Goal: Task Accomplishment & Management: Use online tool/utility

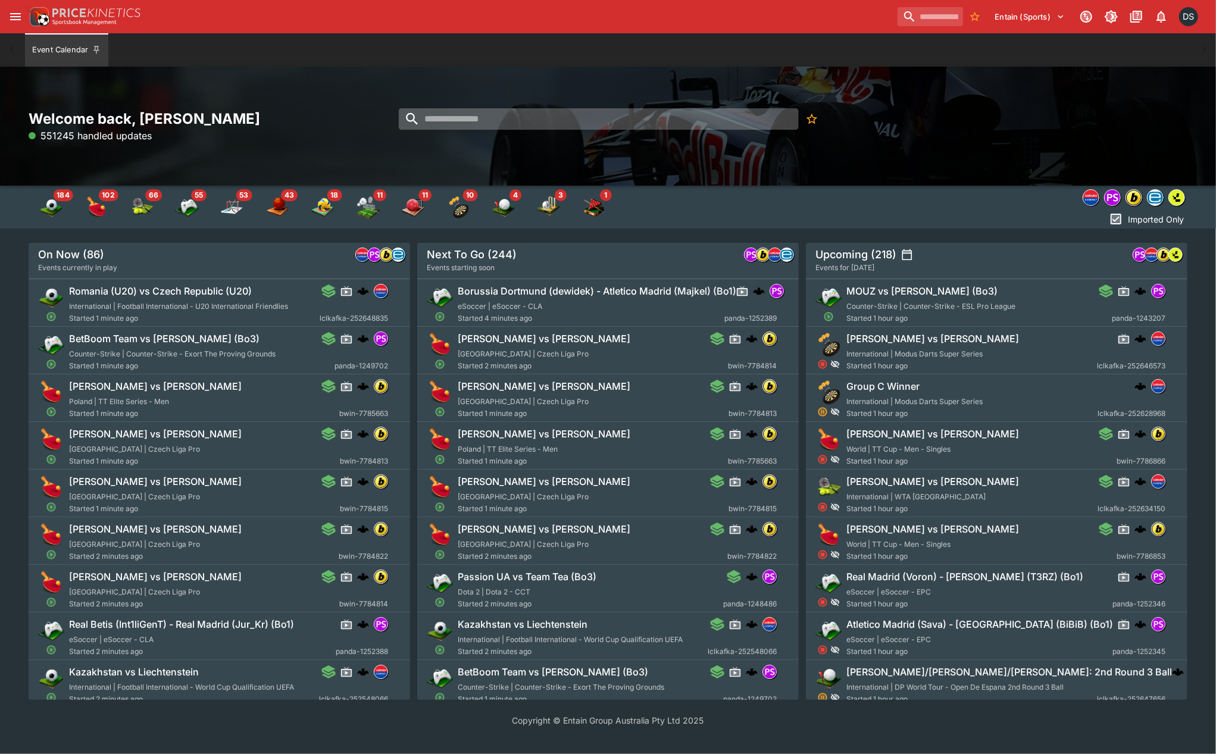
click at [480, 117] on input "search" at bounding box center [599, 118] width 400 height 21
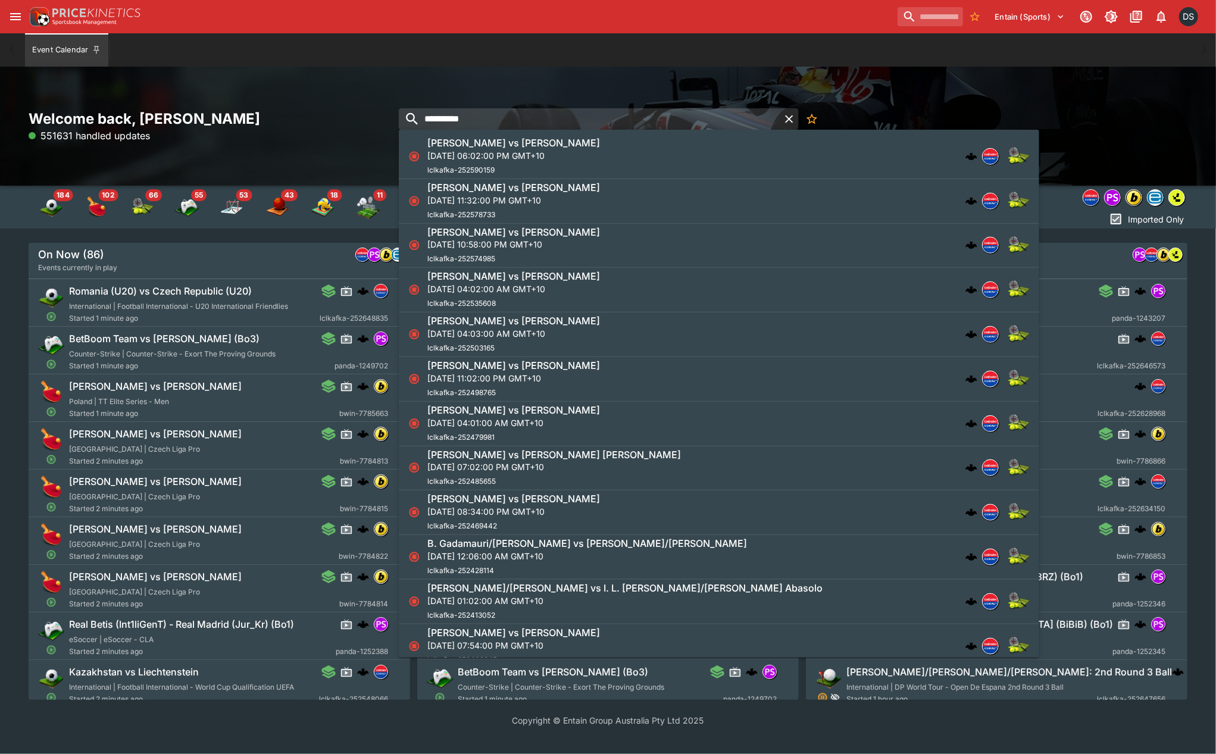
type input "**********"
click at [552, 385] on p "[DATE] 11:02:00 PM GMT+10" at bounding box center [513, 378] width 173 height 12
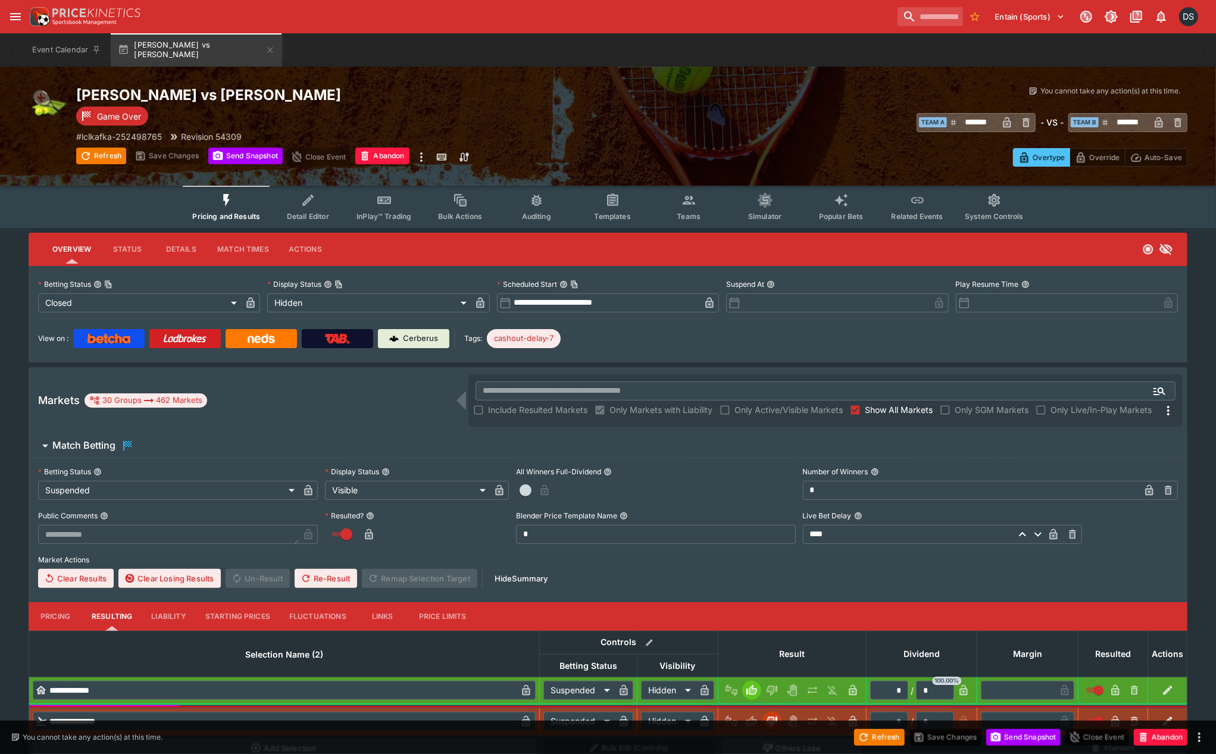
type input "**********"
type input "******"
type input "**********"
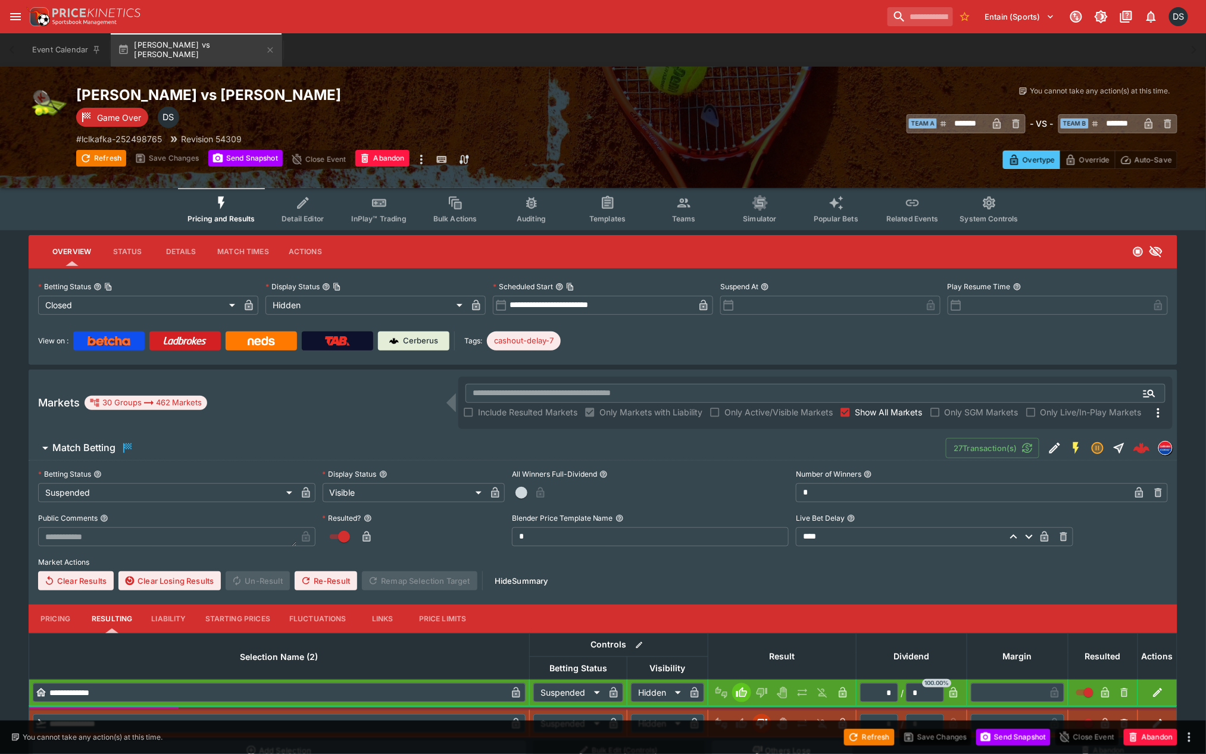
click at [866, 412] on span "Show All Markets" at bounding box center [889, 412] width 68 height 12
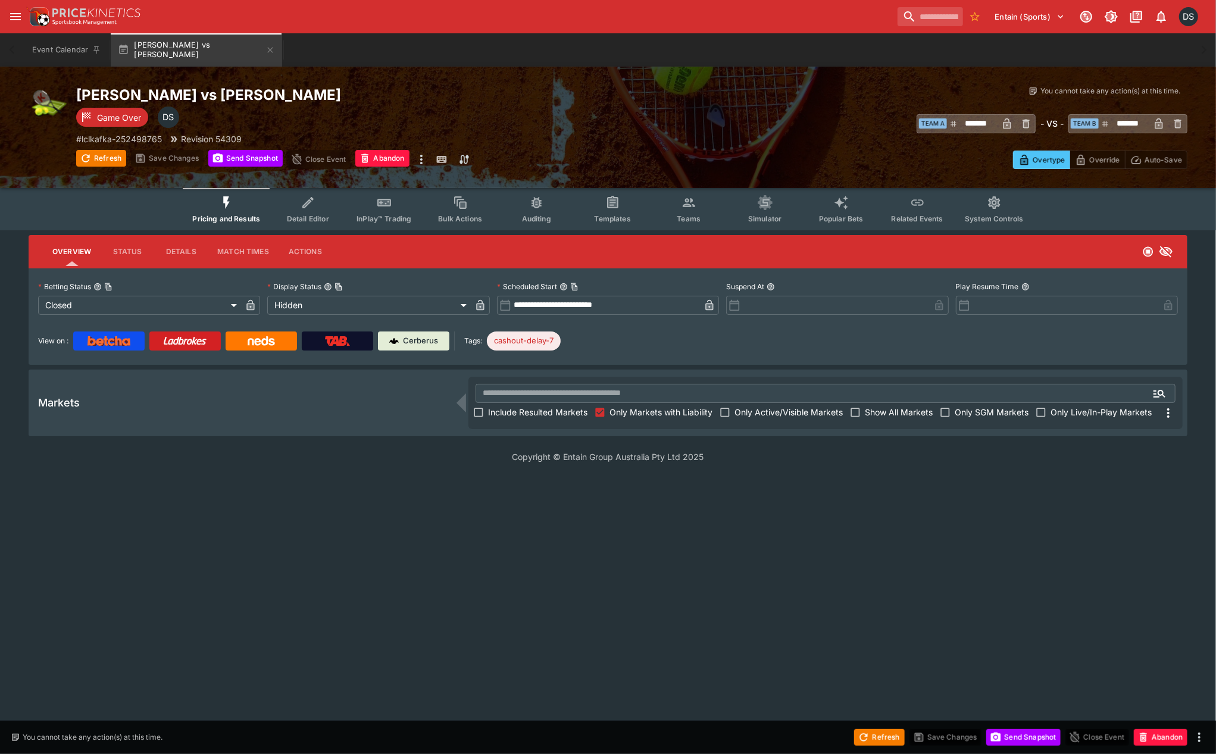
click at [536, 403] on label "Include Resulted Markets" at bounding box center [528, 412] width 118 height 19
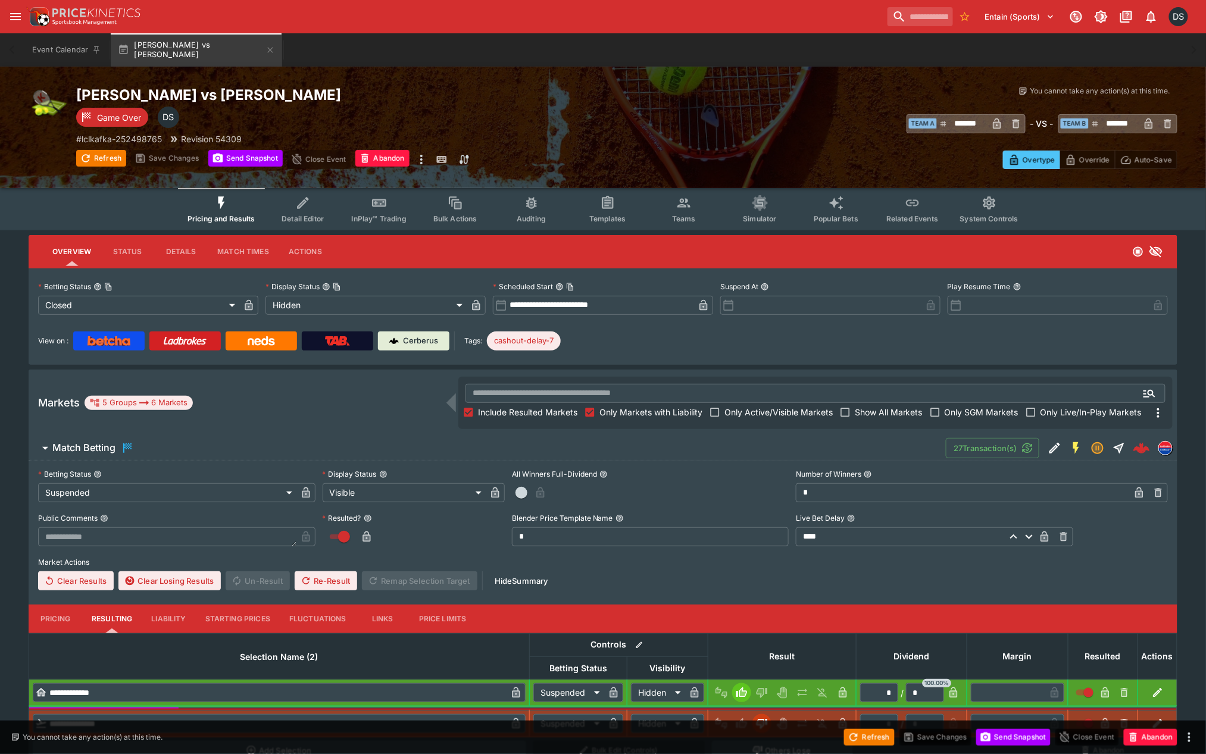
click at [97, 442] on h6 "Match Betting" at bounding box center [83, 448] width 63 height 12
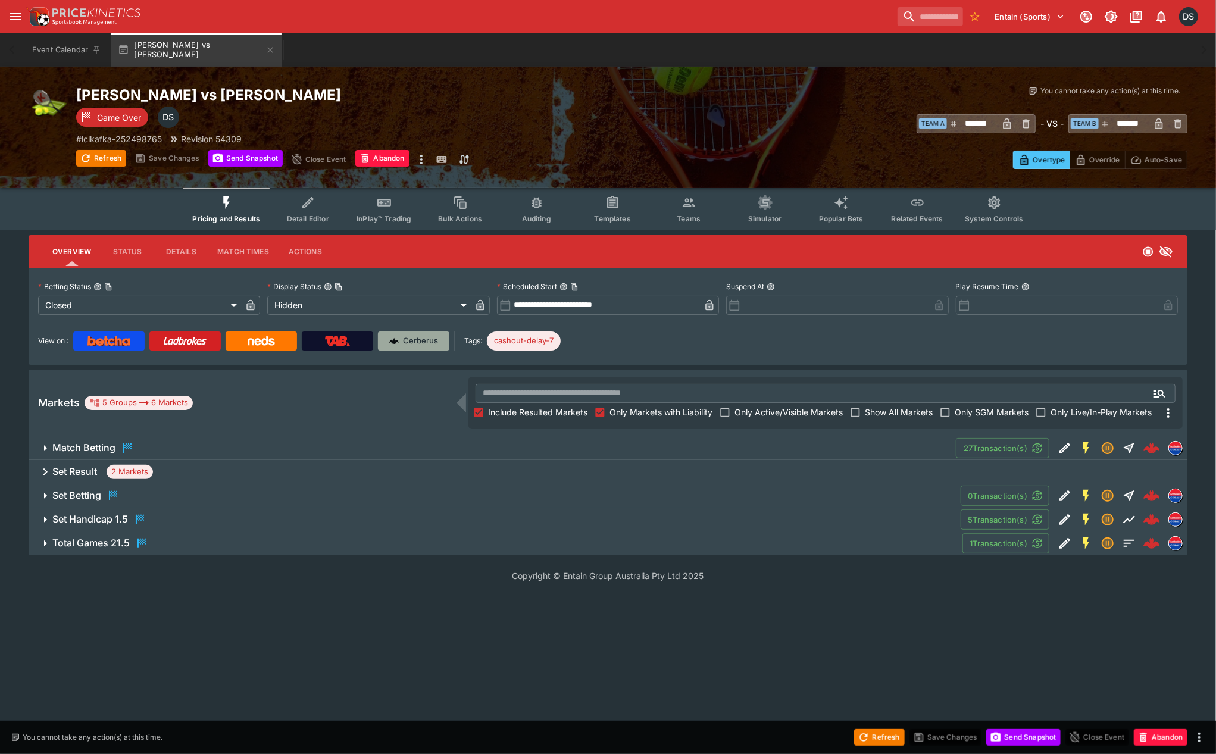
click at [412, 343] on p "Cerberus" at bounding box center [421, 341] width 35 height 12
click at [269, 48] on icon "button" at bounding box center [270, 50] width 10 height 10
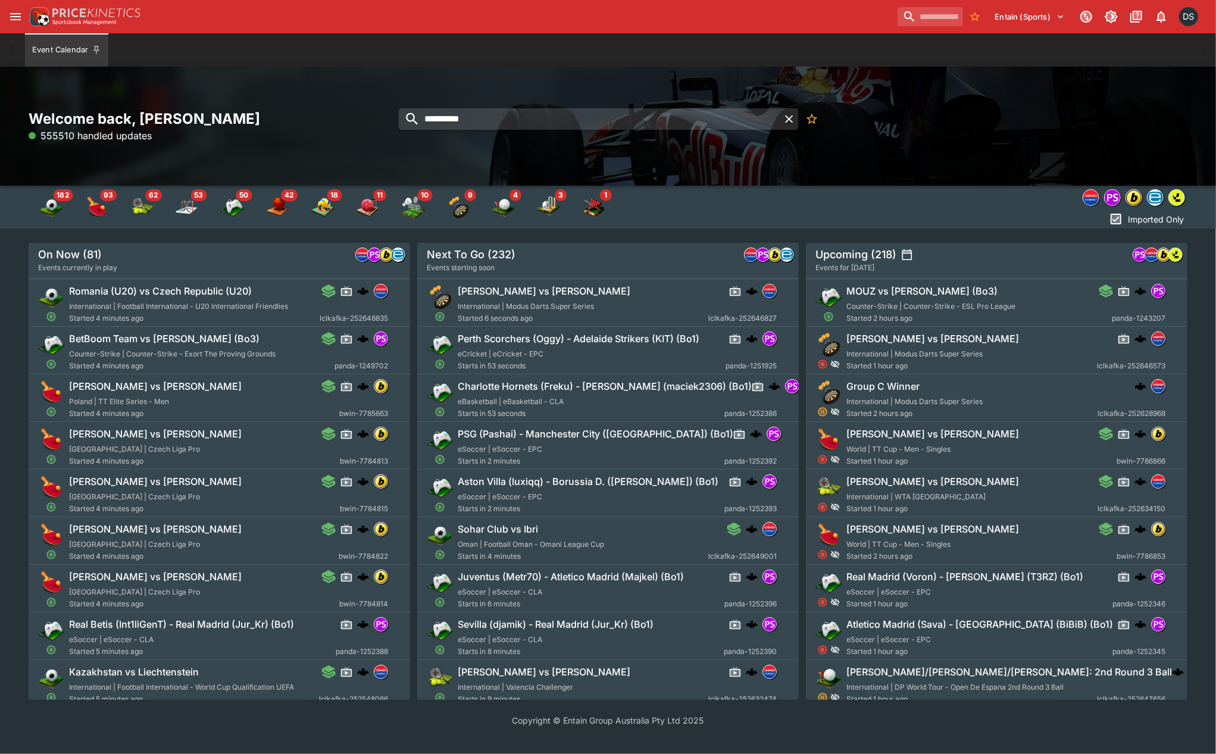
drag, startPoint x: 499, startPoint y: 117, endPoint x: 322, endPoint y: 121, distance: 176.8
click at [322, 121] on div "**********" at bounding box center [608, 127] width 1159 height 34
click at [501, 120] on input "*********" at bounding box center [589, 118] width 381 height 21
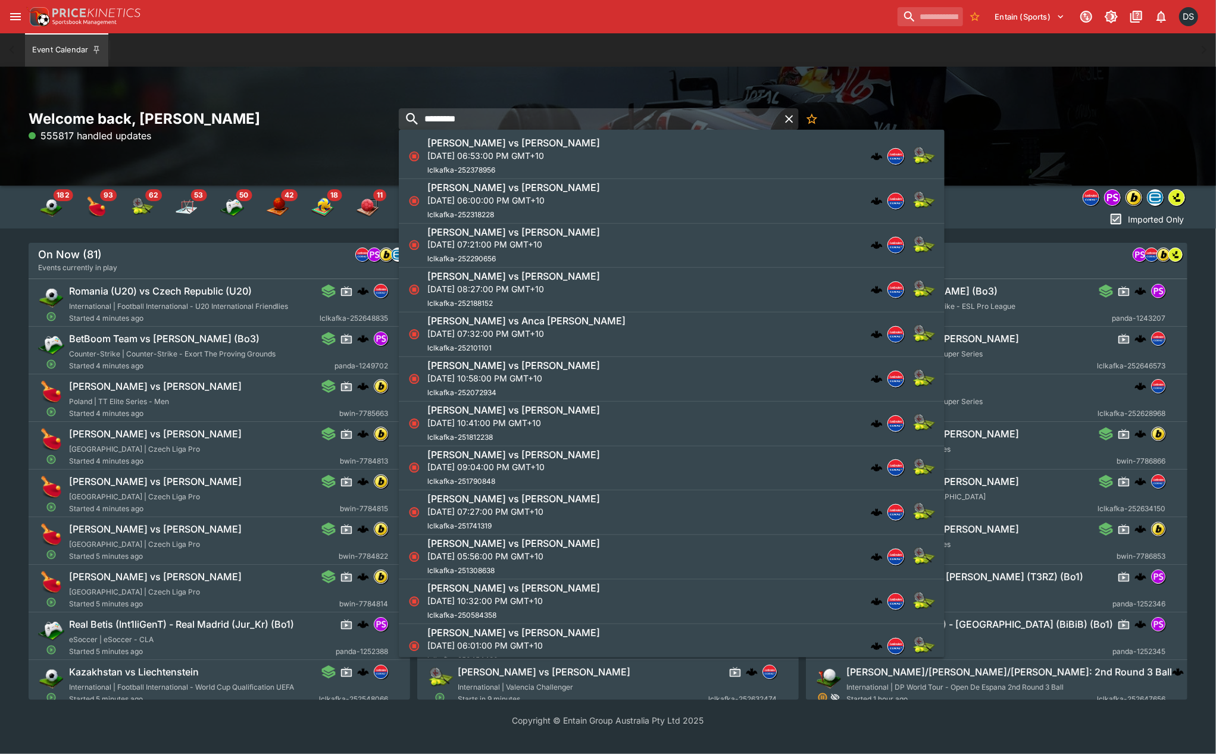
type input "*********"
click at [530, 167] on div "Darya Astakhova vs Diane Parry Mon, Sep 22, 2025, 06:53:00 PM GMT+10 lclkafka-2…" at bounding box center [513, 156] width 173 height 39
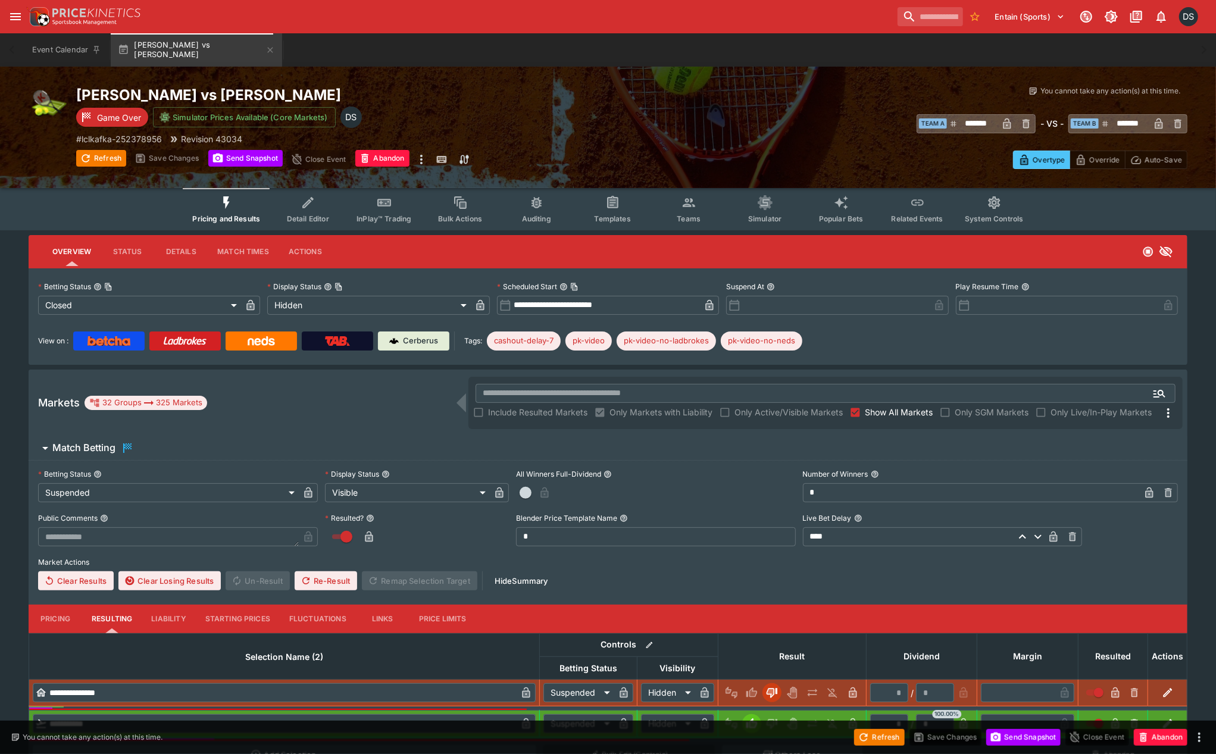
type input "**********"
type input "******"
type input "**********"
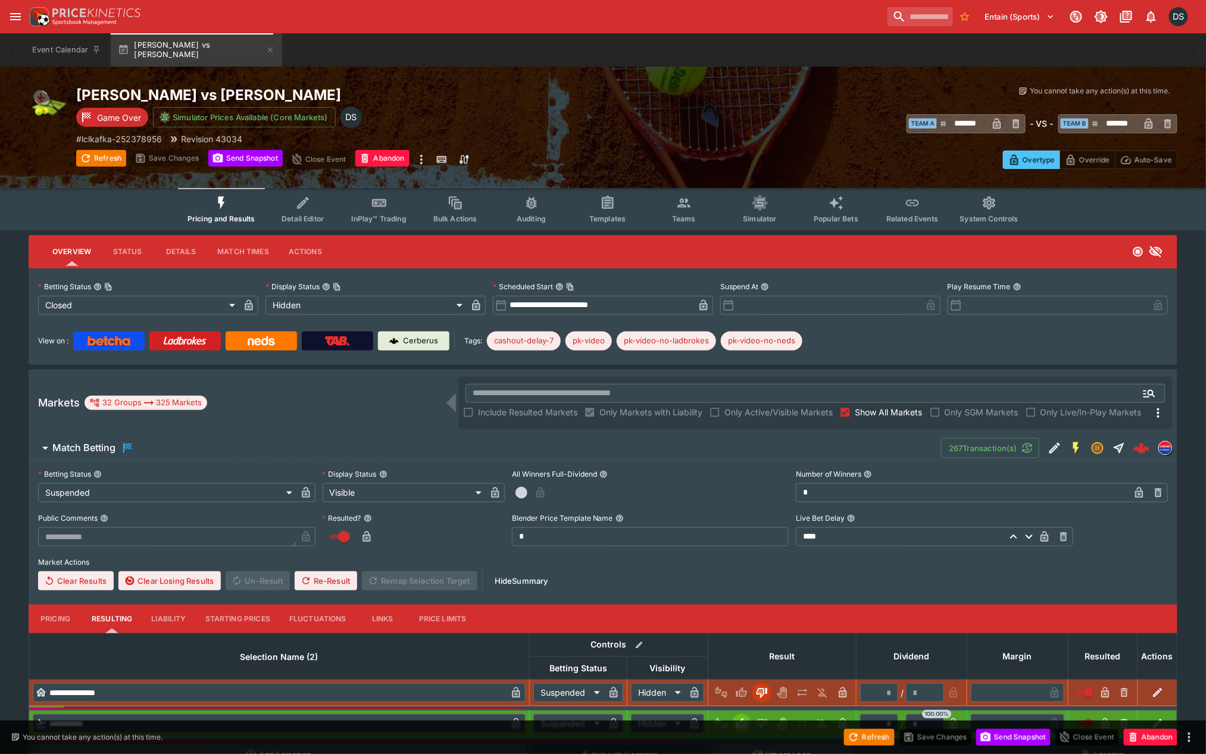
click at [870, 410] on span "Show All Markets" at bounding box center [889, 412] width 68 height 12
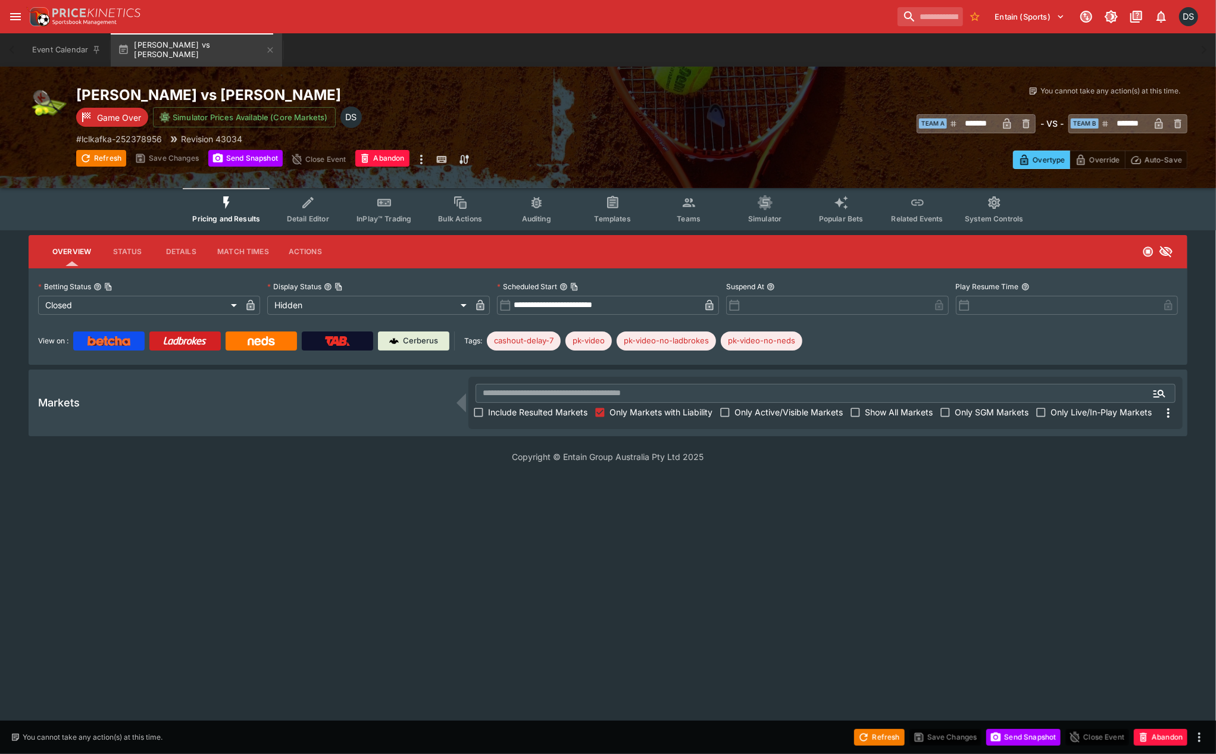
click at [497, 411] on span "Include Resulted Markets" at bounding box center [537, 412] width 99 height 12
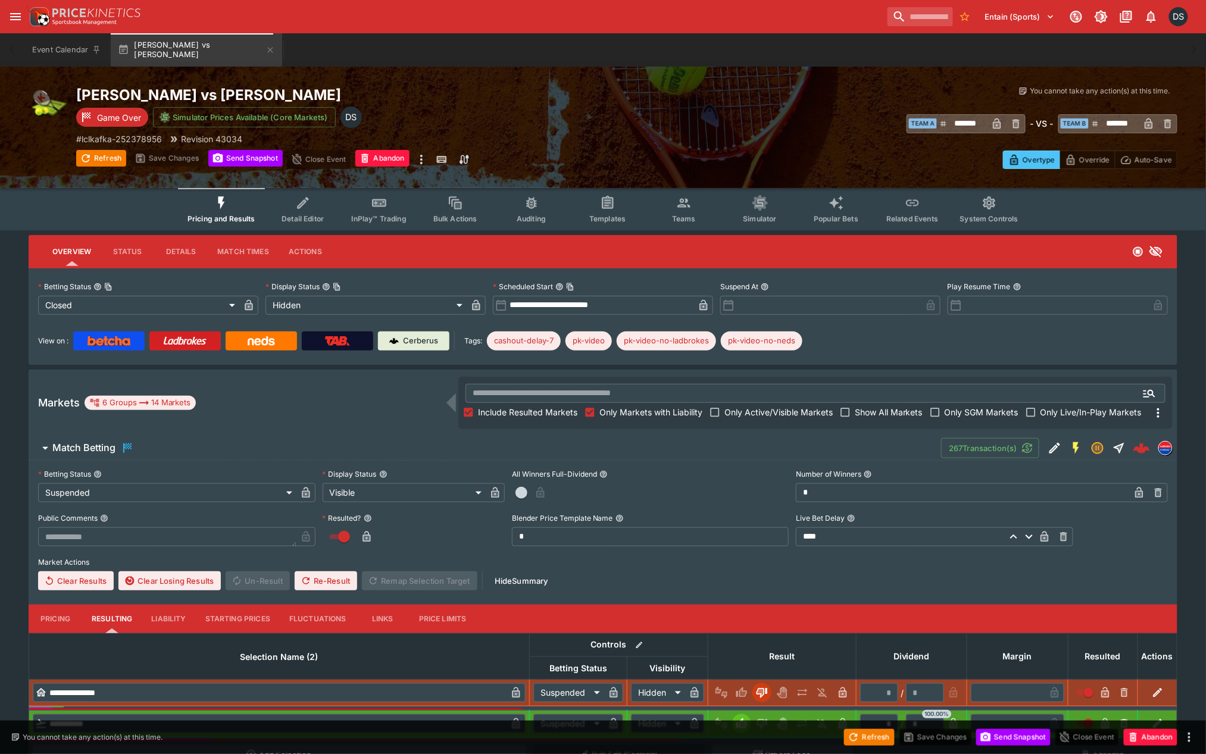
click at [112, 441] on div "Match Betting" at bounding box center [93, 448] width 82 height 14
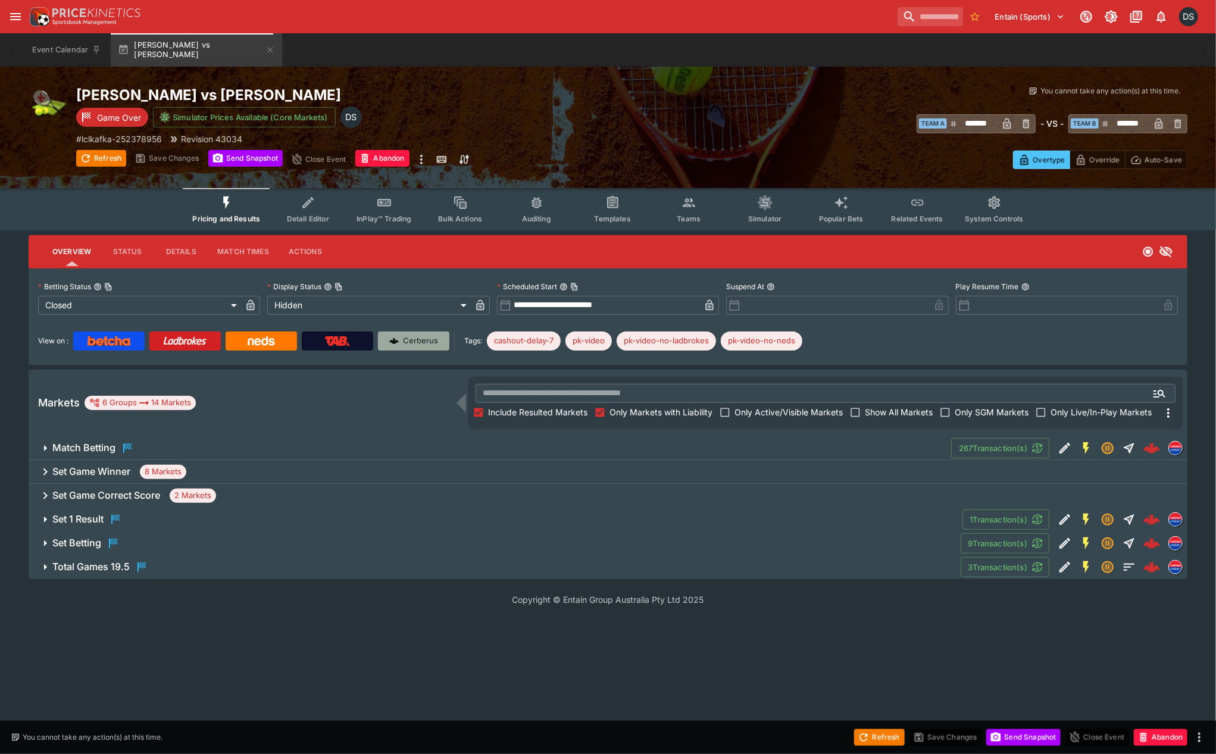
click at [408, 340] on p "Cerberus" at bounding box center [421, 341] width 35 height 12
click at [265, 48] on icon "button" at bounding box center [270, 50] width 10 height 10
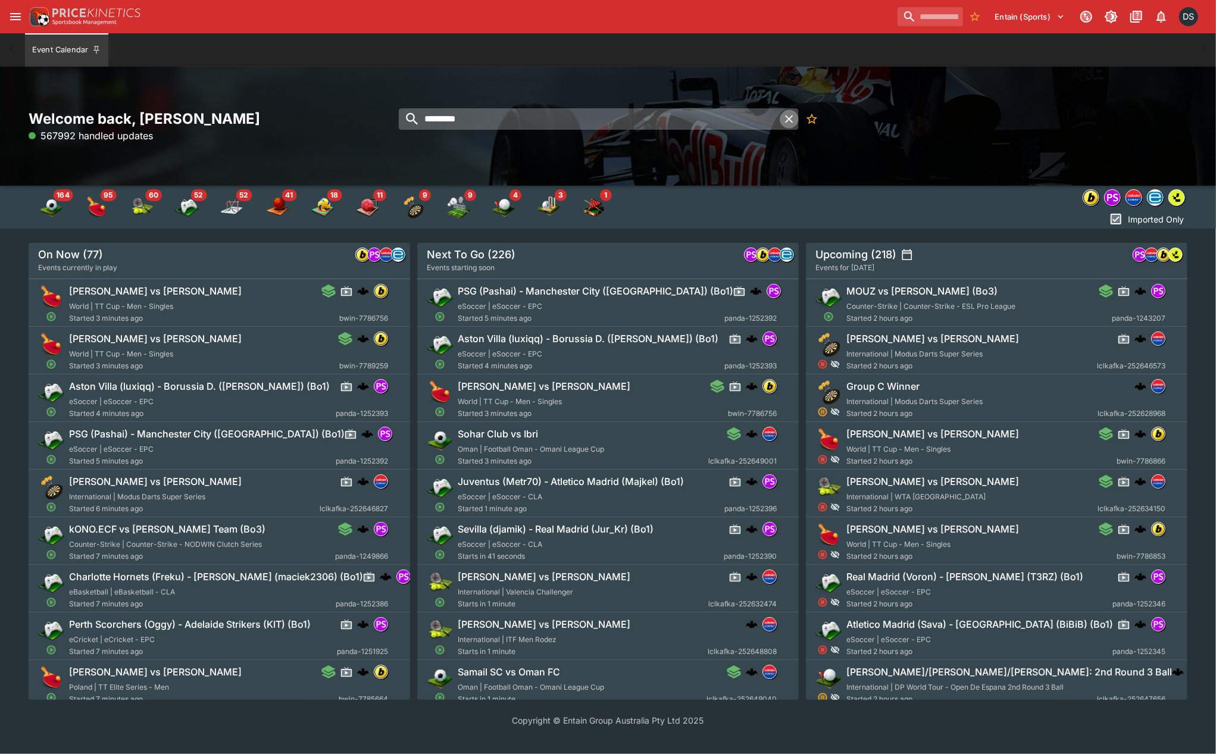
click at [787, 119] on icon "button" at bounding box center [790, 119] width 14 height 14
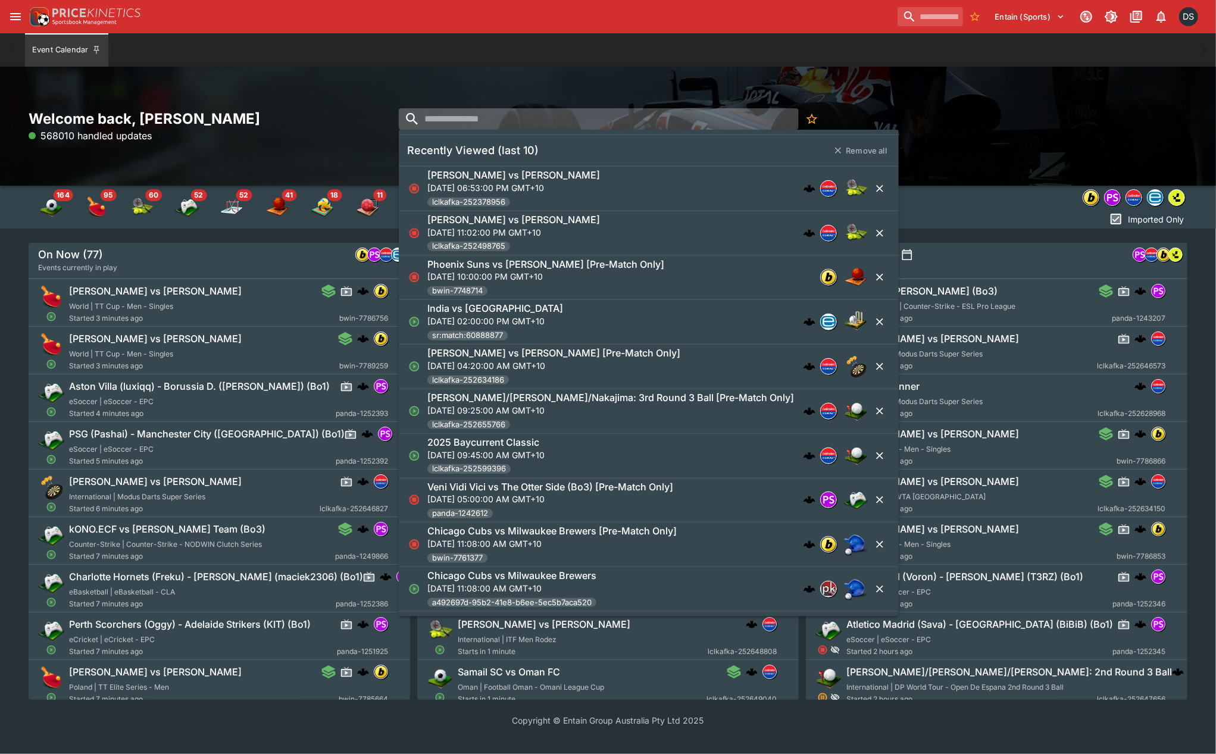
click at [730, 91] on div "Welcome back, Daniel Solti 568010 handled updates" at bounding box center [608, 126] width 1216 height 119
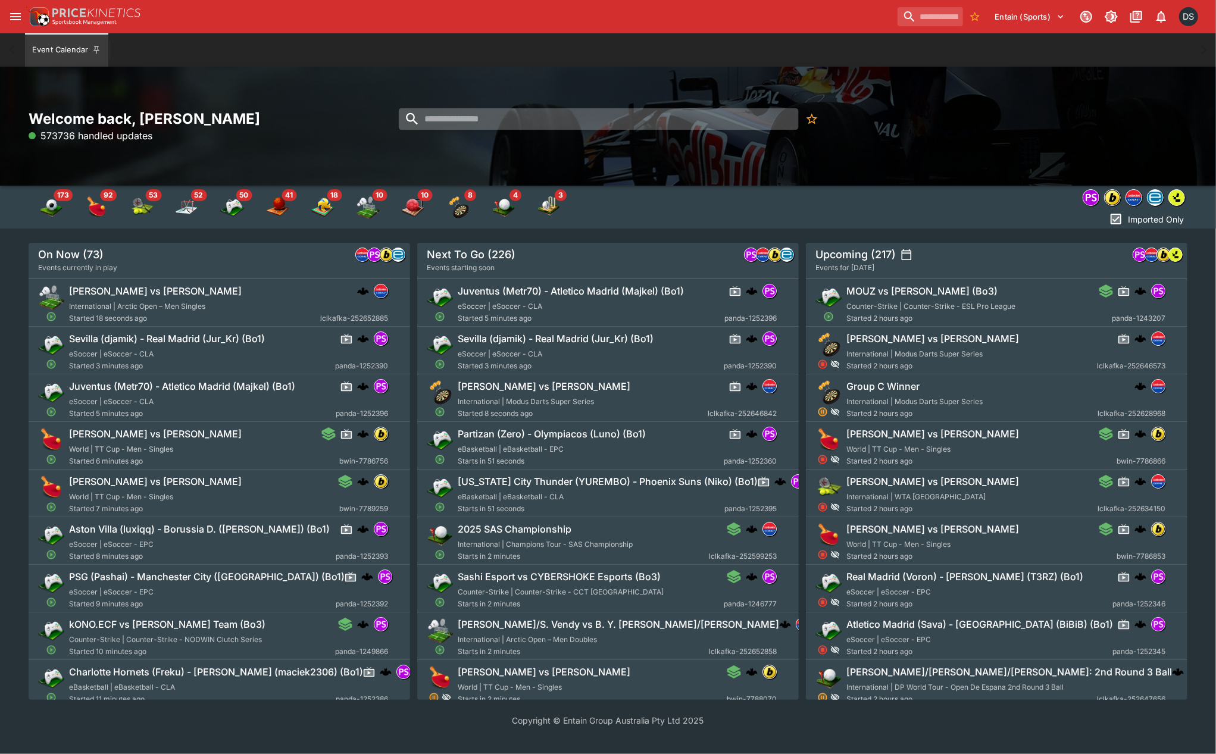
click at [652, 11] on div "Entain (Sports) 1 DS" at bounding box center [614, 17] width 1176 height 26
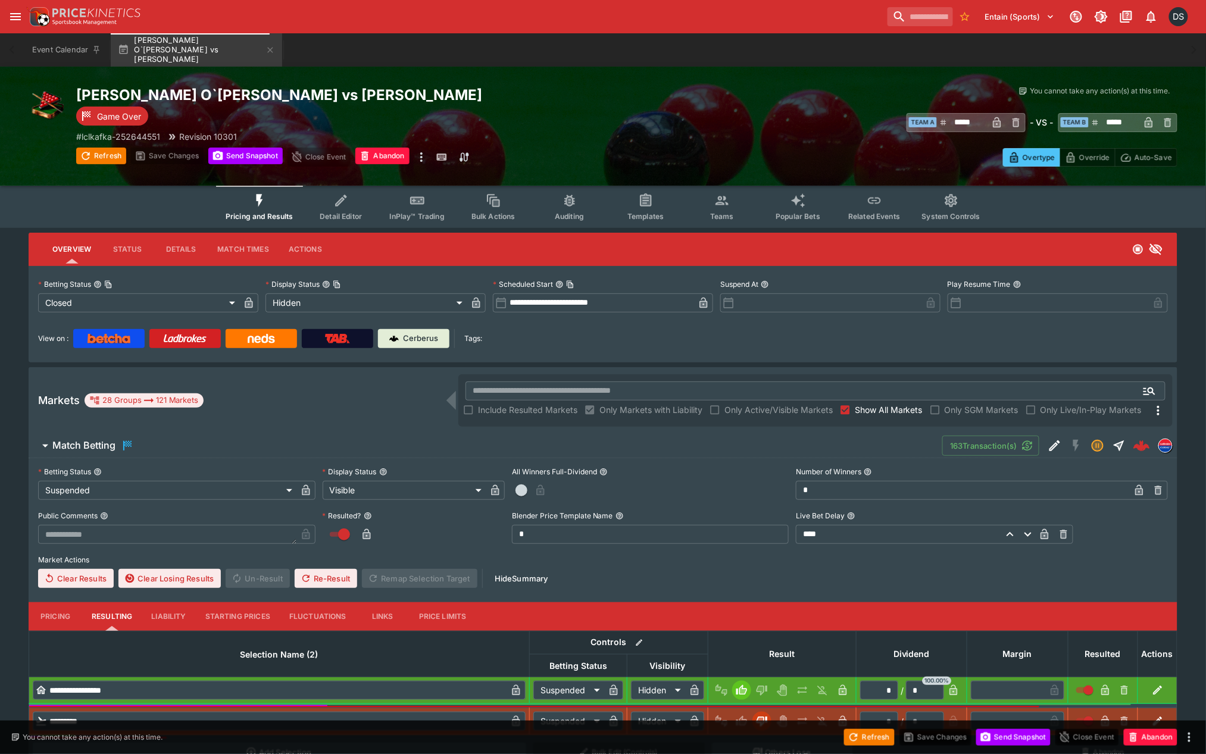
click at [865, 406] on span "Show All Markets" at bounding box center [889, 410] width 68 height 12
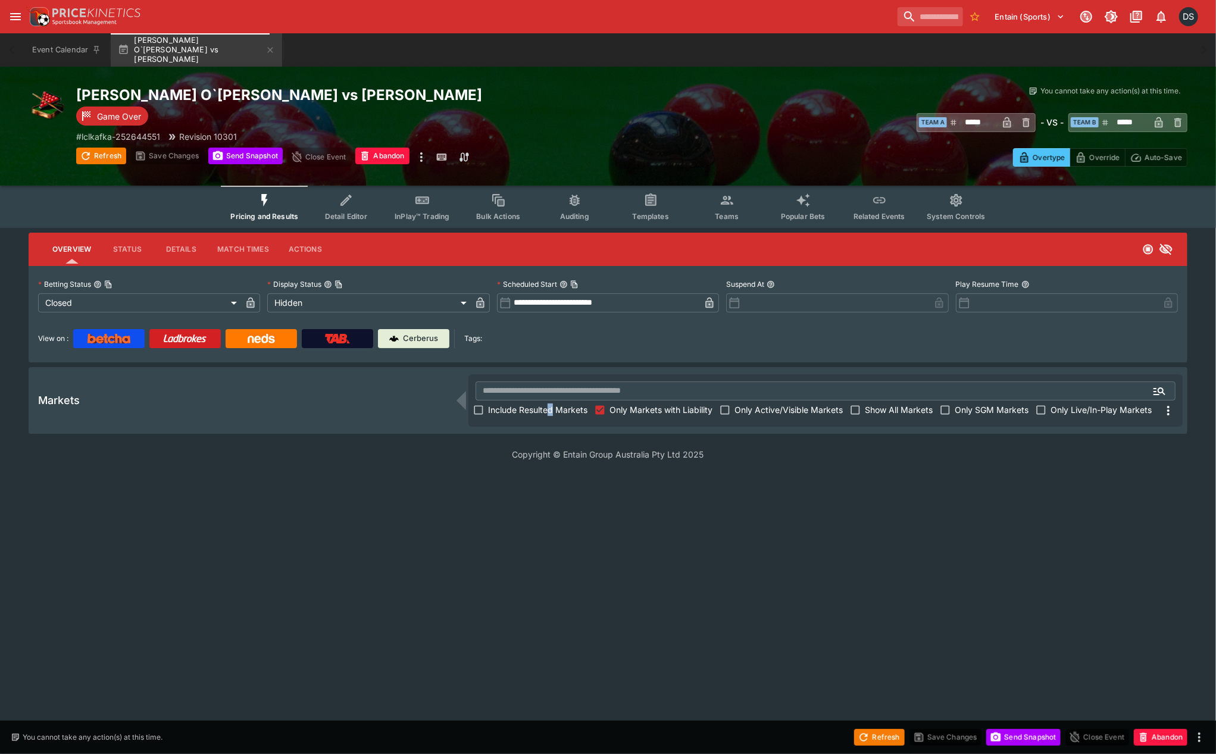
click at [551, 409] on span "Include Resulted Markets" at bounding box center [537, 410] width 99 height 12
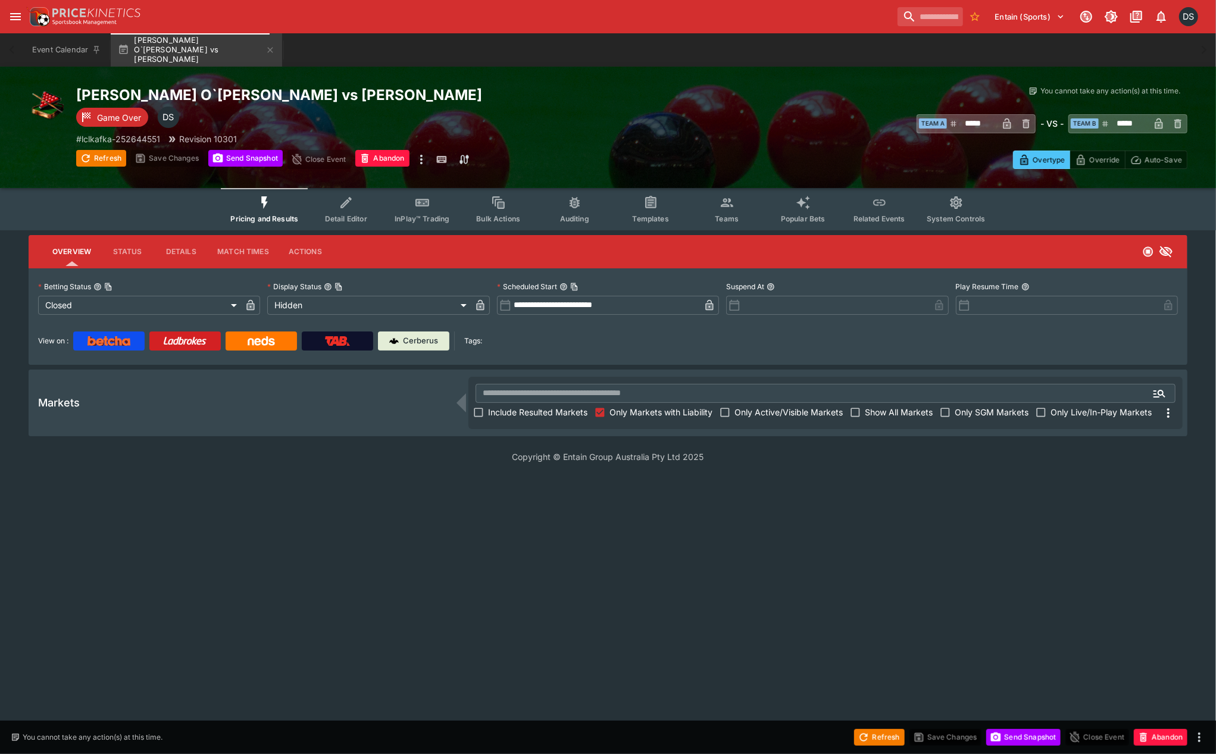
click at [510, 407] on span "Include Resulted Markets" at bounding box center [537, 412] width 99 height 12
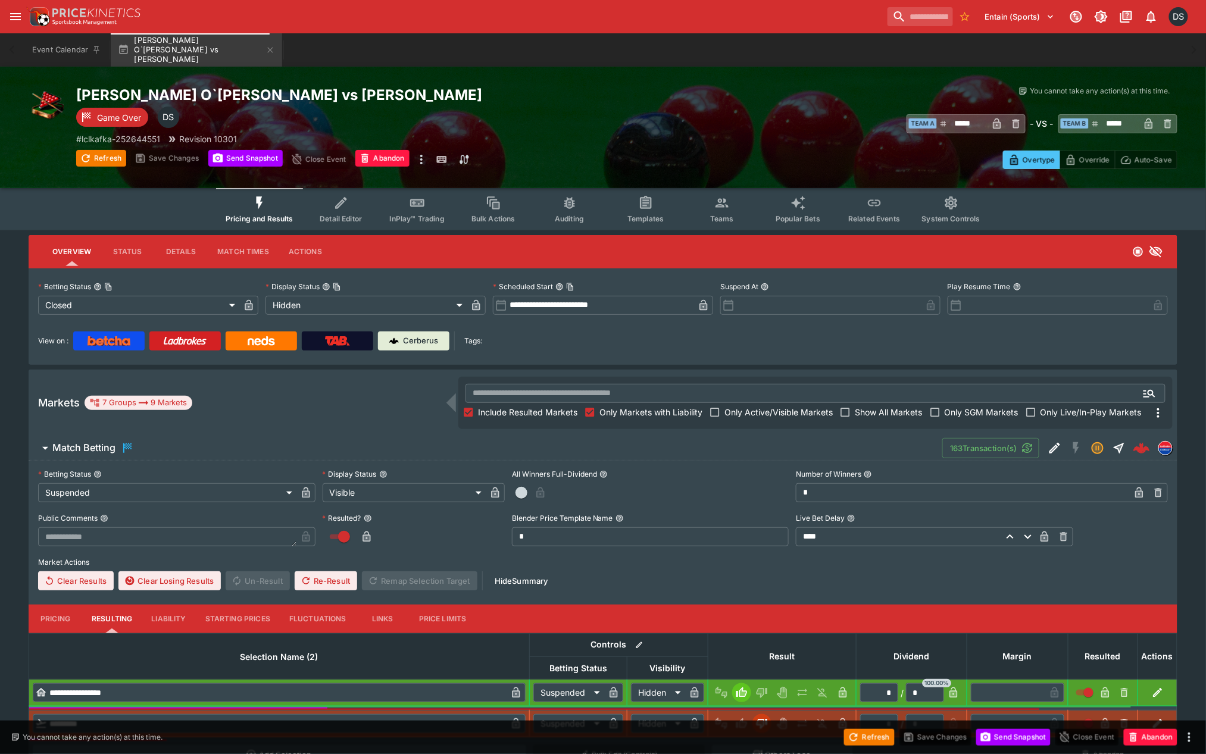
click at [90, 444] on h6 "Match Betting" at bounding box center [83, 448] width 63 height 12
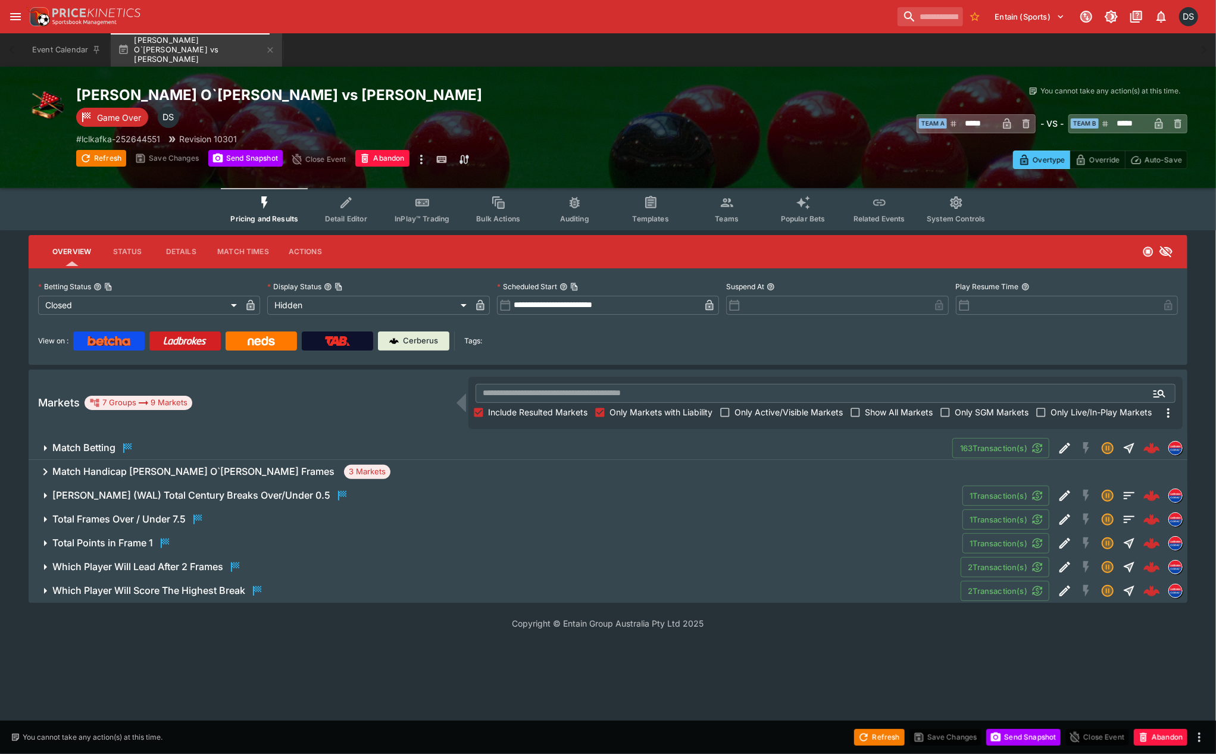
click at [110, 598] on button "Which Player Will Score The Highest Break" at bounding box center [495, 591] width 932 height 24
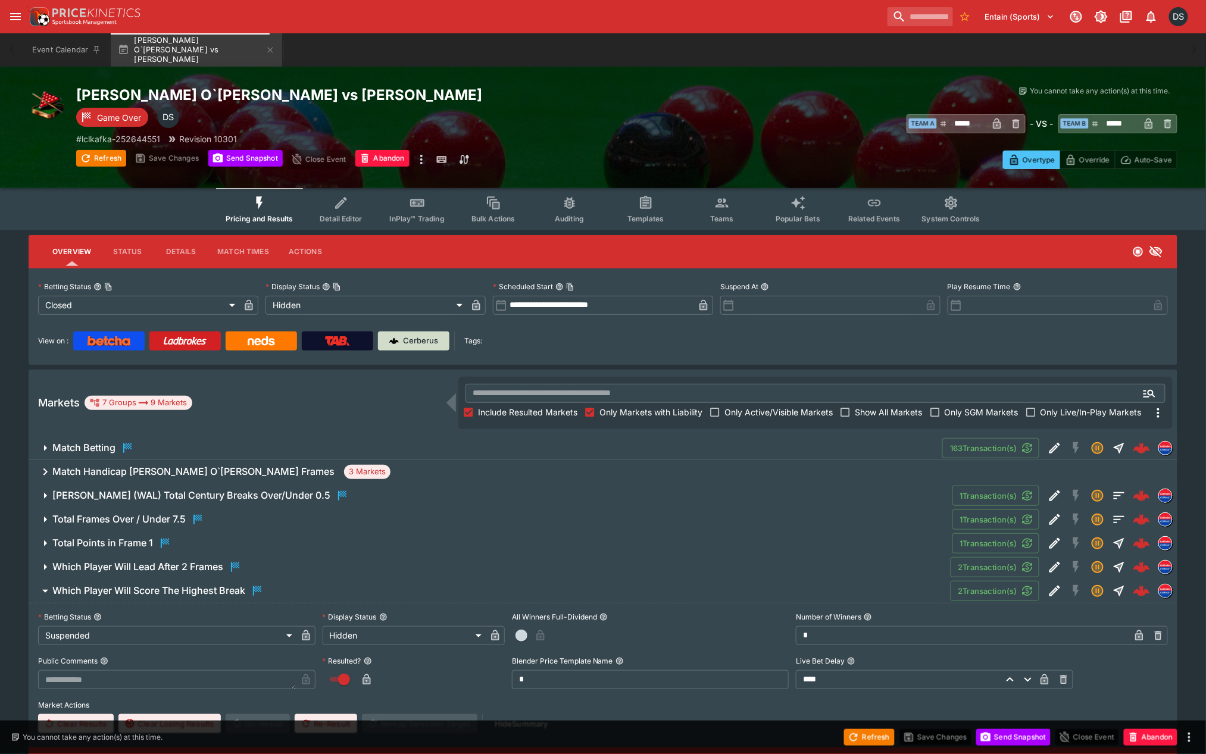
click at [443, 344] on link "Cerberus" at bounding box center [413, 341] width 71 height 19
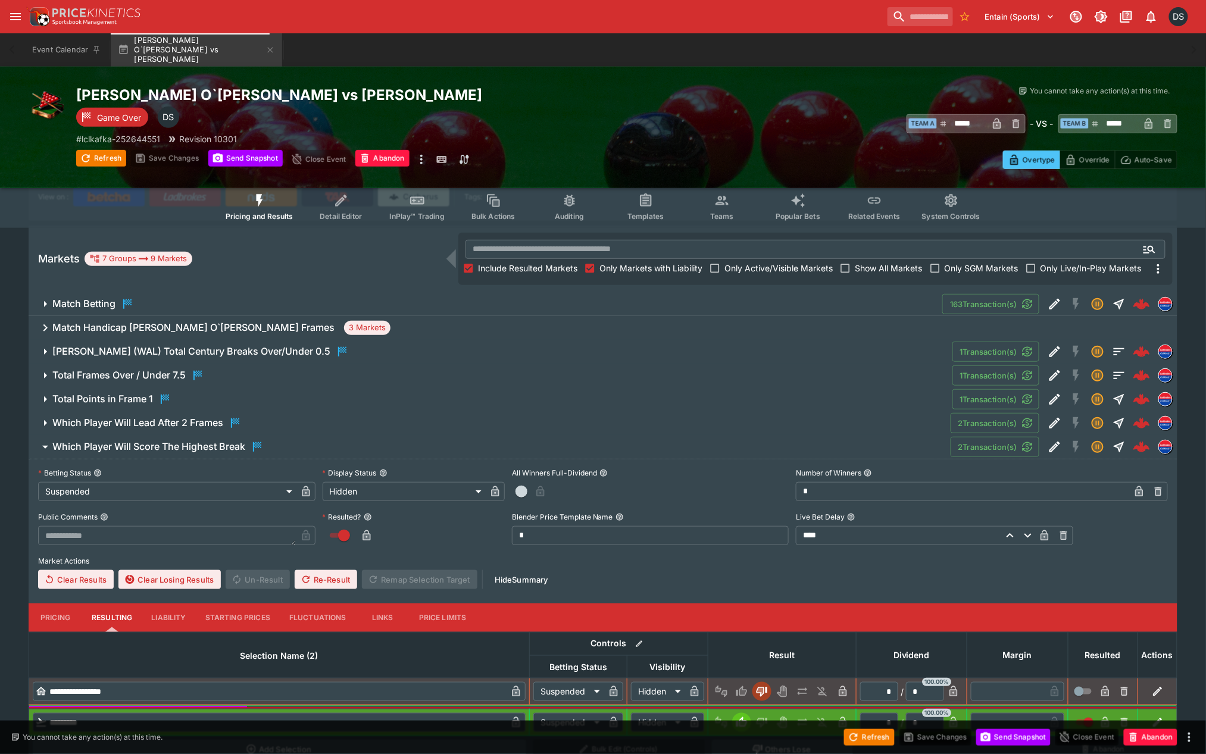
scroll to position [192, 0]
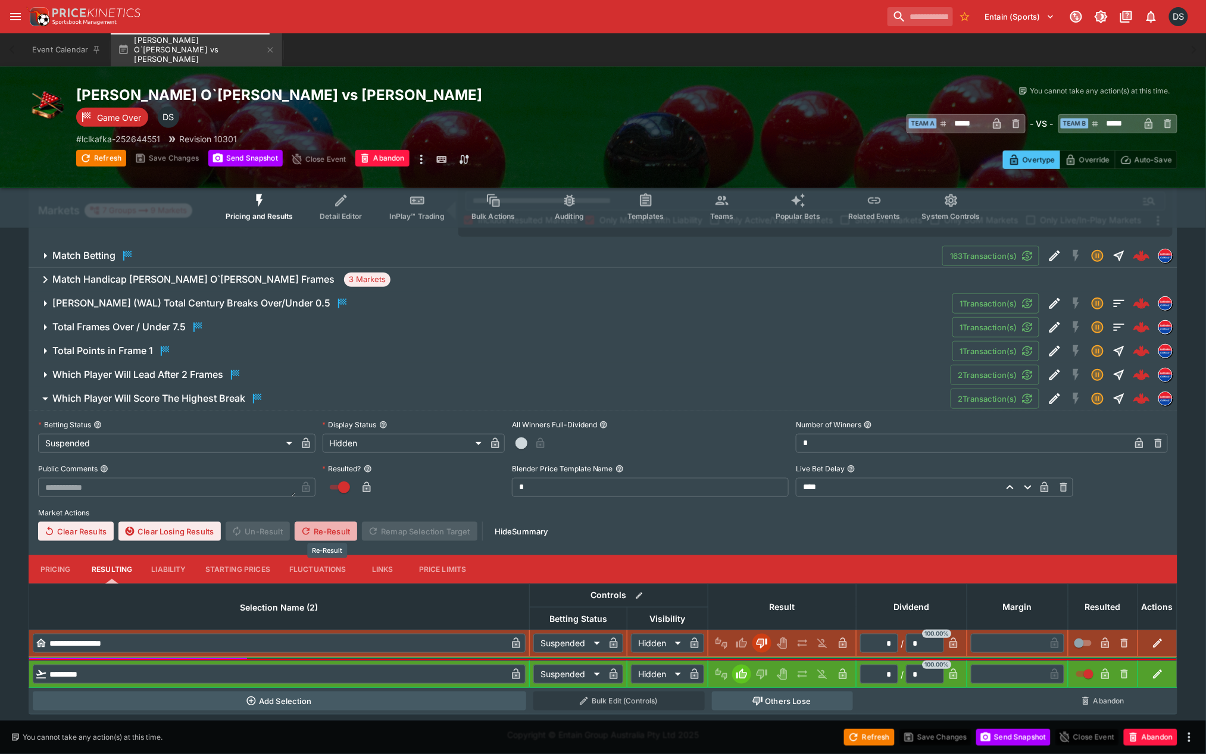
click at [318, 530] on button "Re-Result" at bounding box center [326, 531] width 62 height 19
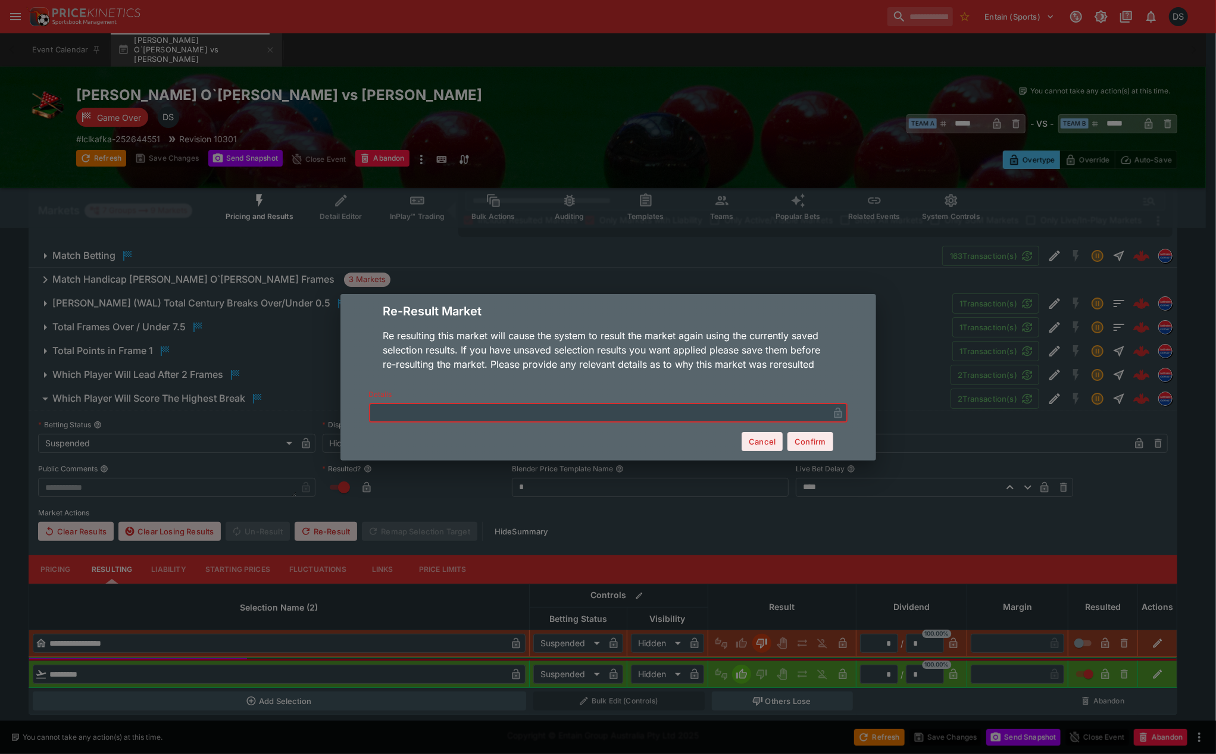
click at [540, 420] on input "text" at bounding box center [599, 412] width 460 height 19
type input "**********"
click at [818, 439] on button "Confirm" at bounding box center [809, 441] width 45 height 19
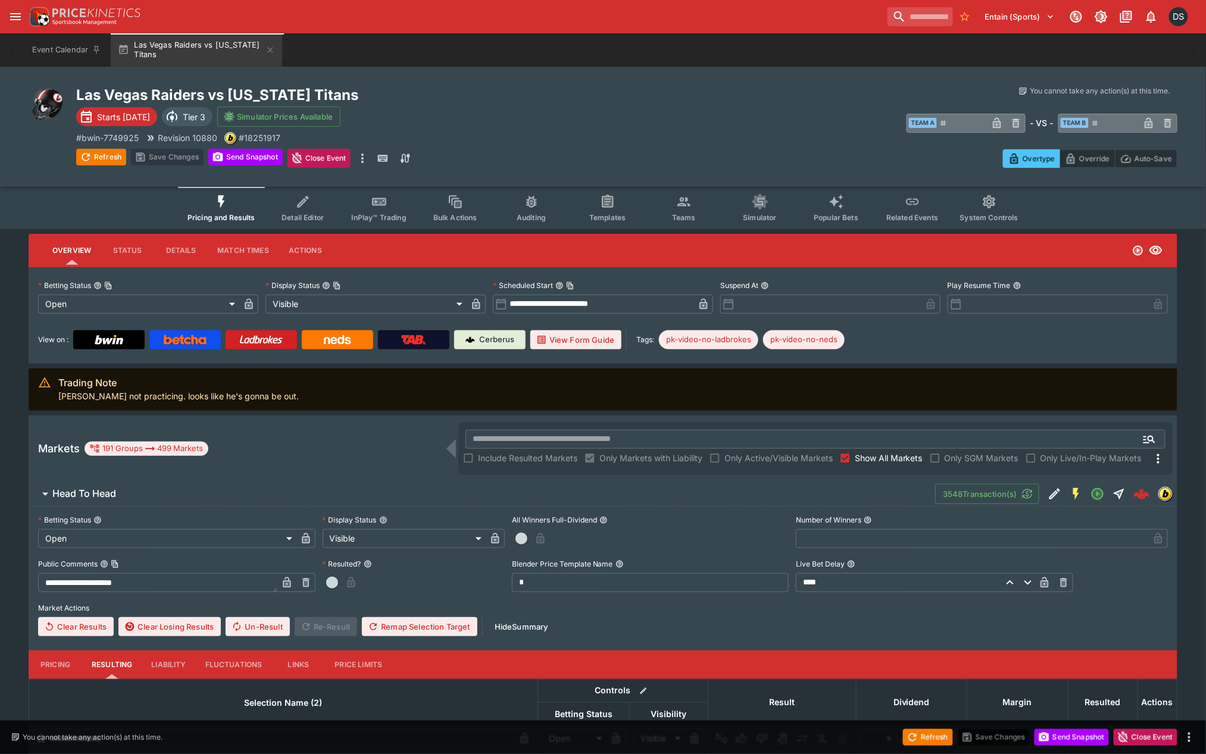
click at [677, 207] on icon "Event type filters" at bounding box center [683, 201] width 15 height 15
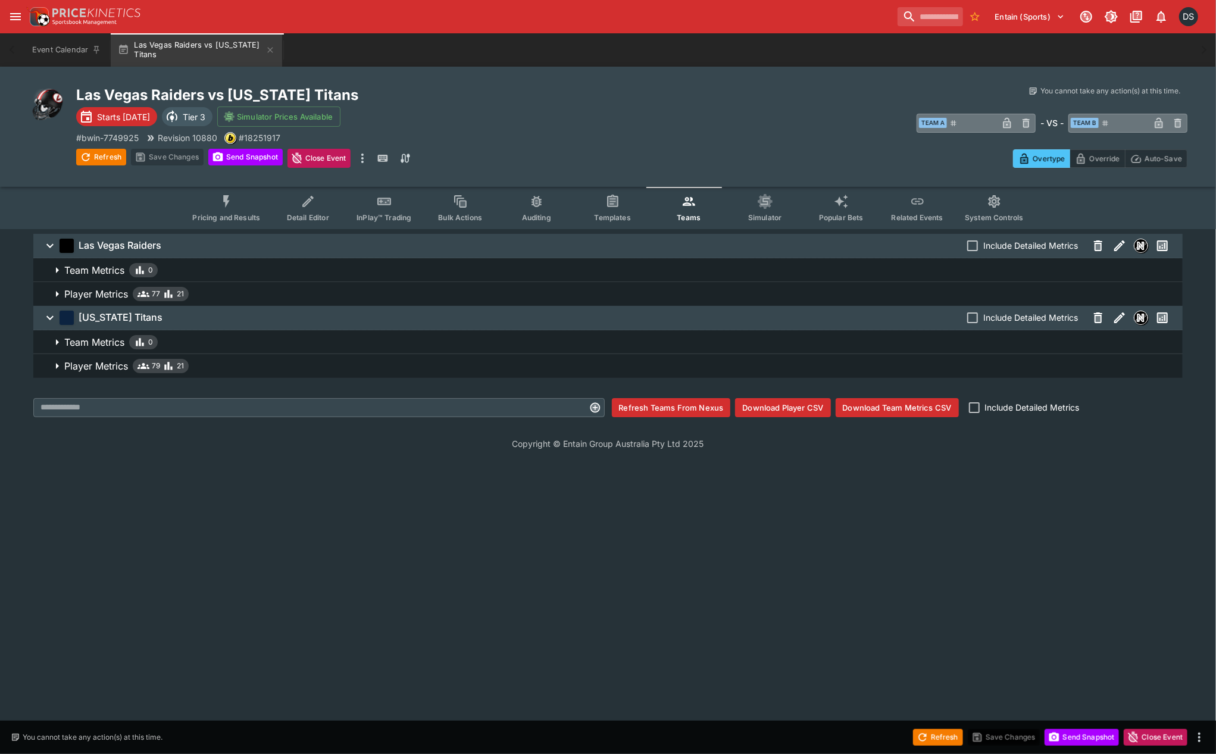
click at [102, 290] on p "Player Metrics" at bounding box center [96, 294] width 64 height 14
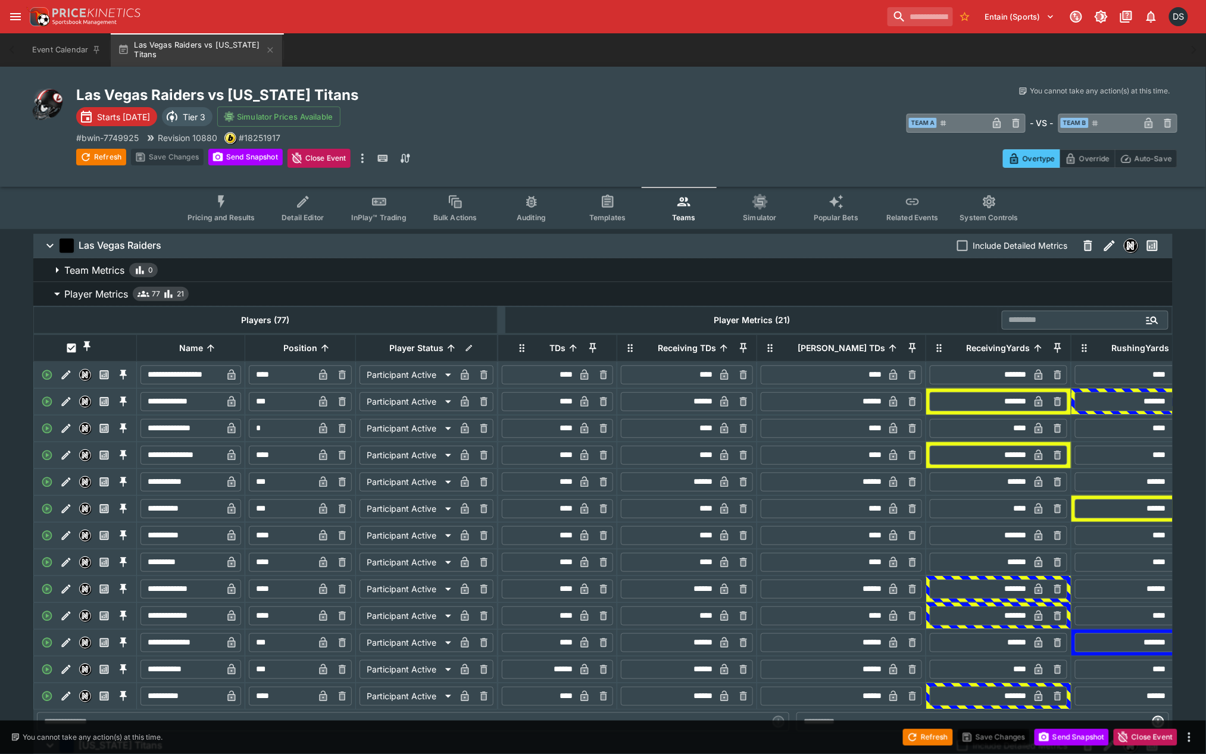
click at [102, 290] on p "Player Metrics" at bounding box center [96, 294] width 64 height 14
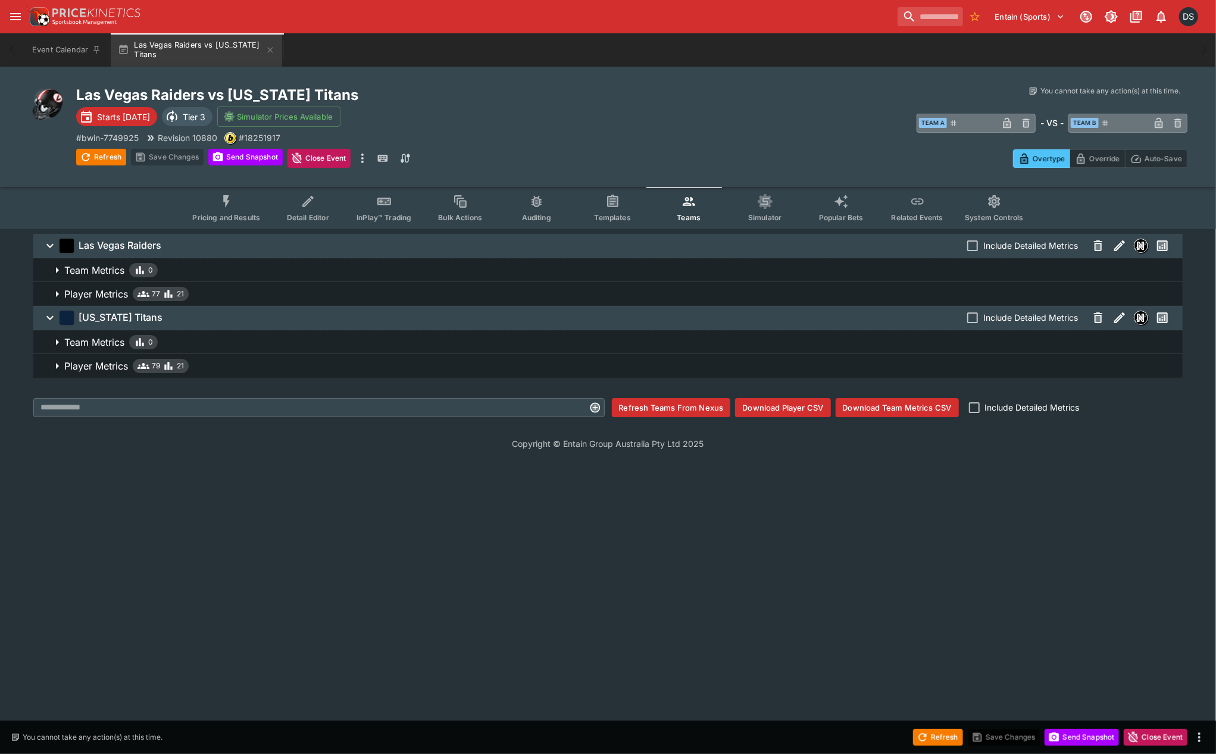
click at [110, 365] on p "Player Metrics" at bounding box center [96, 366] width 64 height 14
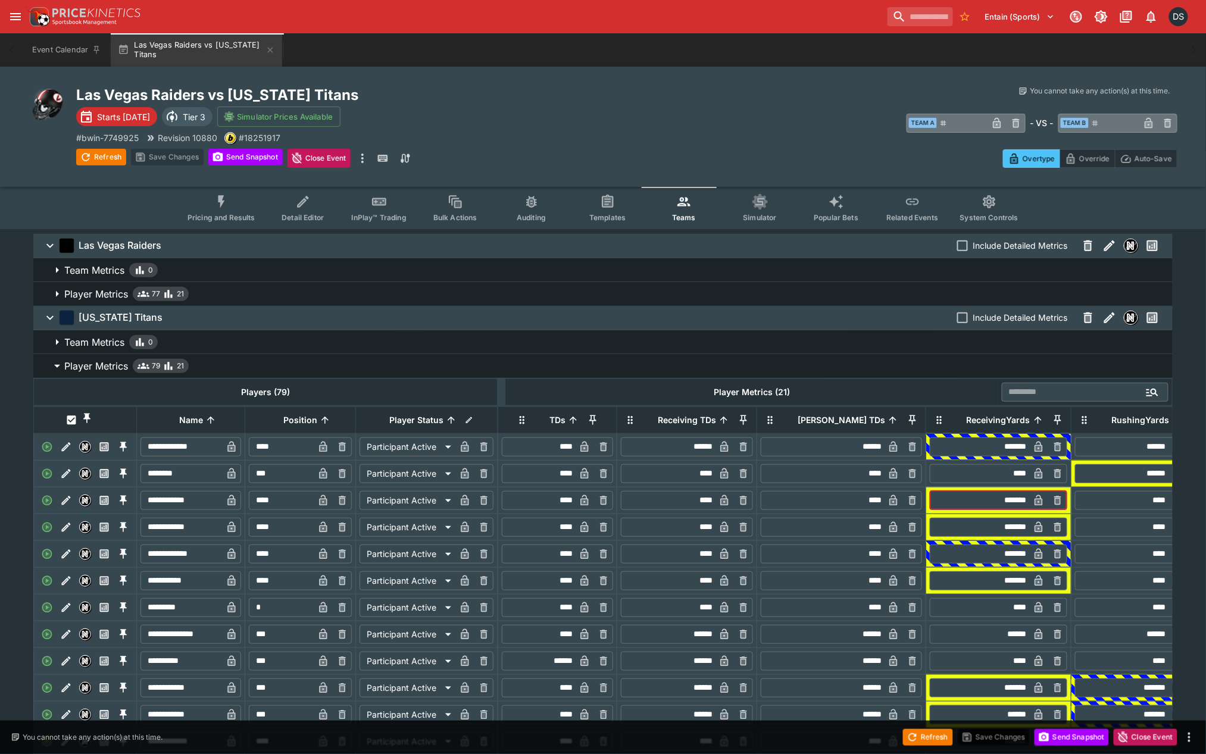
click at [964, 514] on td "​ ******* ​" at bounding box center [998, 500] width 145 height 27
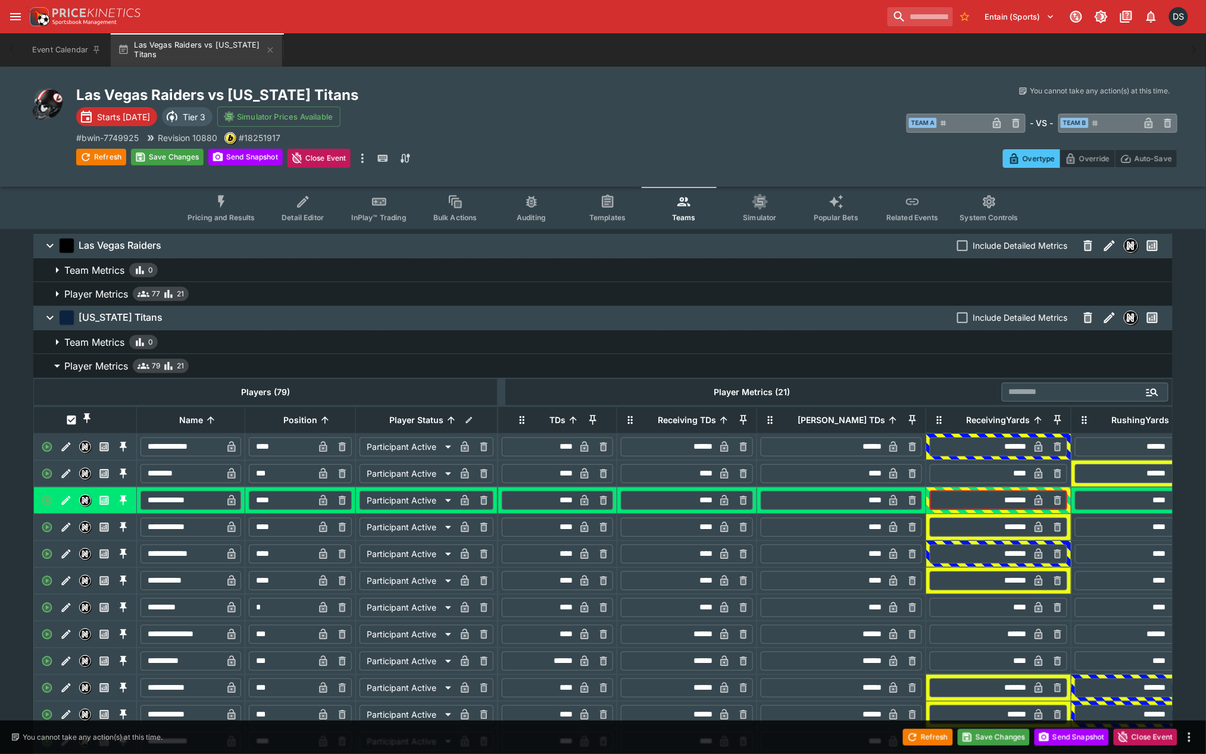
type input "*******"
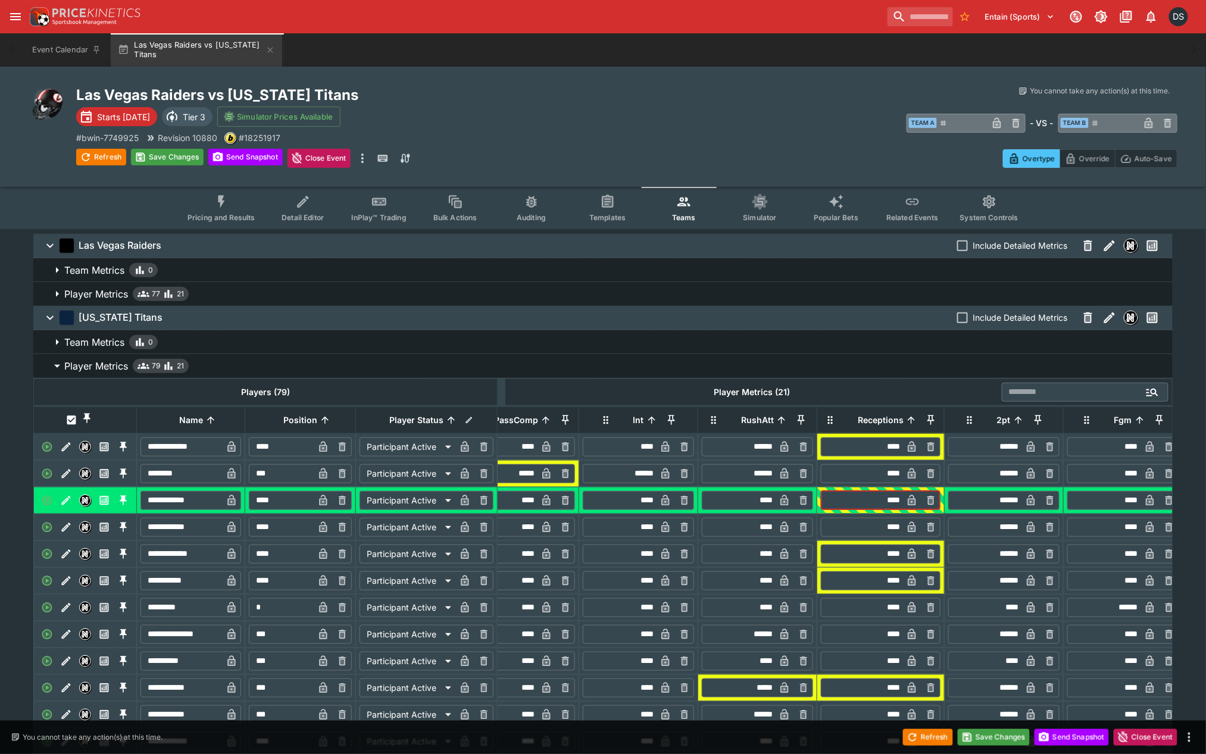
drag, startPoint x: 843, startPoint y: 513, endPoint x: 847, endPoint y: 518, distance: 6.3
click at [847, 510] on input "****" at bounding box center [862, 500] width 79 height 19
type input "****"
click at [161, 157] on button "Save Changes" at bounding box center [167, 157] width 73 height 17
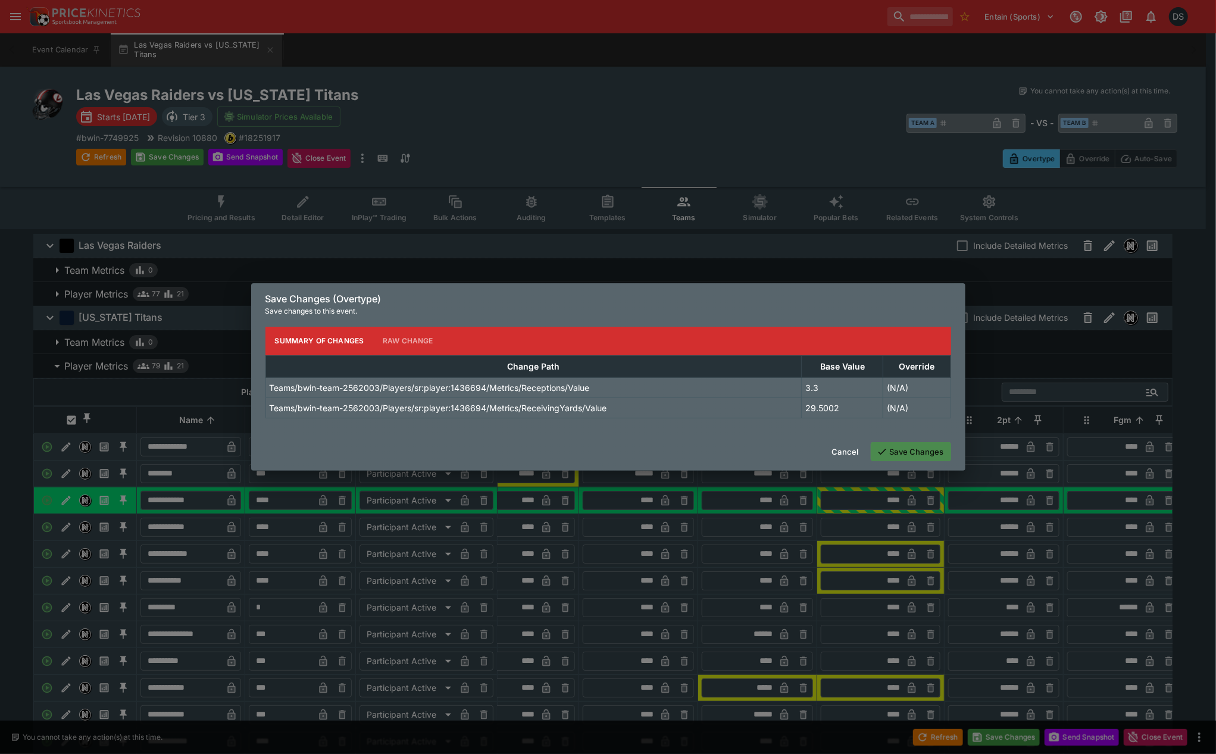
click at [927, 450] on button "Save Changes" at bounding box center [911, 451] width 80 height 19
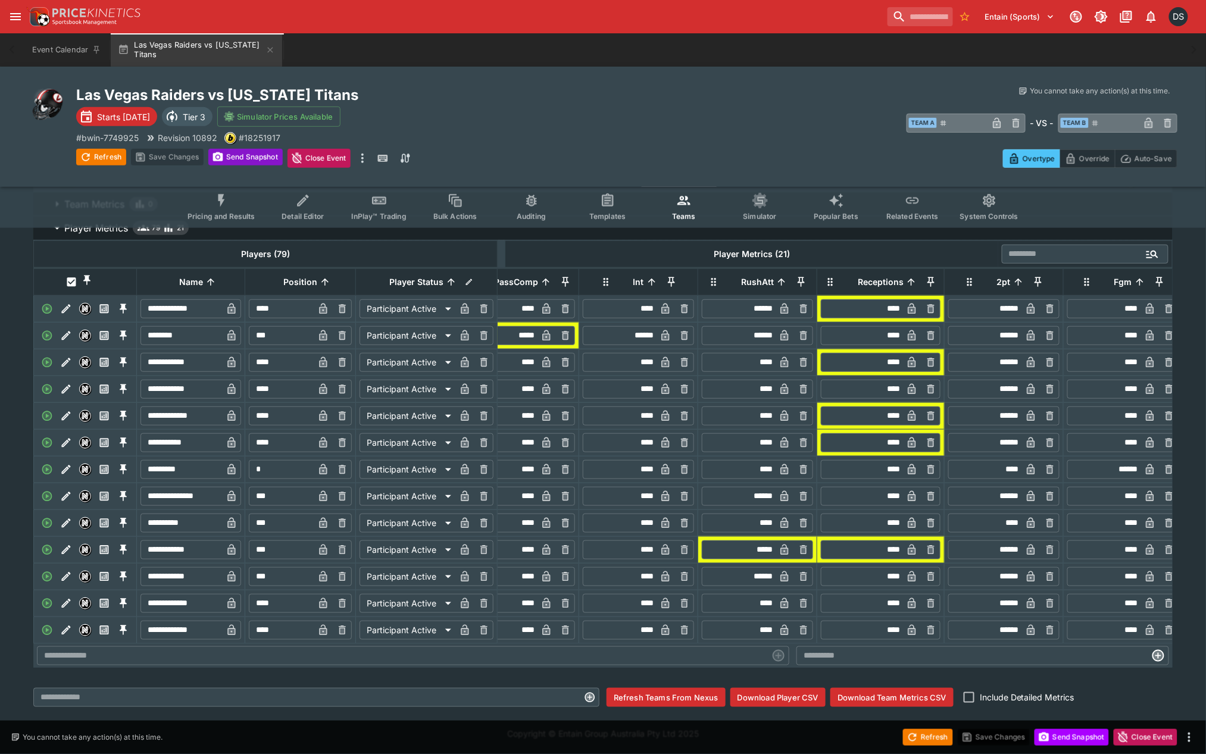
click at [238, 156] on button "Send Snapshot" at bounding box center [245, 157] width 74 height 17
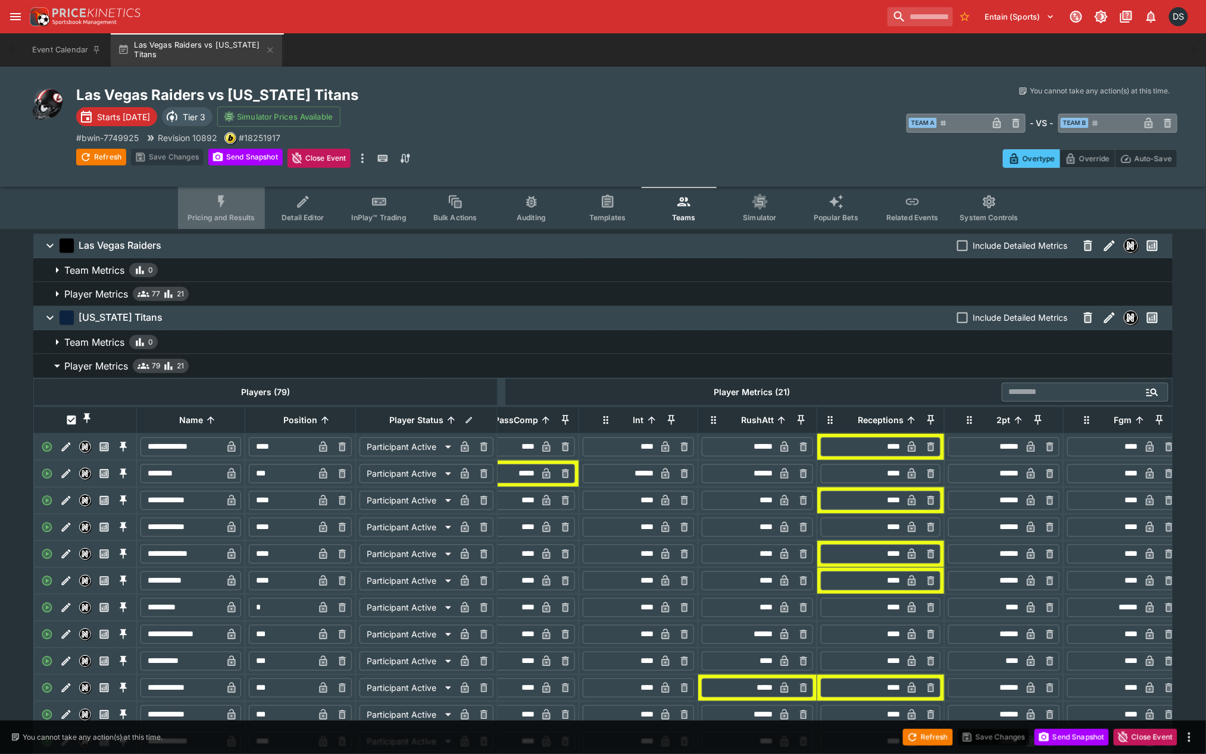
click at [234, 204] on button "Pricing and Results" at bounding box center [221, 208] width 87 height 42
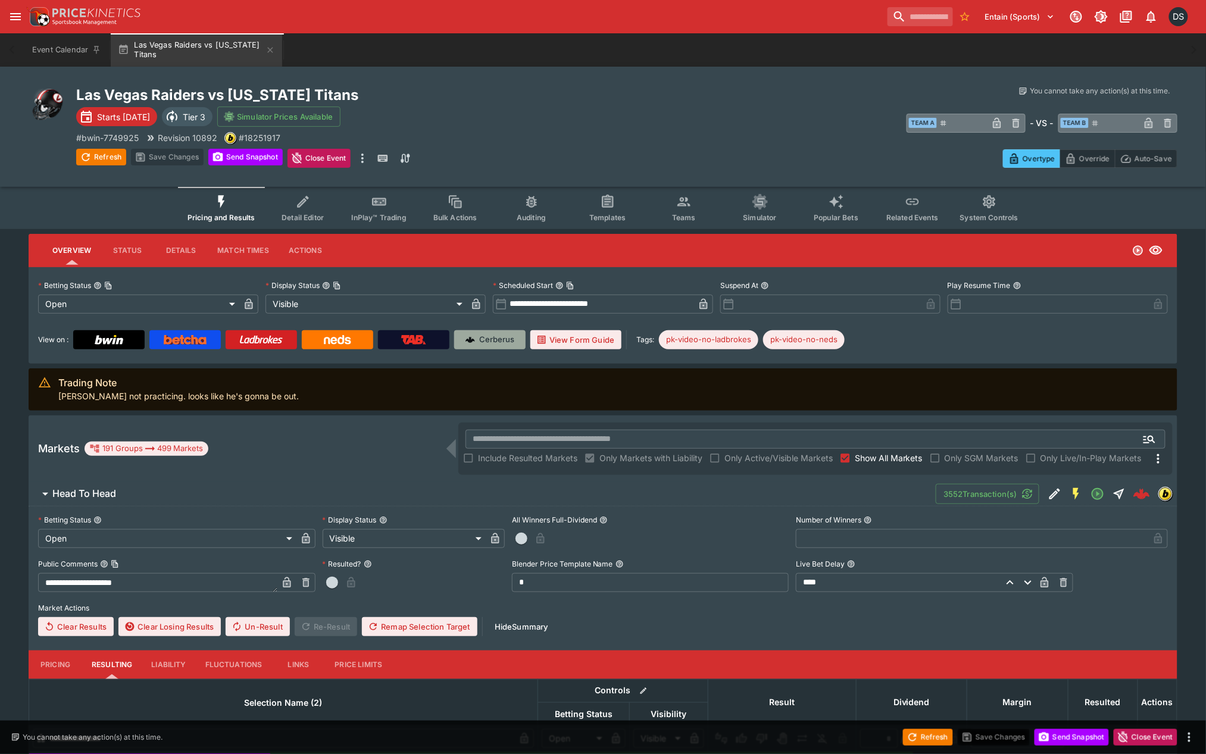
click at [503, 339] on p "Cerberus" at bounding box center [497, 340] width 35 height 12
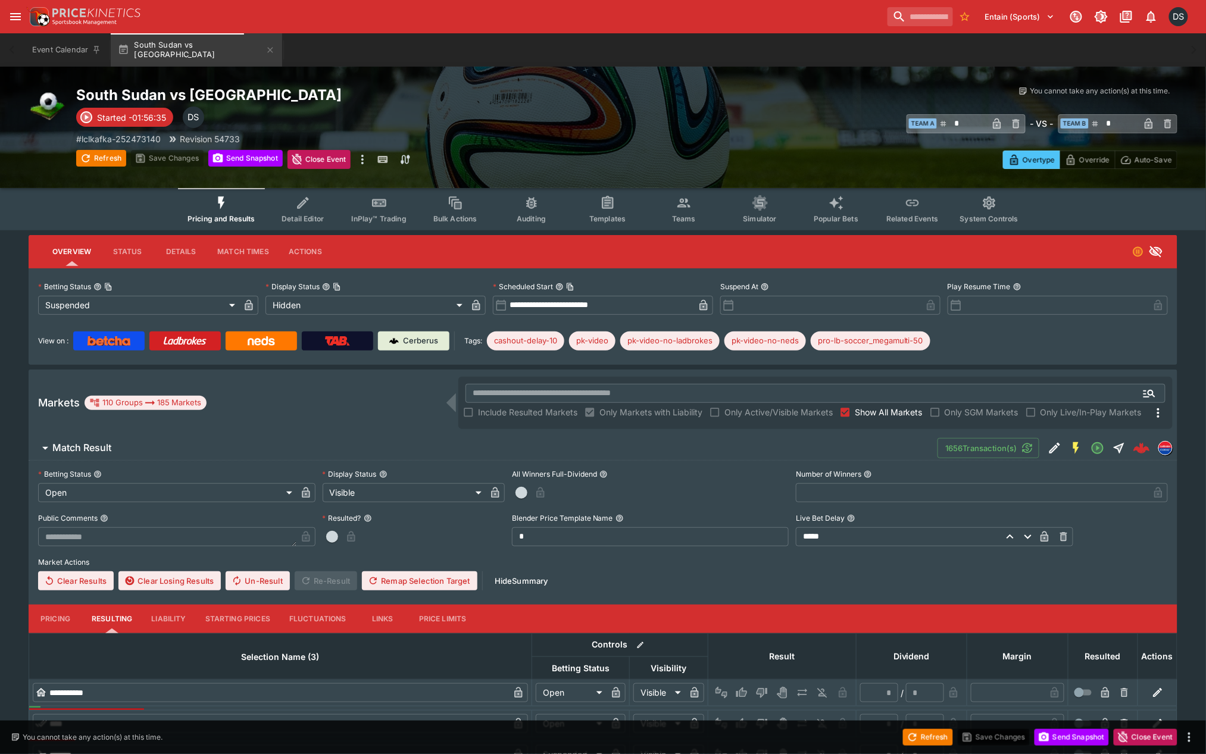
drag, startPoint x: 99, startPoint y: 437, endPoint x: 108, endPoint y: 437, distance: 8.3
click at [99, 437] on button "Match Result" at bounding box center [483, 448] width 909 height 24
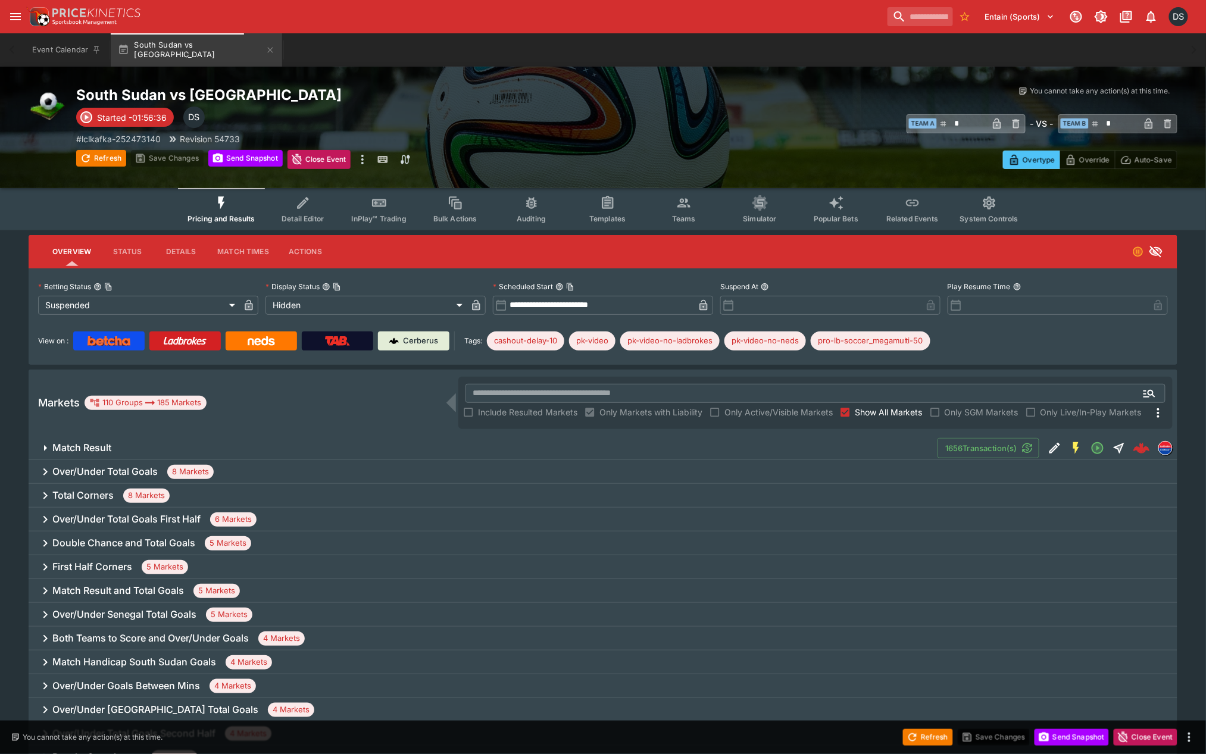
click at [870, 417] on span "Show All Markets" at bounding box center [889, 412] width 68 height 12
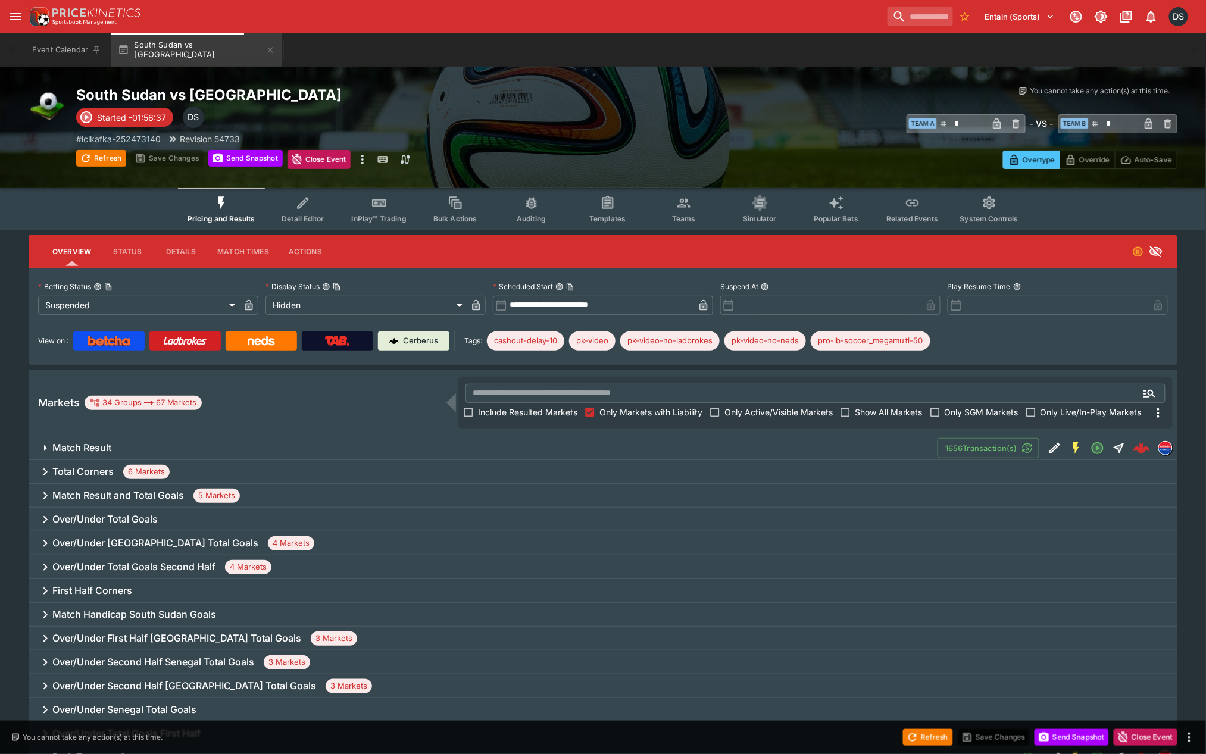
click at [496, 409] on span "Include Resulted Markets" at bounding box center [527, 412] width 99 height 12
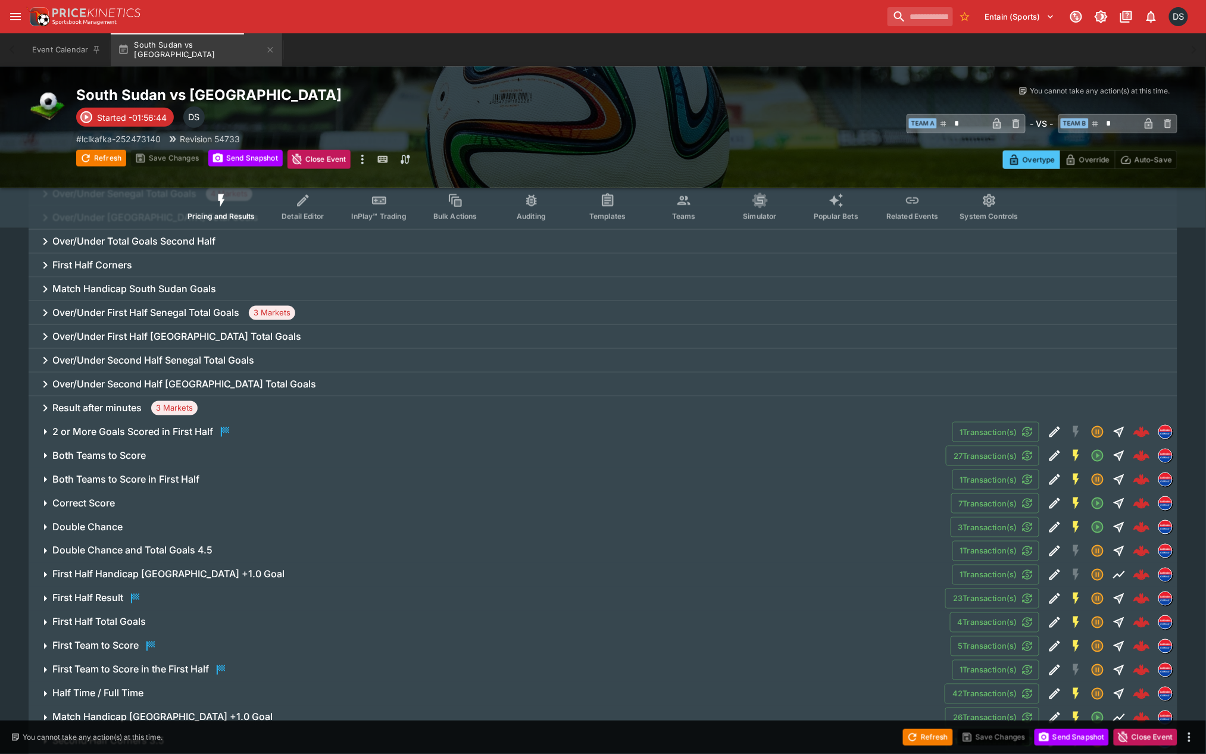
scroll to position [396, 0]
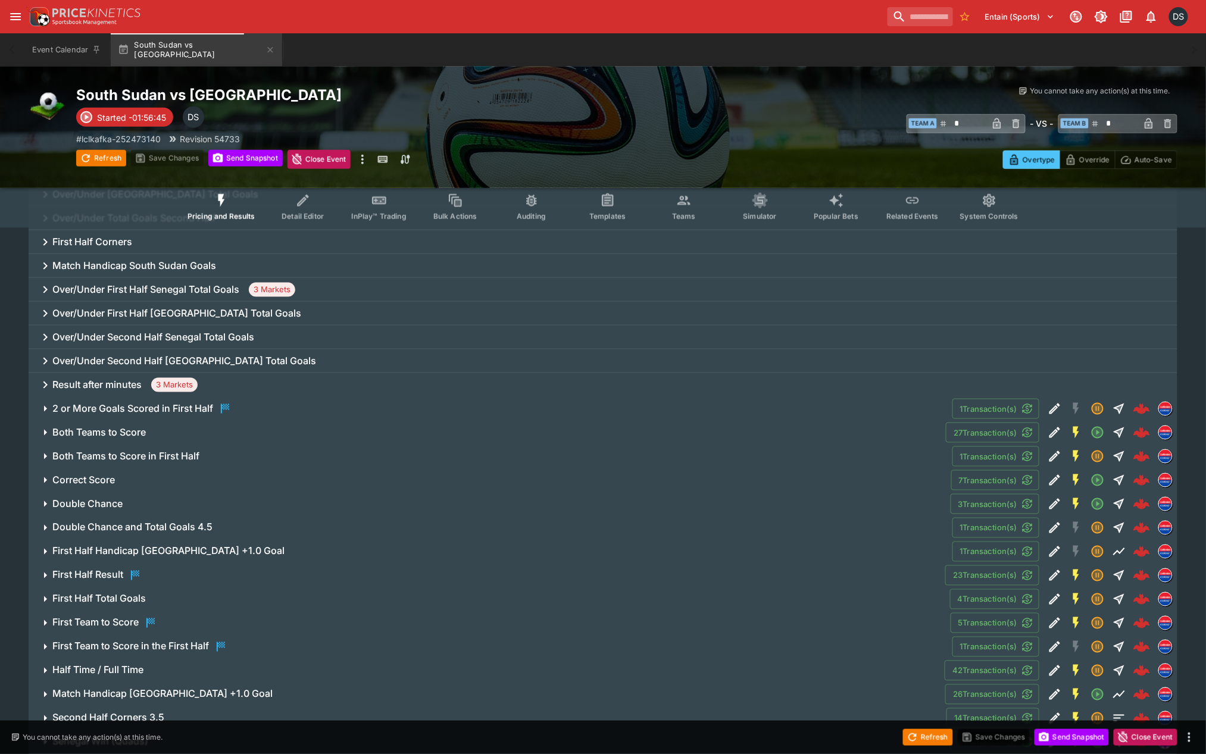
click at [124, 405] on h6 "2 or More Goals Scored in First Half" at bounding box center [132, 408] width 161 height 12
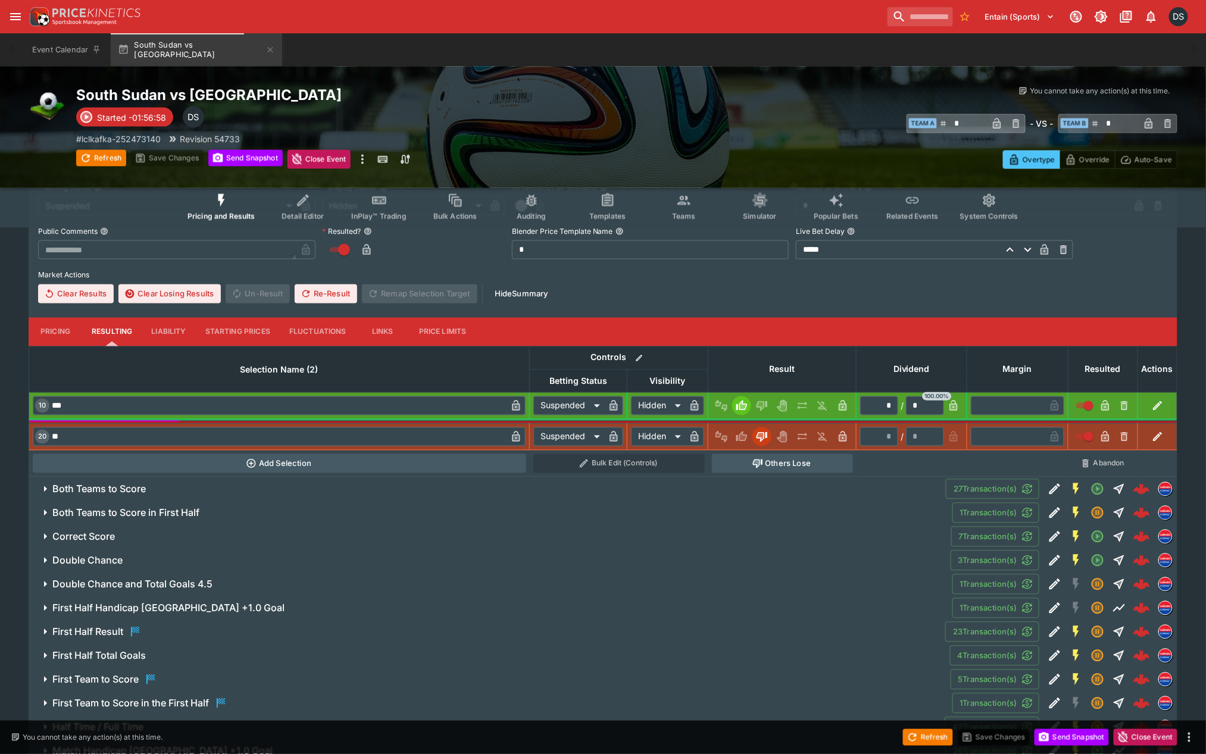
scroll to position [515, 0]
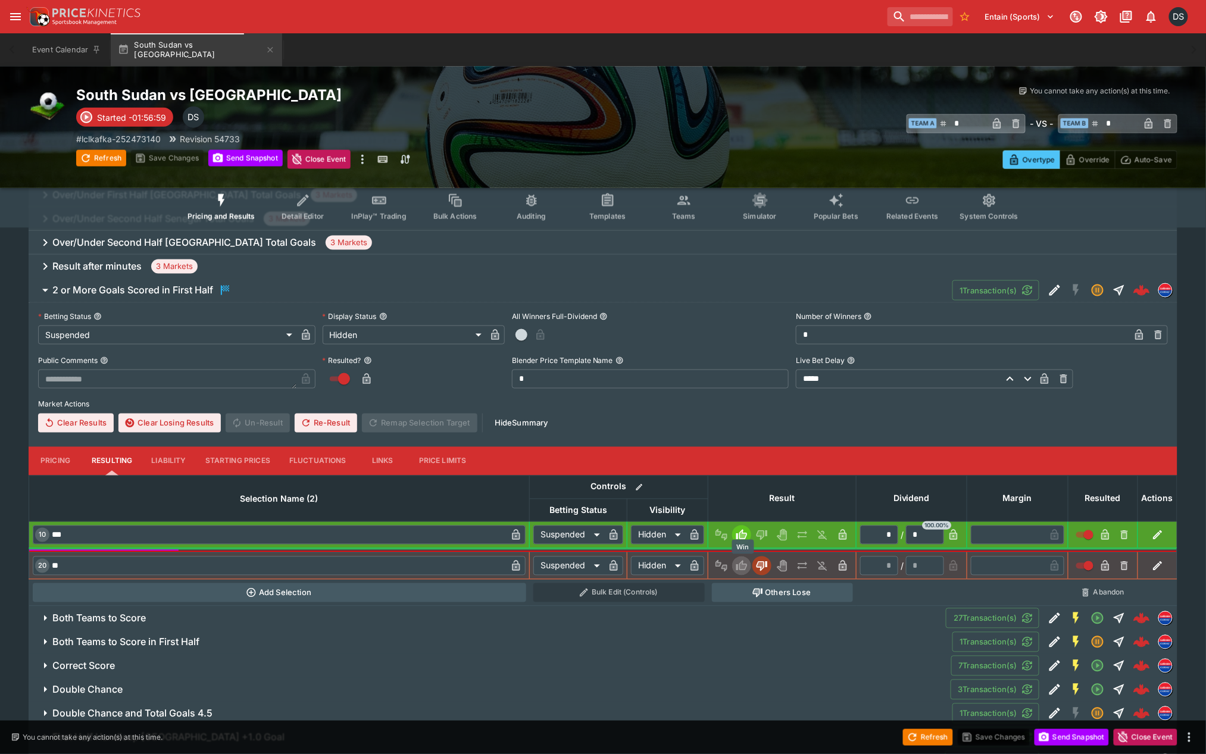
click at [745, 560] on icon "Win" at bounding box center [742, 566] width 12 height 12
type input "*"
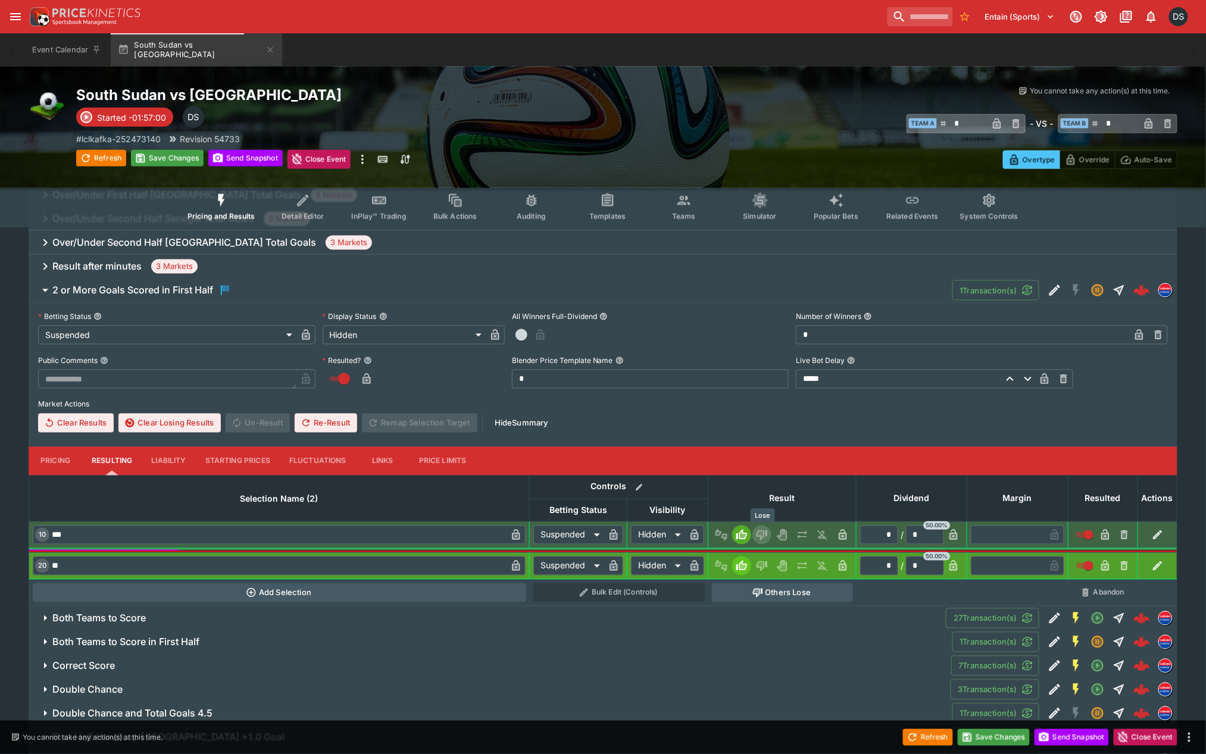
click at [760, 532] on icon "Lose" at bounding box center [761, 535] width 6 height 7
type input "*"
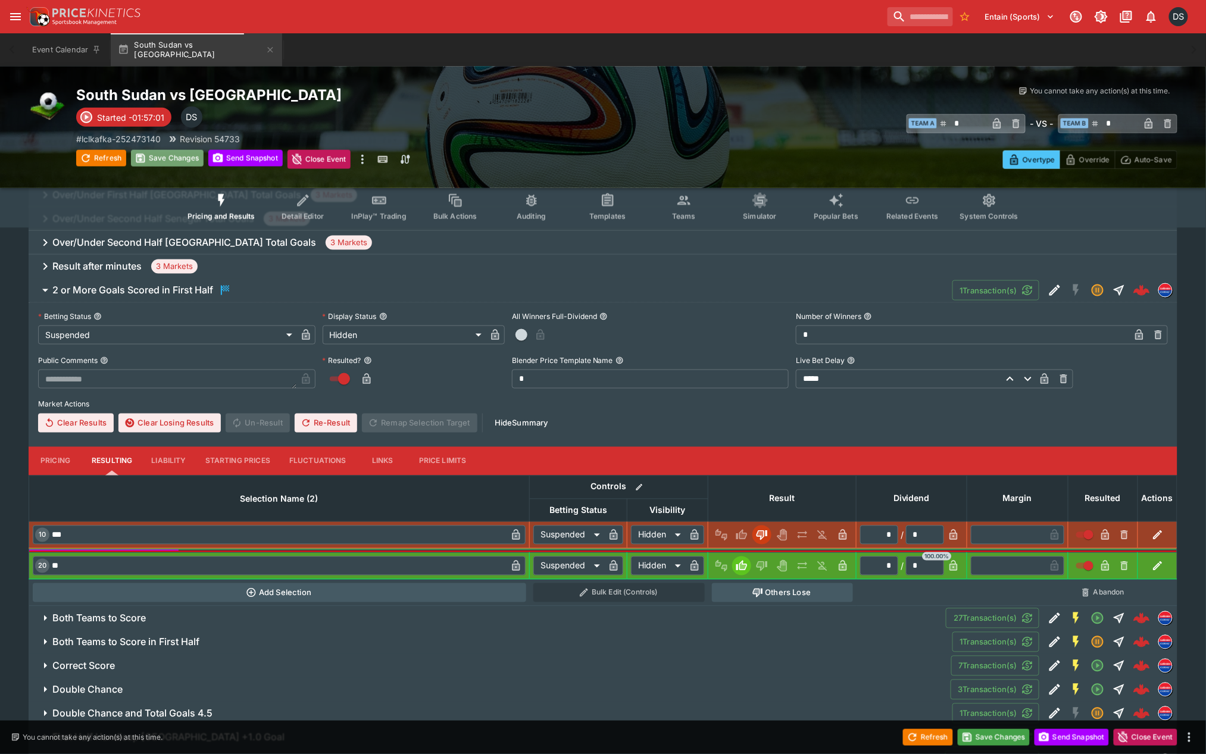
click at [159, 153] on button "Save Changes" at bounding box center [167, 158] width 73 height 17
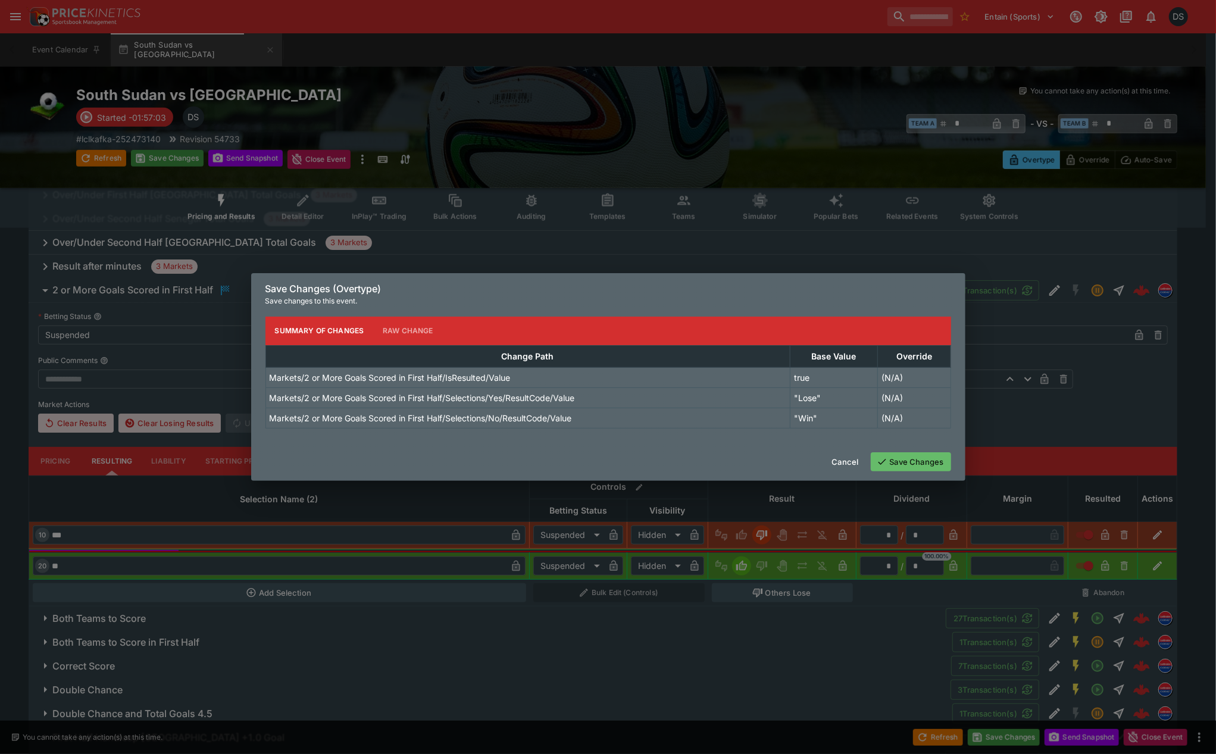
click at [899, 462] on button "Save Changes" at bounding box center [911, 461] width 80 height 19
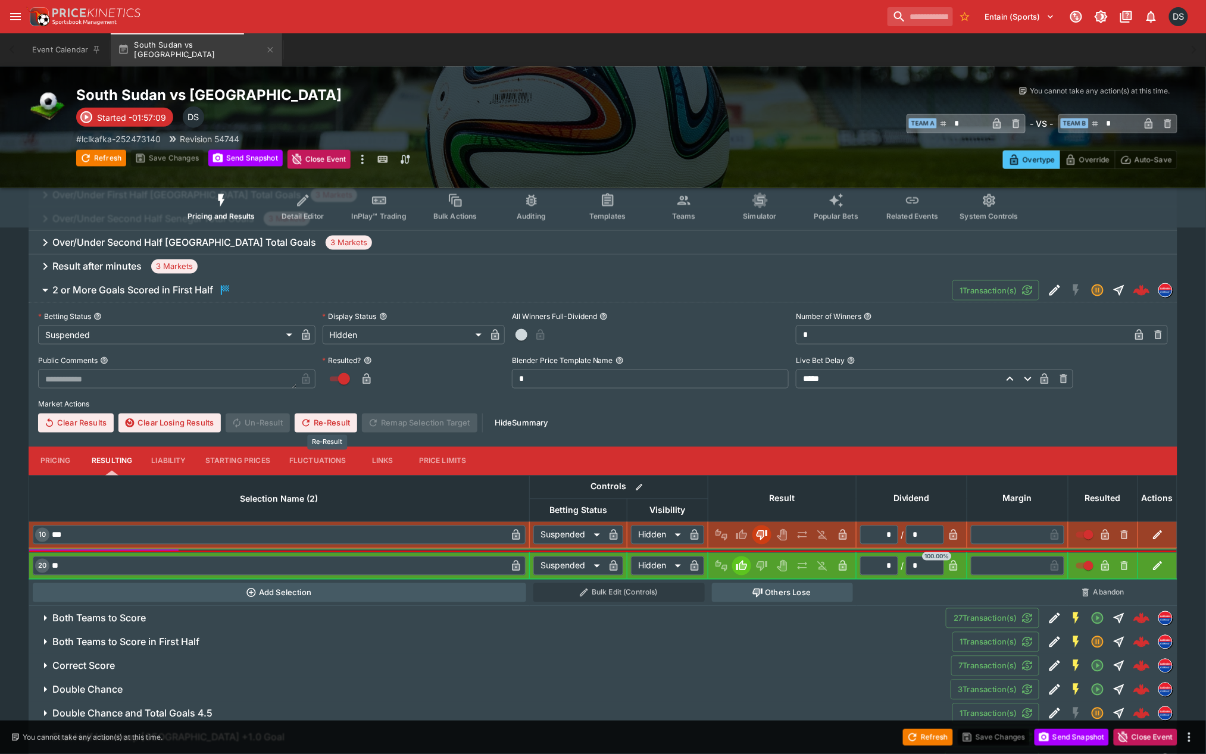
click at [329, 423] on button "Re-Result" at bounding box center [326, 423] width 62 height 19
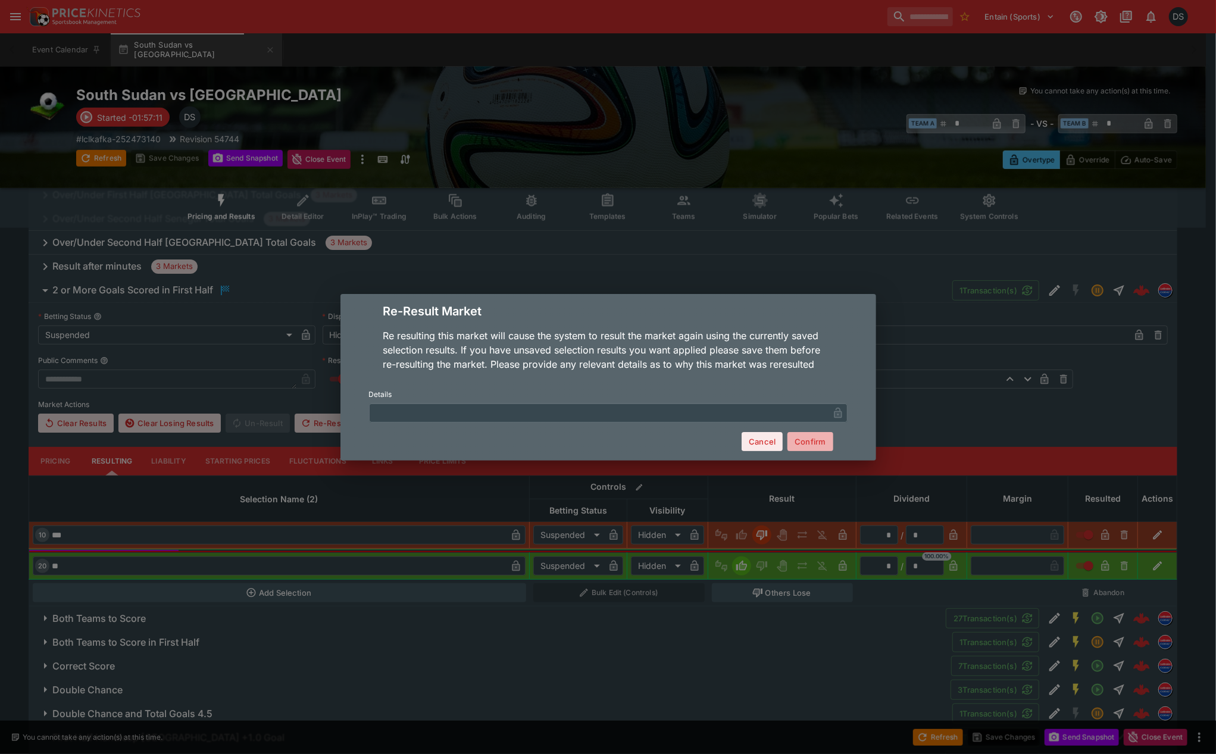
click at [806, 443] on button "Confirm" at bounding box center [809, 441] width 45 height 19
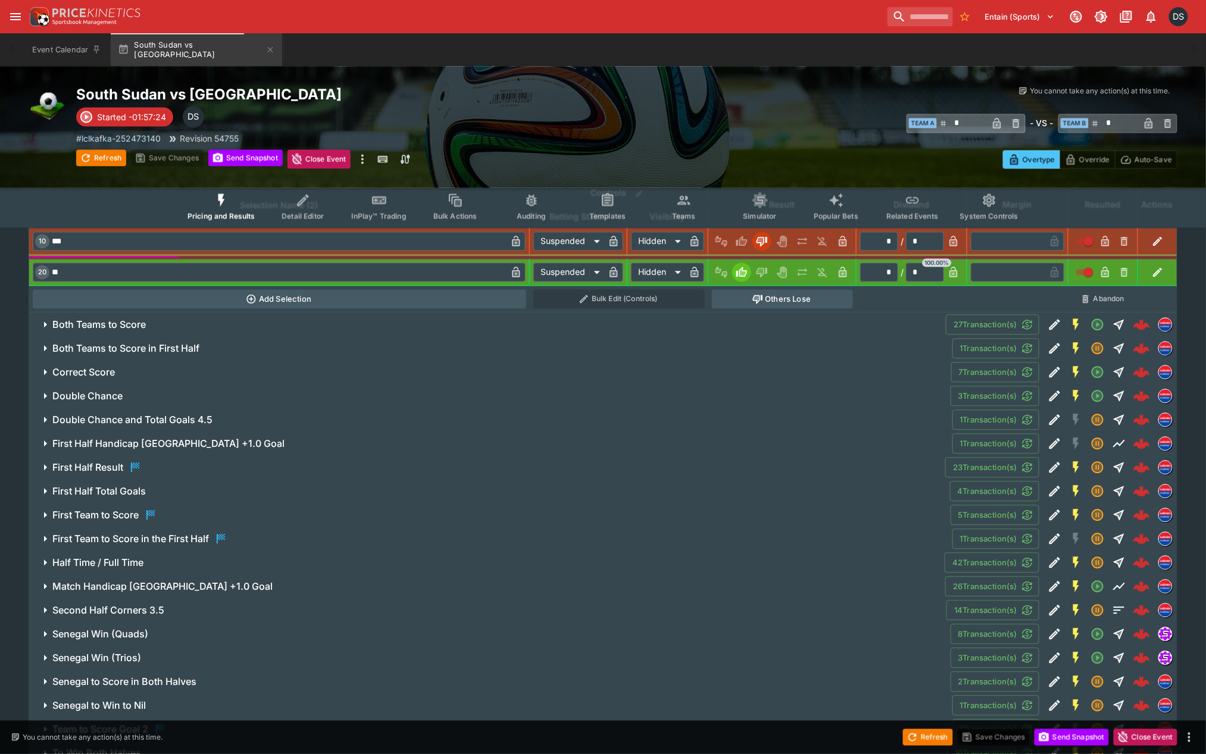
scroll to position [859, 0]
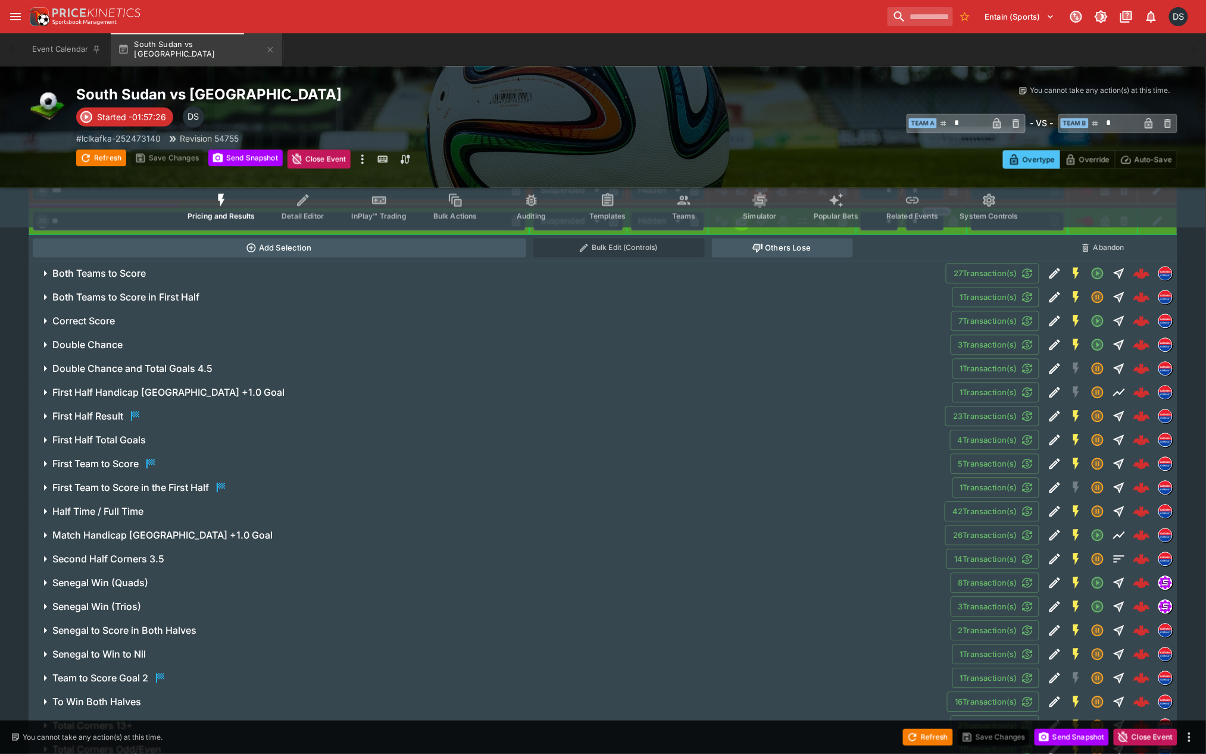
click at [127, 468] on h6 "First Team to Score" at bounding box center [95, 464] width 86 height 12
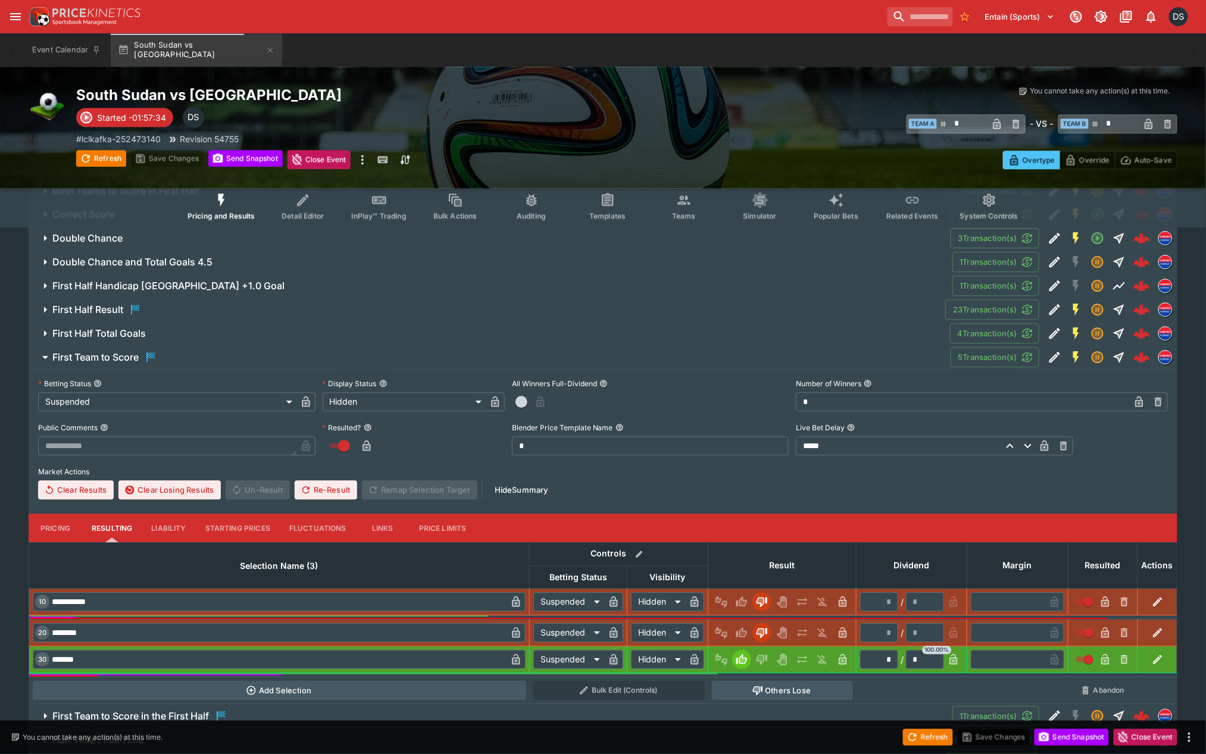
scroll to position [926, 0]
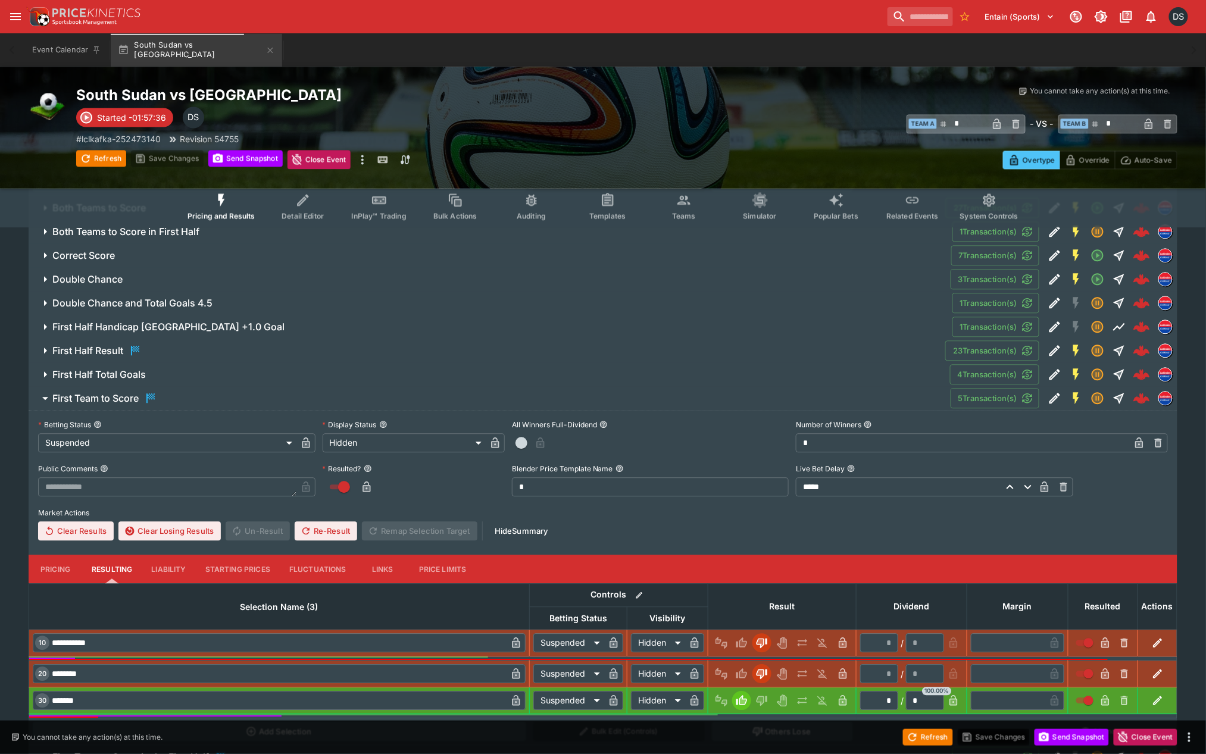
click at [121, 399] on h6 "First Team to Score" at bounding box center [95, 398] width 86 height 12
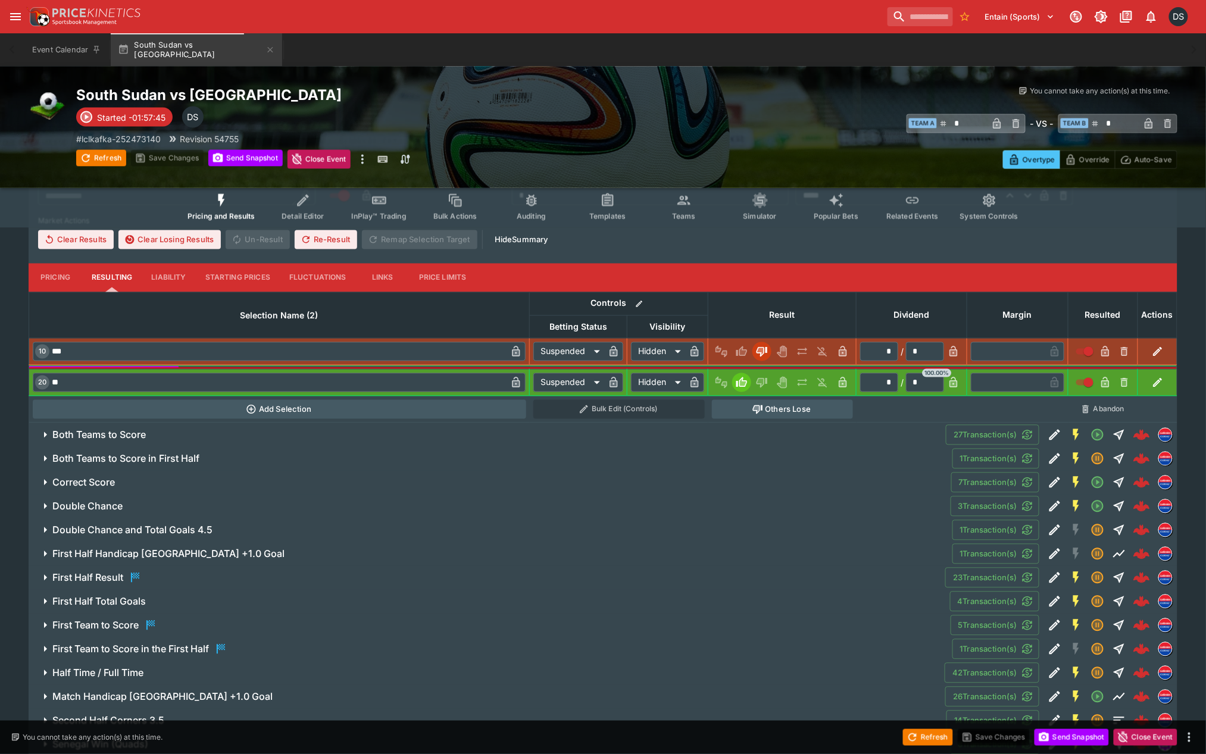
scroll to position [713, 0]
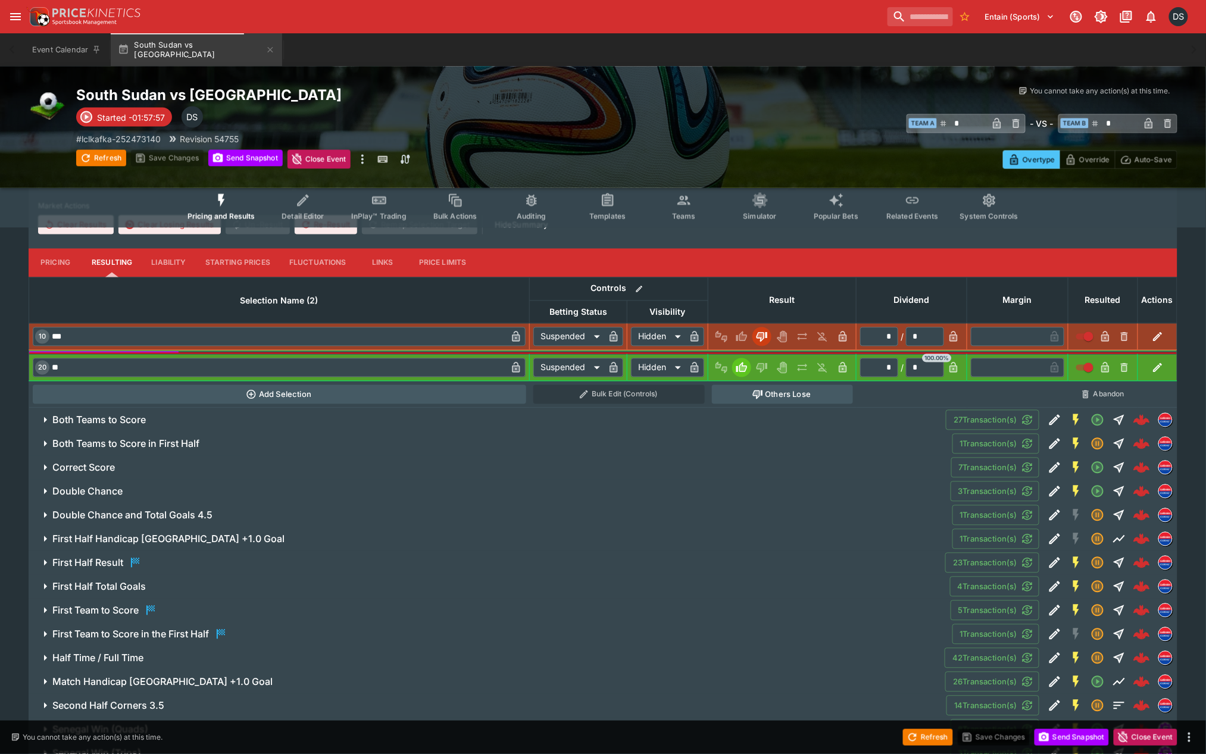
click at [151, 449] on button "Both Teams to Score in First Half" at bounding box center [491, 444] width 924 height 24
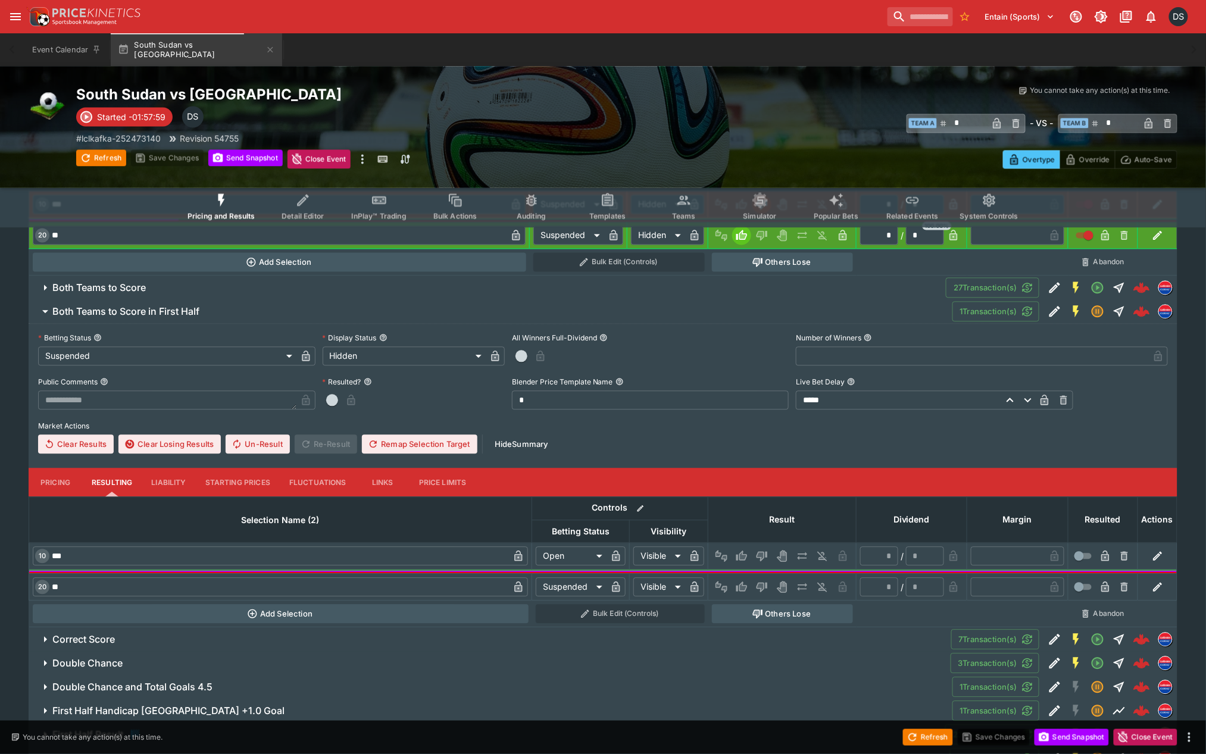
scroll to position [846, 0]
click at [742, 585] on icon "Win" at bounding box center [743, 586] width 6 height 7
type input "*"
type input "******"
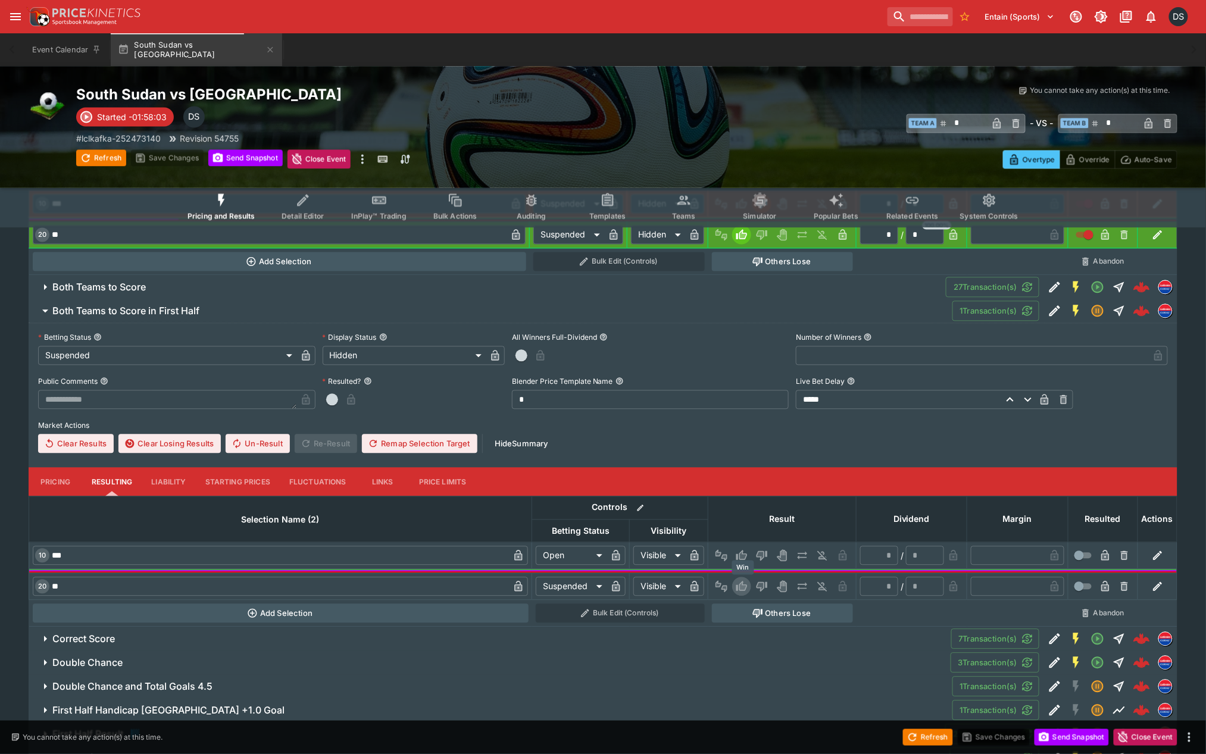
type input "*"
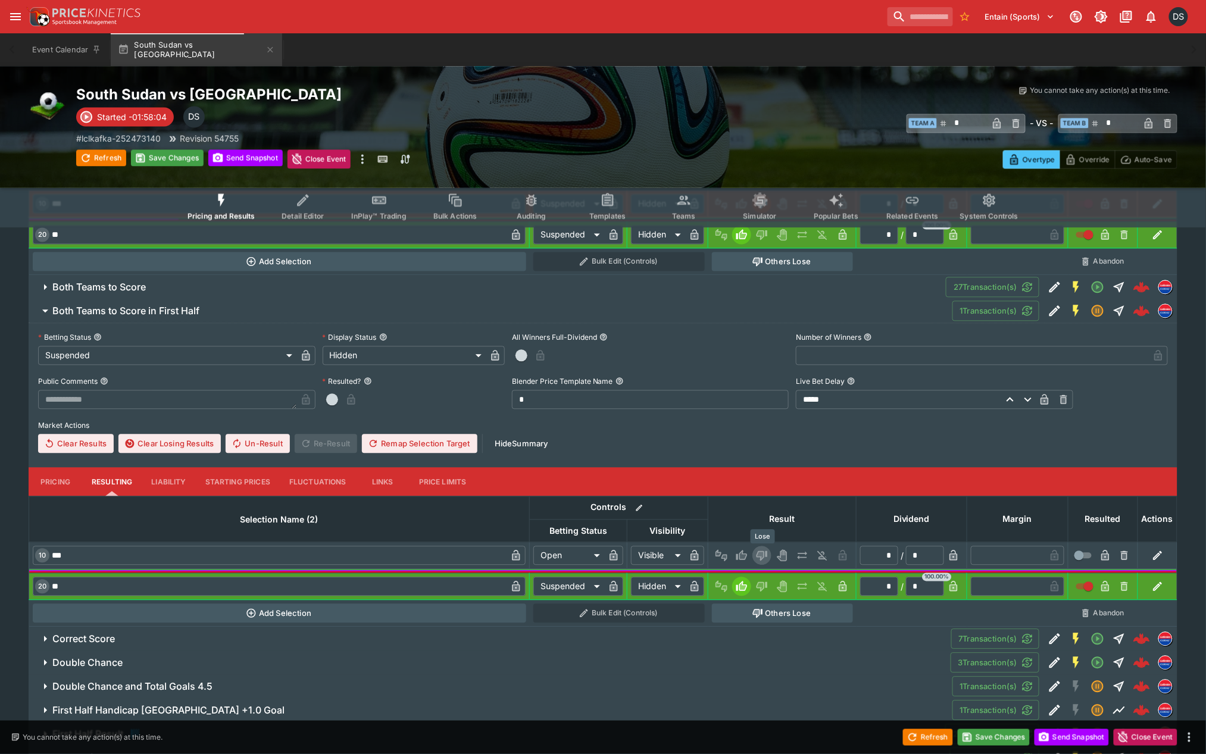
click at [764, 555] on icon "Lose" at bounding box center [761, 556] width 6 height 7
type input "*********"
type input "******"
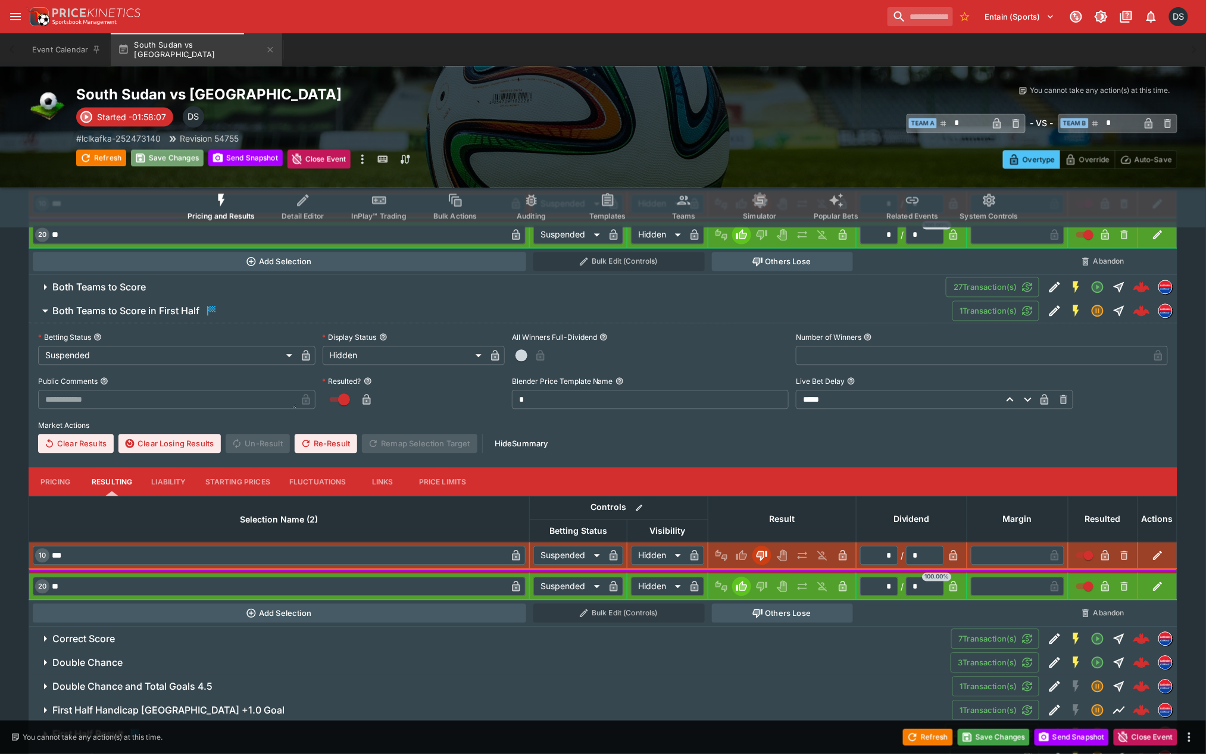
click at [171, 160] on button "Save Changes" at bounding box center [167, 158] width 73 height 17
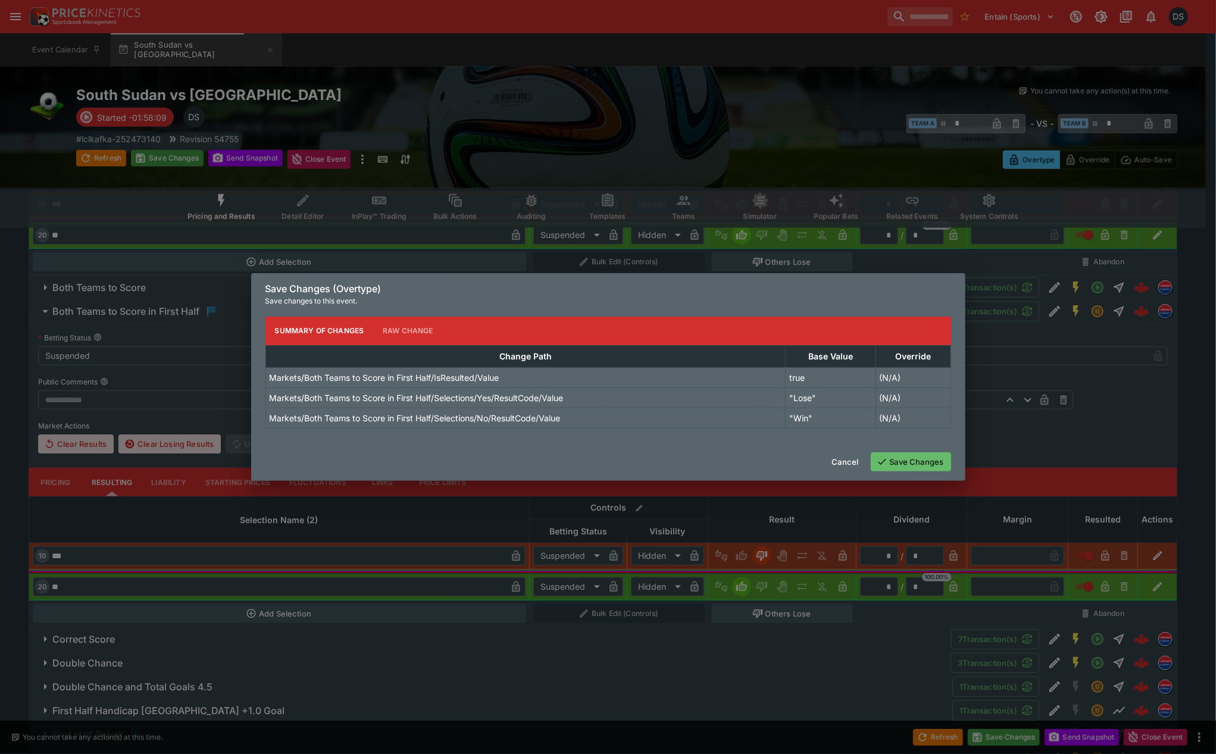
click at [918, 460] on button "Save Changes" at bounding box center [911, 461] width 80 height 19
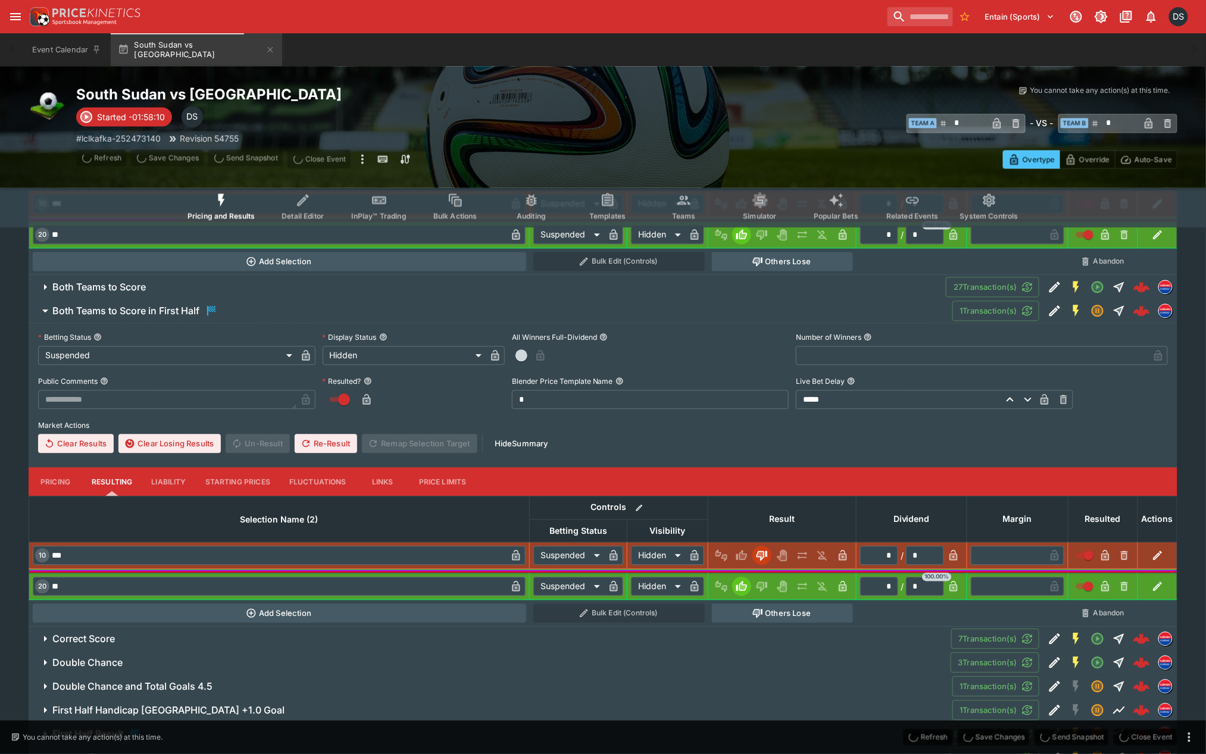
type input "*"
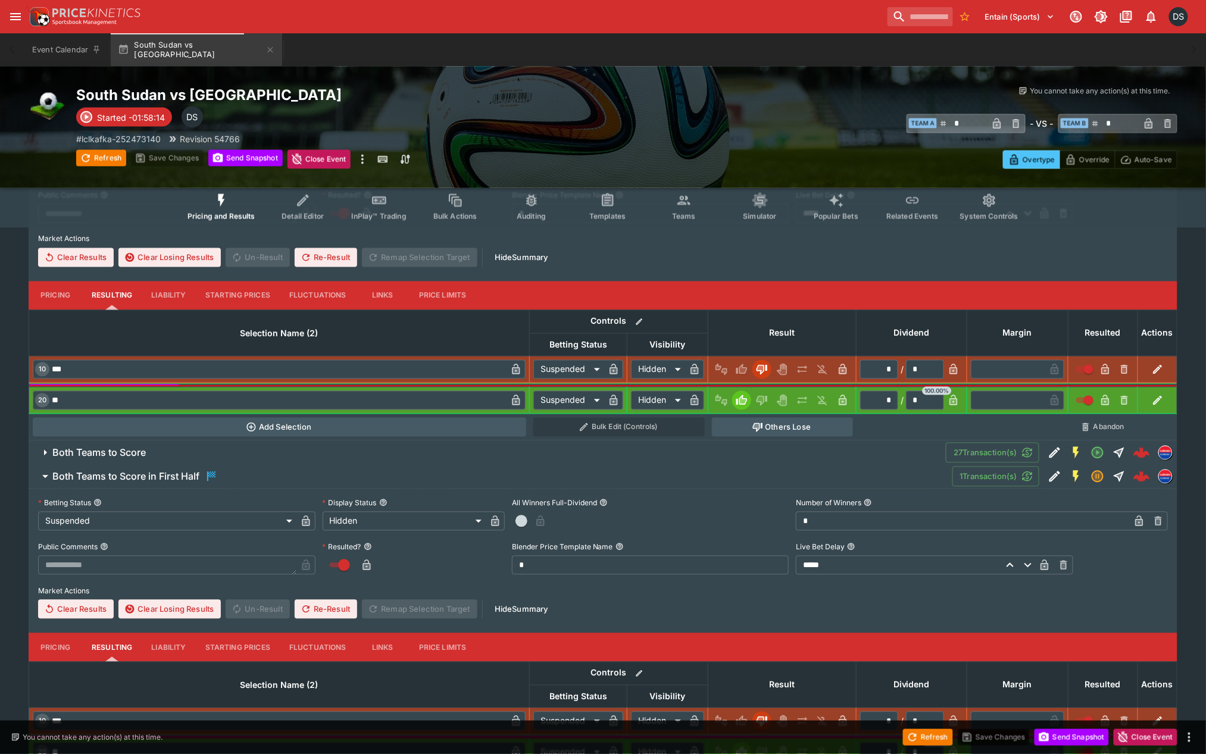
scroll to position [647, 0]
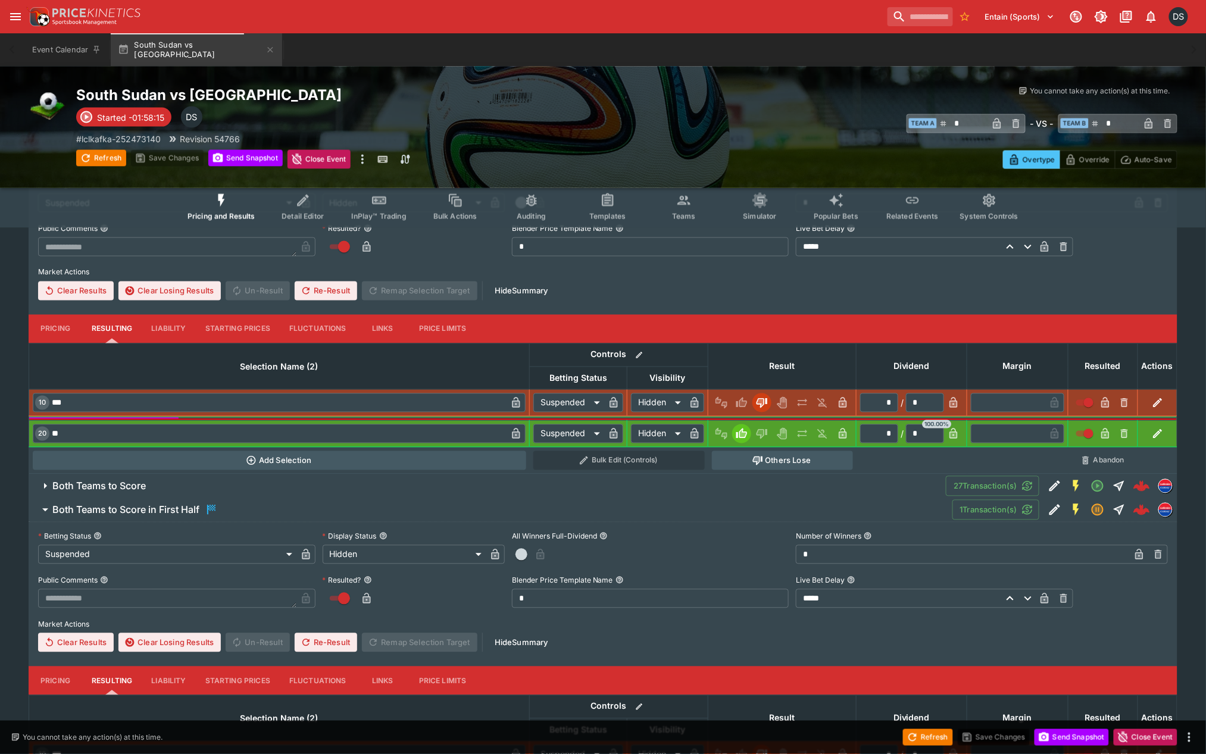
click at [120, 511] on h6 "Both Teams to Score in First Half" at bounding box center [125, 510] width 147 height 12
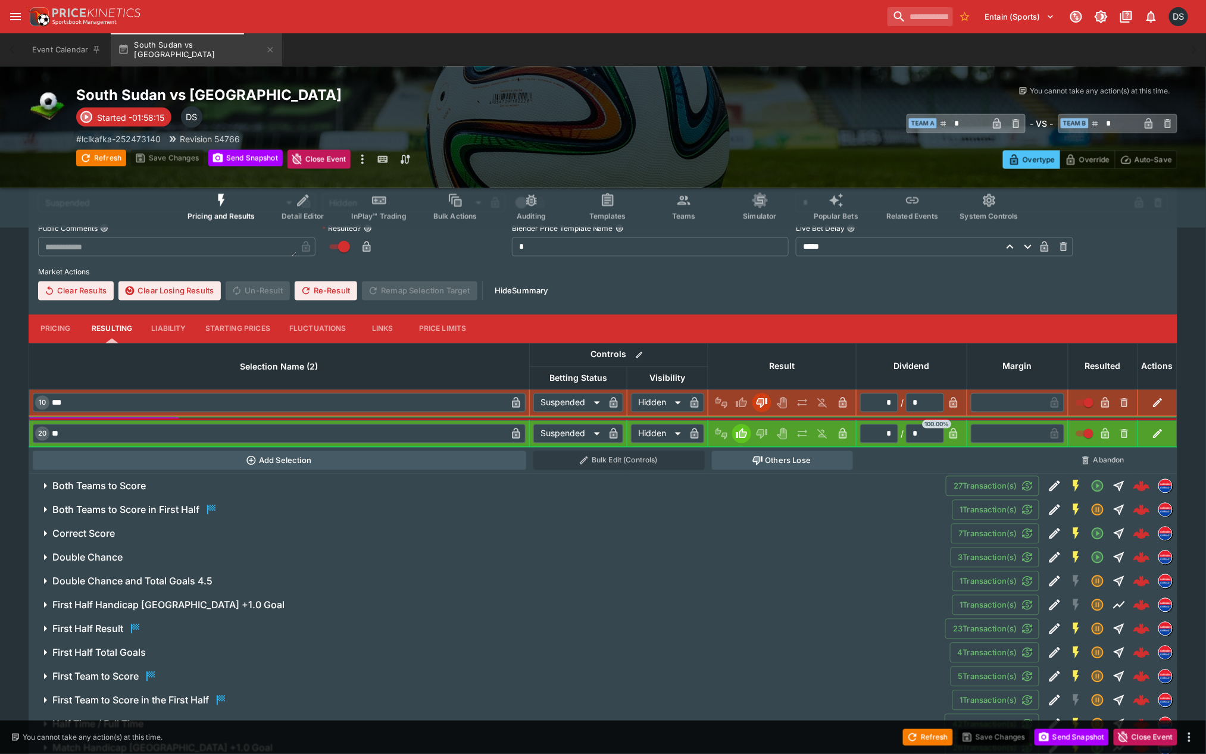
click at [108, 480] on h6 "Both Teams to Score" at bounding box center [98, 486] width 93 height 12
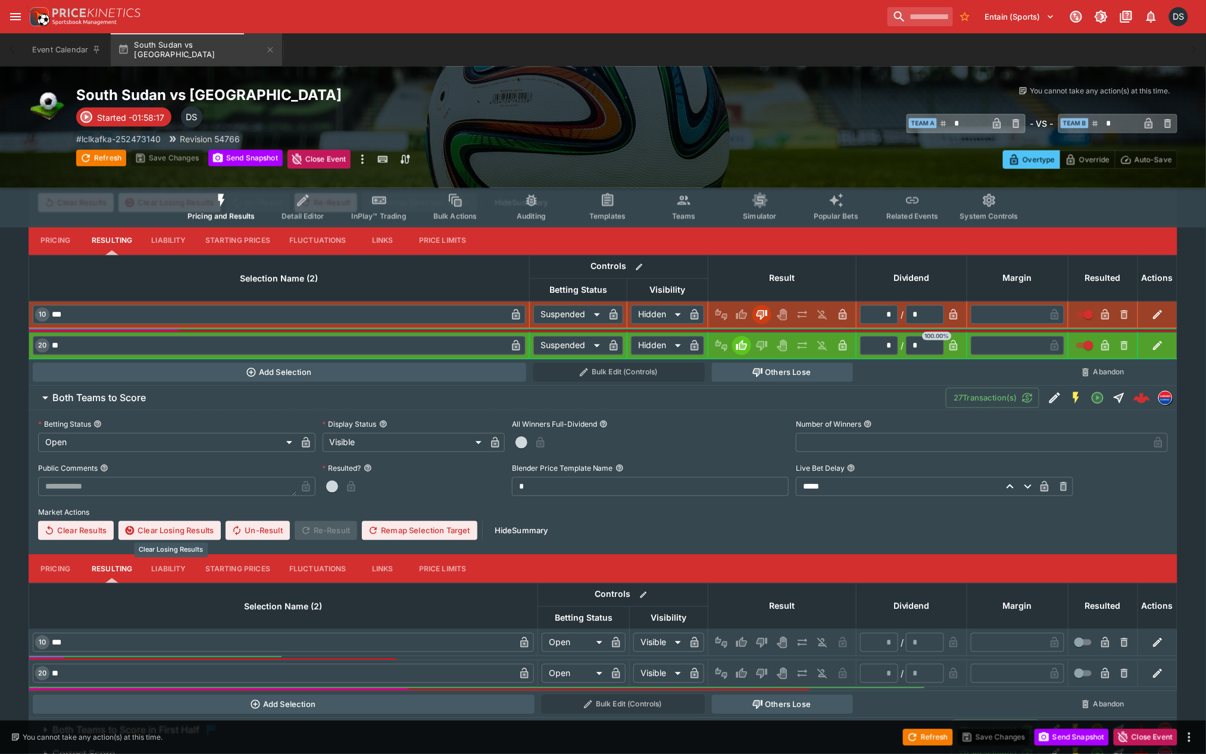
scroll to position [780, 0]
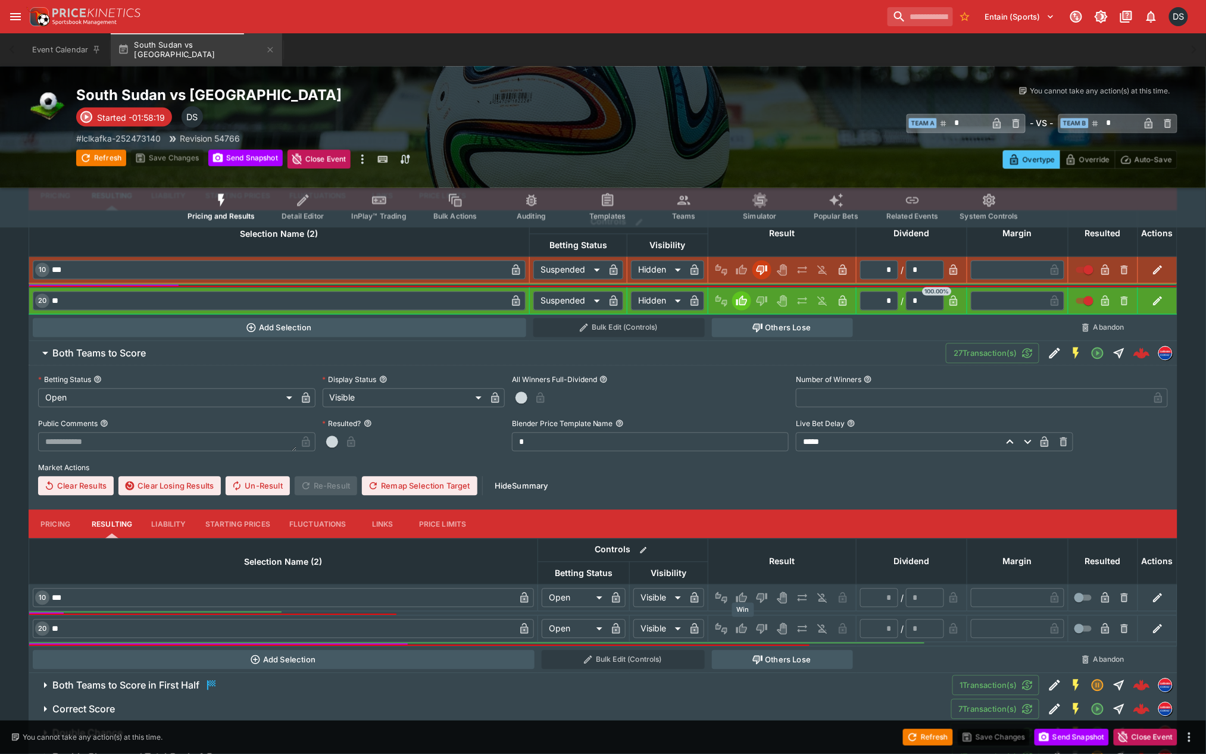
click at [748, 626] on icon "Win" at bounding box center [742, 629] width 12 height 12
type input "*"
type input "*********"
type input "******"
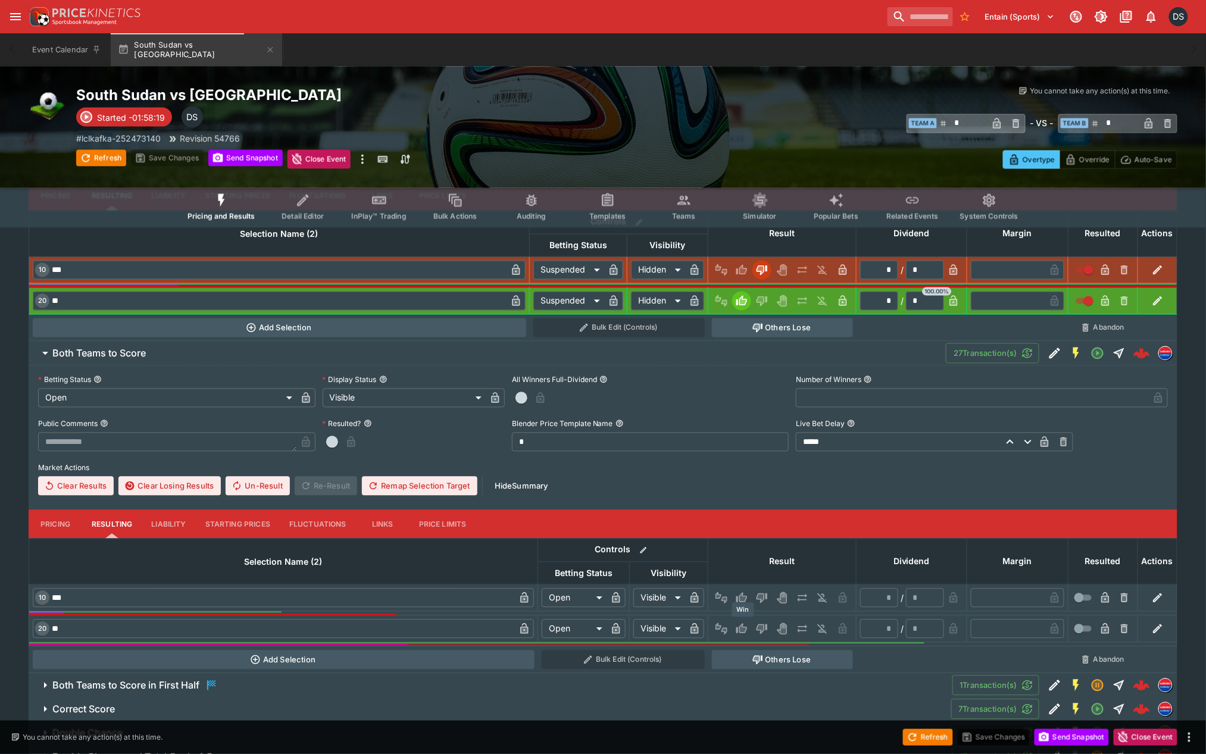
type input "*"
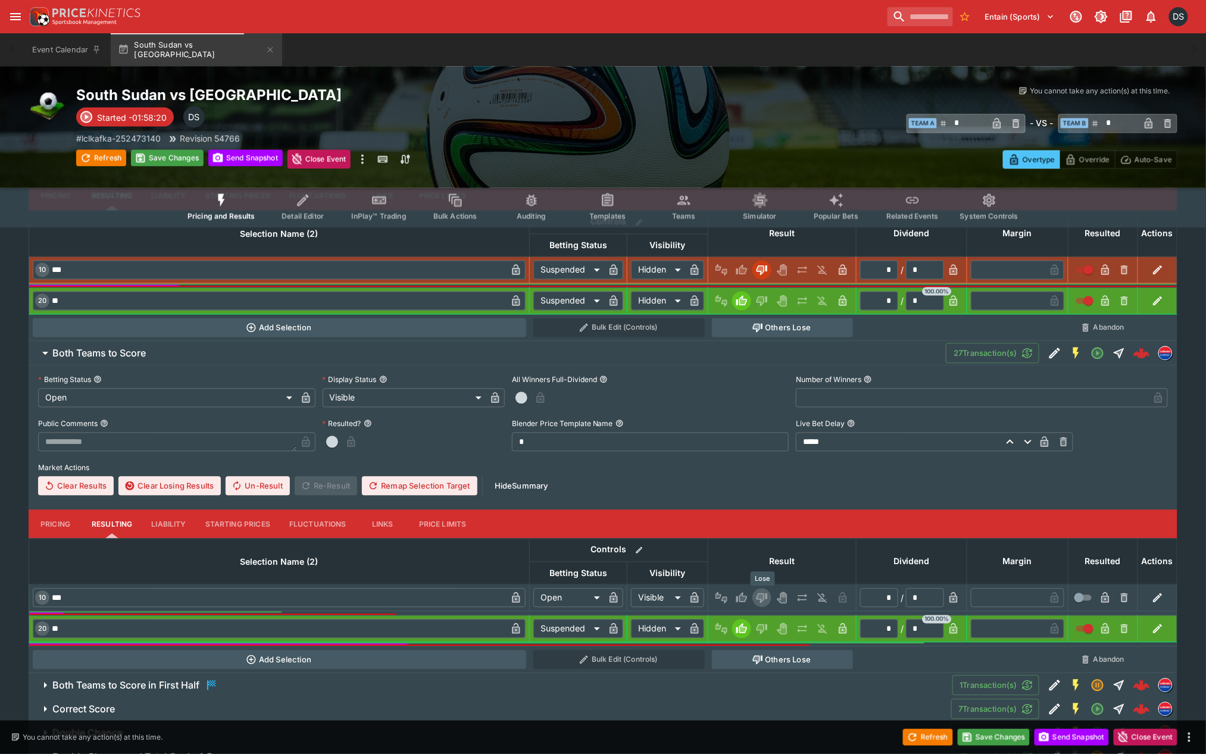
click at [760, 592] on icon "Lose" at bounding box center [762, 598] width 12 height 12
type input "*********"
type input "******"
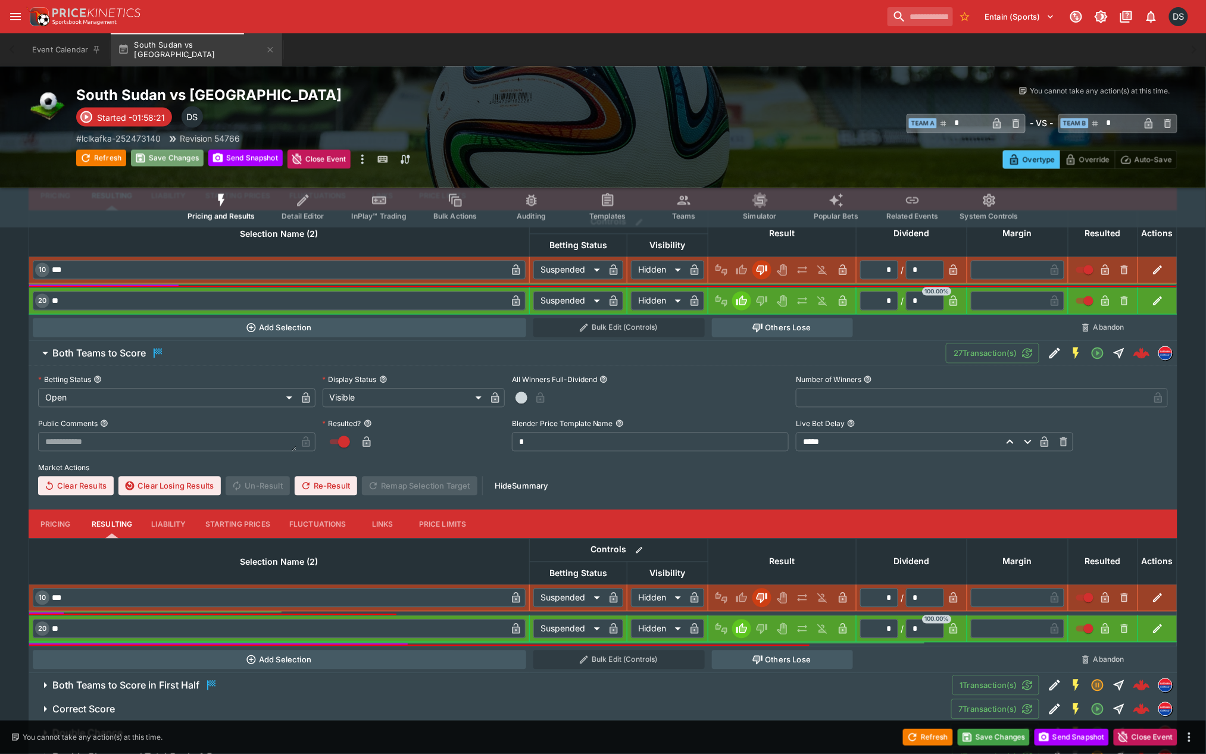
click at [155, 162] on button "Save Changes" at bounding box center [167, 158] width 73 height 17
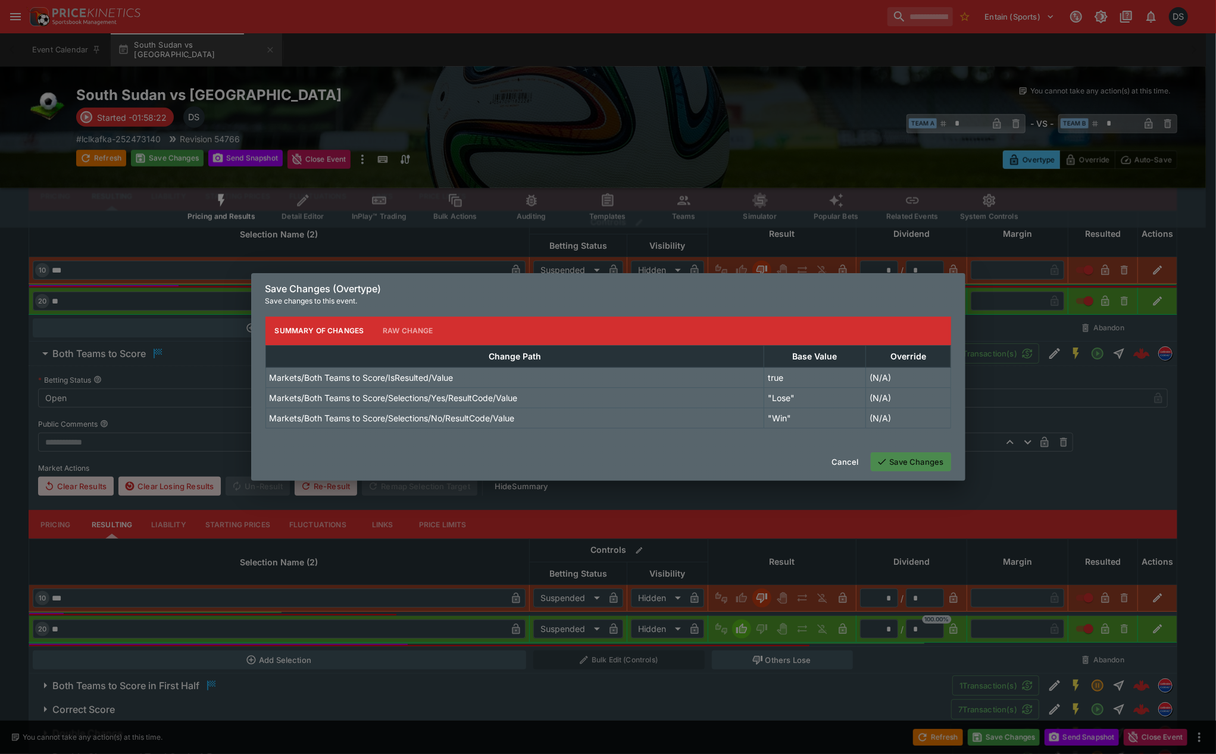
click at [889, 458] on button "Save Changes" at bounding box center [911, 461] width 80 height 19
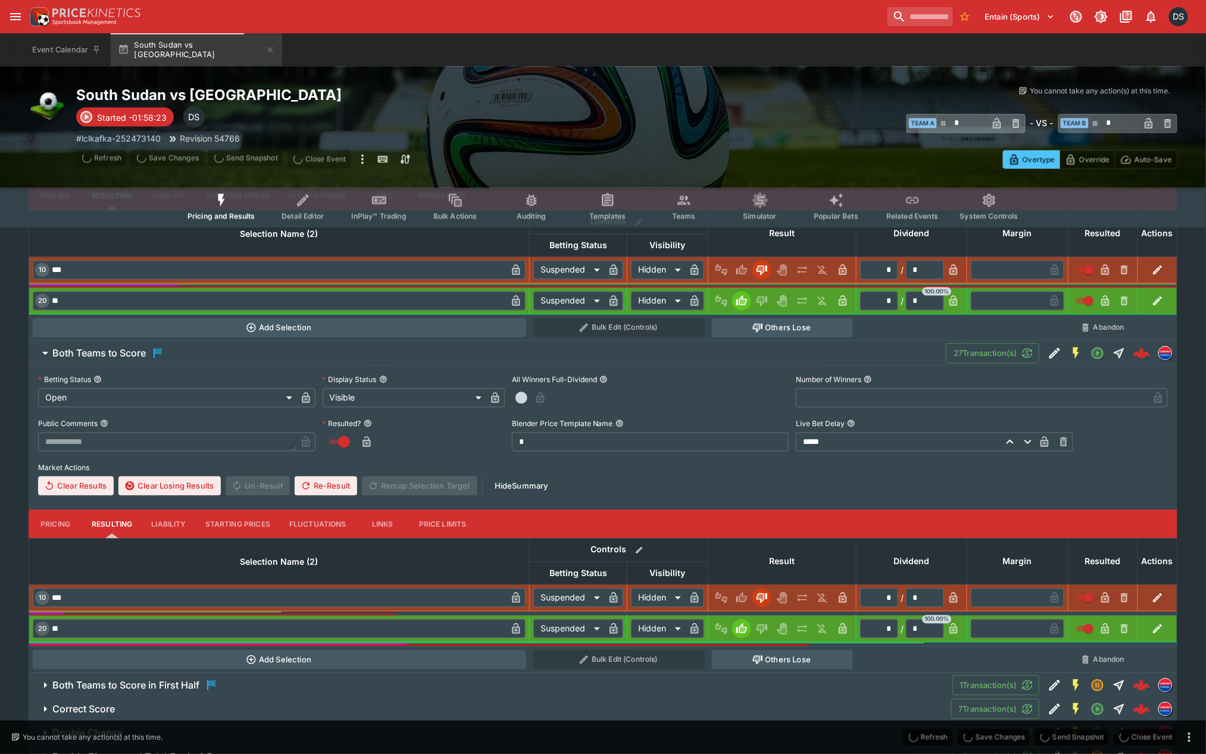
type input "*"
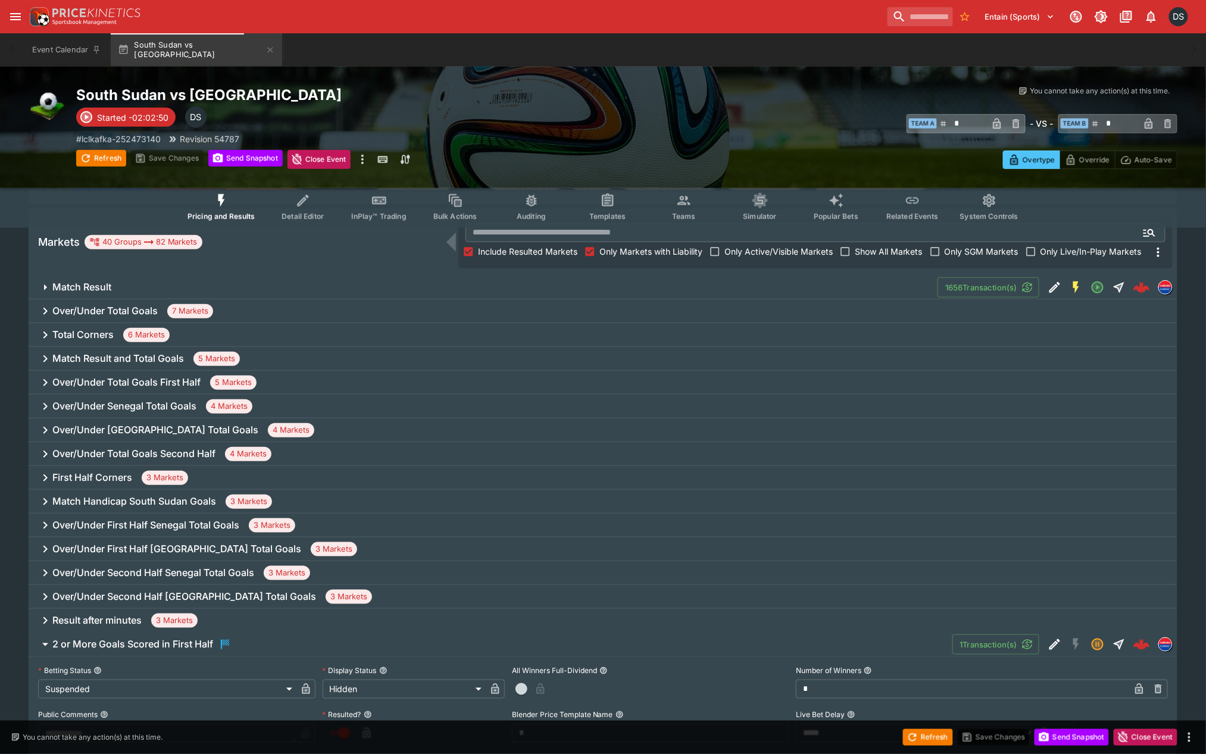
scroll to position [118, 0]
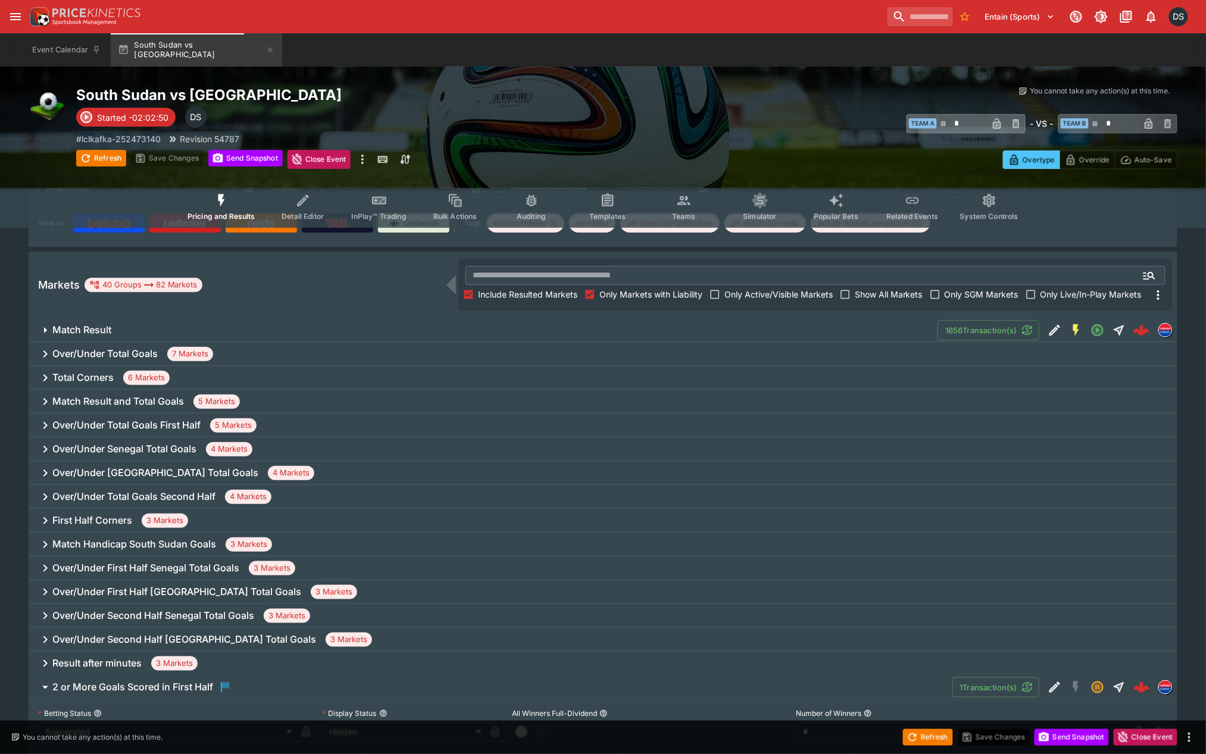
click at [173, 419] on h6 "Over/Under Total Goals First Half" at bounding box center [126, 425] width 148 height 12
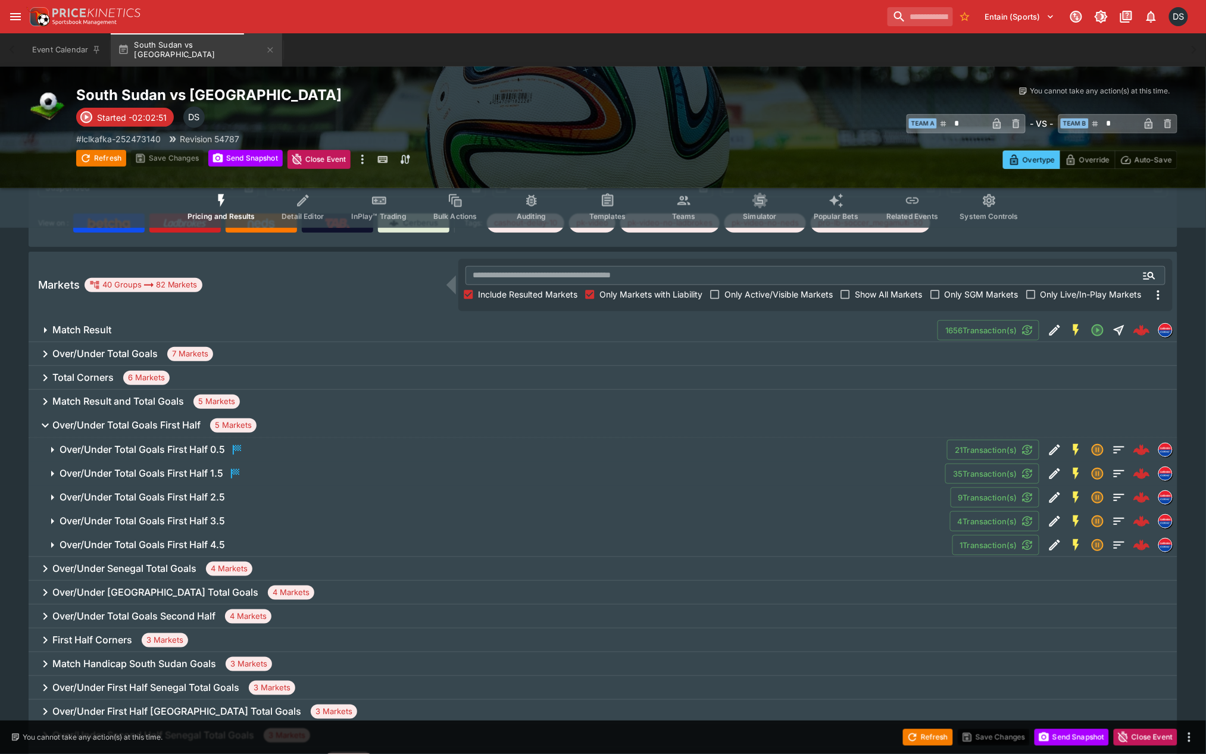
click at [186, 473] on h6 "Over/Under Total Goals First Half 1.5" at bounding box center [142, 473] width 164 height 12
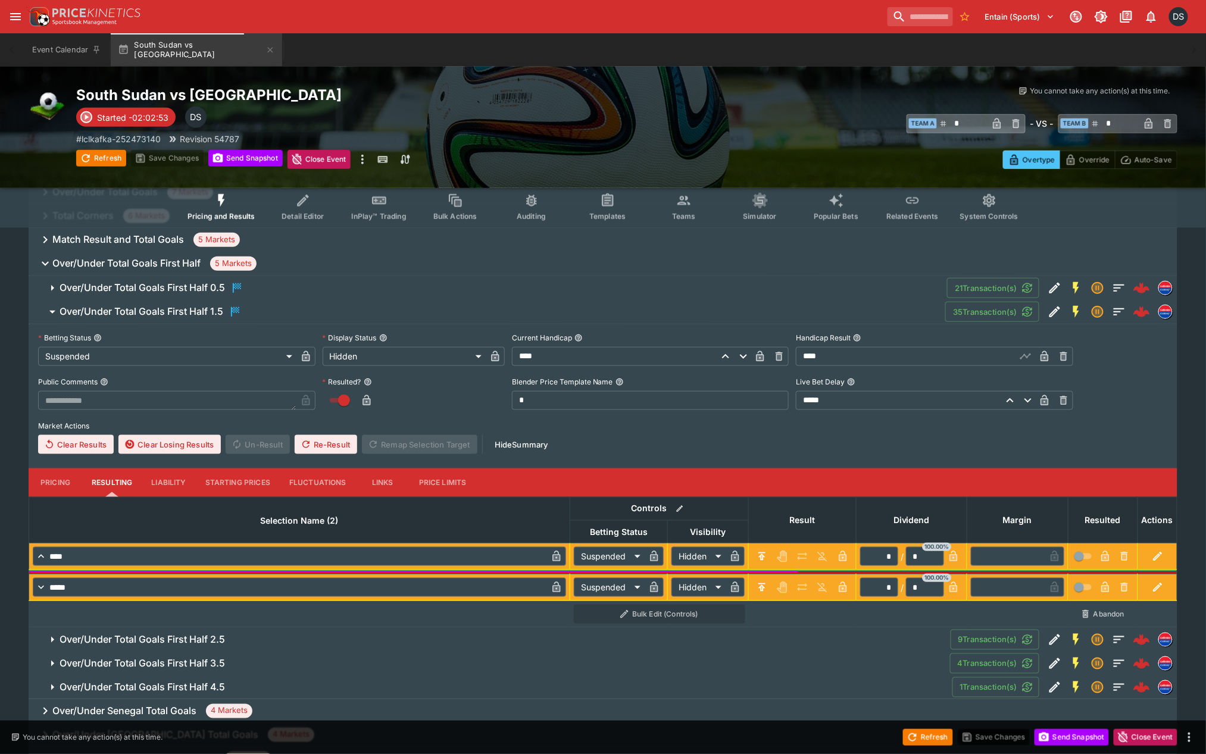
scroll to position [317, 0]
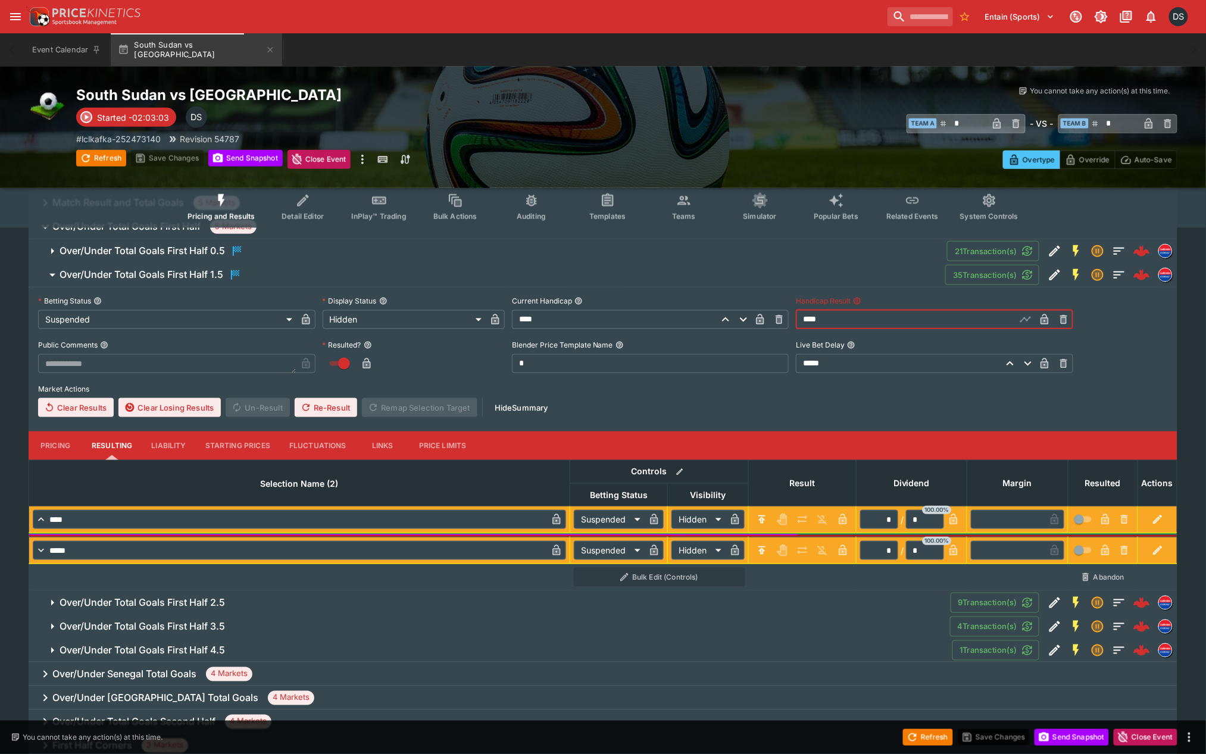
drag, startPoint x: 807, startPoint y: 319, endPoint x: 781, endPoint y: 320, distance: 26.2
click at [781, 320] on div "**********" at bounding box center [603, 354] width 1130 height 125
type input "****"
click at [146, 155] on button "Save Changes" at bounding box center [167, 158] width 73 height 17
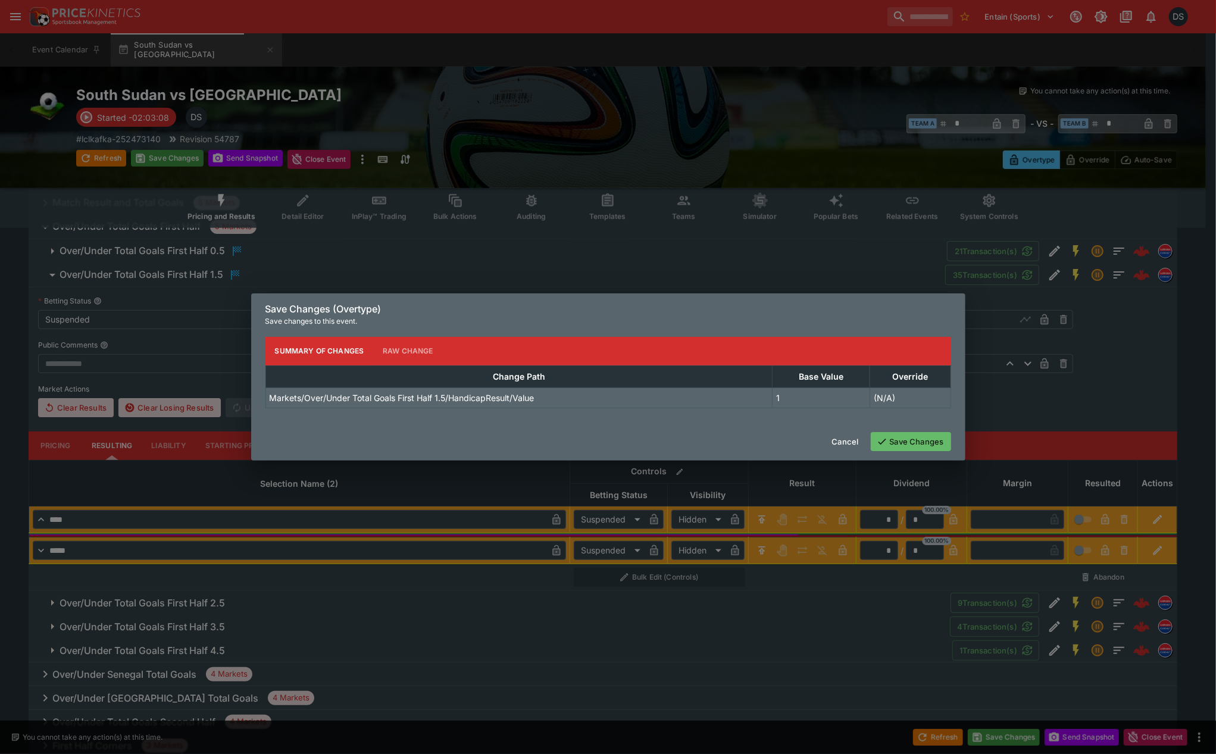
click at [912, 445] on button "Save Changes" at bounding box center [911, 441] width 80 height 19
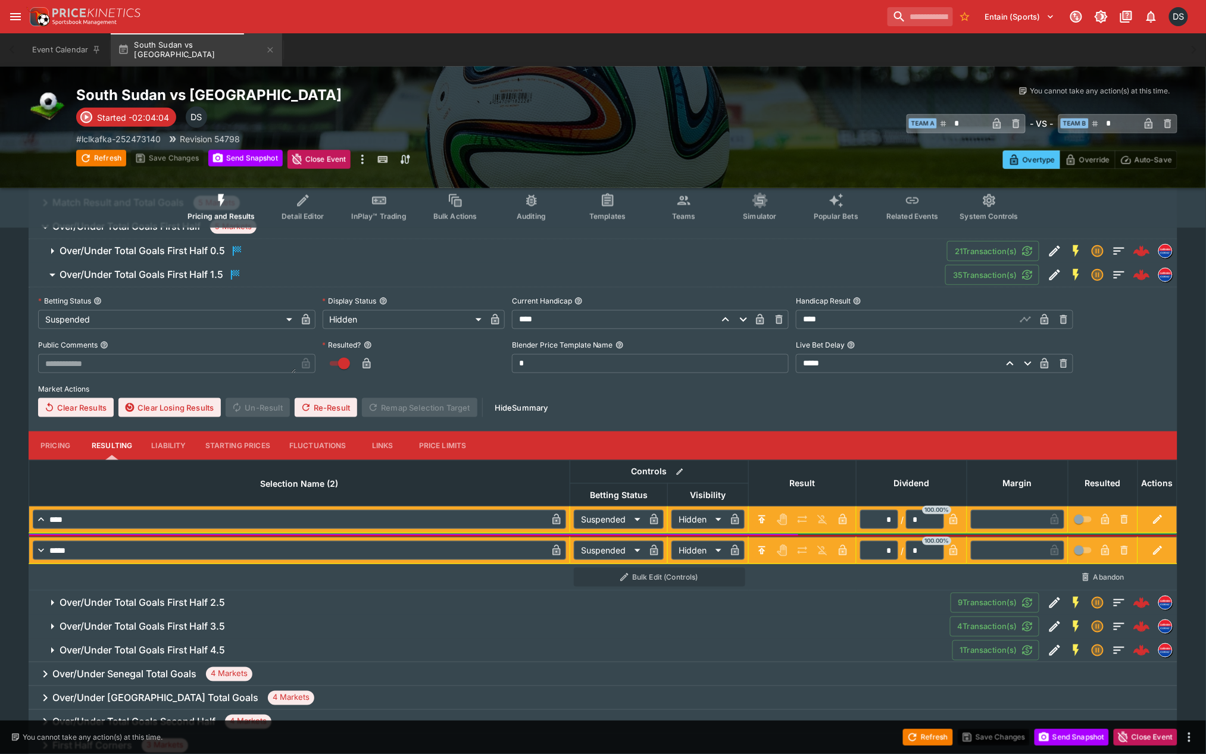
click at [185, 604] on h6 "Over/Under Total Goals First Half 2.5" at bounding box center [142, 603] width 165 height 12
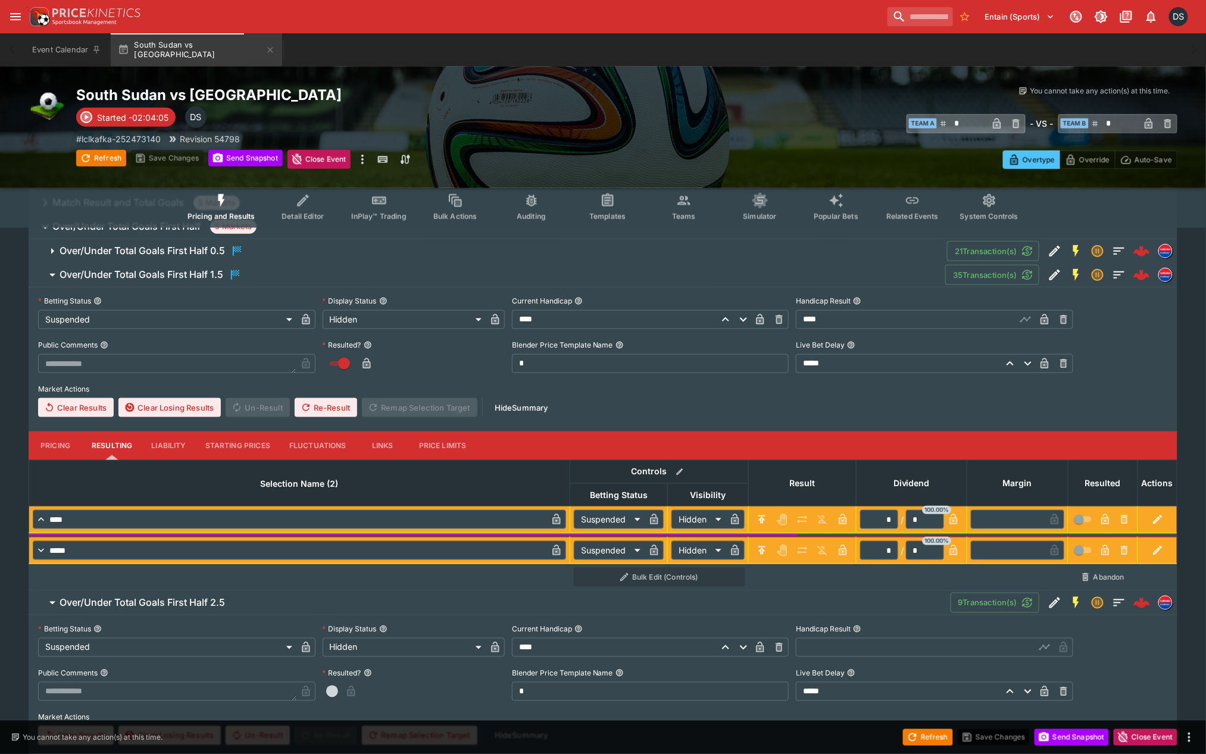
click at [185, 604] on h6 "Over/Under Total Goals First Half 2.5" at bounding box center [142, 603] width 165 height 12
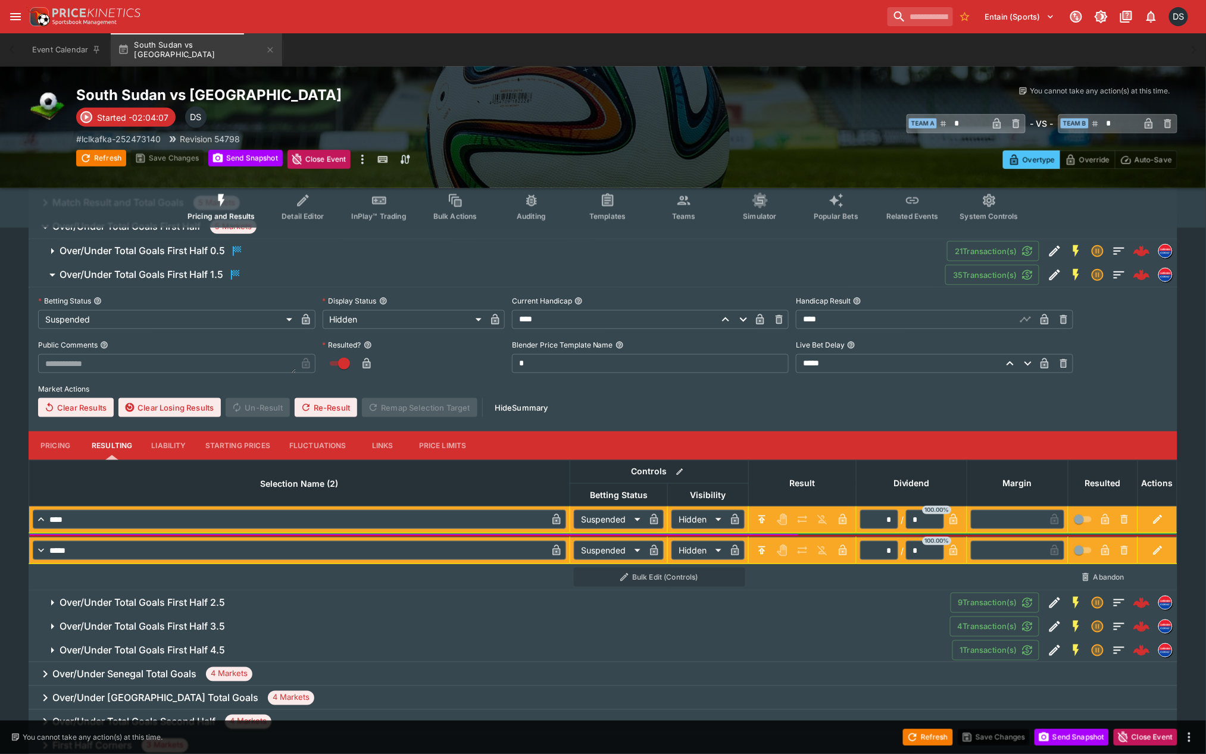
click at [205, 246] on h6 "Over/Under Total Goals First Half 0.5" at bounding box center [142, 251] width 165 height 12
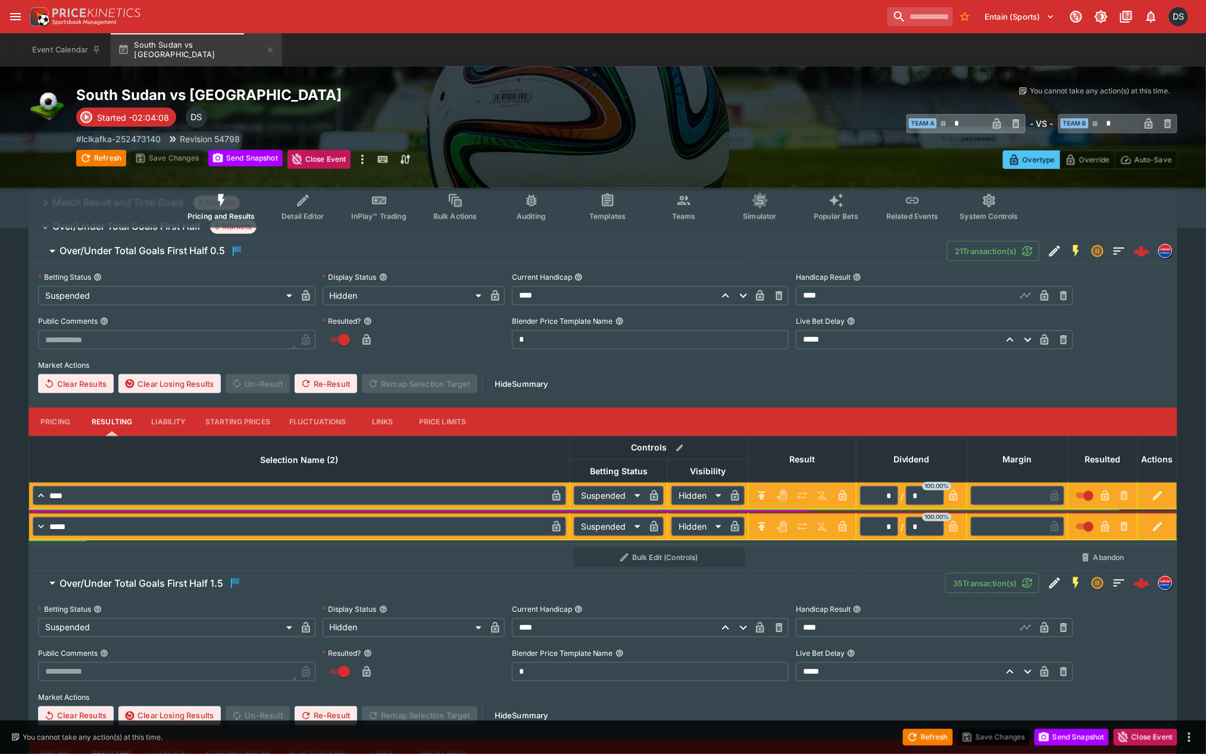
click at [205, 246] on h6 "Over/Under Total Goals First Half 0.5" at bounding box center [142, 251] width 165 height 12
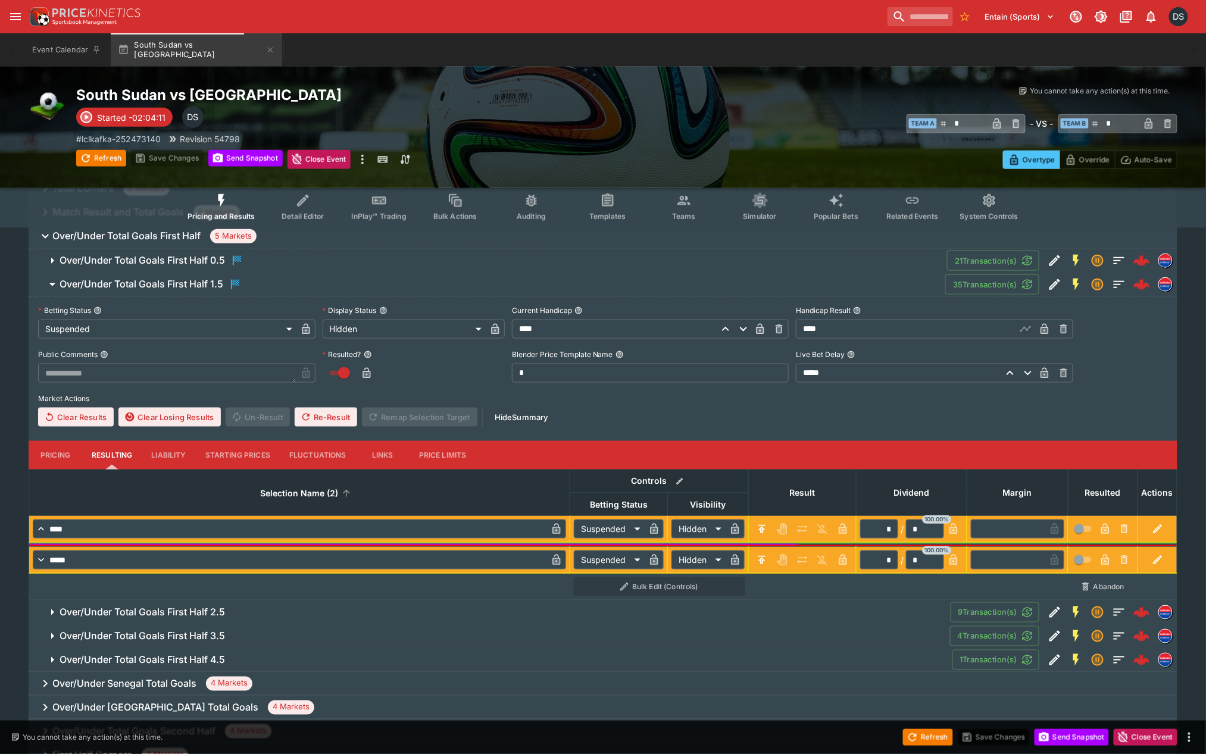
scroll to position [251, 0]
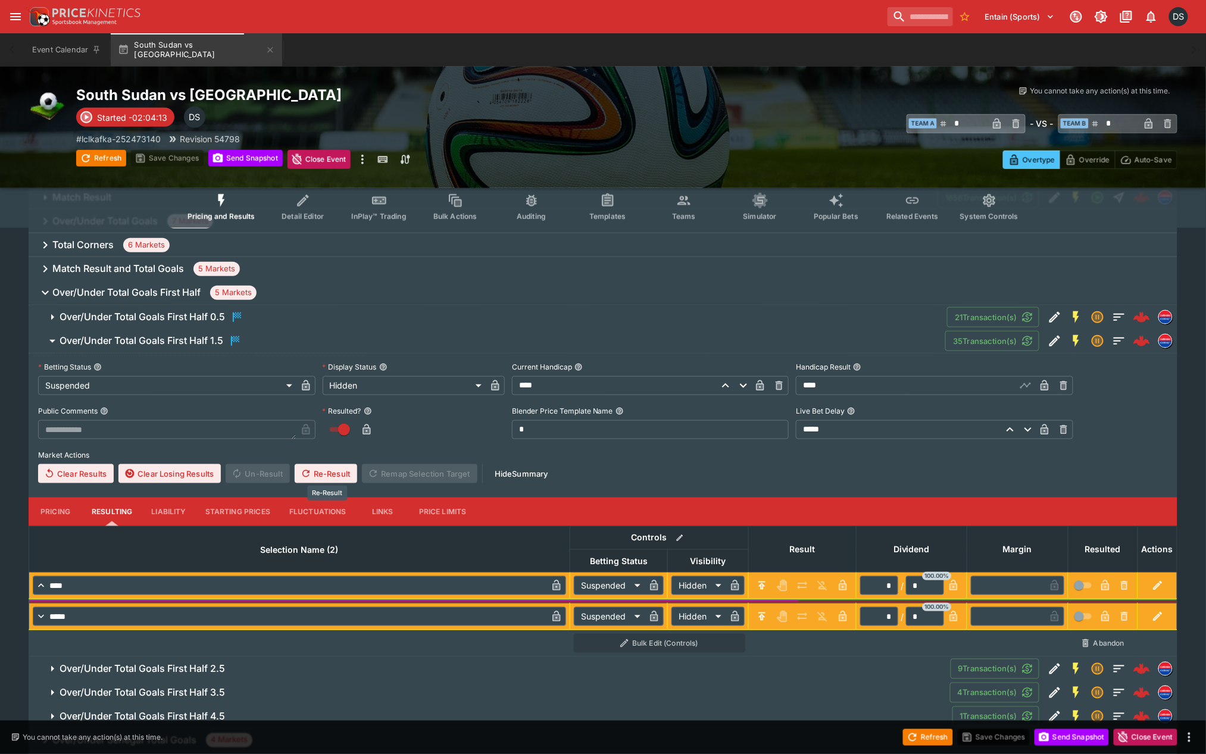
click at [335, 475] on button "Re-Result" at bounding box center [326, 473] width 62 height 19
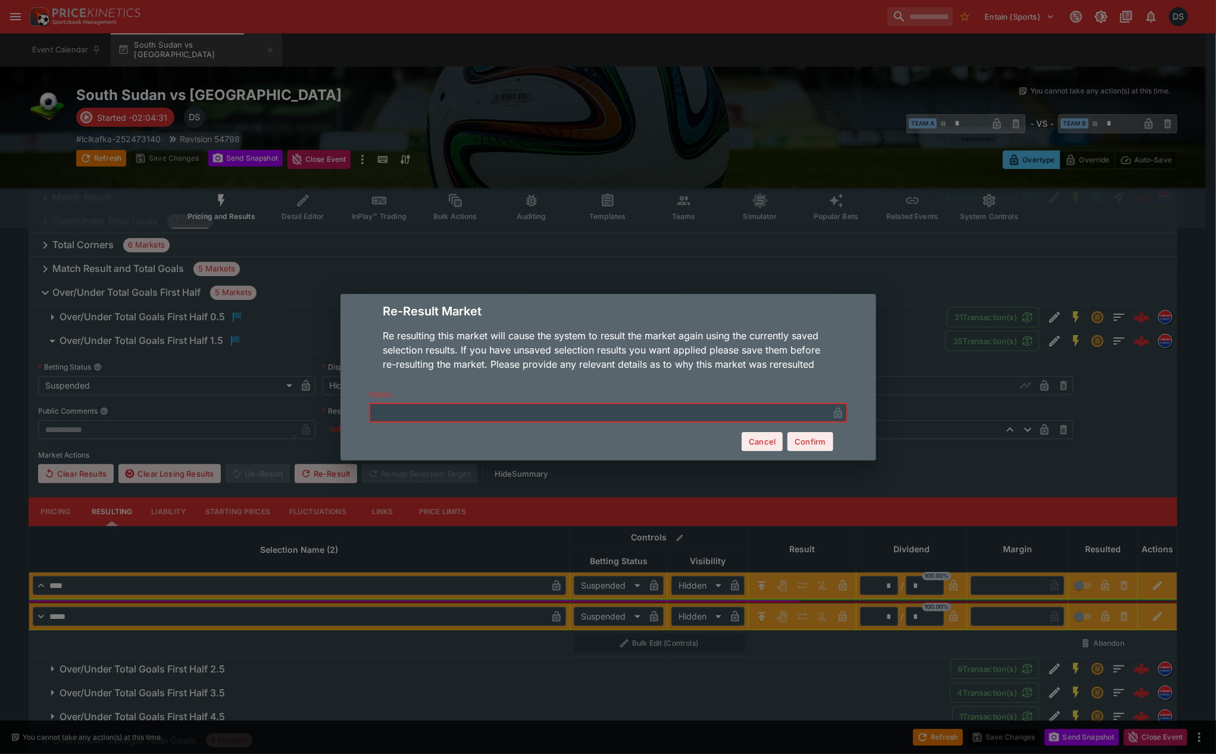
click at [469, 415] on input "text" at bounding box center [599, 412] width 460 height 19
click at [435, 412] on input "text" at bounding box center [599, 412] width 460 height 19
type input "*"
type input "**********"
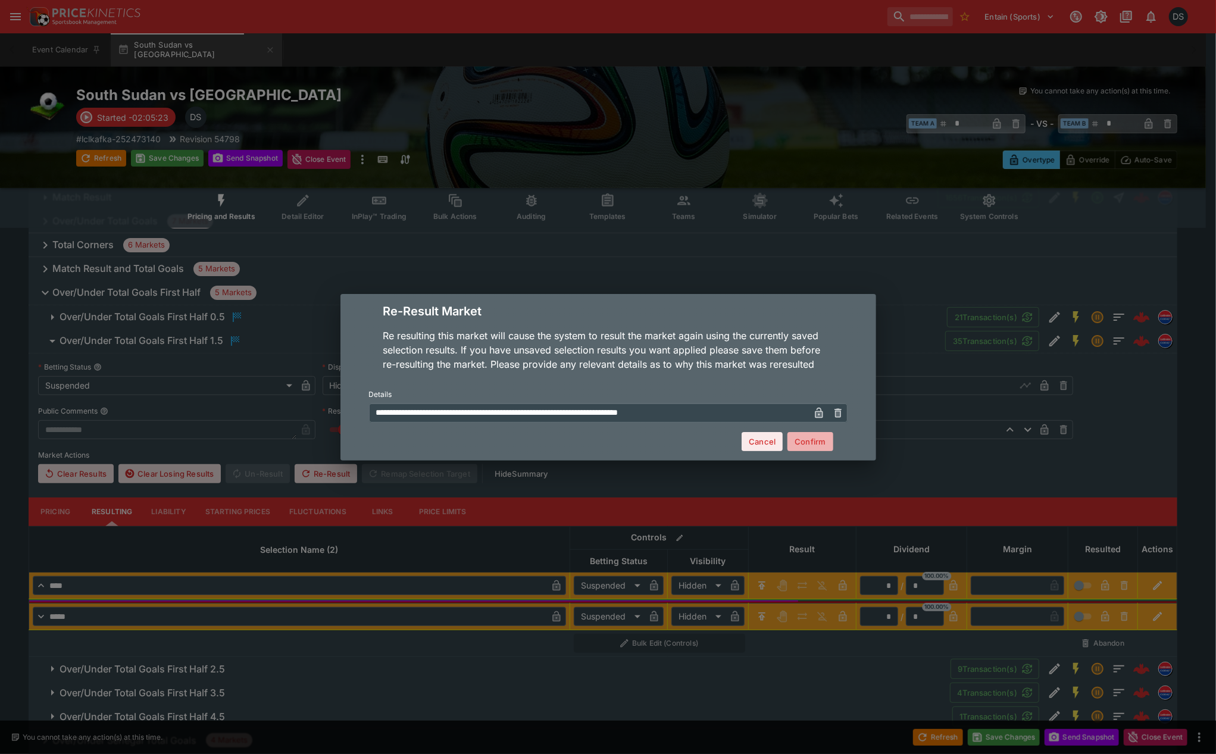
click at [825, 445] on button "Confirm" at bounding box center [809, 441] width 45 height 19
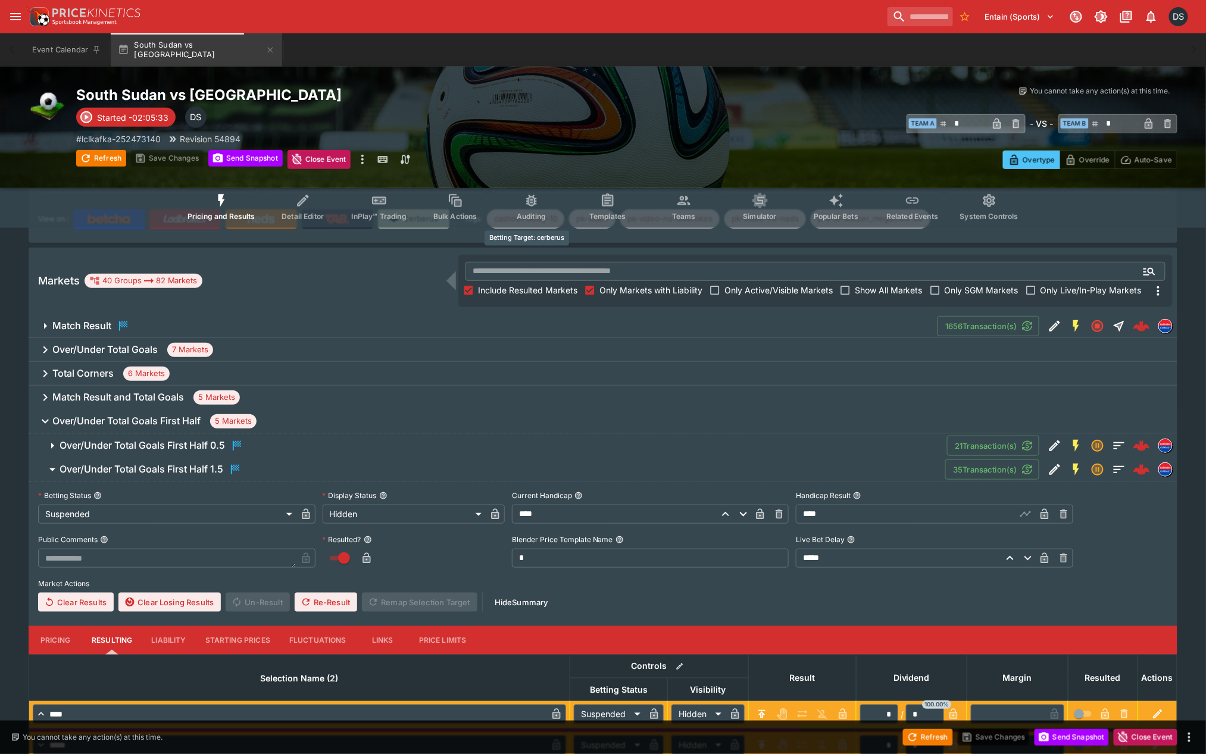
scroll to position [0, 0]
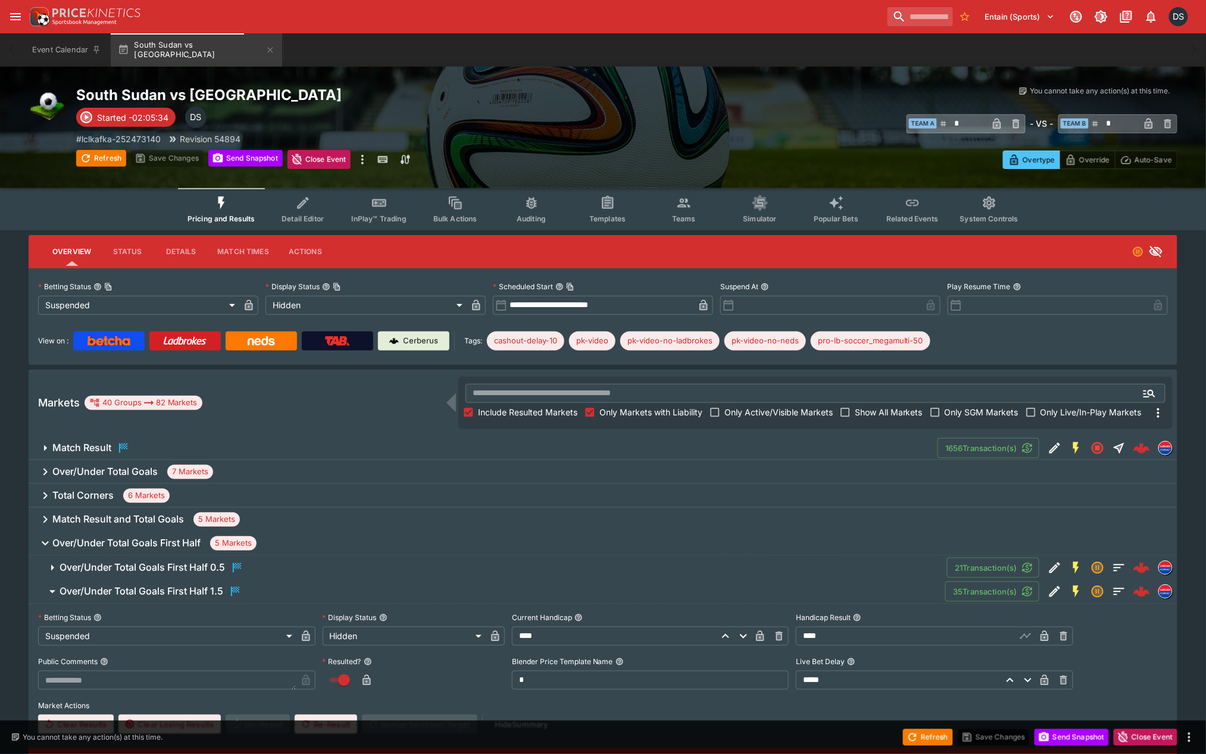
click at [516, 411] on span "Include Resulted Markets" at bounding box center [527, 412] width 99 height 12
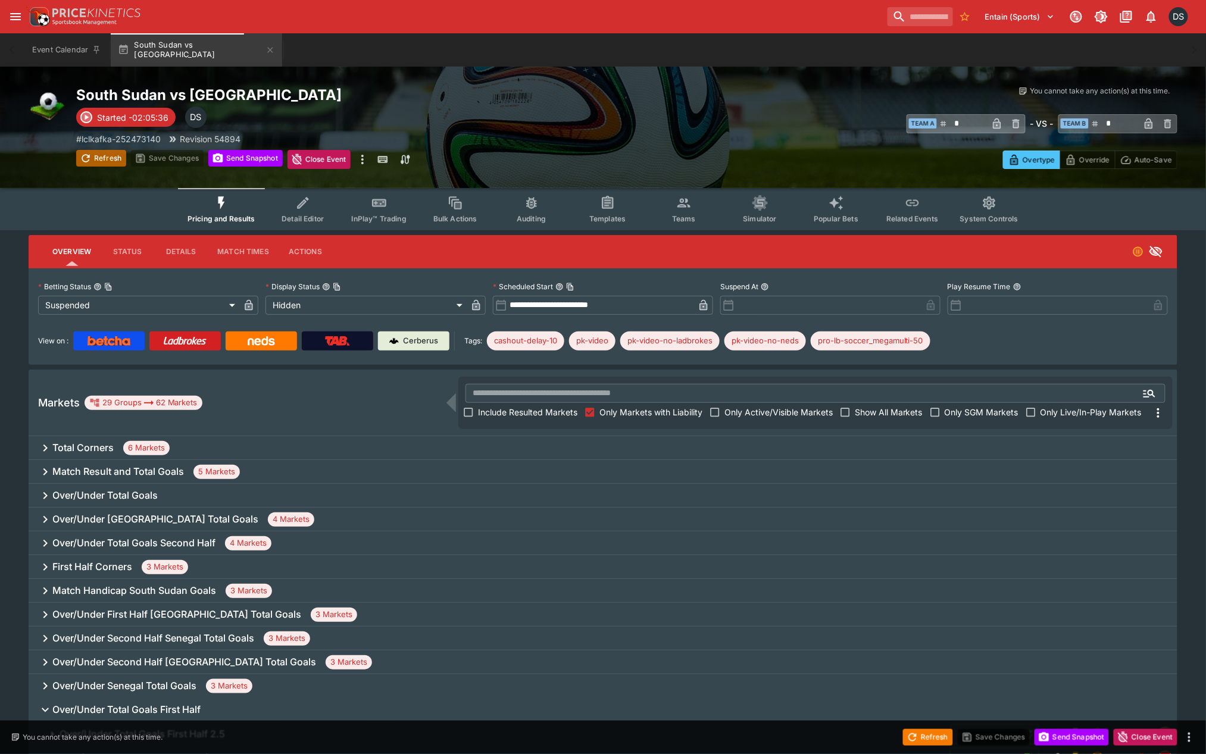
click at [110, 150] on button "Refresh" at bounding box center [101, 158] width 50 height 17
click at [103, 471] on h6 "Match Result and Total Goals" at bounding box center [118, 471] width 132 height 12
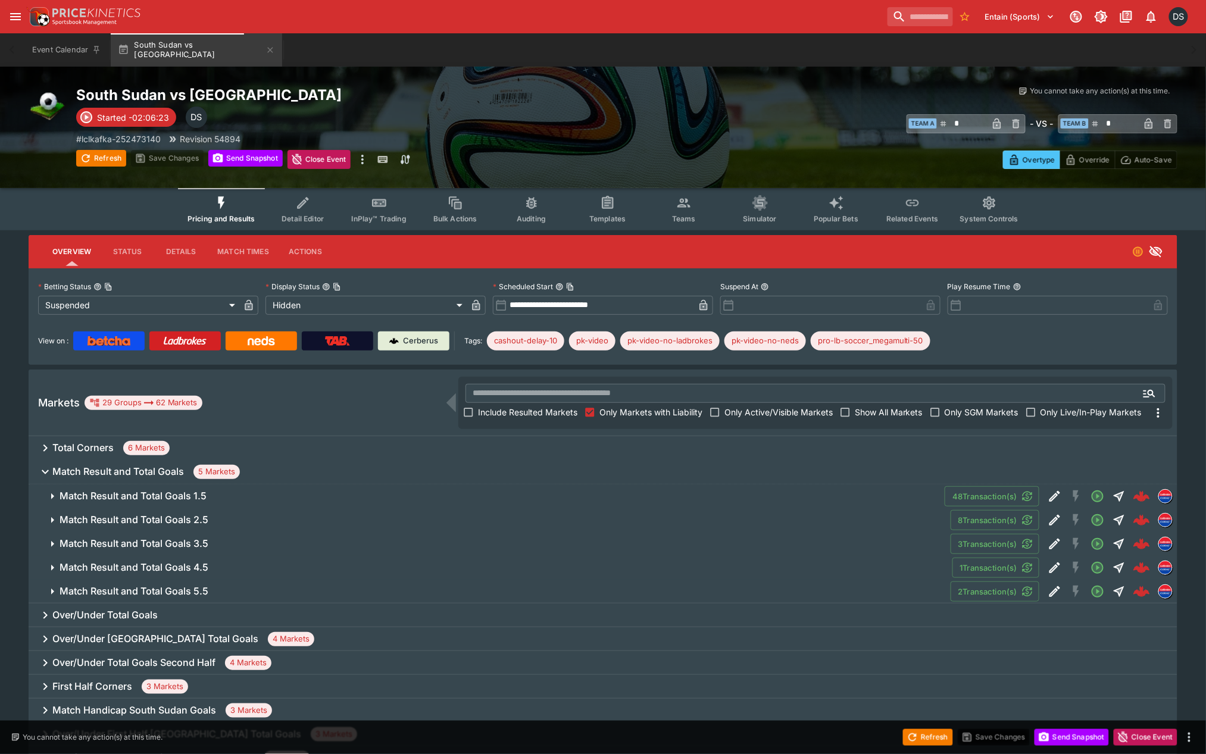
click at [115, 496] on h6 "Match Result and Total Goals 1.5" at bounding box center [133, 496] width 147 height 12
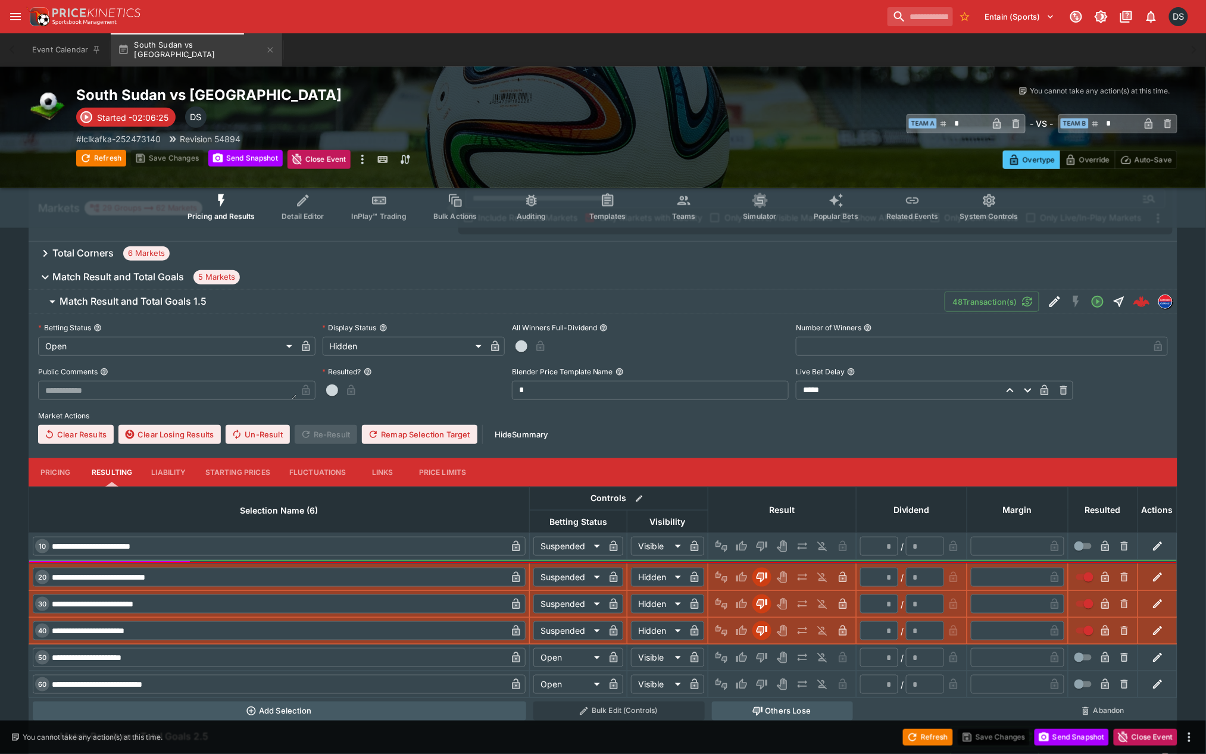
scroll to position [198, 0]
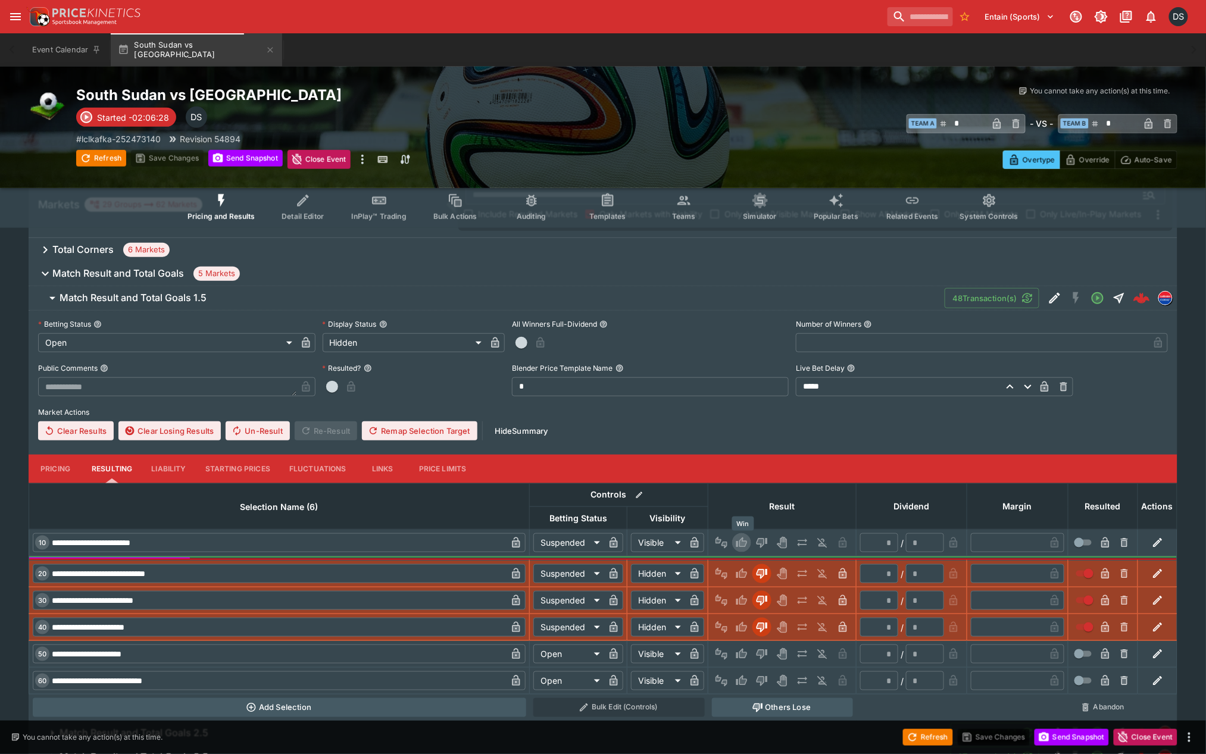
click at [742, 540] on icon "Win" at bounding box center [743, 542] width 6 height 7
type input "******"
type input "*"
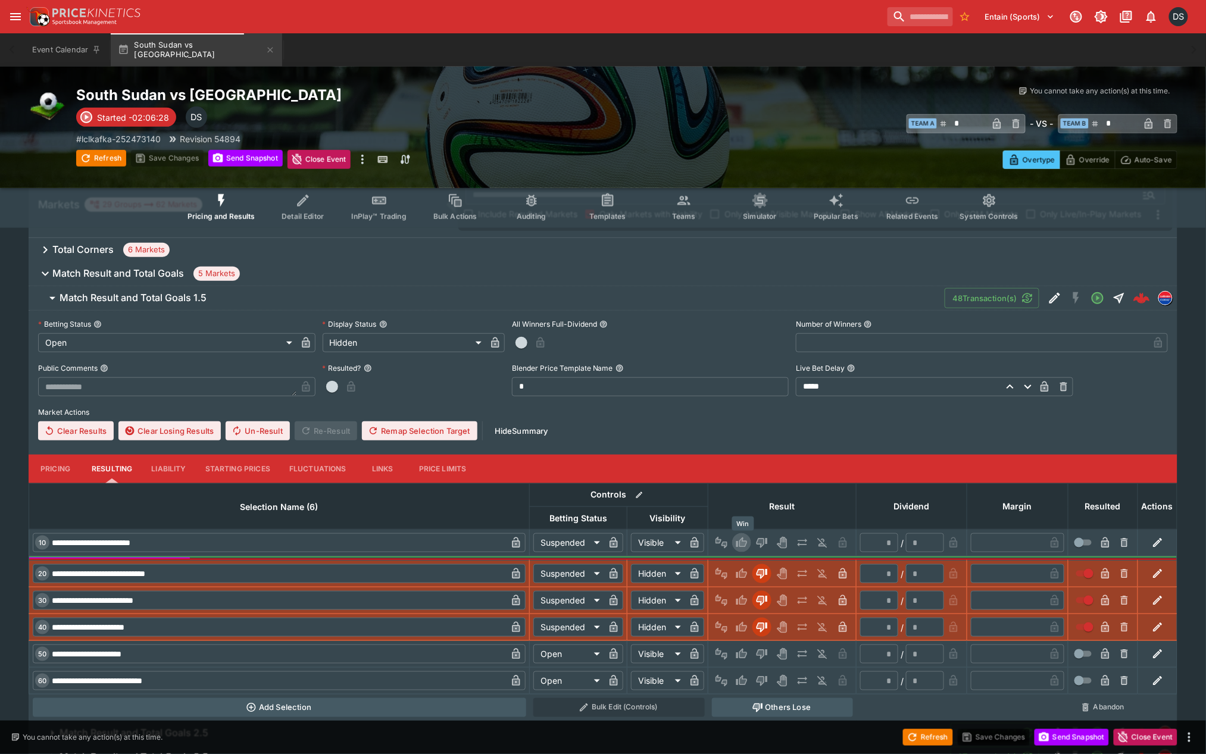
type input "*"
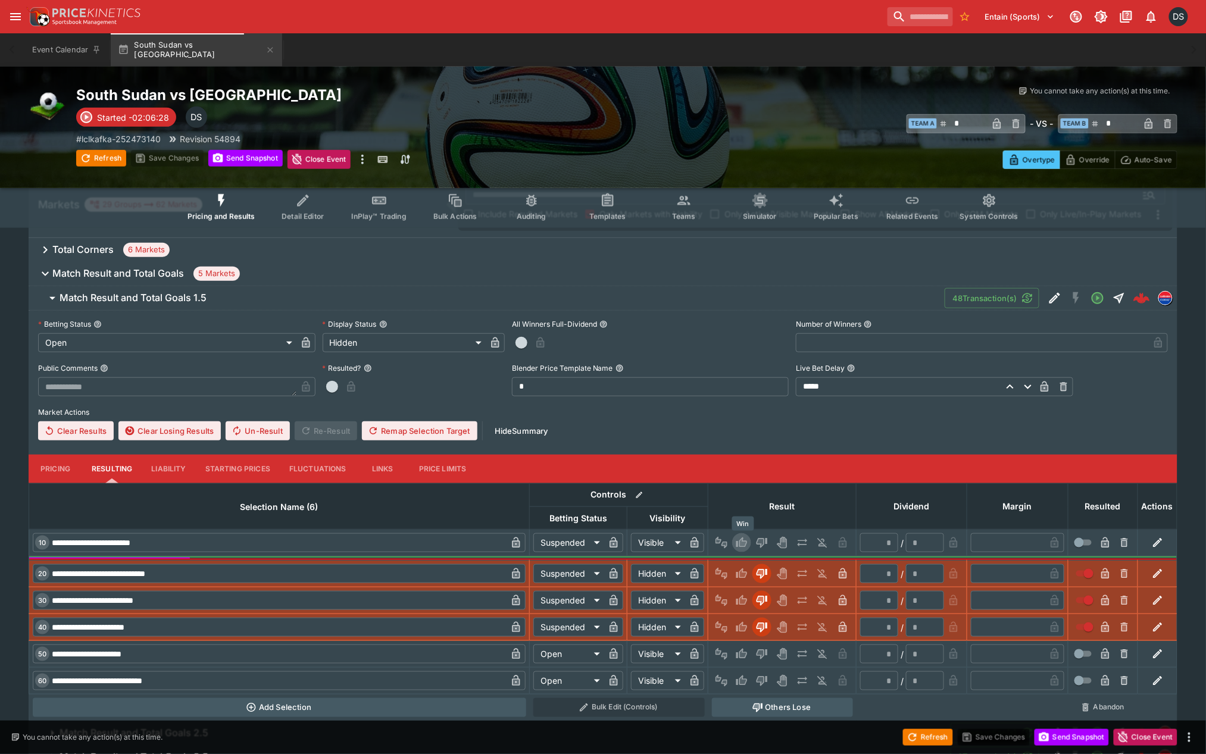
type input "*"
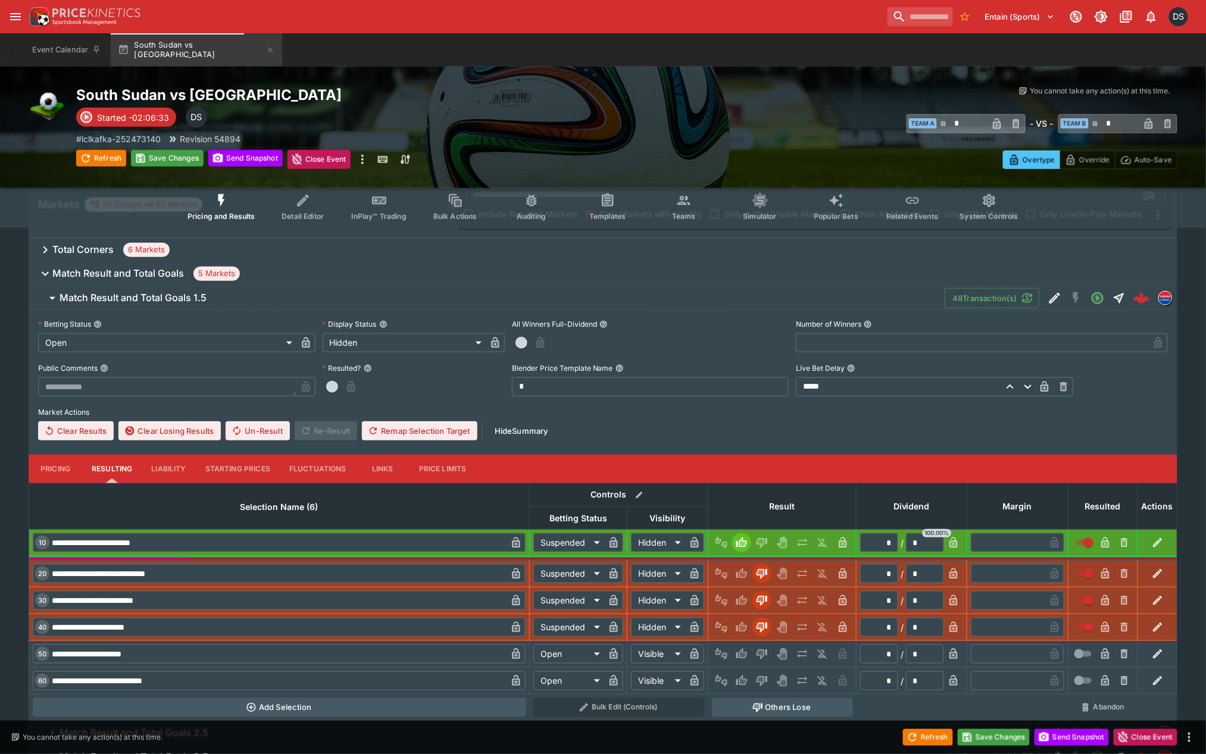
click at [761, 653] on icon "Lose" at bounding box center [761, 654] width 6 height 7
type input "*********"
type input "******"
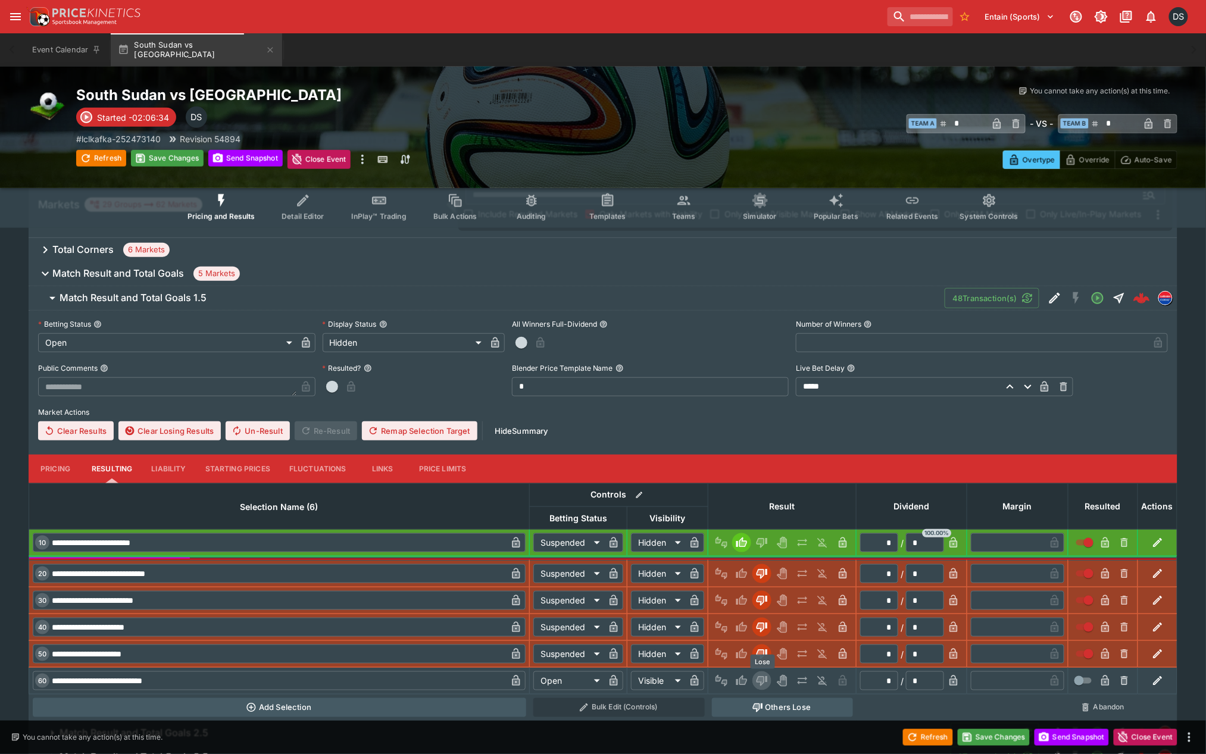
click at [763, 677] on icon "Lose" at bounding box center [761, 680] width 6 height 7
type input "*********"
type input "******"
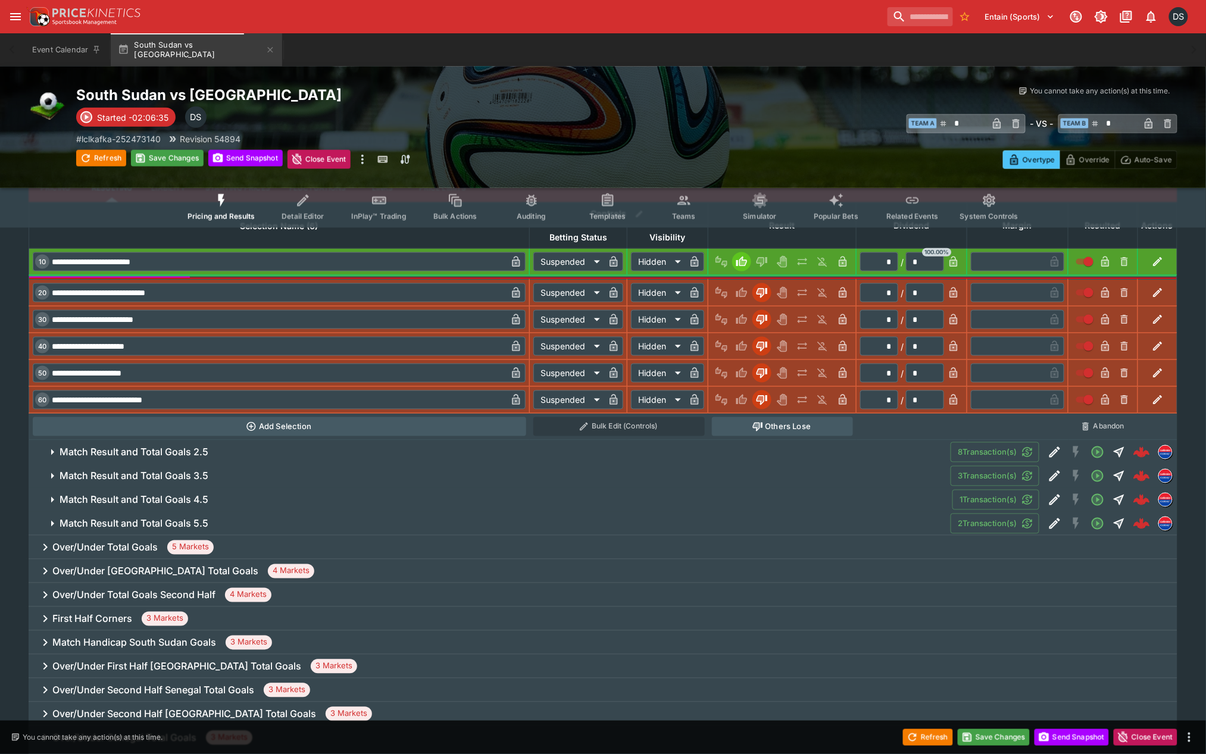
scroll to position [529, 0]
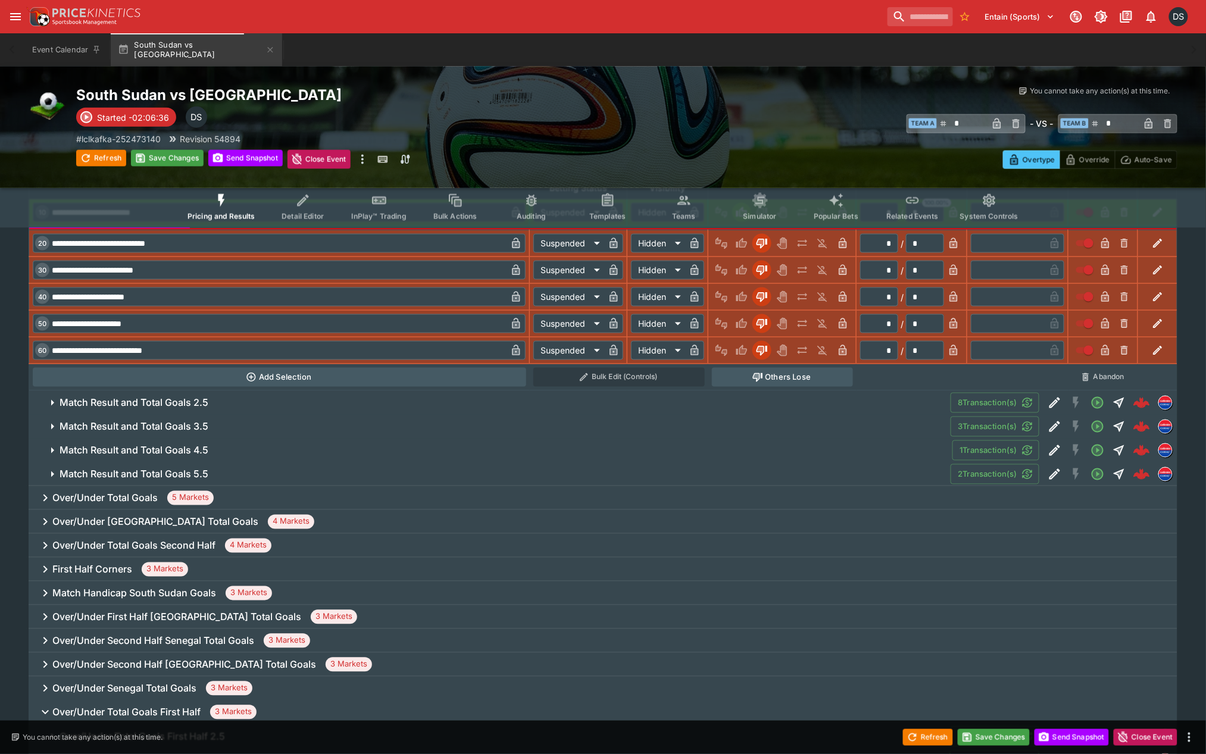
click at [165, 399] on h6 "Match Result and Total Goals 2.5" at bounding box center [134, 403] width 149 height 12
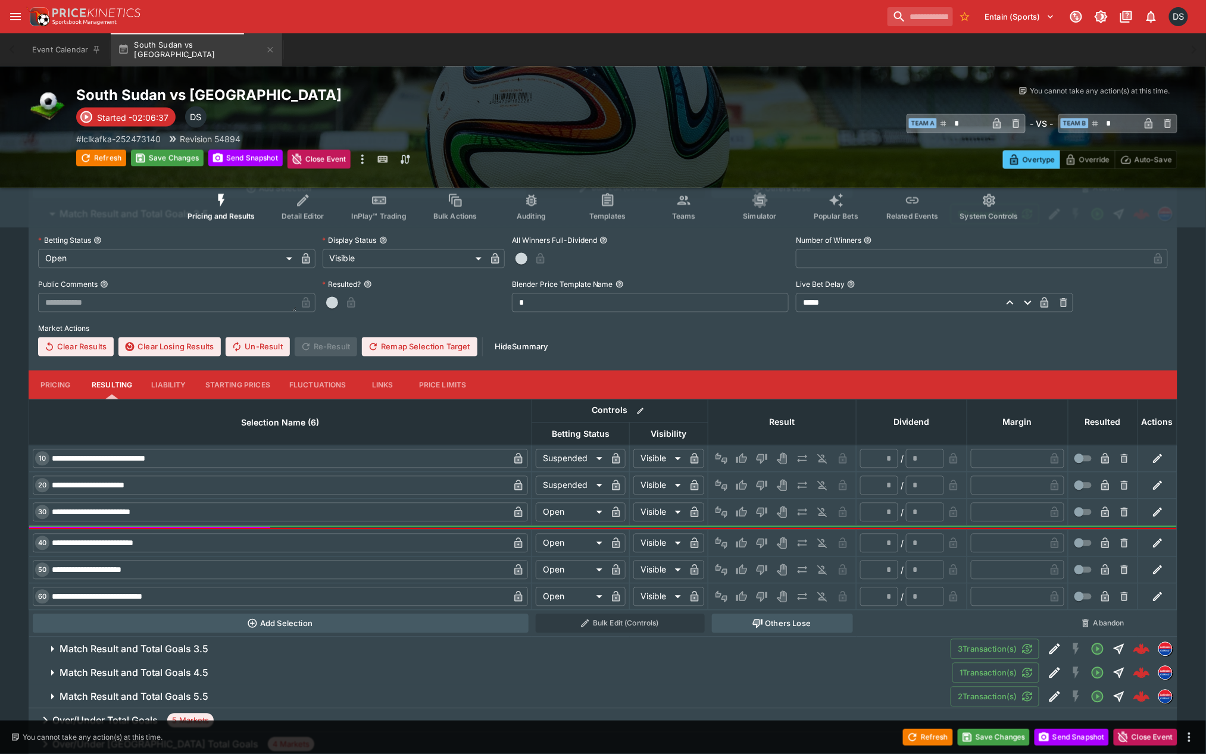
scroll to position [727, 0]
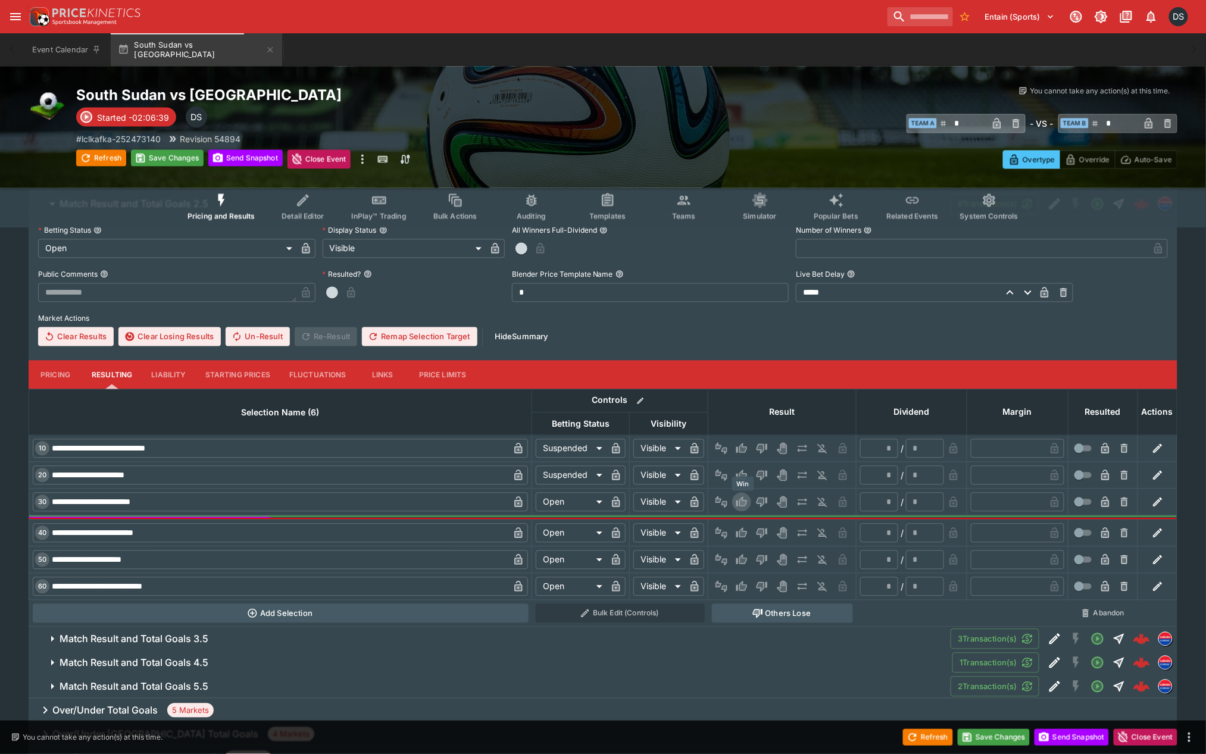
click at [747, 502] on icon "Win" at bounding box center [741, 502] width 11 height 10
type input "*"
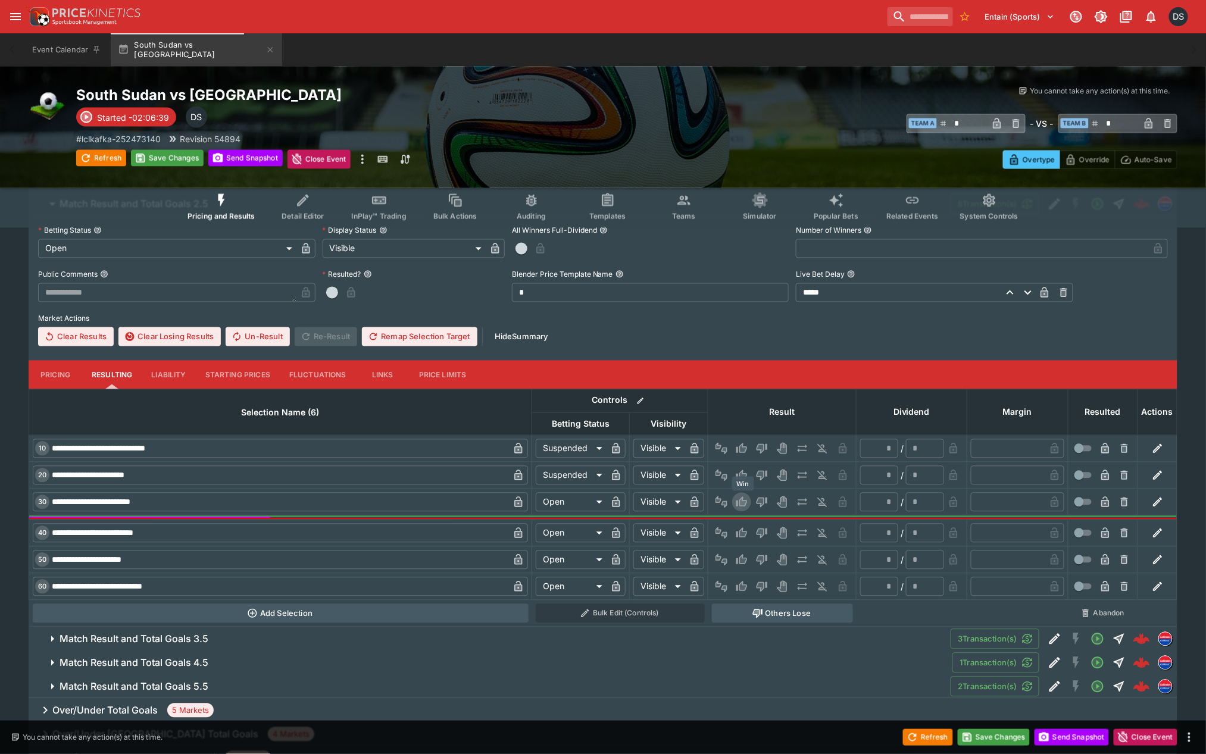
type input "*********"
type input "******"
type input "*"
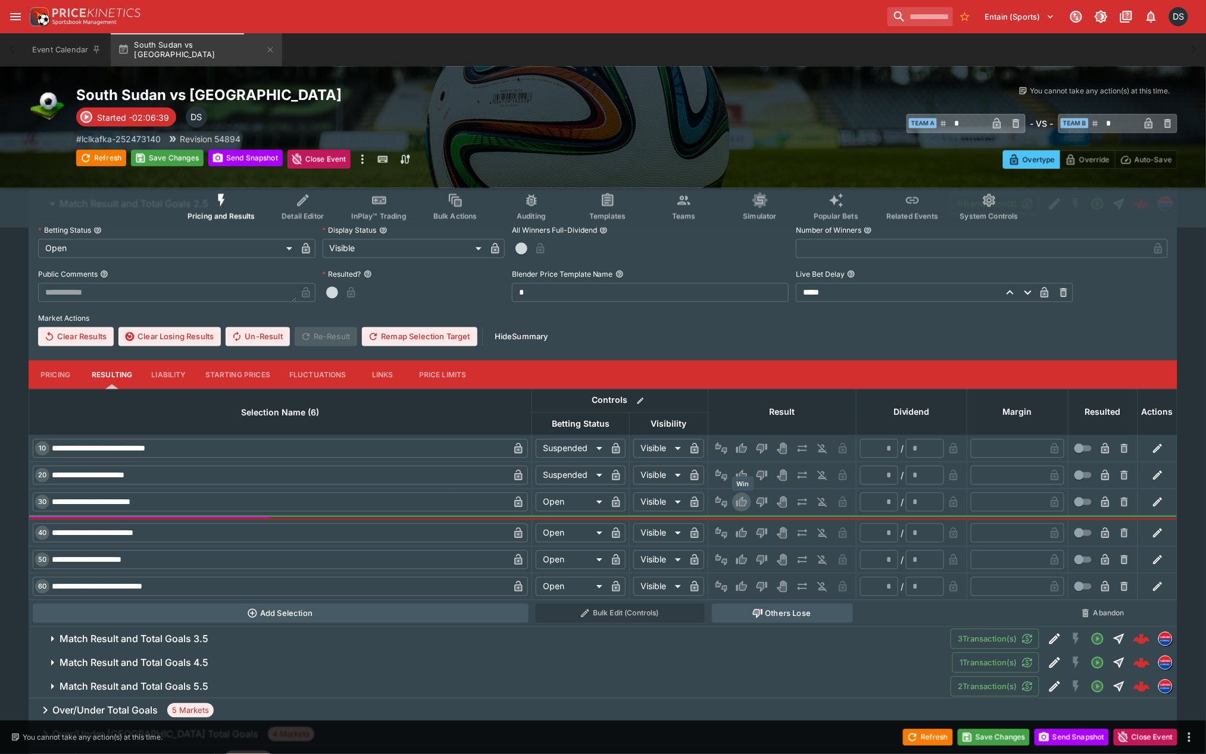
type input "*"
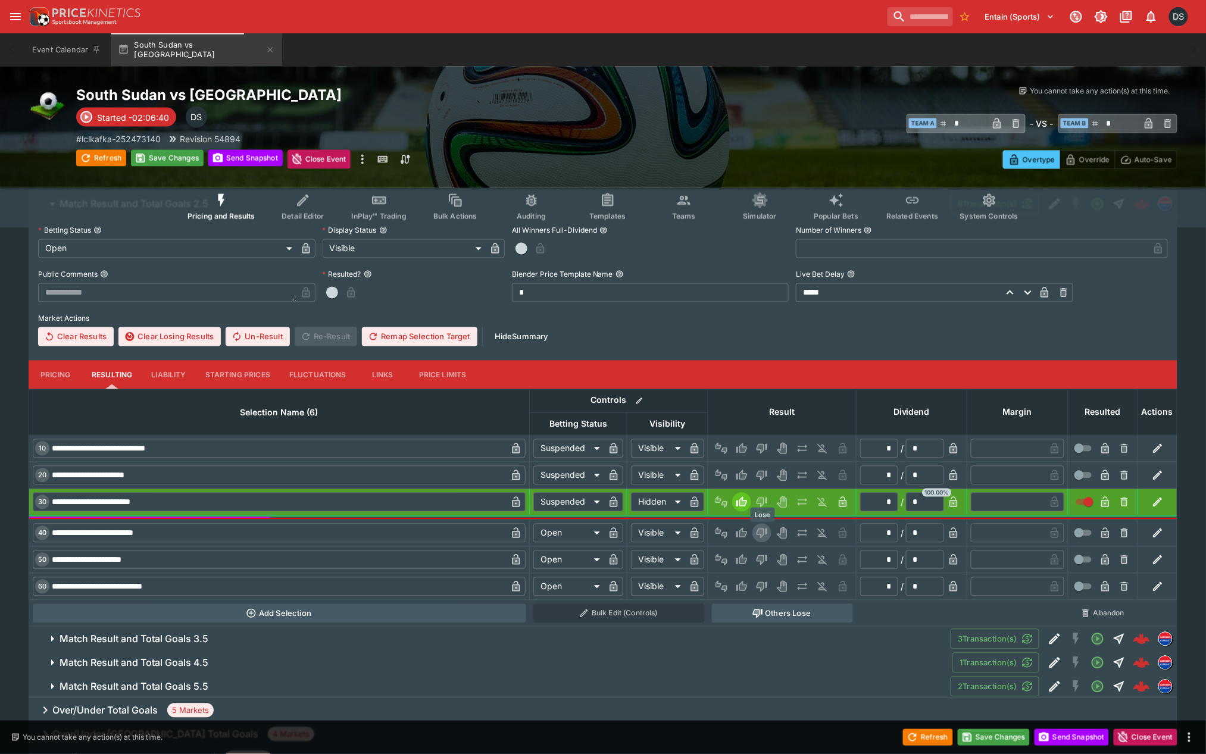
click at [768, 532] on icon "Lose" at bounding box center [762, 533] width 12 height 12
type input "*********"
type input "******"
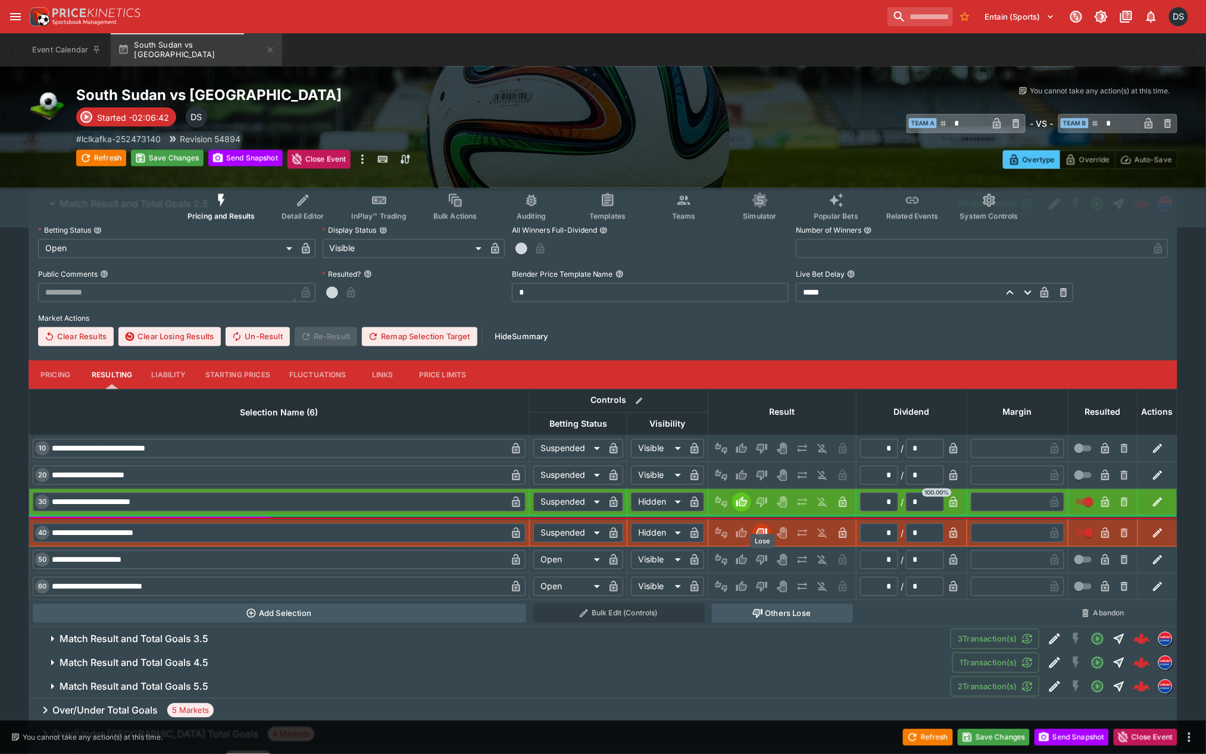
click at [765, 557] on icon "Lose" at bounding box center [762, 560] width 12 height 12
type input "*********"
type input "******"
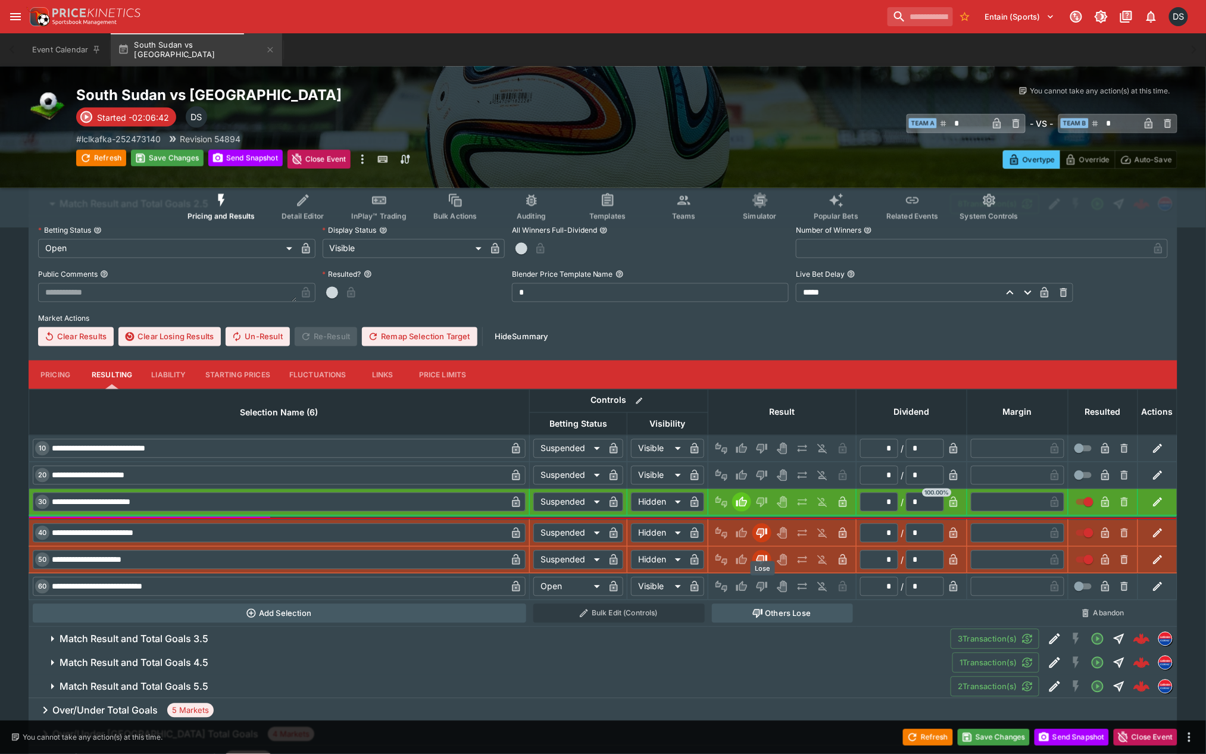
click at [764, 585] on icon "Lose" at bounding box center [761, 587] width 6 height 7
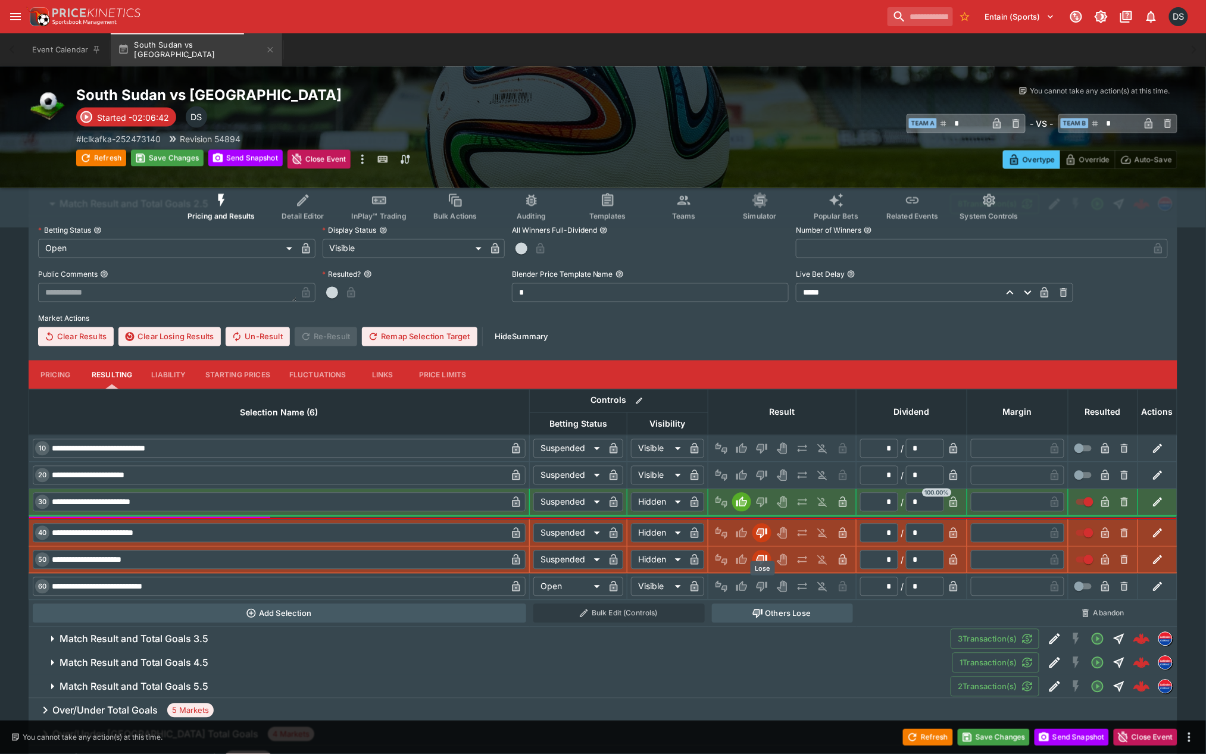
type input "*********"
type input "******"
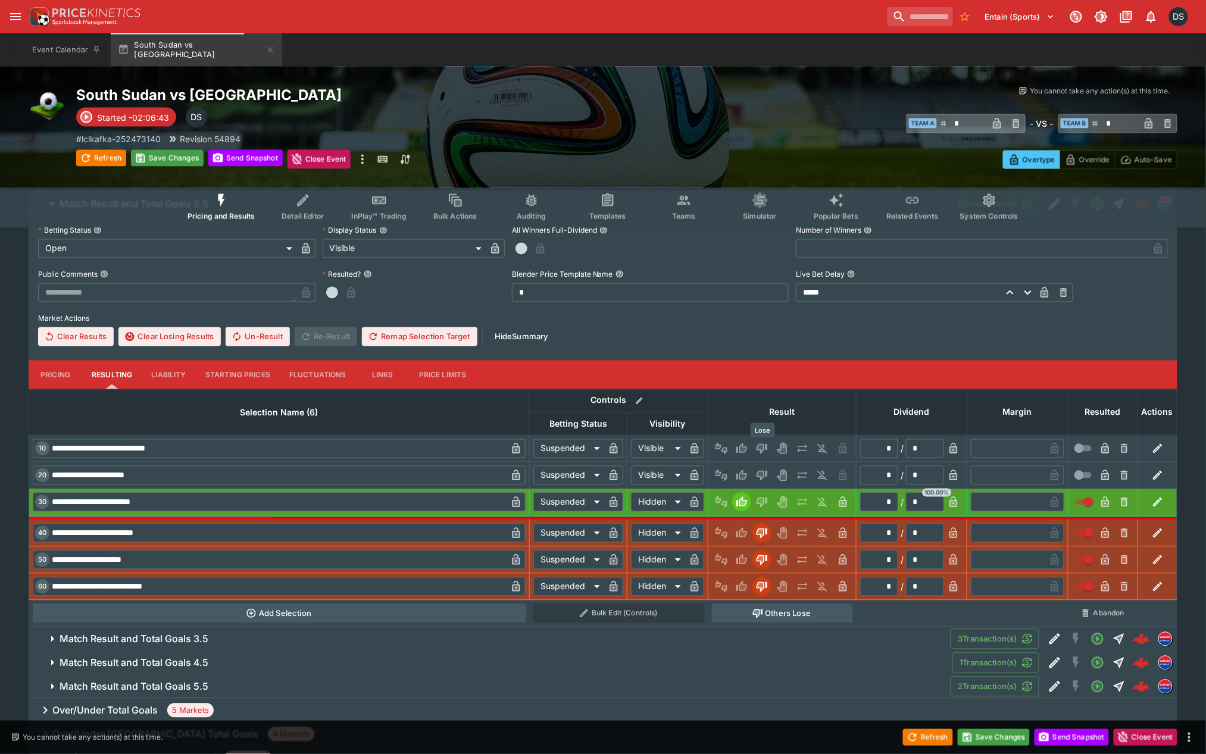
click at [764, 448] on icon "Lose" at bounding box center [761, 449] width 6 height 7
type input "******"
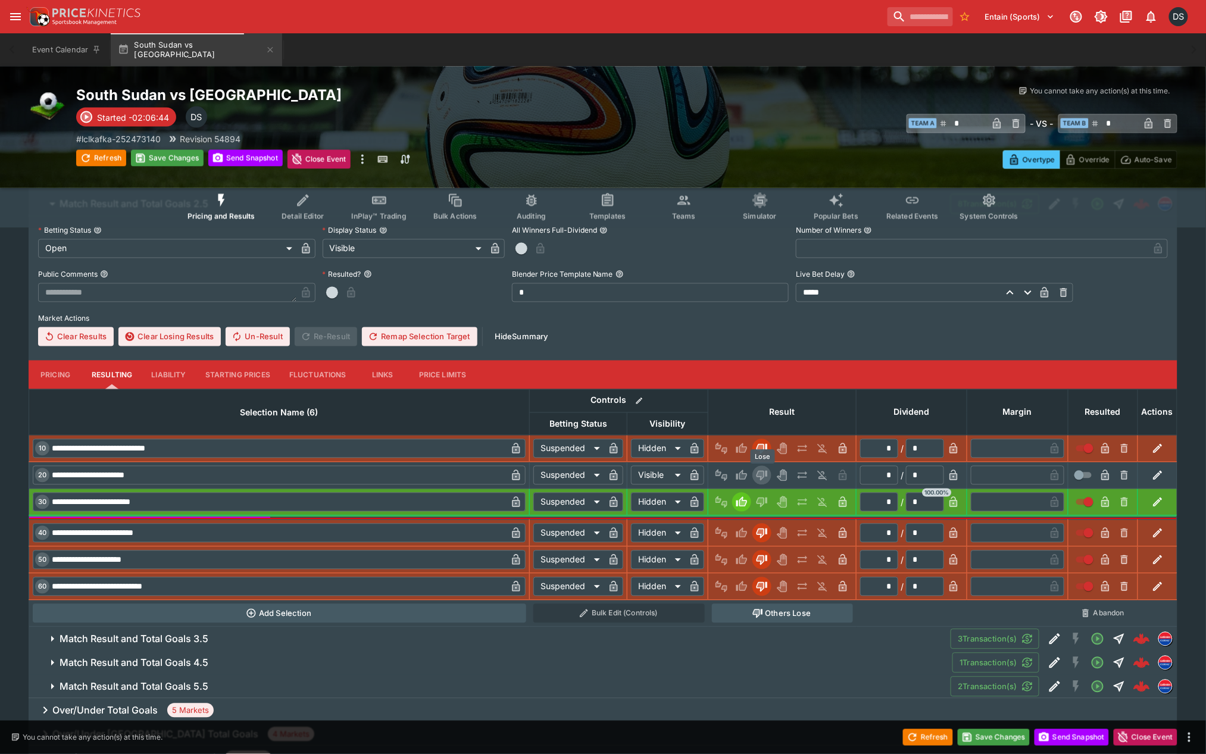
click at [764, 474] on icon "Lose" at bounding box center [762, 476] width 11 height 10
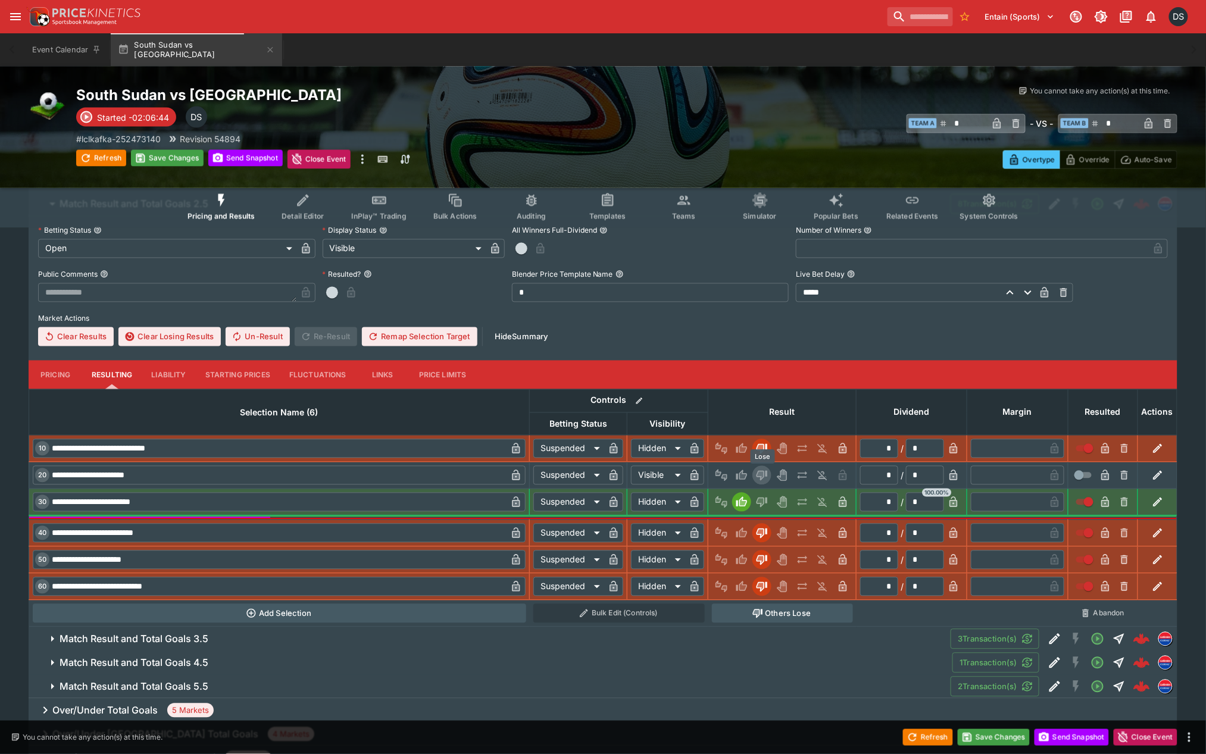
type input "******"
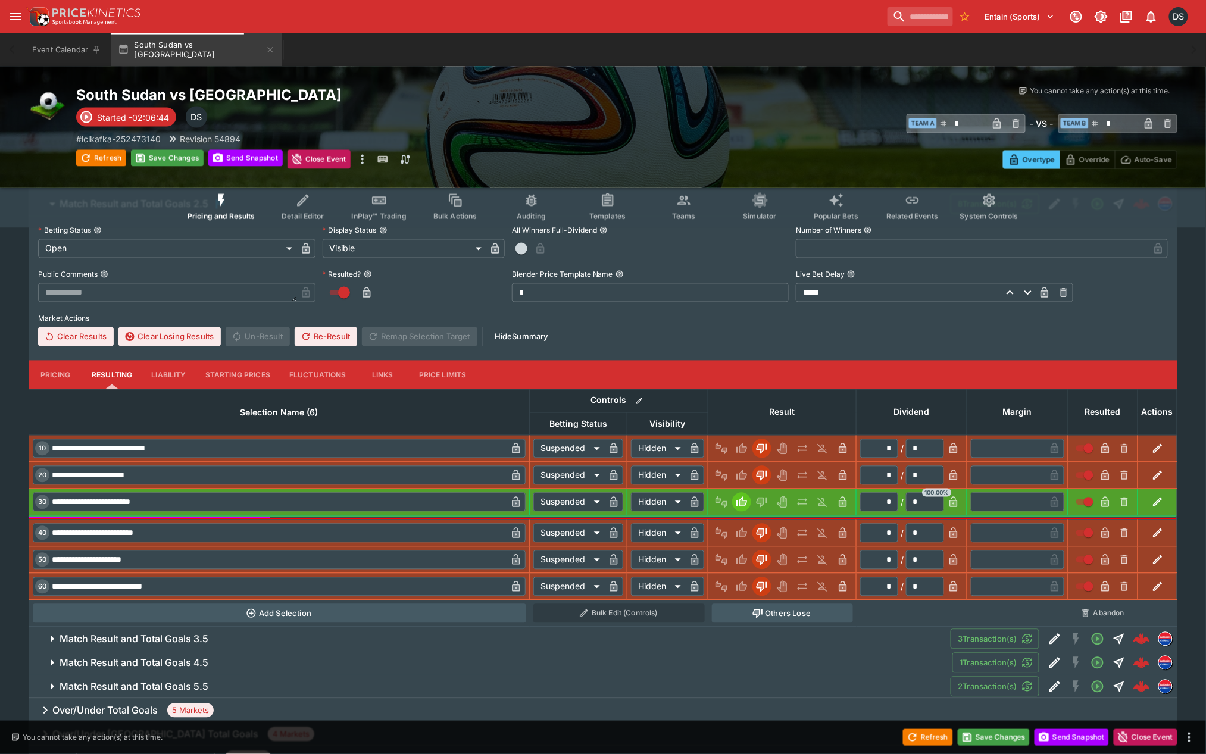
drag, startPoint x: 223, startPoint y: 633, endPoint x: 239, endPoint y: 633, distance: 16.7
click at [225, 633] on span "Match Result and Total Goals 3.5" at bounding box center [501, 639] width 882 height 12
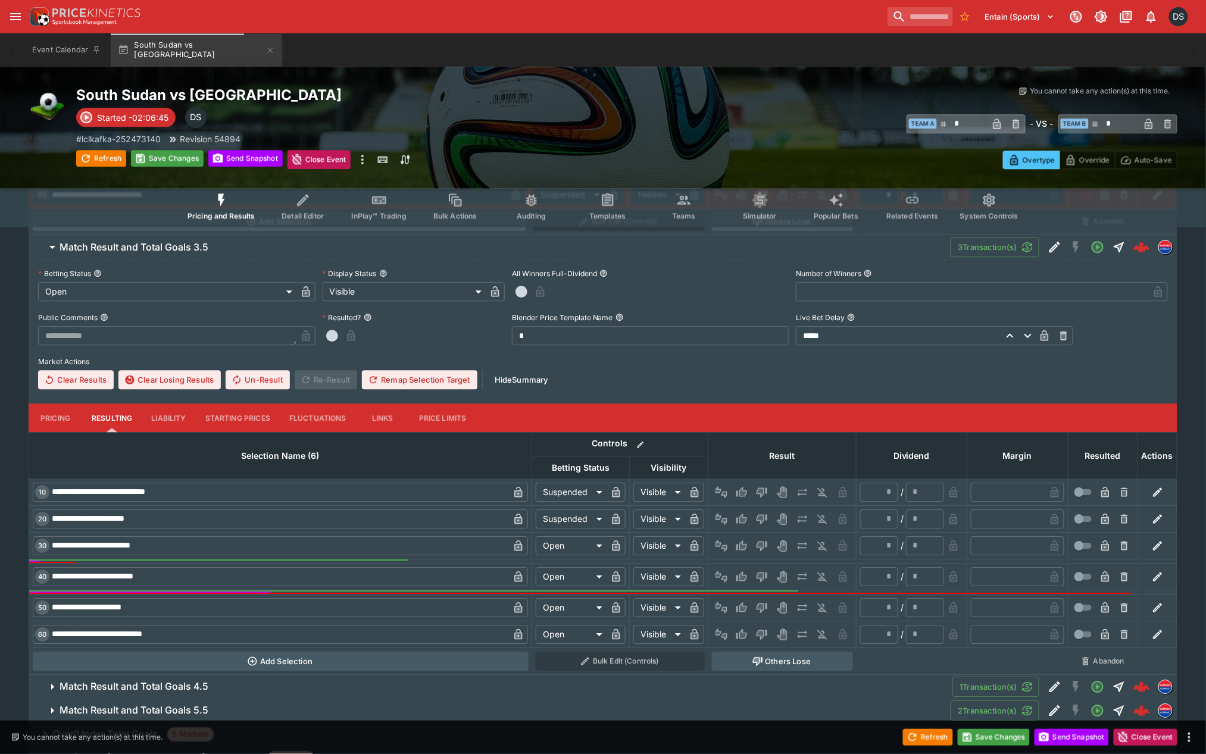
scroll to position [1124, 0]
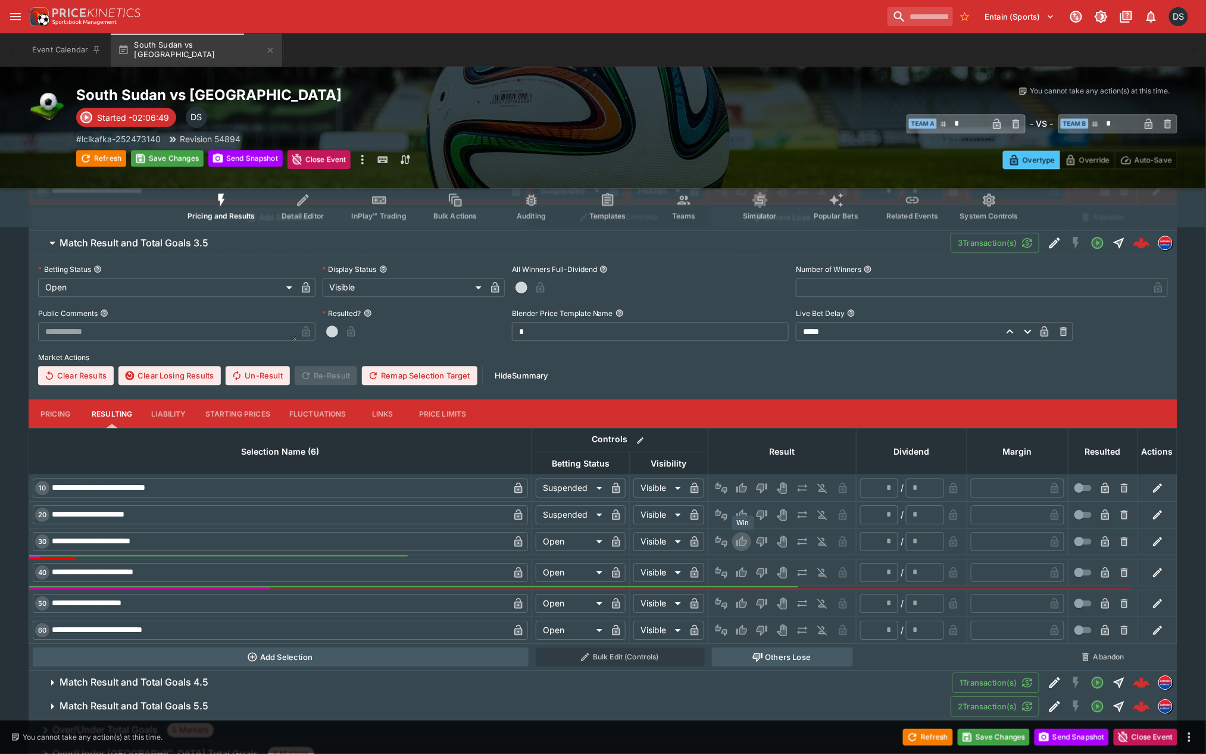
click at [745, 542] on icon "Win" at bounding box center [743, 541] width 6 height 7
type input "*"
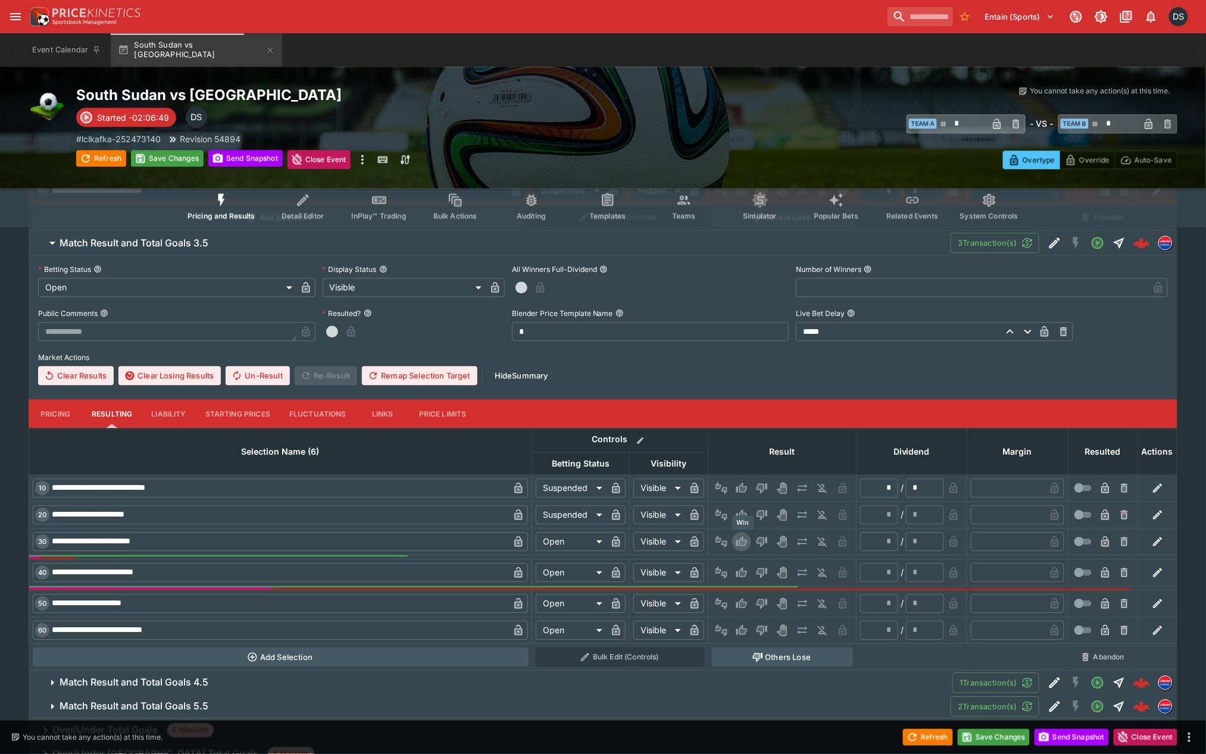
type input "*********"
type input "******"
type input "*"
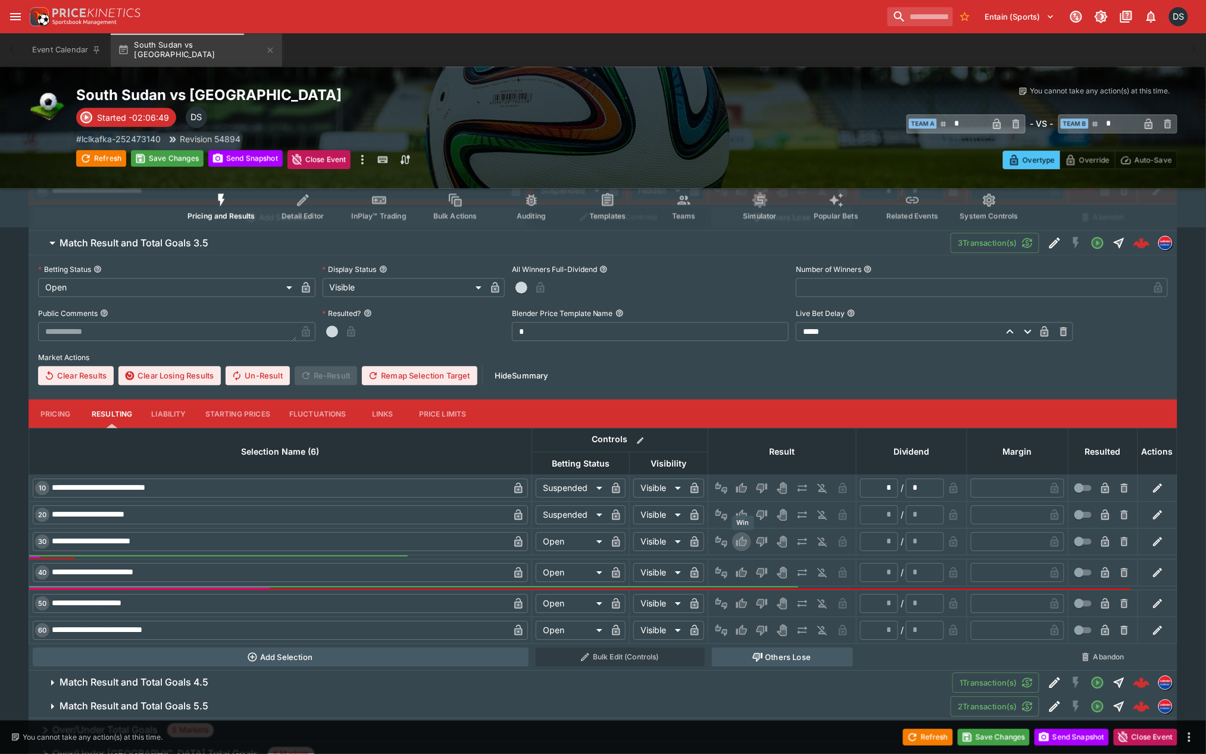
type input "*"
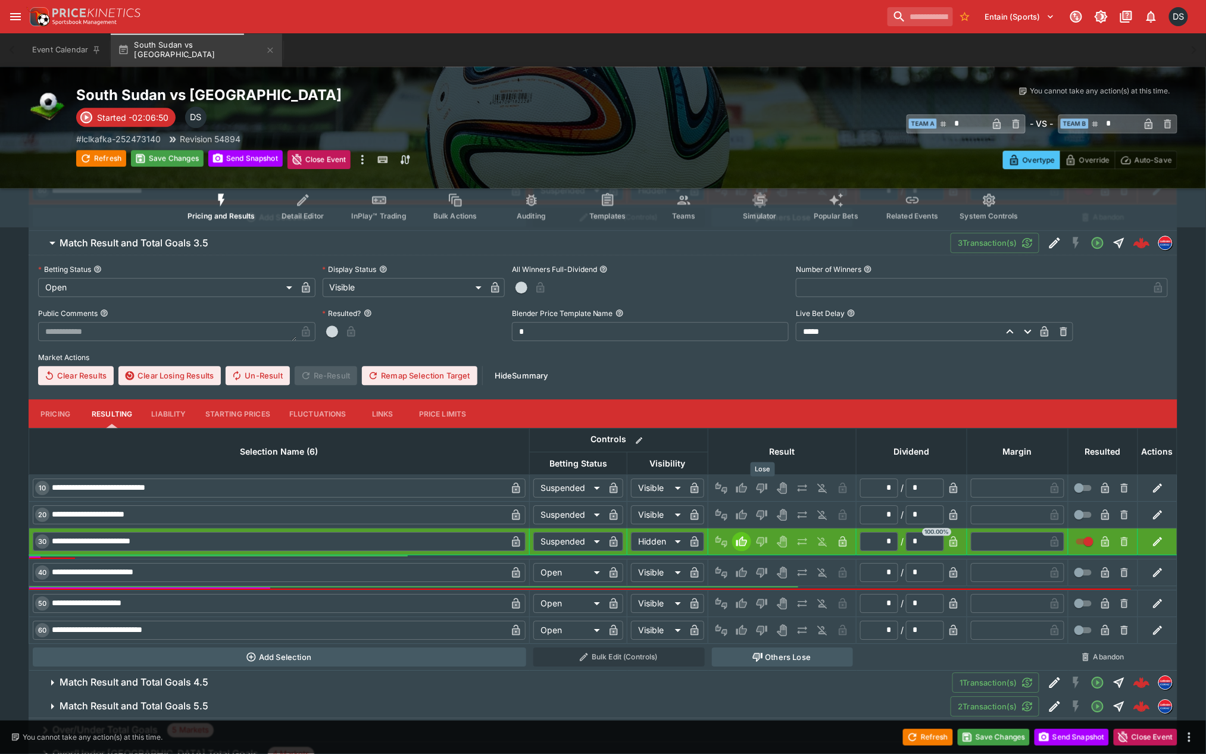
click at [767, 484] on icon "Lose" at bounding box center [762, 488] width 11 height 10
type input "******"
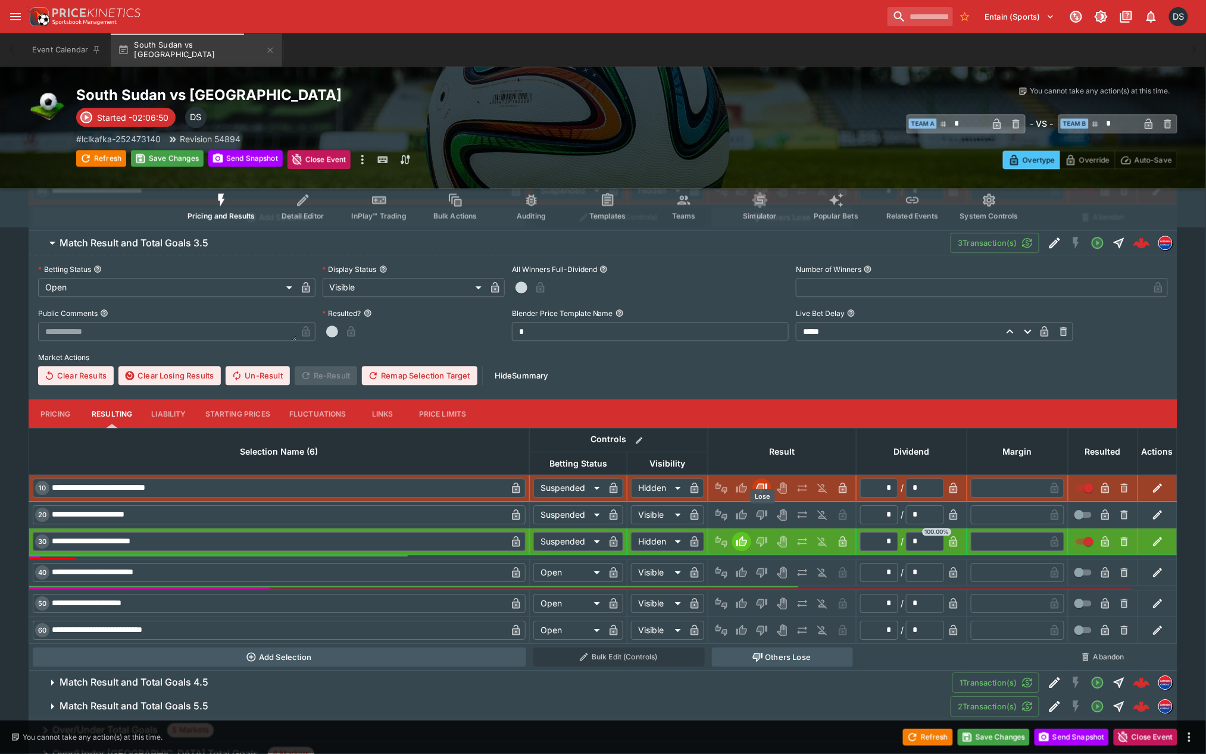
click at [763, 514] on icon "Lose" at bounding box center [761, 514] width 6 height 7
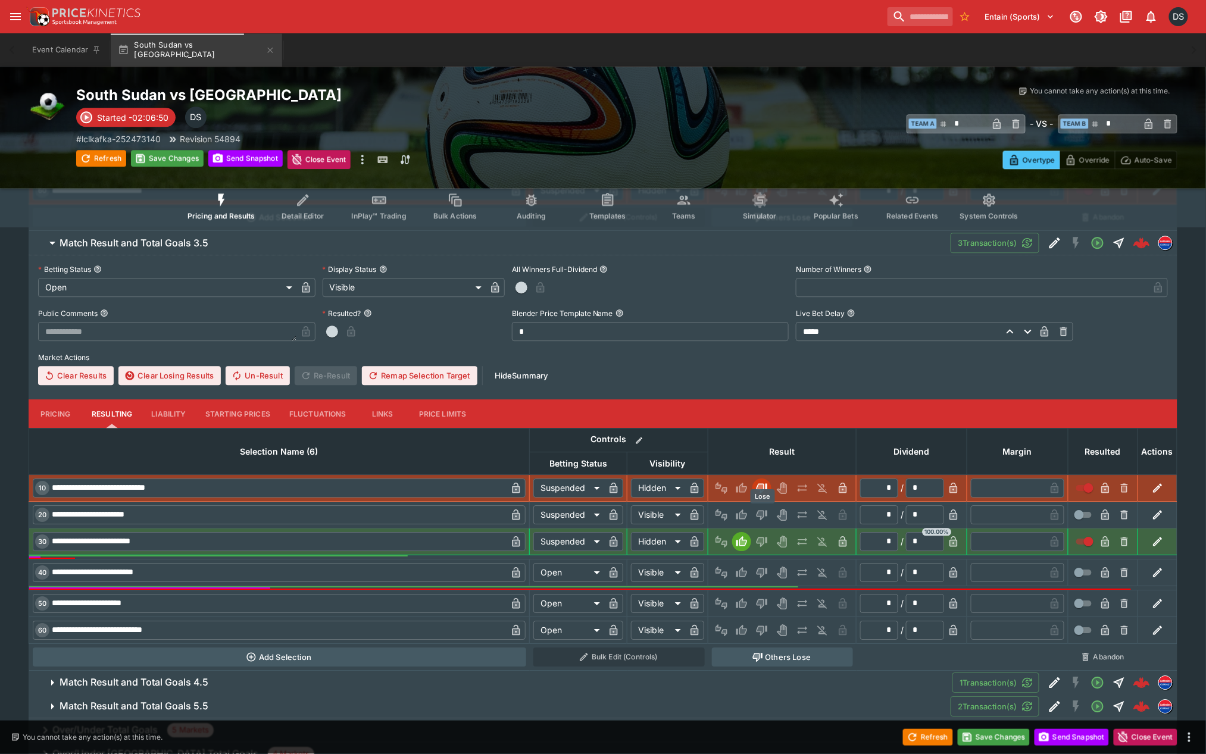
type input "******"
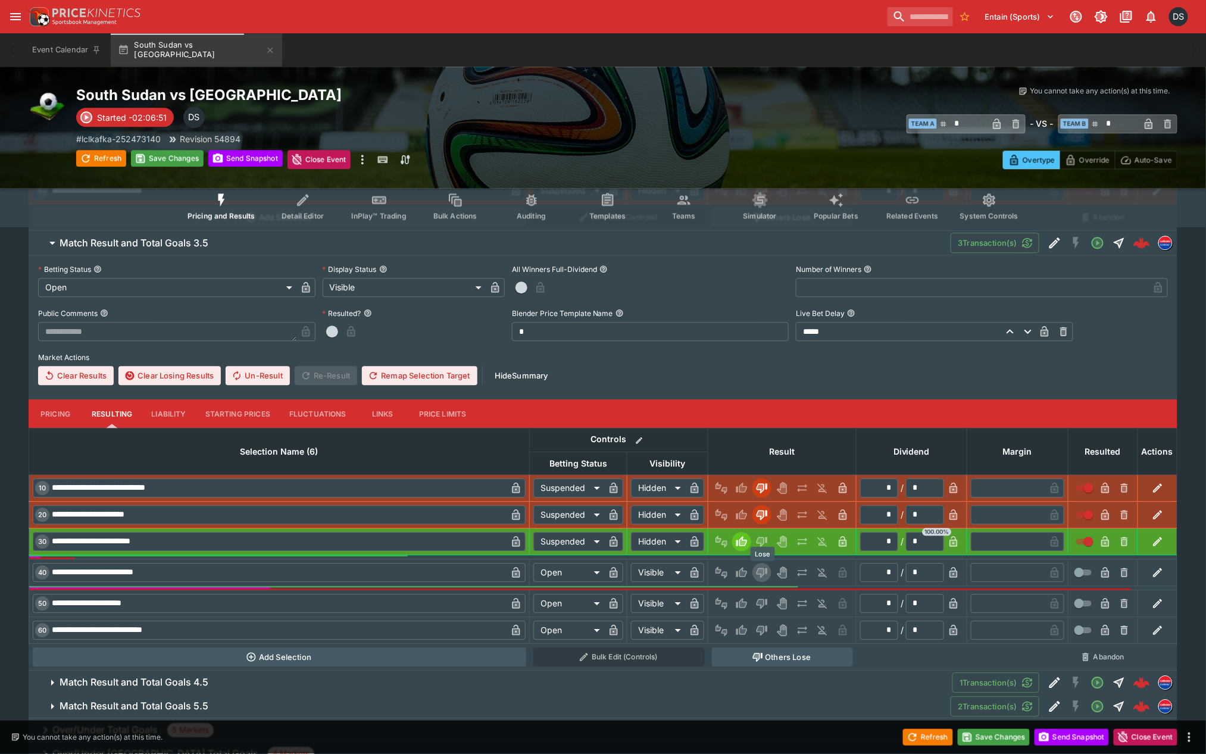
drag, startPoint x: 763, startPoint y: 568, endPoint x: 764, endPoint y: 590, distance: 21.5
click at [763, 569] on icon "Lose" at bounding box center [761, 572] width 6 height 7
type input "*********"
type input "******"
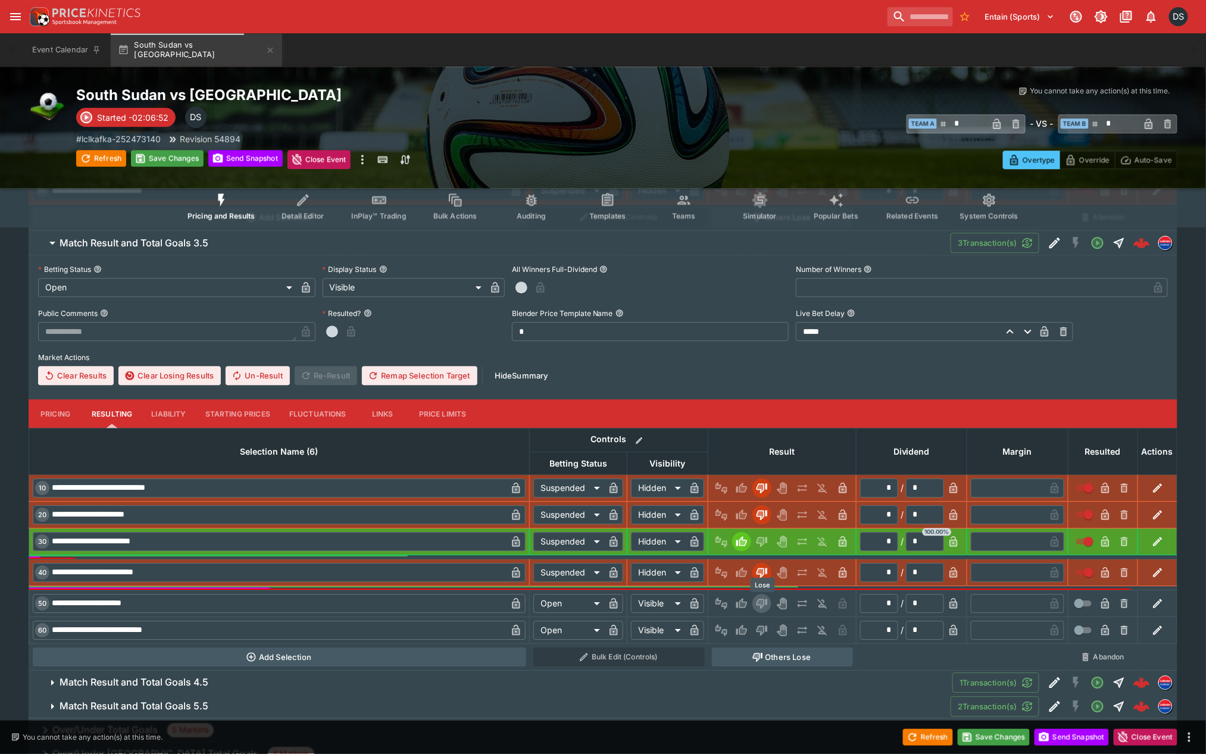
drag, startPoint x: 764, startPoint y: 600, endPoint x: 765, endPoint y: 620, distance: 19.7
click at [764, 604] on icon "Lose" at bounding box center [762, 604] width 11 height 10
type input "*********"
type input "******"
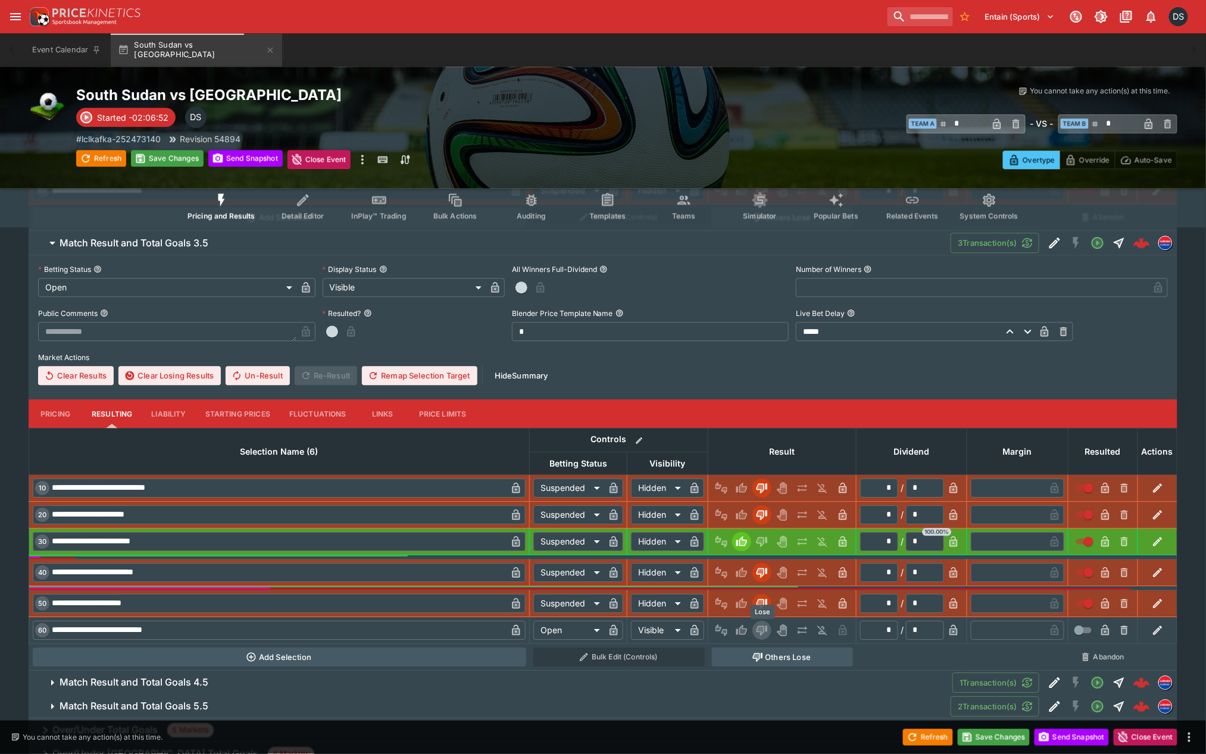
click at [765, 629] on icon "Lose" at bounding box center [762, 631] width 11 height 10
type input "*********"
type input "******"
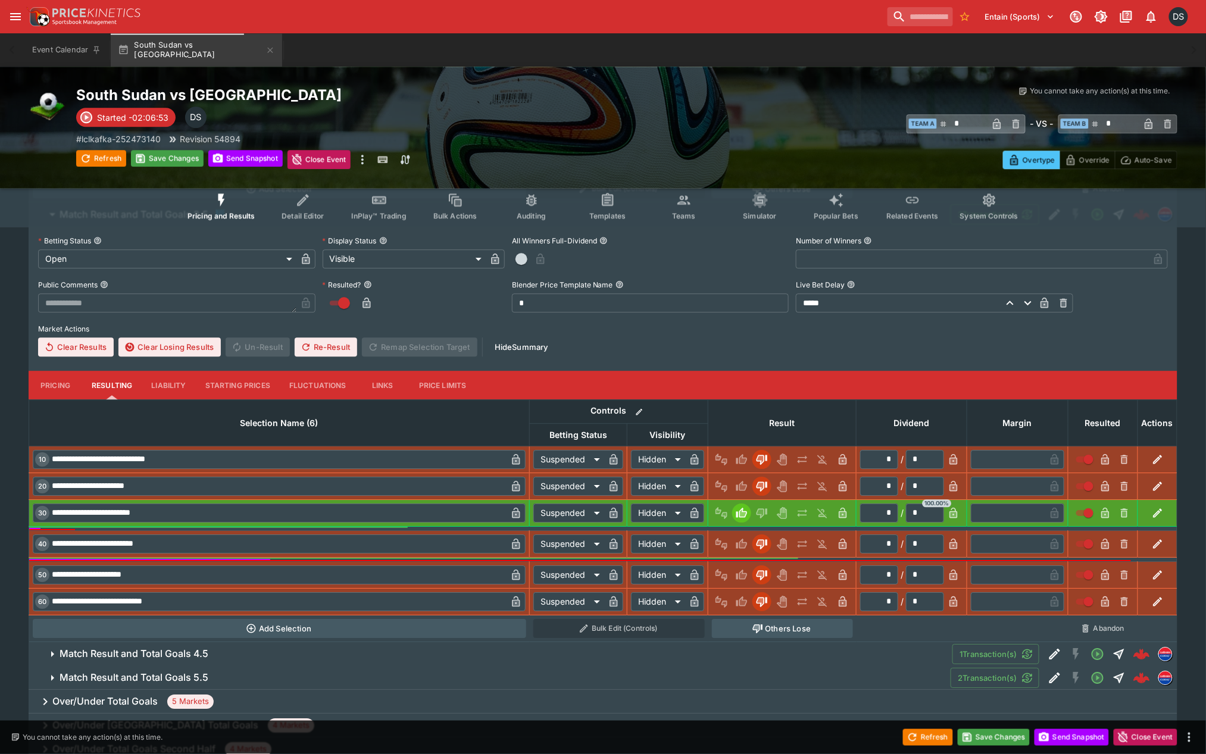
scroll to position [1190, 0]
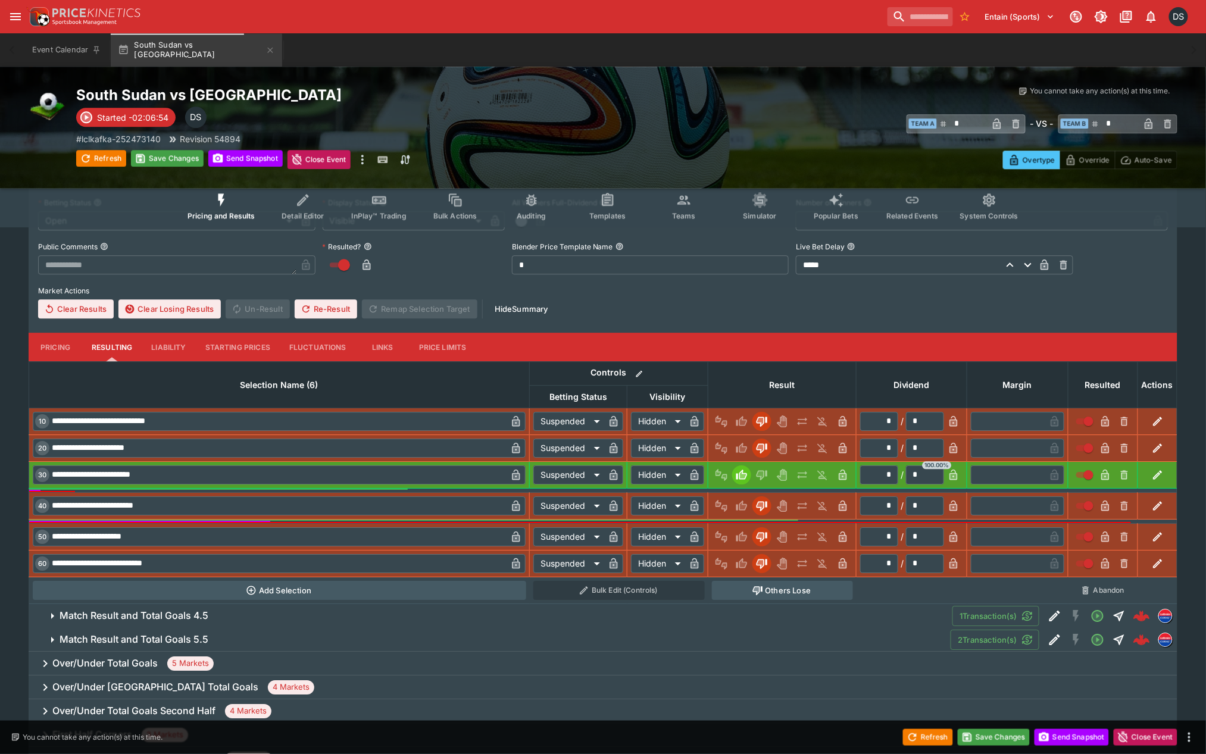
drag, startPoint x: 227, startPoint y: 617, endPoint x: 292, endPoint y: 612, distance: 65.1
click at [228, 617] on span "Match Result and Total Goals 4.5" at bounding box center [501, 616] width 883 height 12
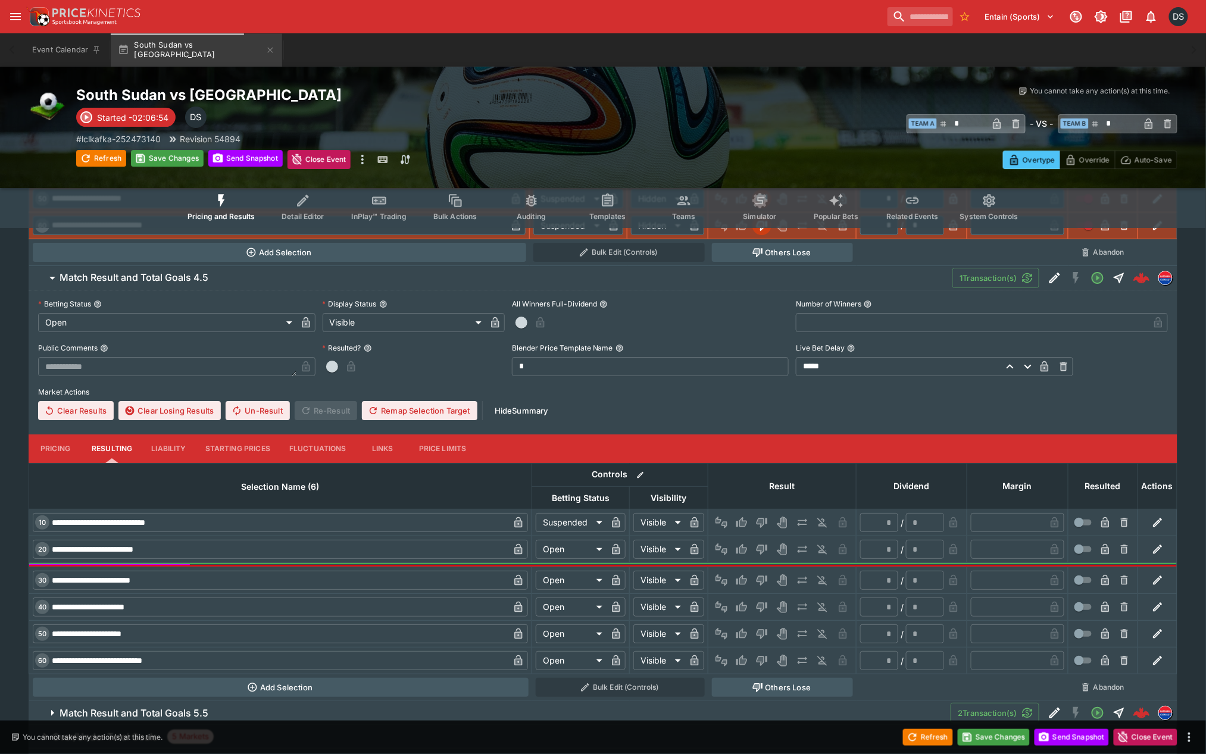
scroll to position [1587, 0]
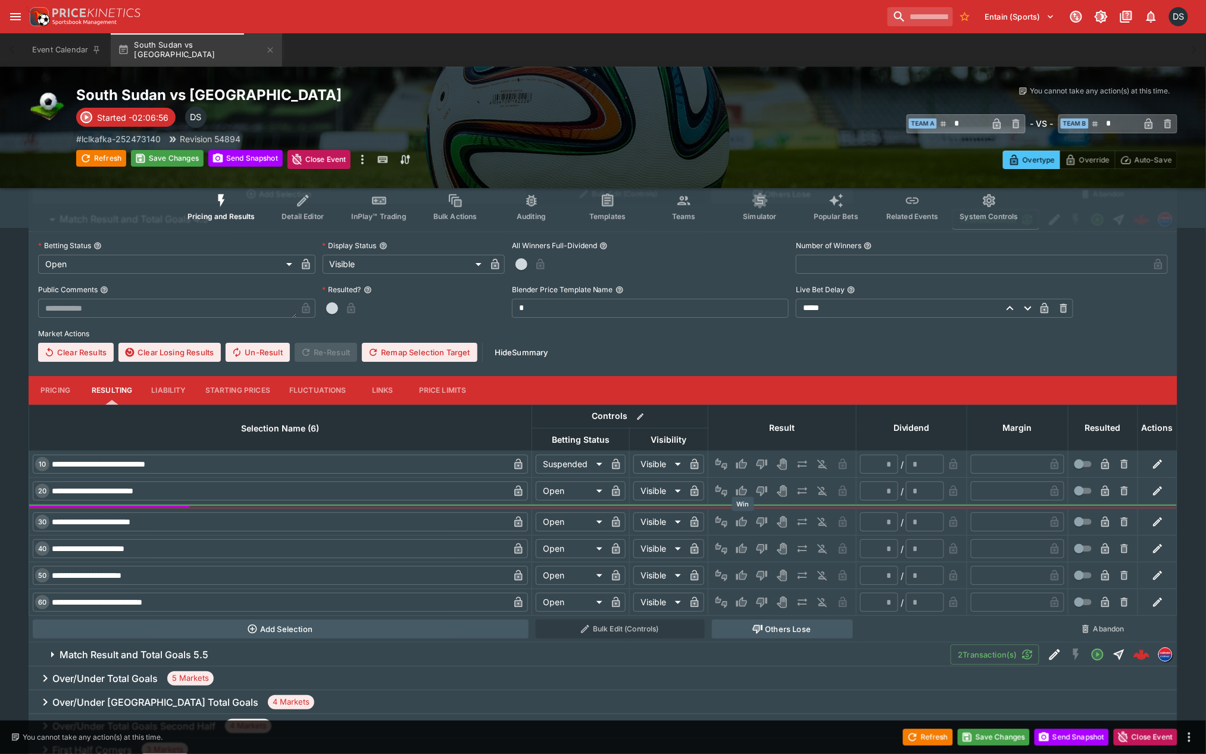
click at [745, 520] on icon "Win" at bounding box center [741, 522] width 11 height 10
type input "*"
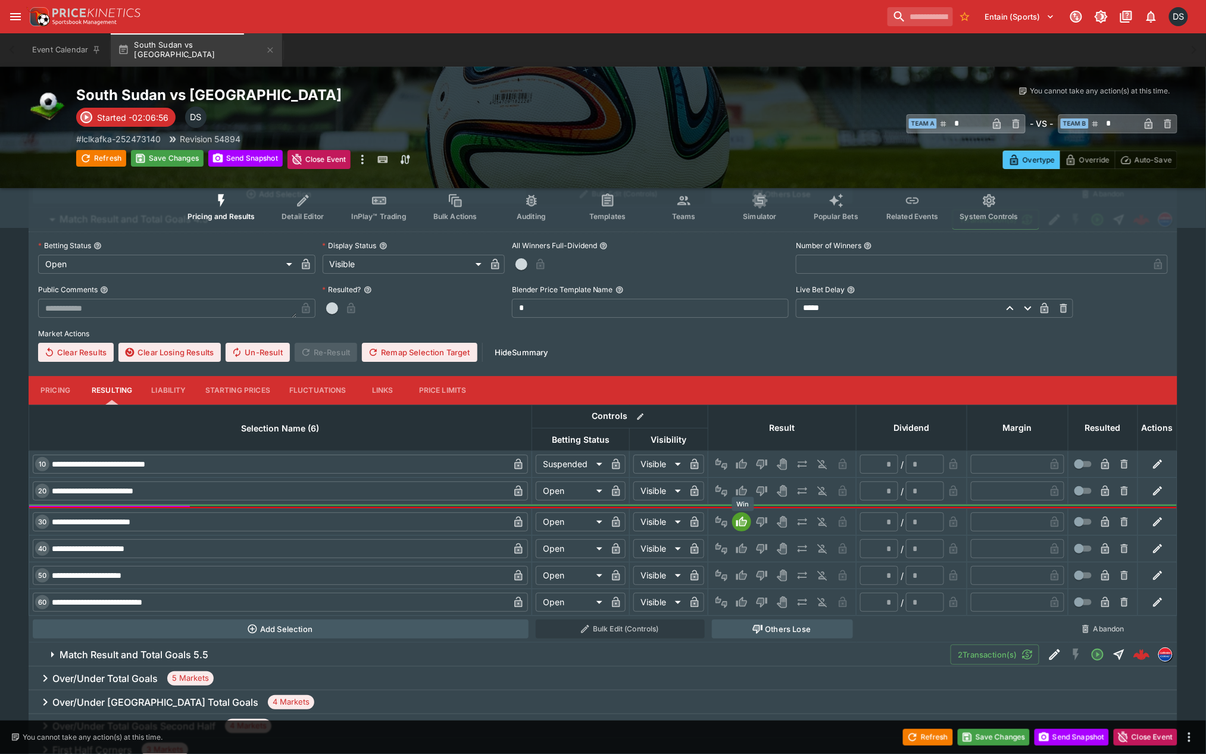
type input "*********"
type input "******"
type input "*"
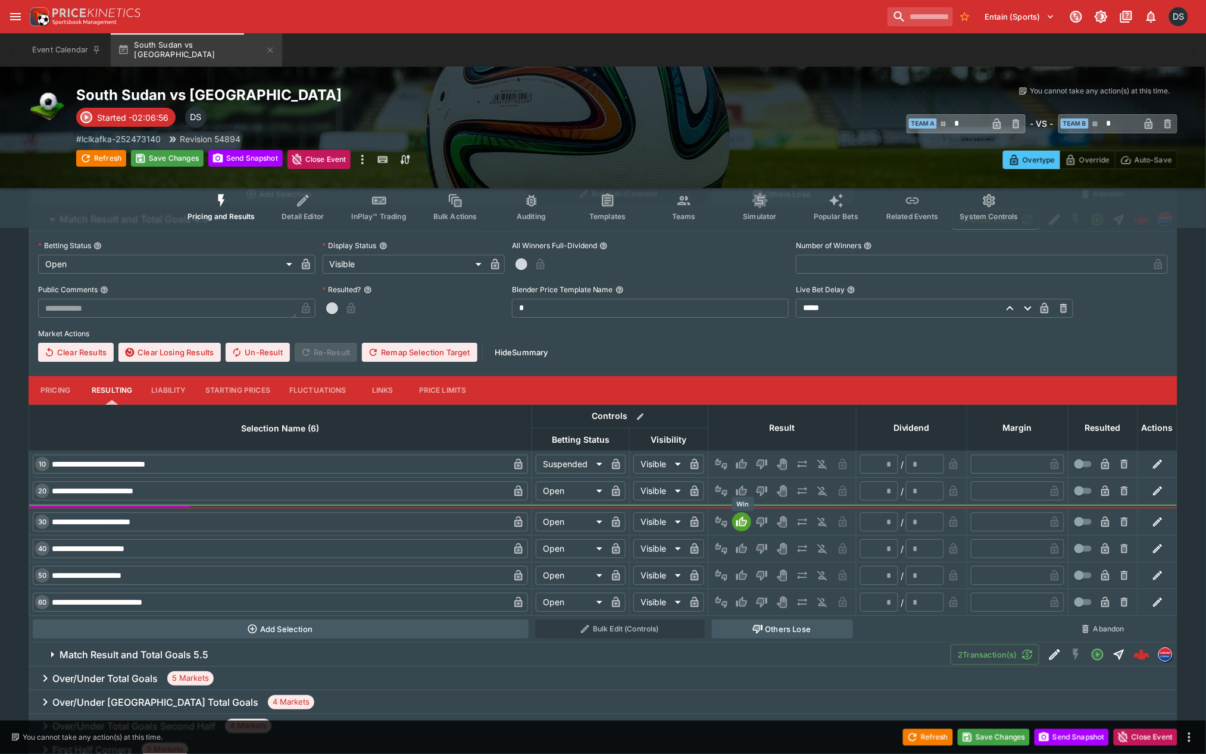
type input "*"
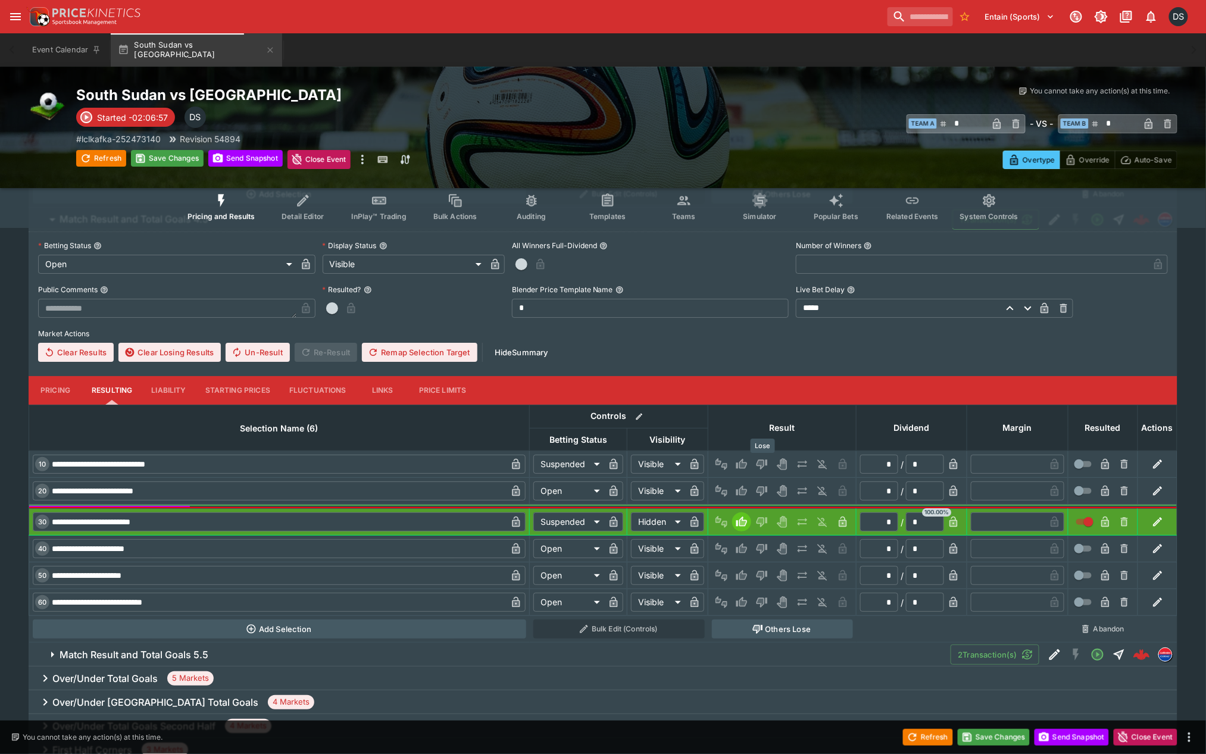
click at [767, 462] on icon "Lose" at bounding box center [762, 465] width 11 height 10
type input "******"
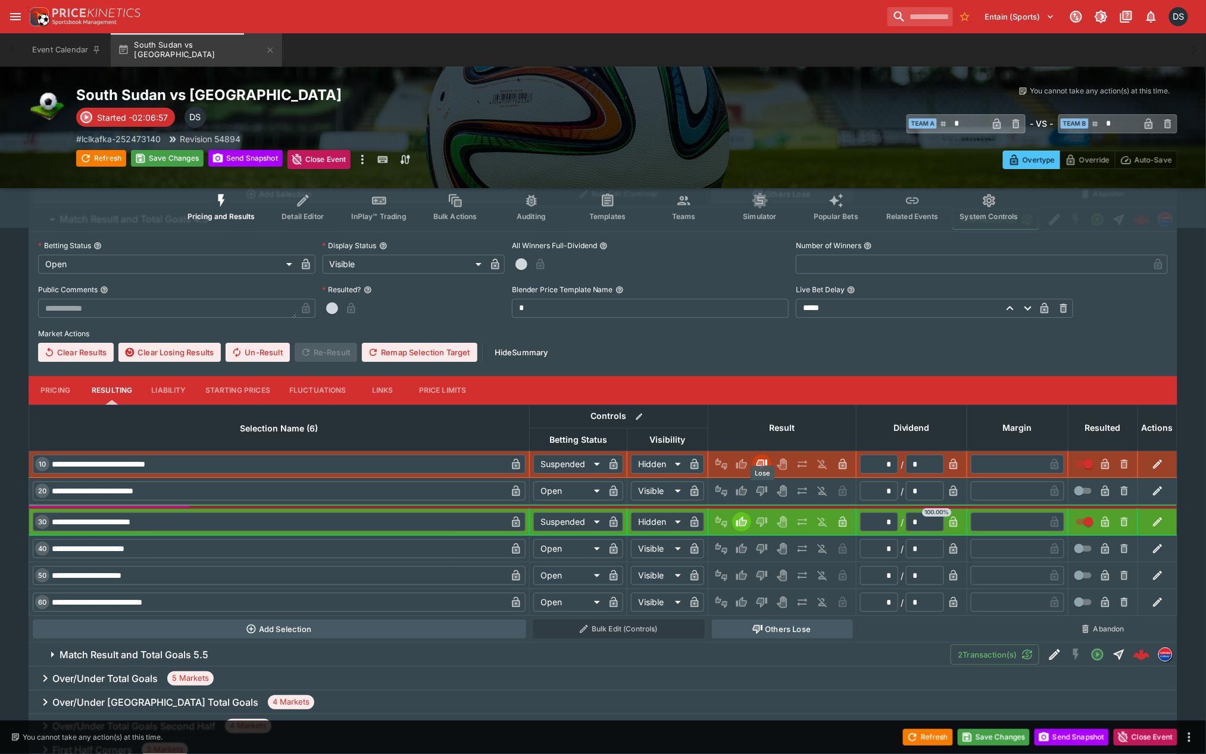
click at [764, 493] on icon "Lose" at bounding box center [762, 491] width 12 height 12
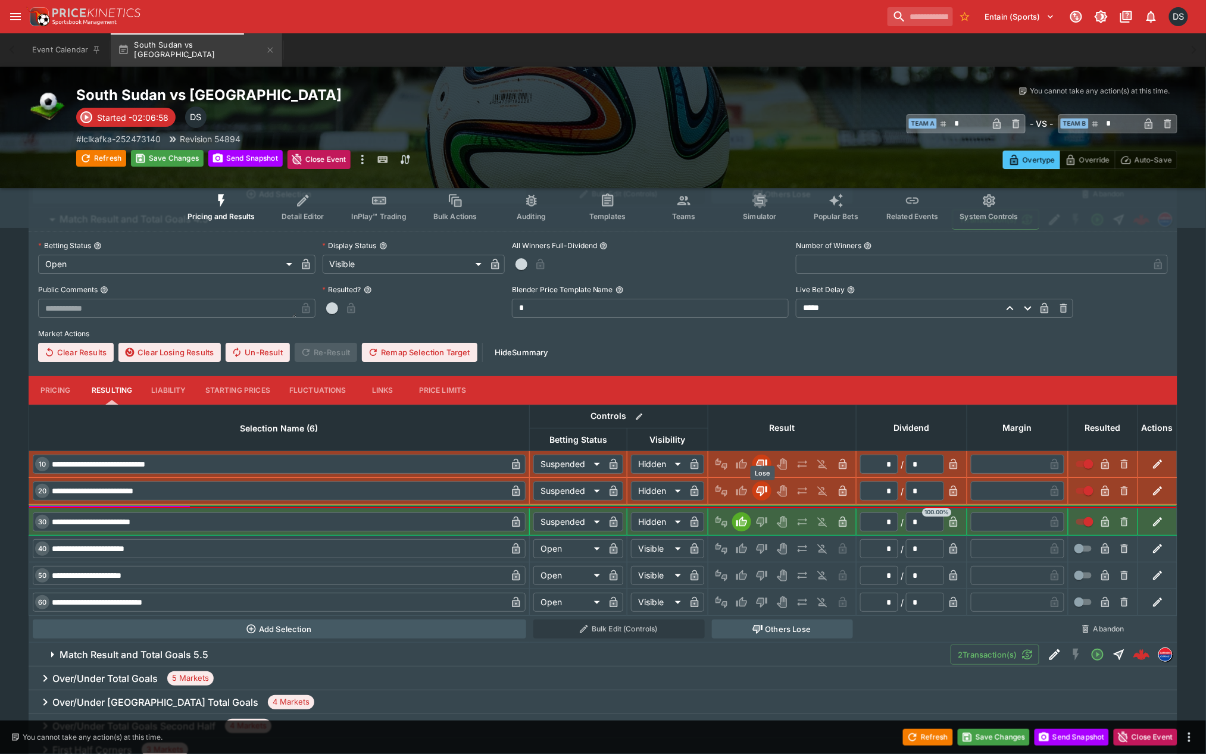
type input "*********"
type input "******"
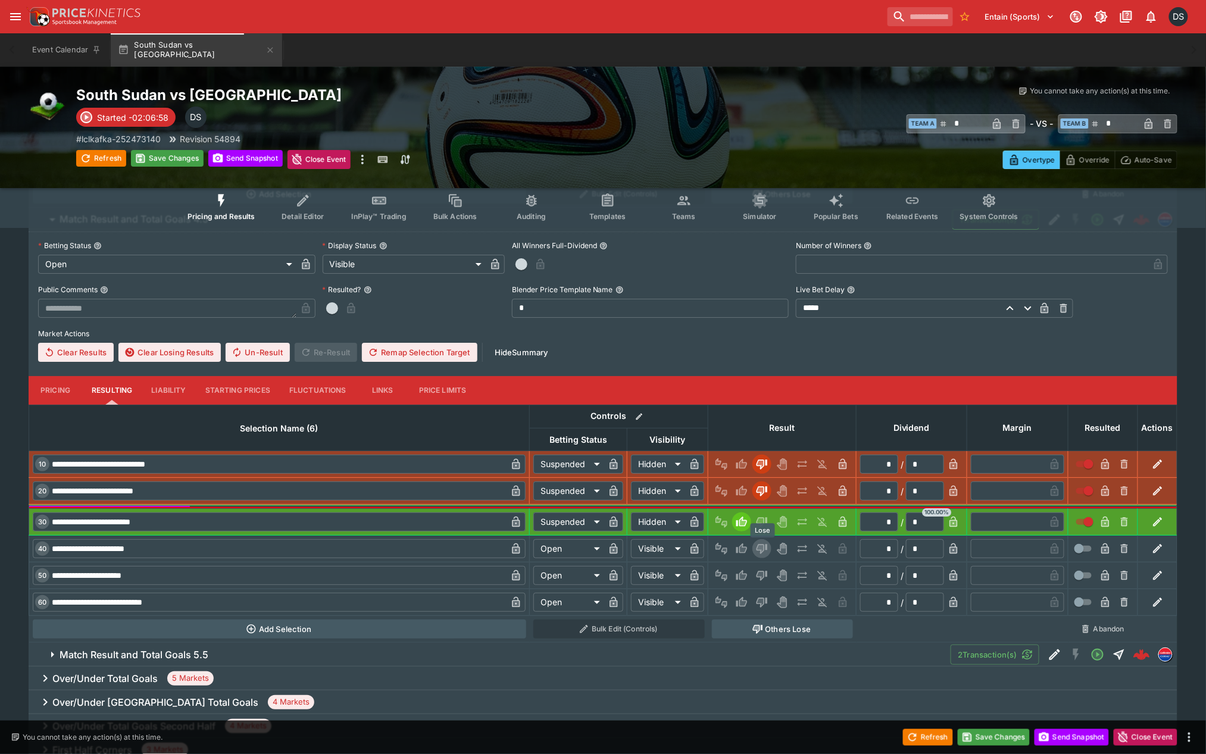
drag, startPoint x: 765, startPoint y: 557, endPoint x: 760, endPoint y: 580, distance: 24.3
click at [764, 560] on td at bounding box center [782, 549] width 148 height 27
drag, startPoint x: 760, startPoint y: 582, endPoint x: 759, endPoint y: 595, distance: 13.7
click at [759, 591] on tbody "**********" at bounding box center [603, 533] width 1148 height 165
click at [759, 600] on icon "Lose" at bounding box center [761, 602] width 6 height 7
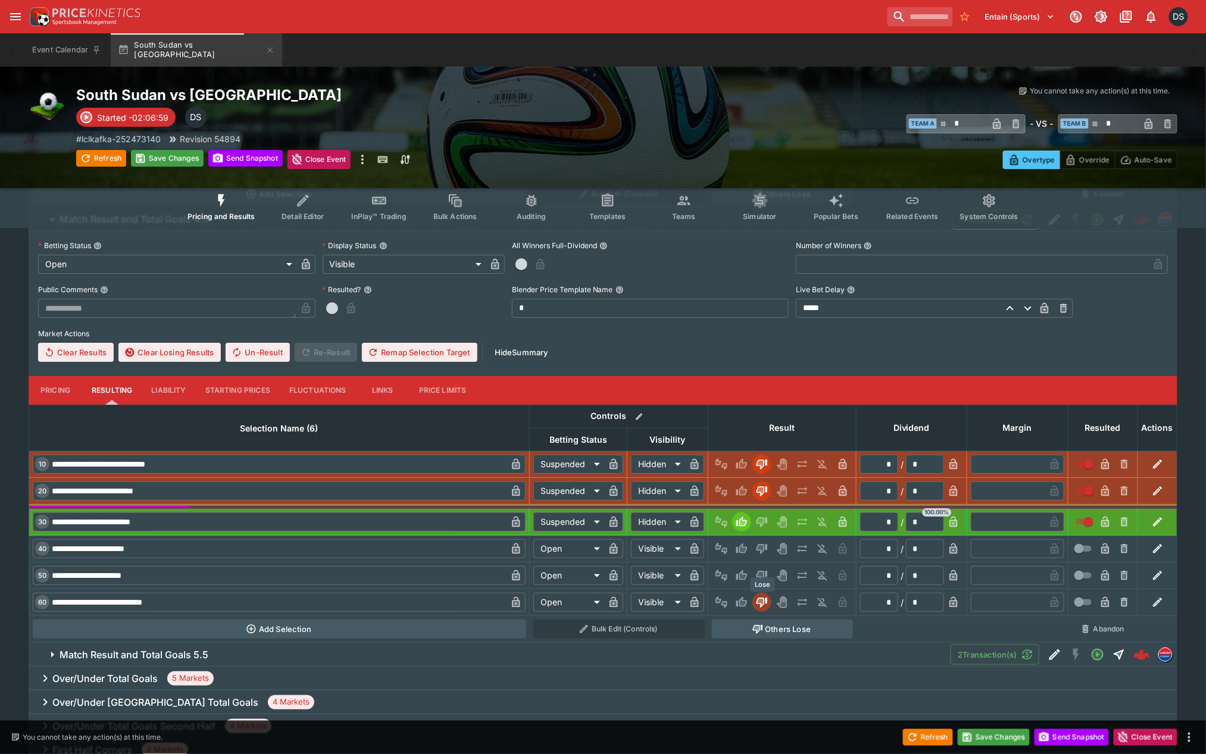
type input "*********"
type input "******"
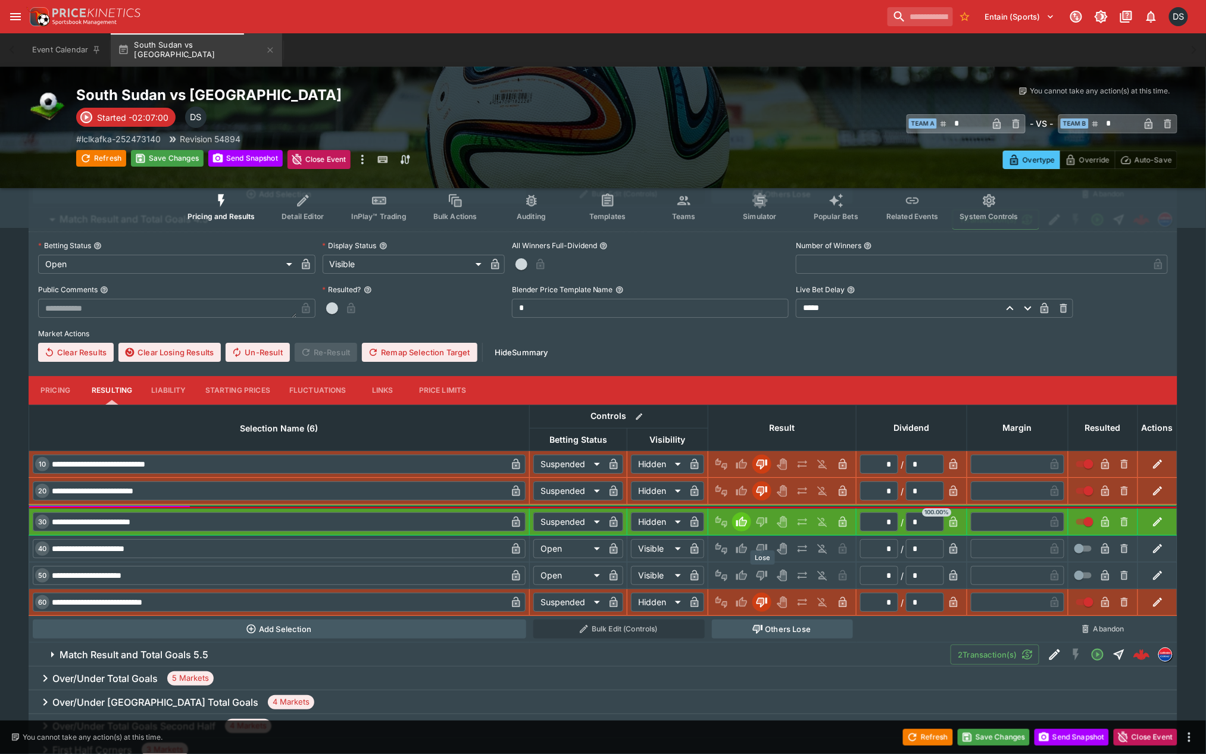
click at [763, 549] on div "Lose" at bounding box center [762, 557] width 27 height 17
drag, startPoint x: 762, startPoint y: 540, endPoint x: 763, endPoint y: 548, distance: 7.8
click at [762, 543] on button "Lose" at bounding box center [761, 548] width 19 height 19
type input "*********"
type input "******"
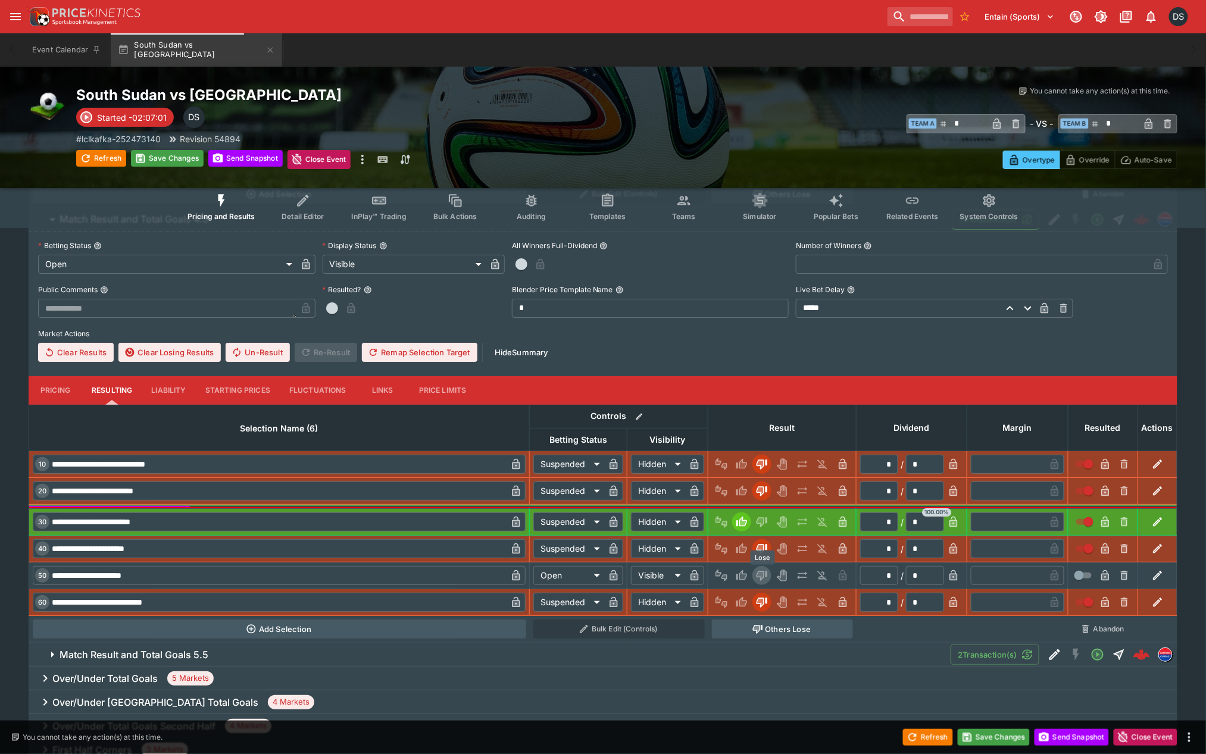
click at [762, 579] on icon "Lose" at bounding box center [762, 576] width 11 height 10
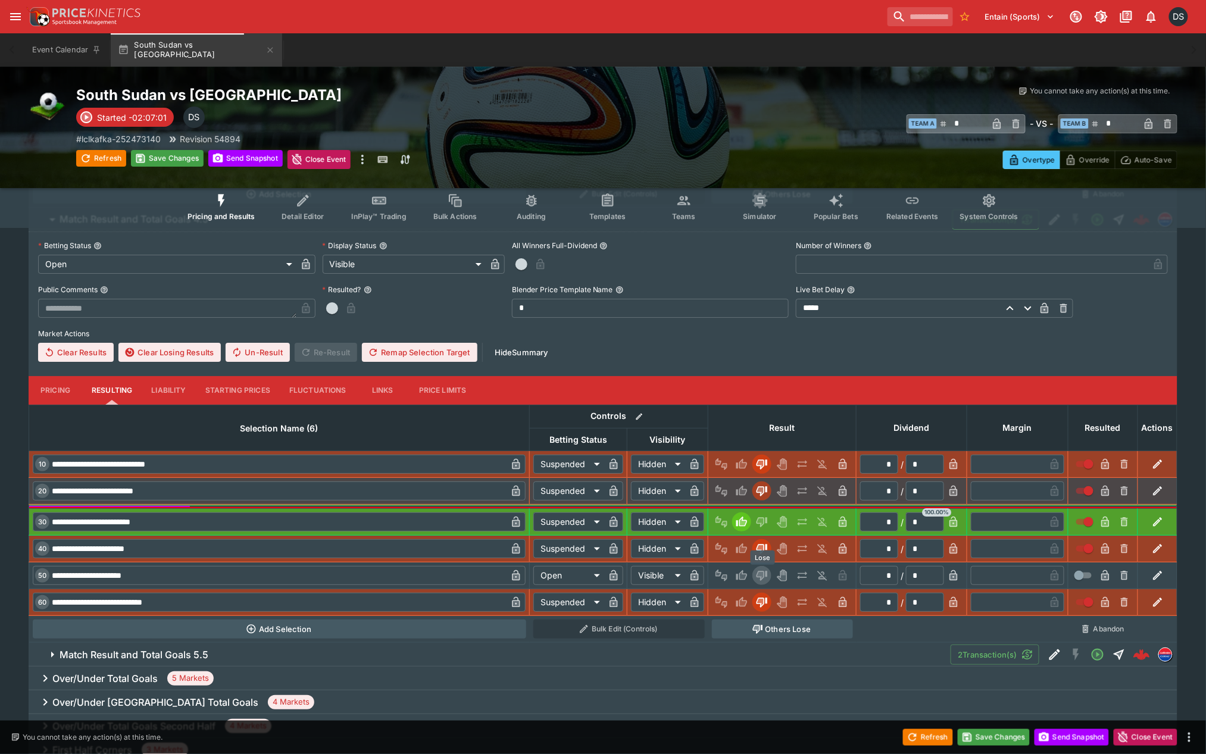
type input "*********"
type input "******"
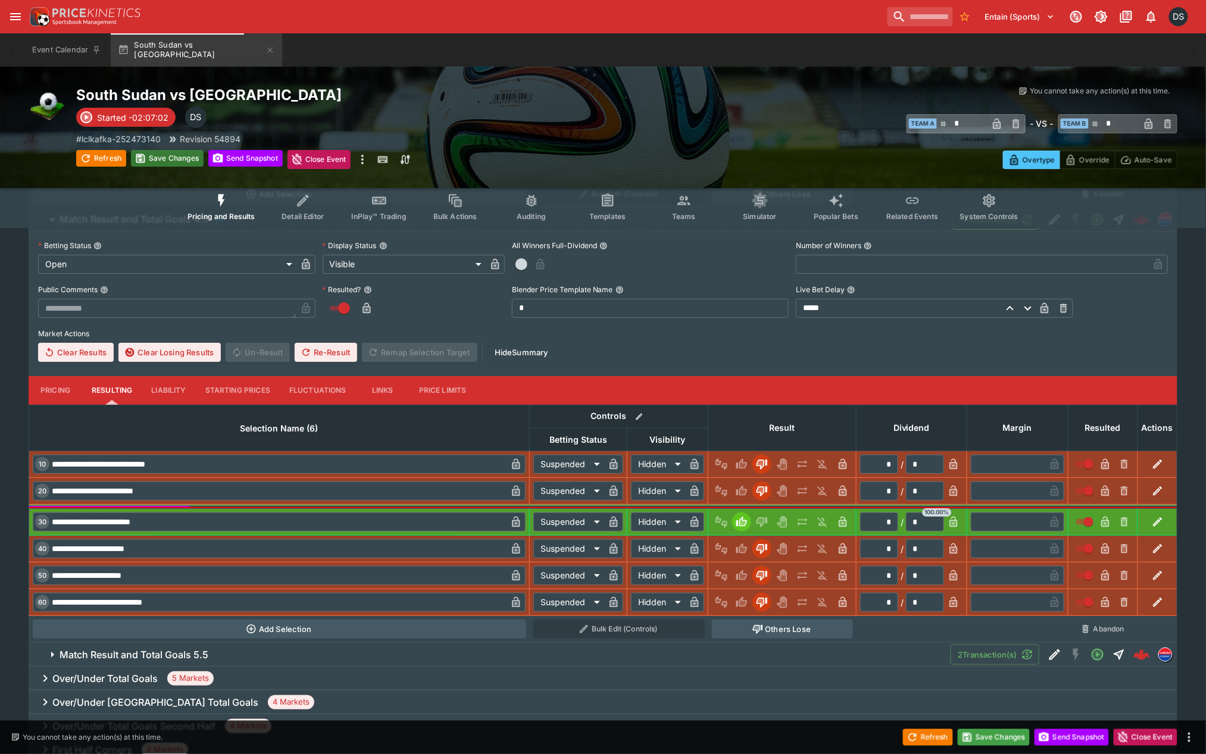
click at [152, 162] on button "Save Changes" at bounding box center [167, 158] width 73 height 17
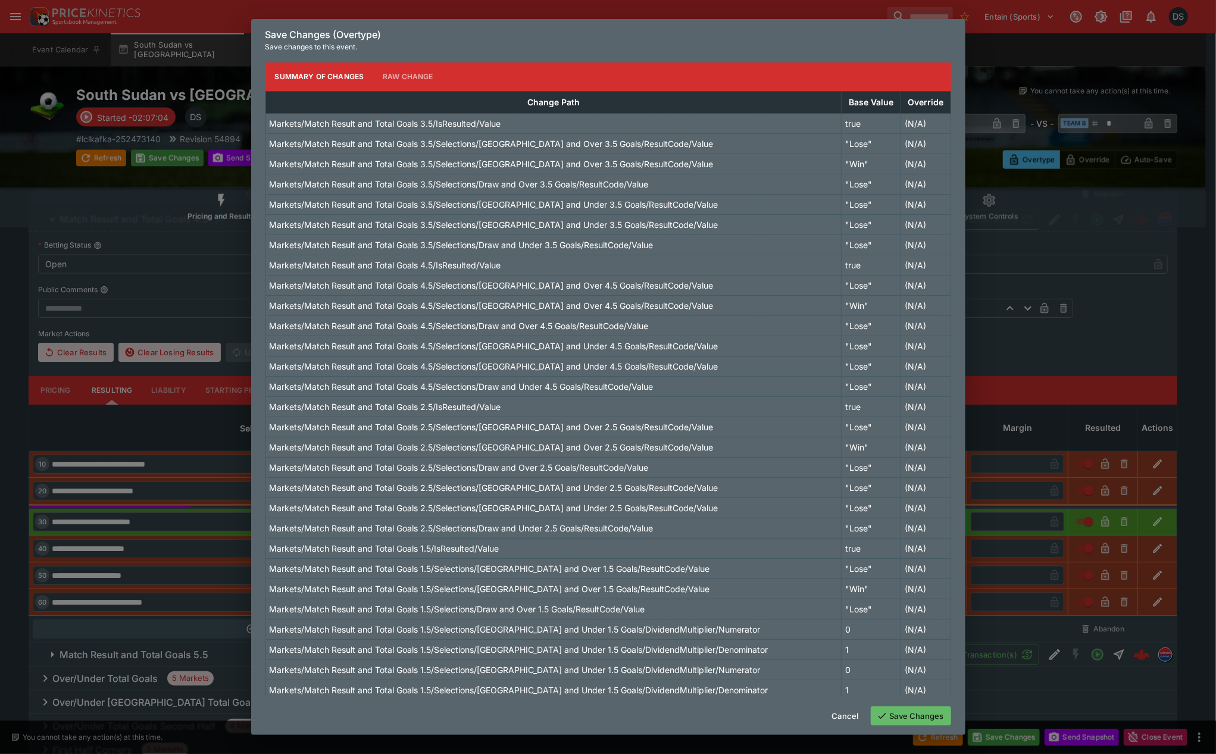
click at [915, 712] on button "Save Changes" at bounding box center [911, 716] width 80 height 19
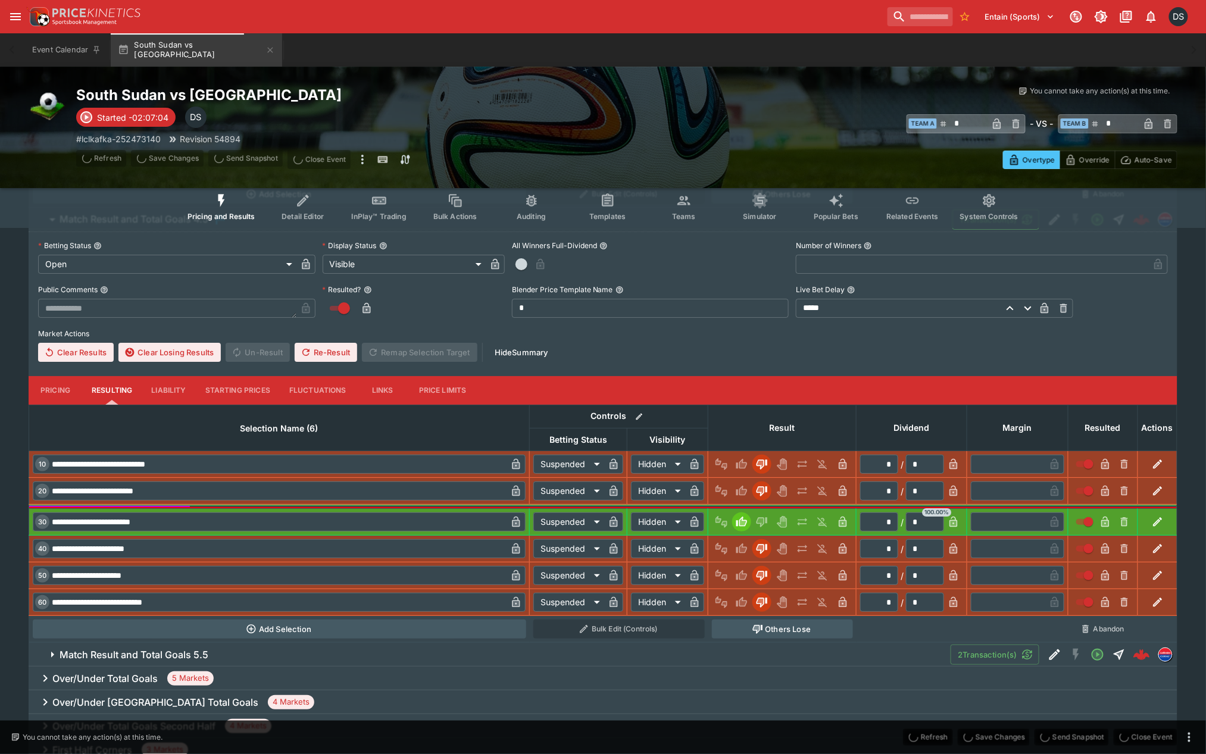
scroll to position [0, 0]
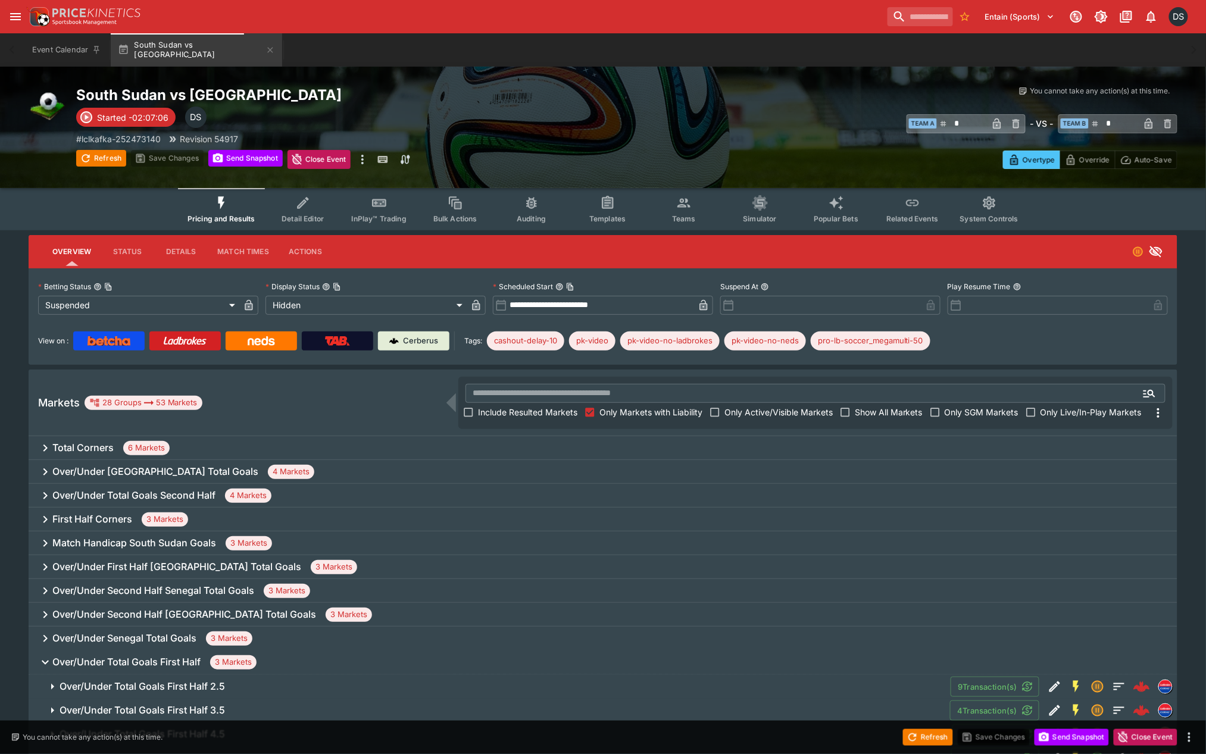
click at [114, 472] on h6 "Over/Under South Sudan Total Goals" at bounding box center [155, 471] width 206 height 12
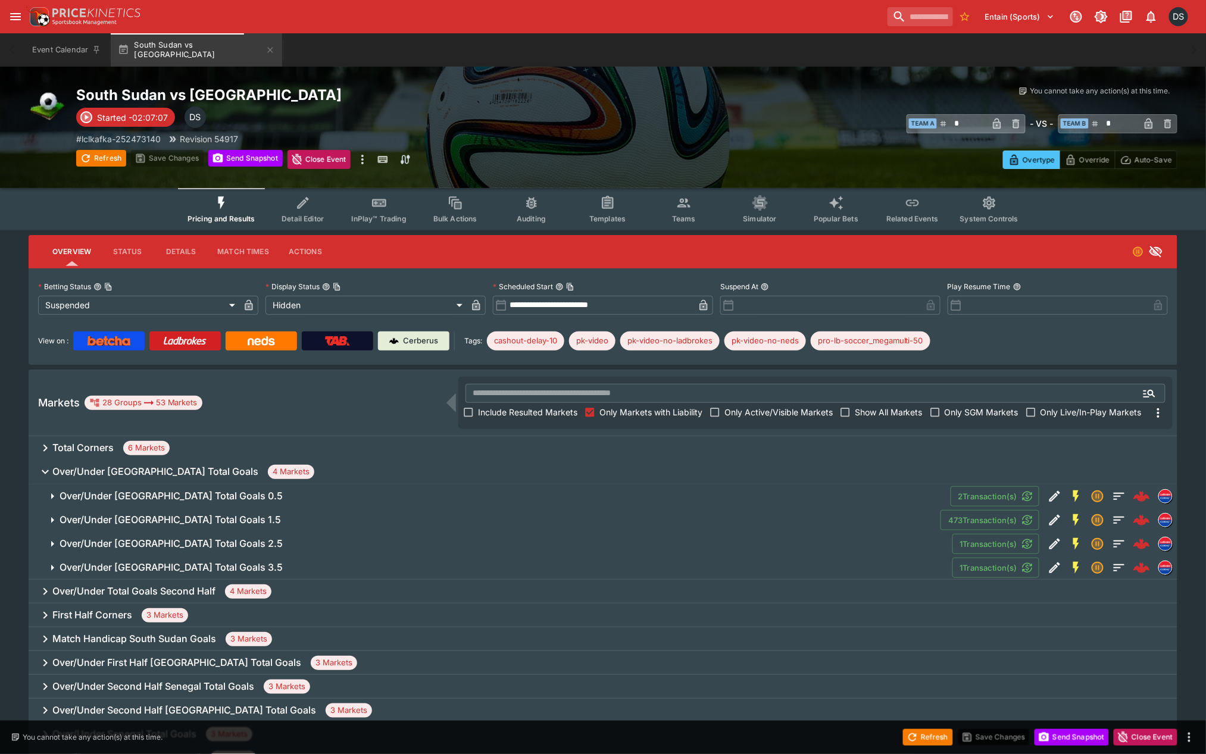
click at [128, 496] on h6 "Over/Under South Sudan Total Goals 0.5" at bounding box center [171, 496] width 223 height 12
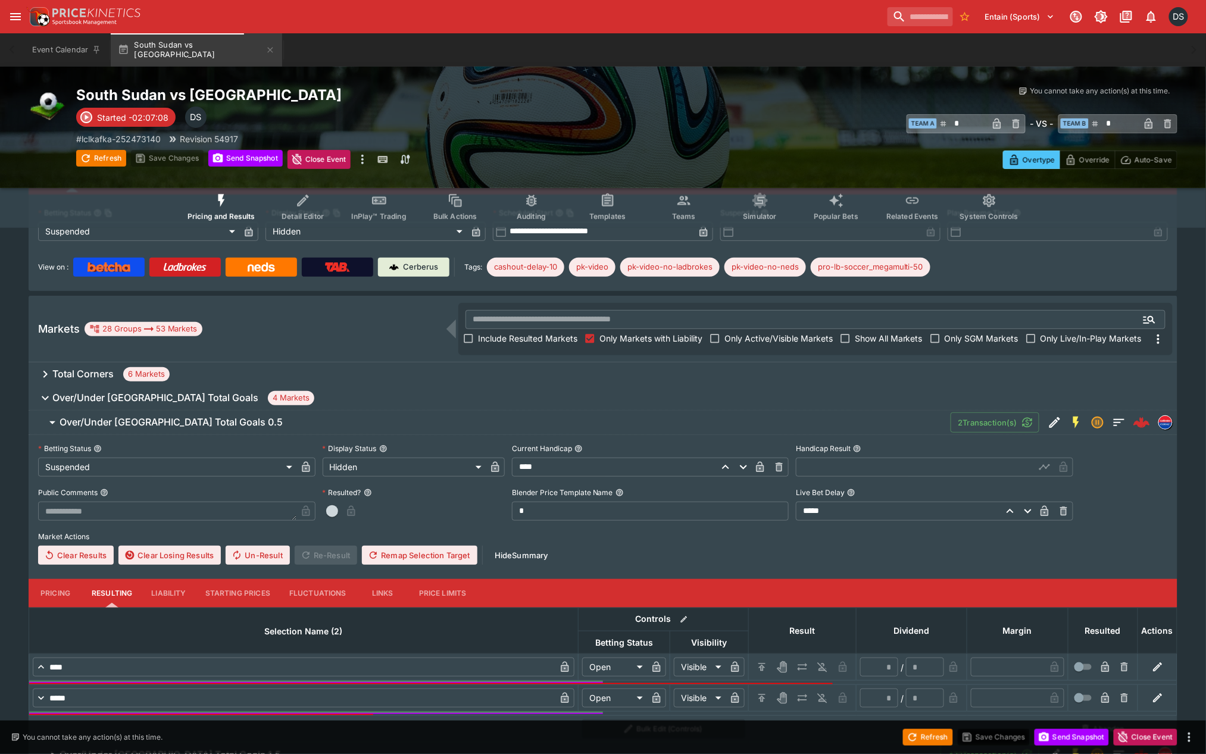
scroll to position [132, 0]
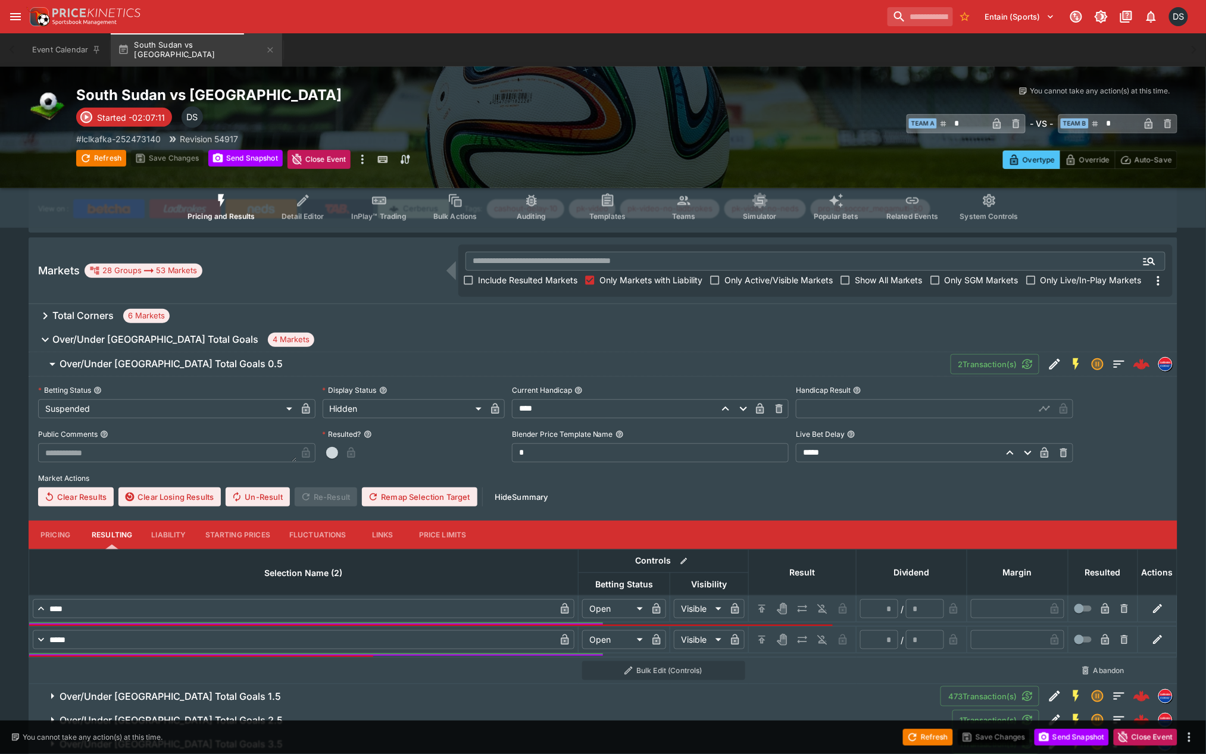
click at [846, 407] on input "text" at bounding box center [915, 408] width 239 height 19
type input "****"
click at [1049, 409] on icon "button" at bounding box center [1045, 409] width 12 height 12
click at [759, 605] on icon "H/C" at bounding box center [762, 609] width 12 height 12
type input "*********"
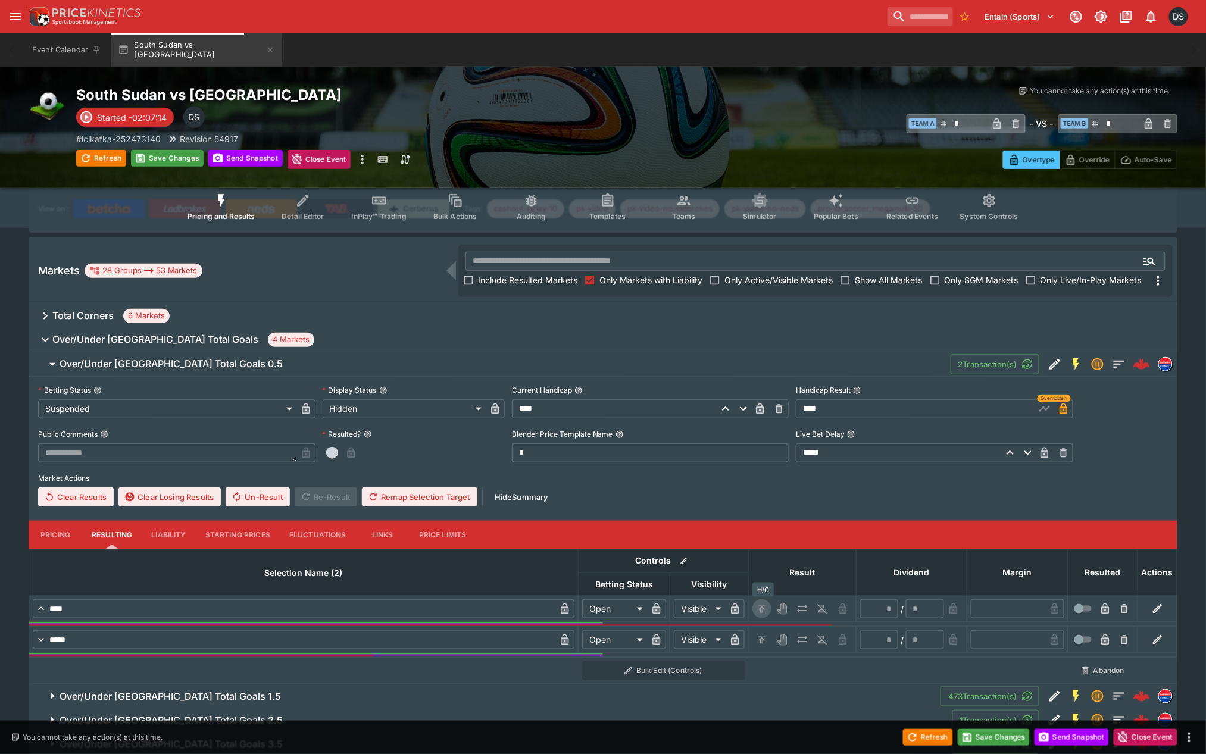
type input "******"
type input "*"
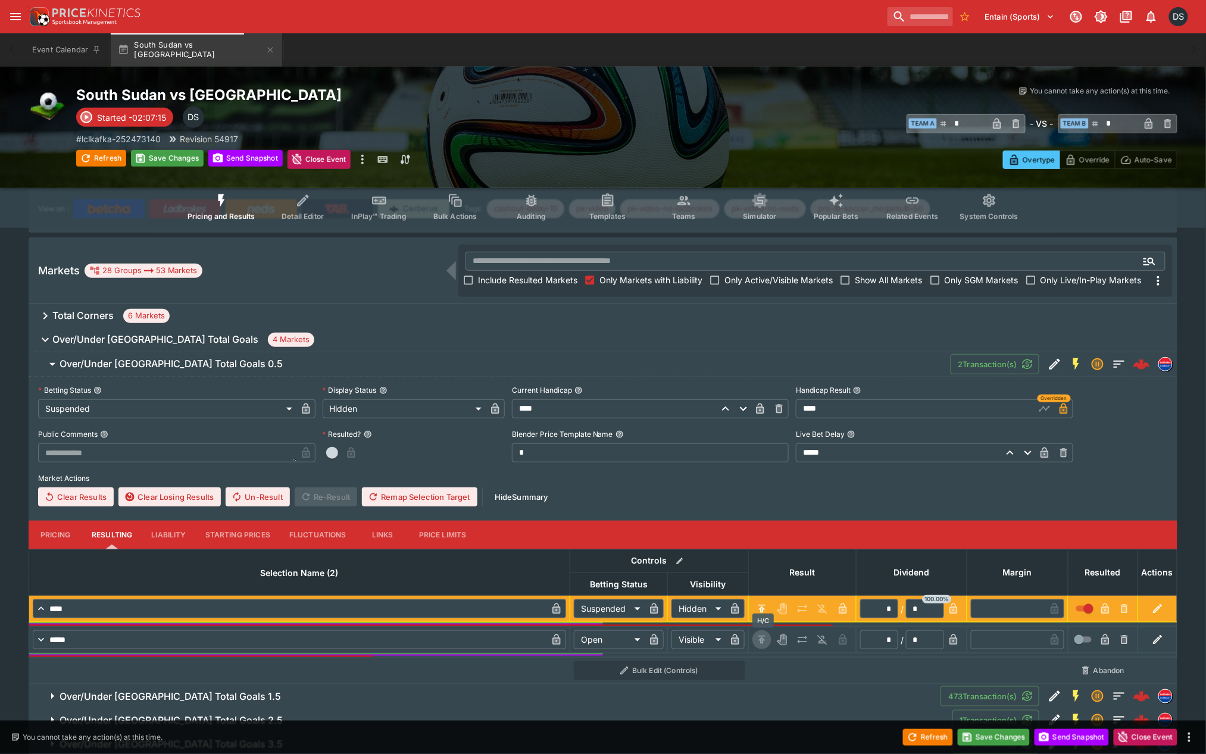
click at [768, 636] on icon "H/C" at bounding box center [762, 640] width 12 height 12
type input "*********"
type input "******"
type input "*"
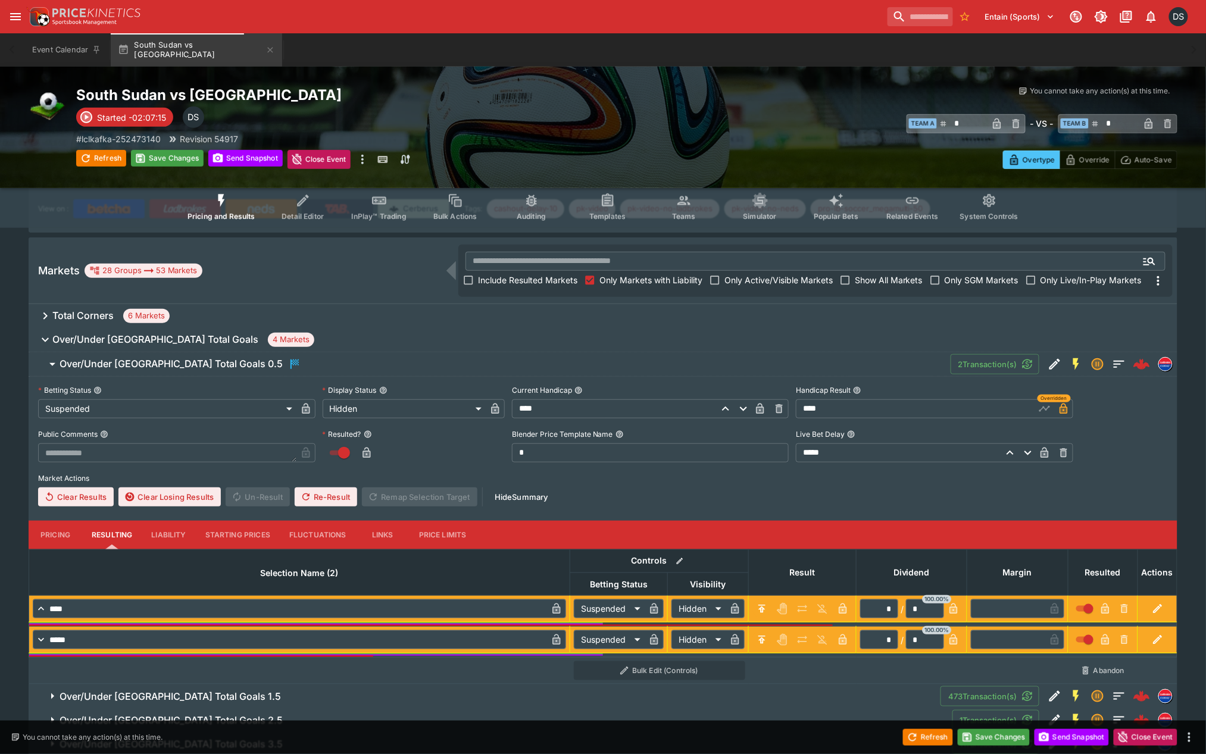
click at [257, 696] on span "Over/Under South Sudan Total Goals 1.5" at bounding box center [495, 696] width 871 height 12
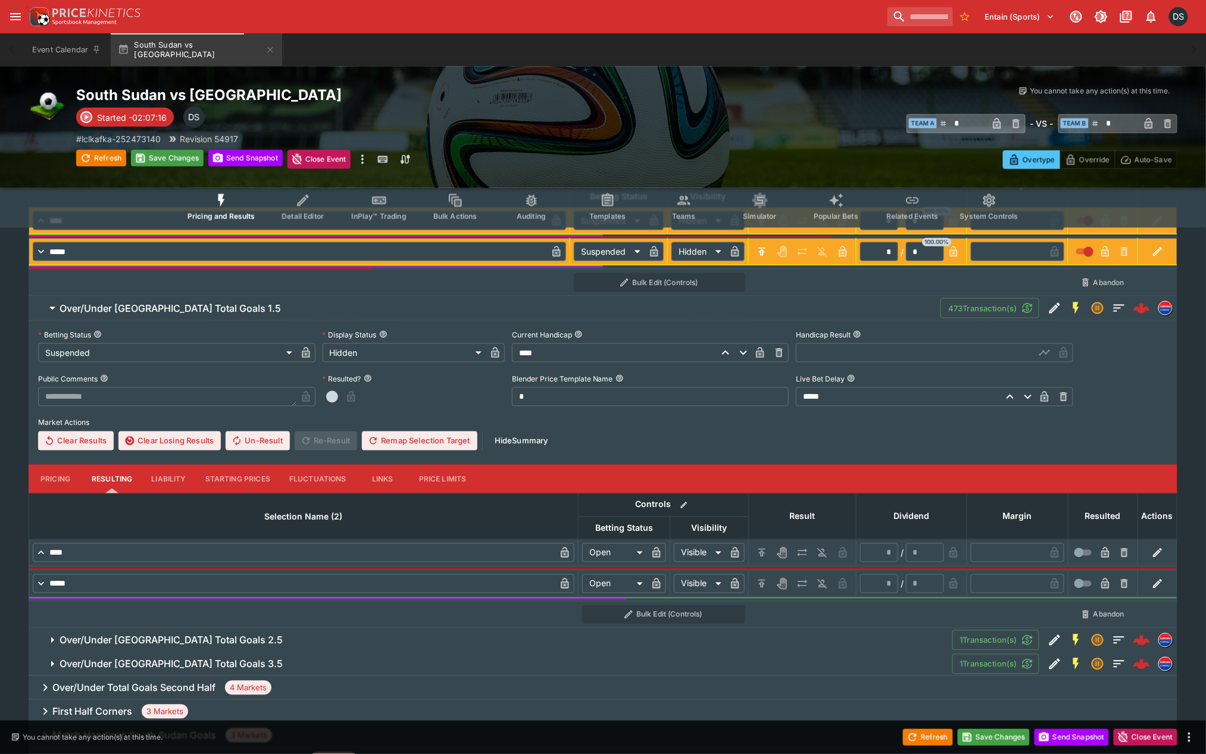
scroll to position [529, 0]
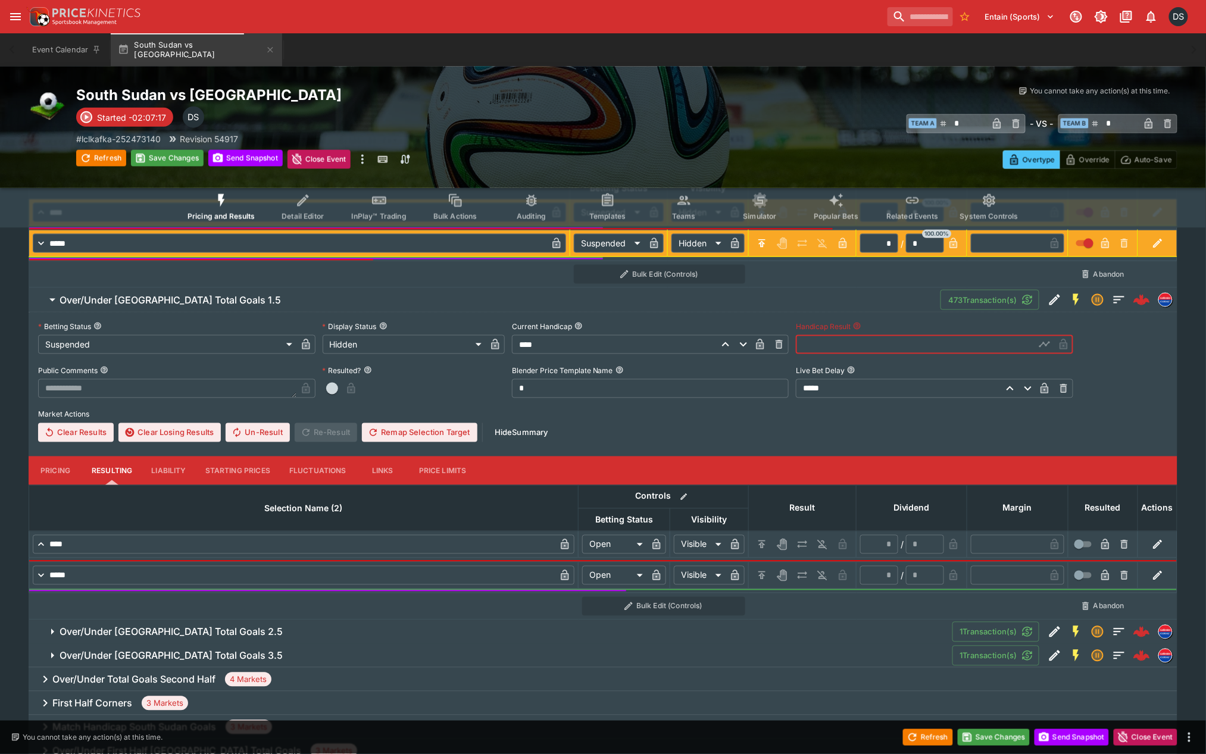
click at [844, 346] on input "text" at bounding box center [915, 344] width 239 height 19
type input "****"
click at [1046, 345] on icon "button" at bounding box center [1045, 345] width 6 height 5
drag, startPoint x: 764, startPoint y: 539, endPoint x: 762, endPoint y: 569, distance: 30.4
click at [764, 539] on icon "H/C" at bounding box center [762, 545] width 12 height 12
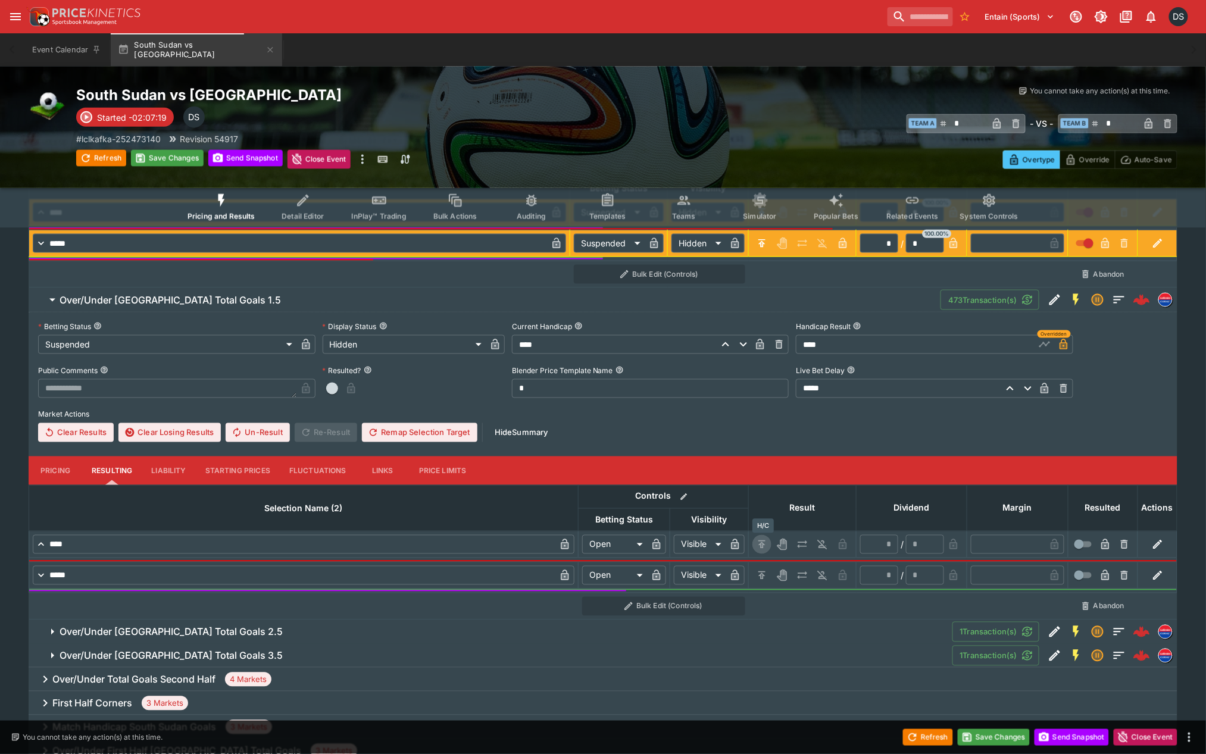
type input "*********"
type input "******"
type input "*"
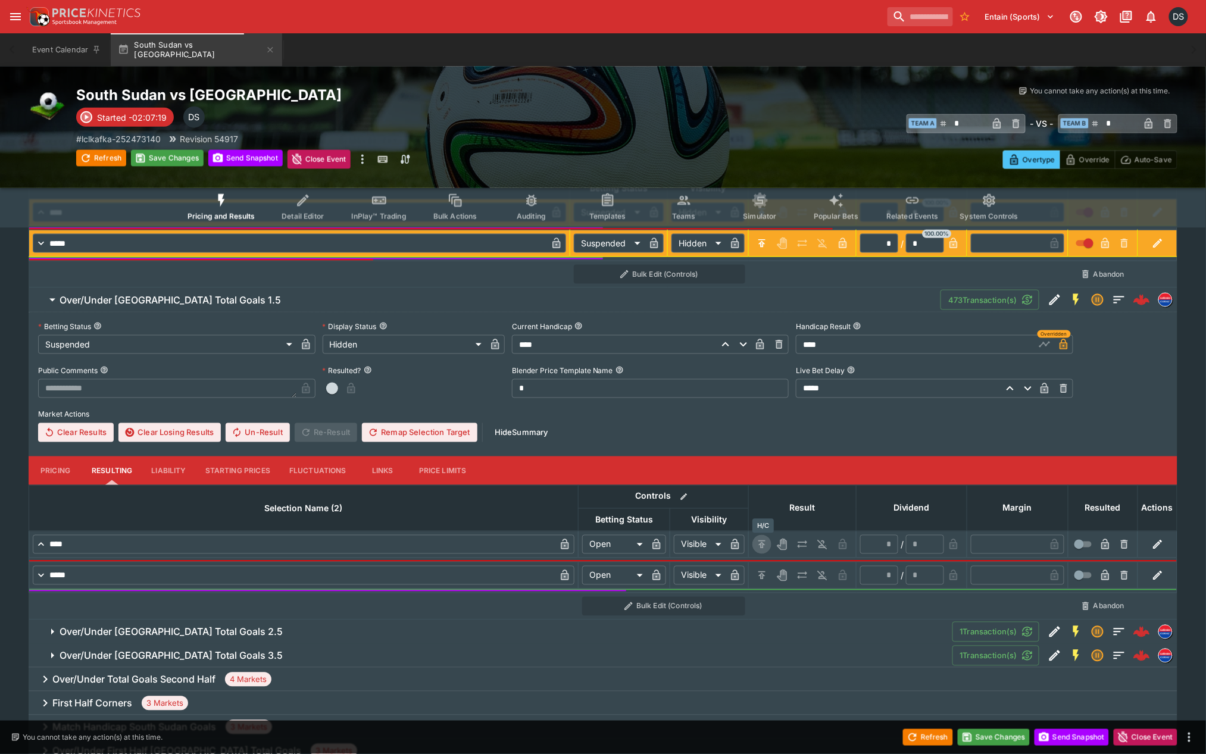
type input "*"
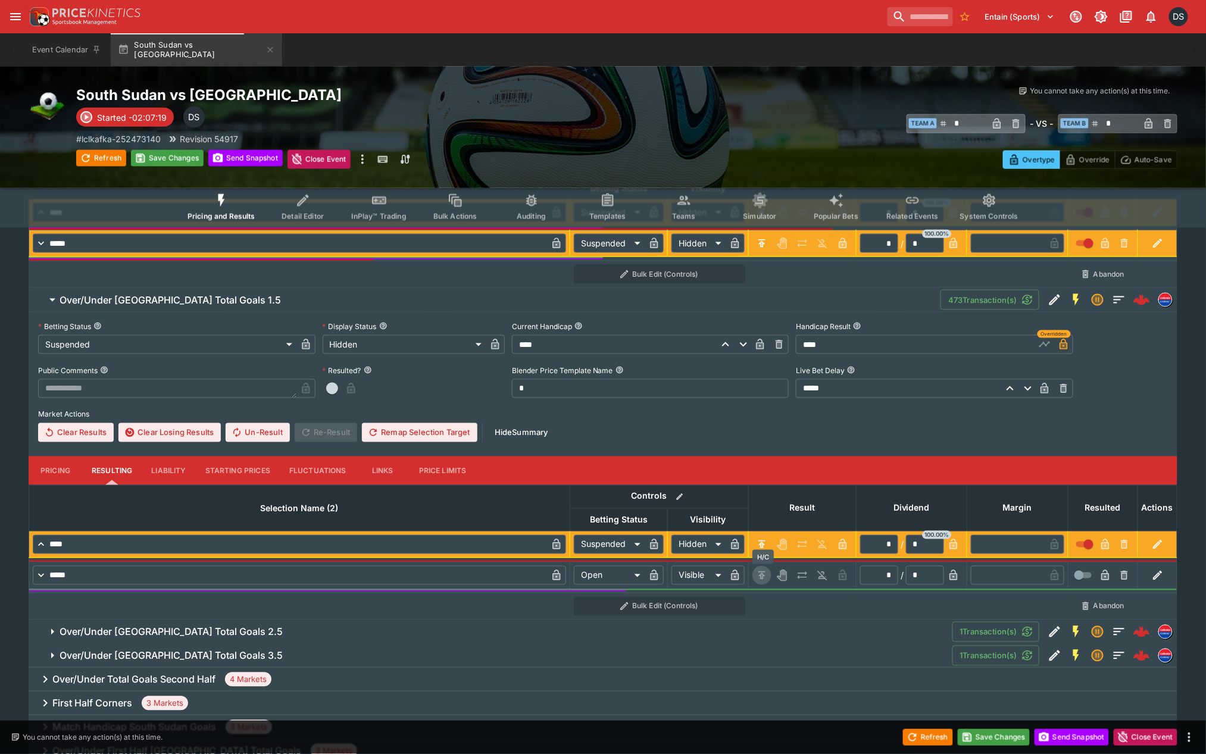
click at [763, 572] on icon "H/C" at bounding box center [761, 576] width 7 height 8
type input "*********"
type input "******"
type input "*"
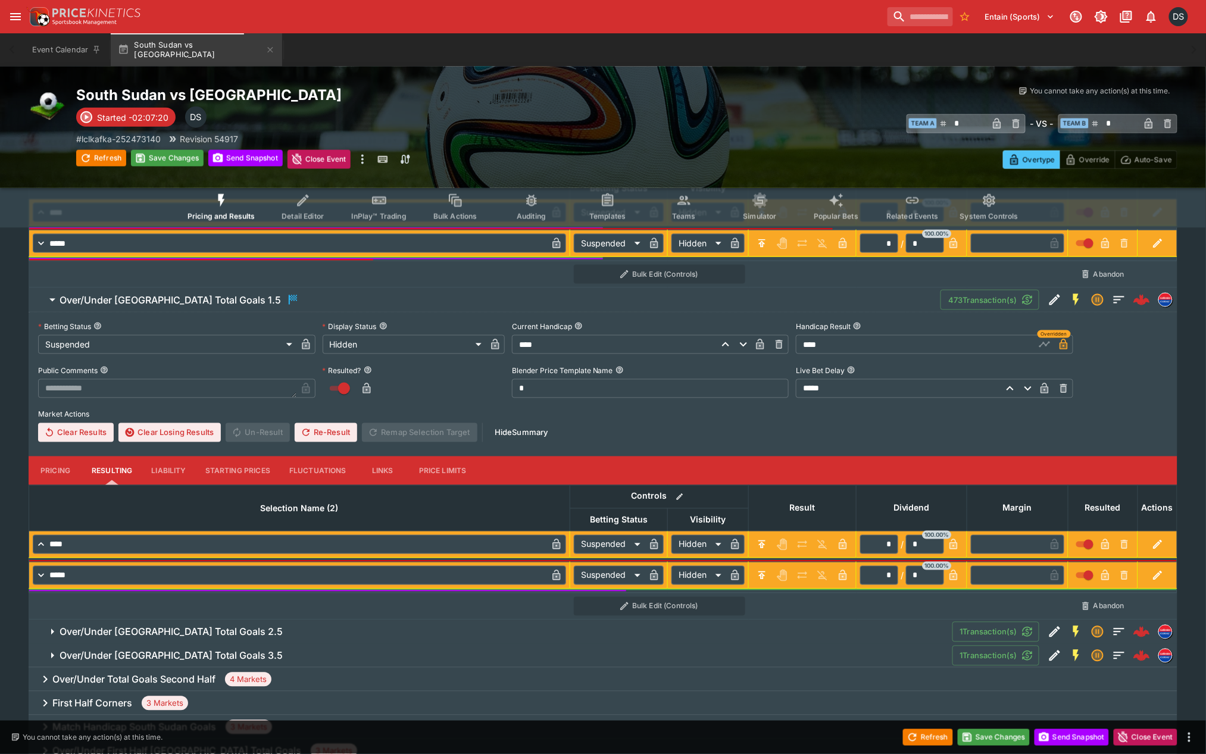
click at [277, 632] on span "Over/Under South Sudan Total Goals 2.5" at bounding box center [501, 632] width 883 height 12
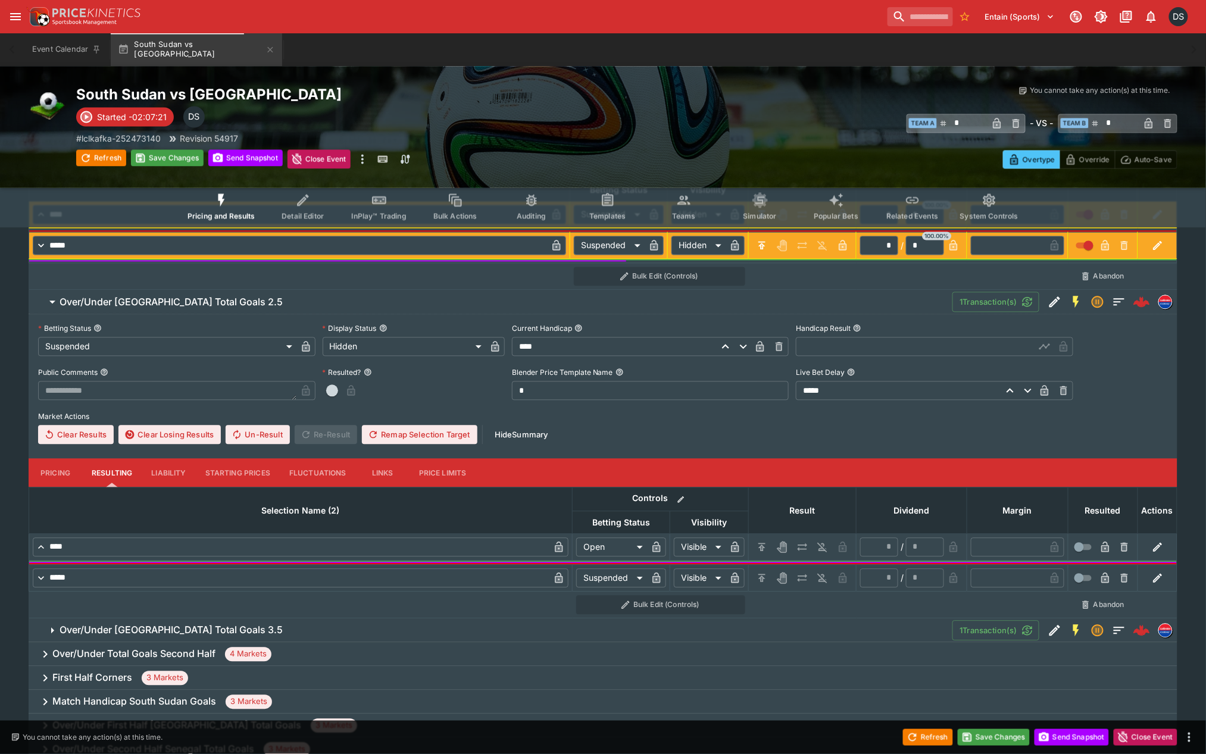
scroll to position [859, 0]
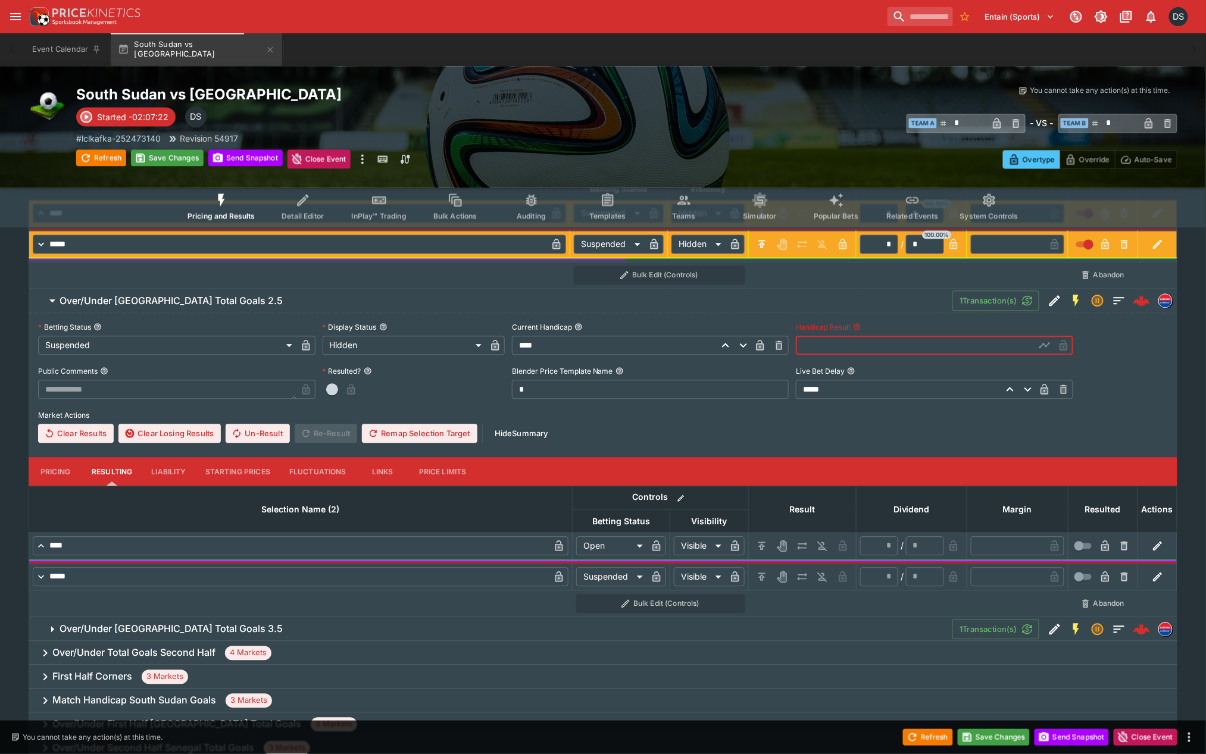
drag, startPoint x: 887, startPoint y: 347, endPoint x: 875, endPoint y: 365, distance: 22.0
click at [887, 348] on input "text" at bounding box center [915, 345] width 239 height 19
type input "****"
drag, startPoint x: 762, startPoint y: 543, endPoint x: 763, endPoint y: 567, distance: 23.8
click at [762, 545] on icon "H/C" at bounding box center [762, 546] width 12 height 12
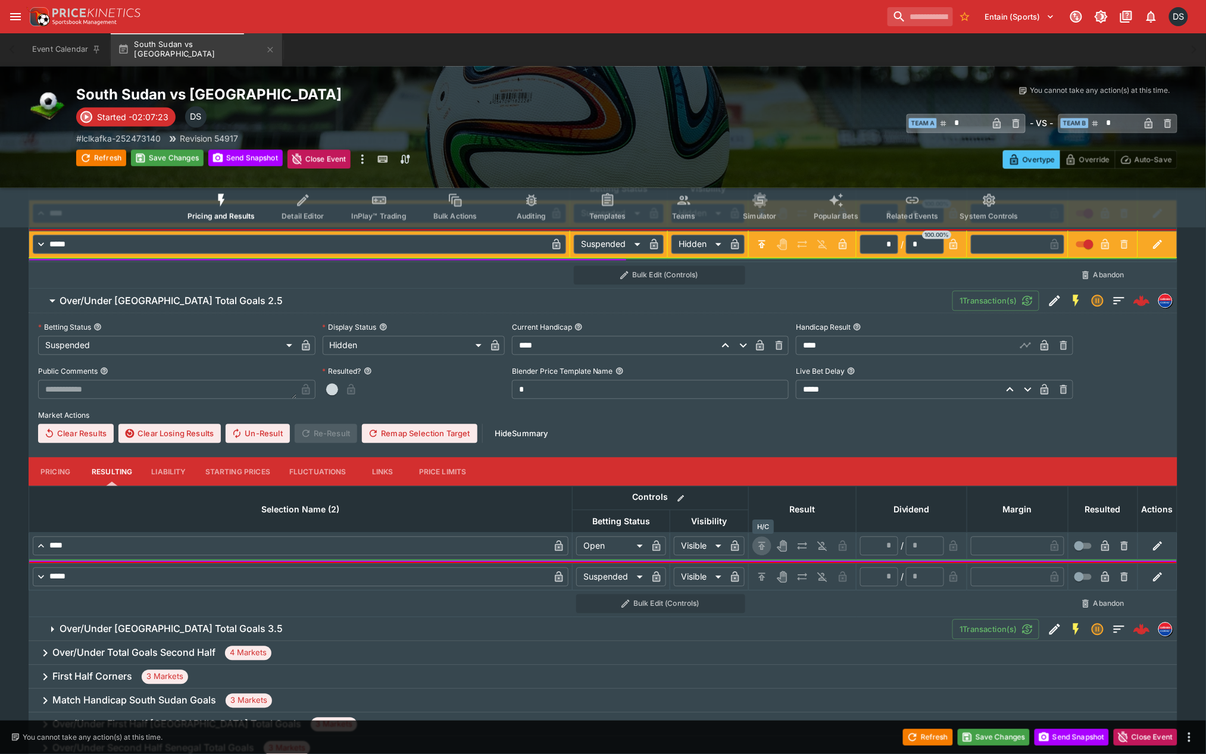
type input "*********"
type input "******"
type input "*"
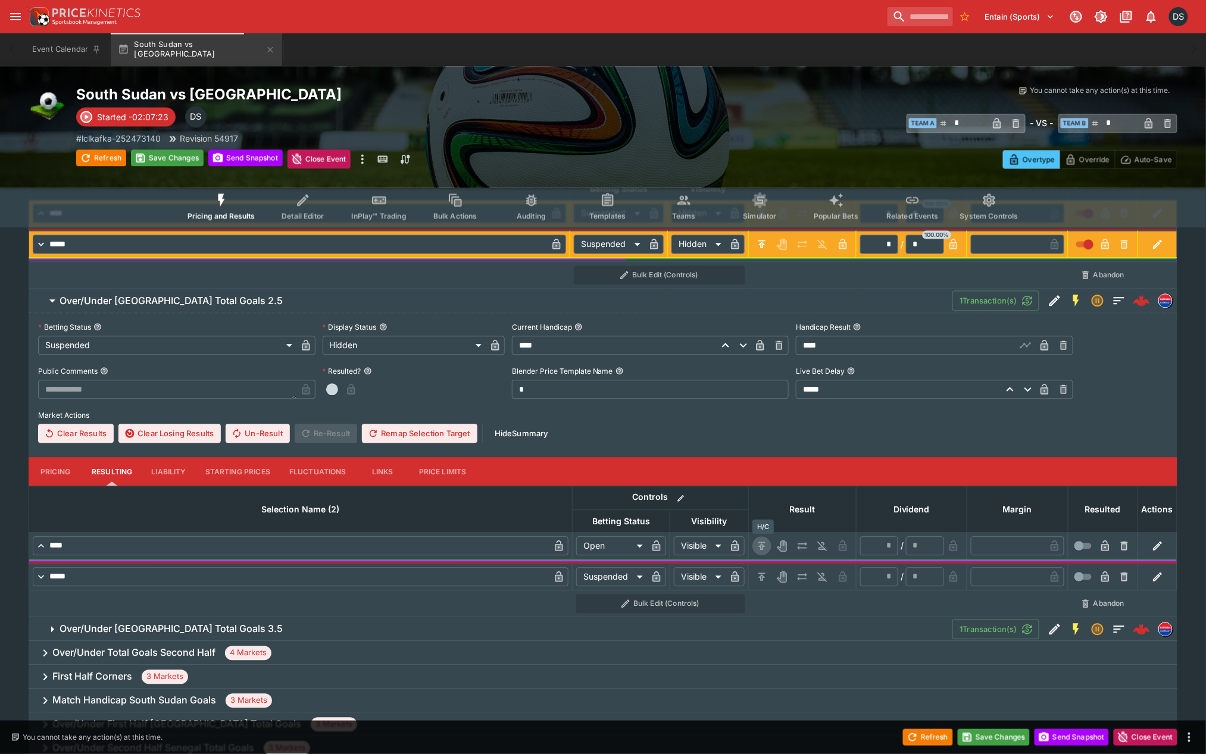
type input "*"
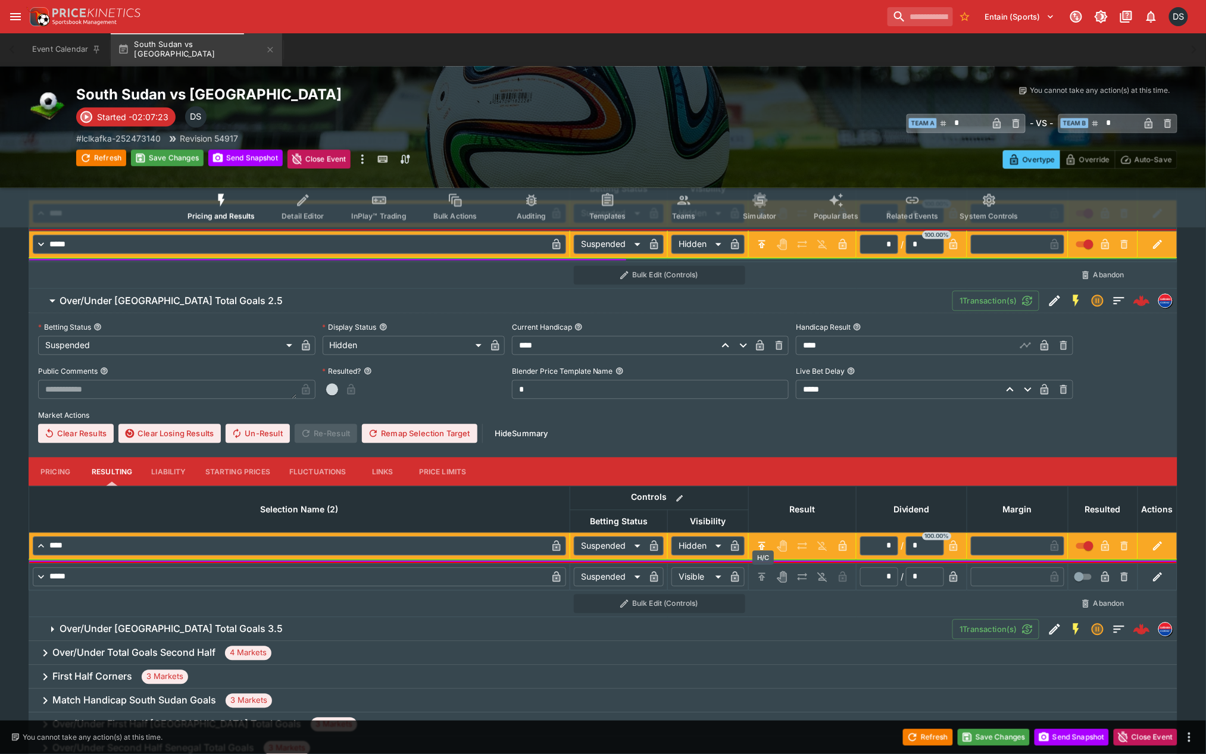
click at [763, 579] on icon "H/C" at bounding box center [762, 578] width 2 height 4
type input "******"
type input "*"
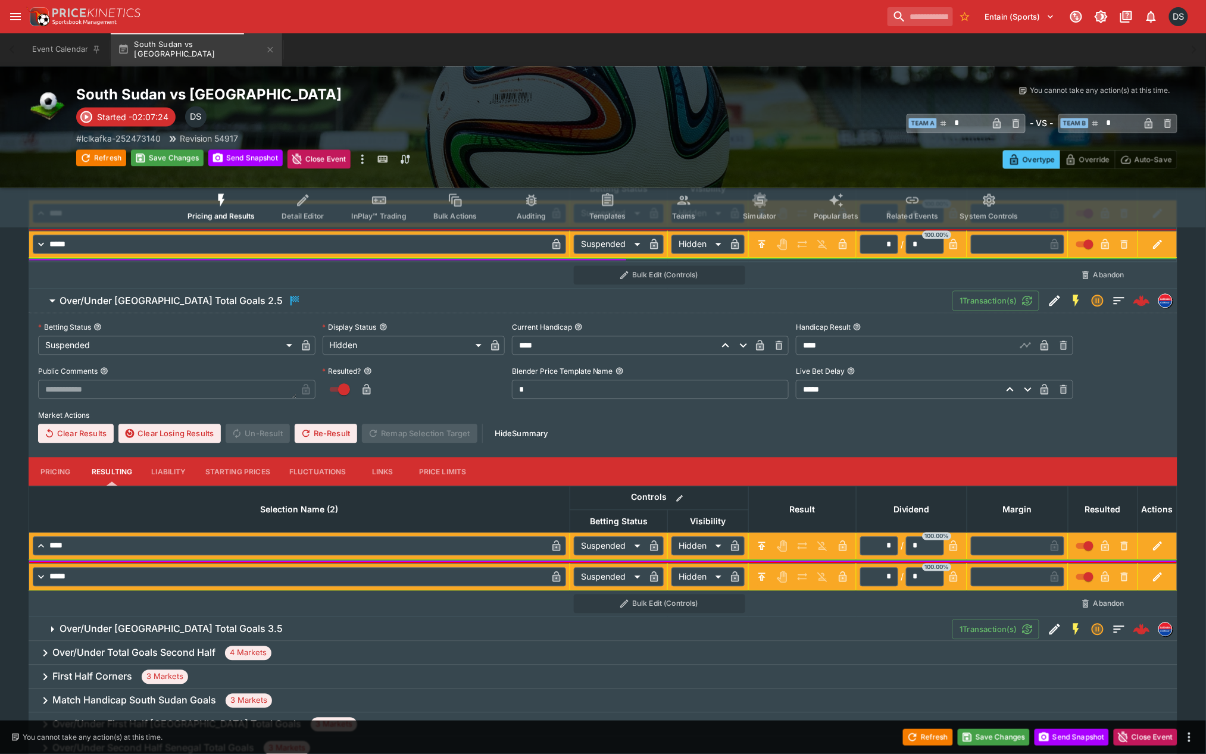
click at [1042, 347] on icon "button" at bounding box center [1045, 347] width 6 height 5
click at [210, 632] on h6 "Over/Under South Sudan Total Goals 3.5" at bounding box center [171, 629] width 223 height 12
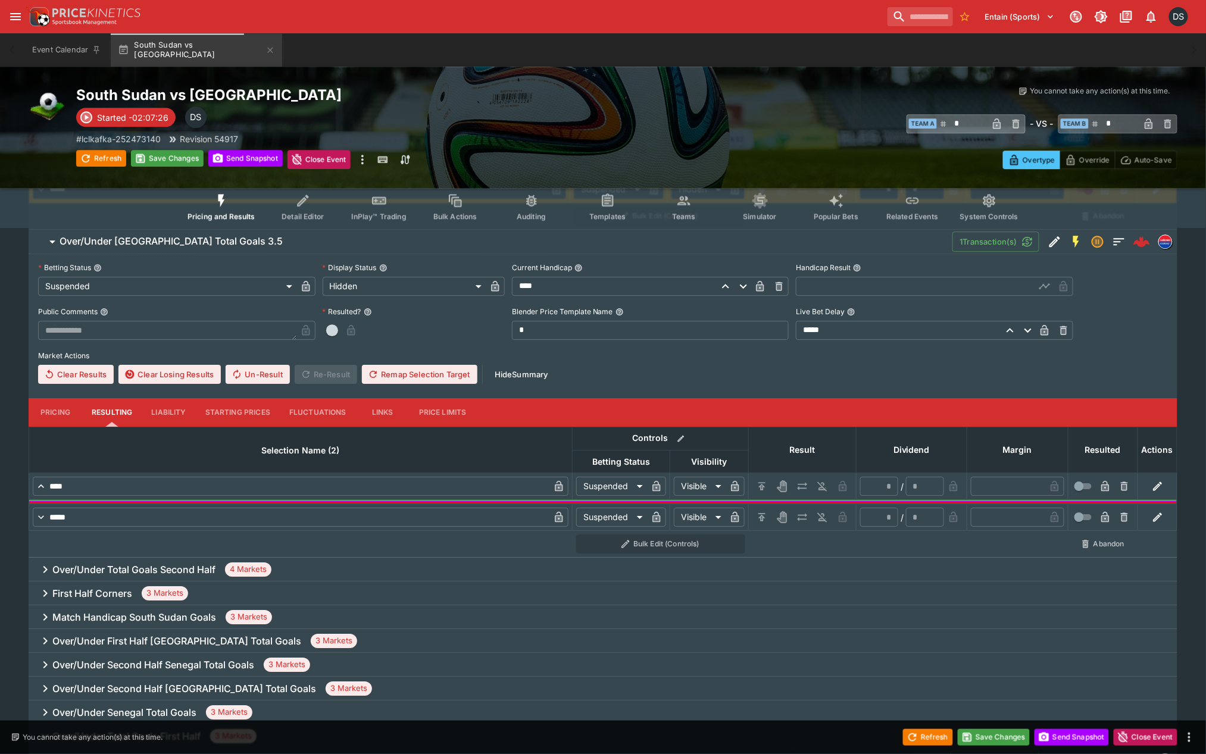
scroll to position [1257, 0]
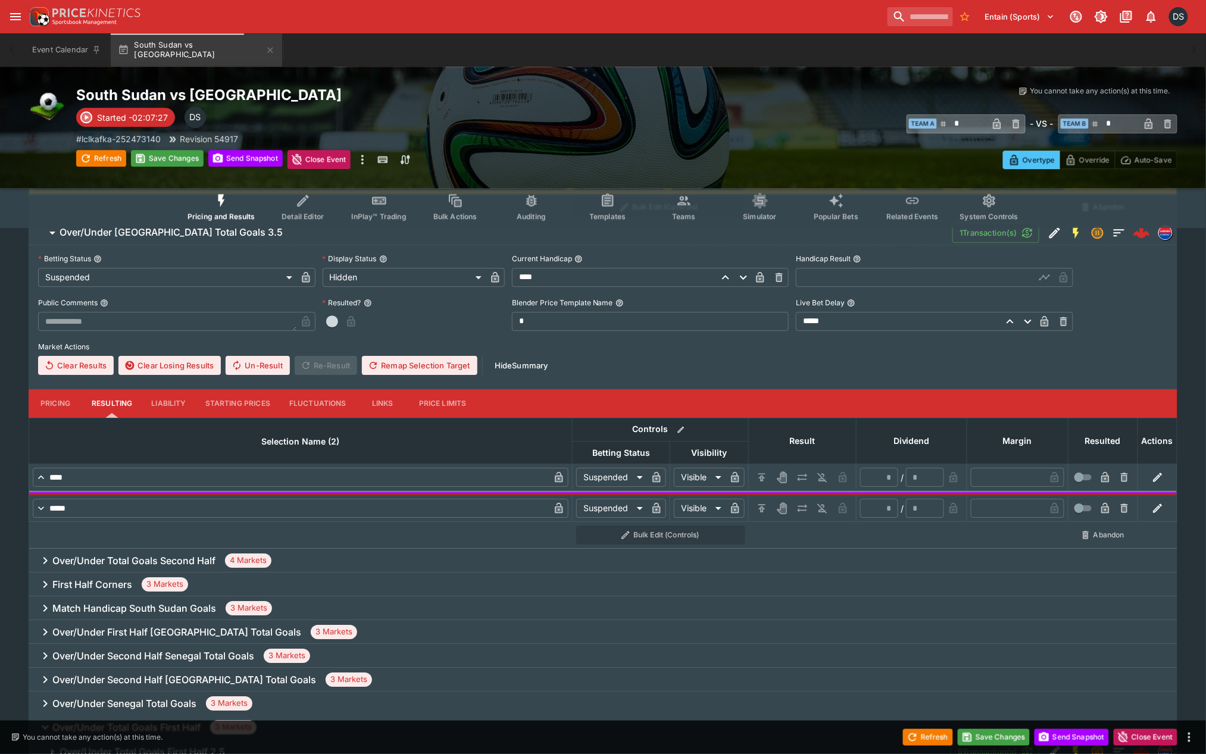
click at [841, 275] on input "text" at bounding box center [915, 277] width 239 height 19
type input "****"
click at [1049, 274] on icon "button" at bounding box center [1045, 277] width 12 height 12
click at [758, 475] on icon "H/C" at bounding box center [762, 477] width 12 height 12
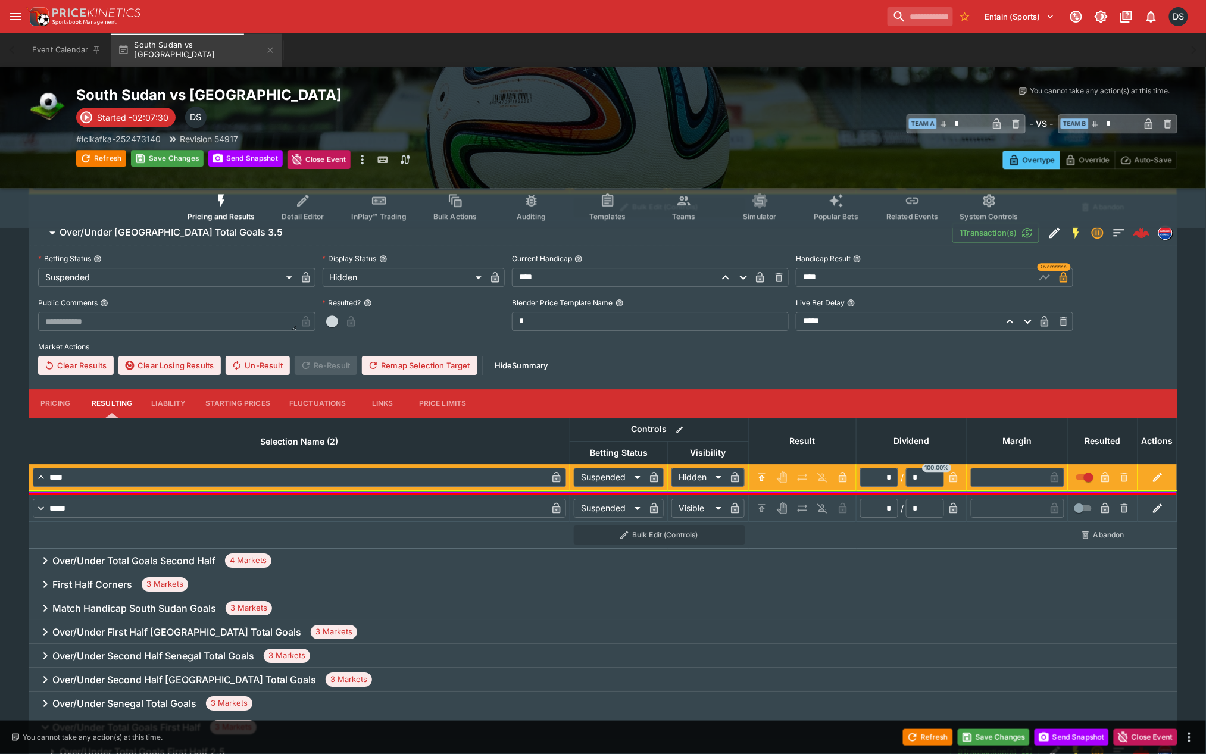
type input "******"
type input "*"
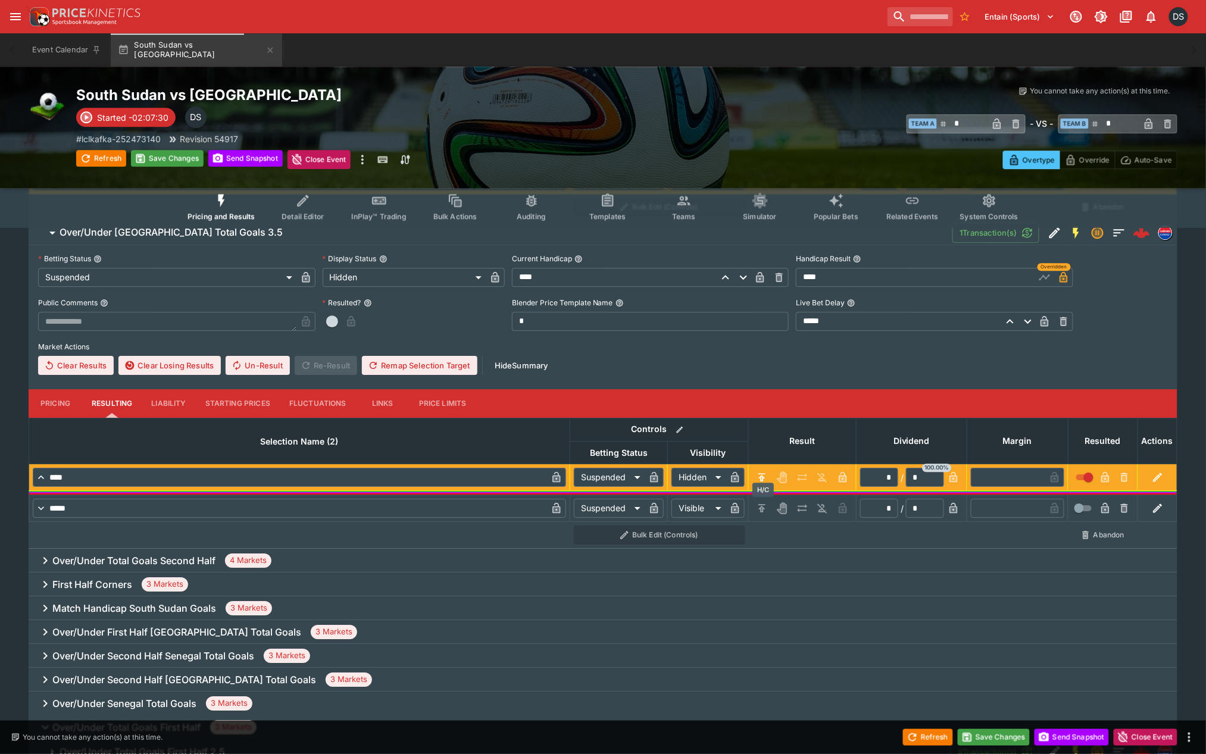
click at [761, 507] on icon "H/C" at bounding box center [762, 508] width 12 height 12
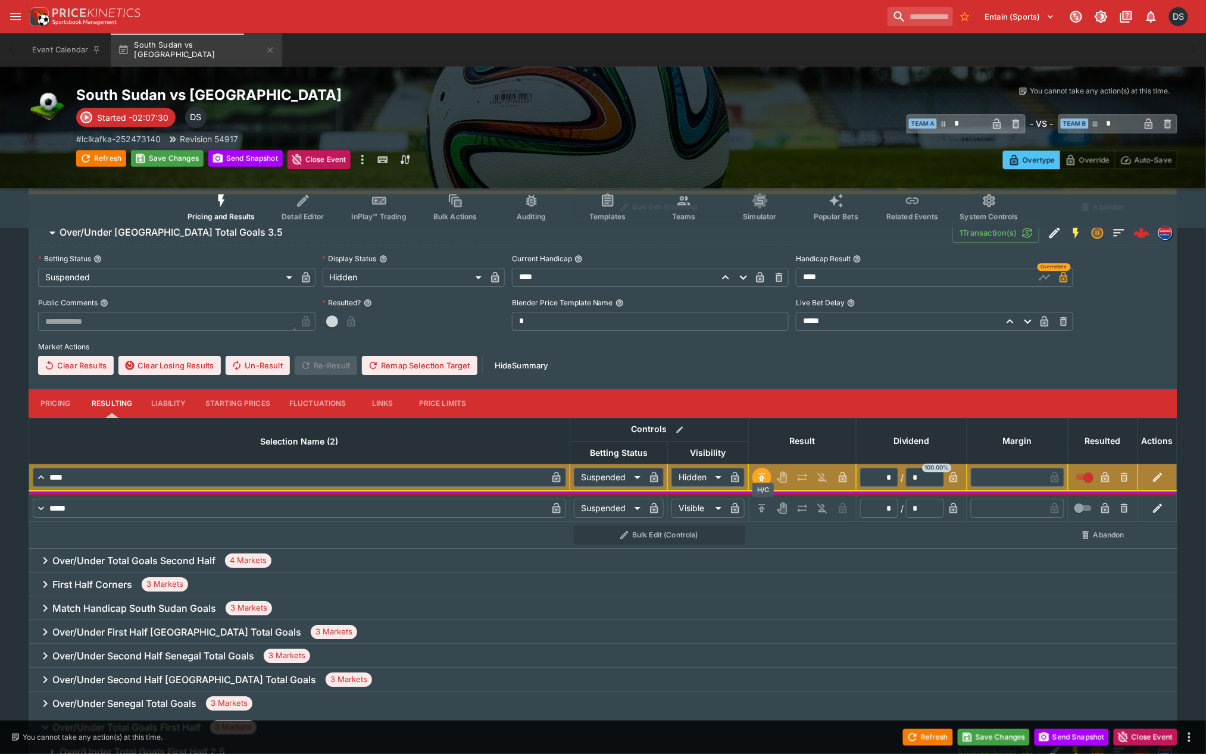
type input "******"
type input "*"
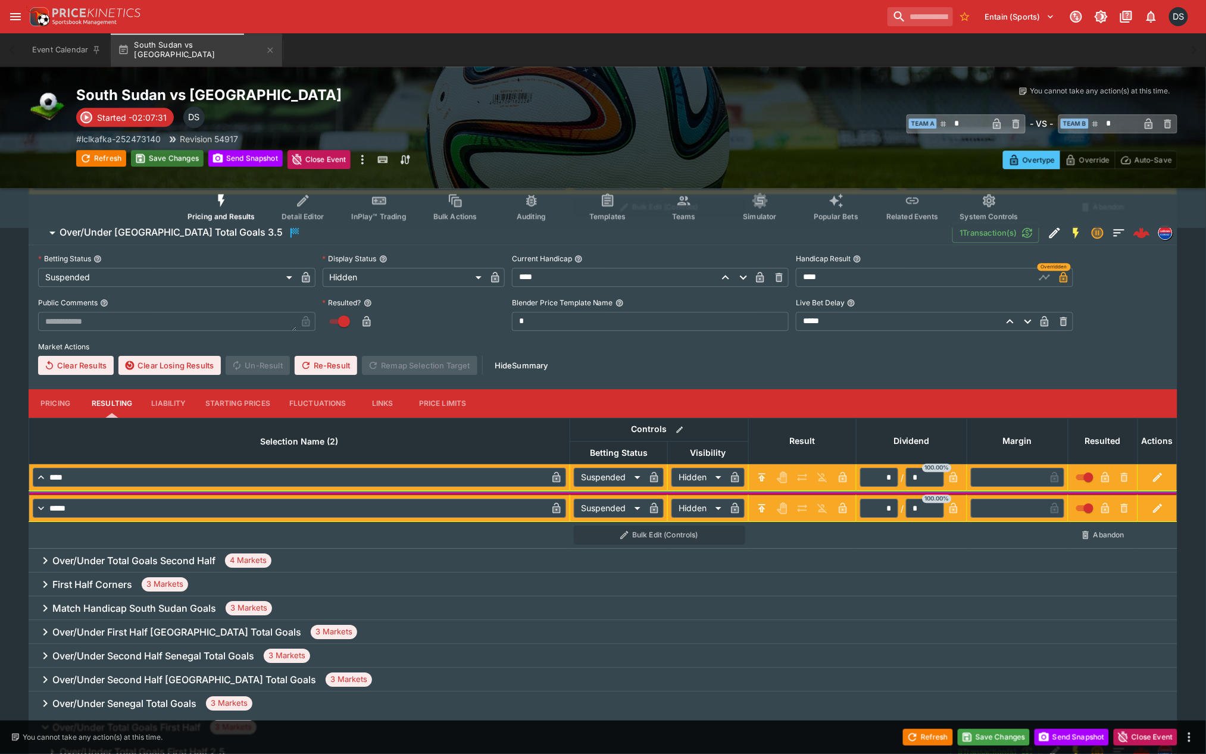
click at [161, 162] on button "Save Changes" at bounding box center [167, 158] width 73 height 17
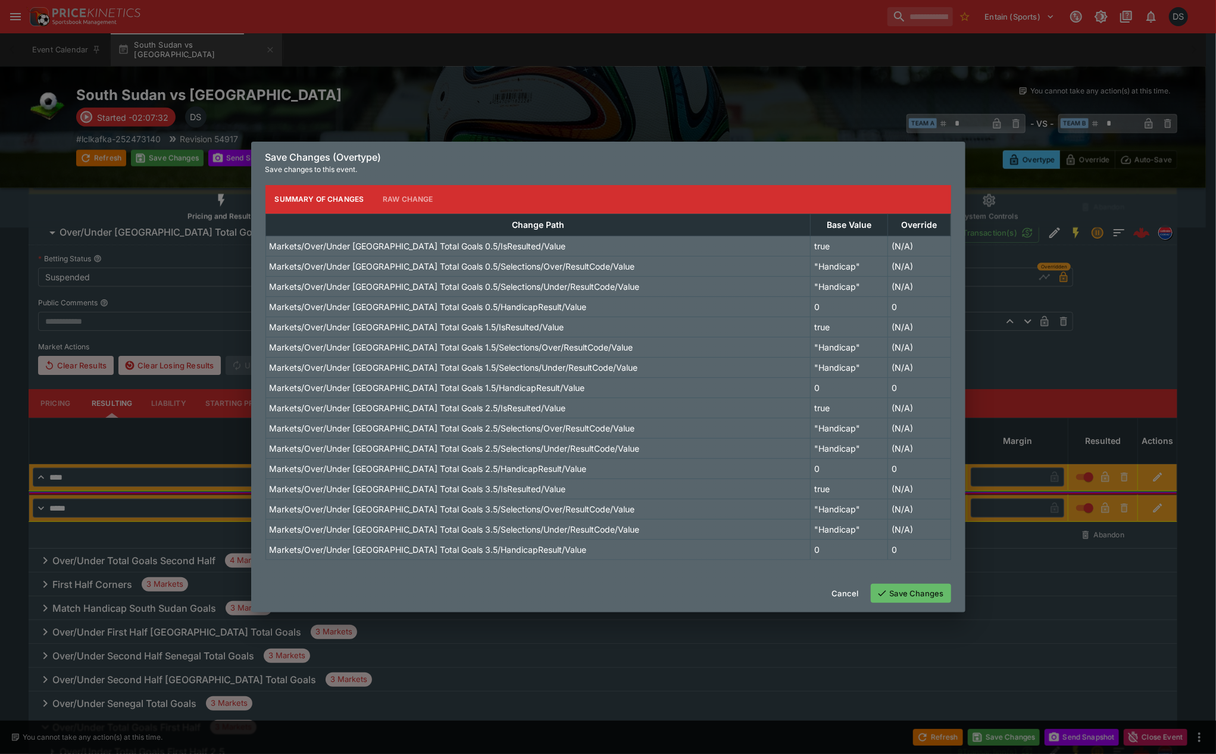
click at [930, 593] on button "Save Changes" at bounding box center [911, 593] width 80 height 19
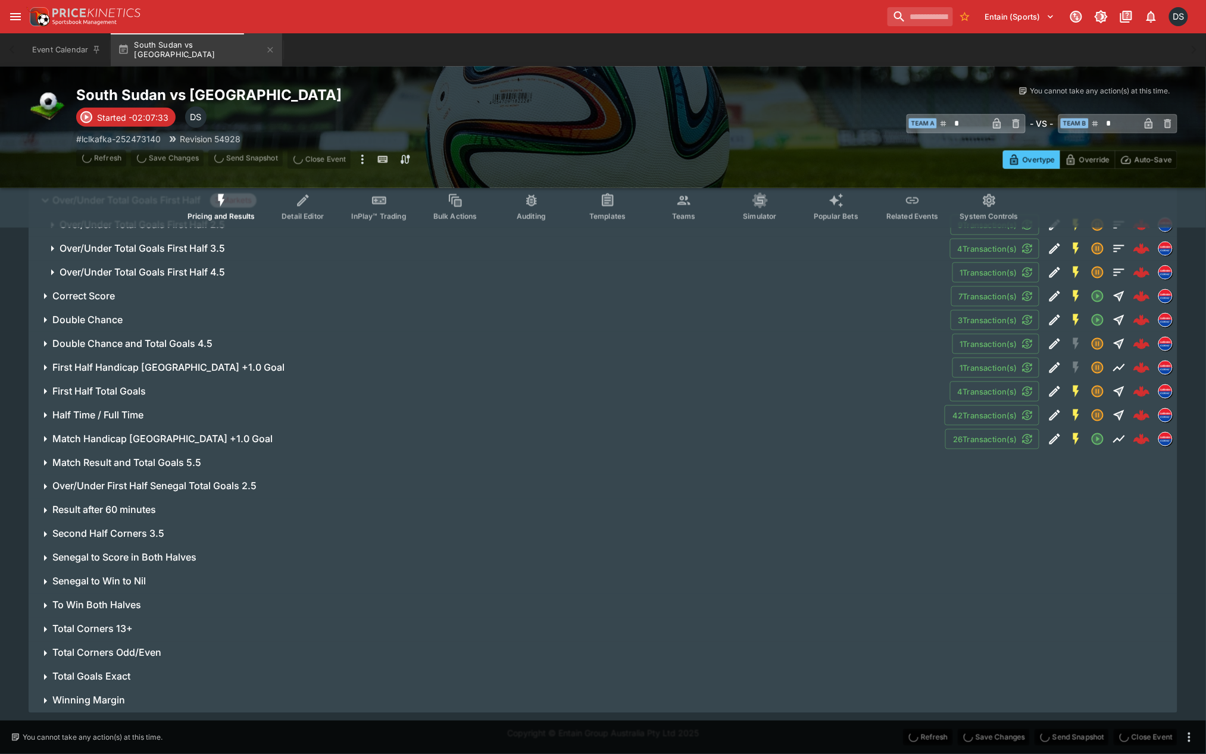
scroll to position [0, 0]
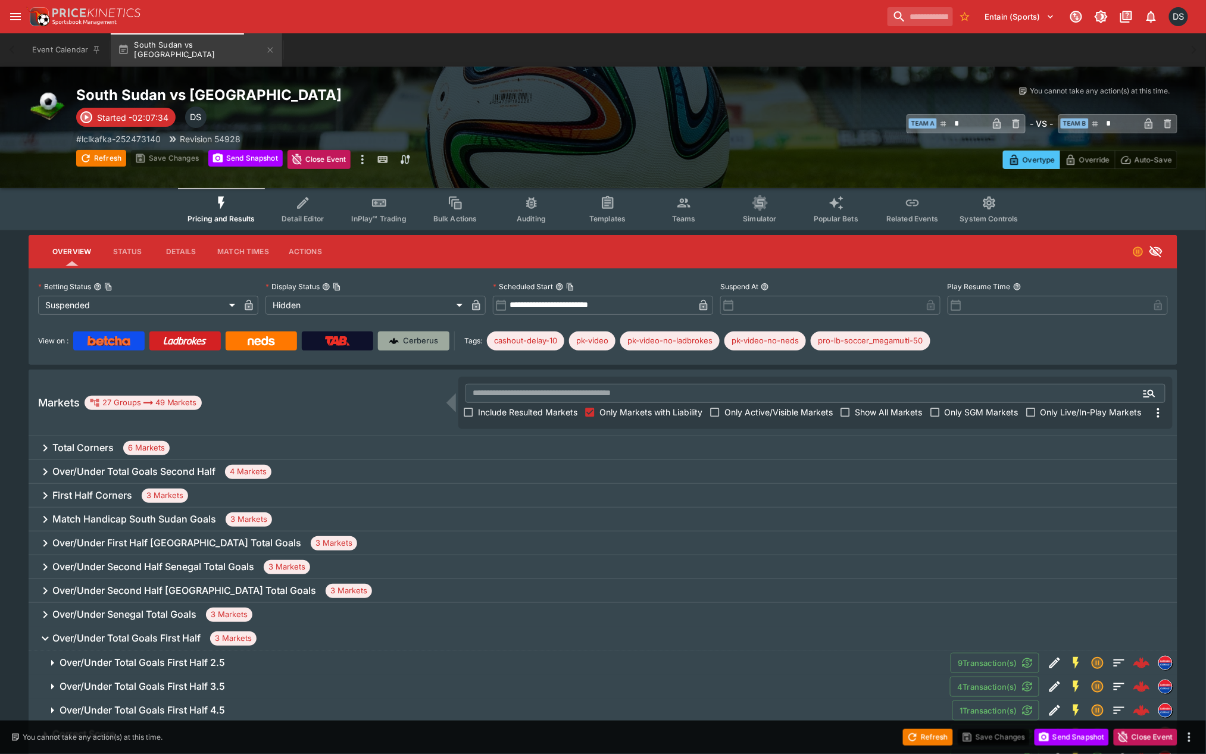
click at [446, 344] on link "Cerberus" at bounding box center [413, 341] width 71 height 19
drag, startPoint x: 483, startPoint y: 402, endPoint x: 443, endPoint y: 433, distance: 50.6
click at [484, 403] on label "Include Resulted Markets" at bounding box center [518, 412] width 118 height 19
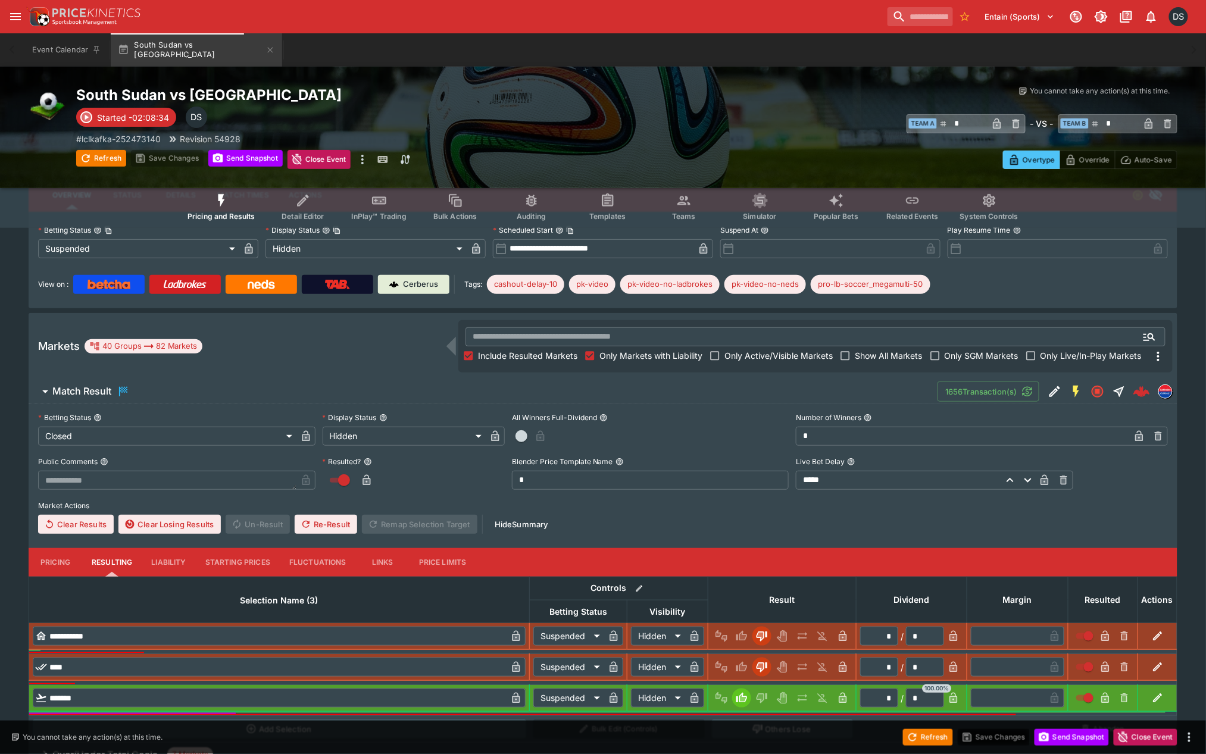
scroll to position [396, 0]
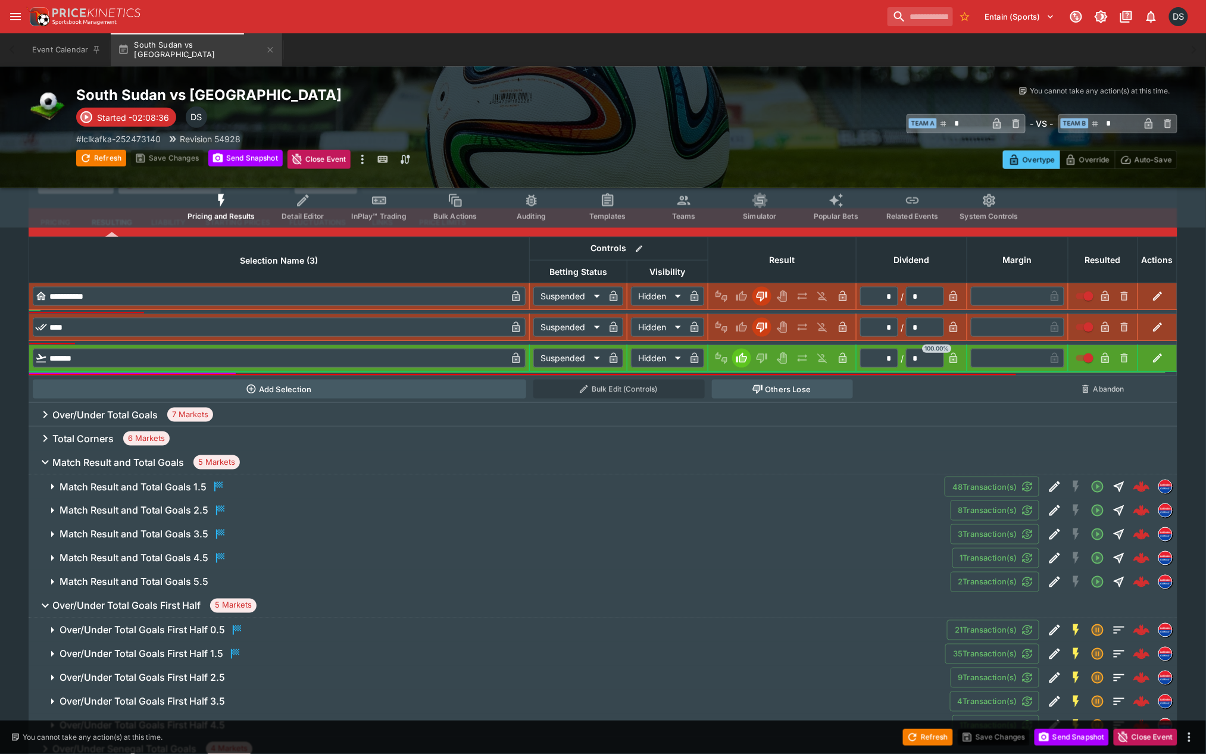
click at [101, 462] on h6 "Match Result and Total Goals" at bounding box center [118, 463] width 132 height 12
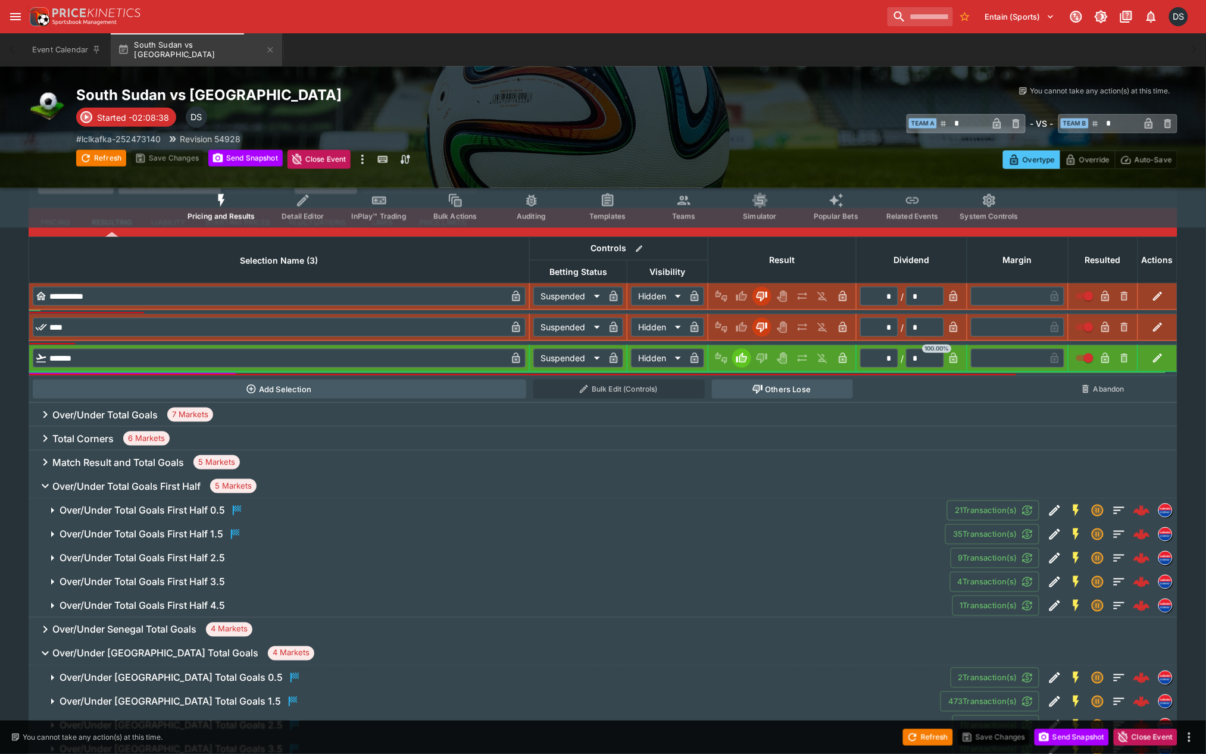
click at [177, 529] on h6 "Over/Under Total Goals First Half 1.5" at bounding box center [142, 535] width 164 height 12
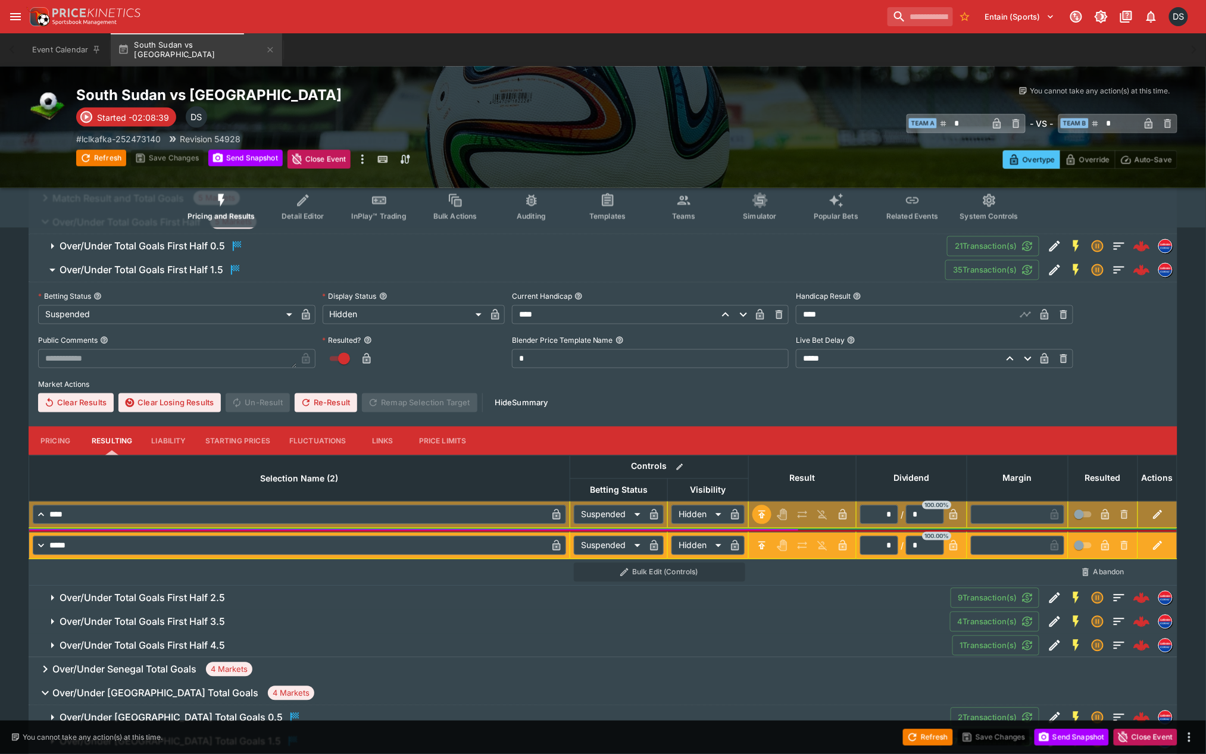
scroll to position [661, 0]
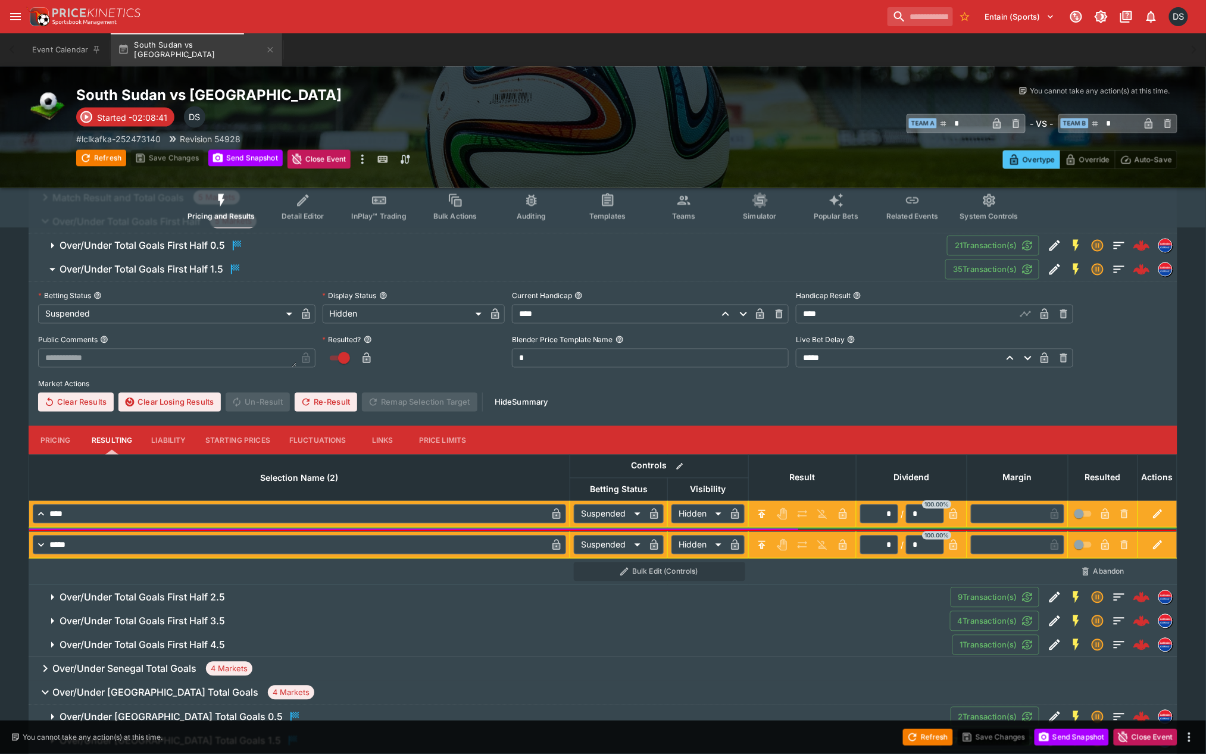
click at [1049, 315] on icon "button" at bounding box center [1045, 314] width 12 height 12
click at [169, 158] on button "Save Changes" at bounding box center [167, 158] width 73 height 17
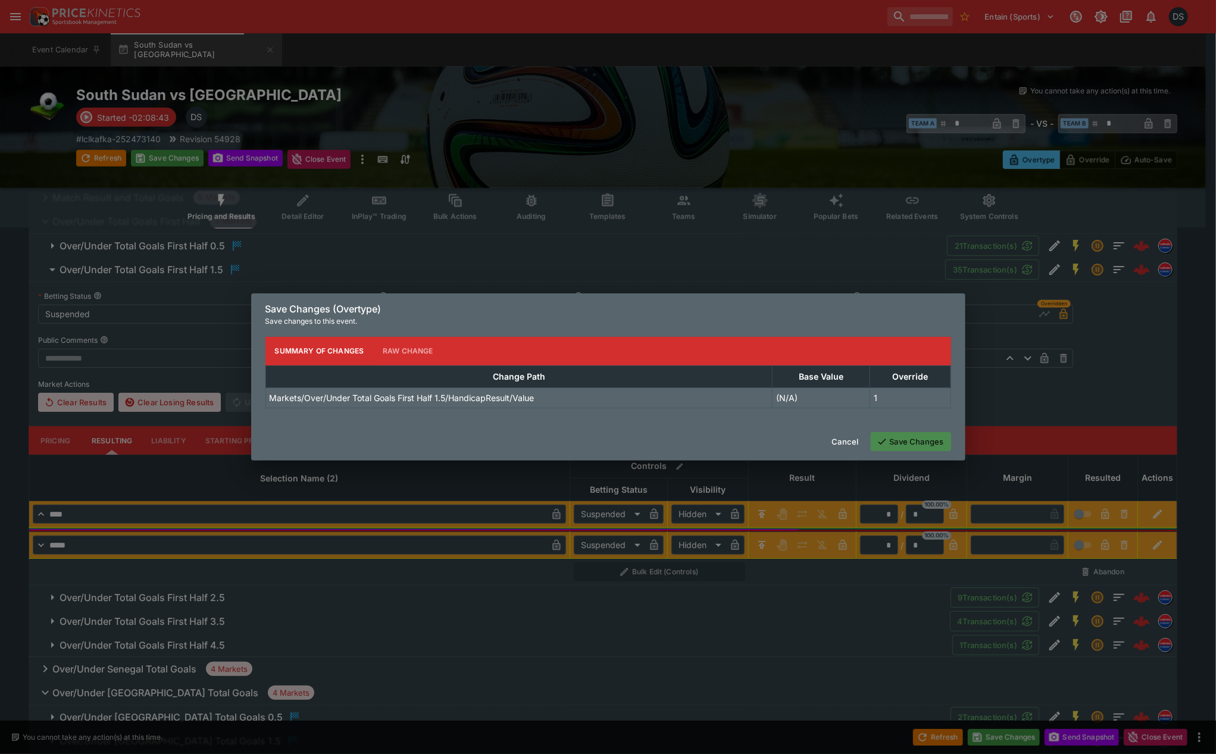
click at [930, 437] on button "Save Changes" at bounding box center [911, 441] width 80 height 19
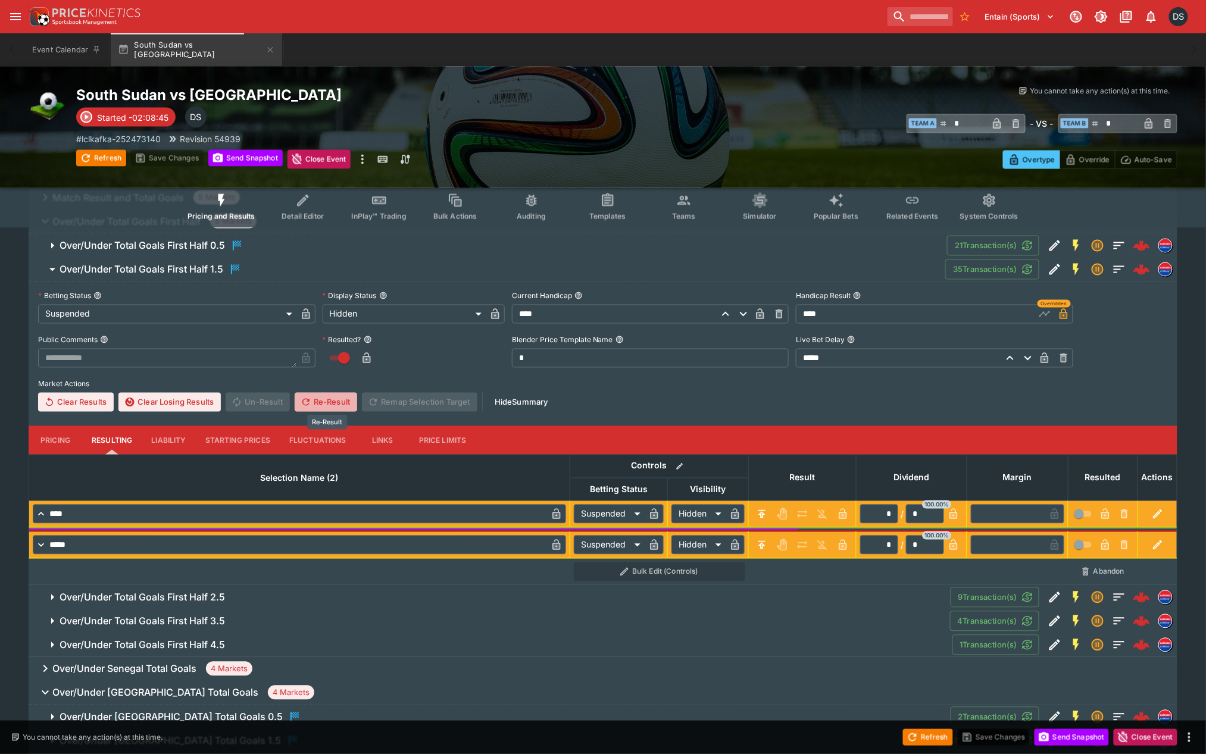
click at [330, 407] on button "Re-Result" at bounding box center [326, 402] width 62 height 19
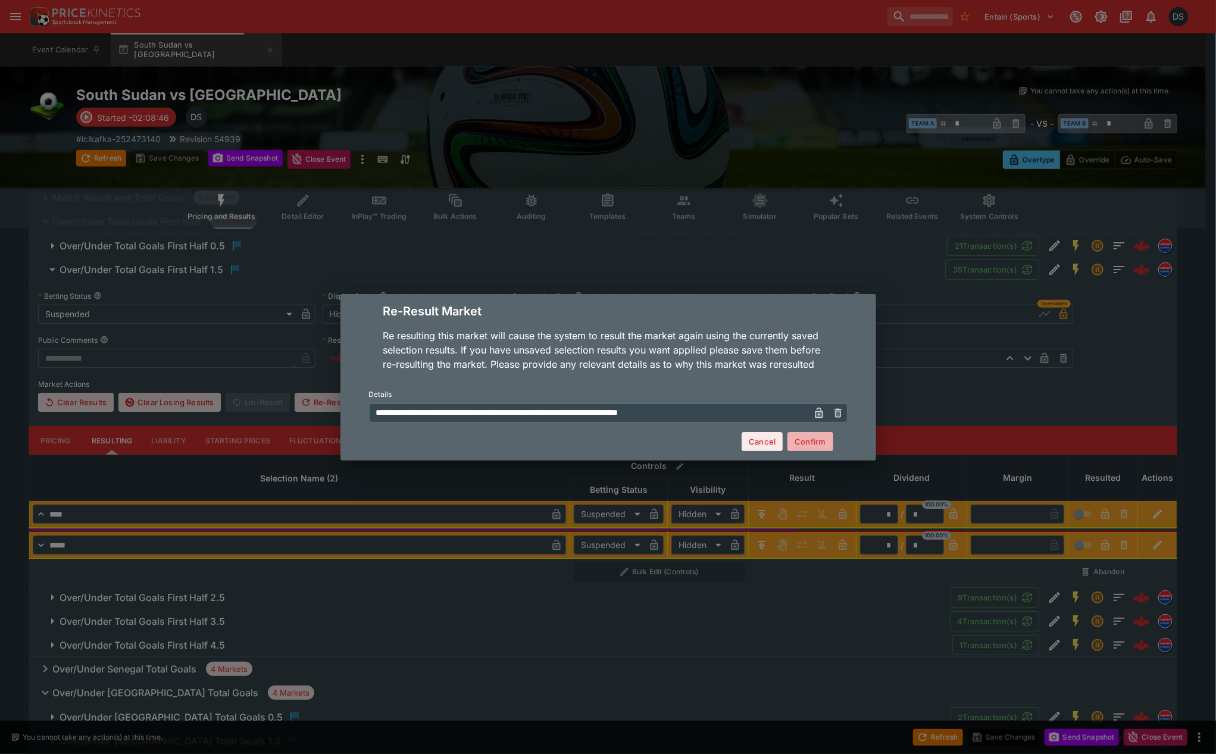
click at [823, 443] on button "Confirm" at bounding box center [809, 441] width 45 height 19
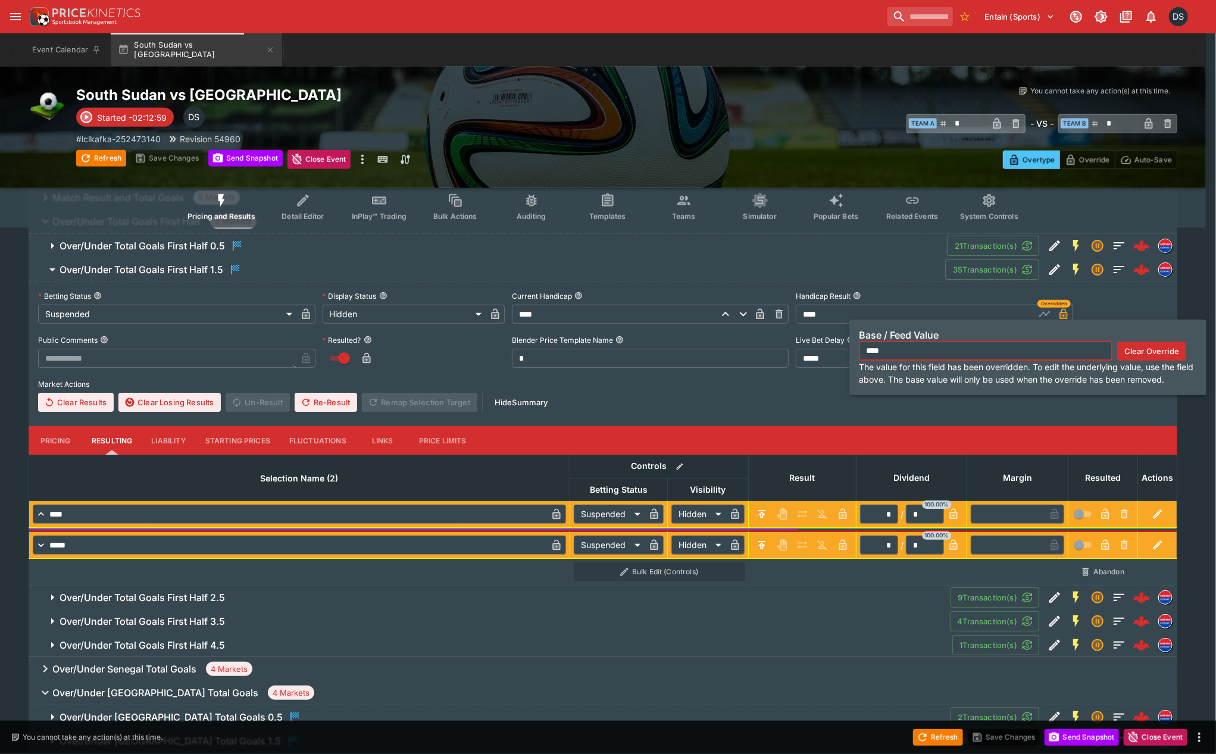
click at [1069, 312] on icon "button" at bounding box center [1064, 314] width 12 height 12
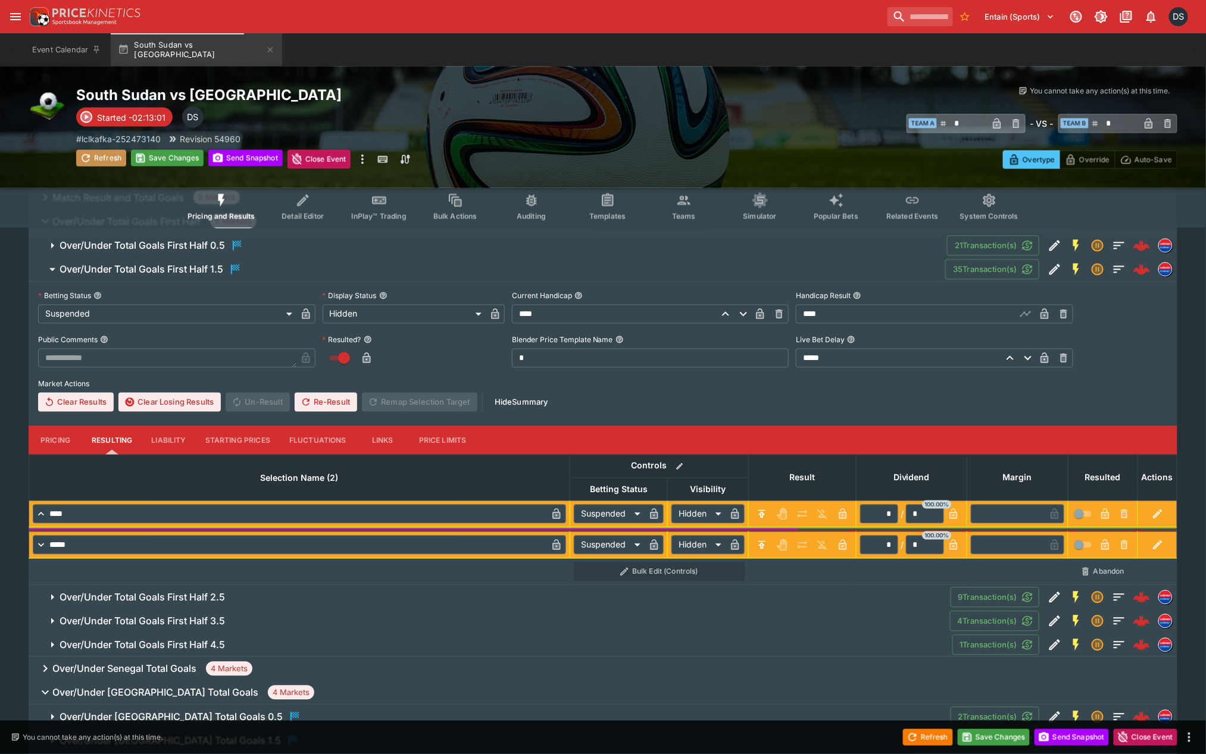
click at [99, 153] on button "Refresh" at bounding box center [101, 158] width 50 height 17
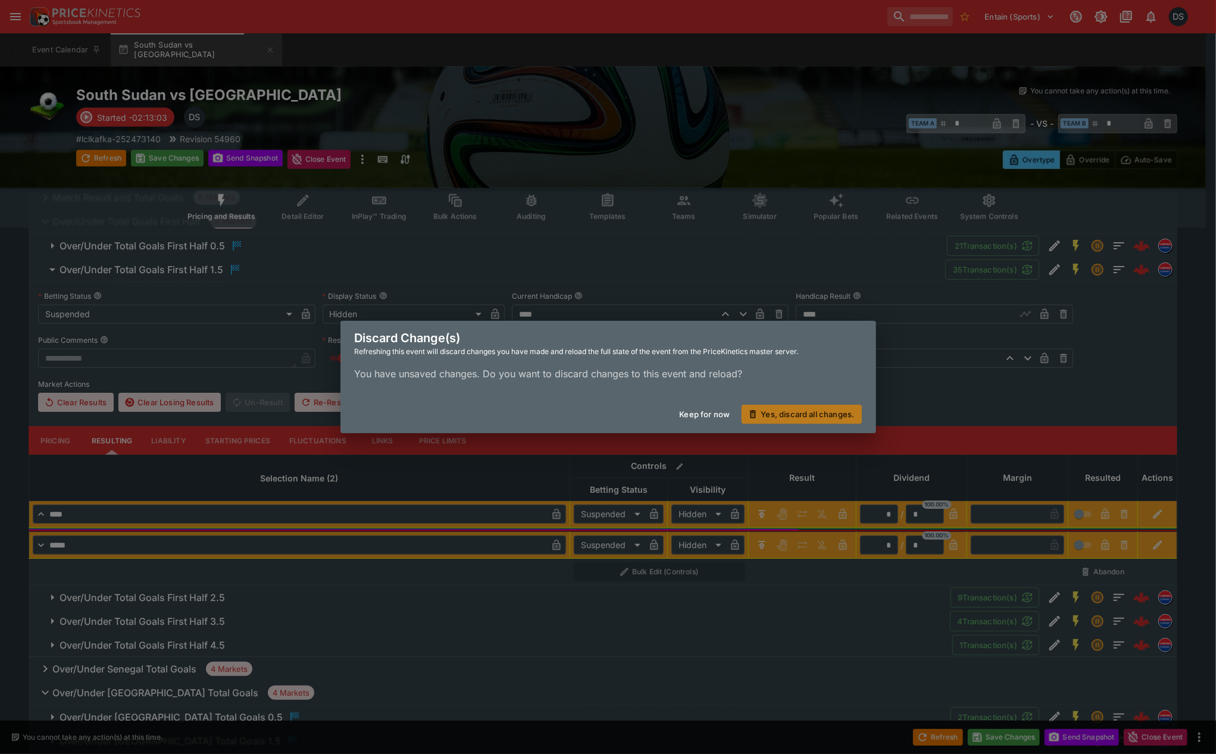
click at [829, 415] on button "Yes, discard all changes." at bounding box center [802, 414] width 120 height 19
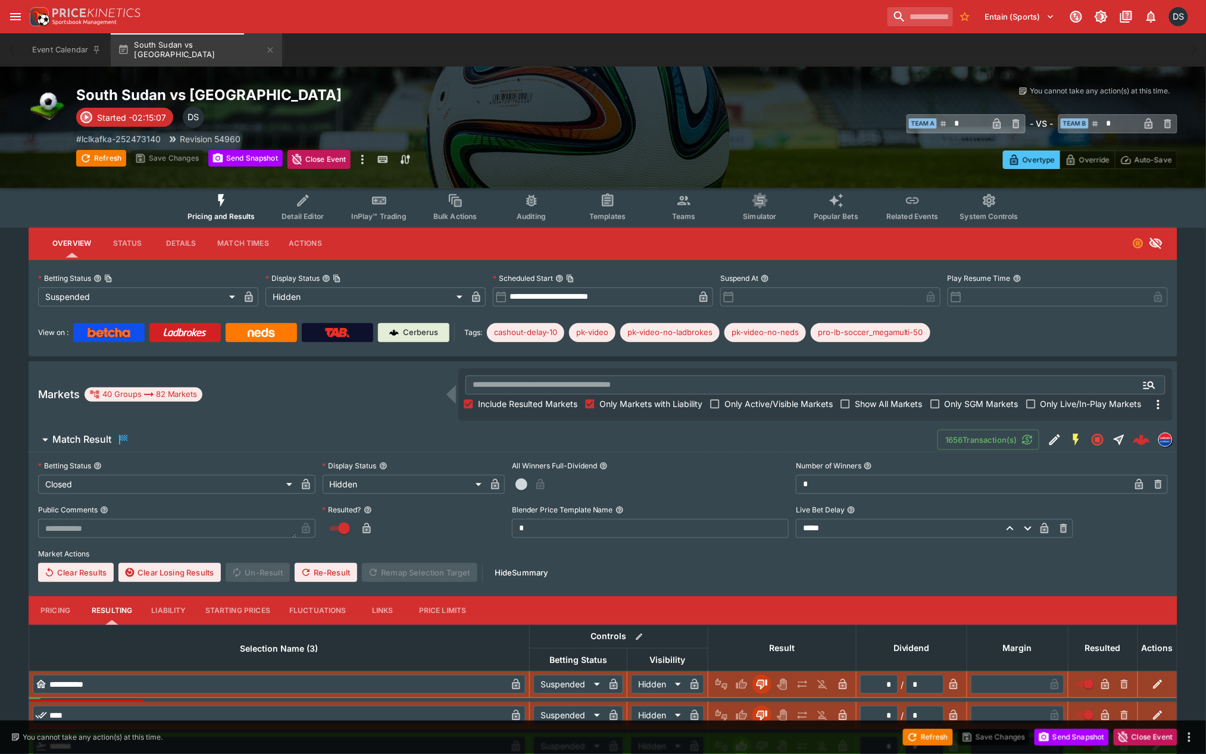
scroll to position [0, 0]
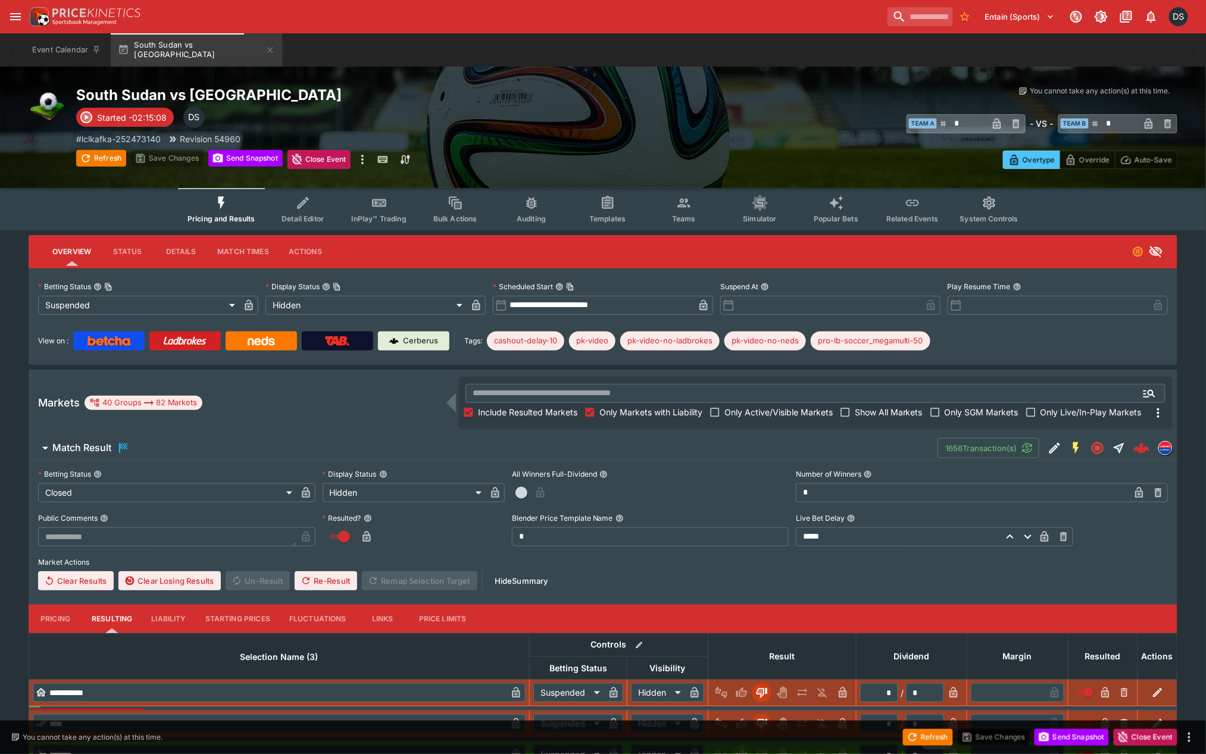
click at [497, 408] on span "Include Resulted Markets" at bounding box center [527, 412] width 99 height 12
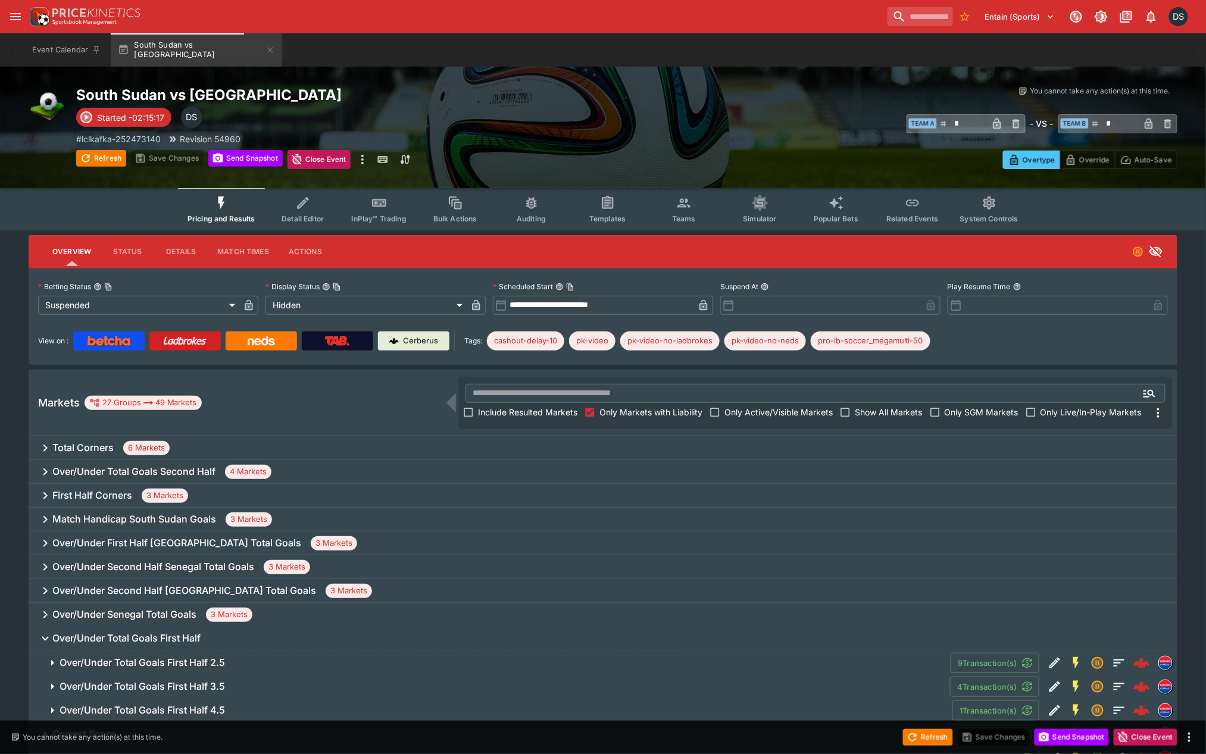
click at [126, 521] on h6 "Match Handicap South Sudan Goals" at bounding box center [134, 519] width 164 height 12
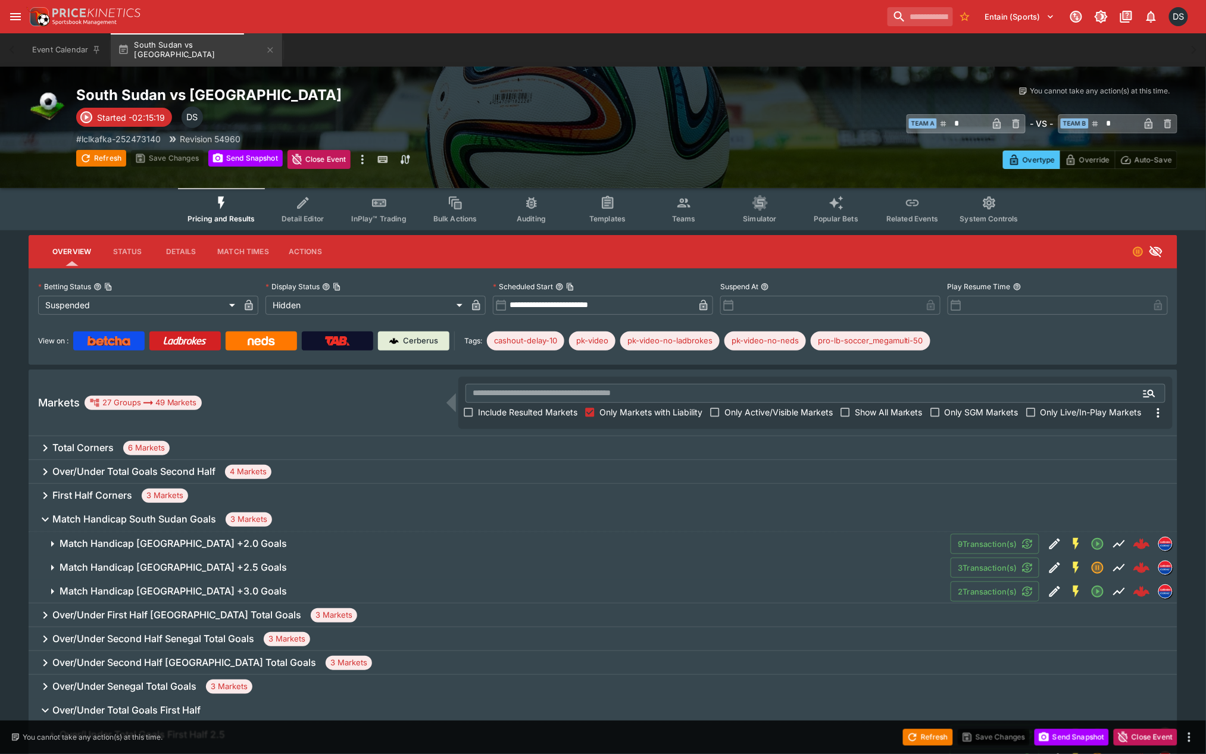
click at [154, 544] on h6 "Match Handicap South Sudan +2.0 Goals" at bounding box center [173, 543] width 227 height 12
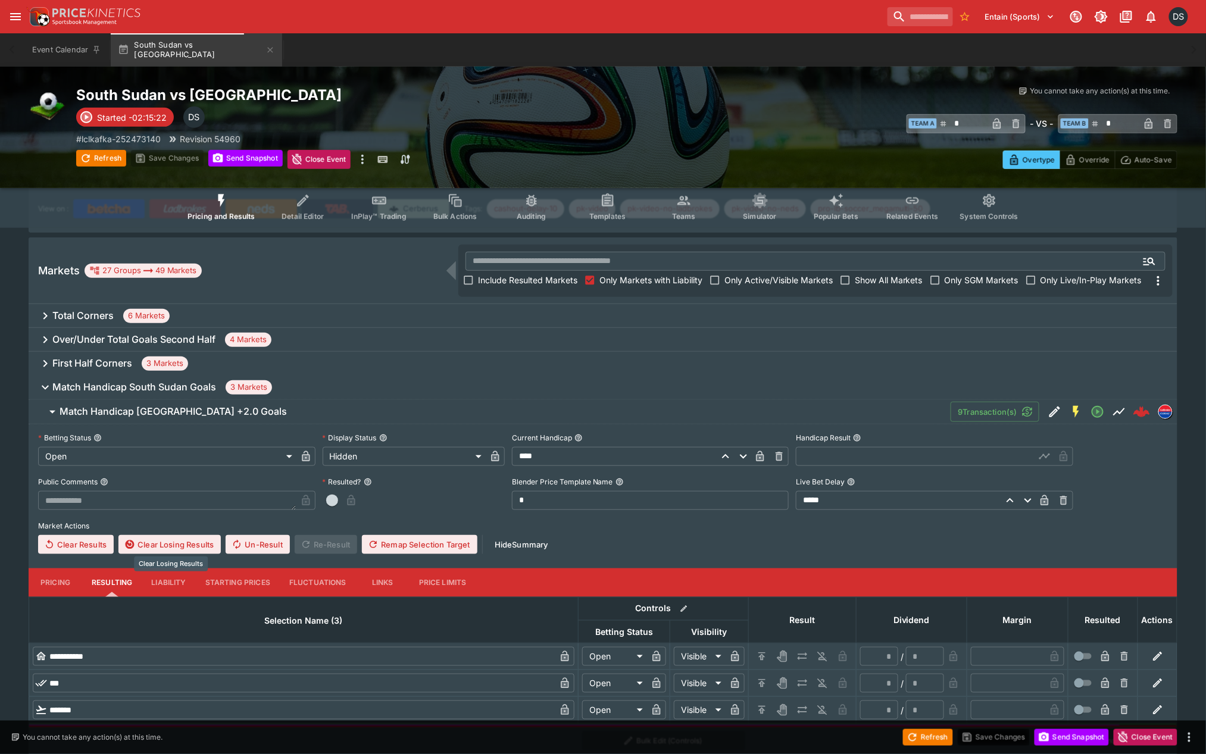
scroll to position [198, 0]
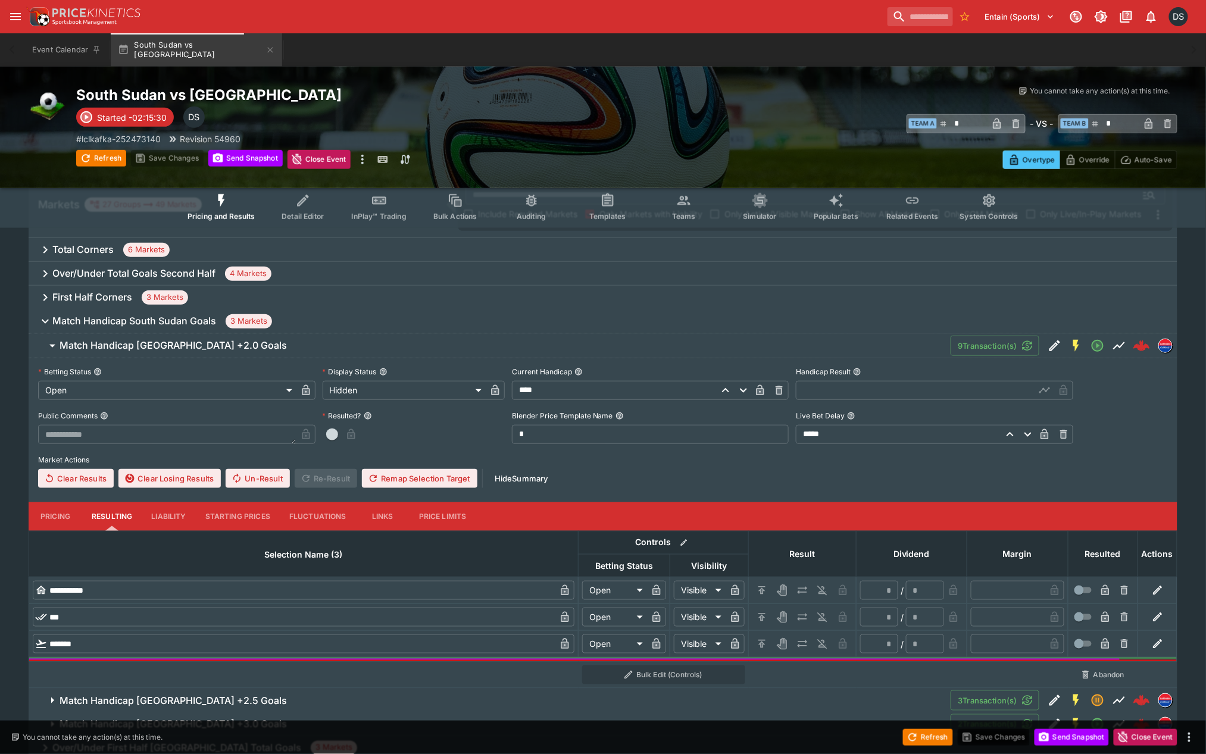
click at [845, 388] on input "text" at bounding box center [915, 390] width 239 height 19
type input "*****"
drag, startPoint x: 1046, startPoint y: 384, endPoint x: 1030, endPoint y: 400, distance: 22.7
click at [1046, 385] on icon "button" at bounding box center [1044, 390] width 8 height 11
click at [764, 589] on icon "H/C" at bounding box center [761, 590] width 7 height 8
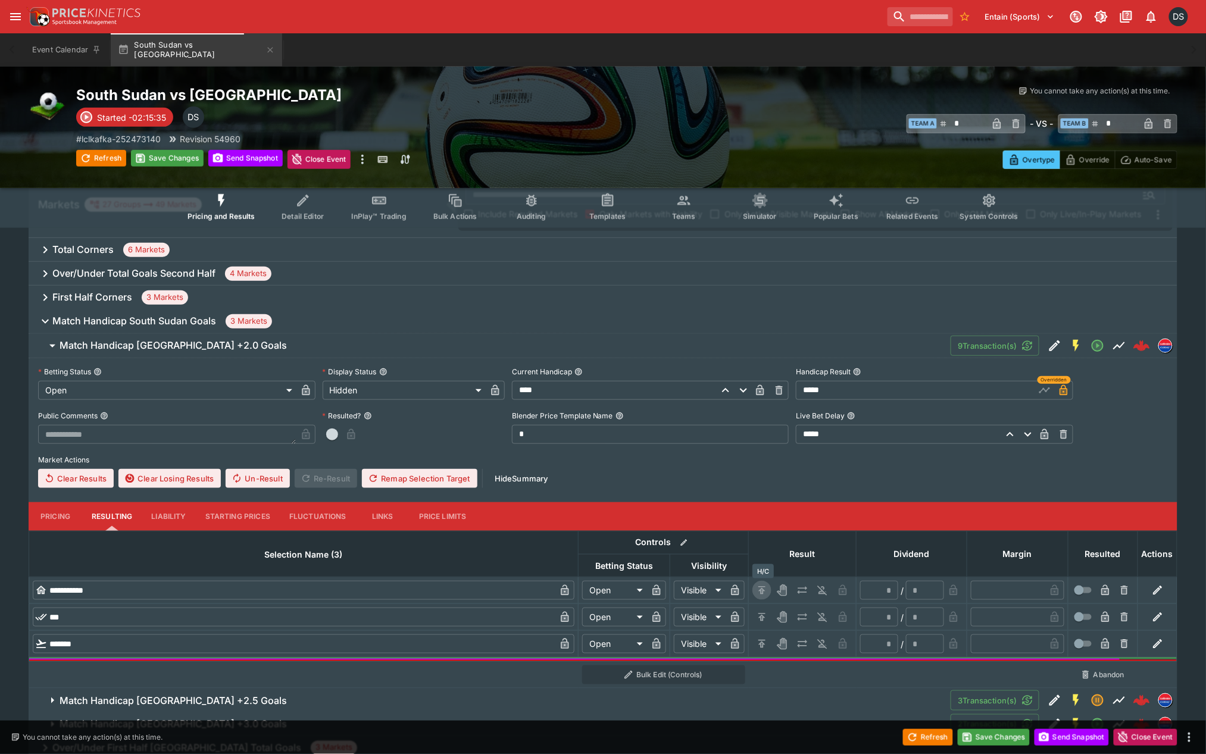
type input "*********"
type input "******"
type input "*"
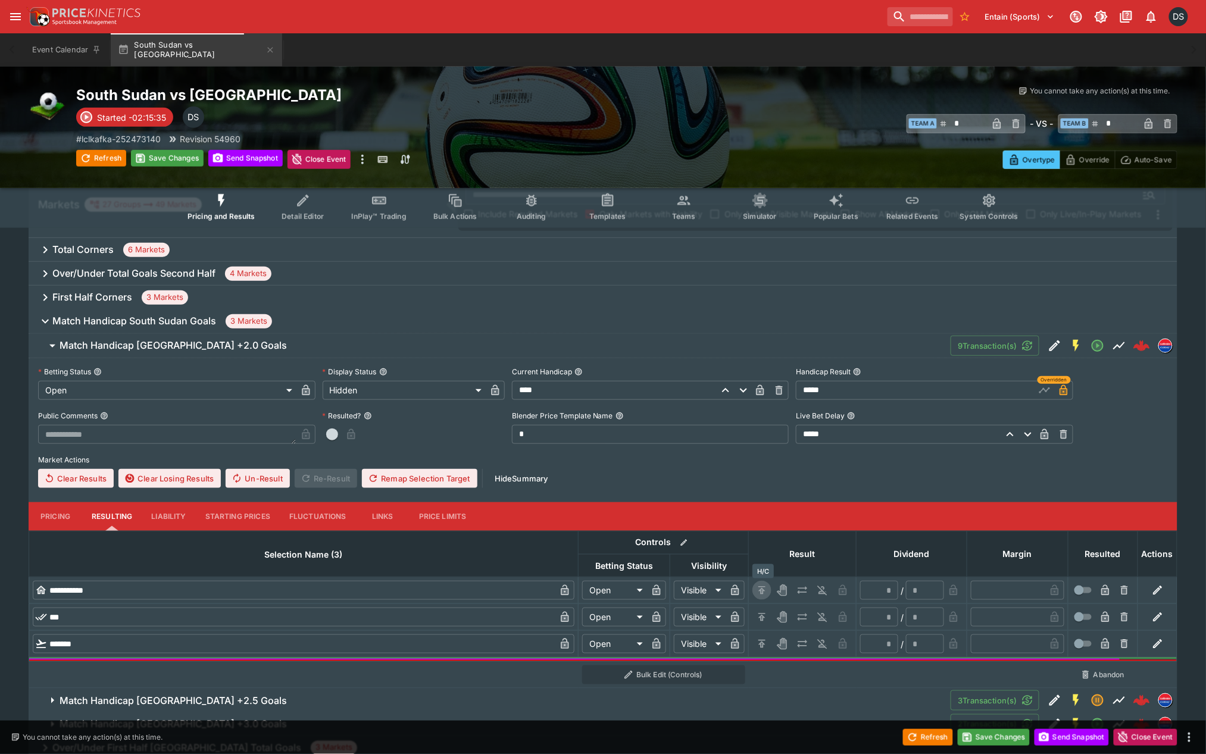
type input "*"
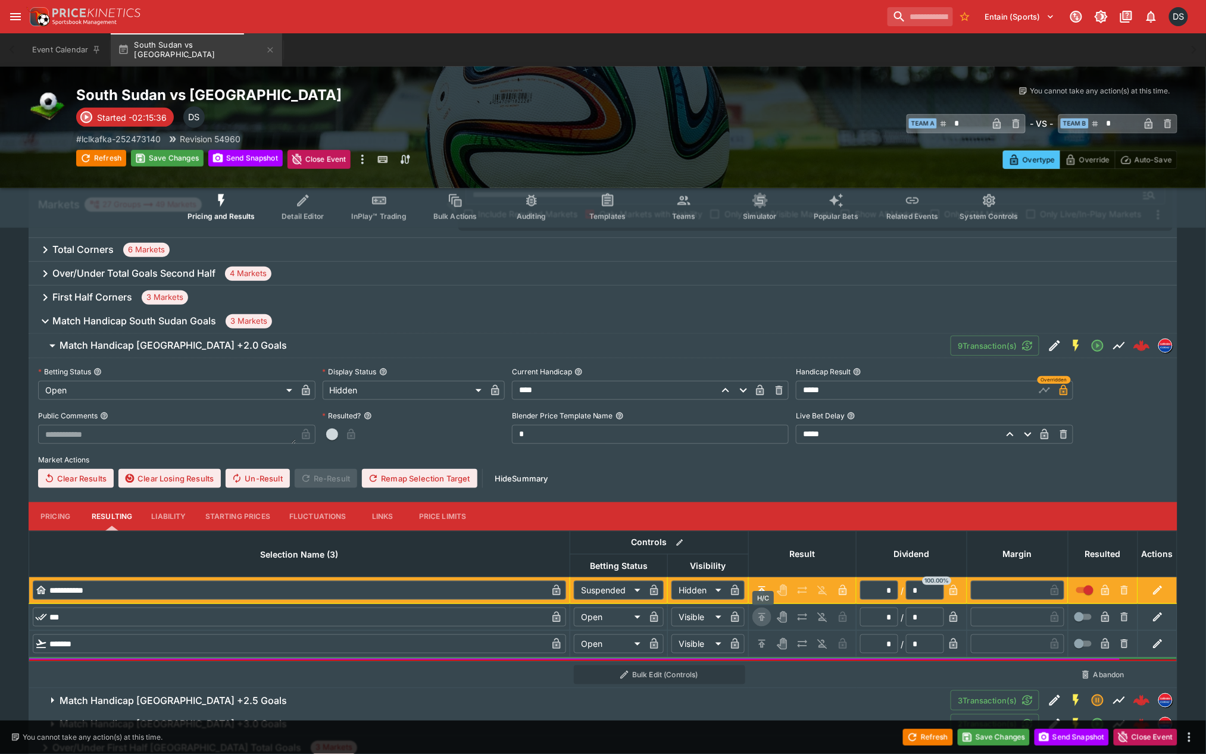
click at [762, 621] on icon "H/C" at bounding box center [762, 617] width 12 height 12
type input "*********"
type input "******"
type input "*"
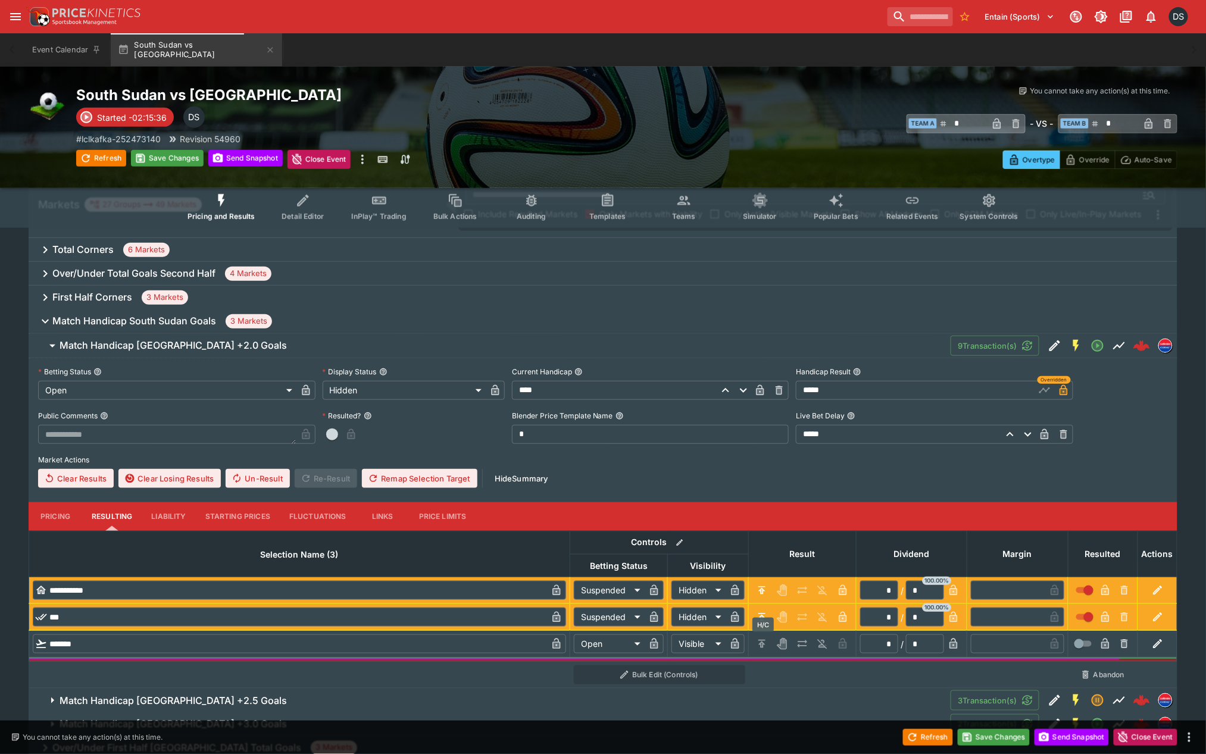
click at [761, 643] on icon "H/C" at bounding box center [761, 644] width 7 height 8
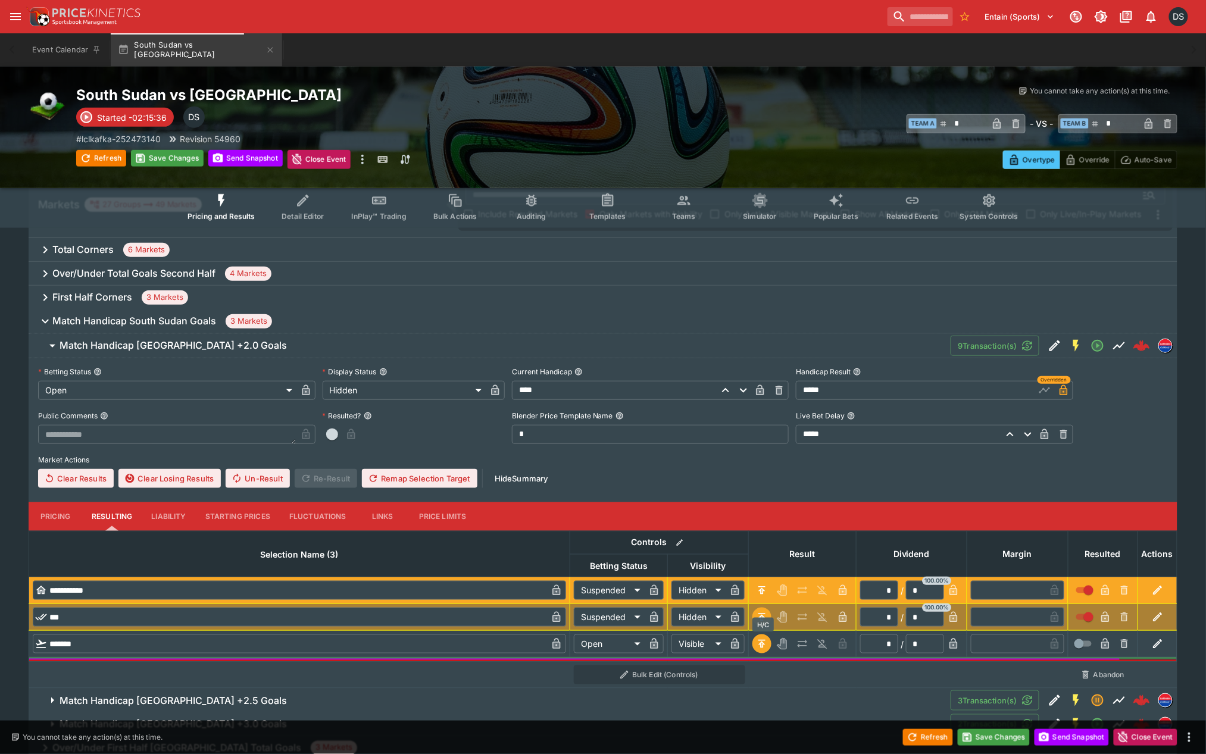
type input "*********"
type input "******"
type input "*"
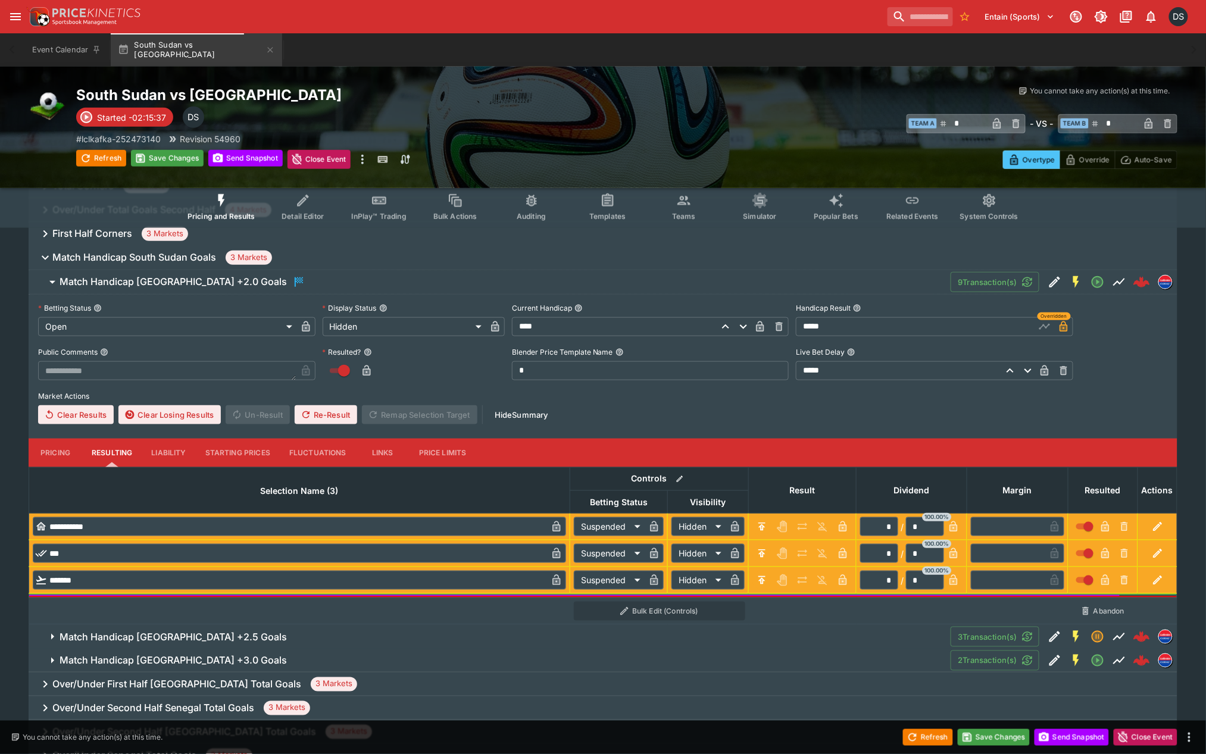
scroll to position [529, 0]
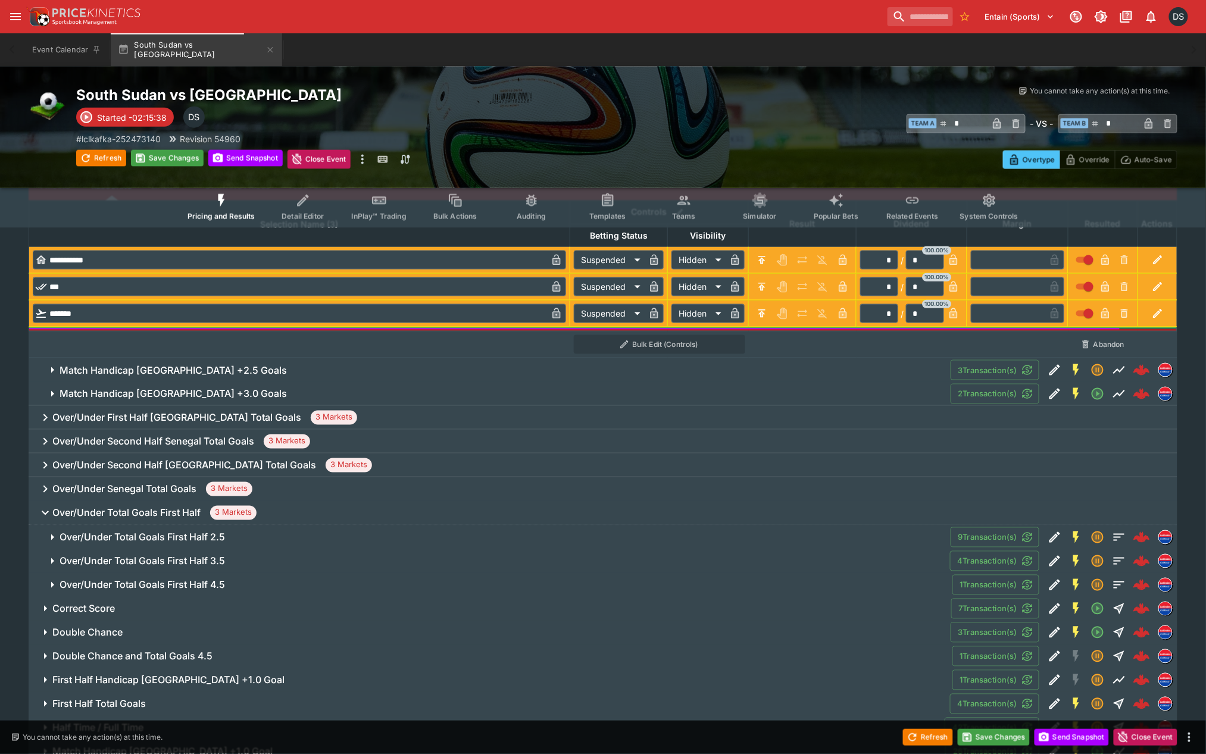
click at [223, 367] on h6 "Match Handicap South Sudan +2.5 Goals" at bounding box center [173, 370] width 227 height 12
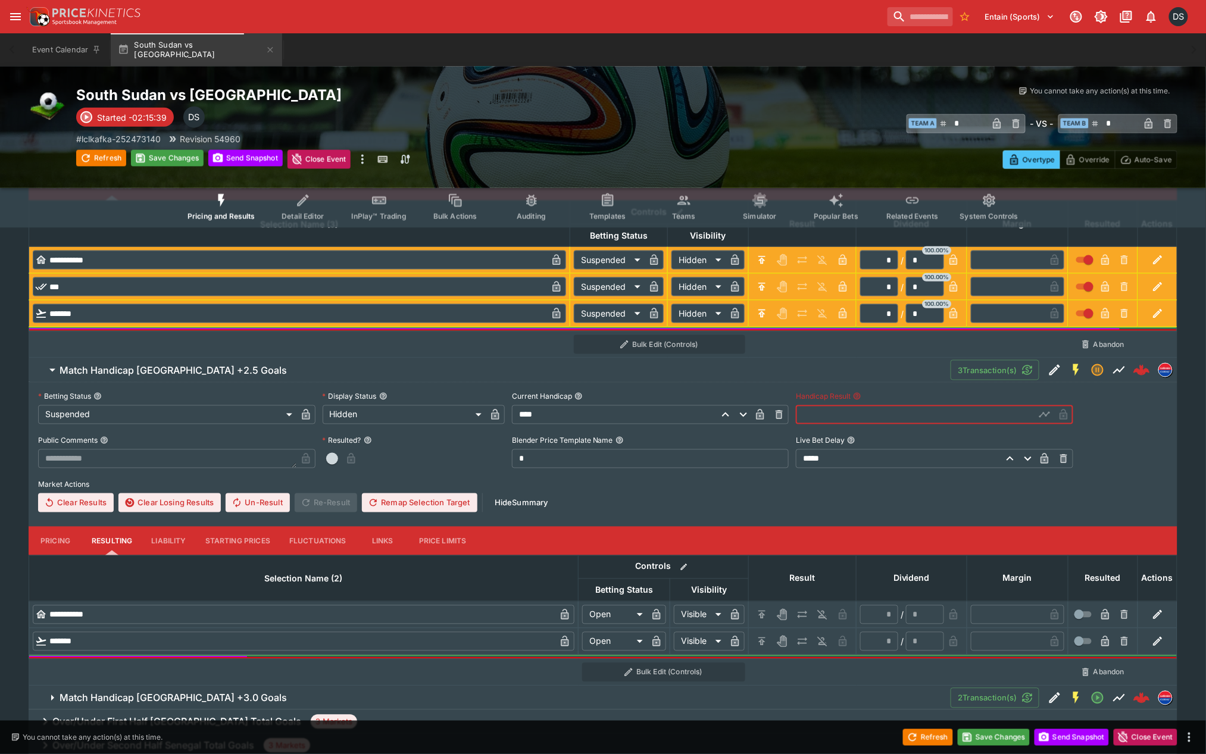
click at [859, 418] on input "text" at bounding box center [915, 414] width 239 height 19
type input "*****"
click at [1043, 414] on icon "button" at bounding box center [1045, 416] width 6 height 5
click at [762, 611] on icon "H/C" at bounding box center [761, 615] width 7 height 8
type input "*********"
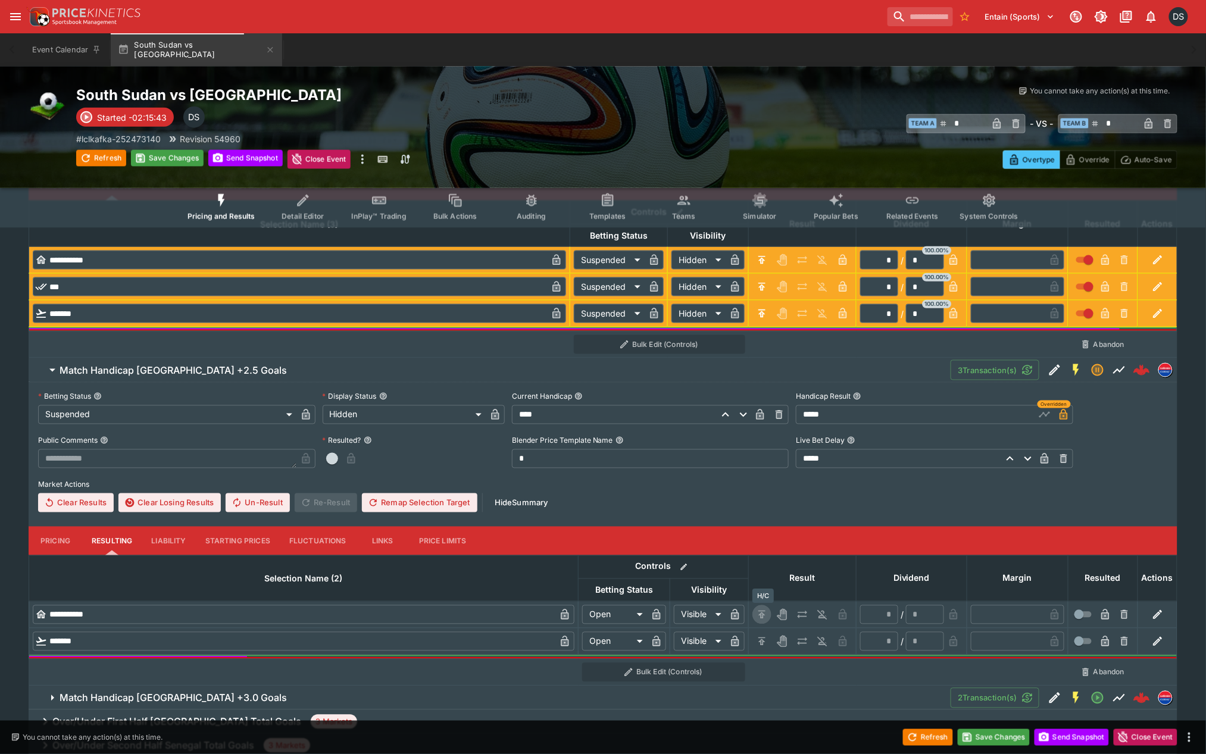
type input "******"
type input "*"
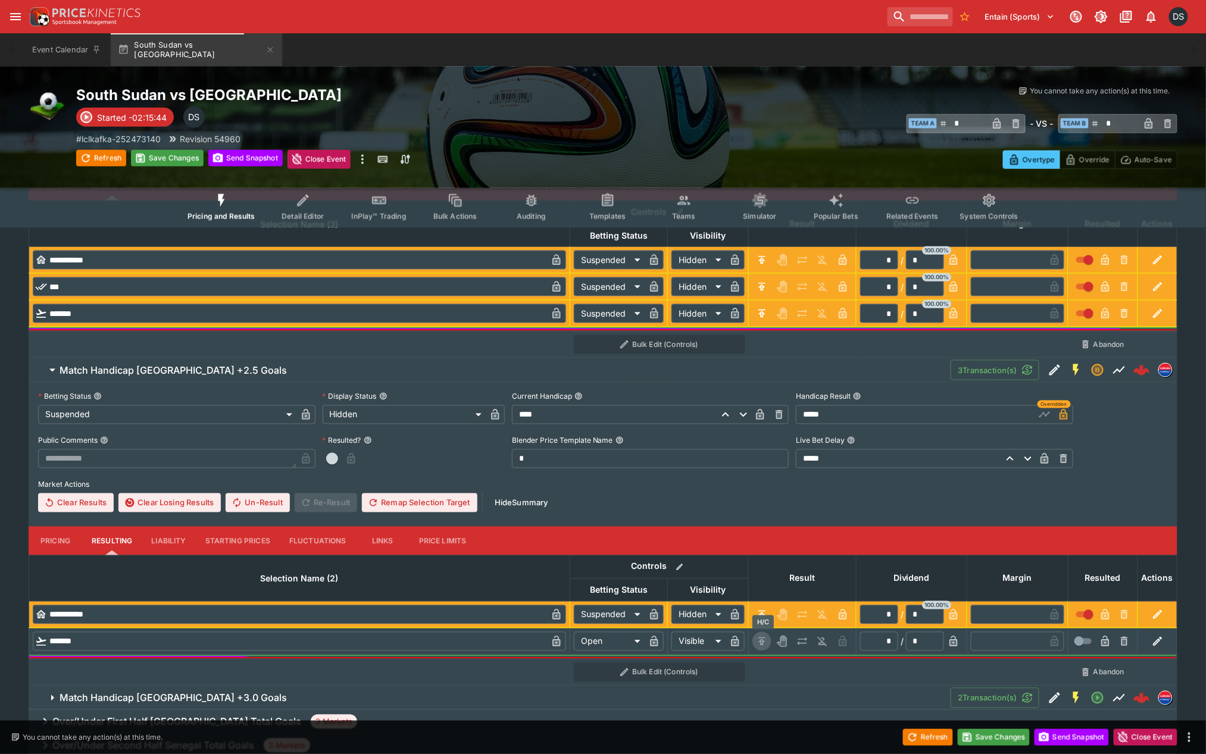
click at [760, 639] on icon "H/C" at bounding box center [762, 642] width 12 height 12
type input "*********"
type input "******"
type input "*"
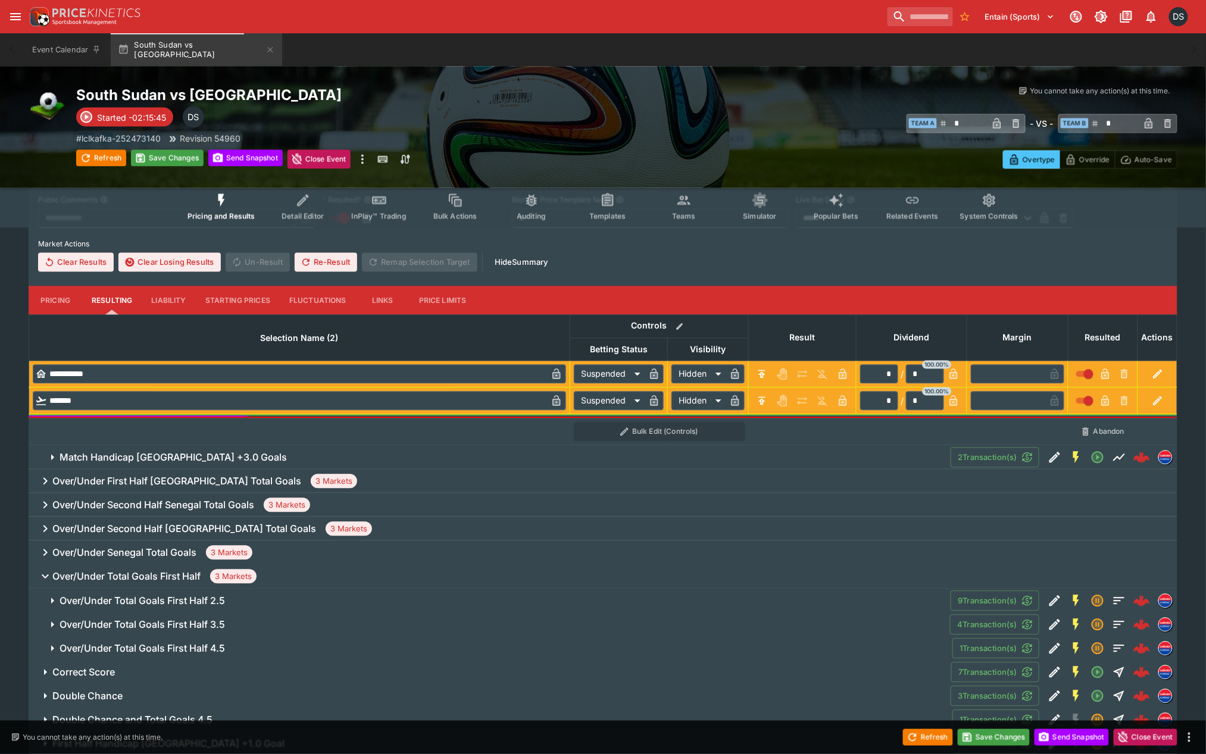
scroll to position [793, 0]
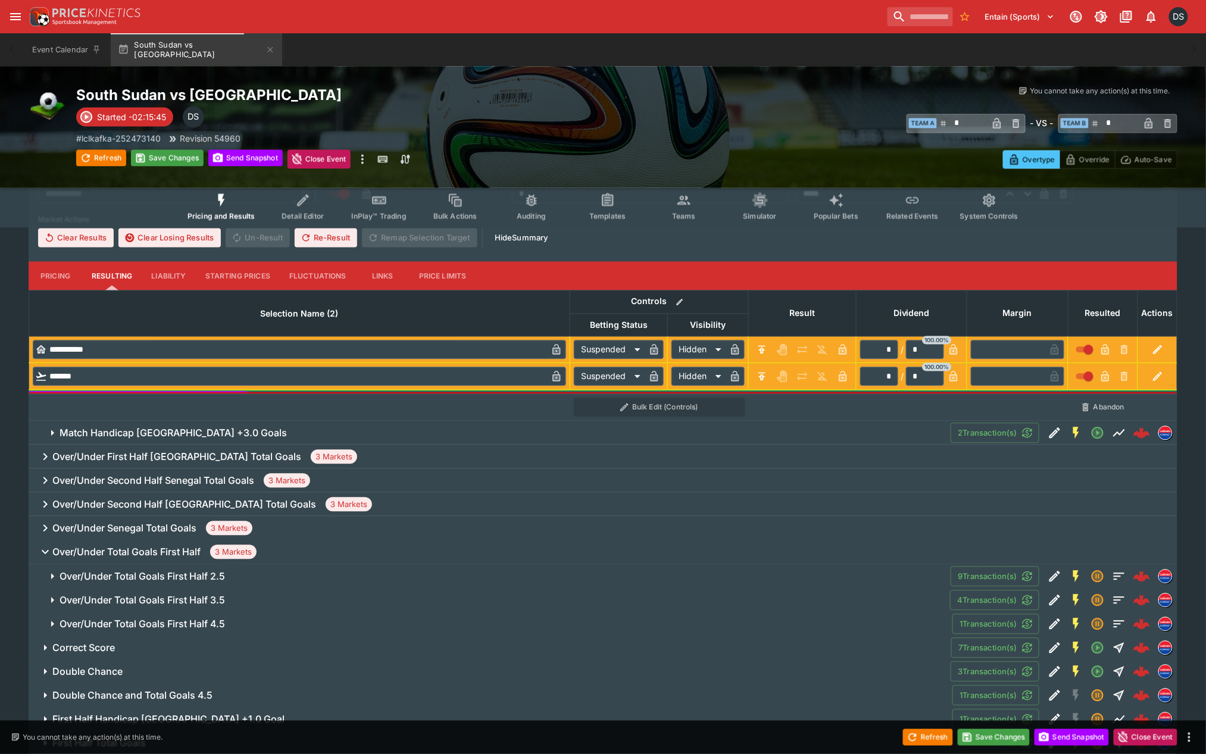
drag, startPoint x: 227, startPoint y: 430, endPoint x: 284, endPoint y: 437, distance: 57.0
click at [230, 432] on h6 "Match Handicap South Sudan +3.0 Goals" at bounding box center [173, 433] width 227 height 12
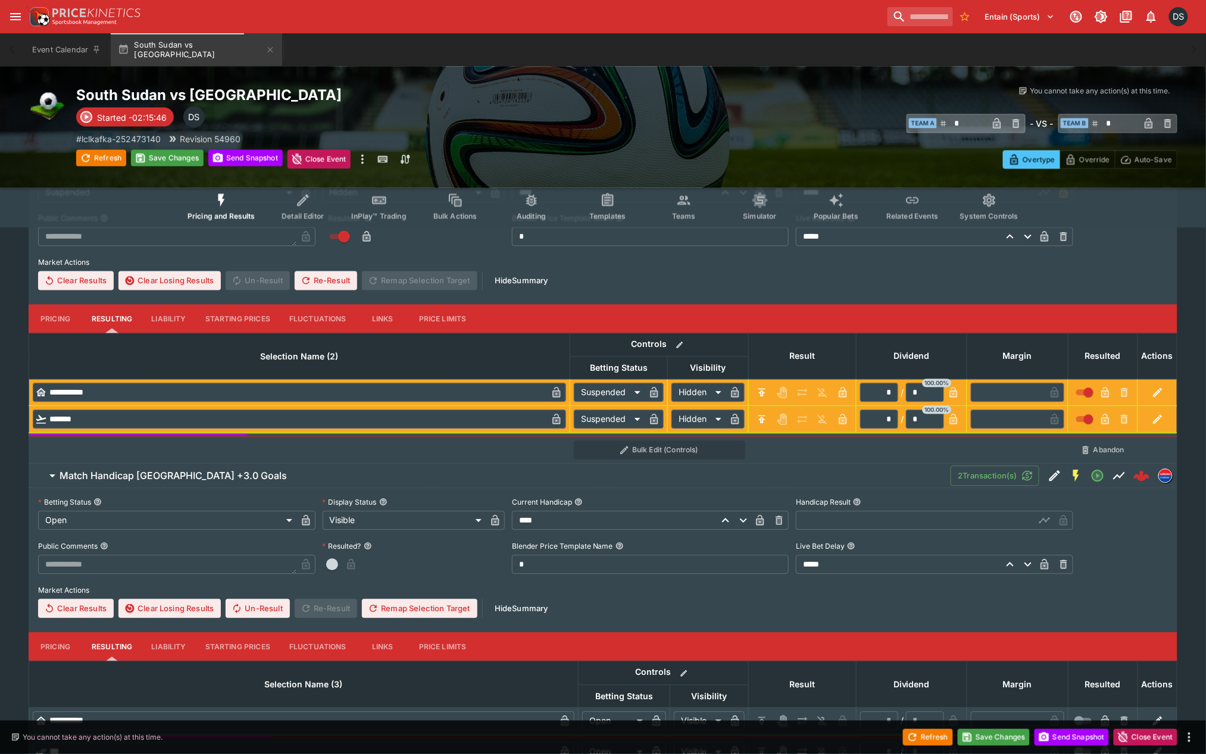
scroll to position [727, 0]
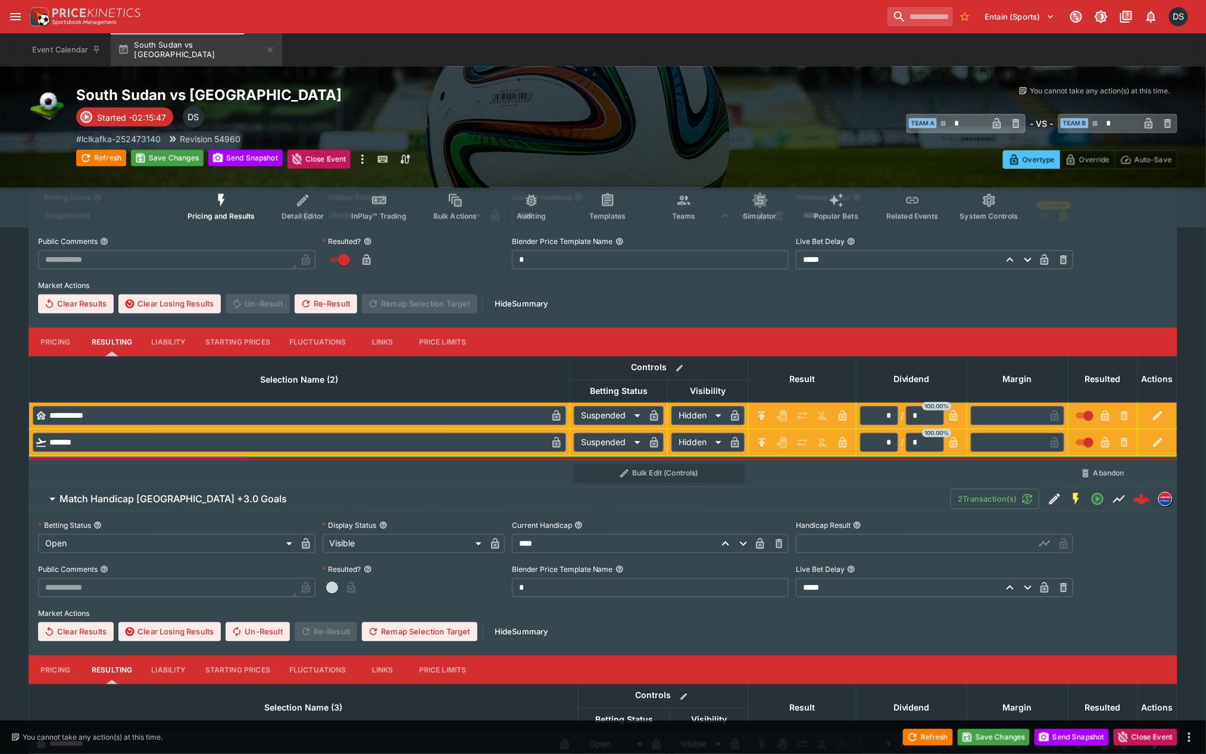
drag, startPoint x: 817, startPoint y: 548, endPoint x: 838, endPoint y: 557, distance: 23.2
click at [820, 550] on input "text" at bounding box center [915, 544] width 239 height 19
type input "*****"
click at [1039, 545] on icon "button" at bounding box center [1045, 544] width 12 height 12
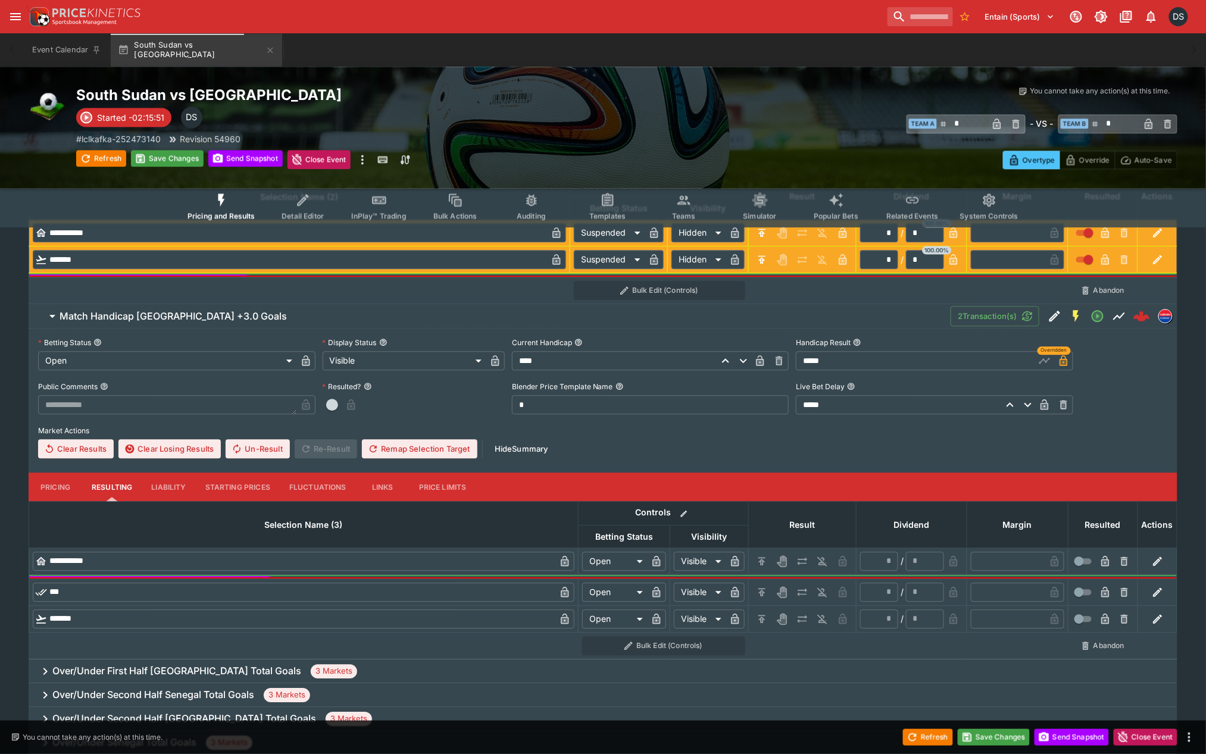
scroll to position [992, 0]
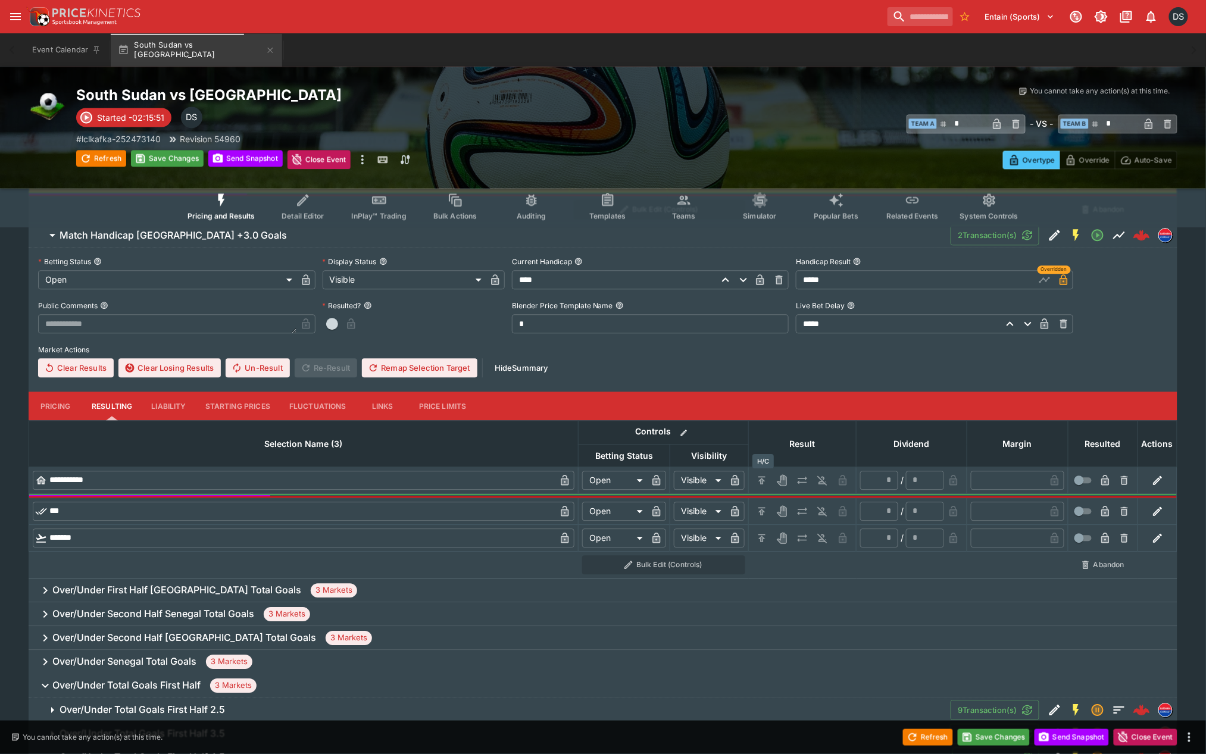
click at [765, 482] on icon "H/C" at bounding box center [762, 480] width 12 height 12
type input "*********"
type input "******"
type input "*"
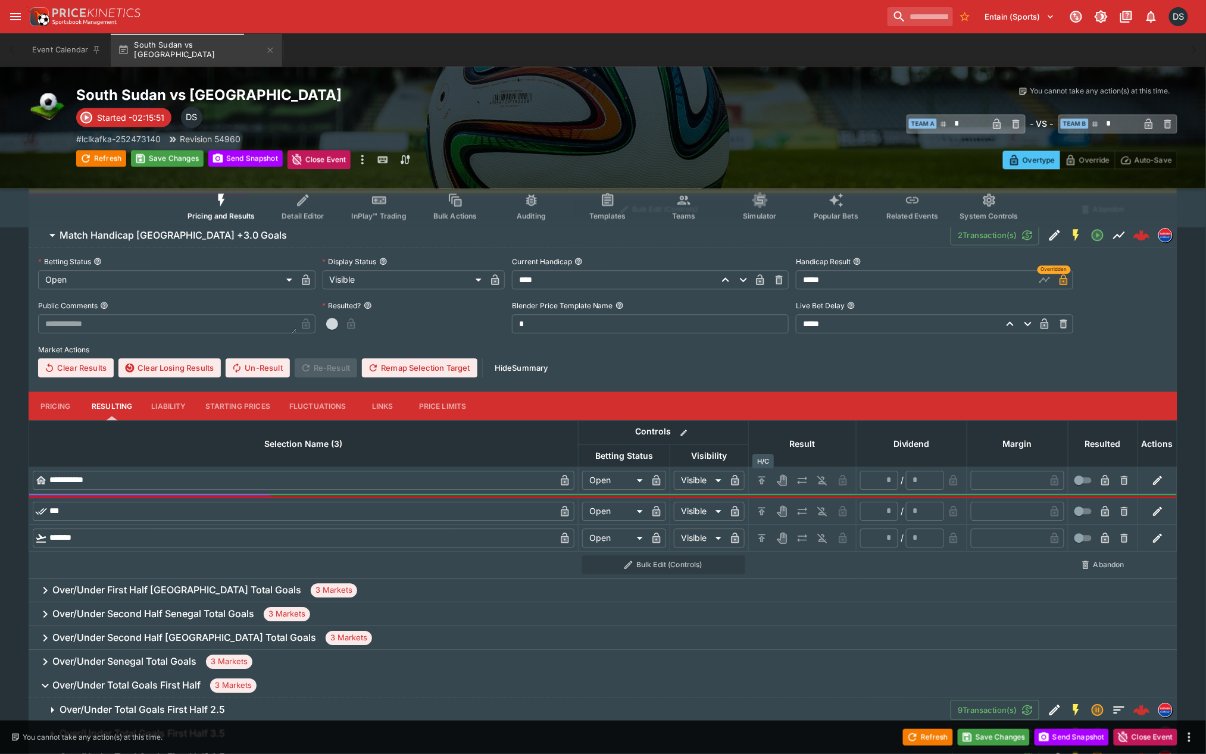
type input "*"
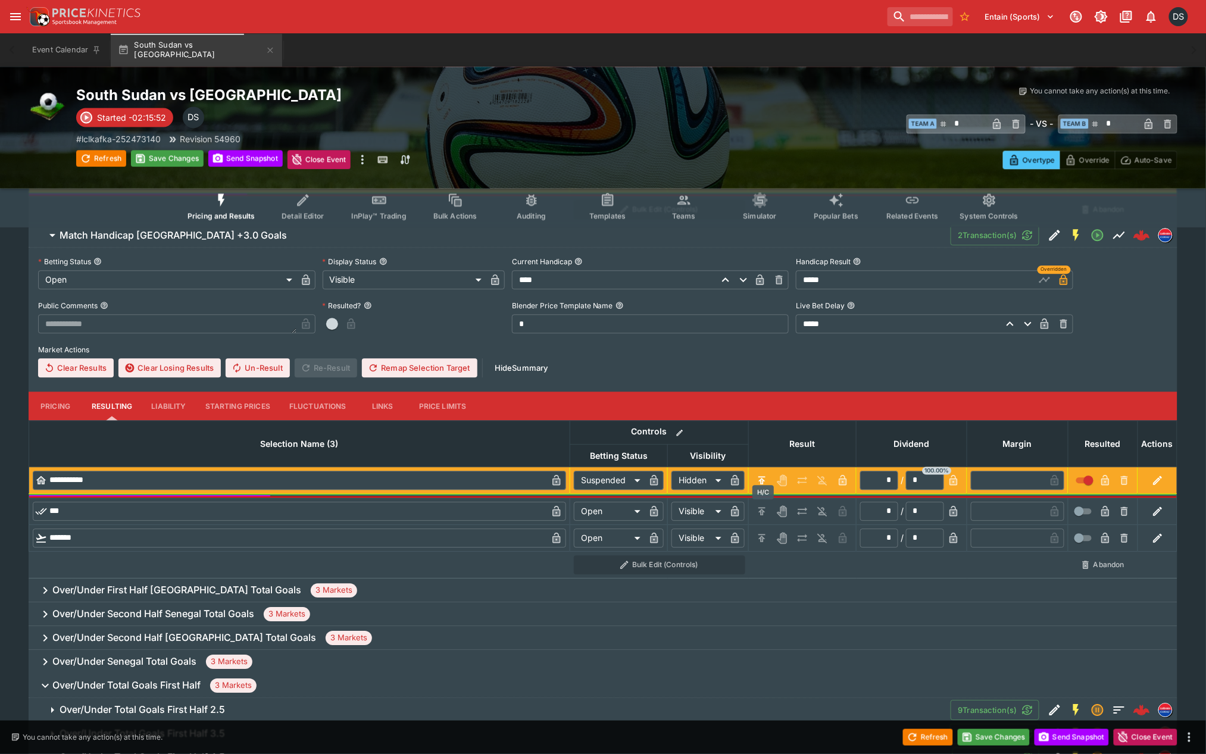
click at [761, 512] on icon "H/C" at bounding box center [762, 511] width 12 height 12
type input "*********"
type input "******"
type input "*"
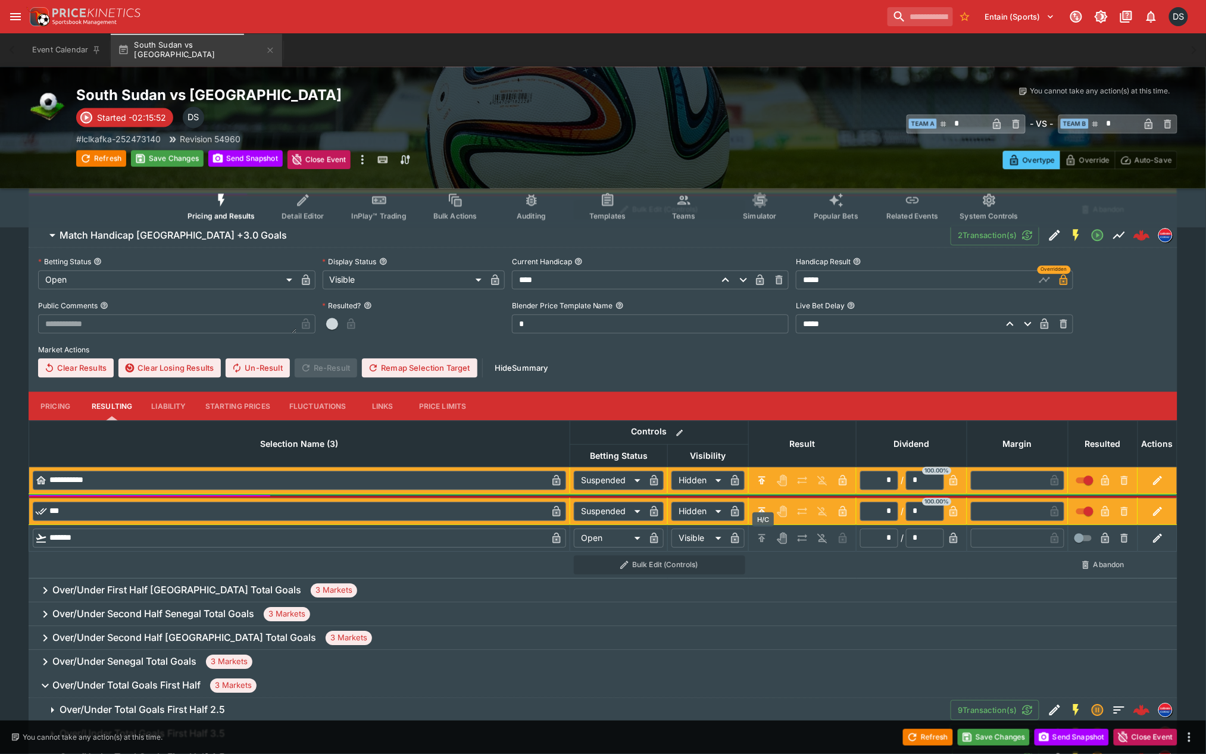
click at [761, 533] on icon "H/C" at bounding box center [762, 538] width 12 height 12
type input "*********"
type input "******"
type input "*"
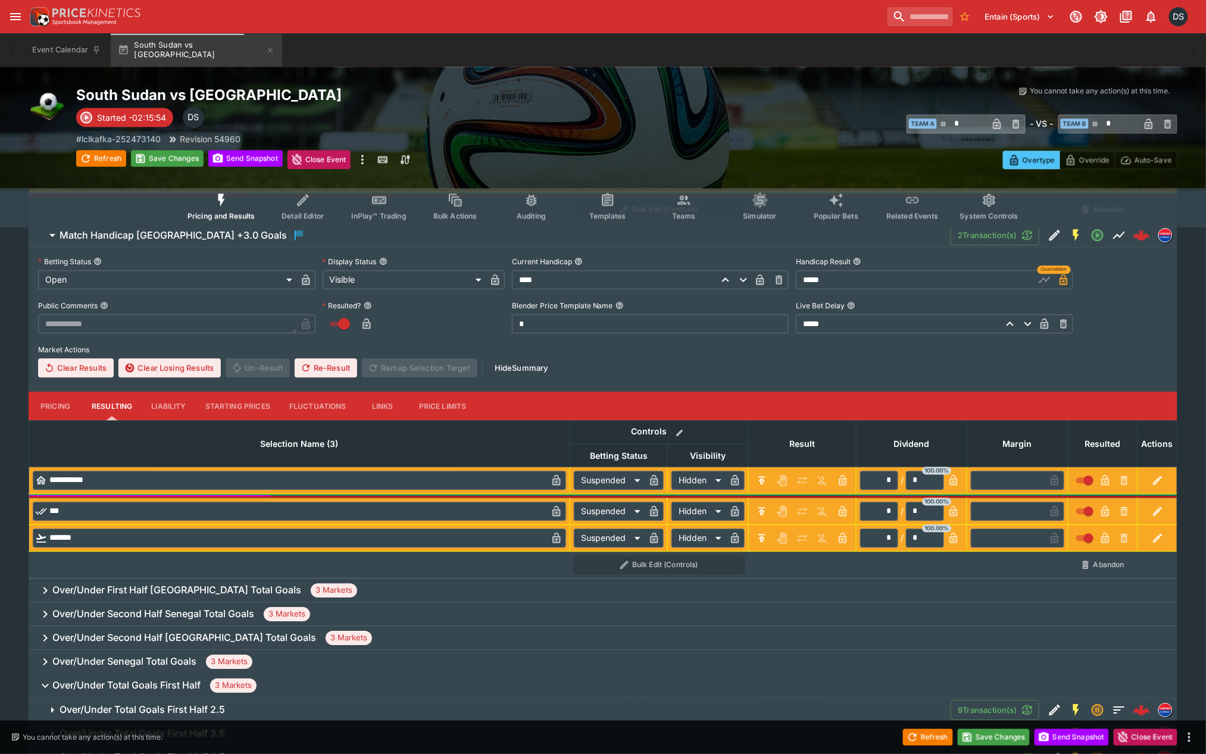
click at [195, 591] on h6 "Over/Under First Half South Sudan Total Goals" at bounding box center [176, 590] width 249 height 12
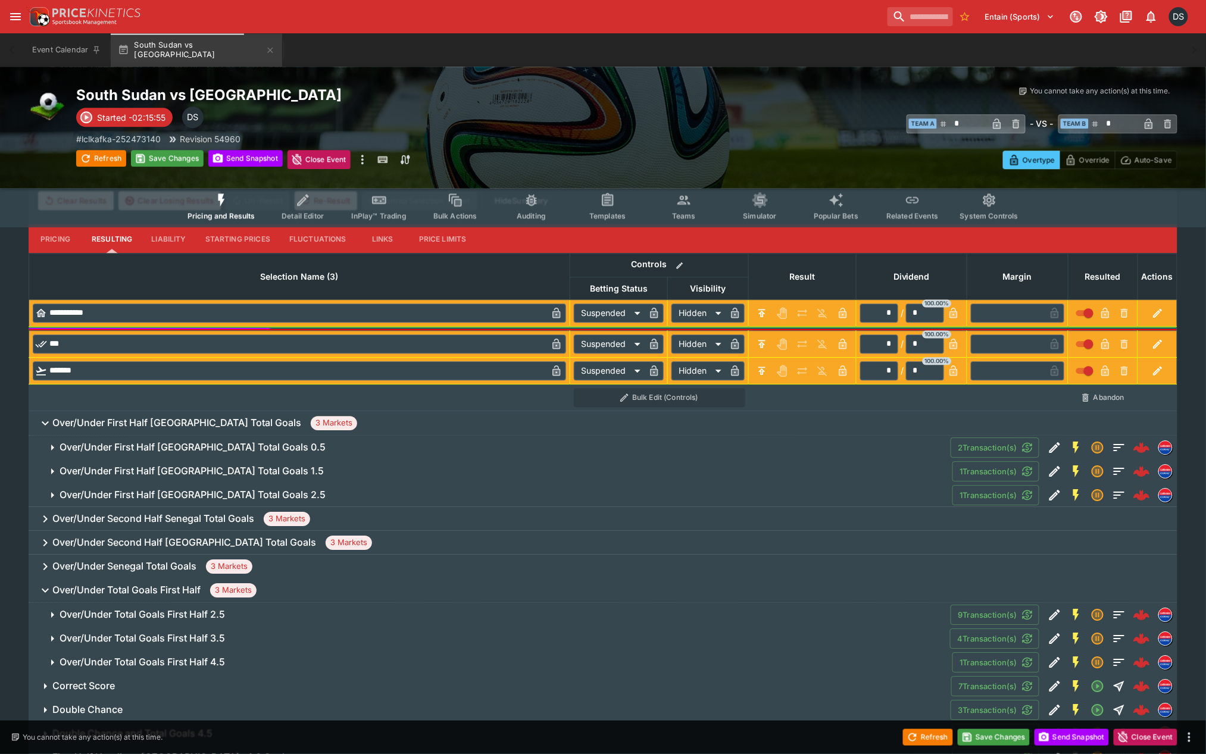
scroll to position [1190, 0]
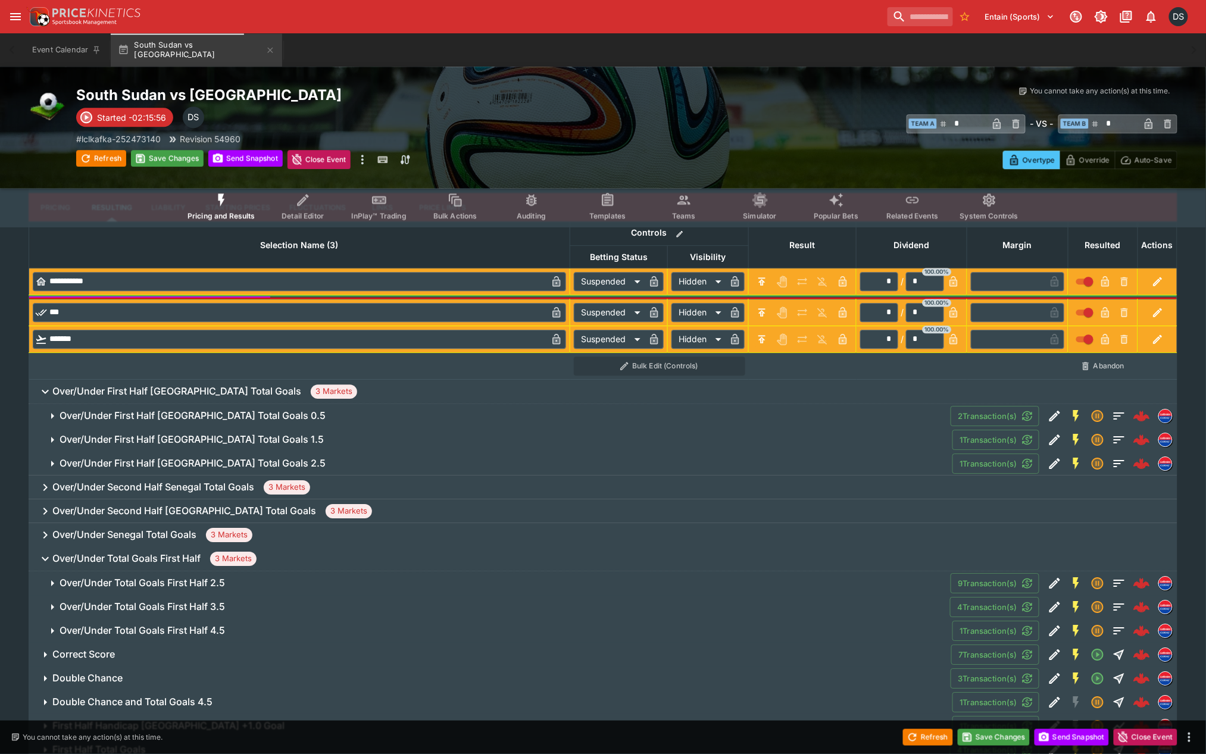
drag, startPoint x: 244, startPoint y: 415, endPoint x: 264, endPoint y: 426, distance: 22.1
click at [245, 417] on h6 "Over/Under First Half South Sudan Total Goals 0.5" at bounding box center [193, 416] width 266 height 12
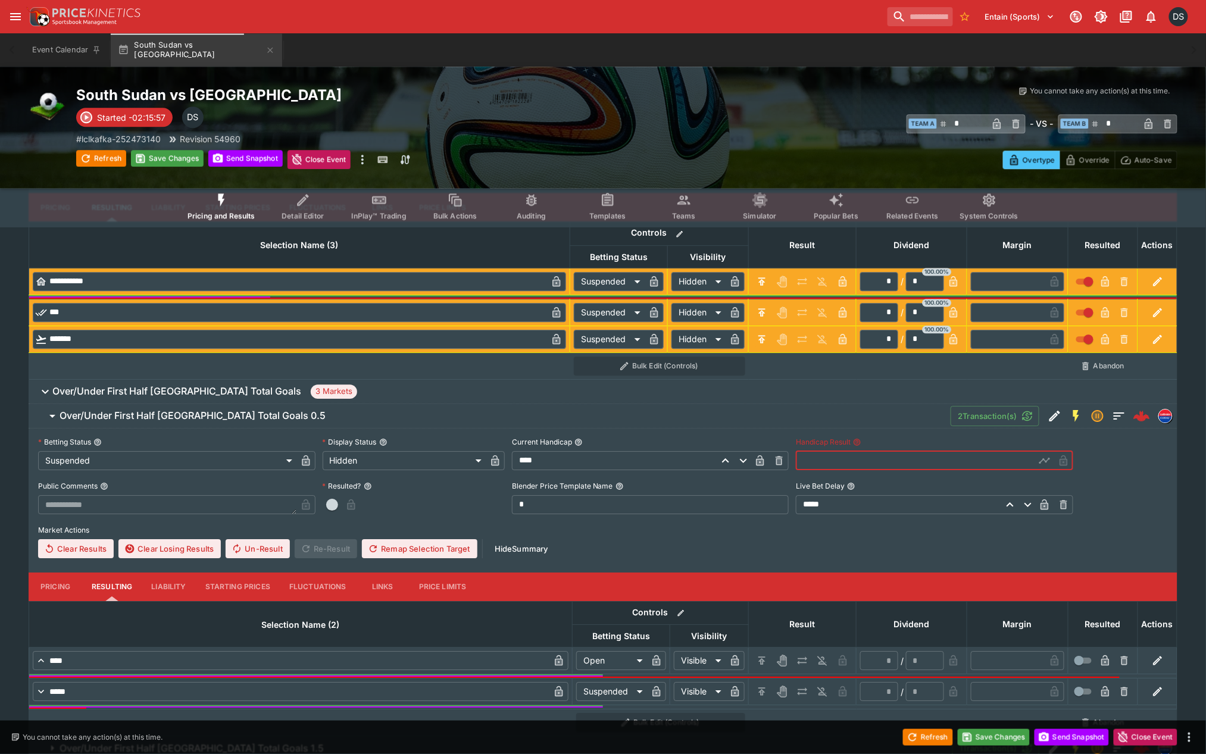
click at [847, 462] on input "text" at bounding box center [915, 460] width 239 height 19
type input "****"
click at [1039, 457] on icon "button" at bounding box center [1045, 461] width 12 height 12
click at [759, 663] on icon "H/C" at bounding box center [762, 661] width 12 height 12
type input "*********"
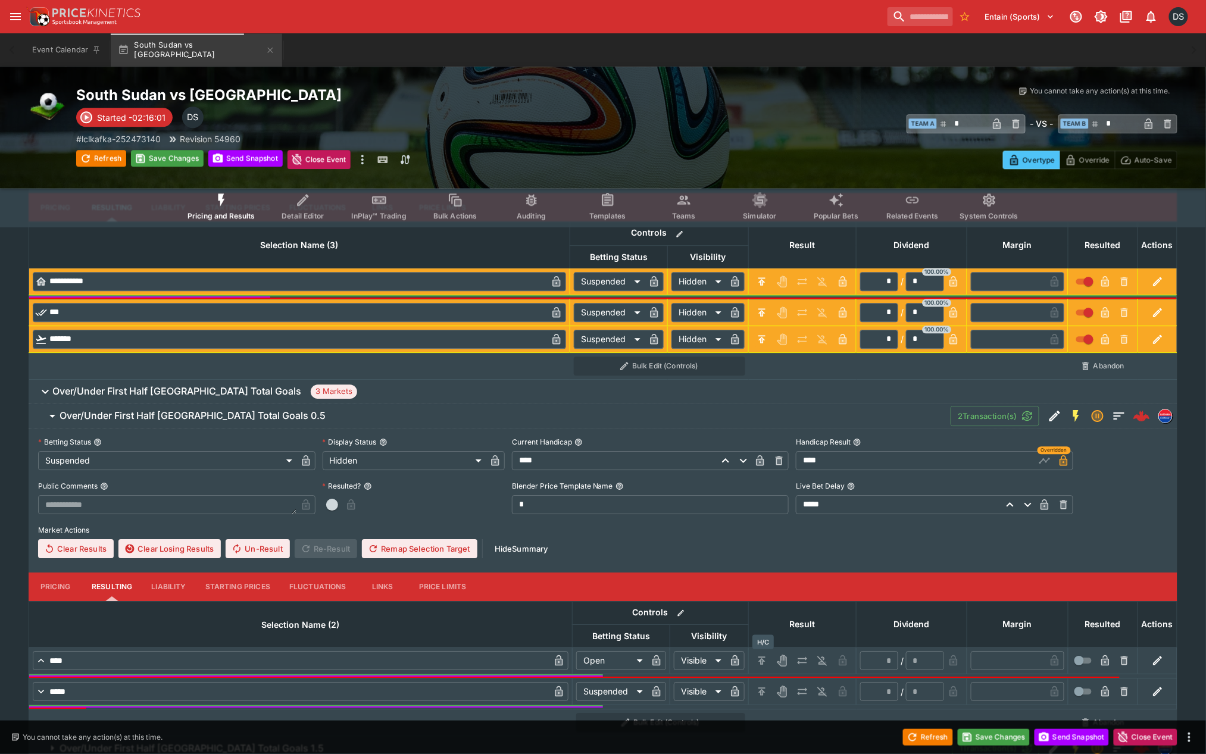
type input "******"
type input "*"
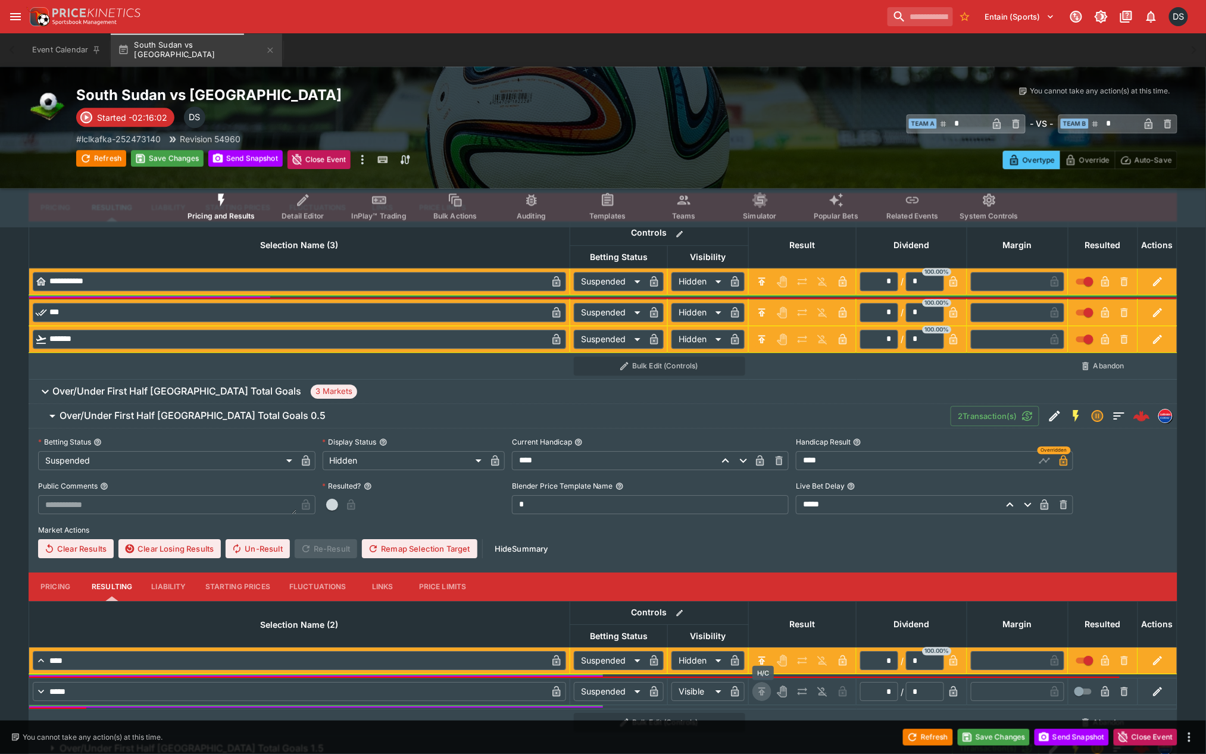
click at [761, 686] on icon "H/C" at bounding box center [762, 692] width 12 height 12
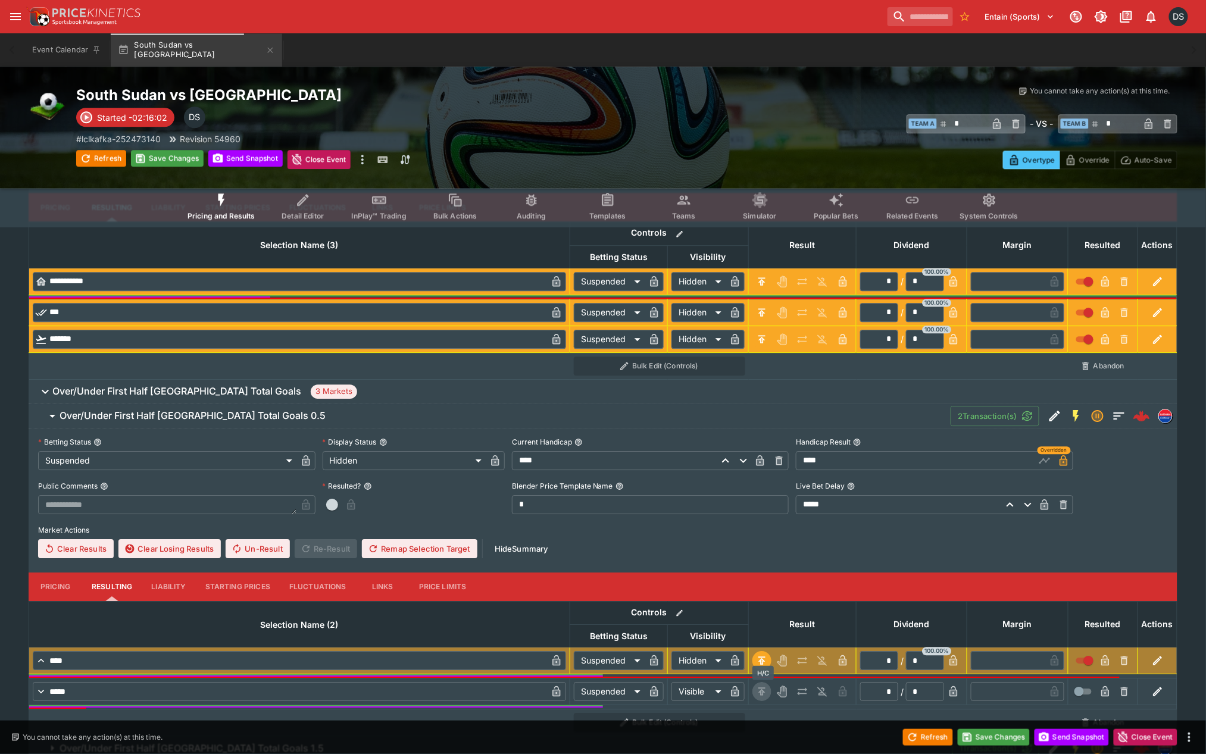
type input "******"
type input "*"
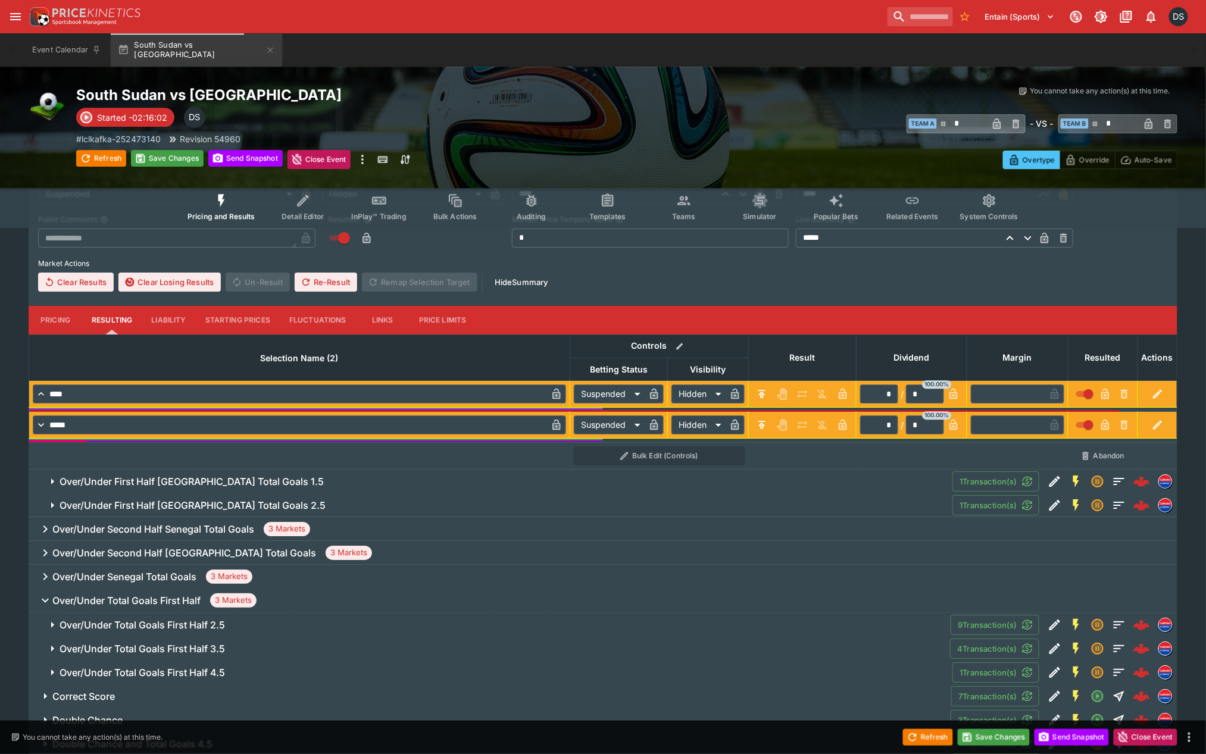
scroll to position [1521, 0]
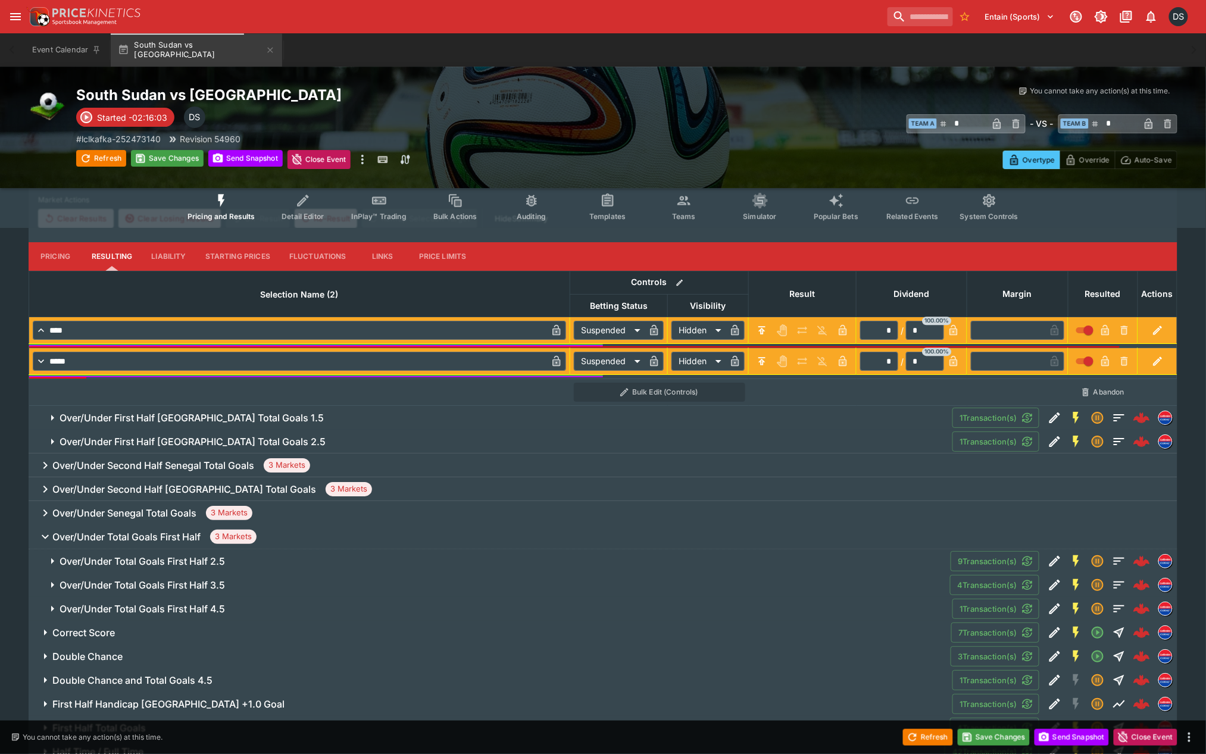
click at [277, 417] on h6 "Over/Under First Half South Sudan Total Goals 1.5" at bounding box center [192, 418] width 264 height 12
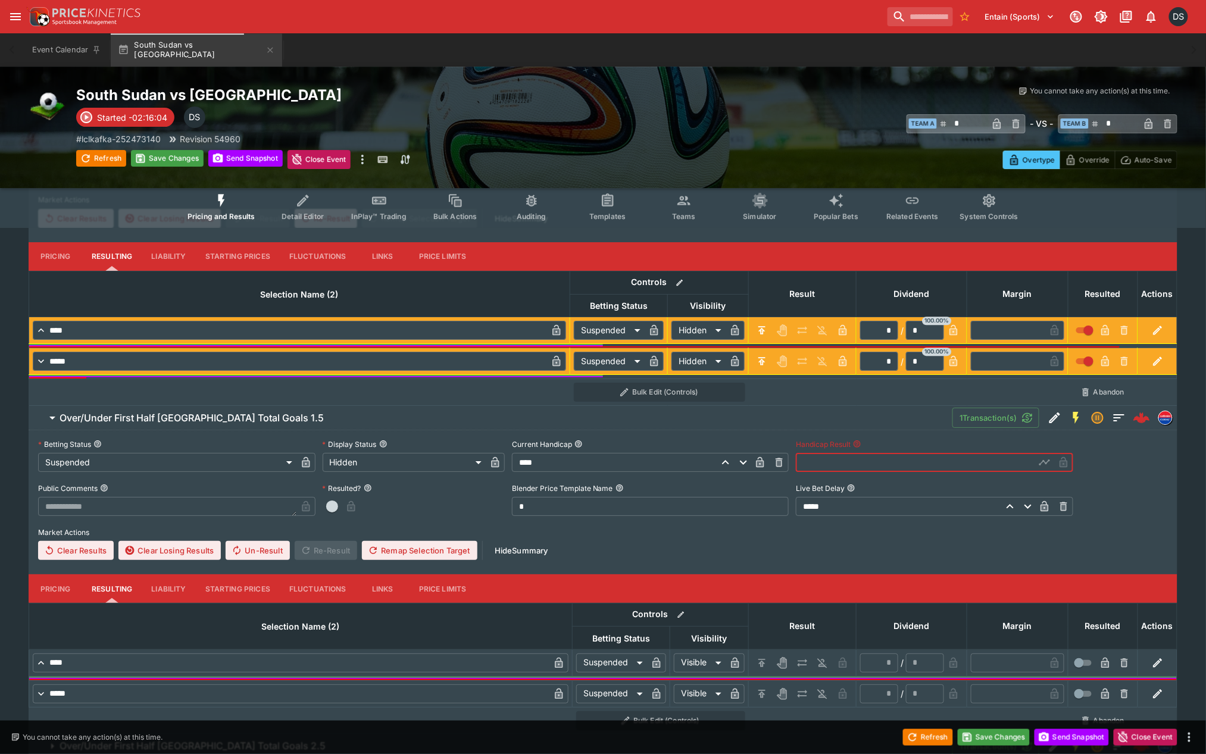
click at [905, 470] on input "text" at bounding box center [915, 462] width 239 height 19
type input "****"
click at [1048, 461] on icon "button" at bounding box center [1045, 463] width 6 height 5
click at [767, 661] on icon "H/C" at bounding box center [762, 663] width 12 height 12
type input "******"
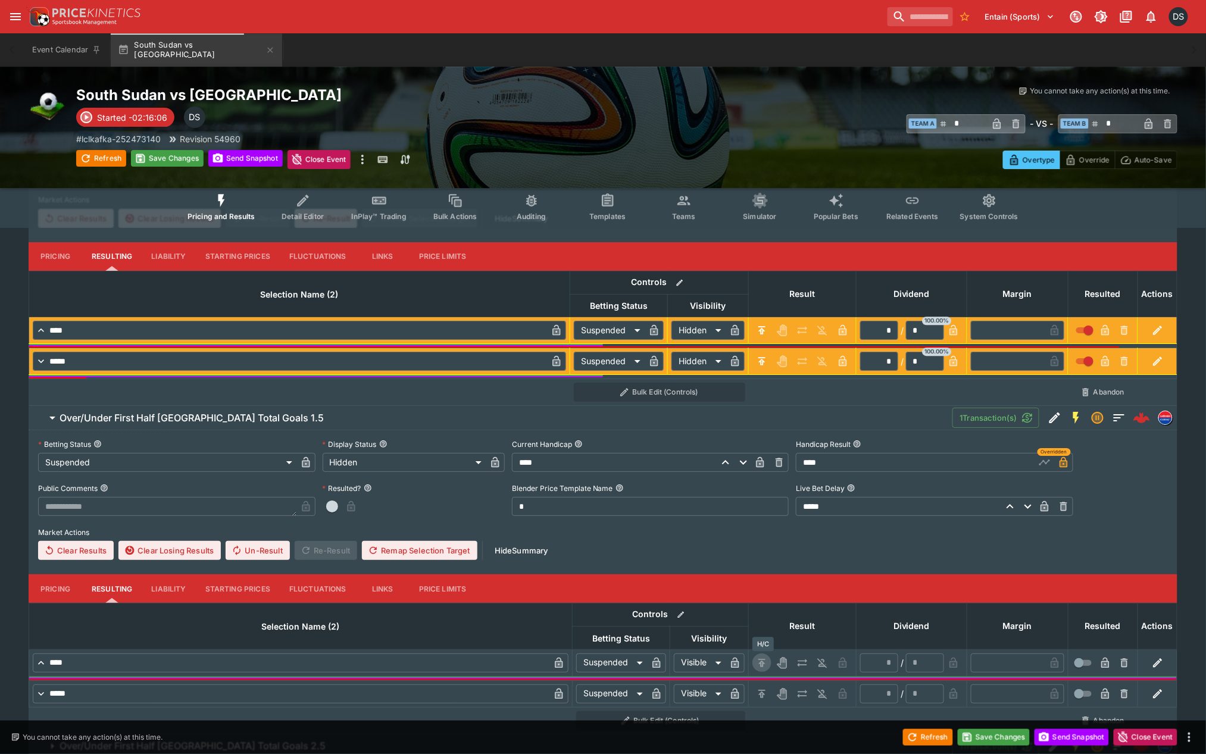
type input "*"
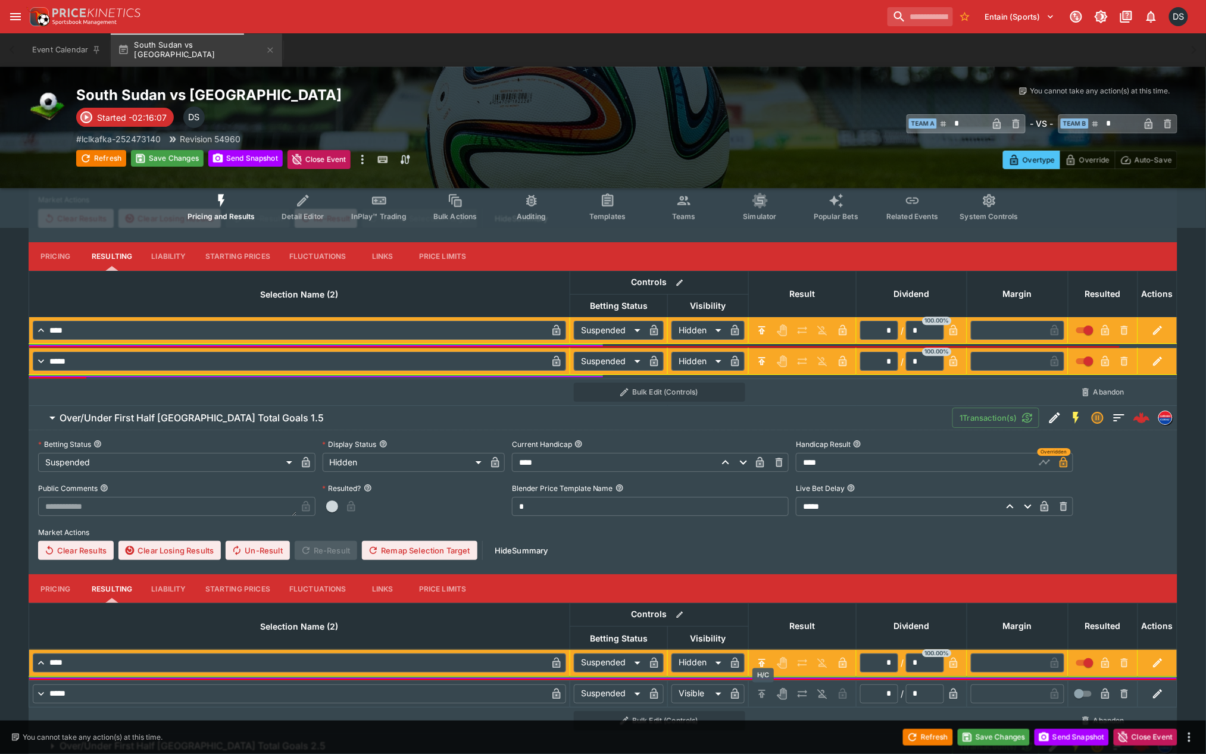
click at [765, 692] on icon "H/C" at bounding box center [762, 694] width 12 height 12
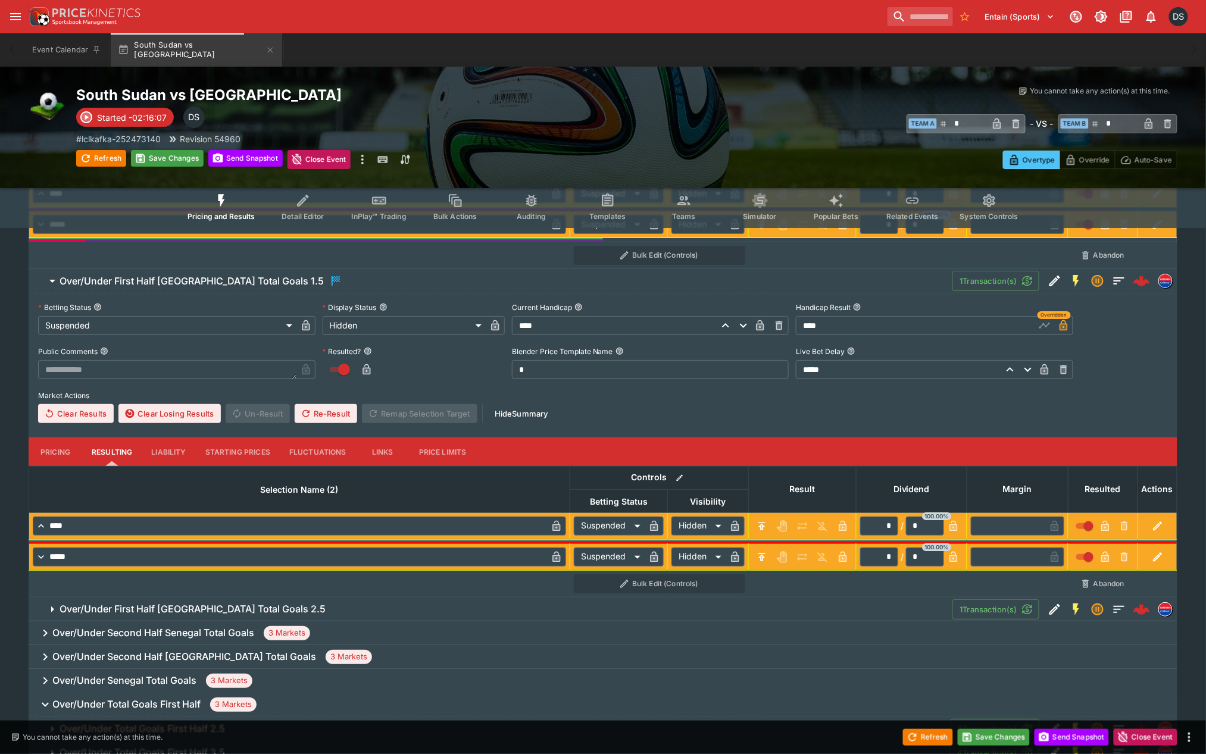
scroll to position [1786, 0]
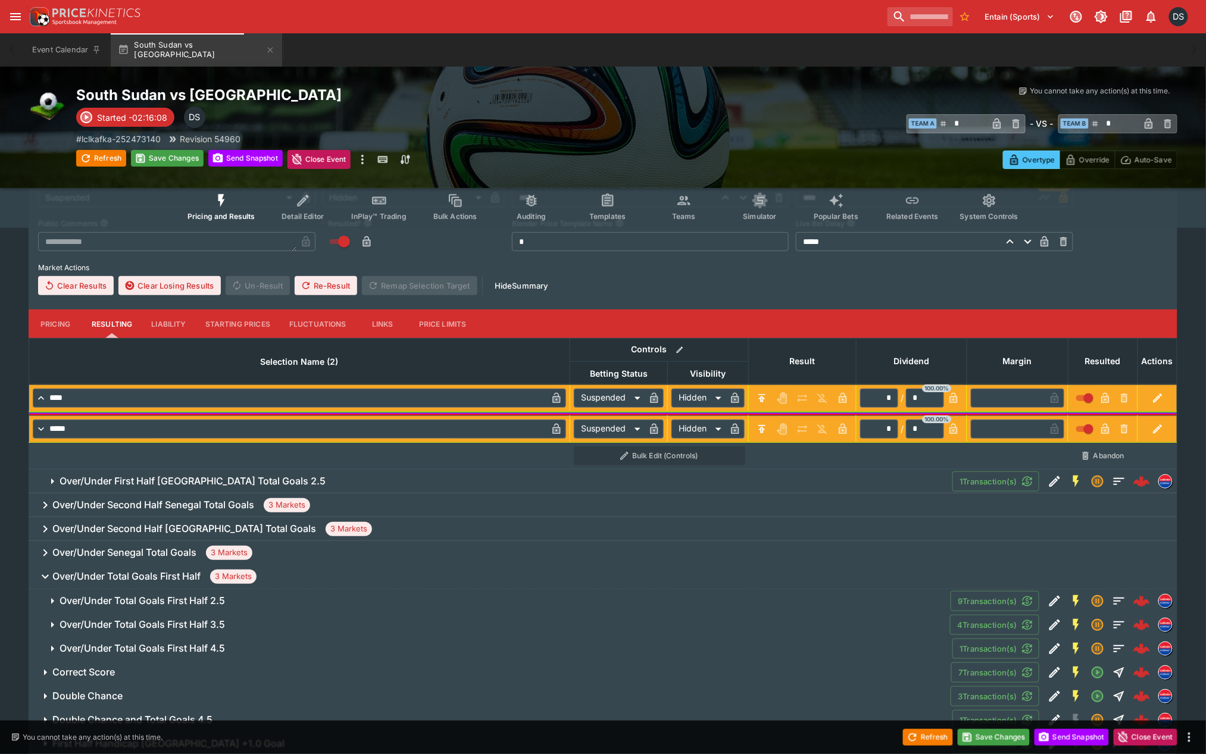
click at [360, 475] on span "Over/Under First Half South Sudan Total Goals 2.5" at bounding box center [501, 481] width 883 height 12
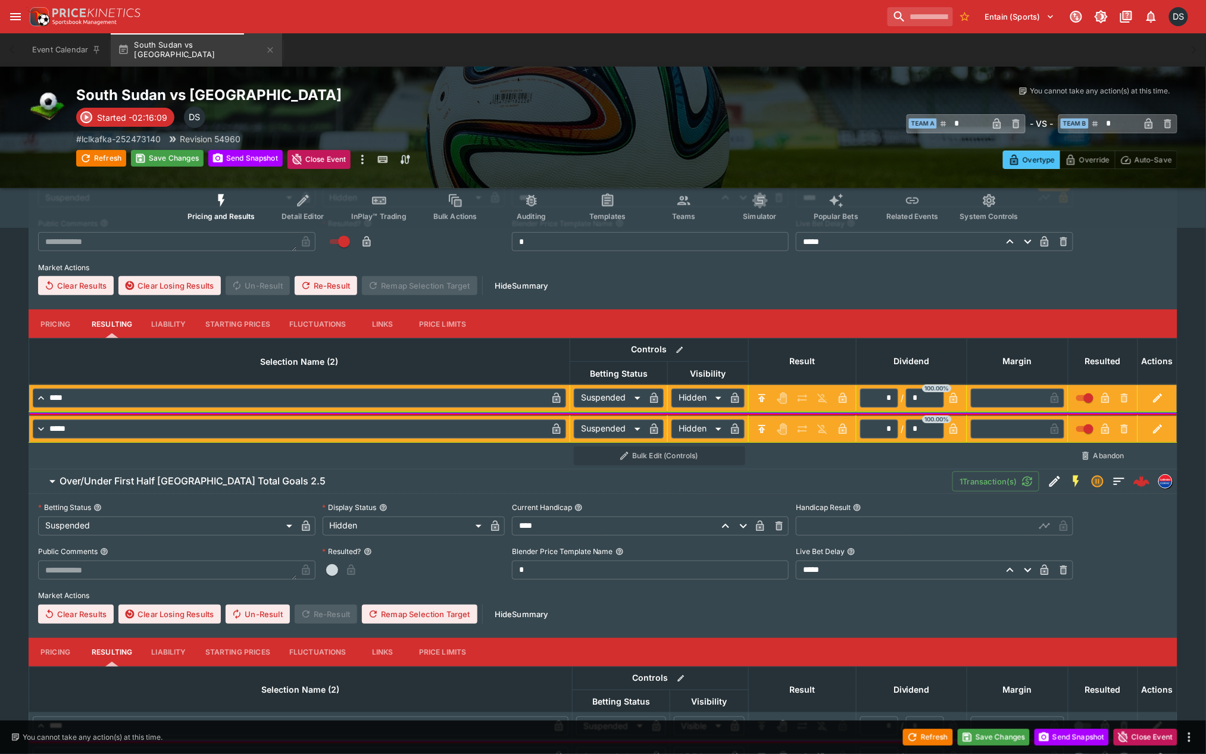
drag, startPoint x: 854, startPoint y: 526, endPoint x: 895, endPoint y: 532, distance: 42.1
click at [855, 526] on input "text" at bounding box center [915, 525] width 239 height 19
click at [1049, 526] on icon "button" at bounding box center [1045, 526] width 12 height 12
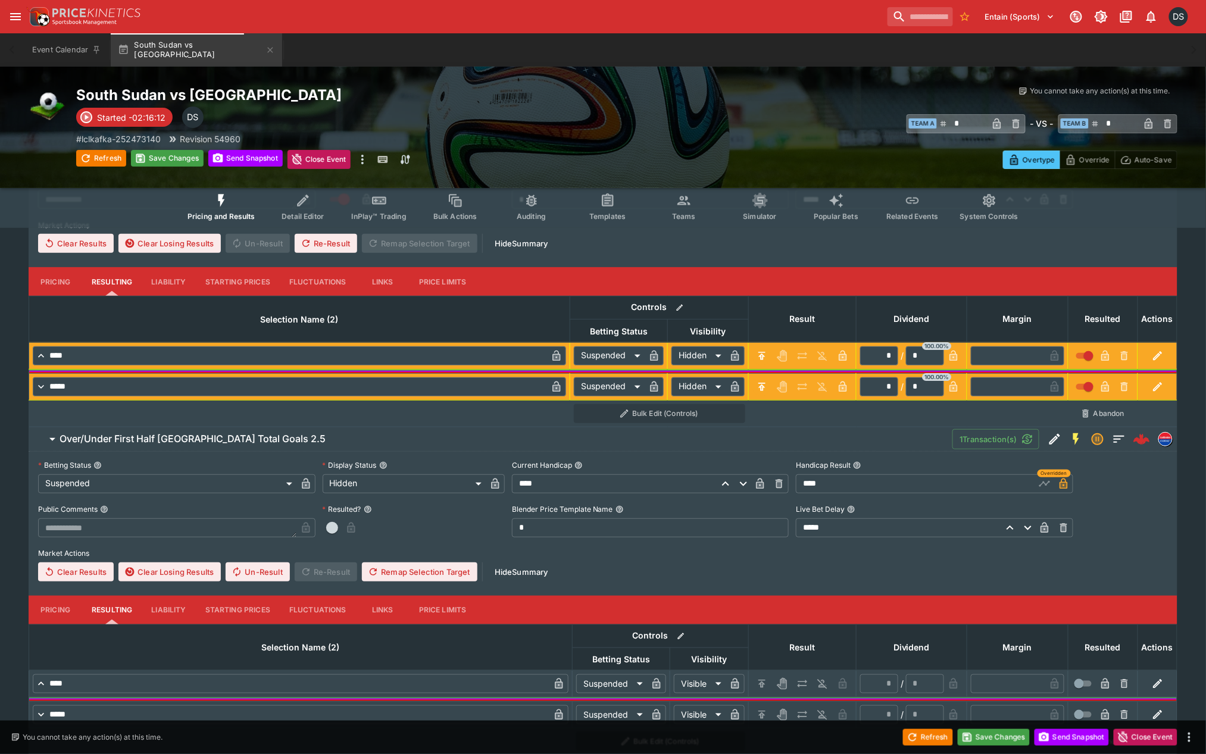
scroll to position [1918, 0]
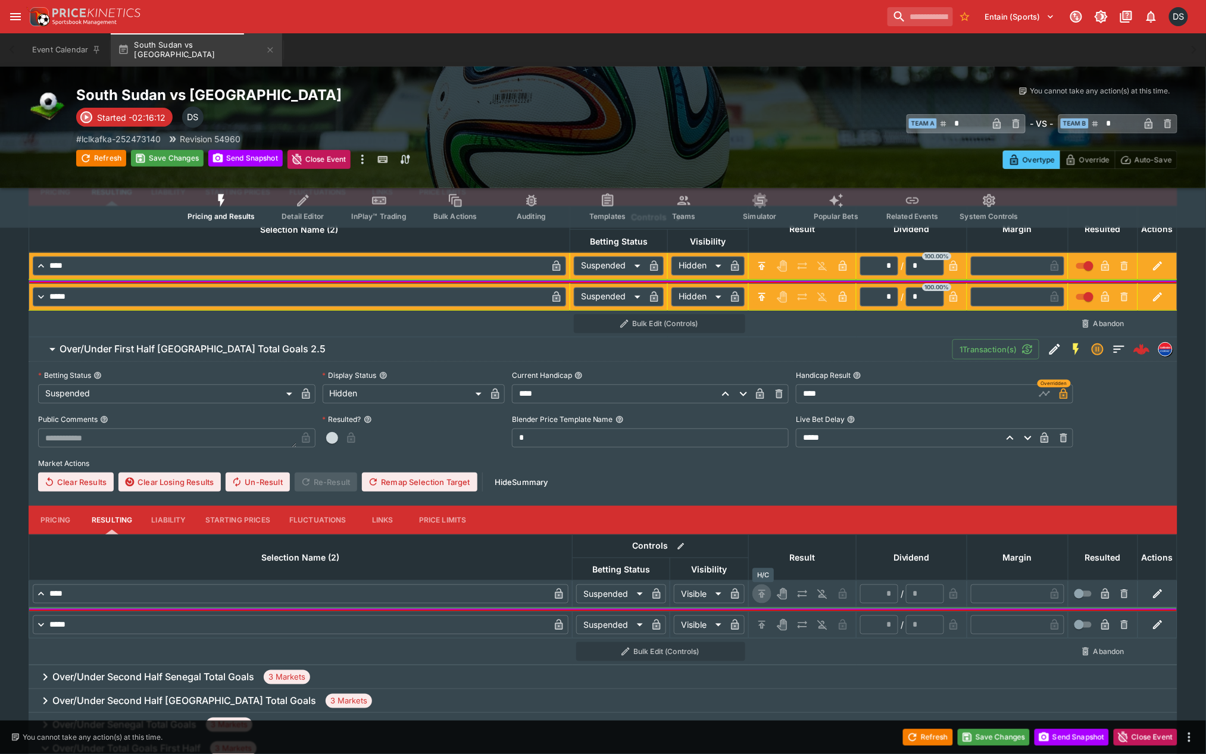
click at [763, 592] on icon "H/C" at bounding box center [761, 594] width 7 height 8
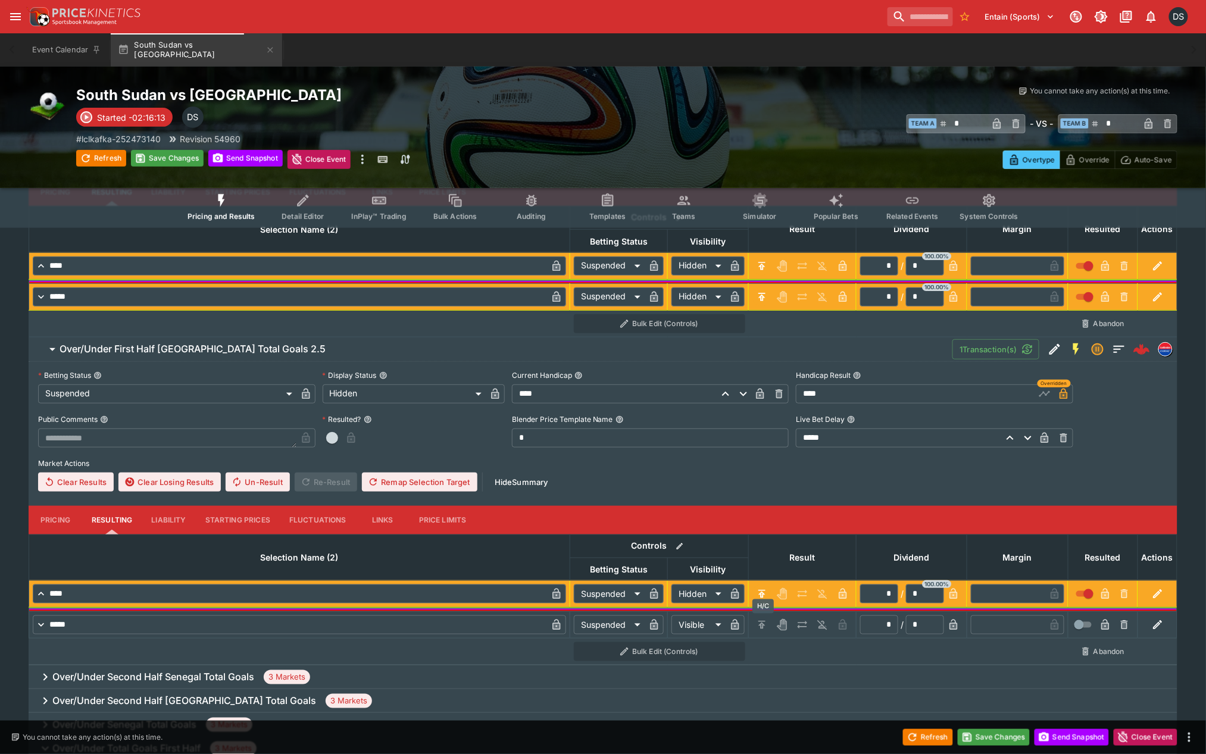
click at [768, 621] on icon "H/C" at bounding box center [762, 625] width 12 height 12
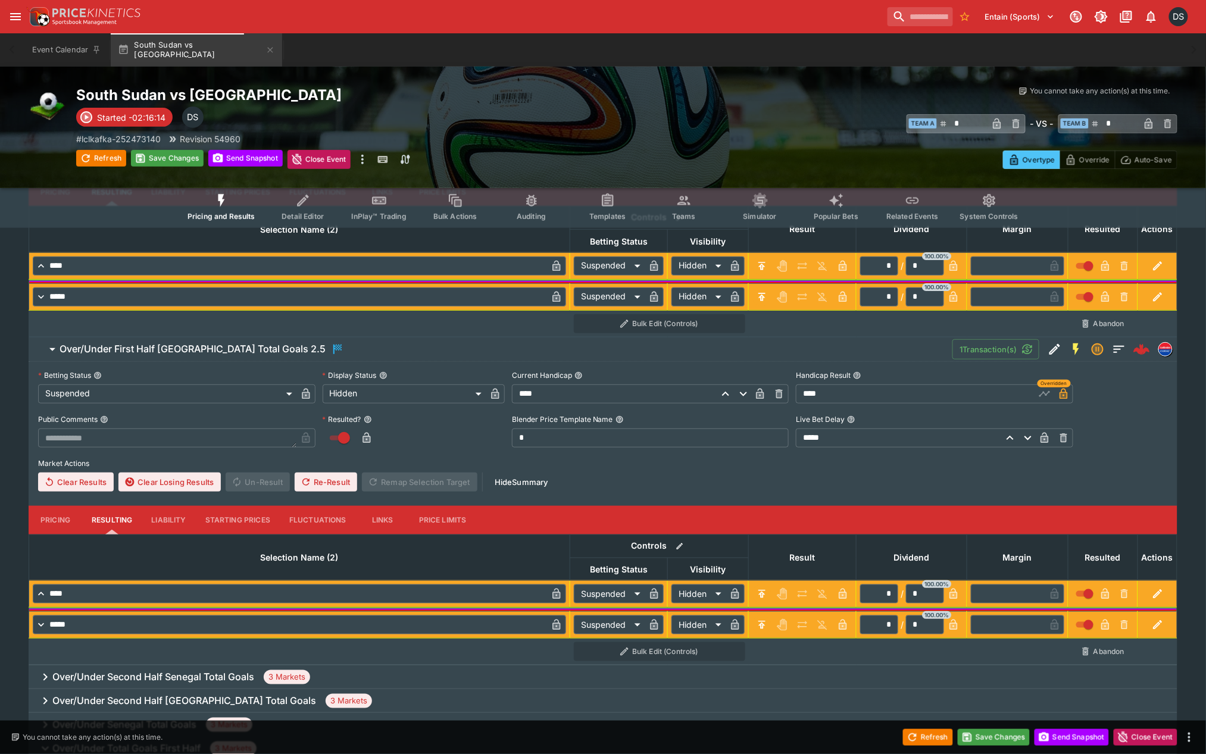
click at [174, 165] on div "Save Changes" at bounding box center [167, 159] width 73 height 19
click at [171, 163] on button "Save Changes" at bounding box center [167, 158] width 73 height 17
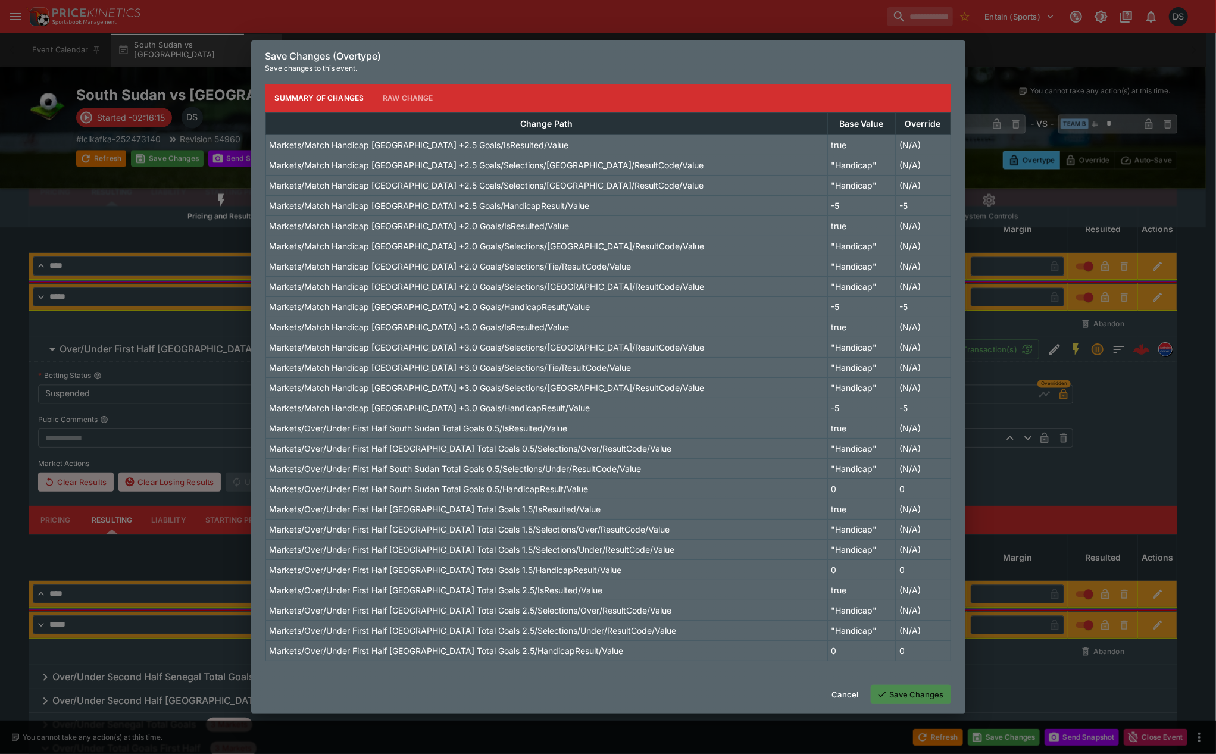
click at [911, 693] on button "Save Changes" at bounding box center [911, 694] width 80 height 19
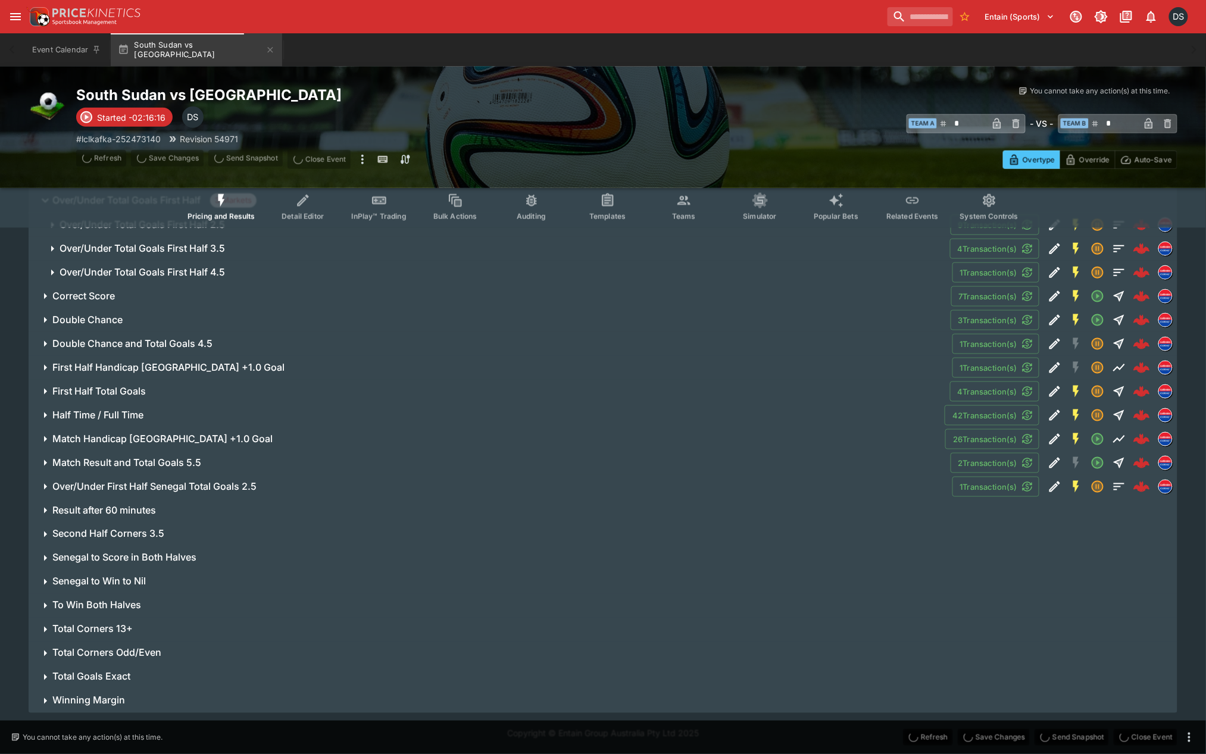
scroll to position [0, 0]
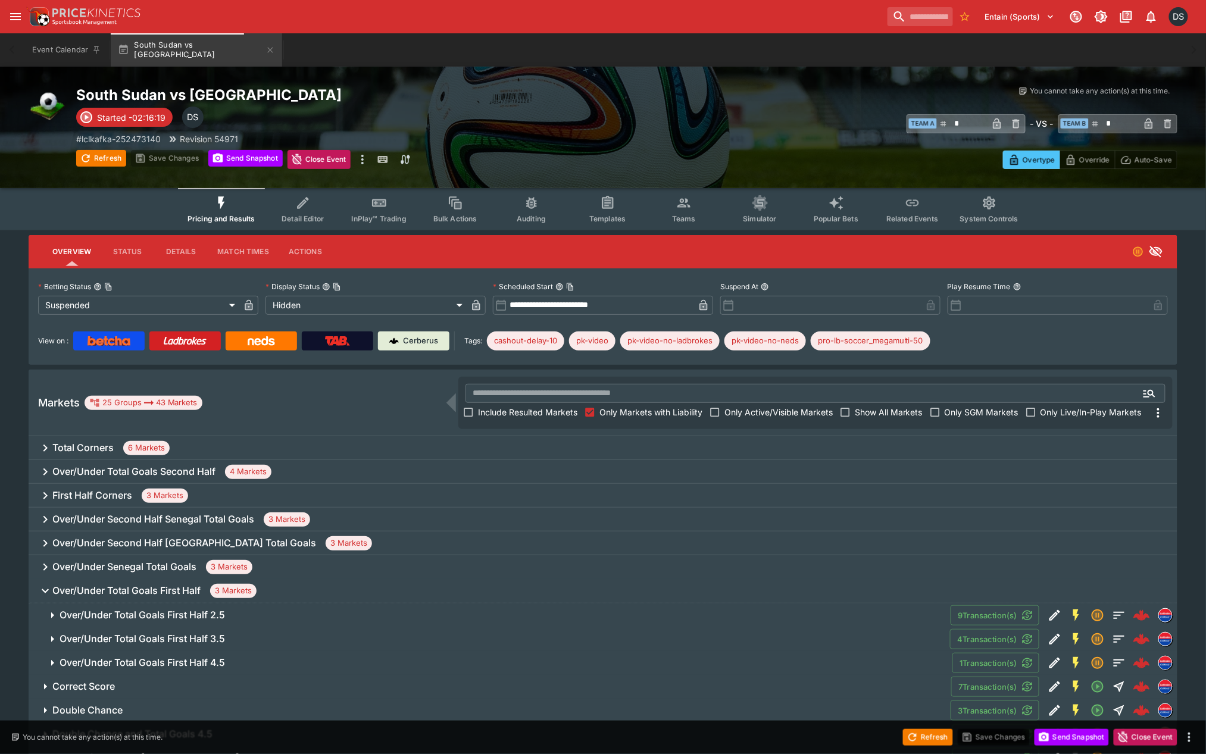
click at [162, 613] on h6 "Over/Under Total Goals First Half 2.5" at bounding box center [142, 615] width 165 height 12
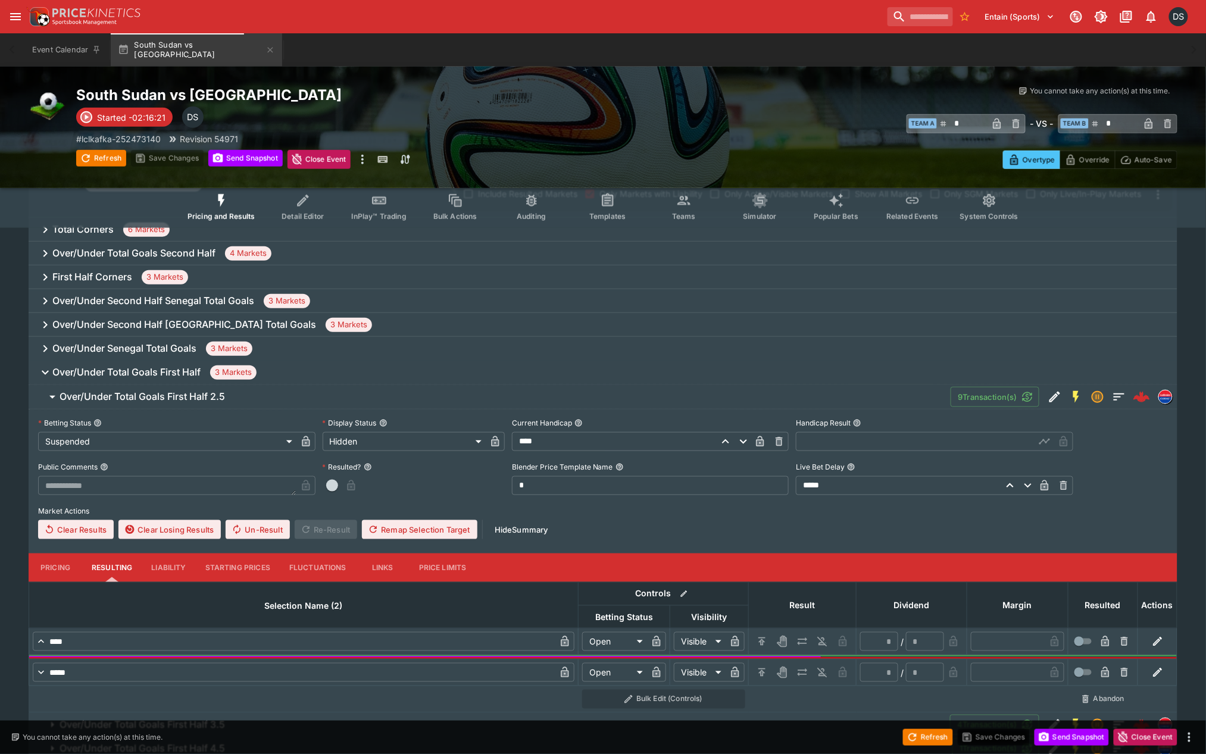
scroll to position [264, 0]
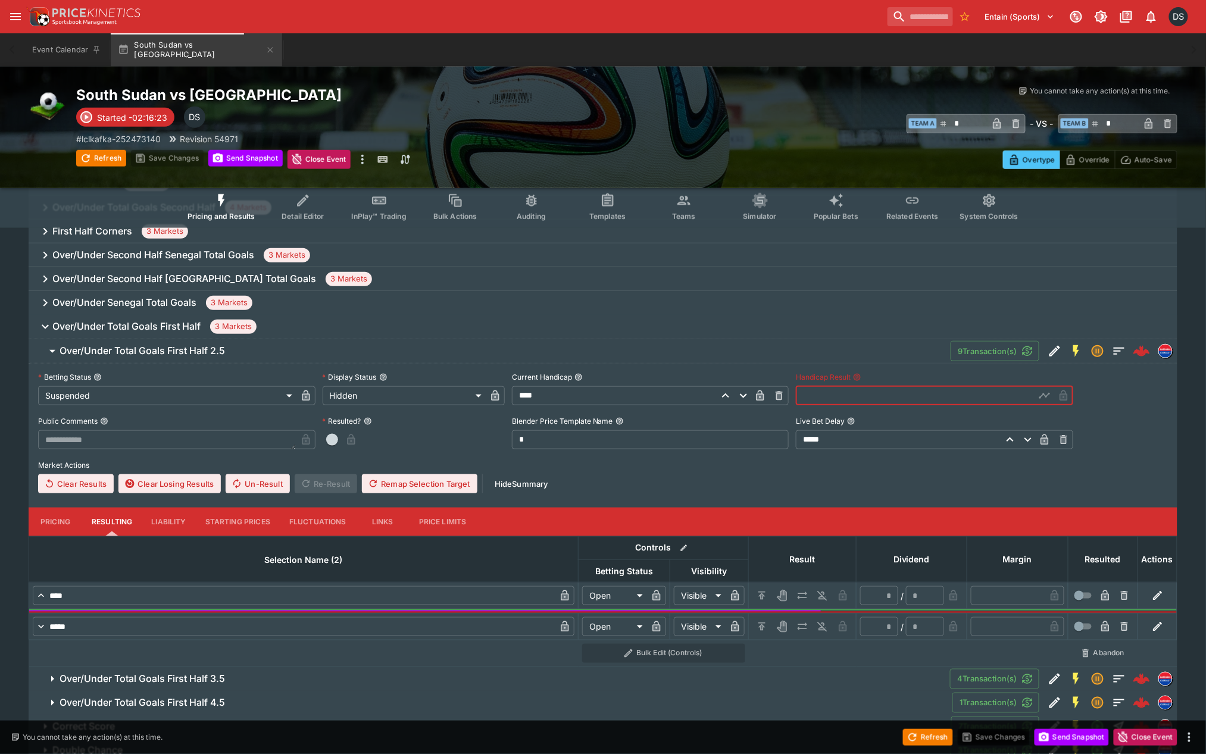
click at [854, 395] on input "text" at bounding box center [915, 395] width 239 height 19
click at [1049, 395] on icon "button" at bounding box center [1045, 396] width 12 height 12
click at [761, 593] on icon "H/C" at bounding box center [762, 596] width 12 height 12
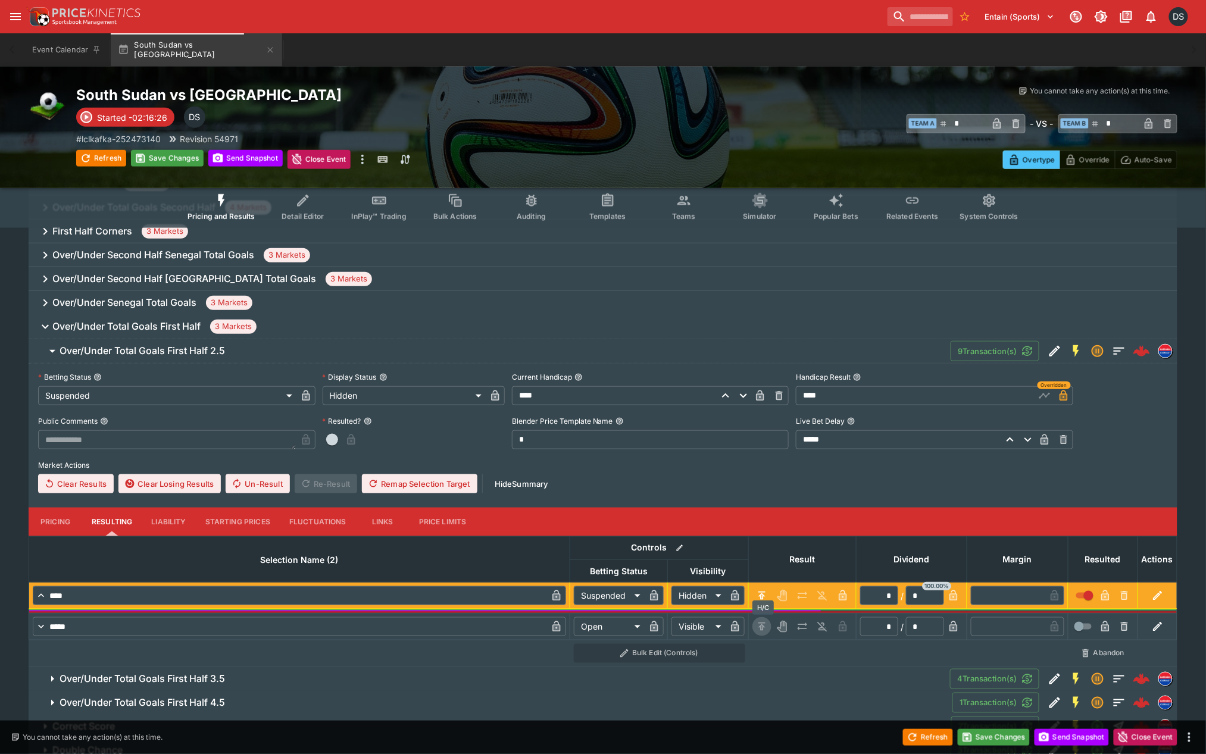
click at [764, 625] on icon "H/C" at bounding box center [761, 627] width 7 height 8
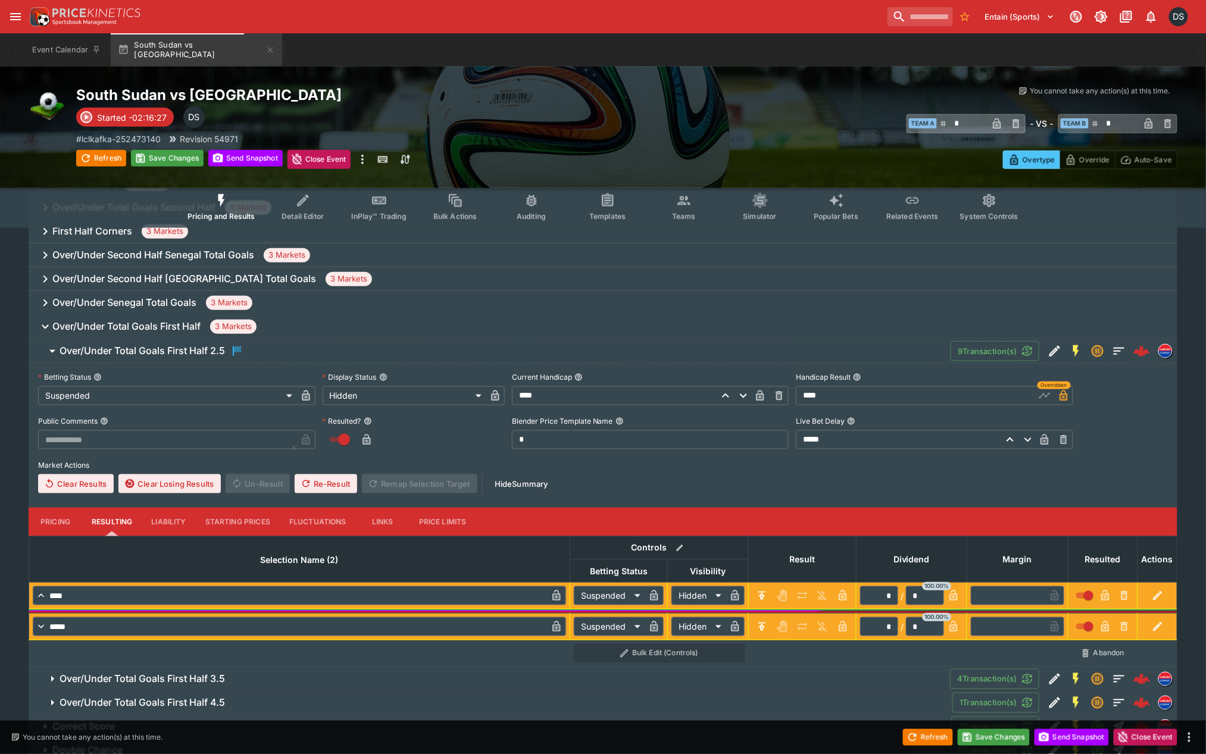
click at [247, 668] on button "Over/Under Total Goals First Half 3.5" at bounding box center [489, 679] width 921 height 24
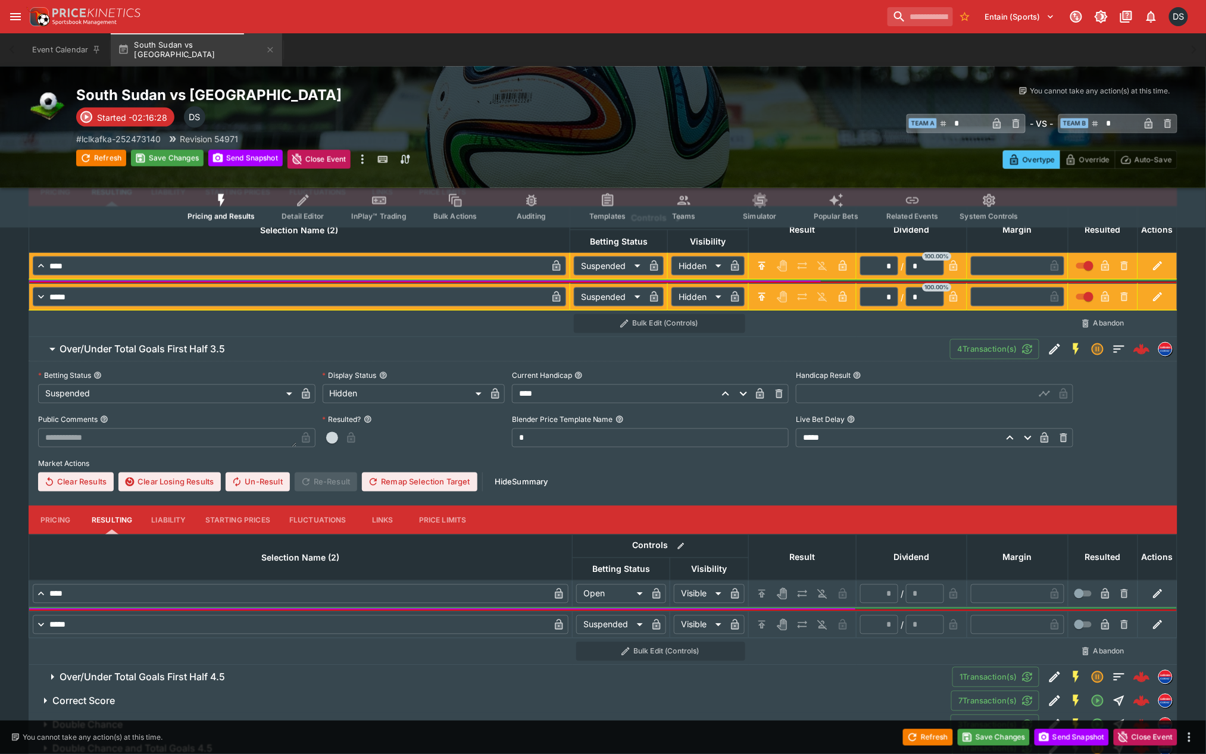
scroll to position [595, 0]
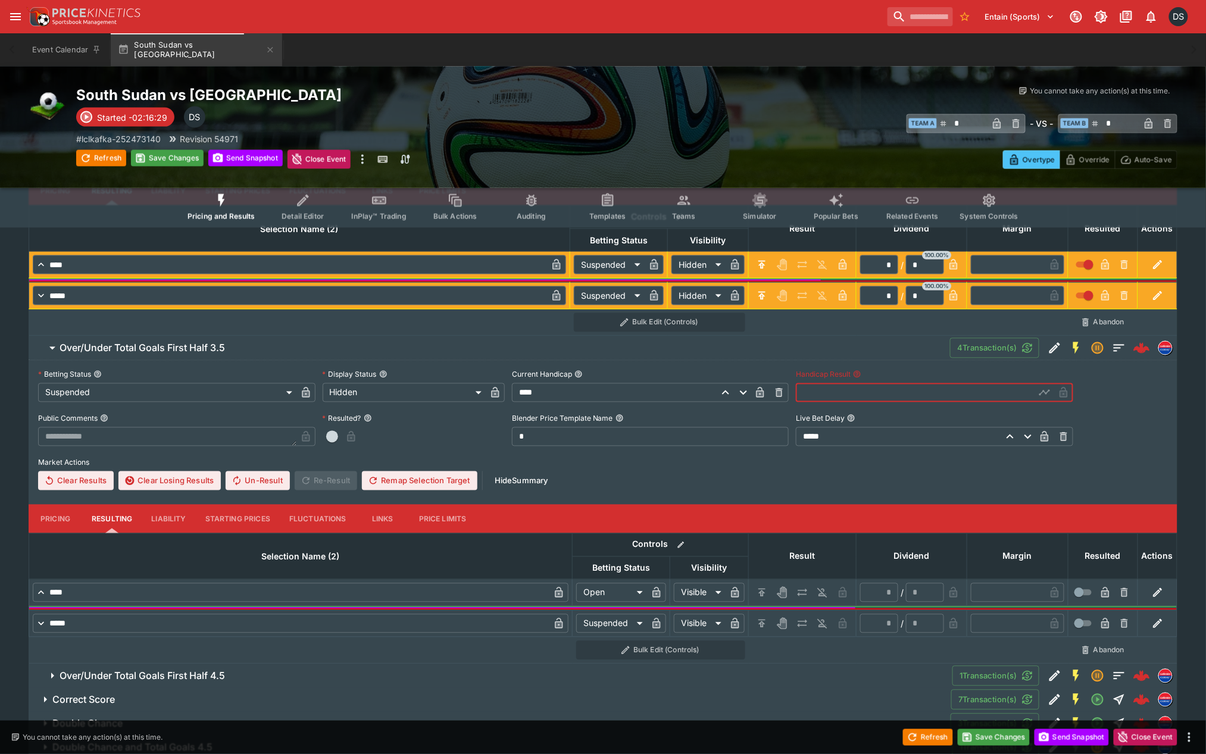
click at [846, 393] on input "text" at bounding box center [915, 392] width 239 height 19
click at [1045, 393] on icon "button" at bounding box center [1044, 392] width 8 height 11
click at [762, 587] on icon "H/C" at bounding box center [762, 593] width 12 height 12
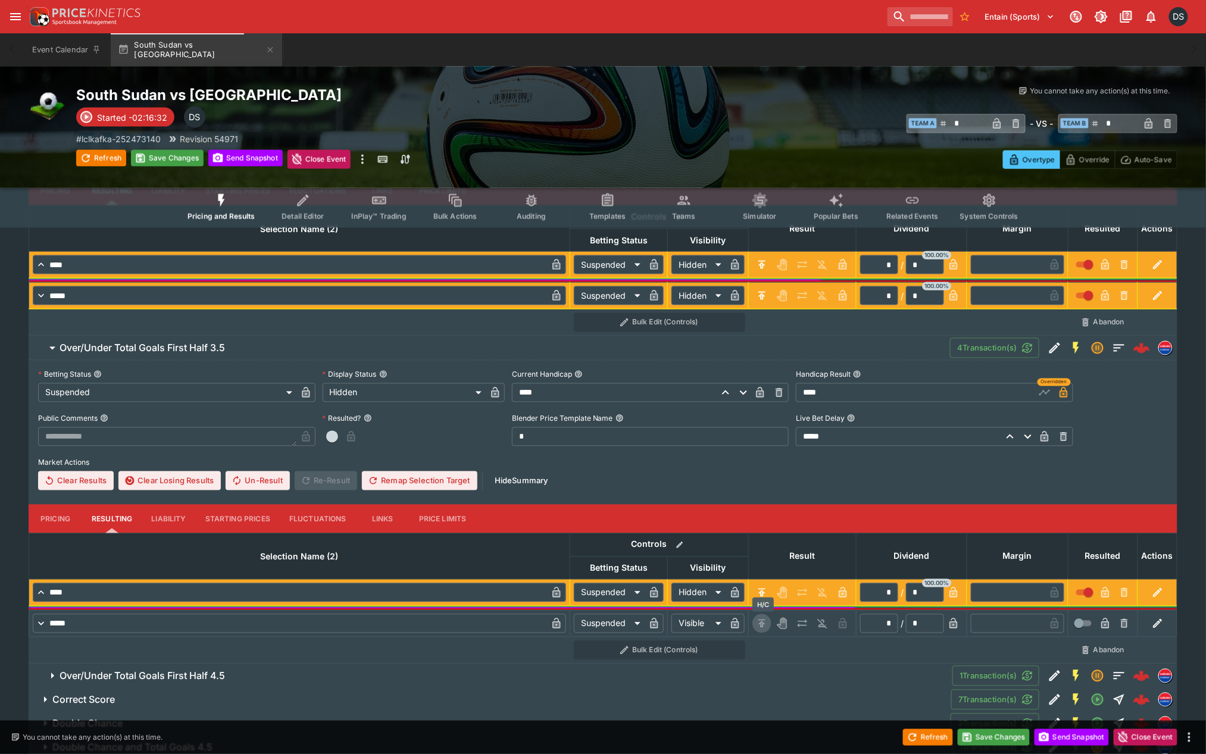
click at [762, 620] on icon "H/C" at bounding box center [761, 624] width 7 height 8
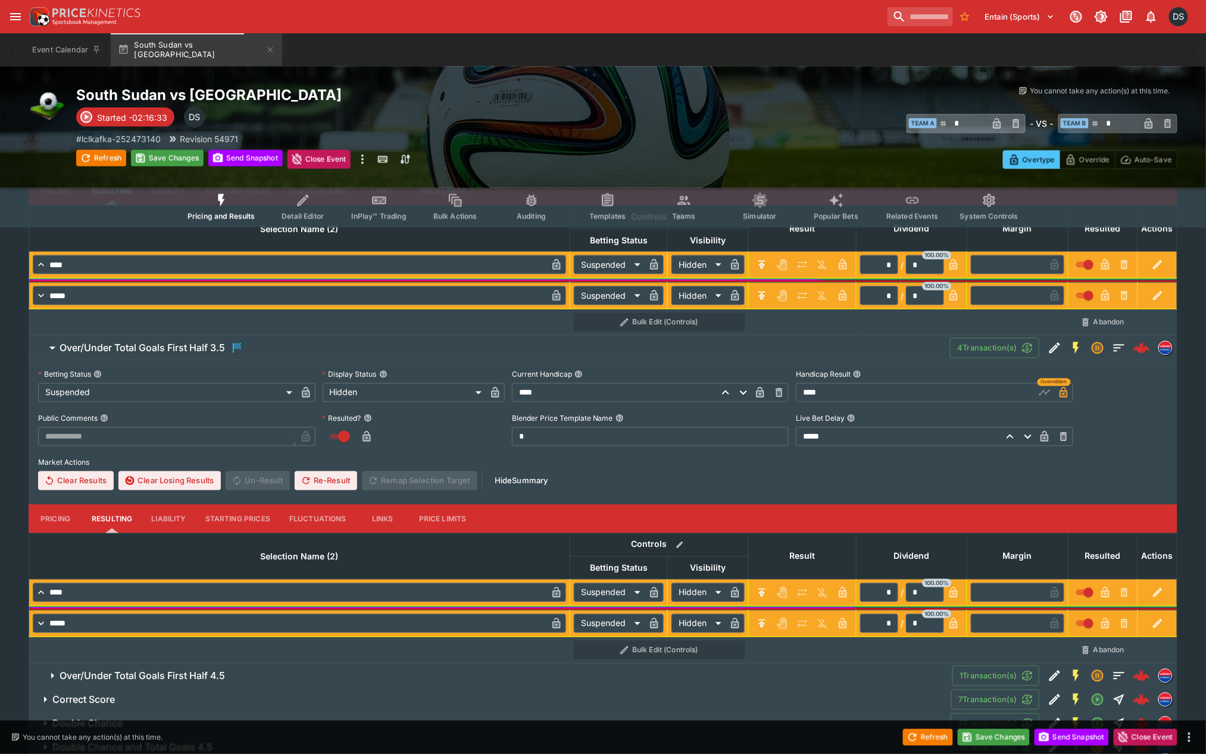
click at [228, 680] on span "Over/Under Total Goals First Half 4.5" at bounding box center [501, 676] width 883 height 12
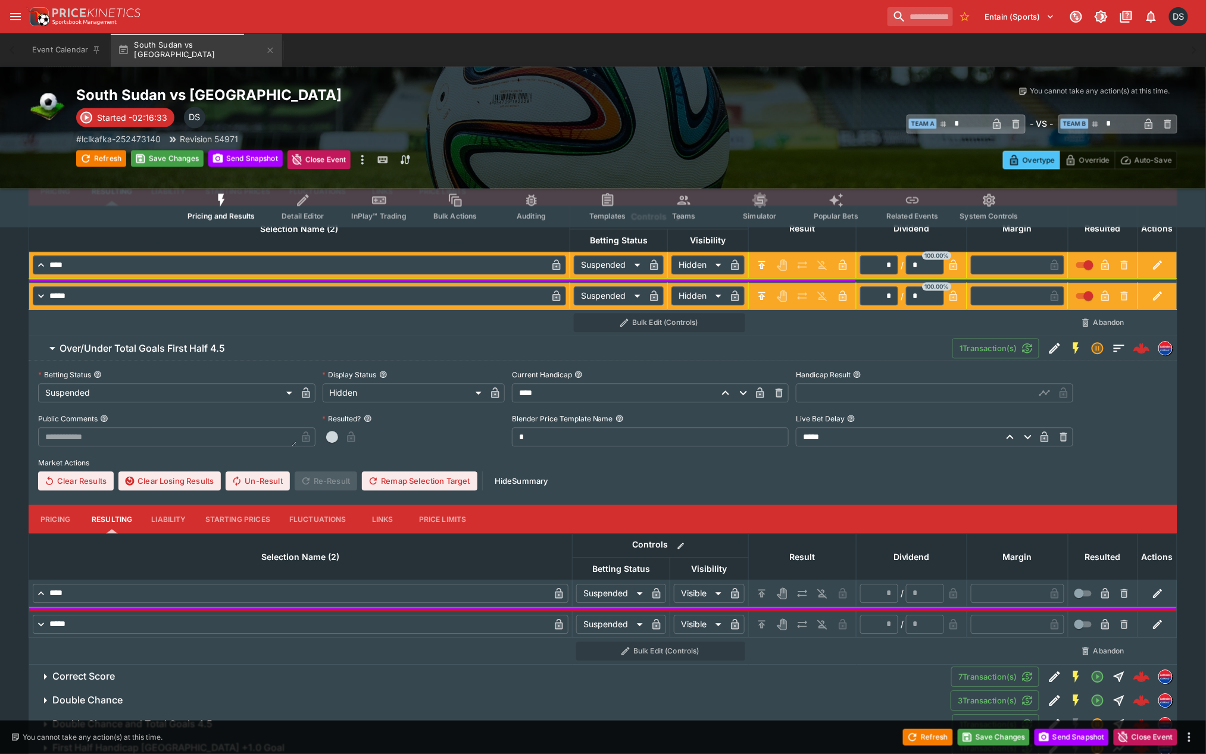
scroll to position [926, 0]
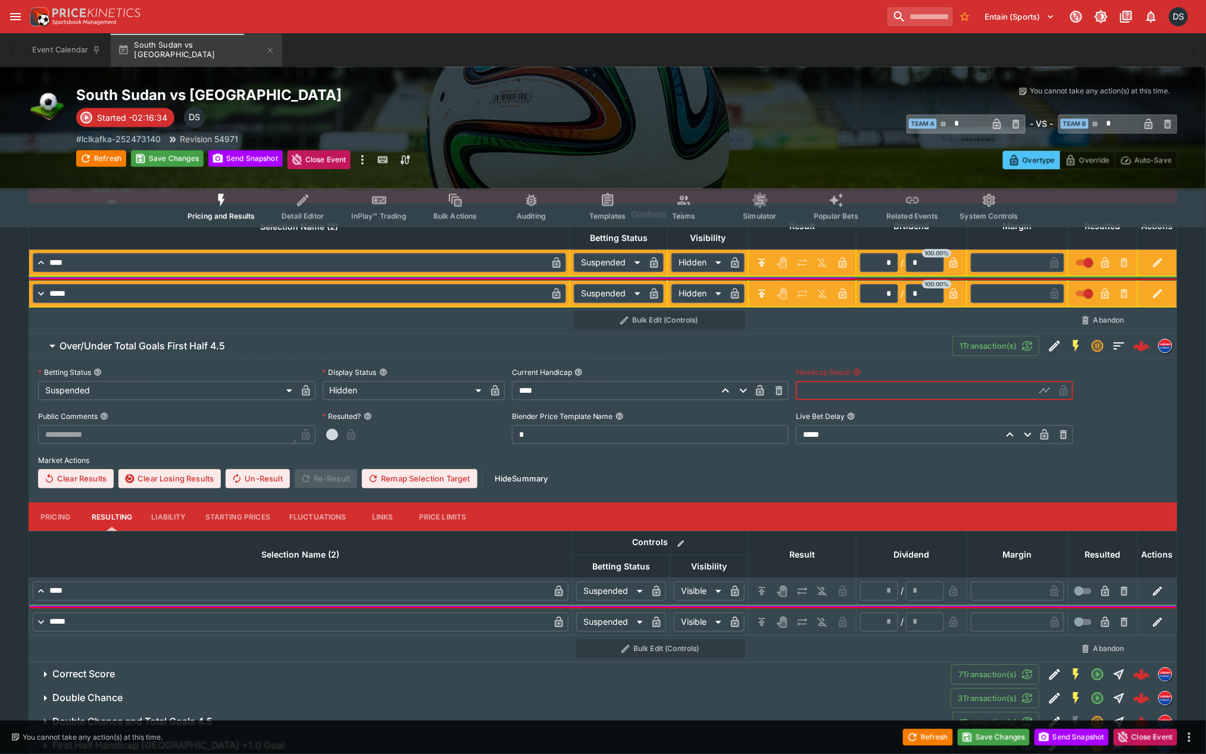
click at [889, 396] on input "text" at bounding box center [915, 390] width 239 height 19
click at [1049, 392] on icon "button" at bounding box center [1045, 391] width 12 height 12
drag, startPoint x: 766, startPoint y: 585, endPoint x: 763, endPoint y: 606, distance: 21.0
click at [765, 587] on icon "H/C" at bounding box center [762, 591] width 12 height 12
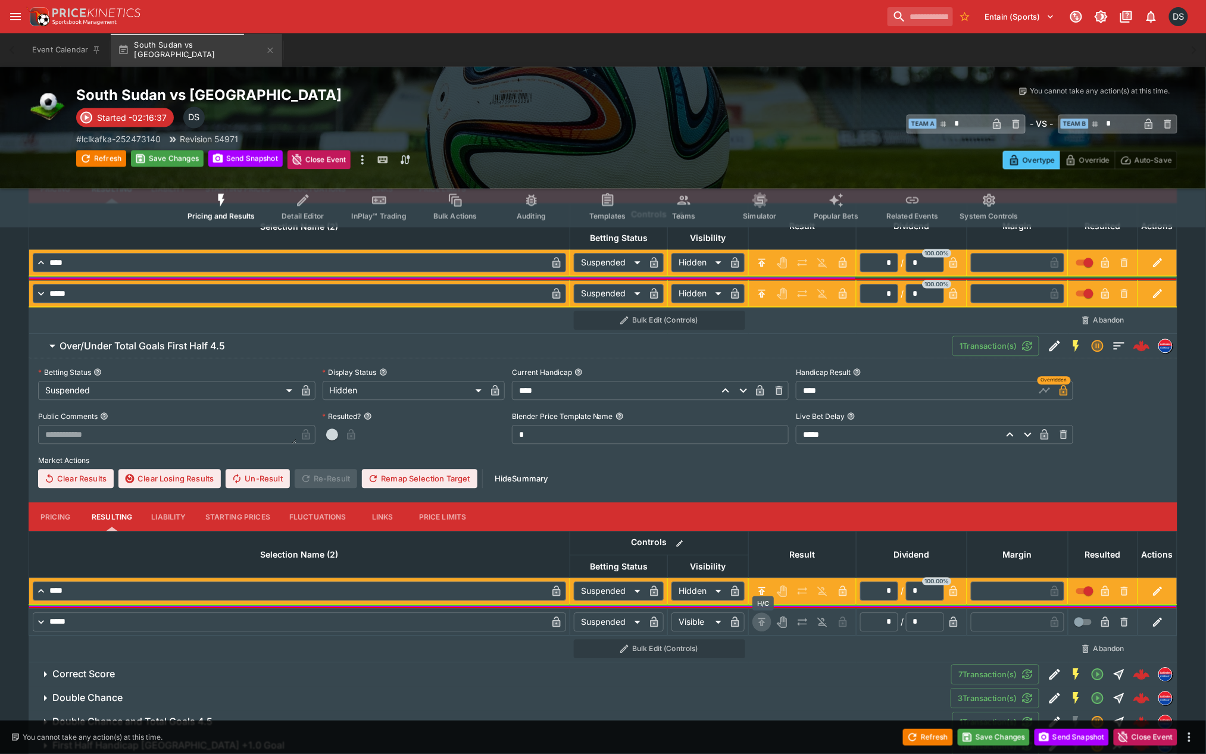
click at [762, 622] on icon "H/C" at bounding box center [761, 622] width 7 height 8
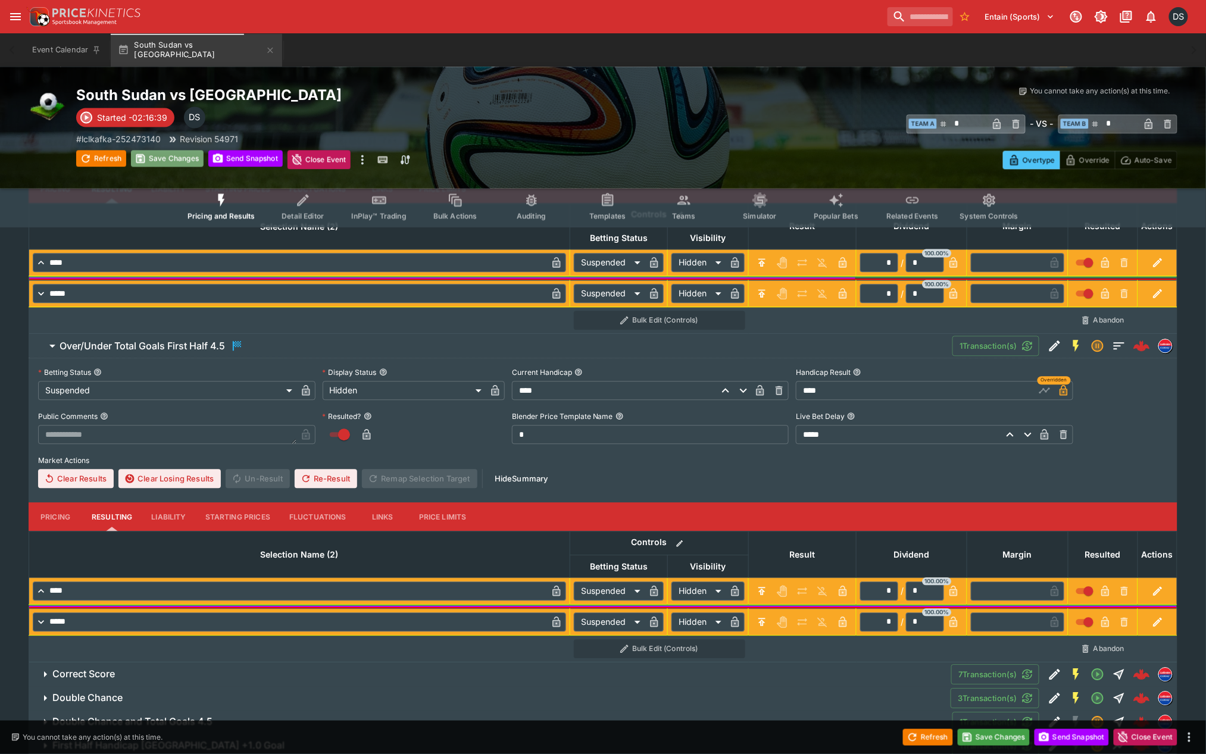
click at [176, 161] on button "Save Changes" at bounding box center [167, 158] width 73 height 17
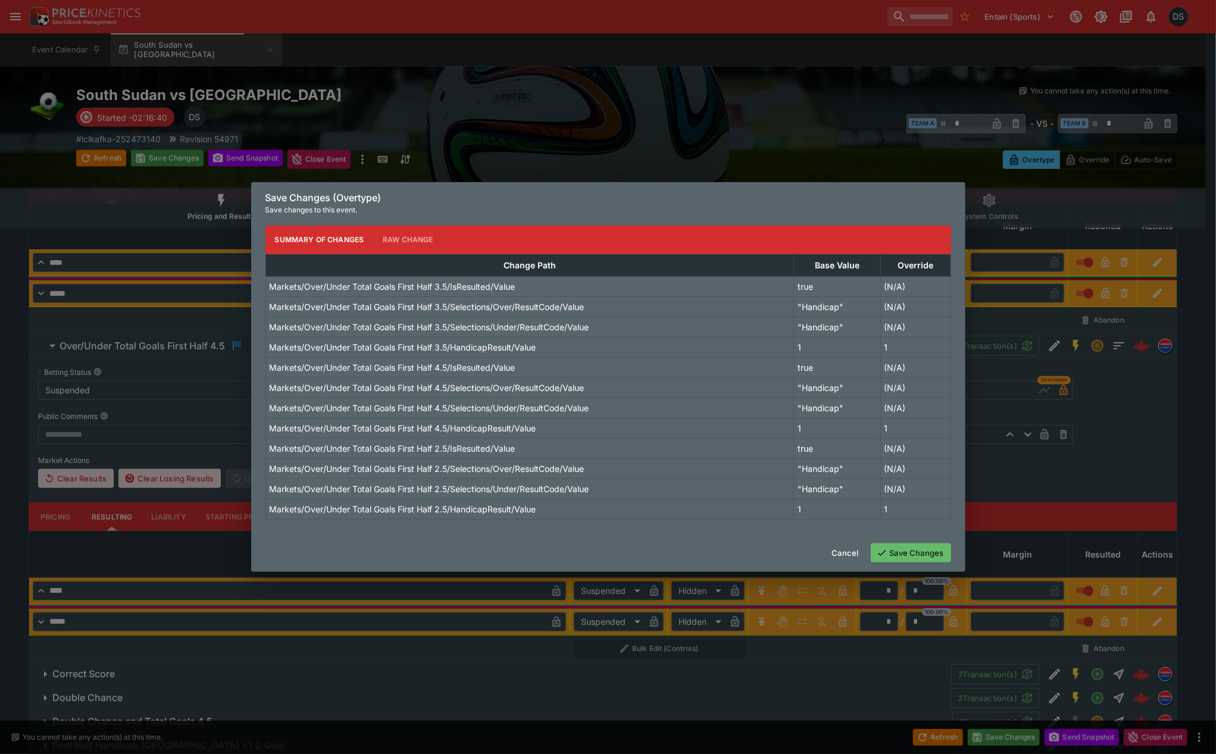
click at [920, 562] on button "Save Changes" at bounding box center [911, 552] width 80 height 19
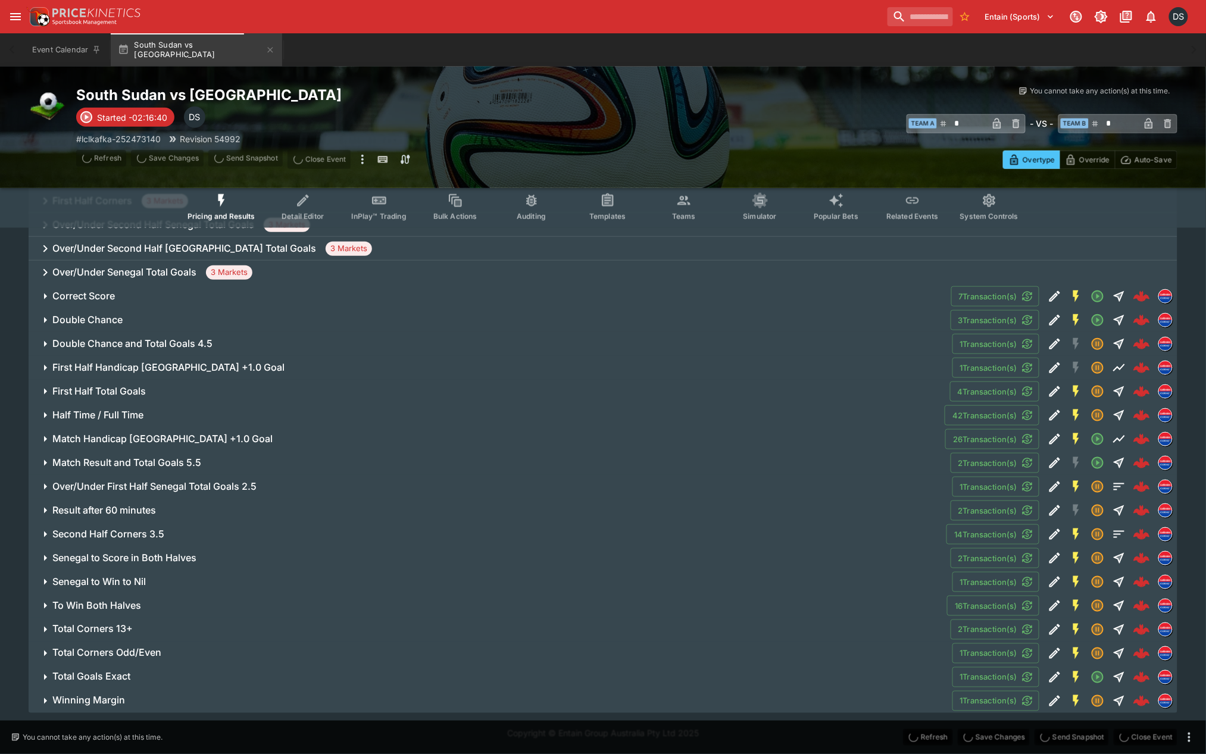
scroll to position [293, 0]
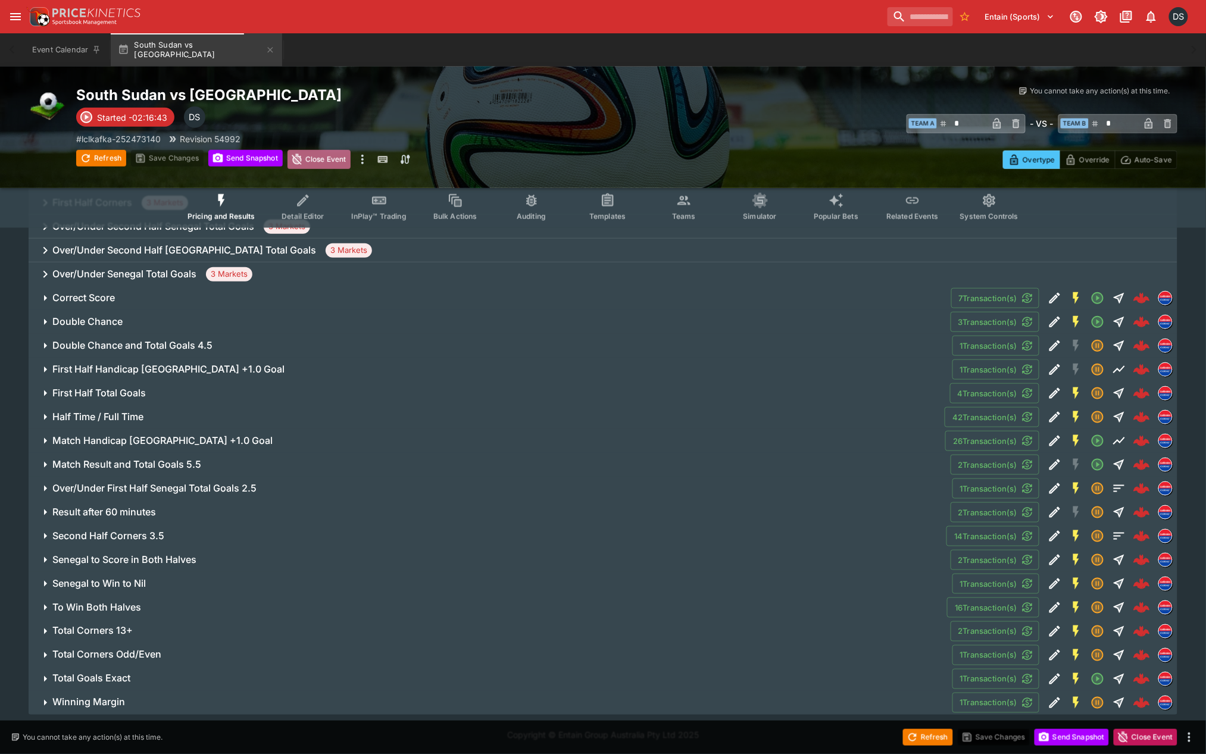
click at [327, 164] on button "Close Event" at bounding box center [319, 159] width 64 height 19
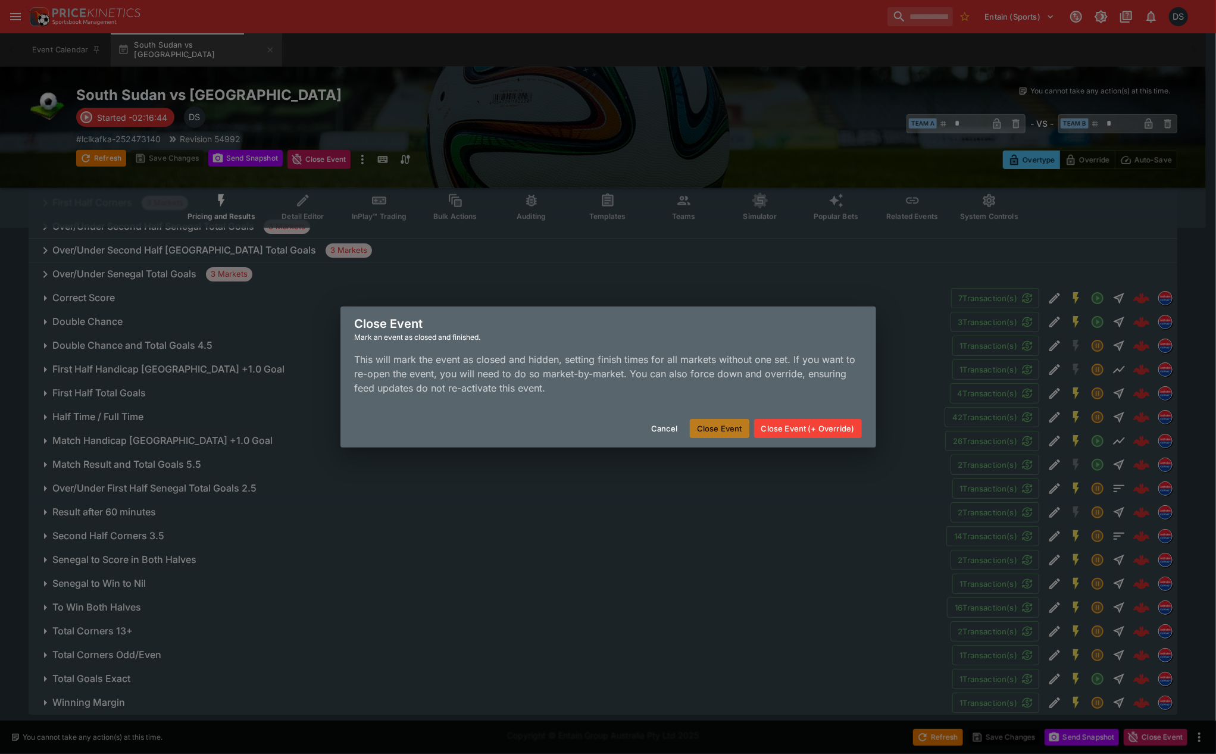
click at [735, 429] on button "Close Event" at bounding box center [720, 428] width 60 height 19
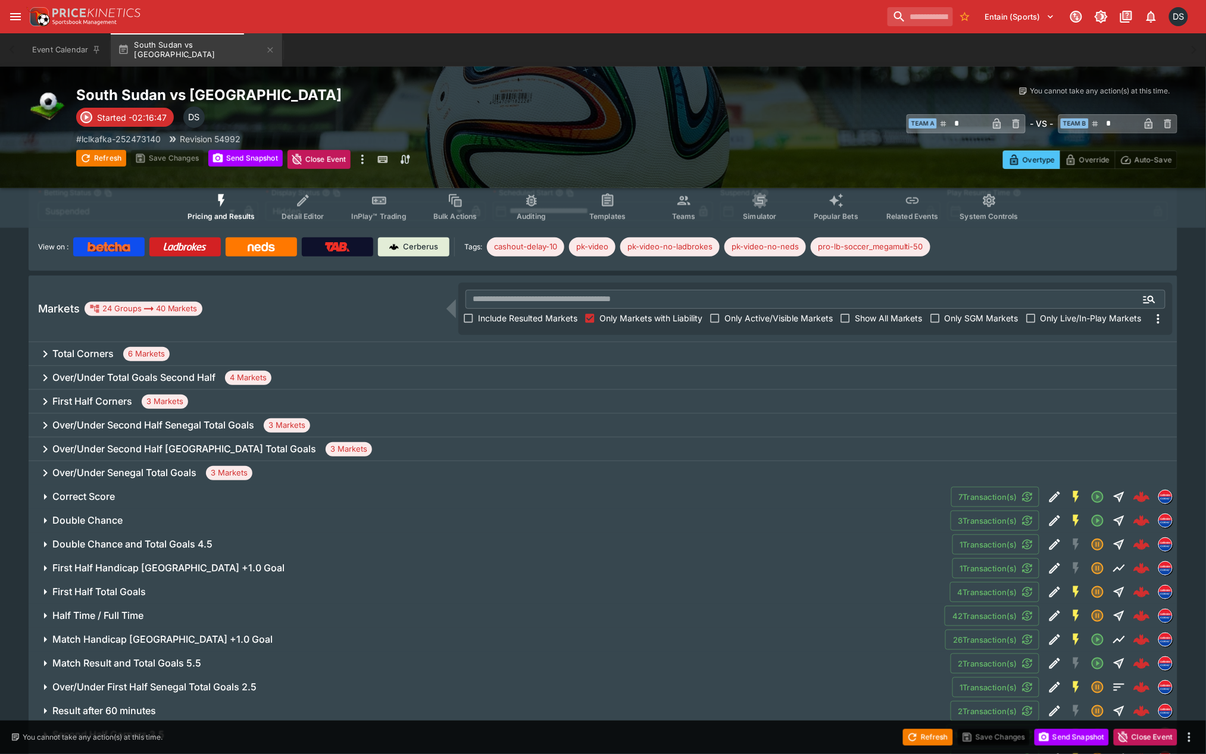
scroll to position [0, 0]
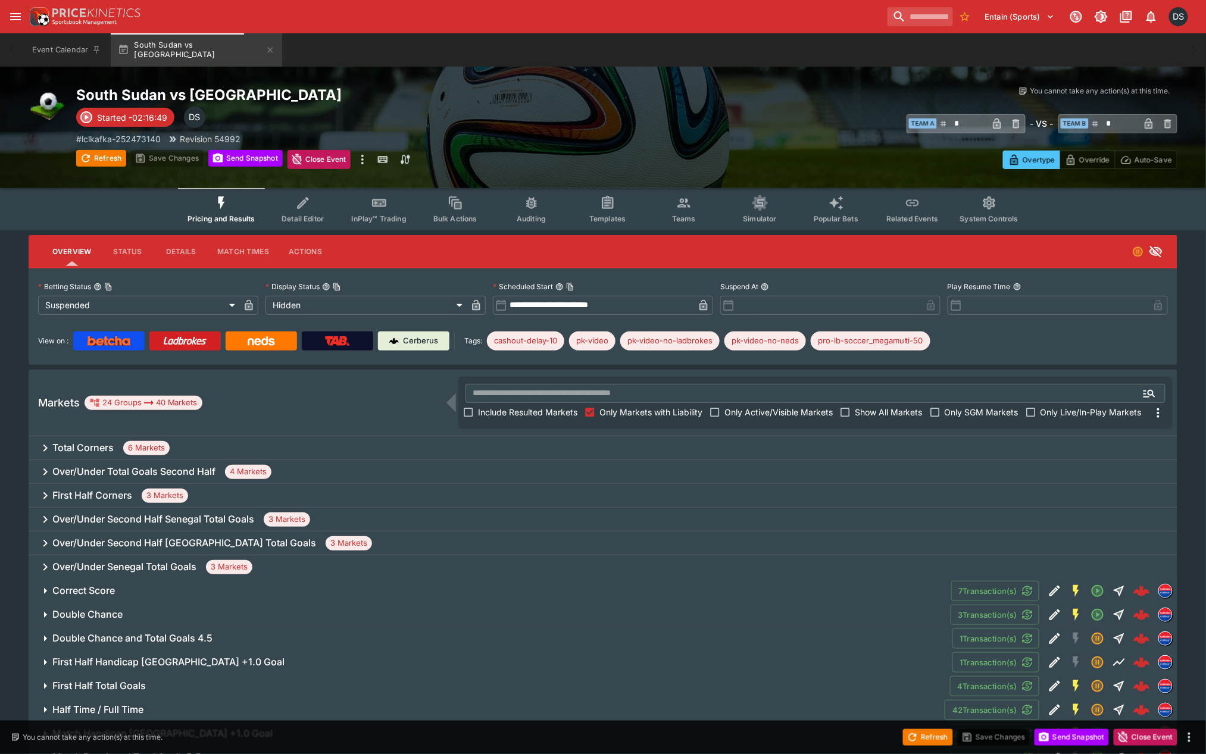
click at [104, 161] on button "Refresh" at bounding box center [101, 158] width 50 height 17
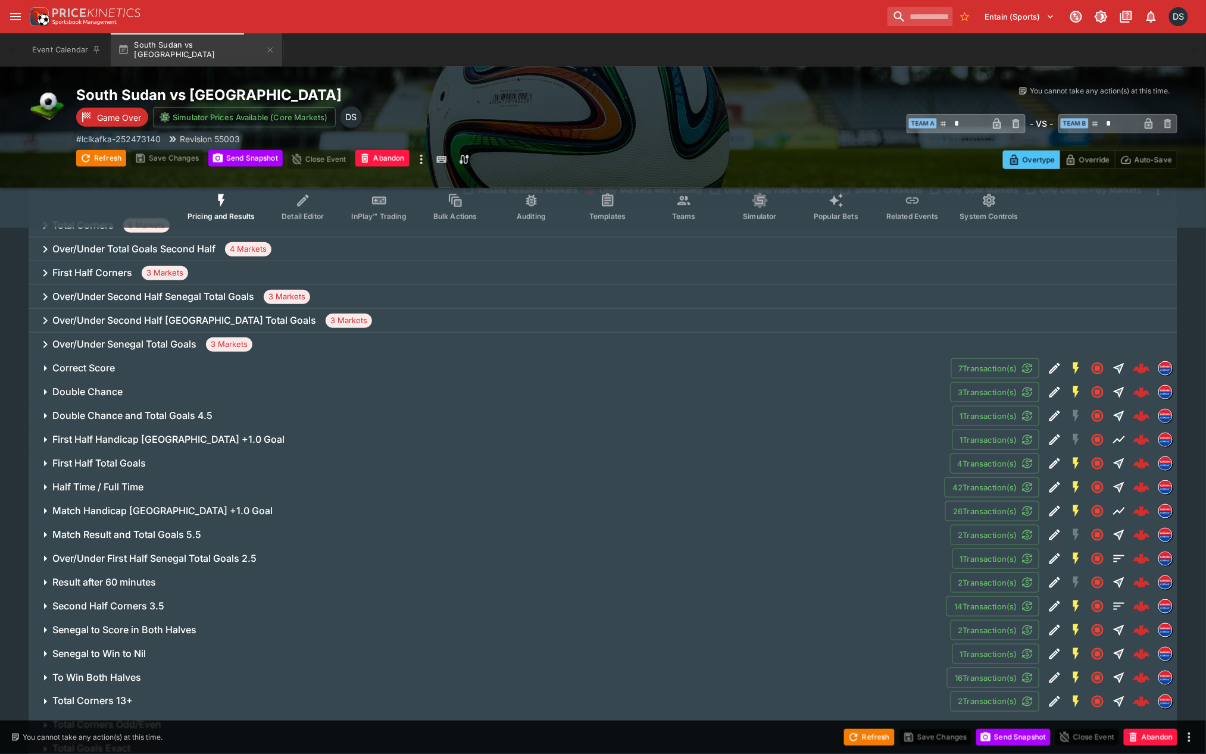
scroll to position [293, 0]
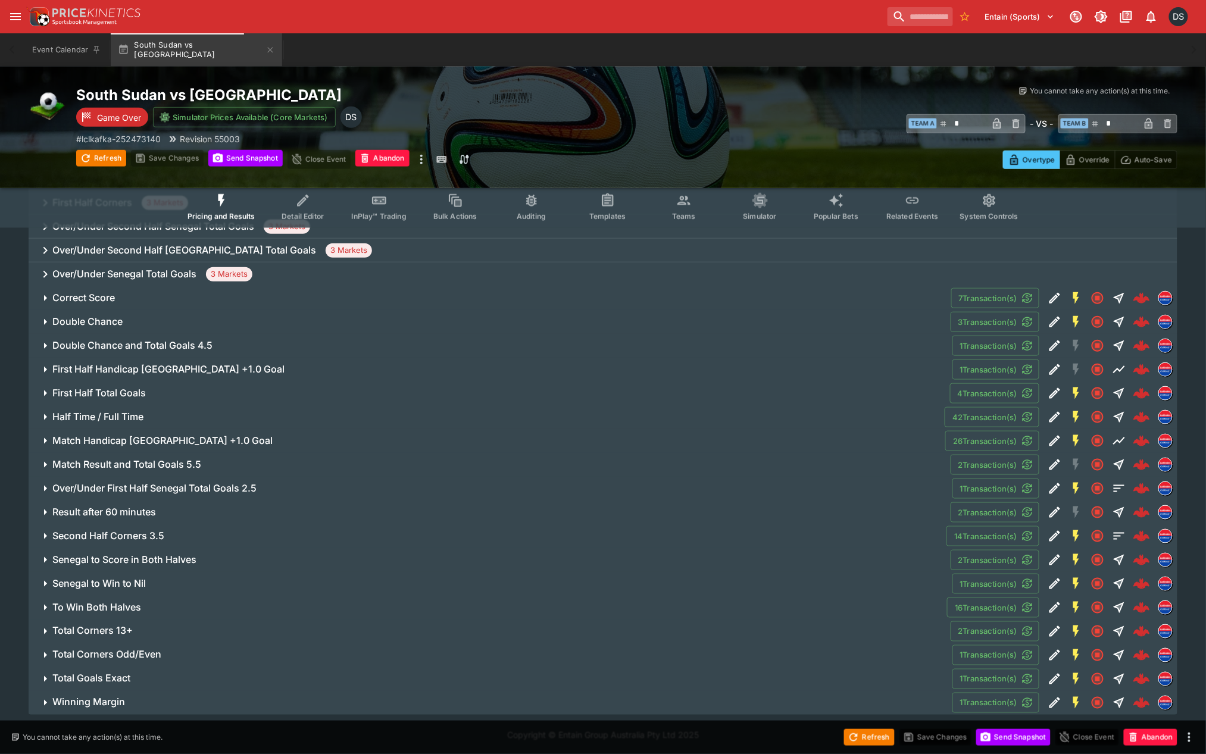
click at [100, 561] on h6 "Senegal to Score in Both Halves" at bounding box center [124, 560] width 144 height 12
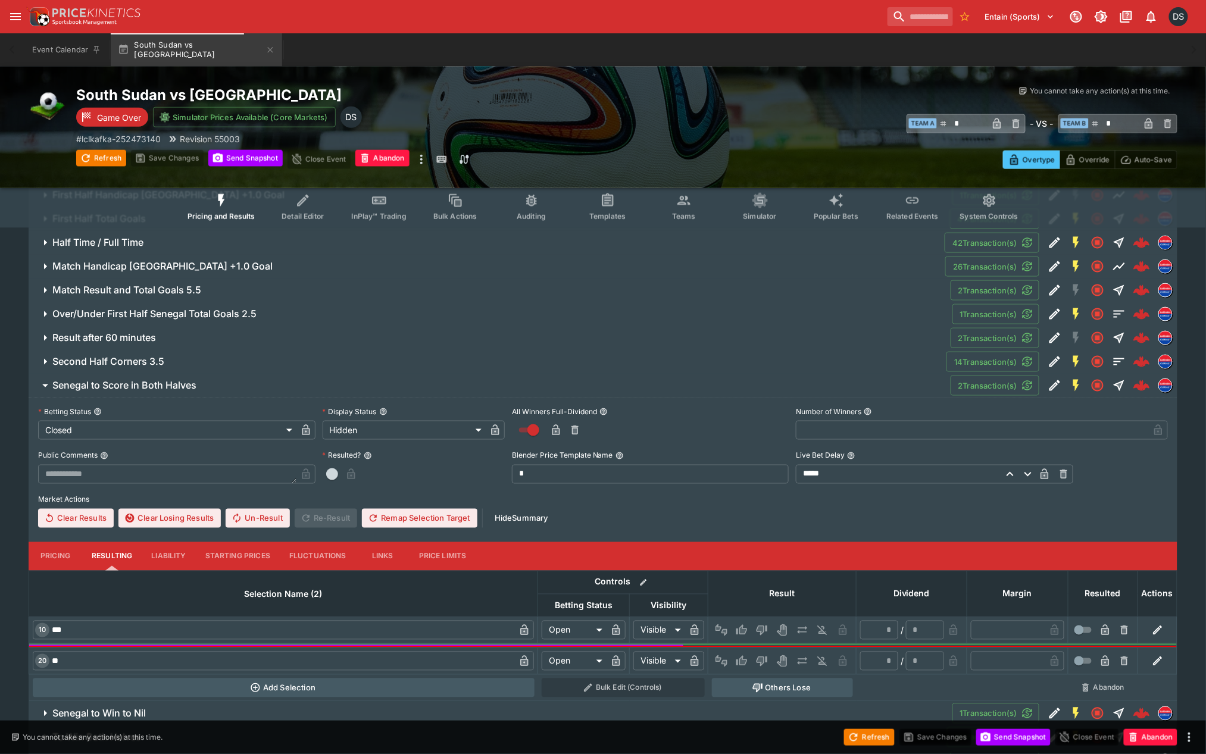
scroll to position [491, 0]
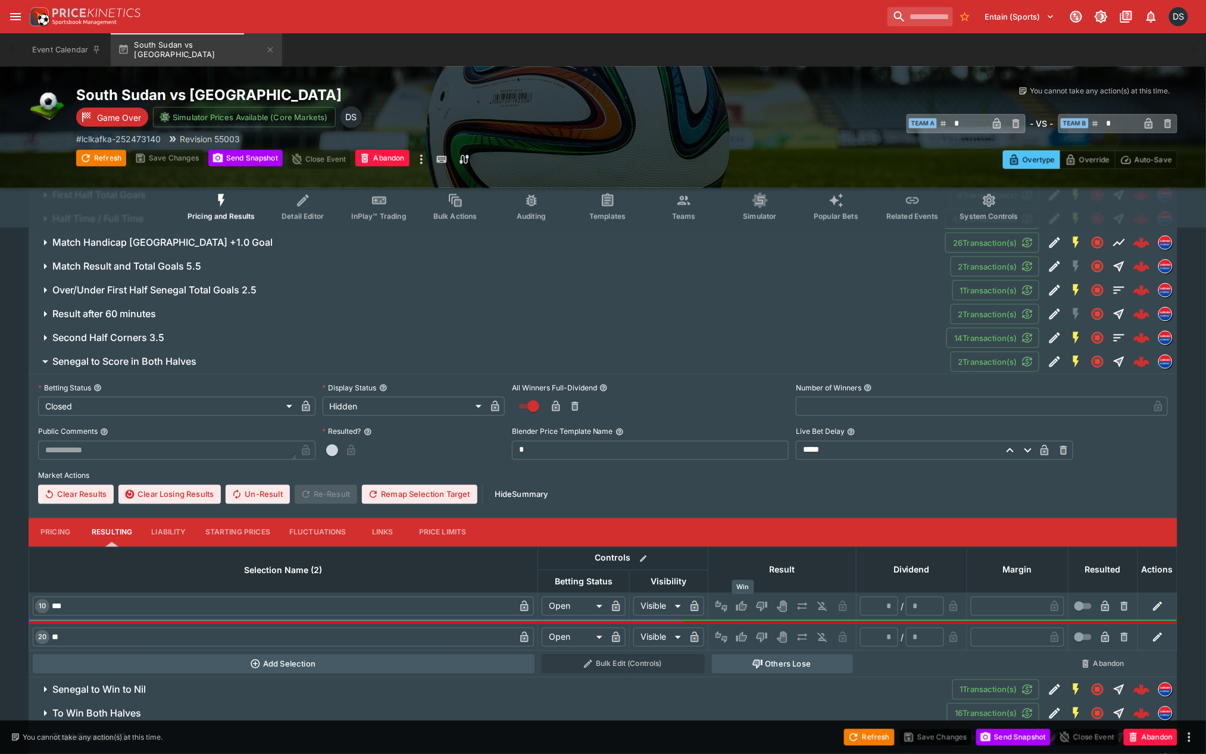
click at [743, 606] on icon "Win" at bounding box center [743, 606] width 6 height 7
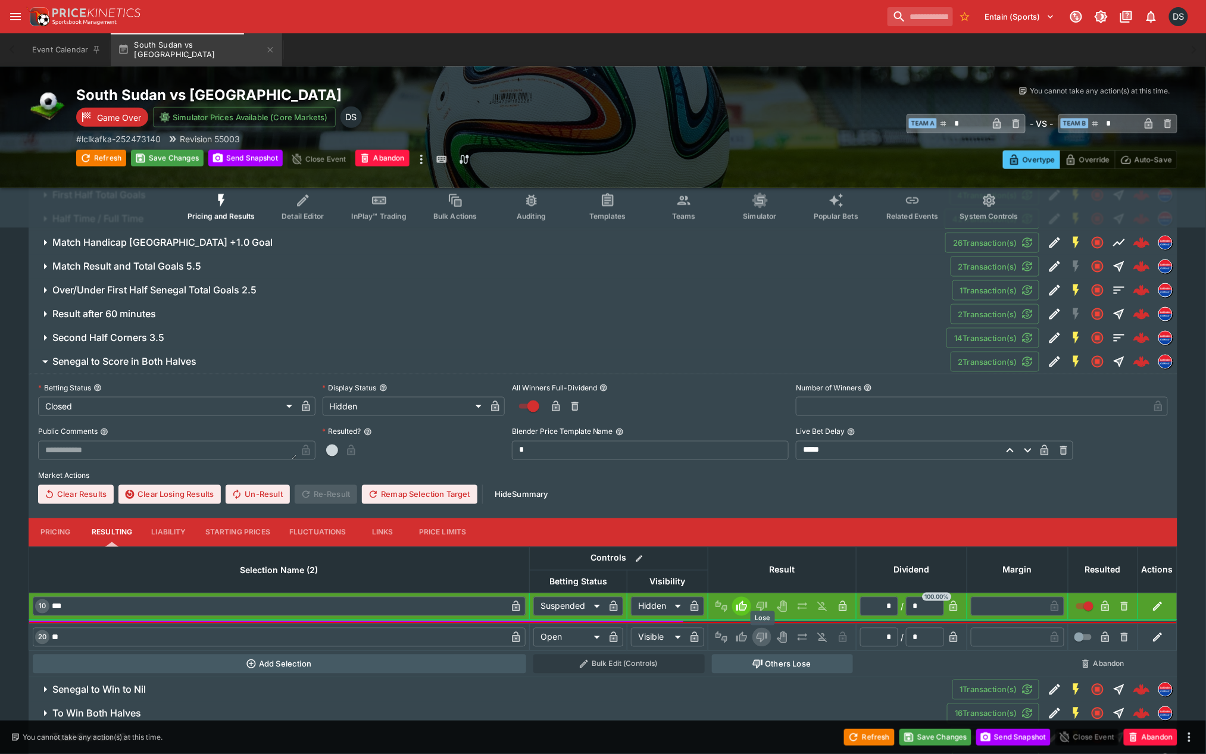
click at [765, 639] on icon "Lose" at bounding box center [762, 638] width 12 height 12
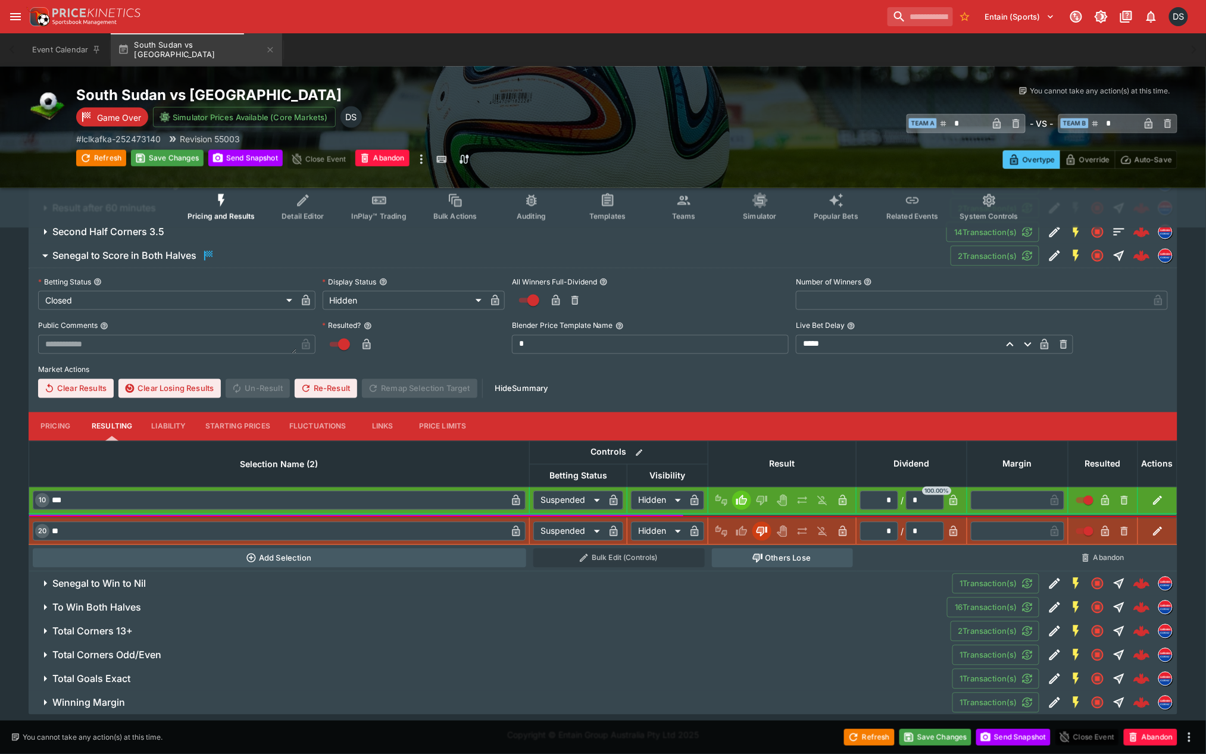
click at [133, 586] on h6 "Senegal to Win to Nil" at bounding box center [98, 584] width 93 height 12
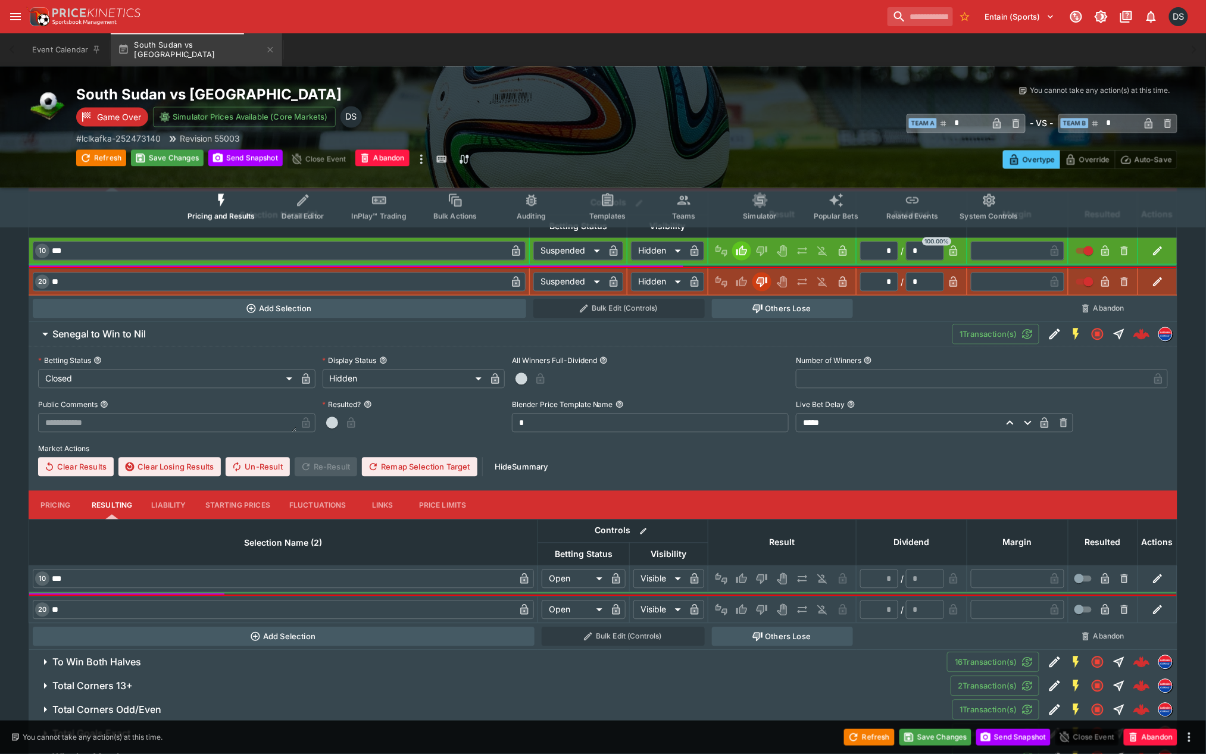
scroll to position [861, 0]
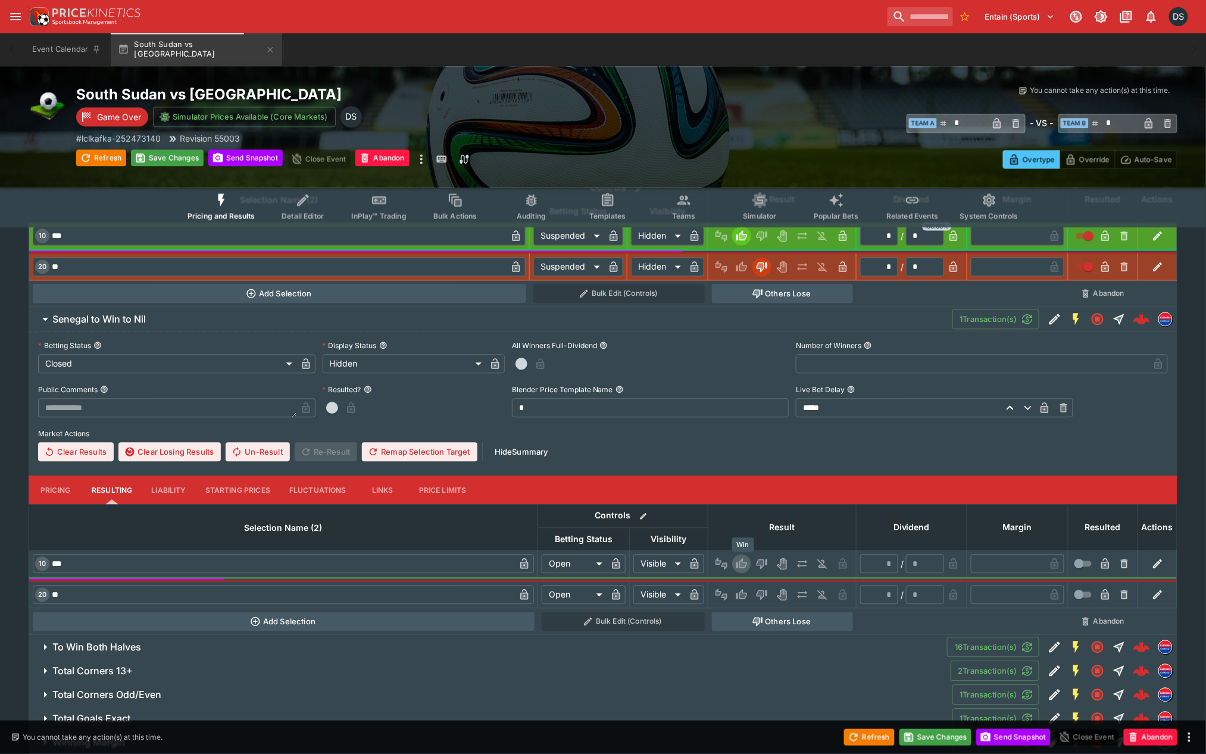
click at [740, 561] on icon "Win" at bounding box center [741, 564] width 11 height 10
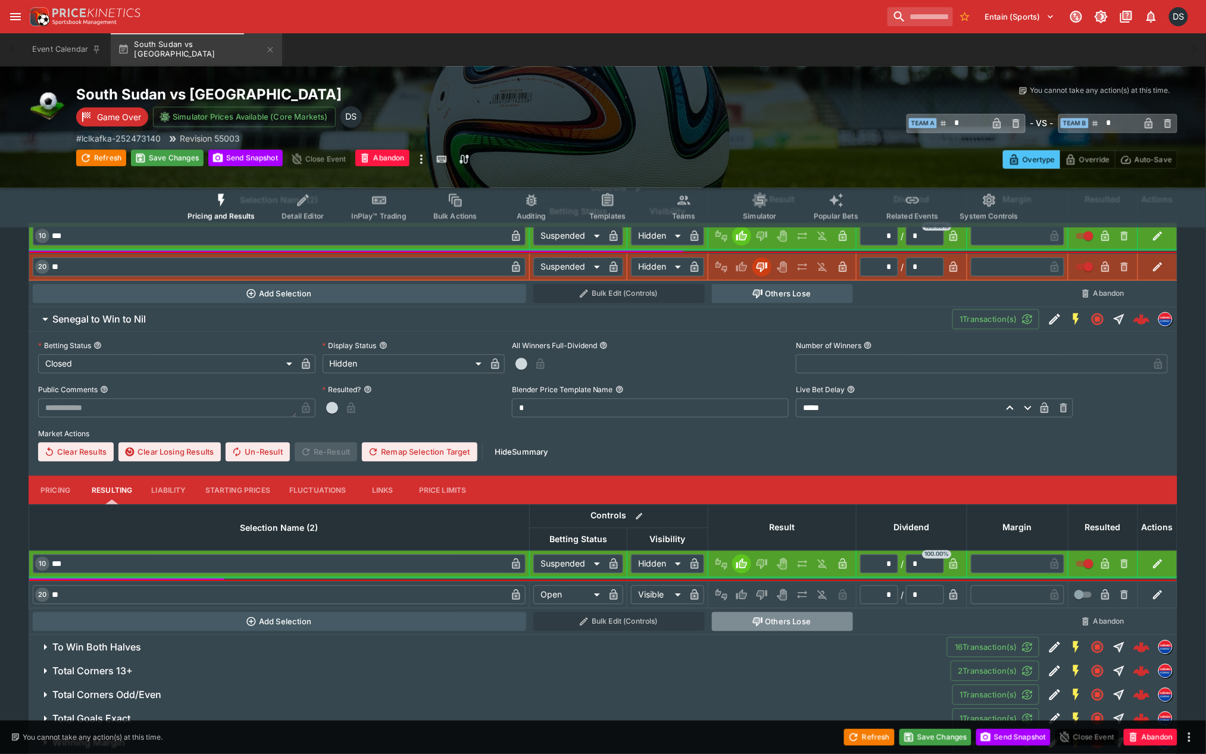
click at [771, 620] on button "Others Lose" at bounding box center [782, 621] width 141 height 19
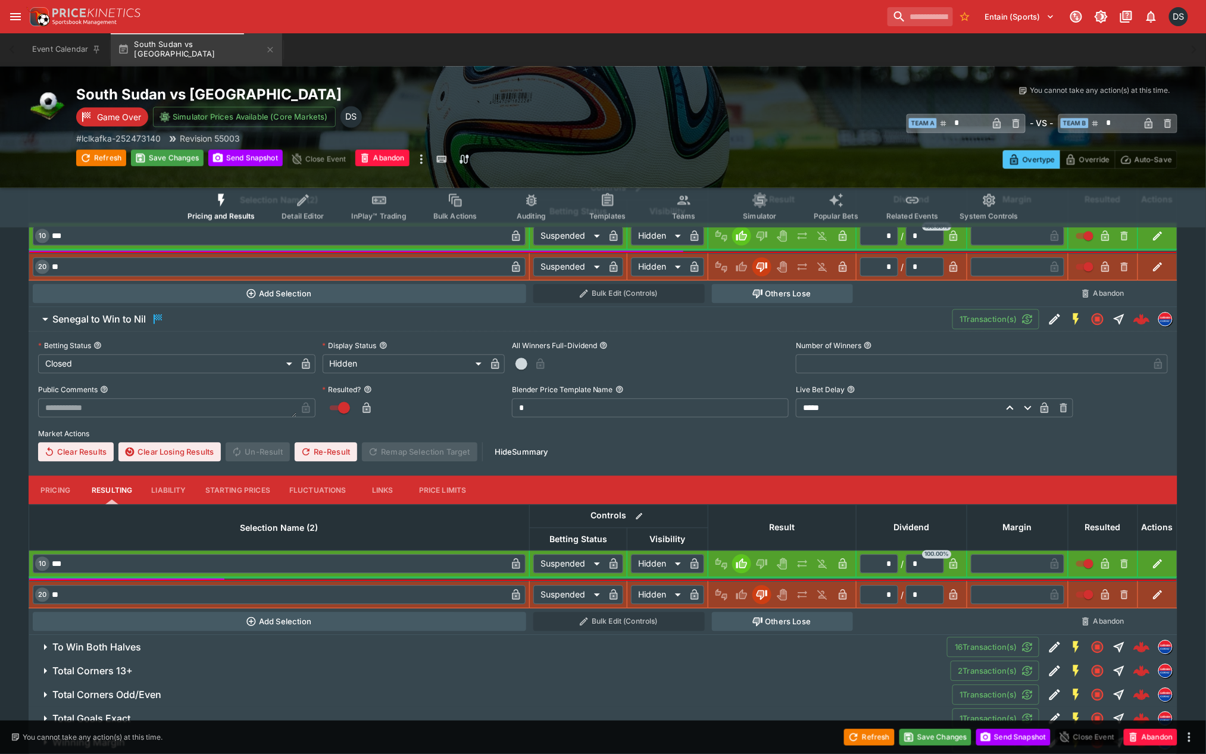
click at [135, 644] on h6 "To Win Both Halves" at bounding box center [96, 648] width 89 height 12
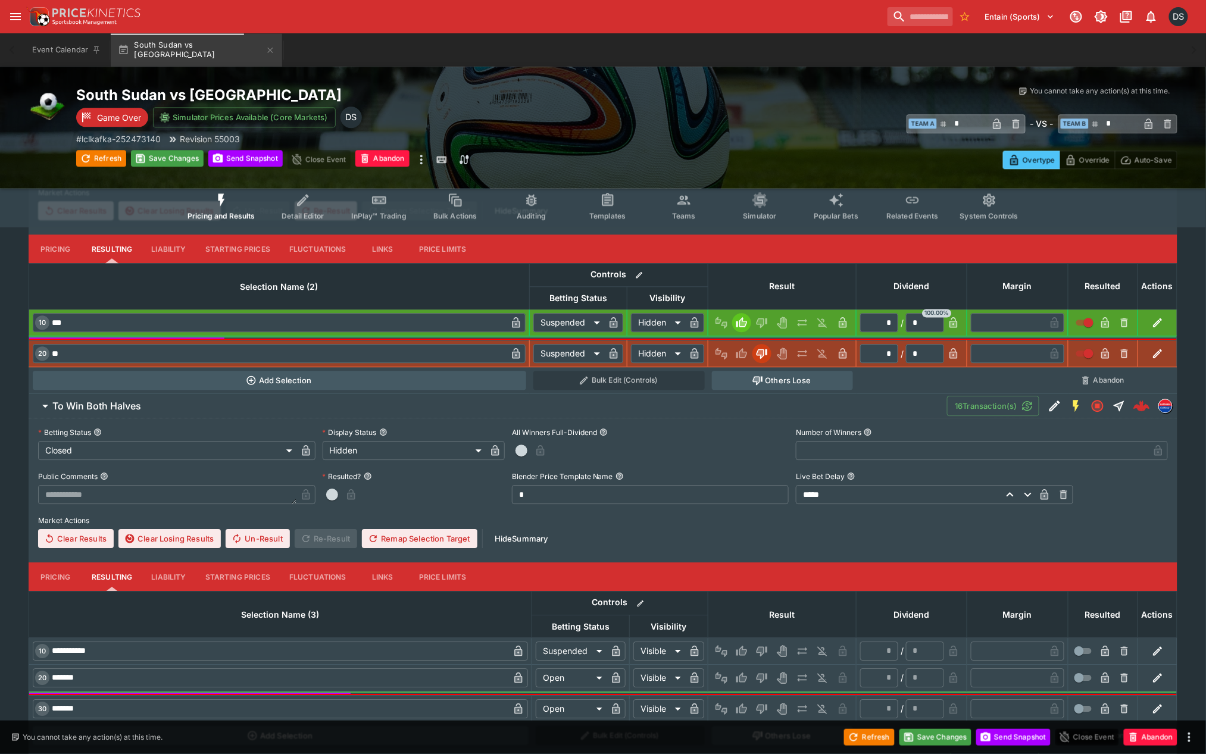
scroll to position [1192, 0]
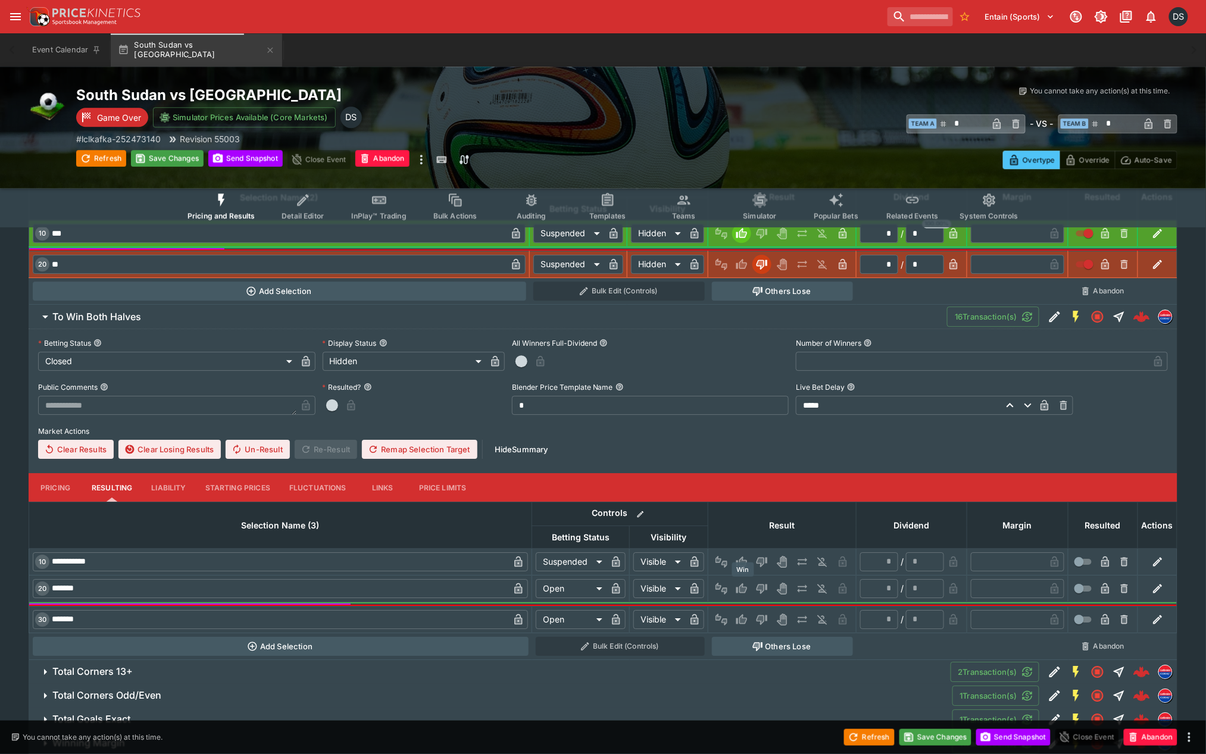
click at [742, 586] on icon "Win" at bounding box center [743, 588] width 6 height 7
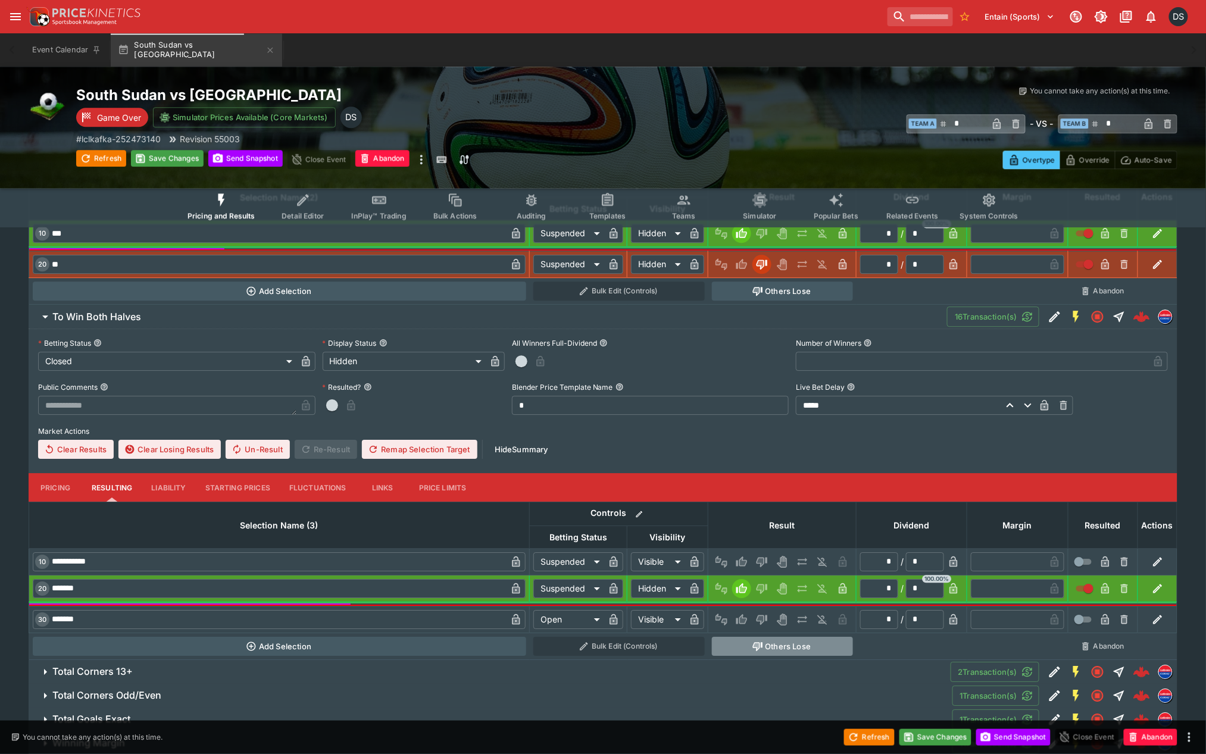
click at [755, 644] on icon "button" at bounding box center [756, 646] width 5 height 7
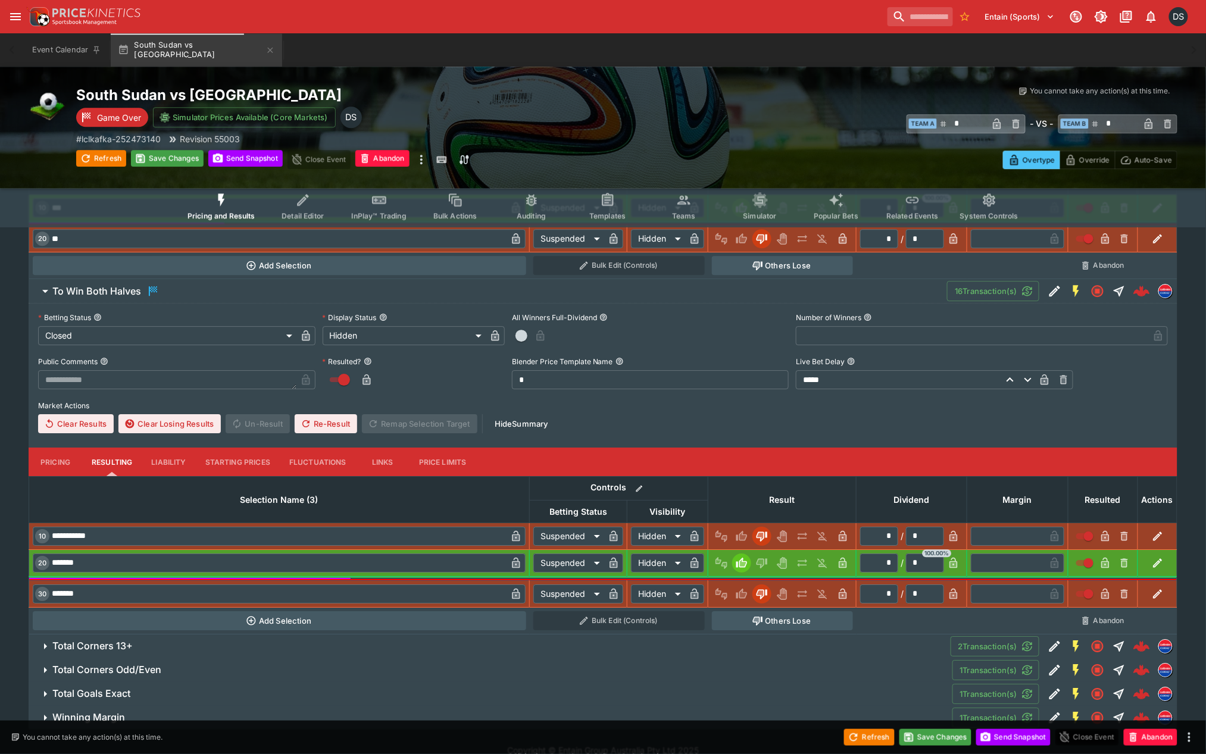
scroll to position [1233, 0]
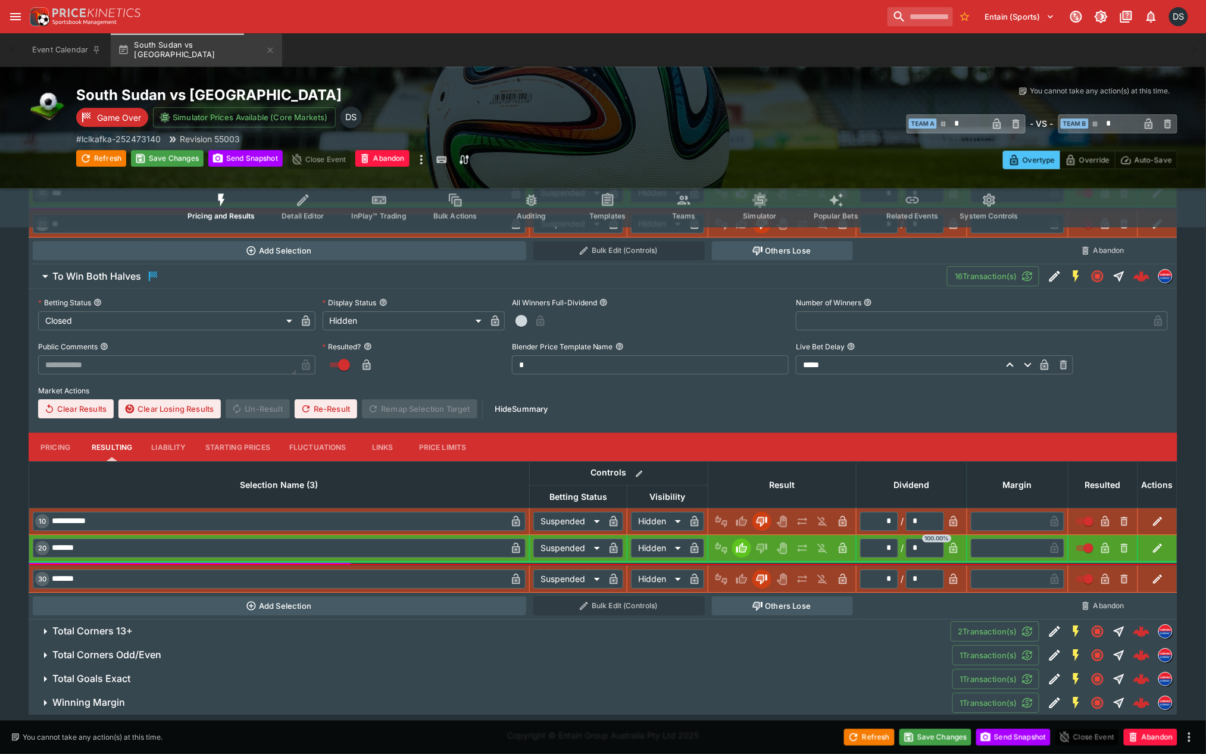
click at [133, 676] on span "Total Goals Exact" at bounding box center [497, 679] width 890 height 12
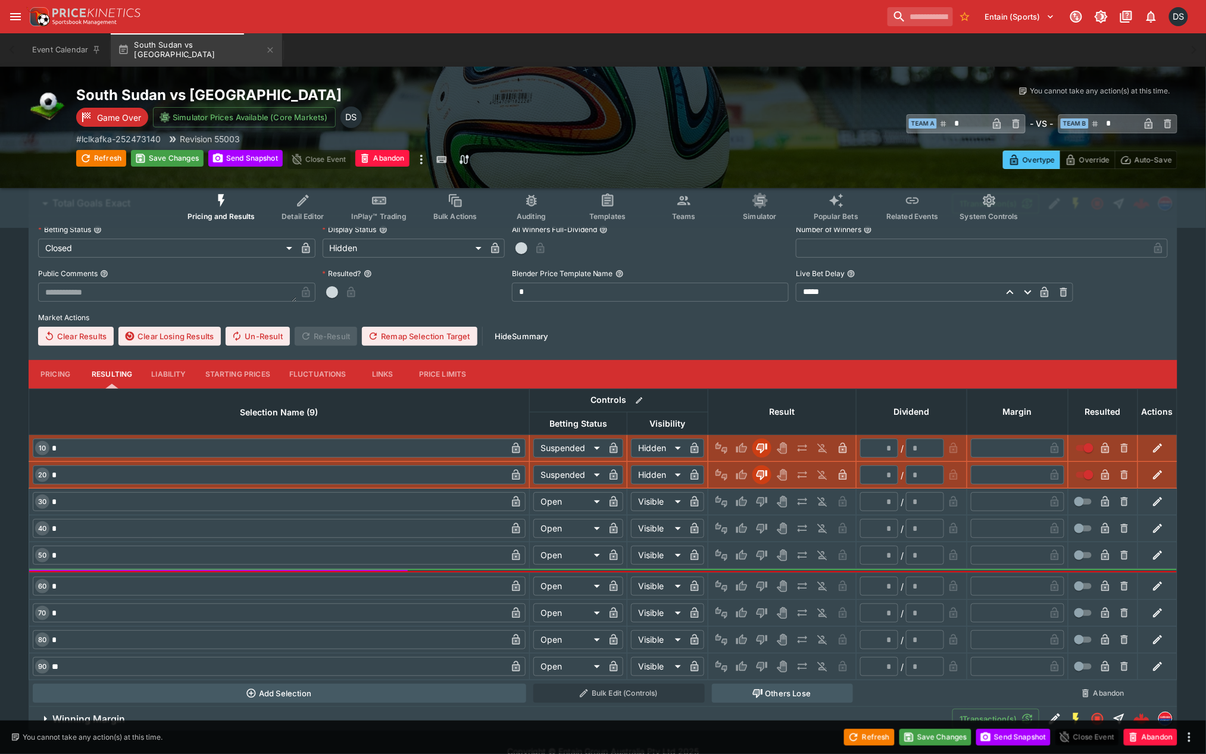
scroll to position [1725, 0]
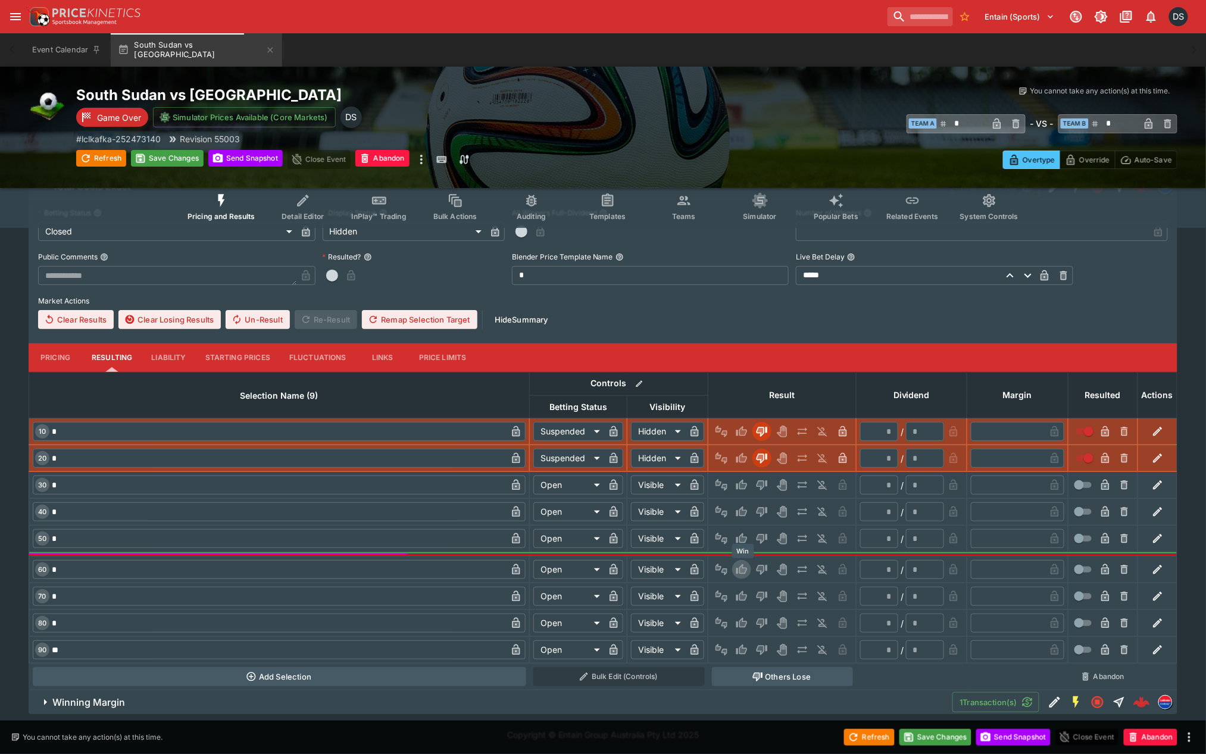
click at [750, 572] on button "Win" at bounding box center [741, 569] width 19 height 19
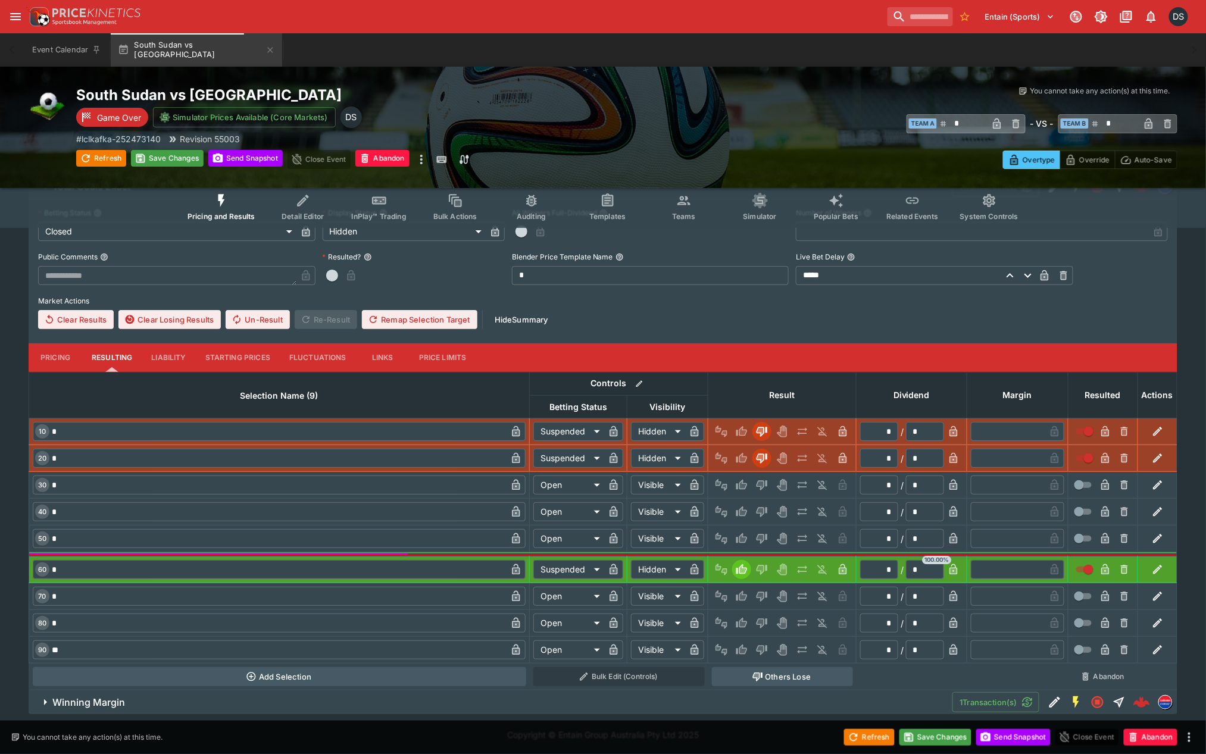
click at [755, 673] on icon "button" at bounding box center [757, 677] width 10 height 9
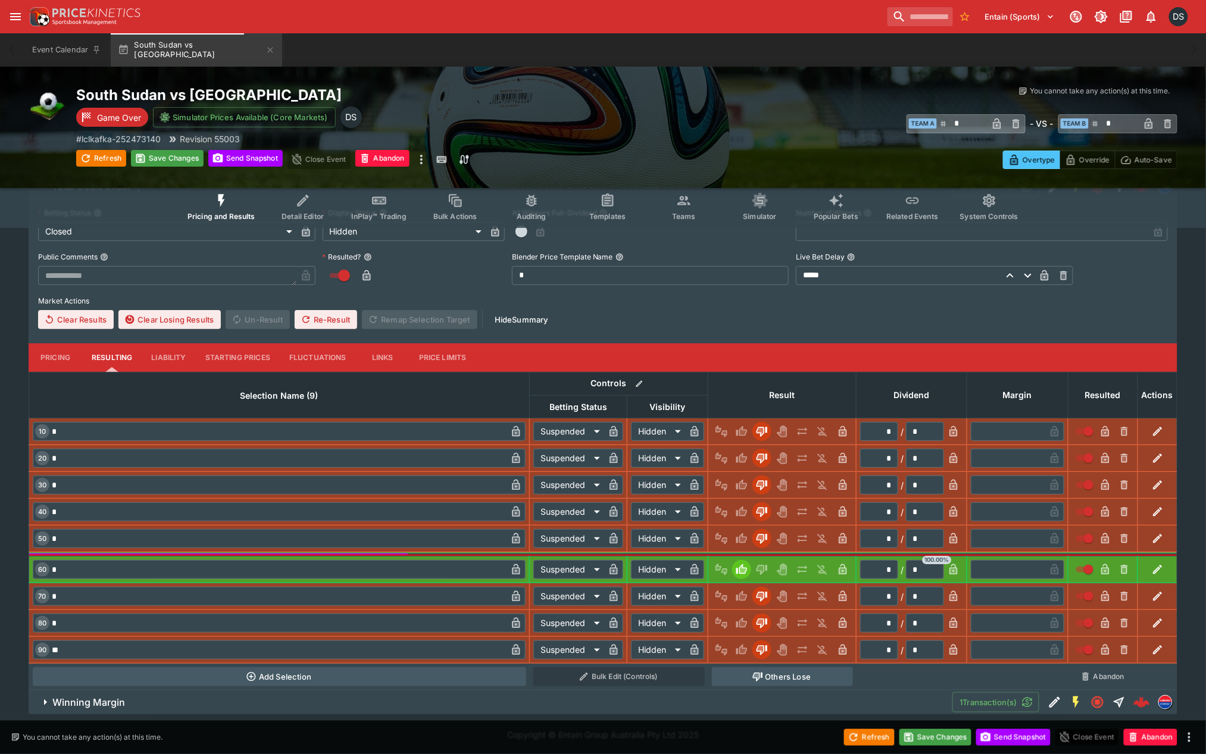
drag, startPoint x: 118, startPoint y: 698, endPoint x: 188, endPoint y: 665, distance: 77.5
click at [119, 698] on h6 "Winning Margin" at bounding box center [88, 702] width 73 height 12
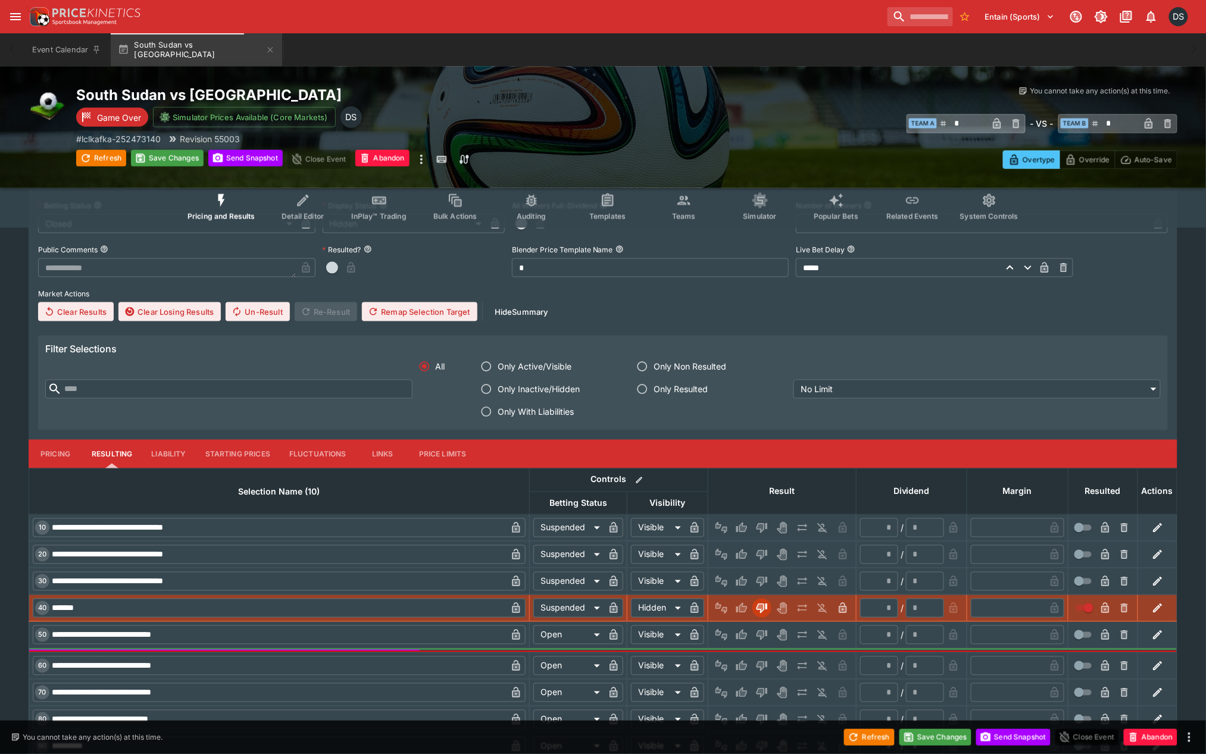
scroll to position [2275, 0]
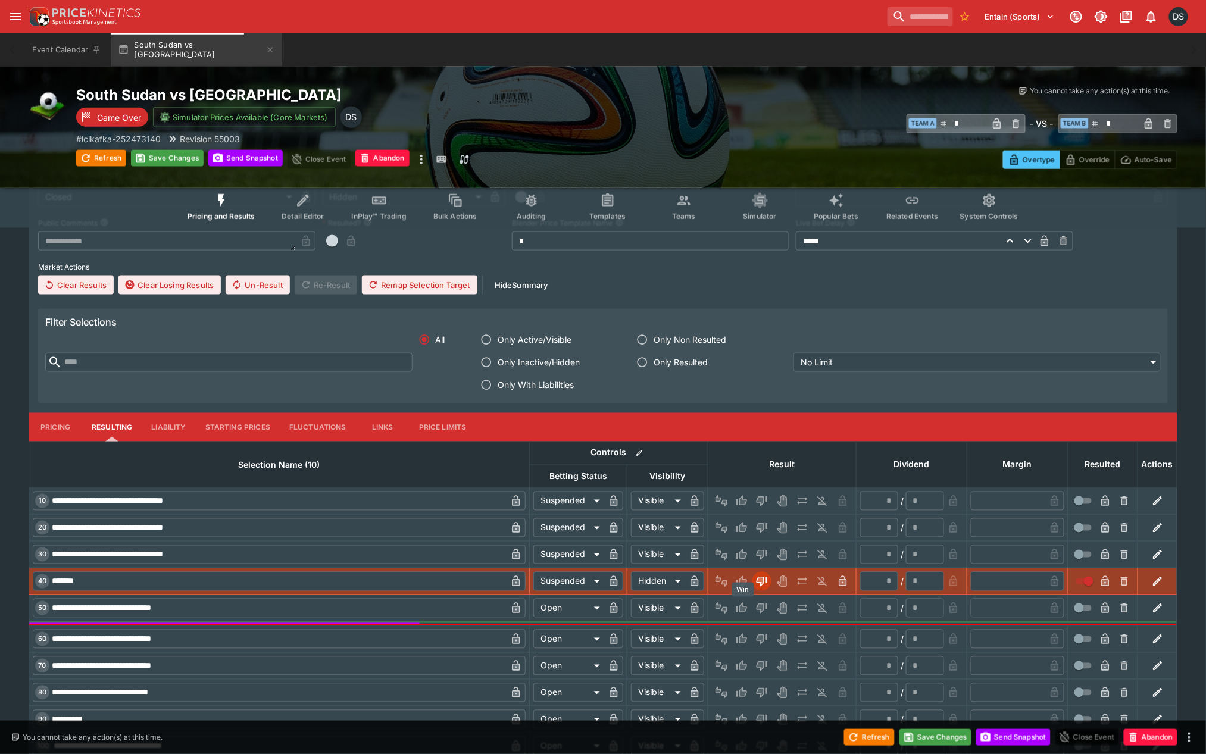
click at [744, 610] on icon "Win" at bounding box center [743, 608] width 6 height 7
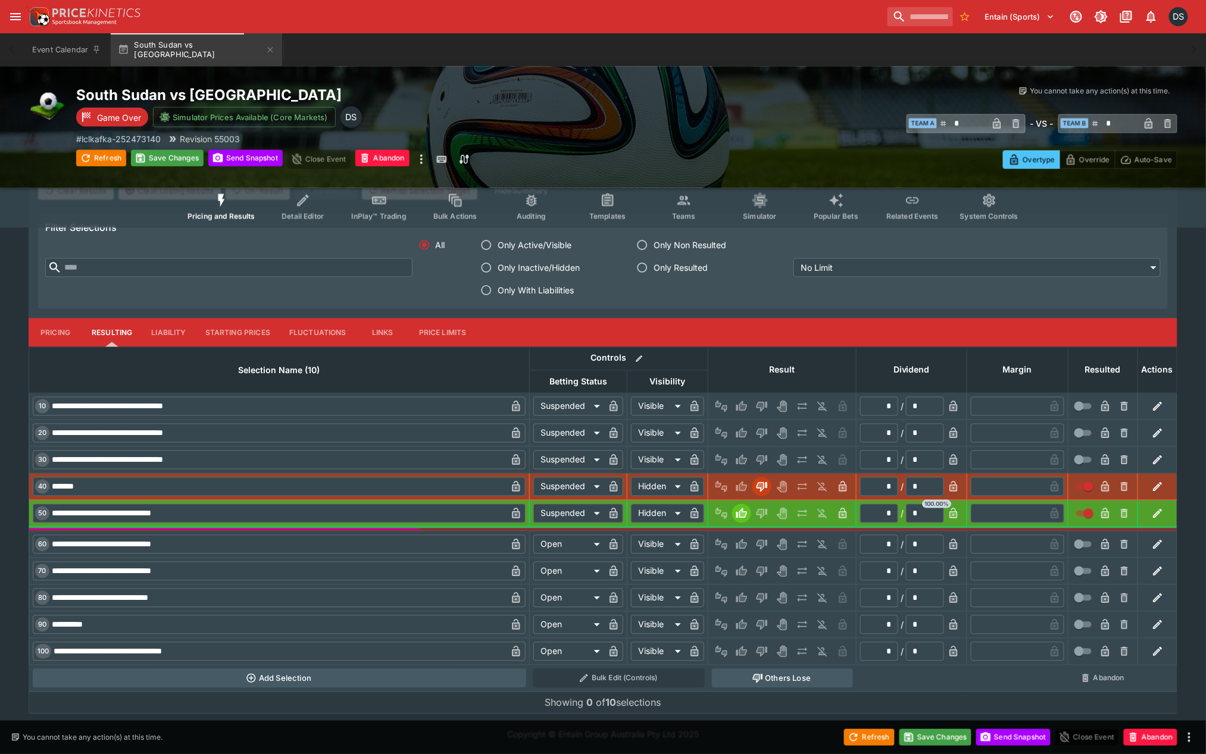
scroll to position [2370, 0]
click at [761, 671] on button "Others Lose" at bounding box center [782, 677] width 141 height 19
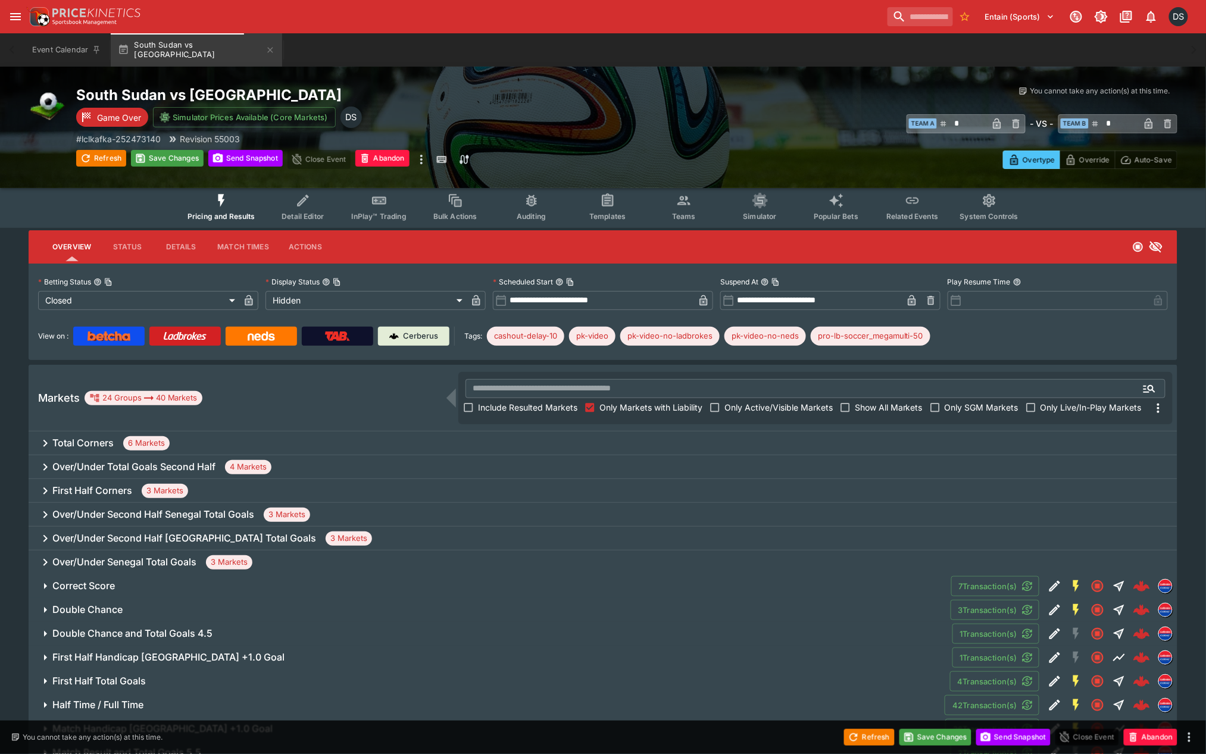
scroll to position [0, 0]
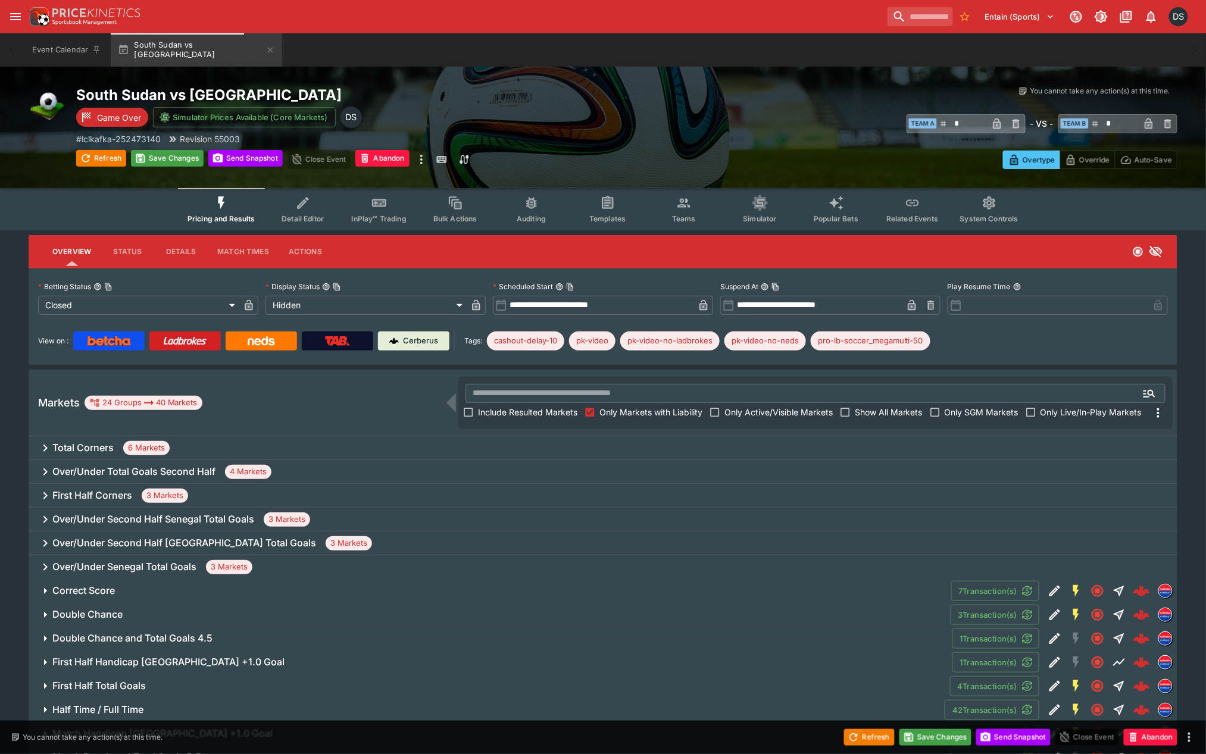
click at [161, 176] on div "South Sudan vs Senegal Game Over Simulator Prices Available (Core Markets) DS #…" at bounding box center [603, 127] width 1206 height 121
click at [171, 161] on button "Save Changes" at bounding box center [167, 158] width 73 height 17
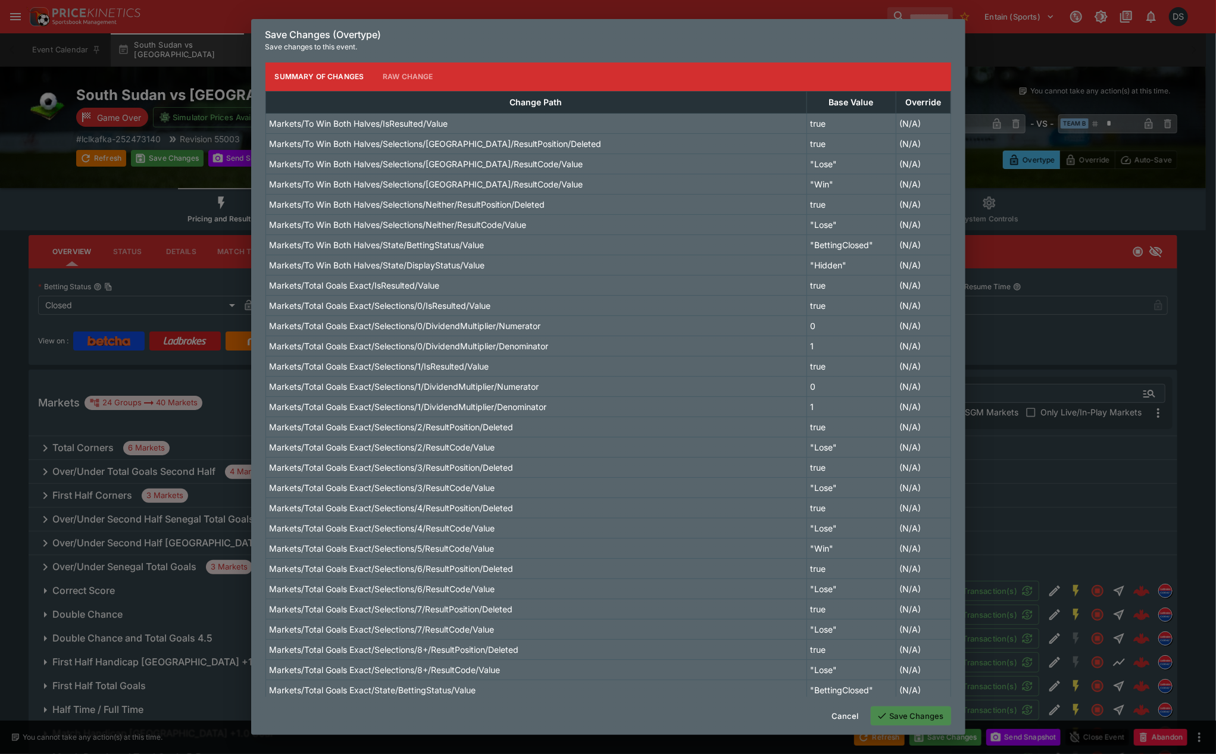
click at [907, 714] on button "Save Changes" at bounding box center [911, 716] width 80 height 19
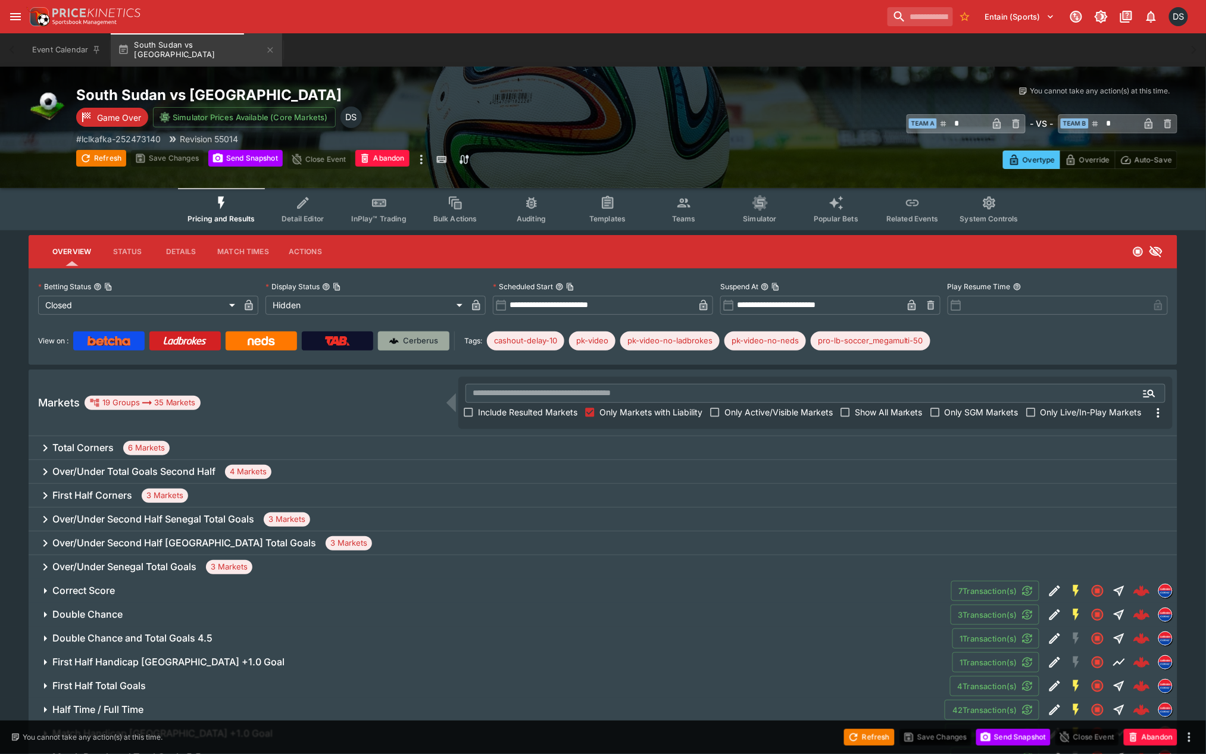
click at [420, 342] on p "Cerberus" at bounding box center [421, 341] width 35 height 12
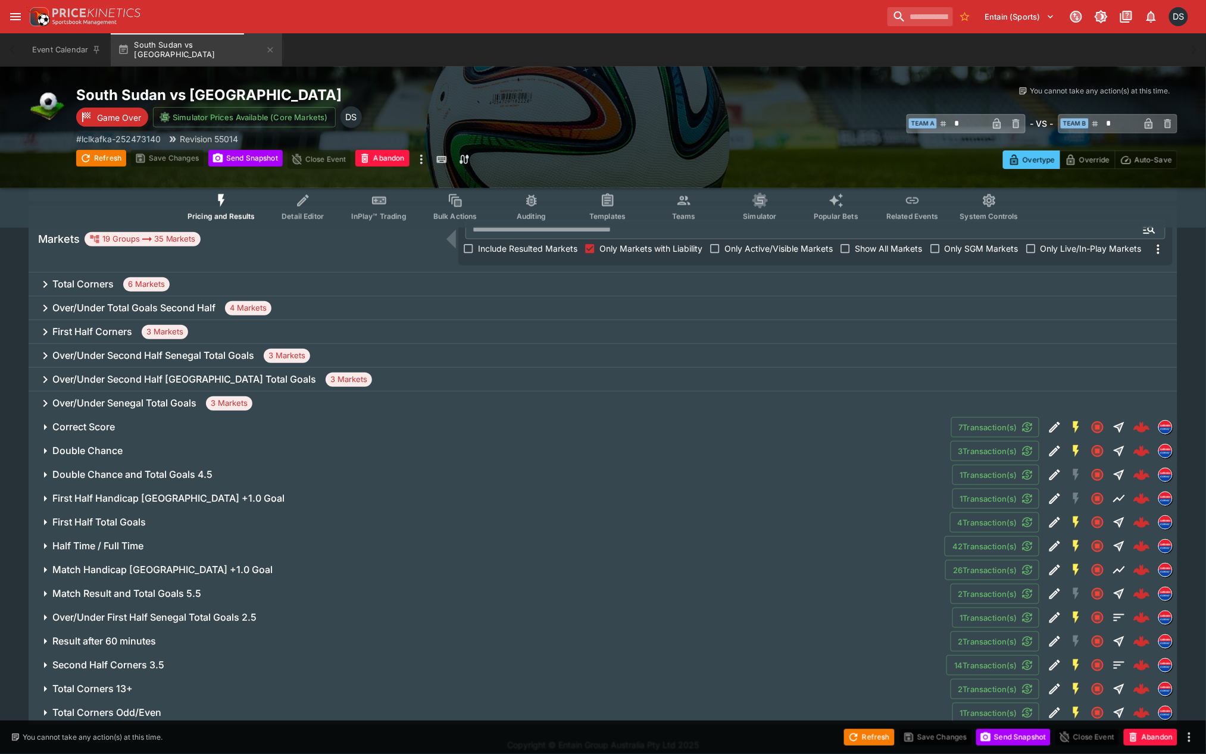
scroll to position [174, 0]
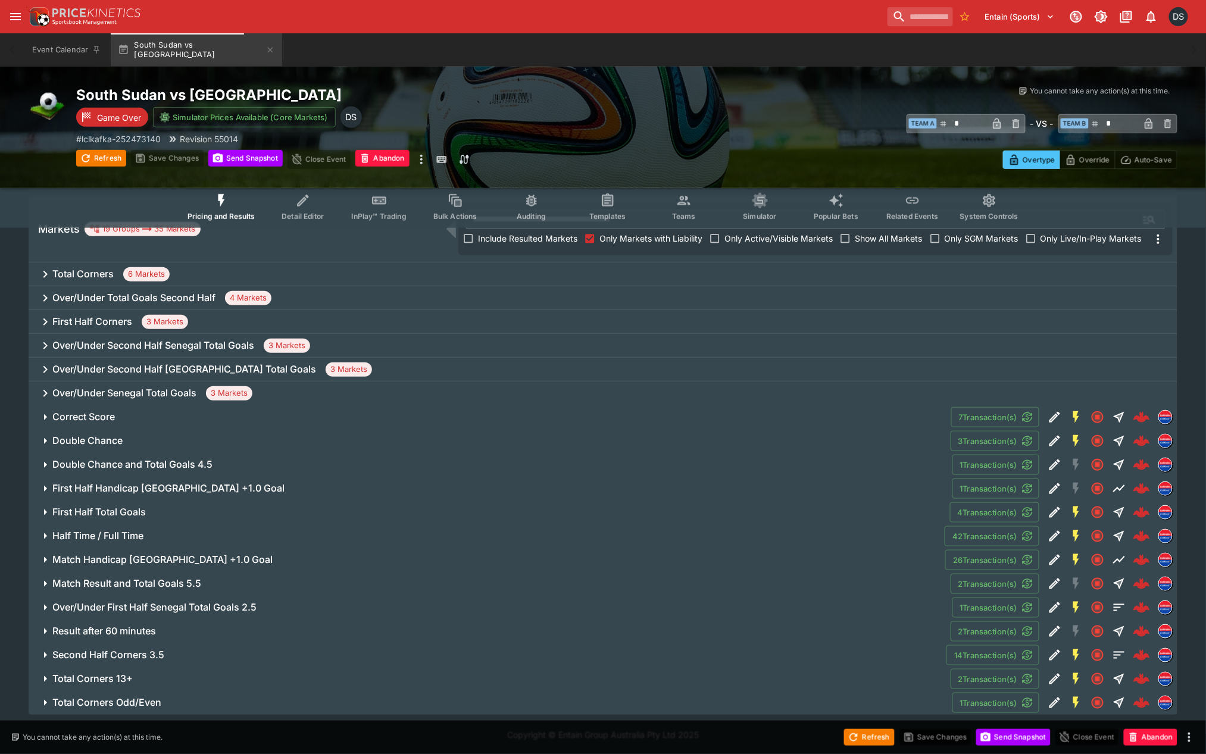
click at [98, 298] on h6 "Over/Under Total Goals Second Half" at bounding box center [133, 298] width 163 height 12
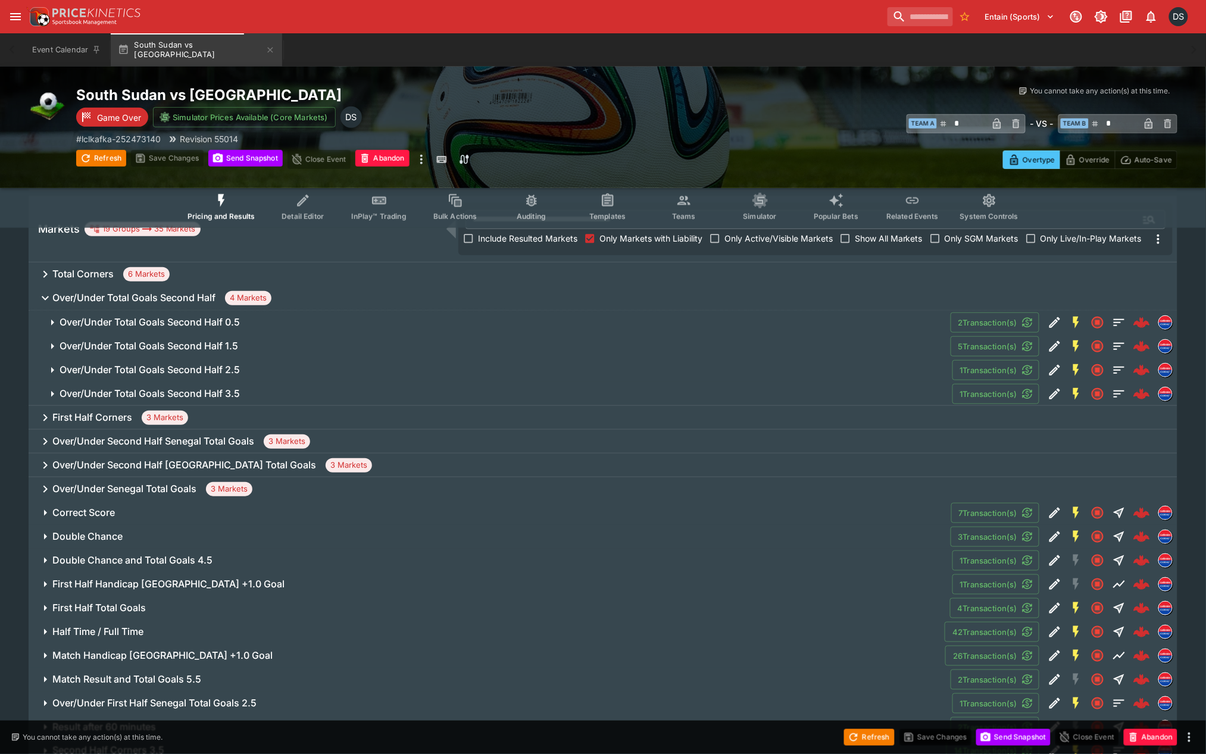
click at [137, 323] on h6 "Over/Under Total Goals Second Half 0.5" at bounding box center [150, 322] width 180 height 12
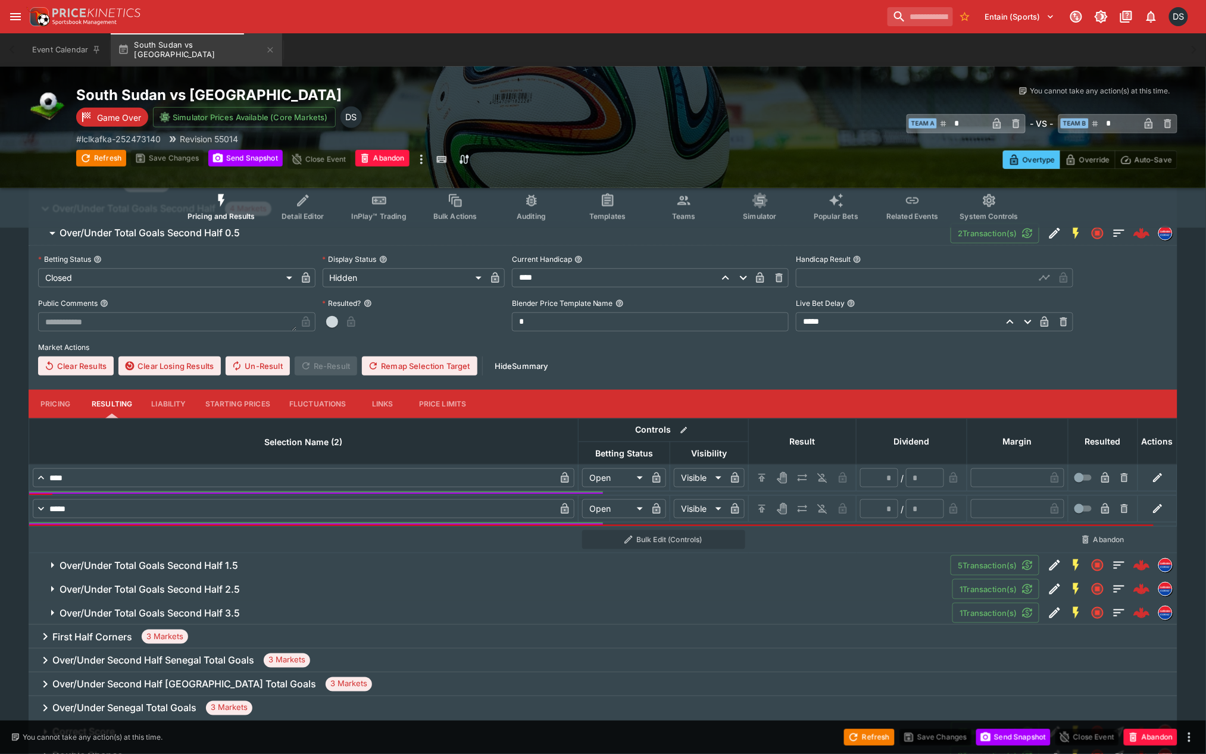
scroll to position [240, 0]
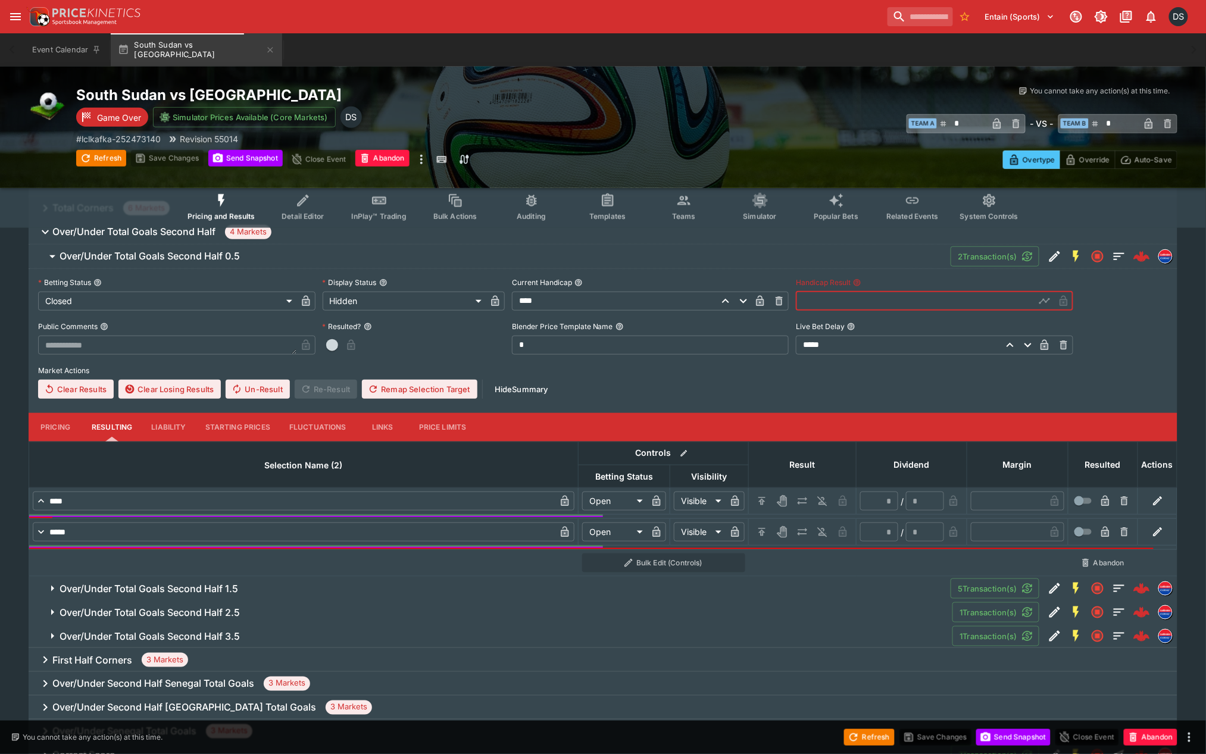
click at [841, 295] on input "text" at bounding box center [915, 301] width 239 height 19
click at [1049, 296] on icon "button" at bounding box center [1045, 301] width 12 height 12
click at [754, 501] on button "H/C" at bounding box center [761, 501] width 19 height 19
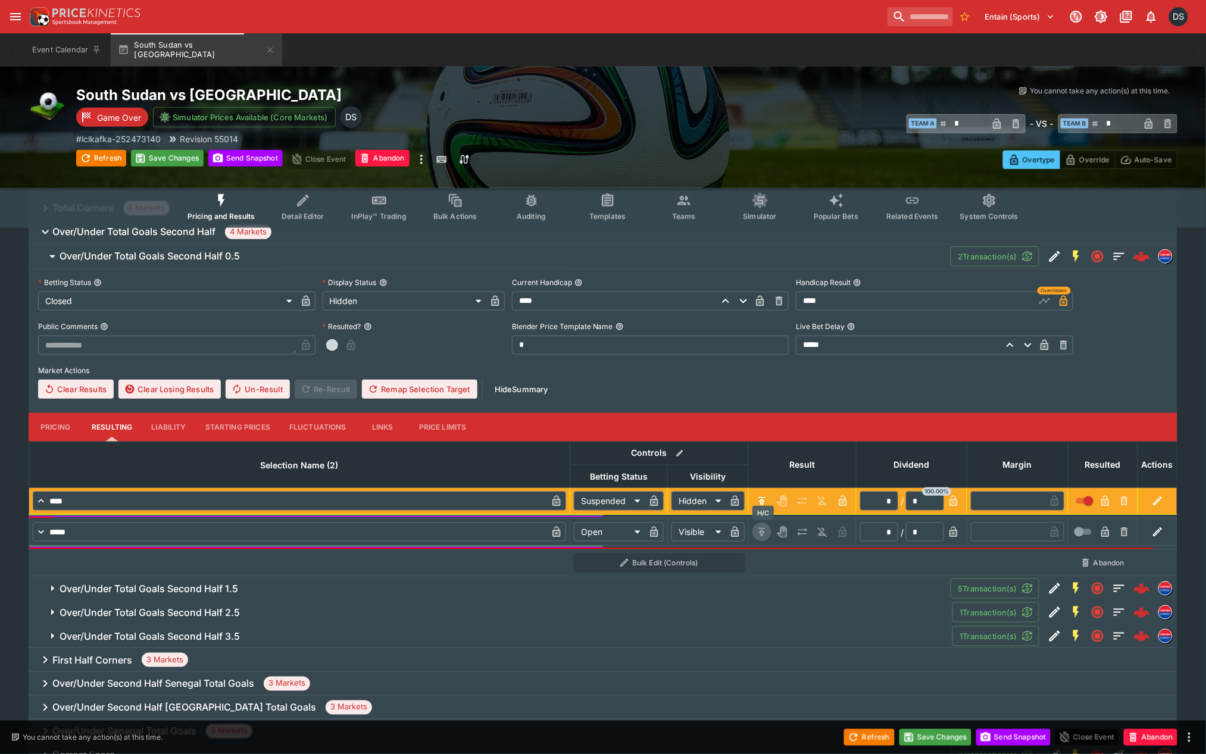
click at [761, 531] on icon "H/C" at bounding box center [761, 532] width 7 height 8
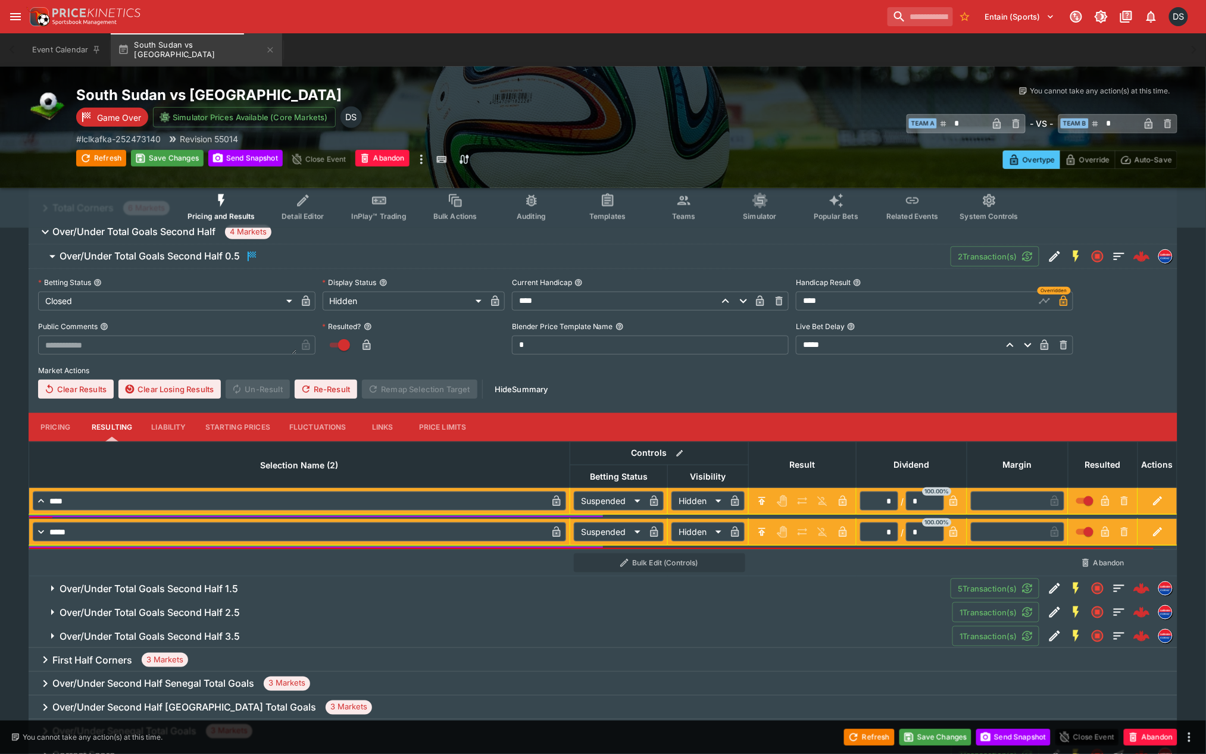
click at [274, 587] on span "Over/Under Total Goals Second Half 1.5" at bounding box center [501, 589] width 882 height 12
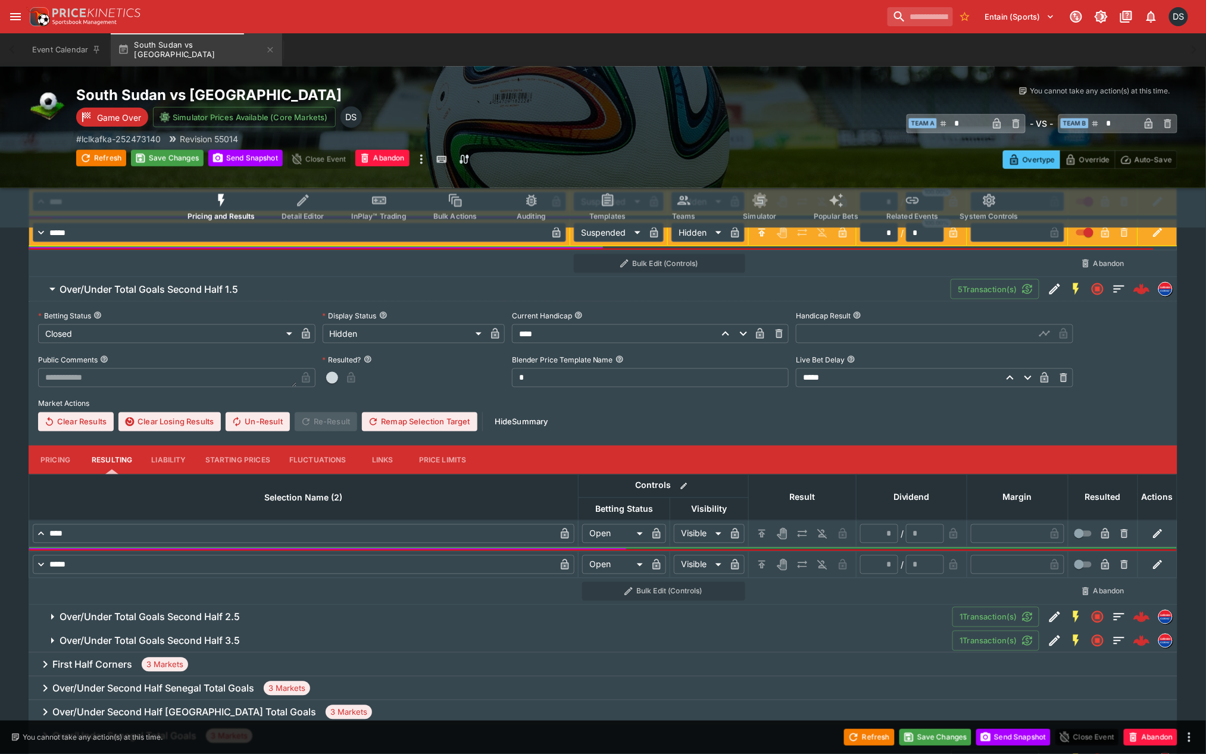
scroll to position [570, 0]
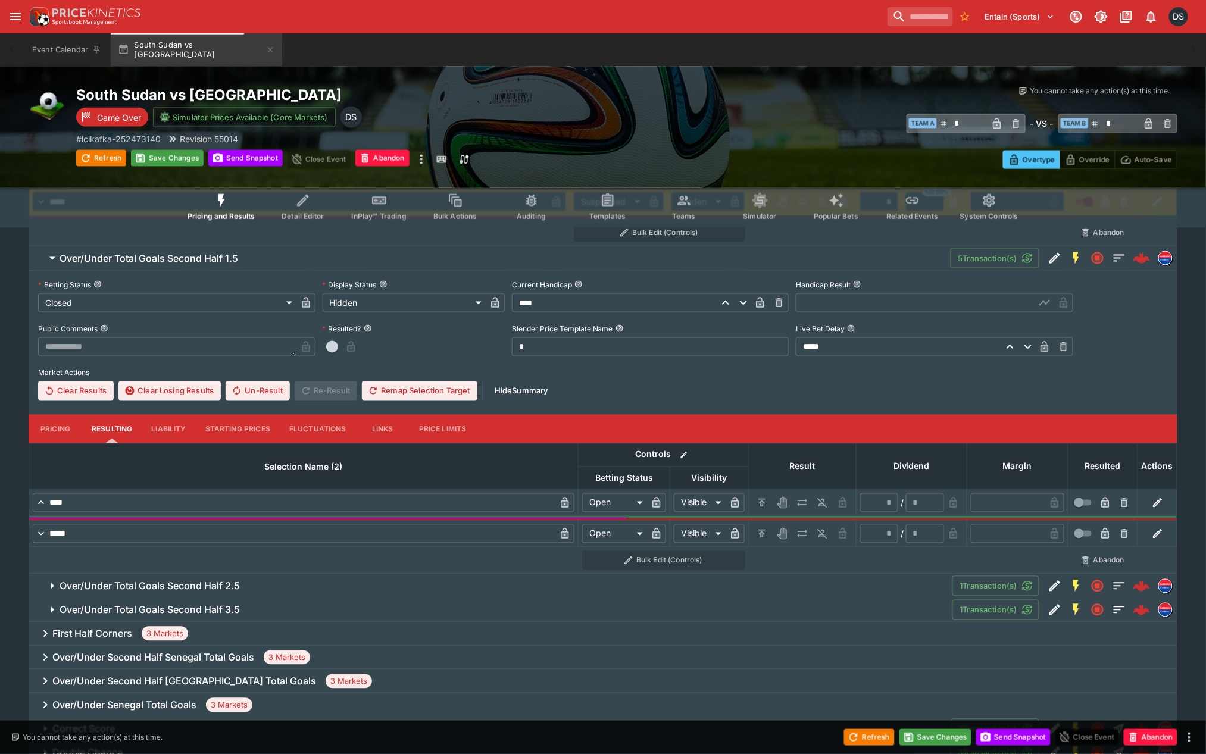
click at [861, 304] on input "text" at bounding box center [915, 302] width 239 height 19
click at [1044, 305] on icon "button" at bounding box center [1045, 304] width 6 height 5
click at [764, 498] on icon "H/C" at bounding box center [762, 503] width 12 height 12
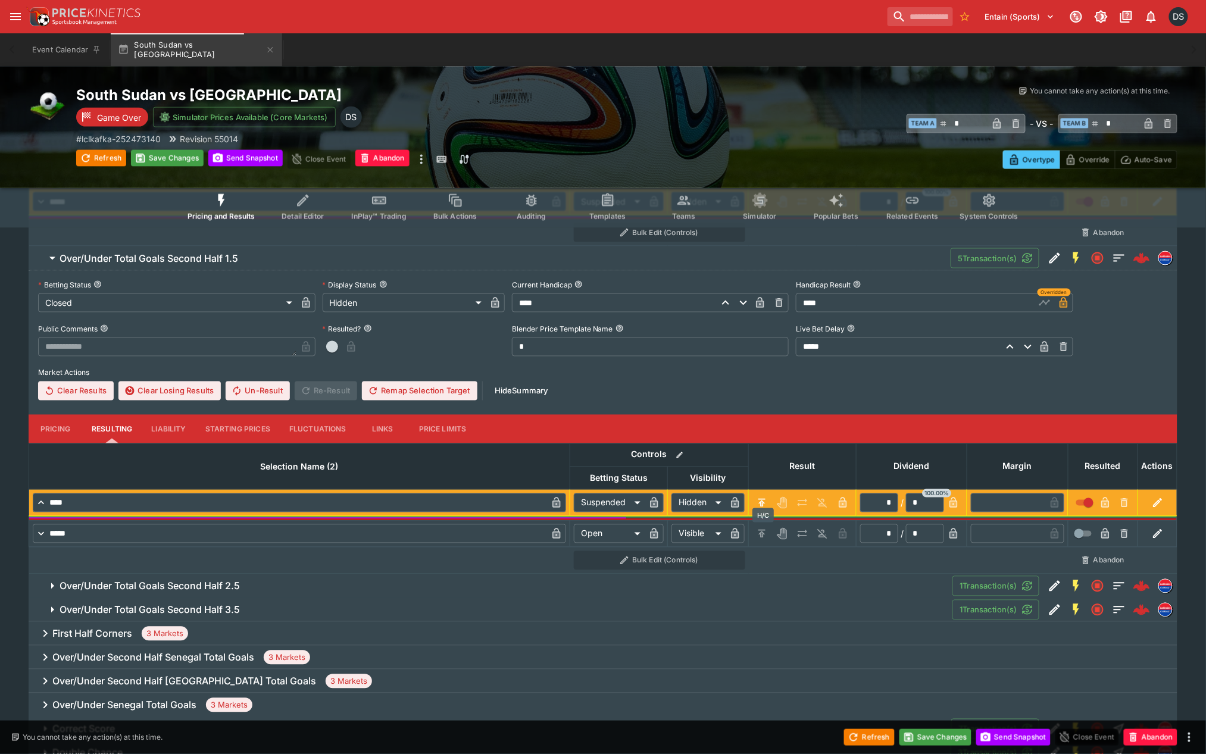
click at [759, 533] on icon "H/C" at bounding box center [762, 534] width 12 height 12
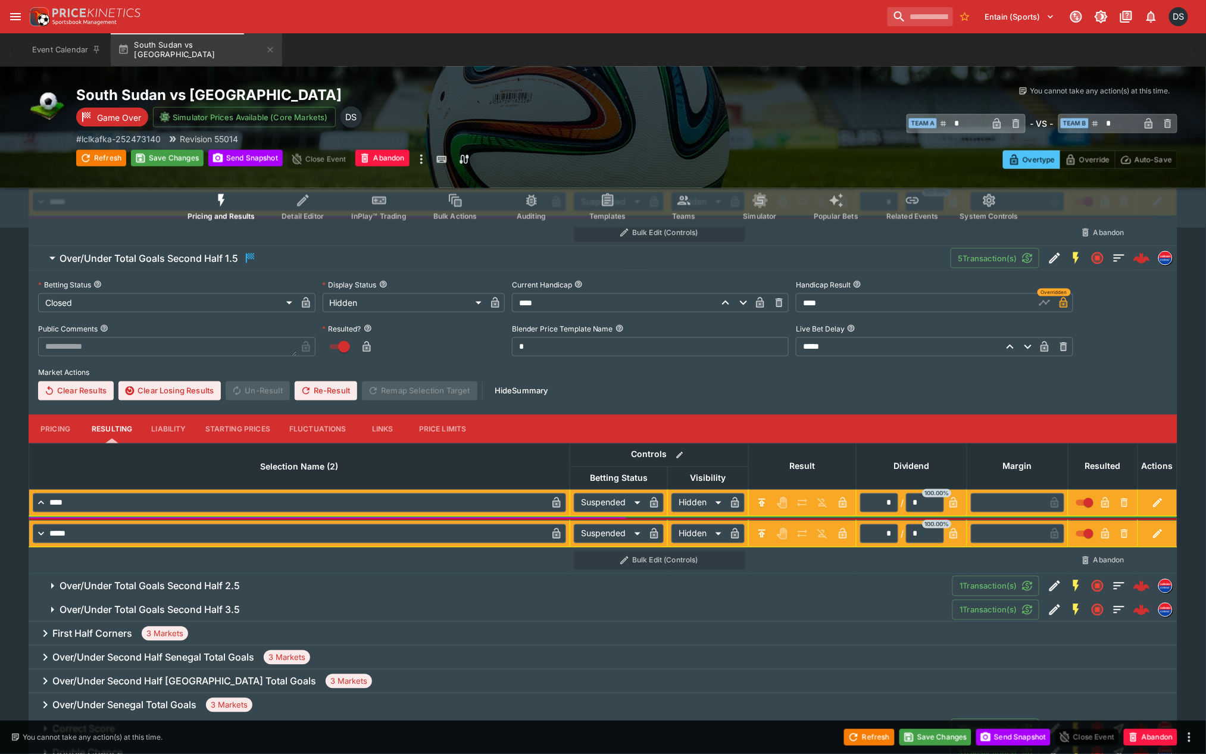
click at [244, 586] on span "Over/Under Total Goals Second Half 2.5" at bounding box center [501, 586] width 883 height 12
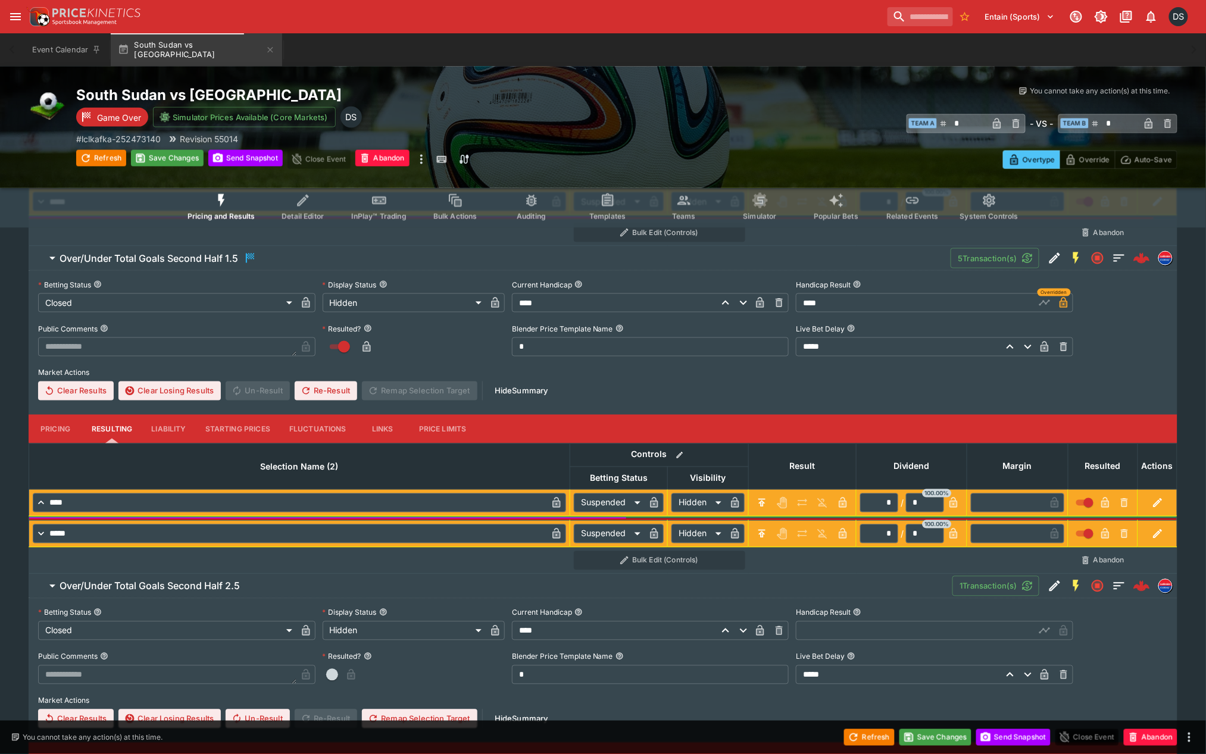
click at [828, 637] on input "text" at bounding box center [915, 630] width 239 height 19
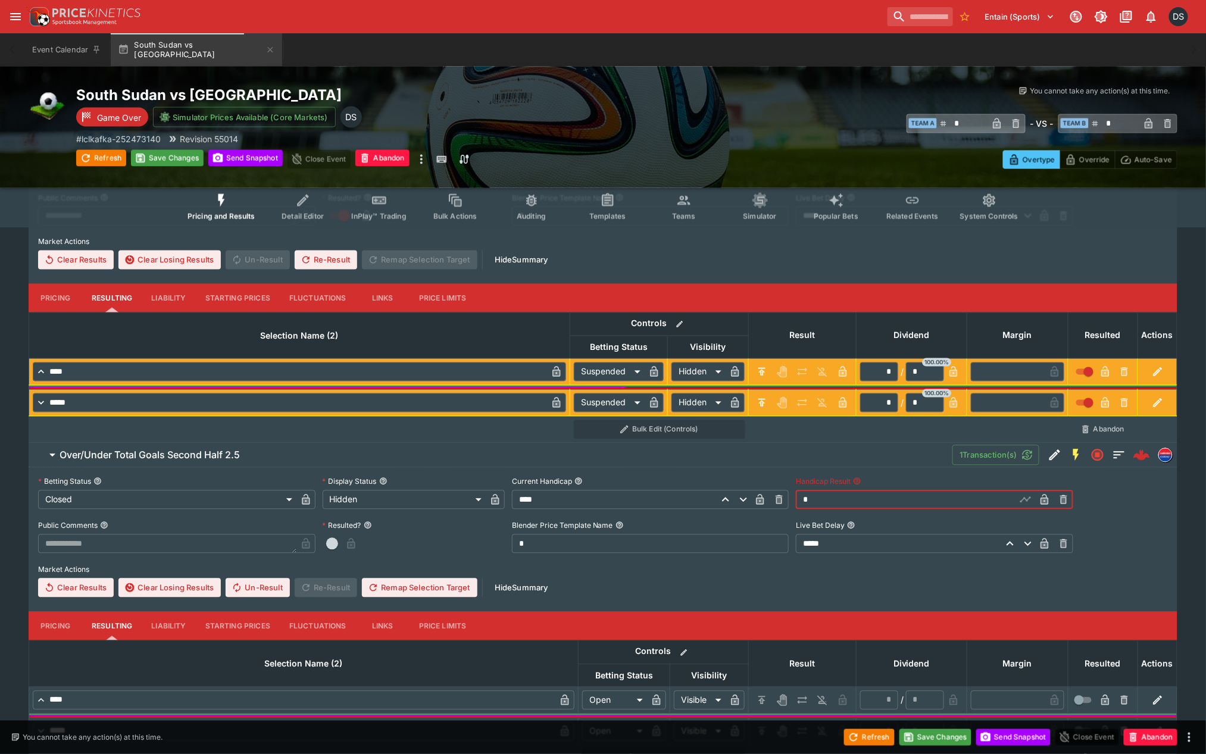
scroll to position [769, 0]
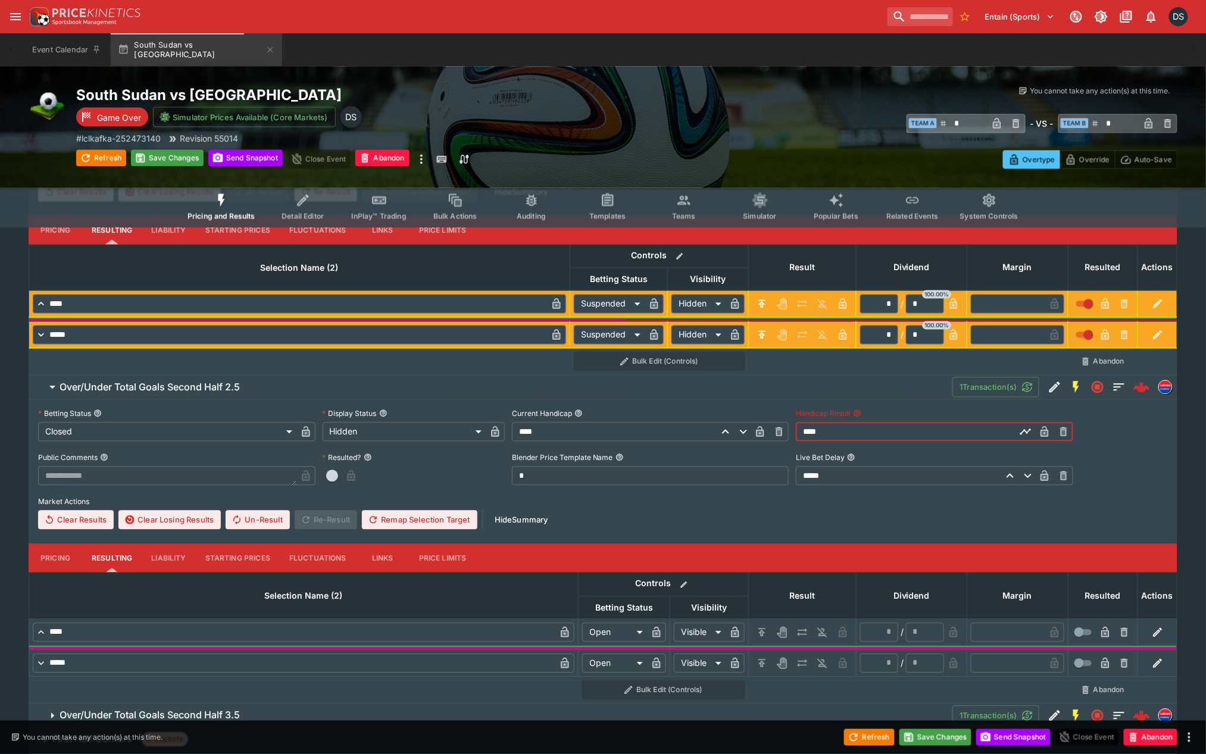
click at [1045, 432] on icon "button" at bounding box center [1044, 432] width 8 height 11
click at [764, 635] on icon "H/C" at bounding box center [761, 633] width 7 height 8
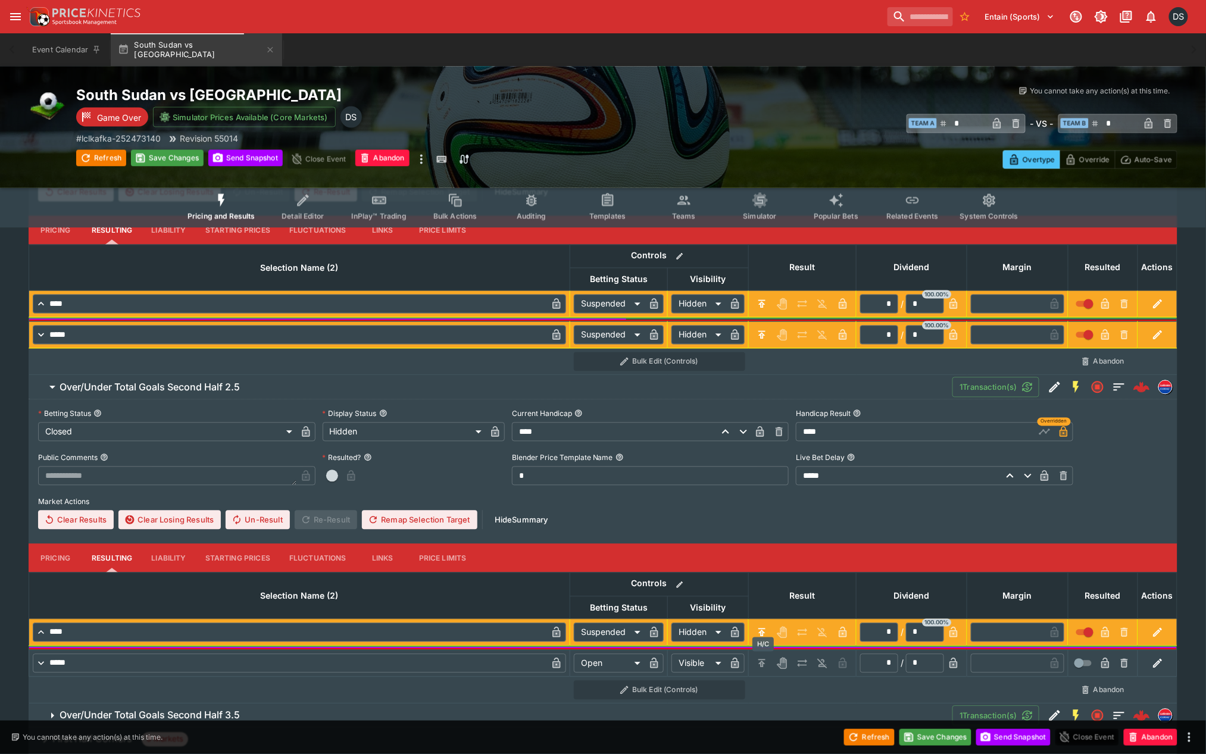
click at [762, 662] on icon "H/C" at bounding box center [762, 664] width 2 height 4
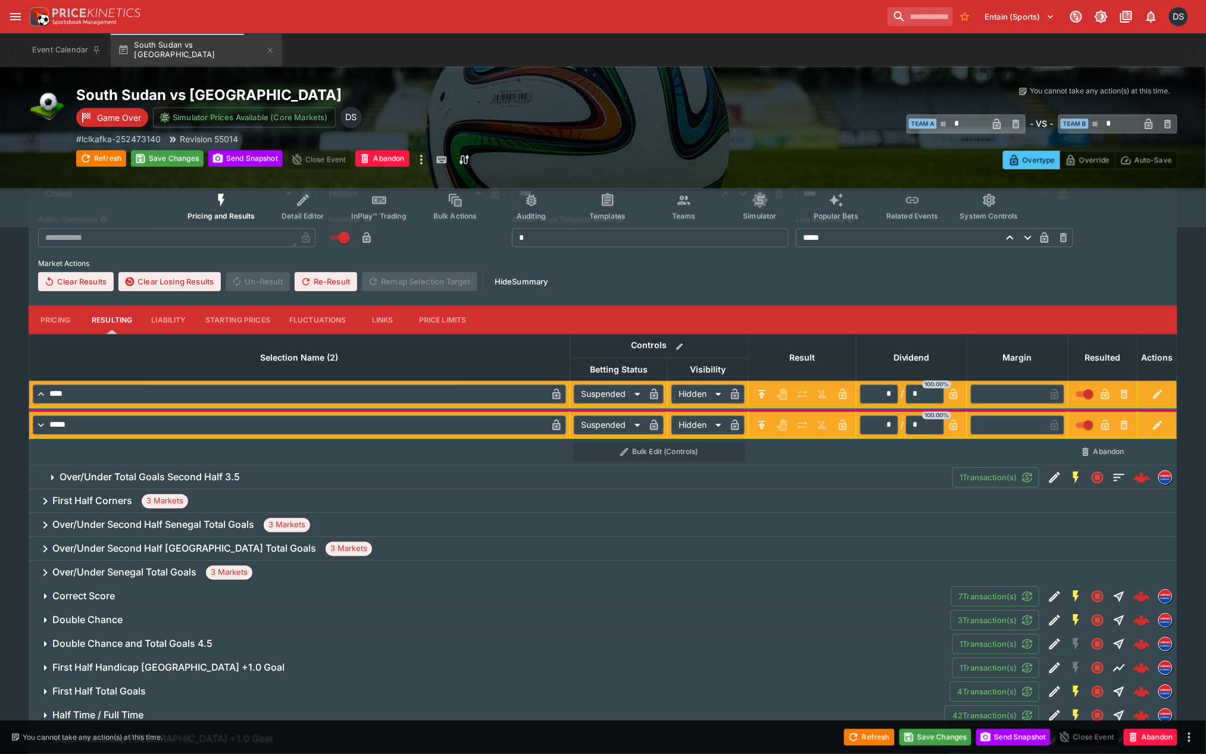
scroll to position [1033, 0]
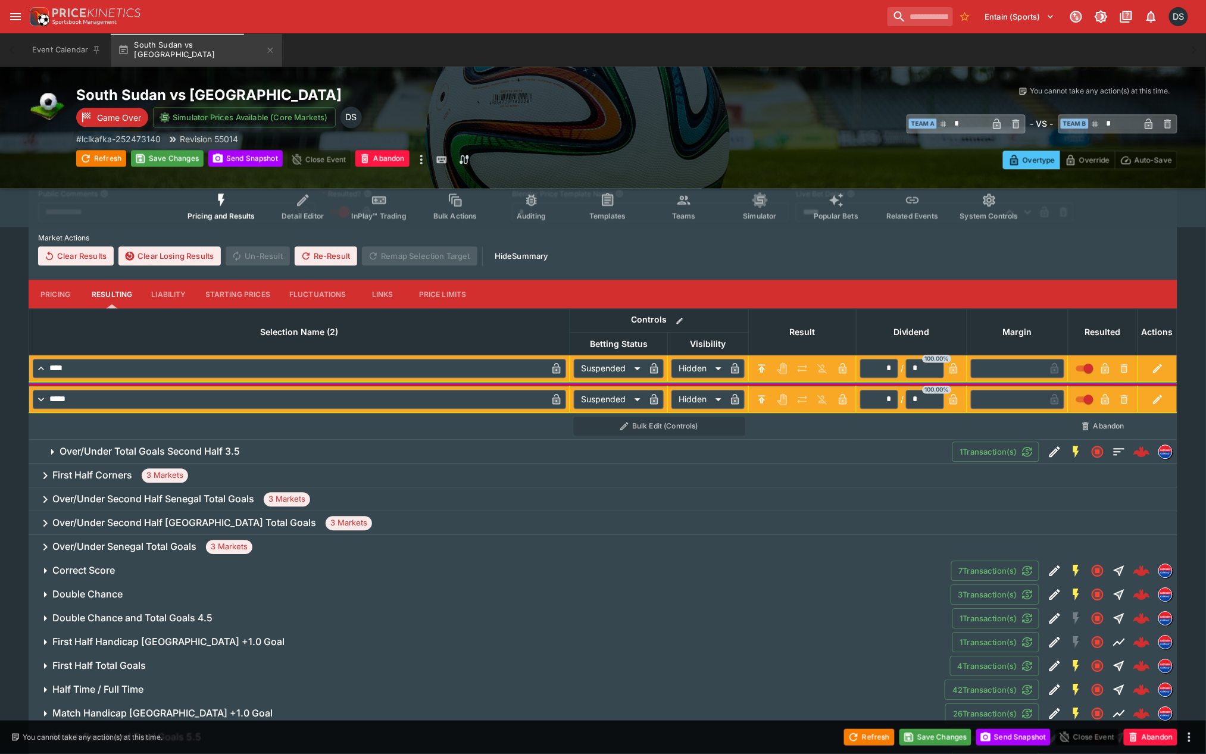
click at [236, 451] on h6 "Over/Under Total Goals Second Half 3.5" at bounding box center [150, 451] width 180 height 12
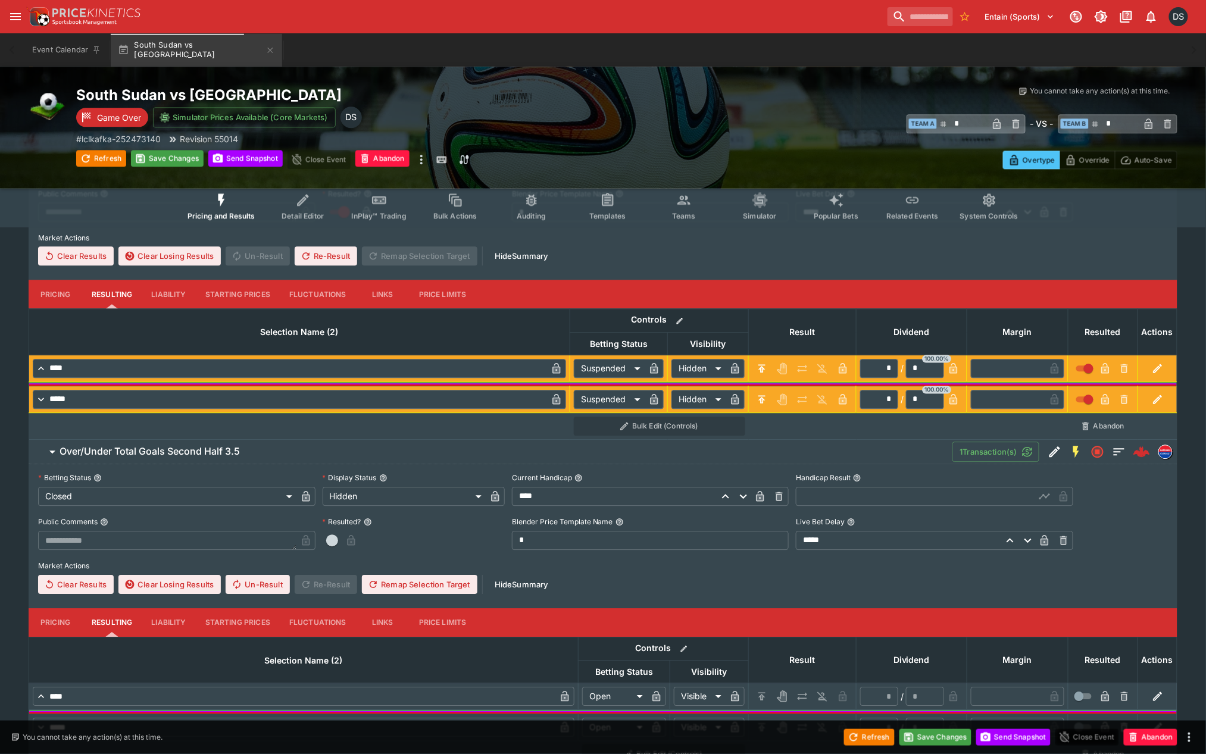
click at [813, 496] on input "text" at bounding box center [915, 496] width 239 height 19
click at [1045, 492] on icon "button" at bounding box center [1045, 496] width 12 height 12
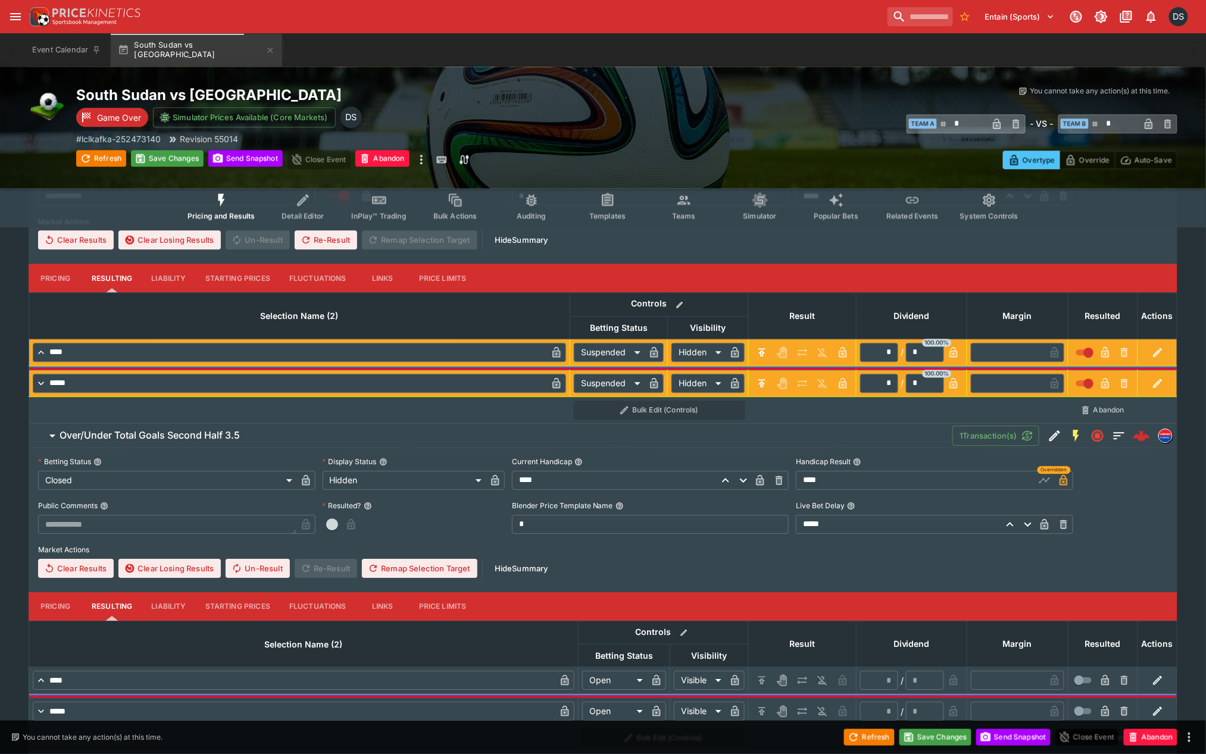
scroll to position [1165, 0]
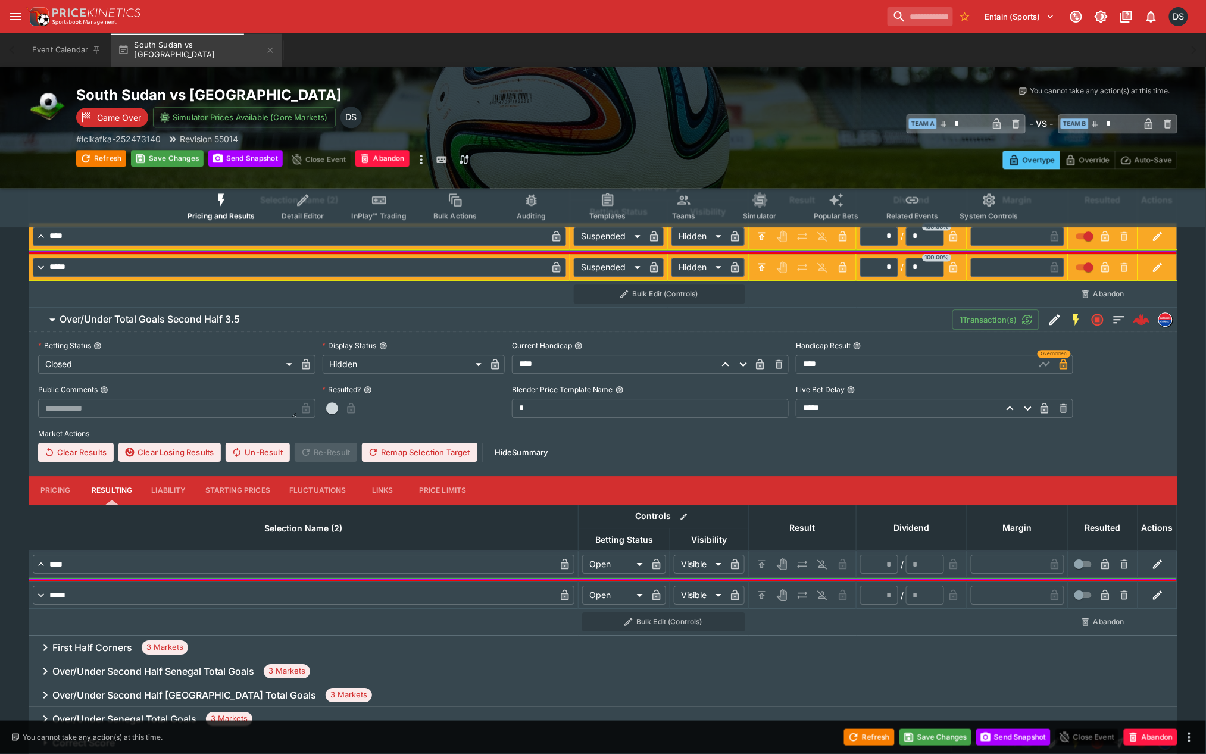
click at [773, 560] on div at bounding box center [802, 564] width 100 height 19
click at [770, 562] on button "H/C" at bounding box center [761, 564] width 19 height 19
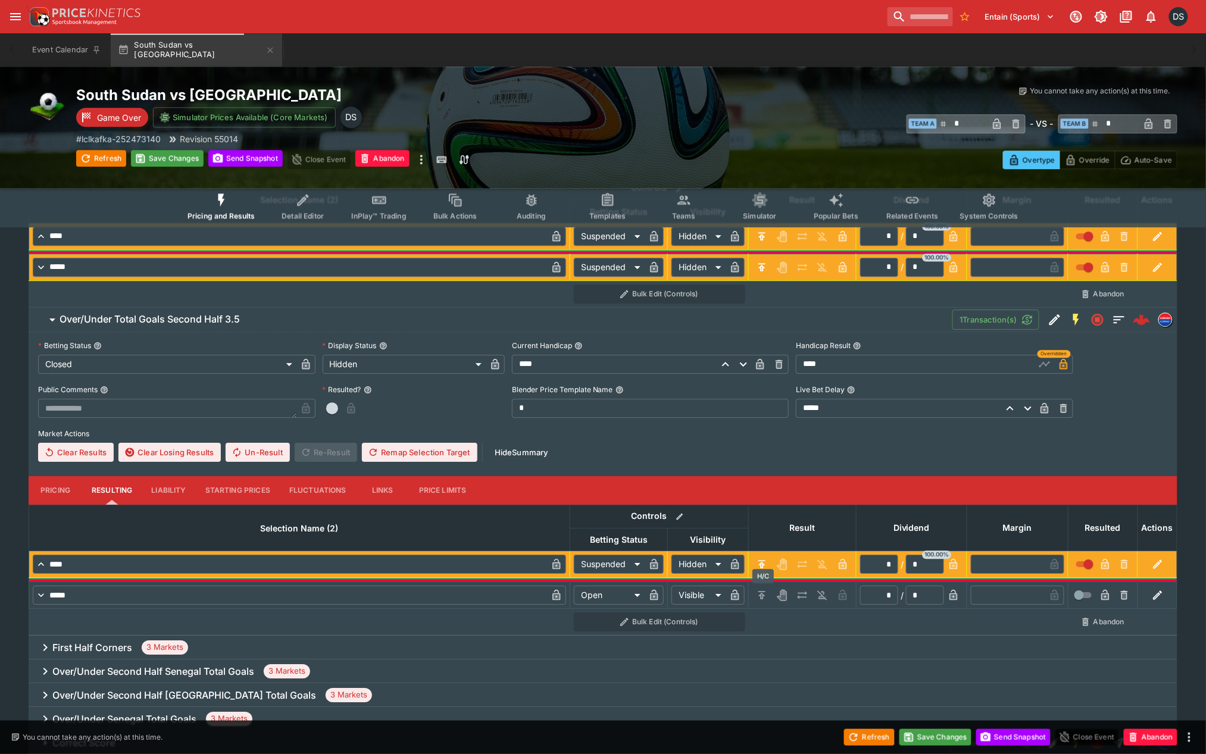
click at [768, 590] on icon "H/C" at bounding box center [762, 595] width 12 height 12
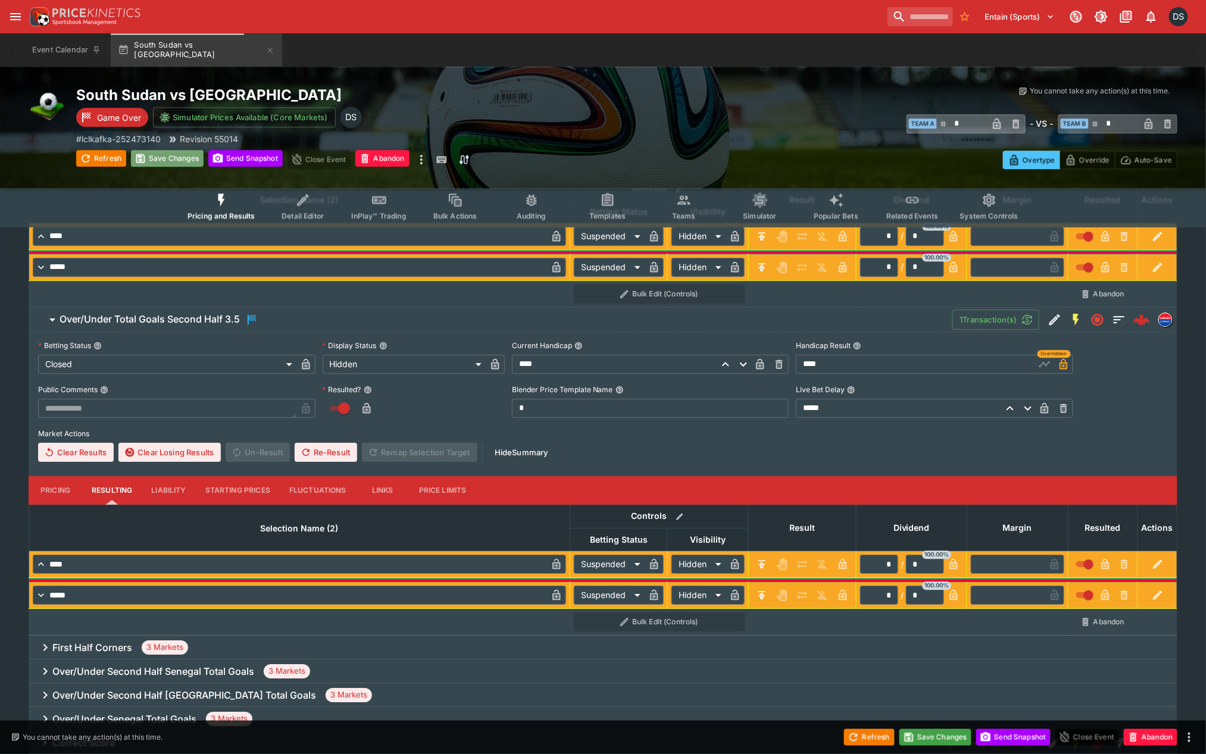
click at [174, 162] on button "Save Changes" at bounding box center [167, 158] width 73 height 17
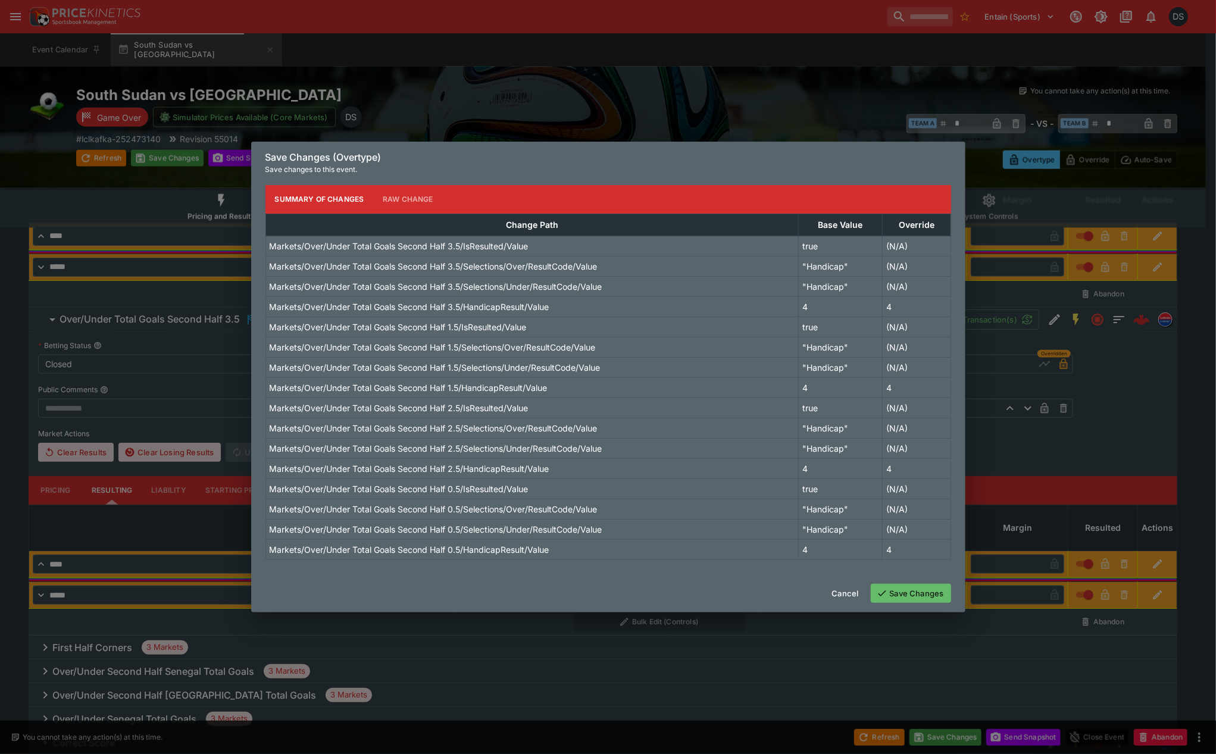
click at [937, 598] on button "Save Changes" at bounding box center [911, 593] width 80 height 19
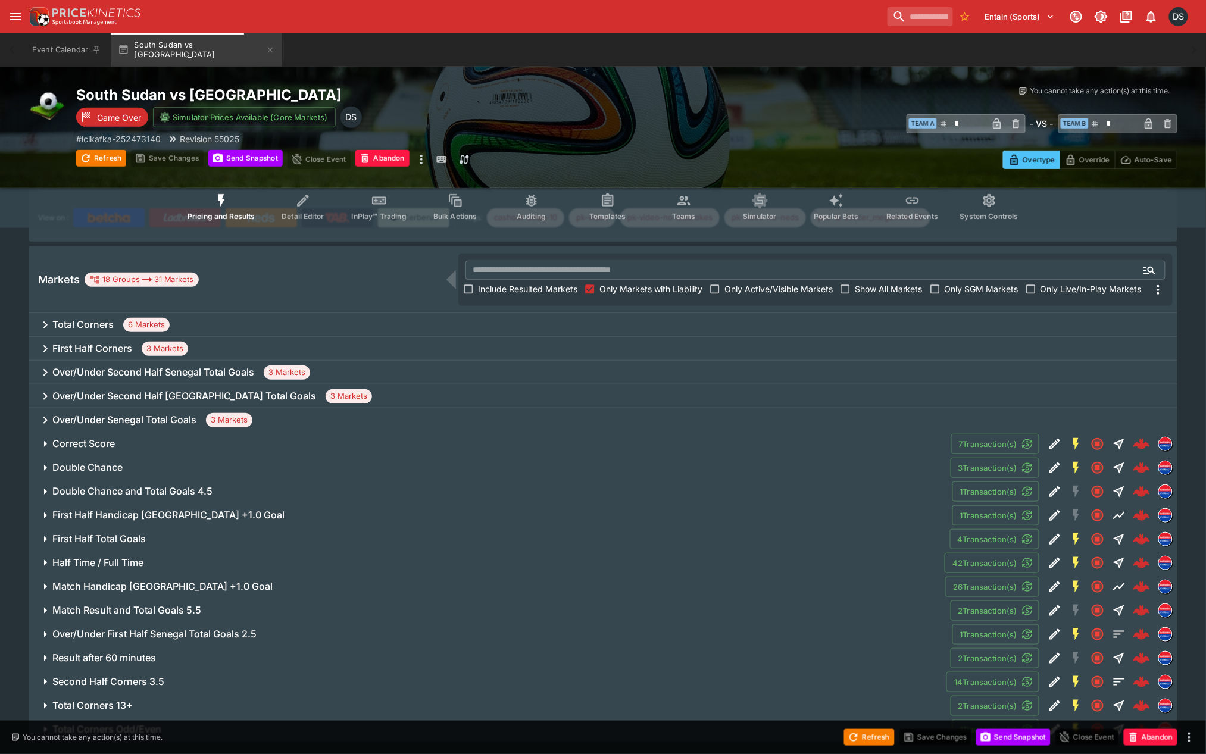
scroll to position [150, 0]
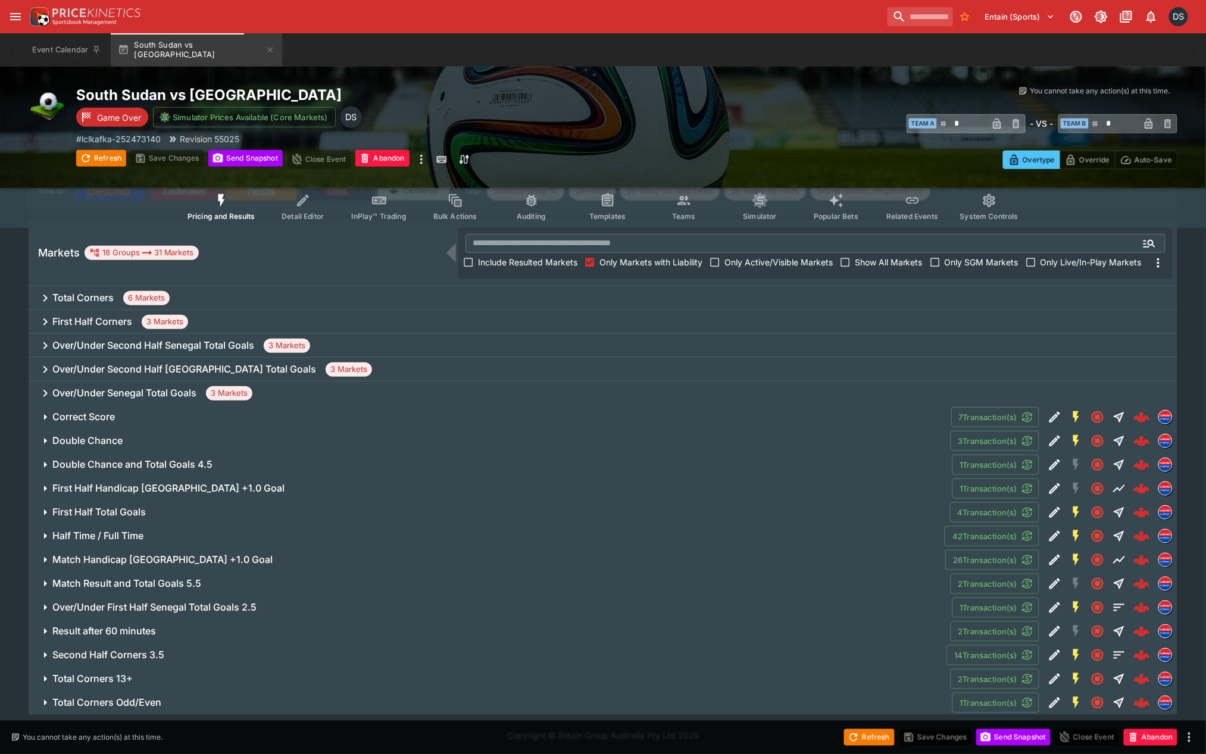
click at [114, 533] on h6 "Half Time / Full Time" at bounding box center [97, 536] width 91 height 12
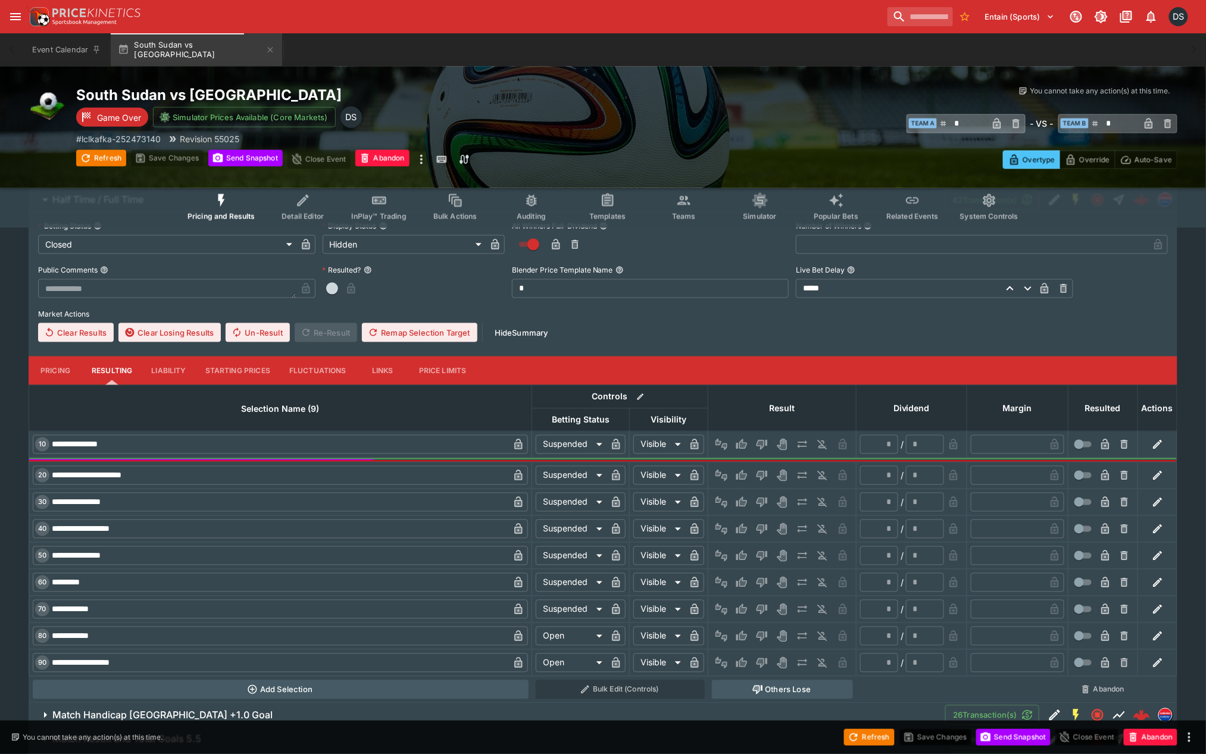
scroll to position [546, 0]
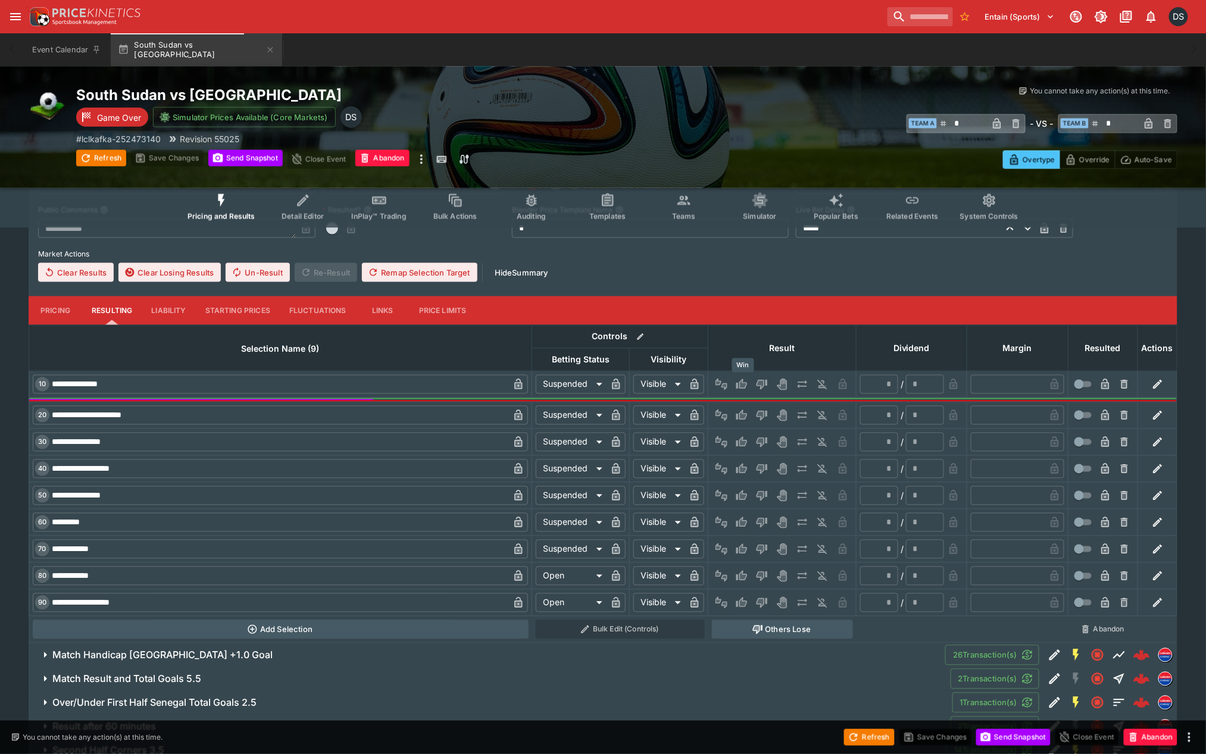
click at [742, 381] on icon "Win" at bounding box center [743, 384] width 6 height 7
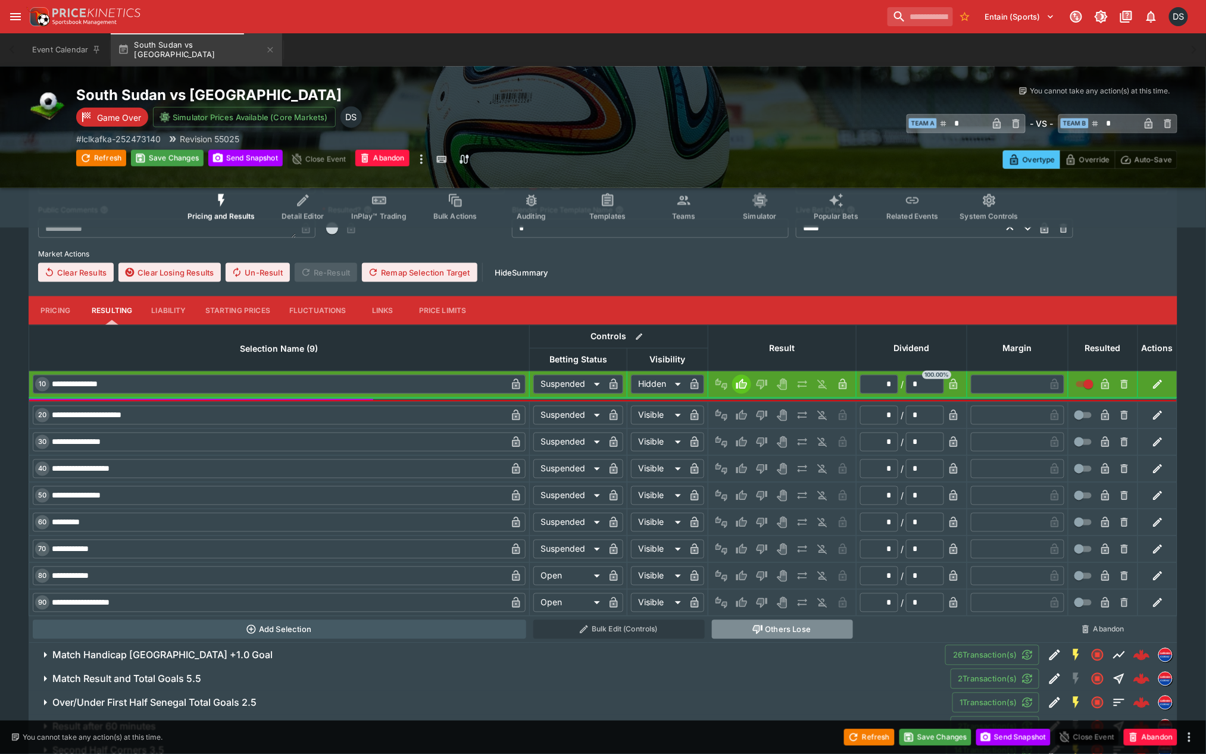
click at [772, 628] on button "Others Lose" at bounding box center [782, 629] width 141 height 19
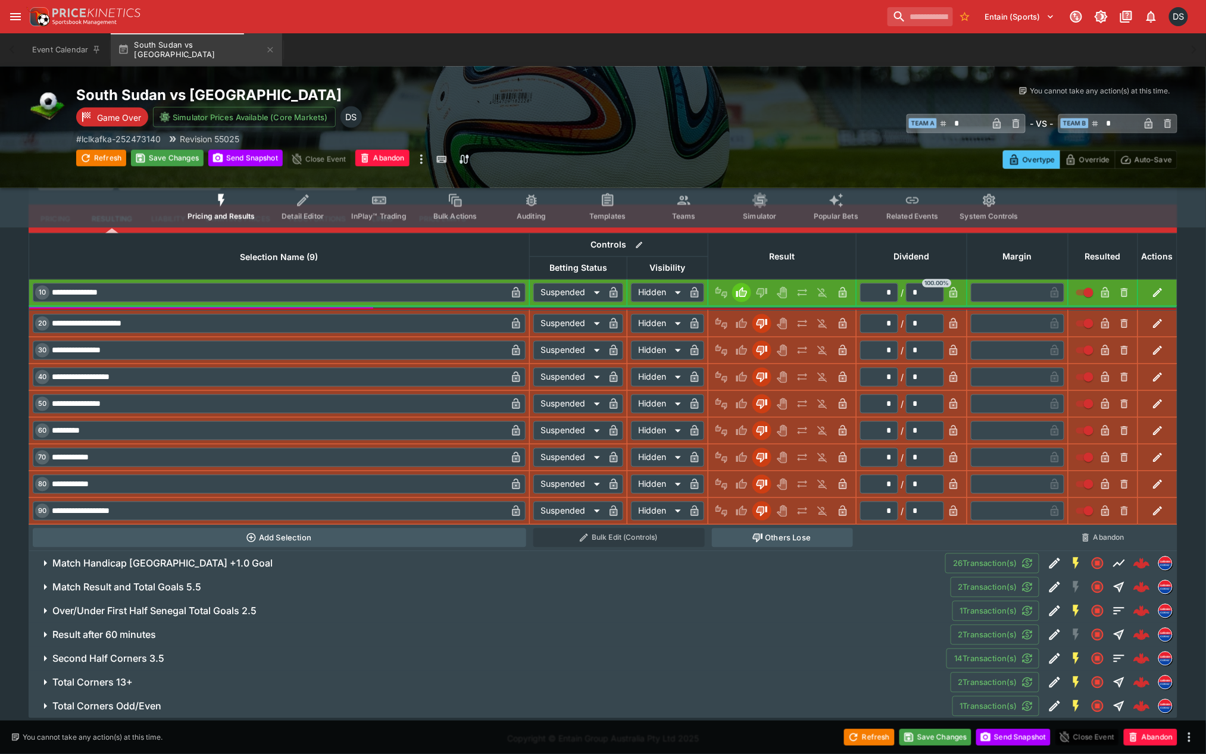
scroll to position [642, 0]
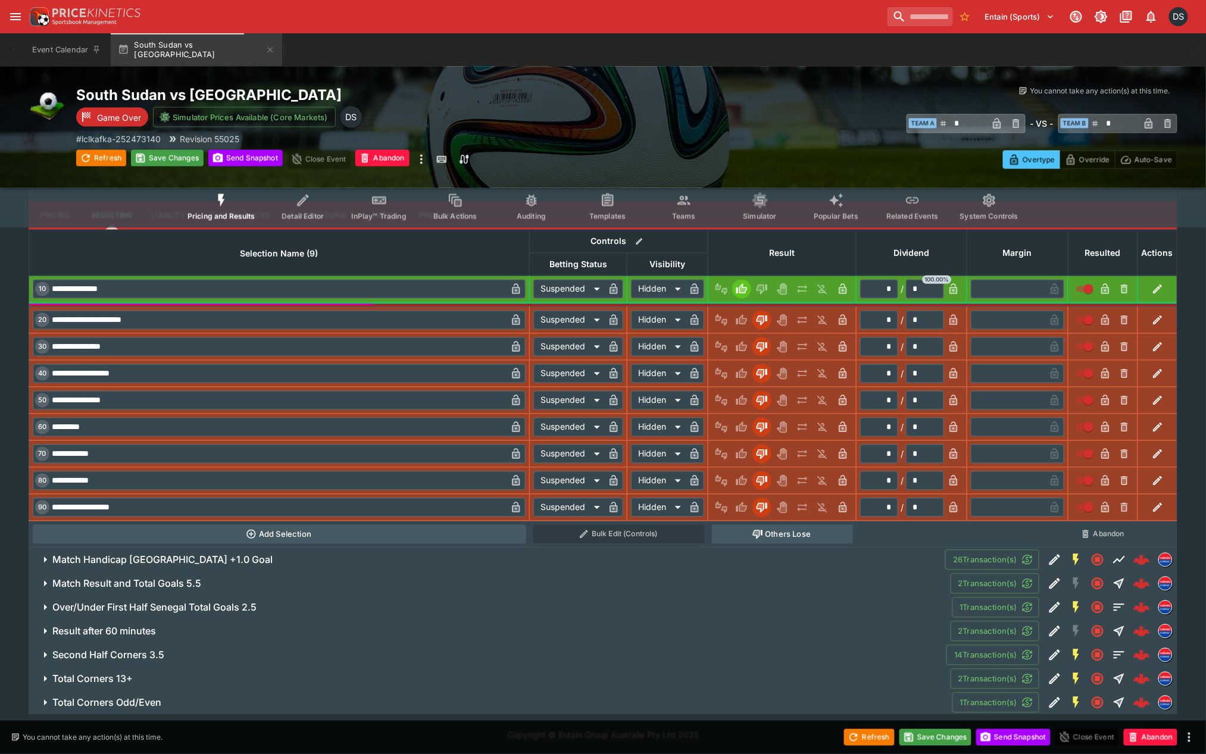
click at [165, 554] on h6 "Match Handicap South Sudan +1.0 Goal" at bounding box center [162, 560] width 220 height 12
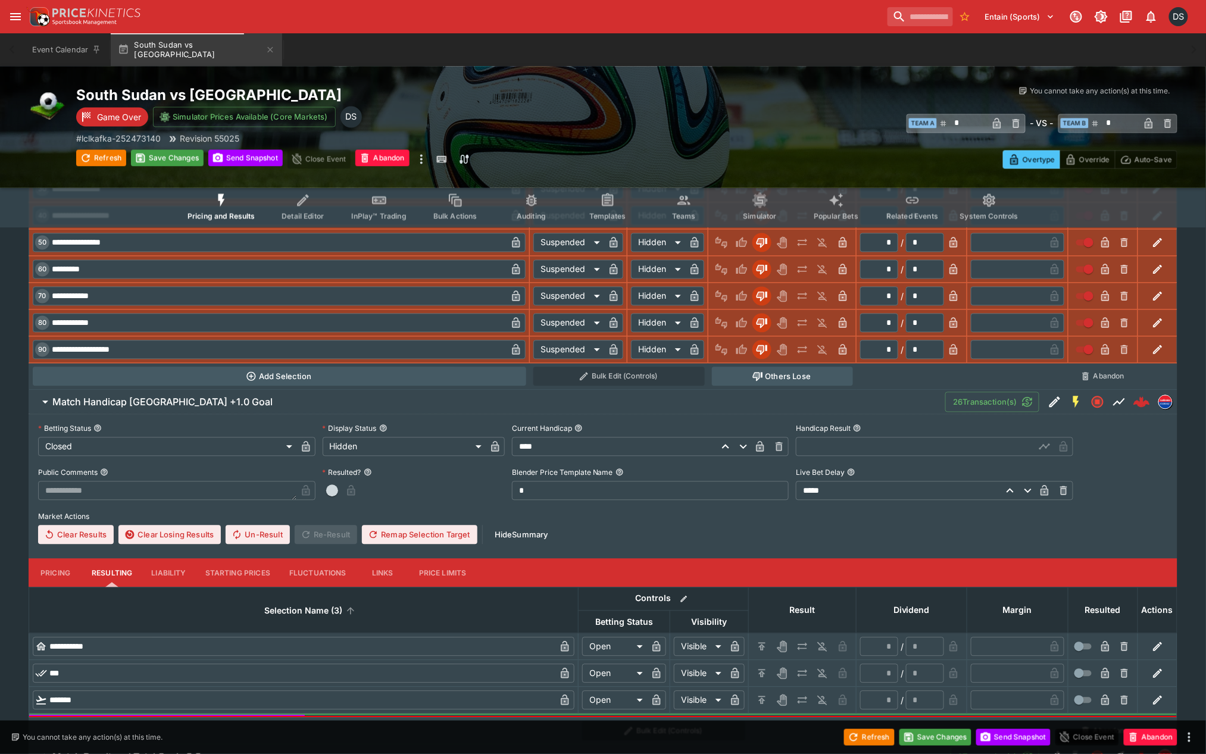
scroll to position [840, 0]
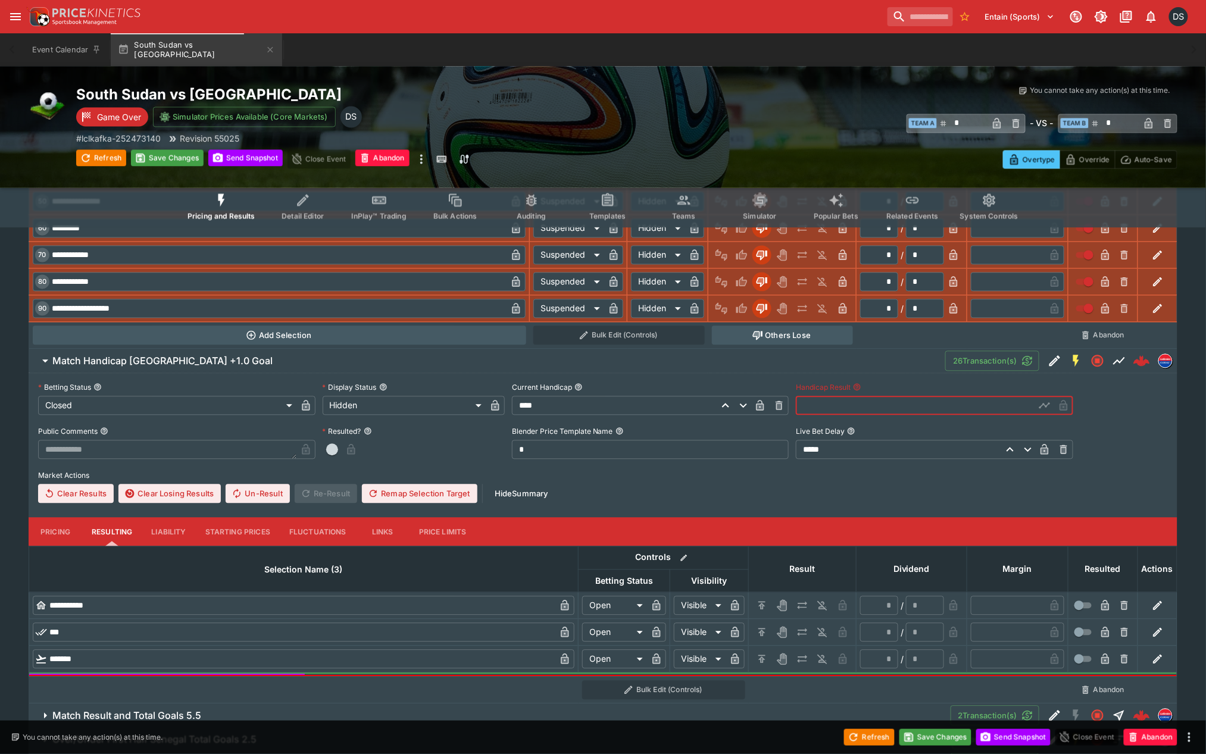
click at [820, 410] on input "text" at bounding box center [915, 405] width 239 height 19
click at [1050, 401] on icon "button" at bounding box center [1045, 406] width 12 height 12
click at [770, 604] on button "H/C" at bounding box center [761, 605] width 19 height 19
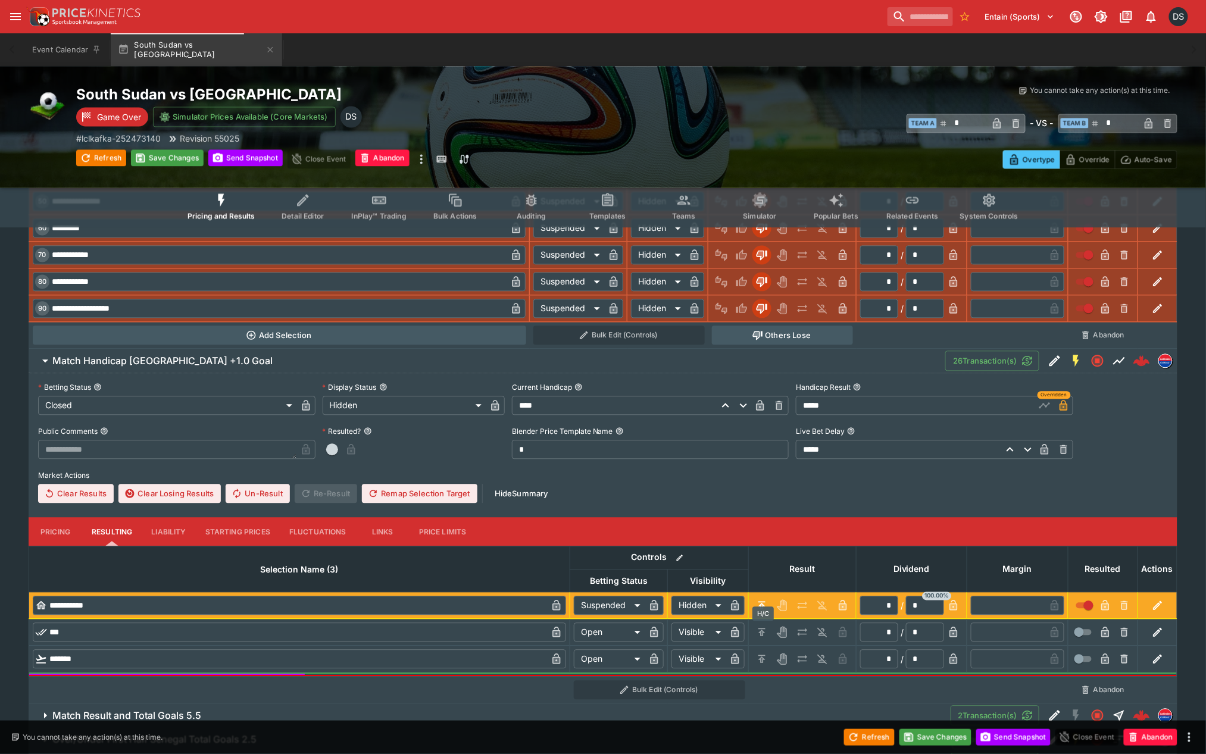
click at [770, 632] on button "H/C" at bounding box center [761, 632] width 19 height 19
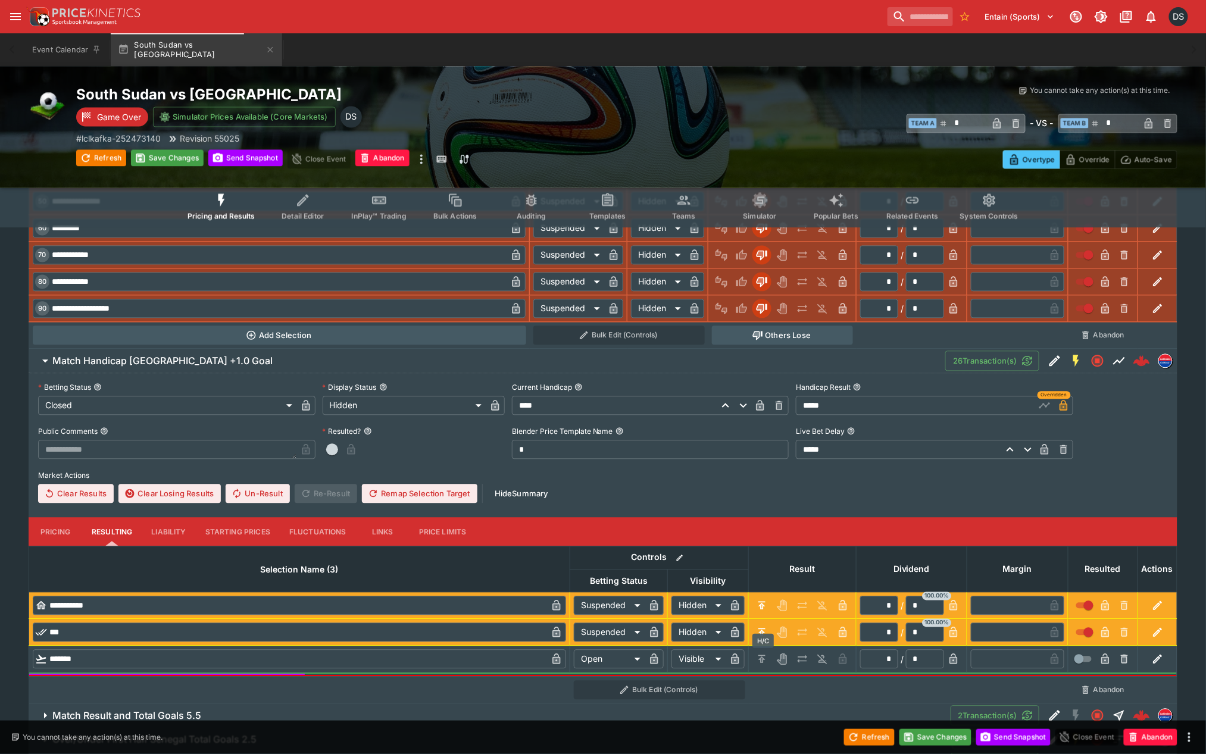
click at [762, 659] on icon "H/C" at bounding box center [762, 661] width 2 height 4
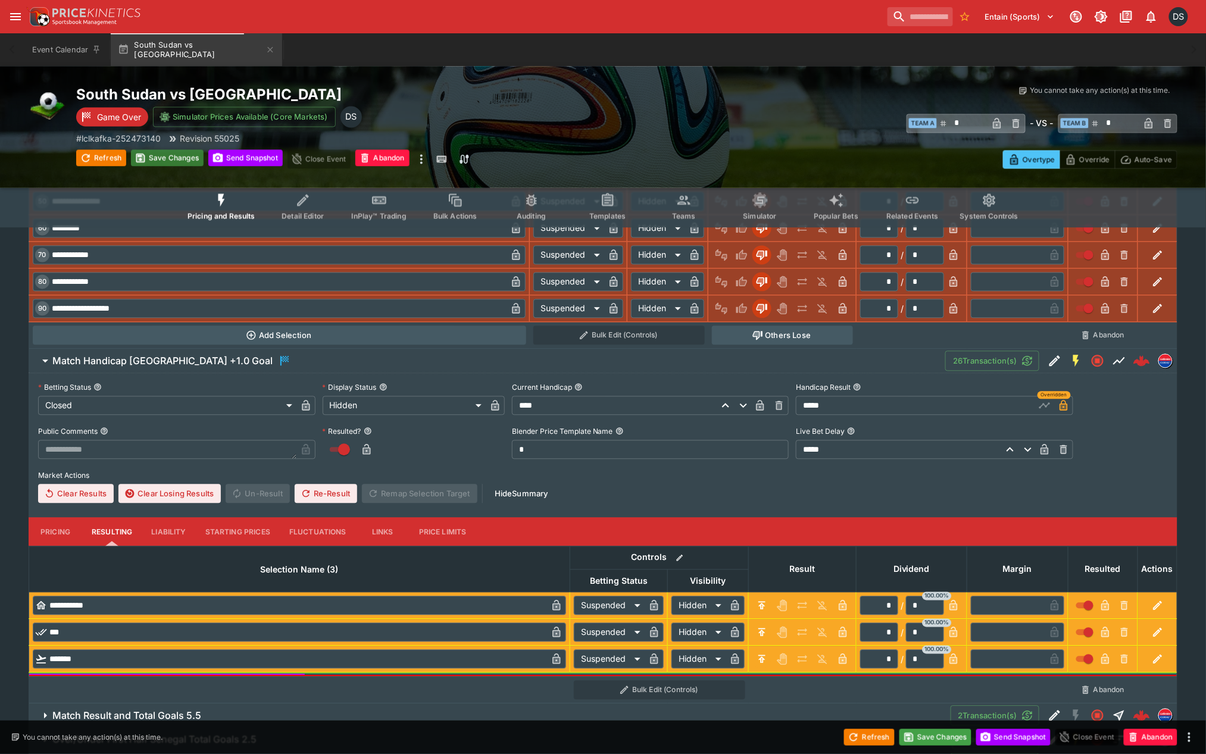
click at [158, 163] on button "Save Changes" at bounding box center [167, 158] width 73 height 17
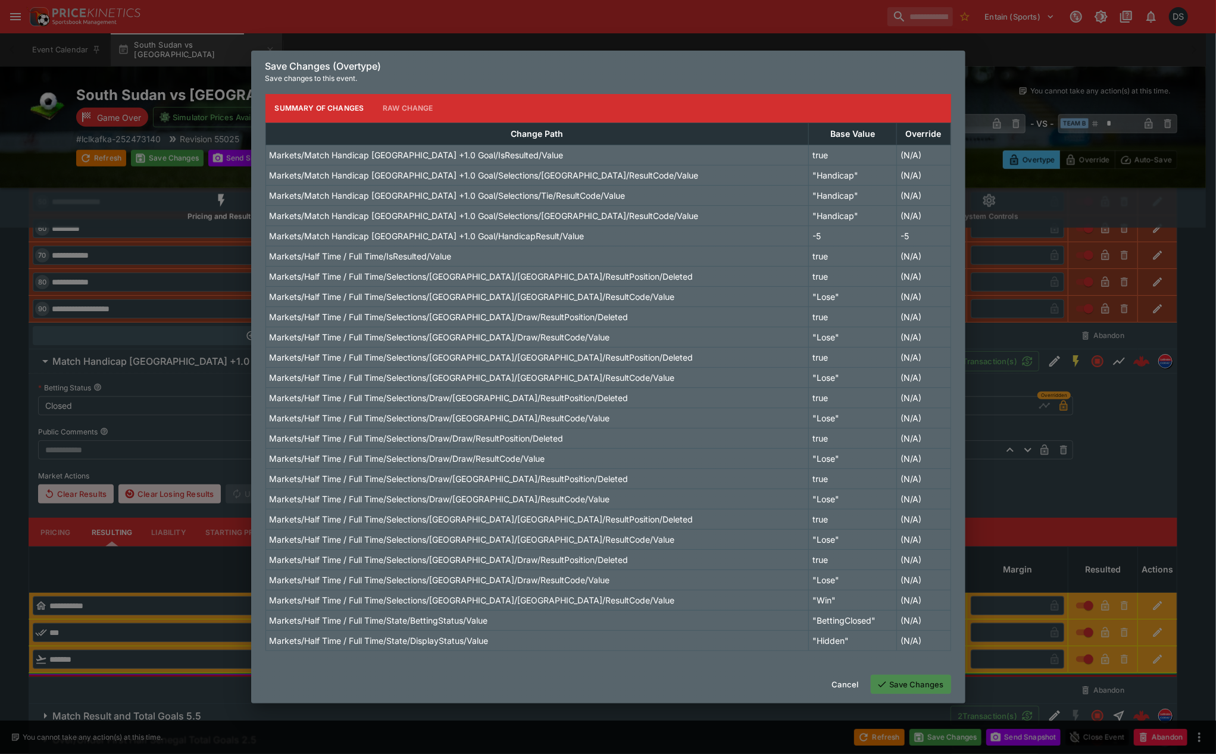
click at [908, 691] on button "Save Changes" at bounding box center [911, 684] width 80 height 19
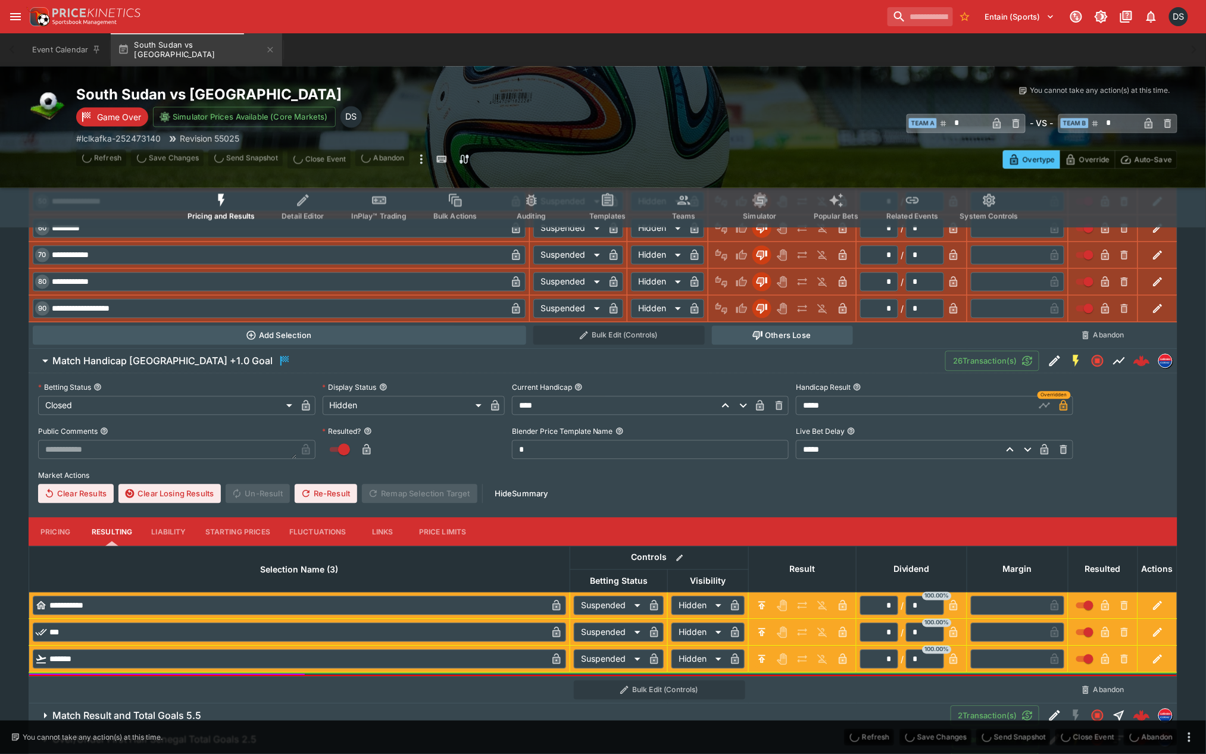
scroll to position [102, 0]
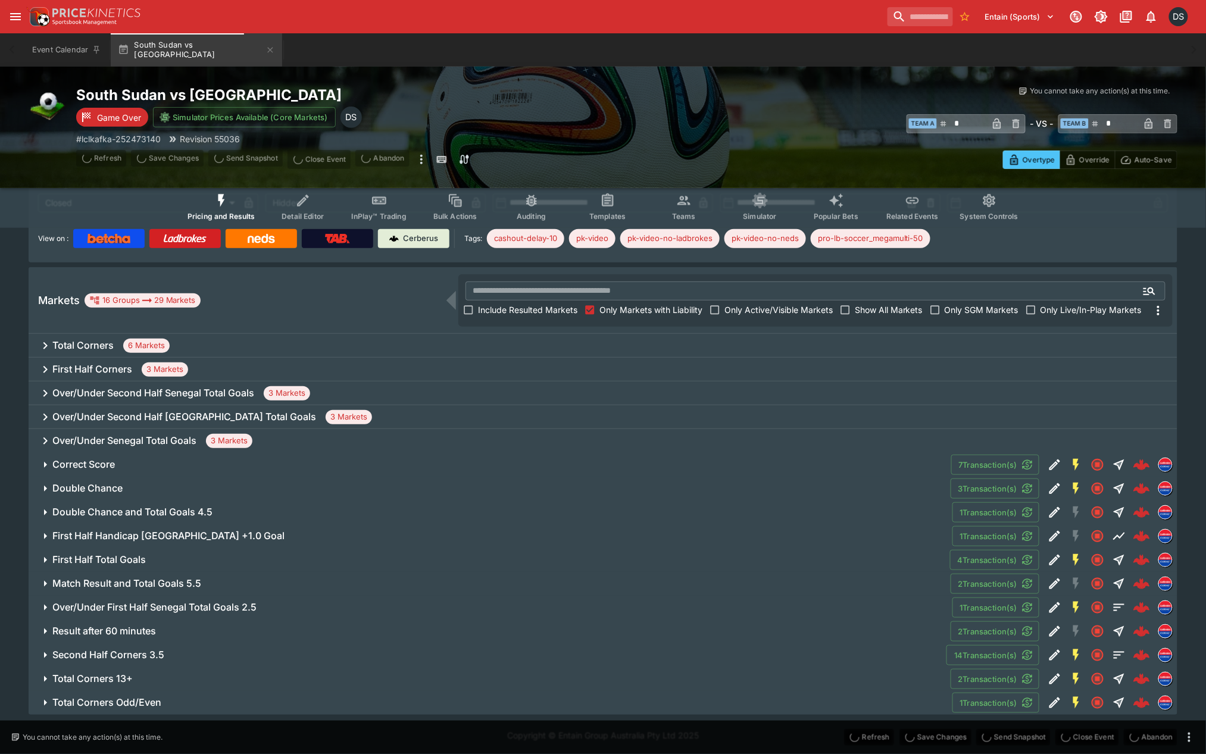
click at [73, 558] on h6 "First Half Total Goals" at bounding box center [98, 560] width 93 height 12
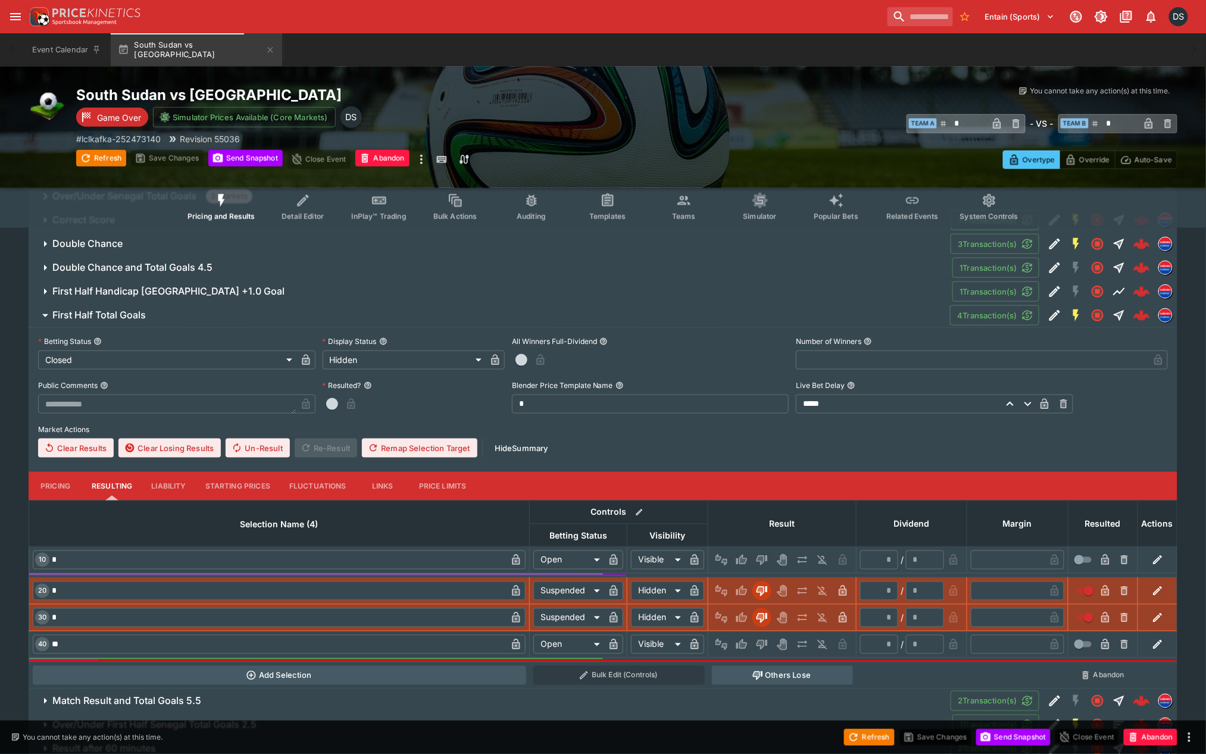
scroll to position [367, 0]
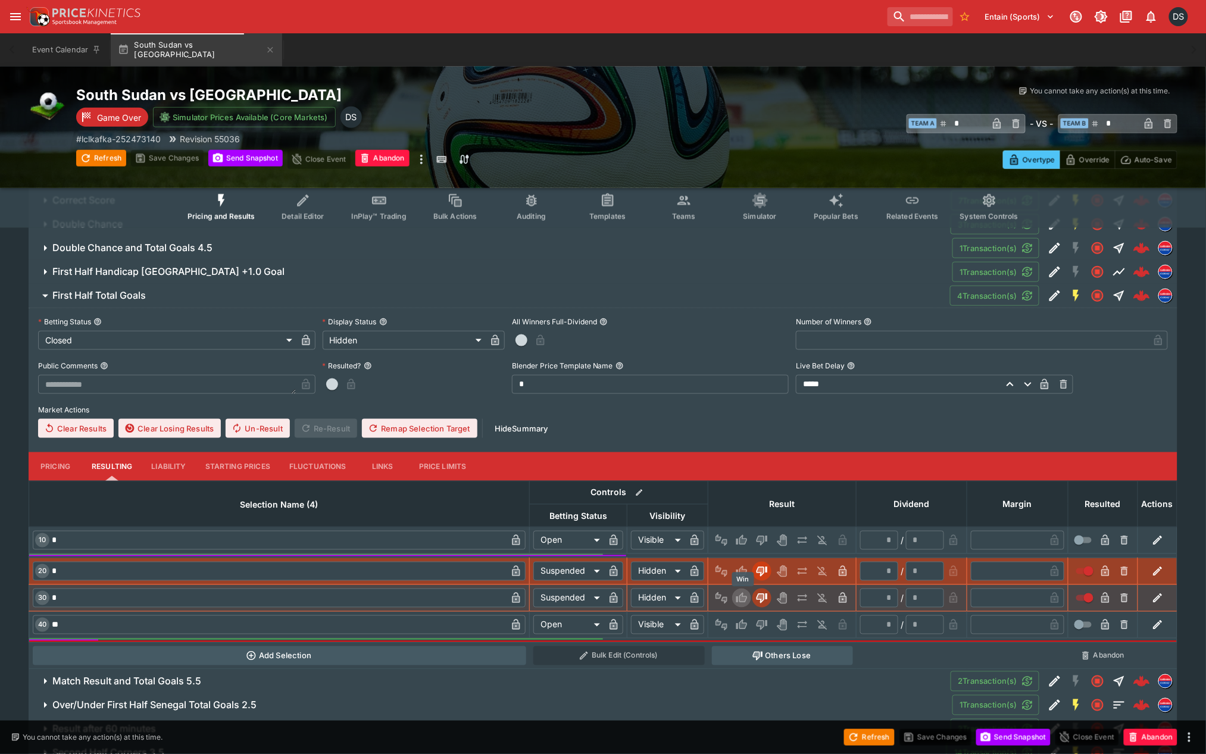
click at [740, 597] on icon "Win" at bounding box center [741, 598] width 11 height 10
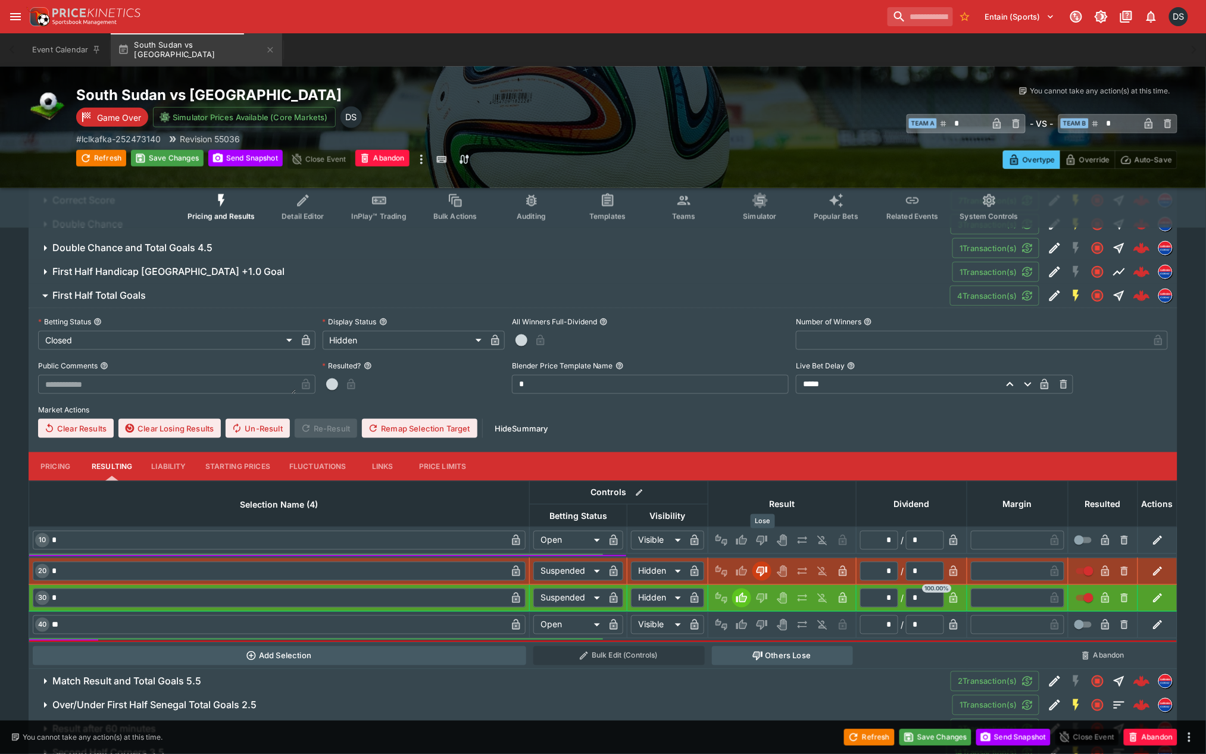
click at [762, 537] on icon "Lose" at bounding box center [761, 540] width 6 height 7
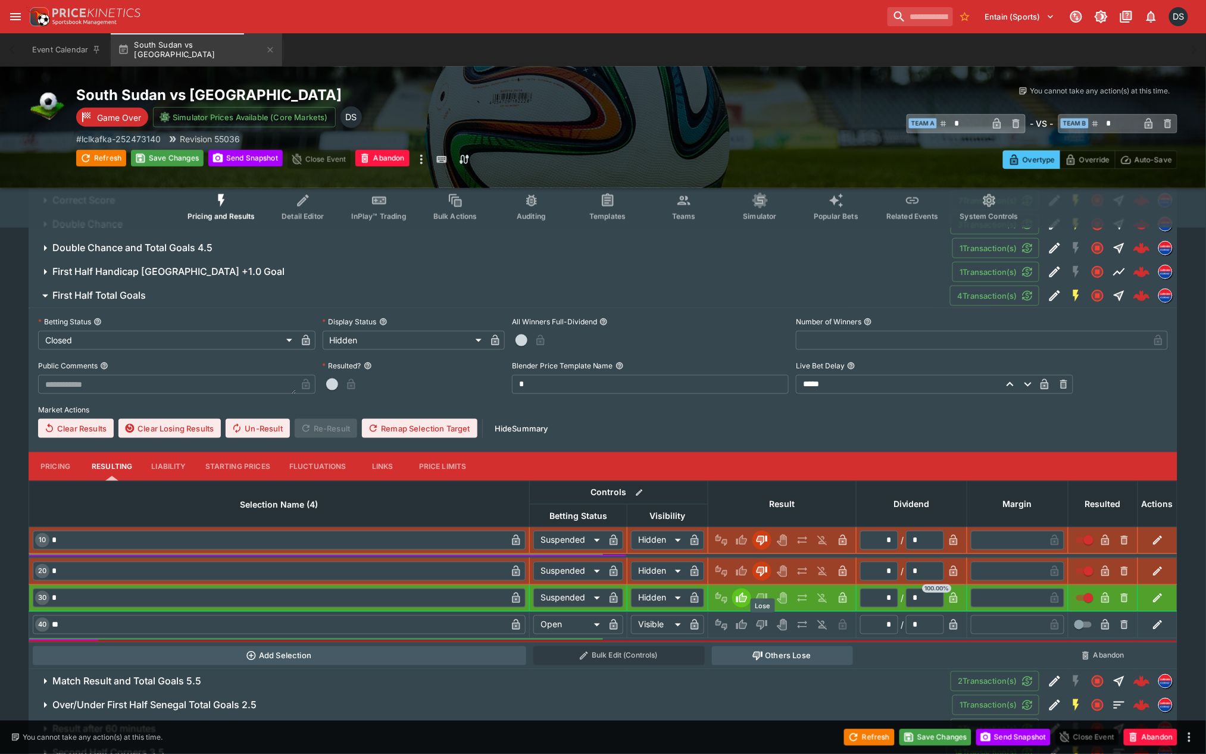
click at [770, 628] on button "Lose" at bounding box center [761, 624] width 19 height 19
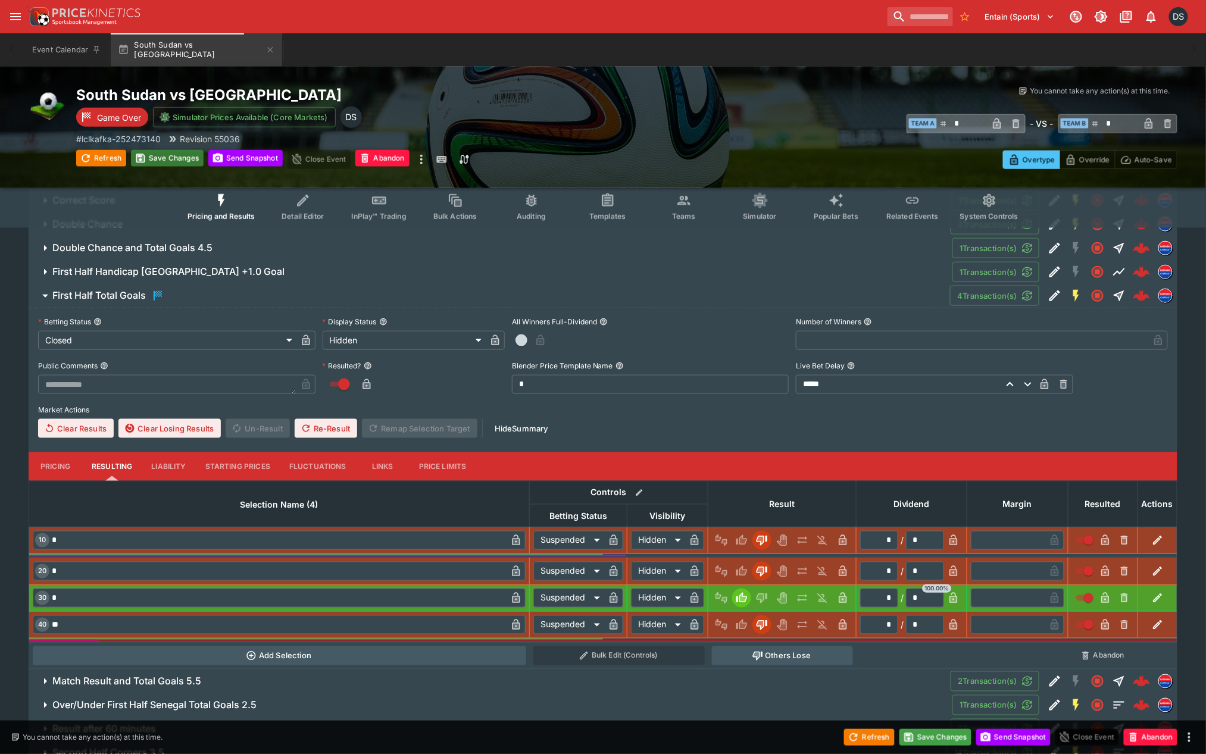
click at [173, 163] on button "Save Changes" at bounding box center [167, 158] width 73 height 17
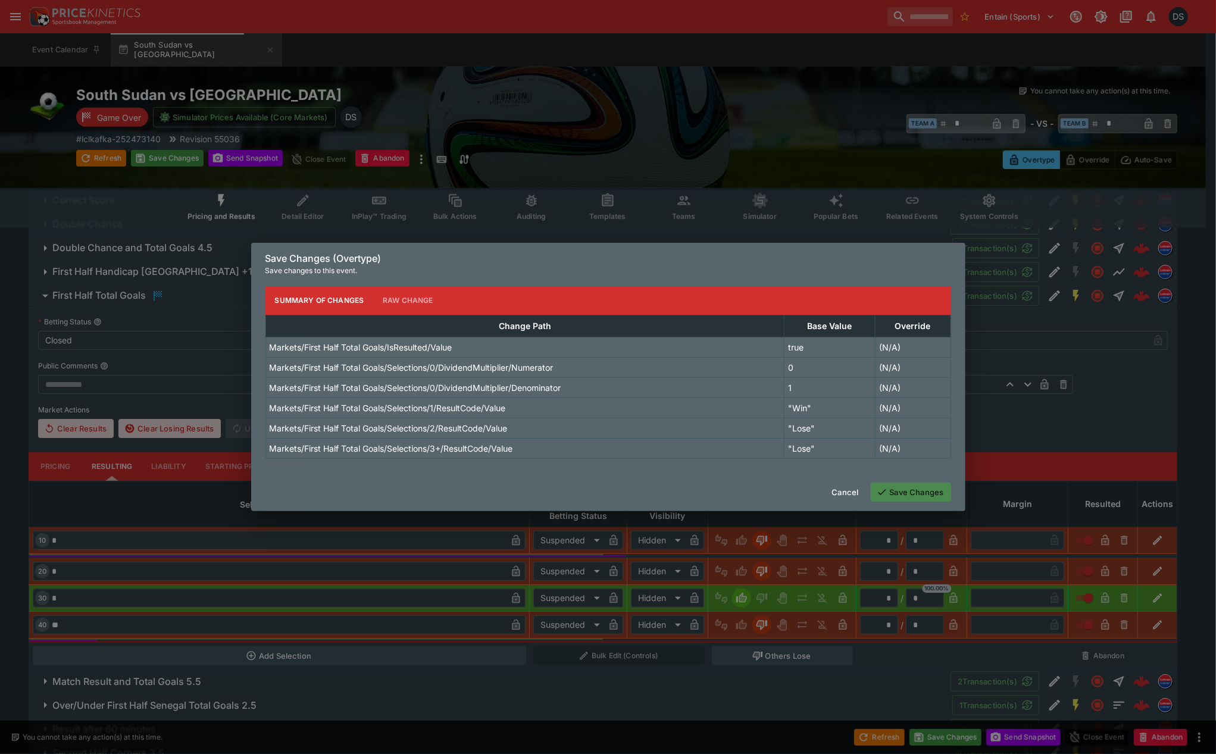
click at [901, 492] on button "Save Changes" at bounding box center [911, 492] width 80 height 19
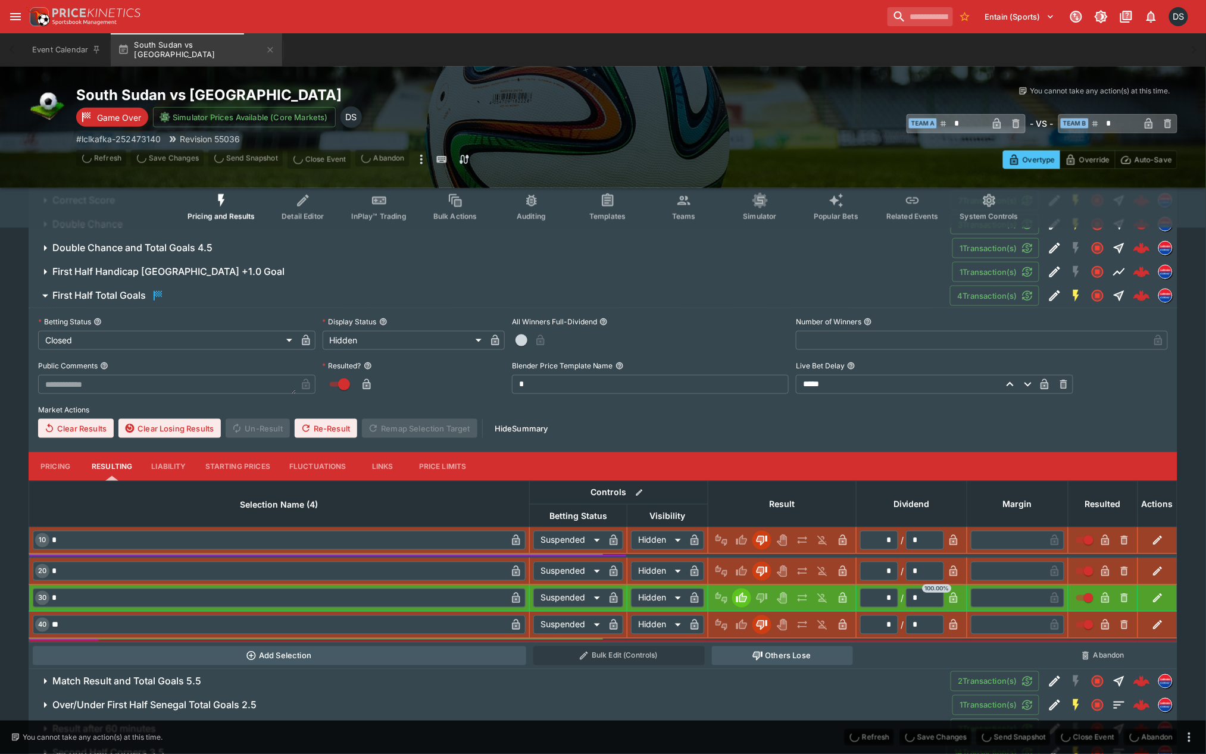
scroll to position [79, 0]
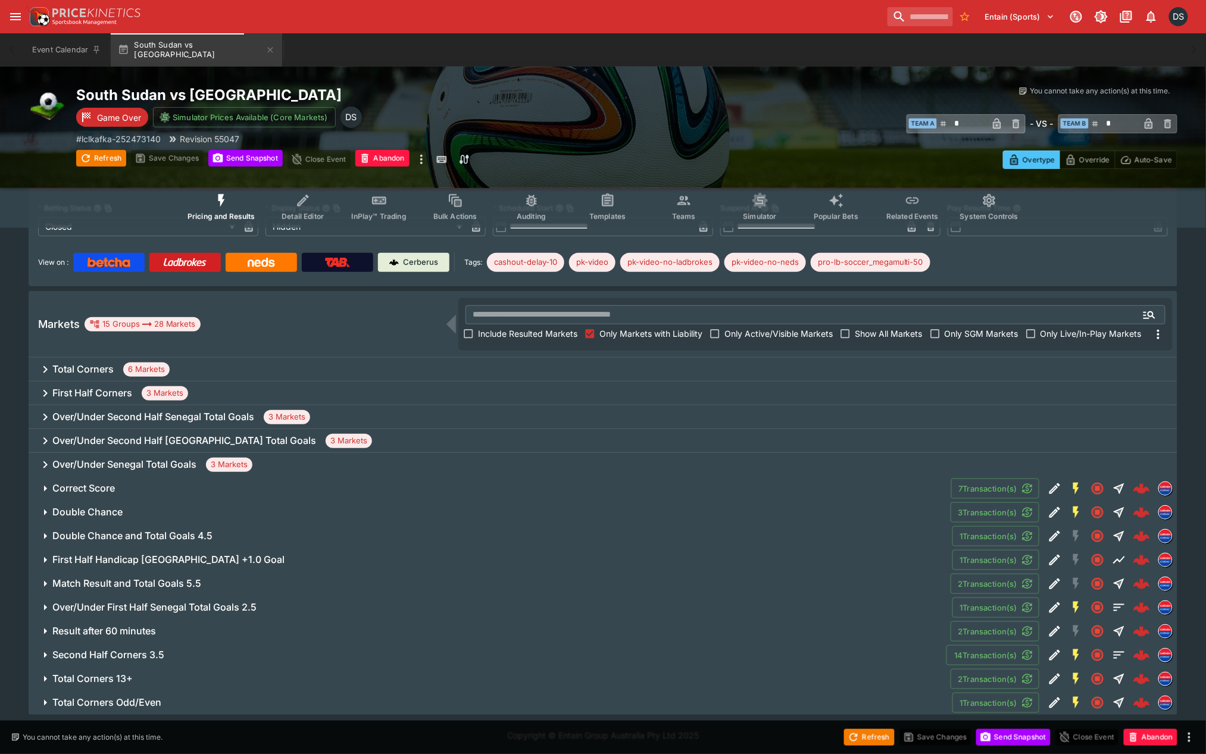
click at [115, 701] on h6 "Total Corners Odd/Even" at bounding box center [106, 702] width 109 height 12
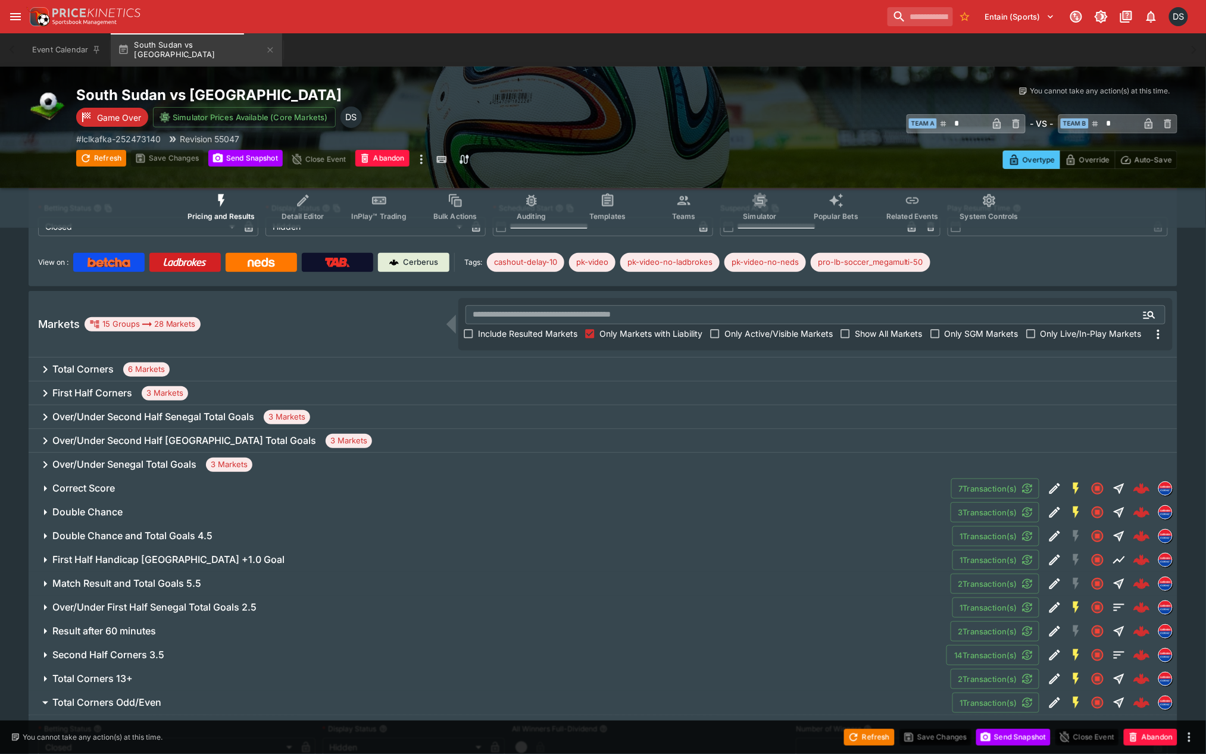
click at [116, 700] on h6 "Total Corners Odd/Even" at bounding box center [106, 702] width 109 height 12
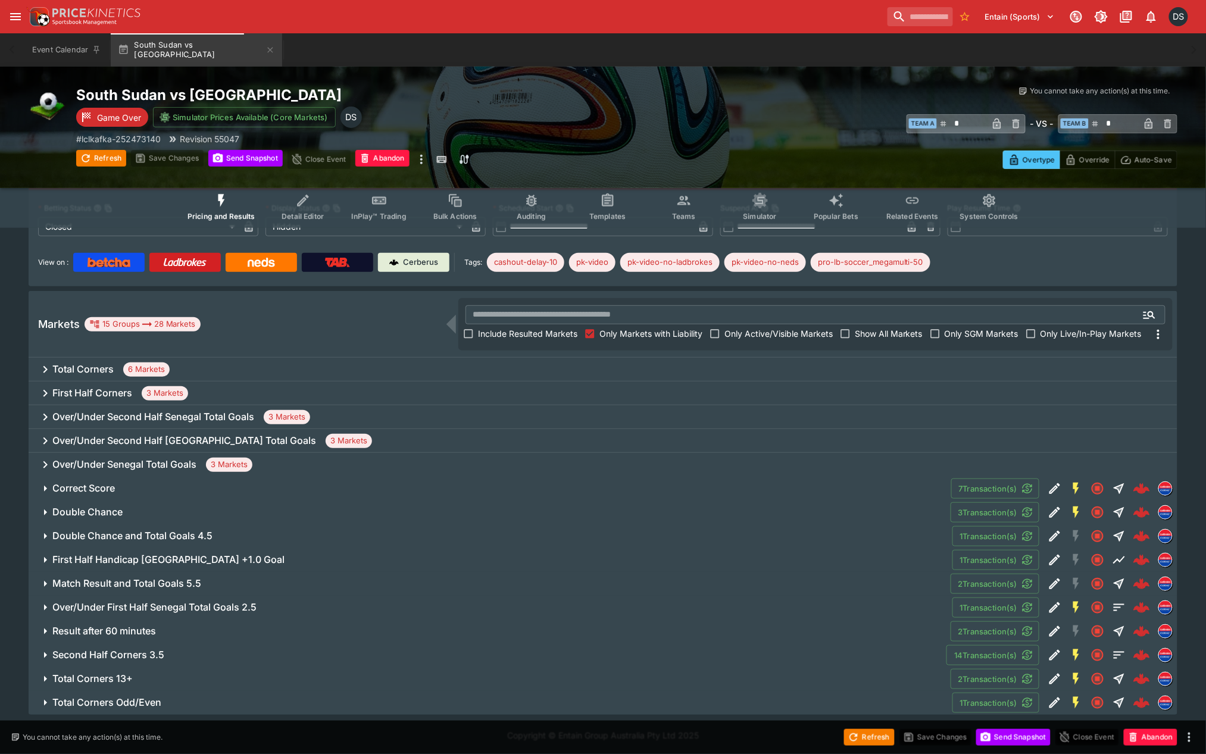
click at [123, 627] on h6 "Result after 60 minutes" at bounding box center [104, 631] width 104 height 12
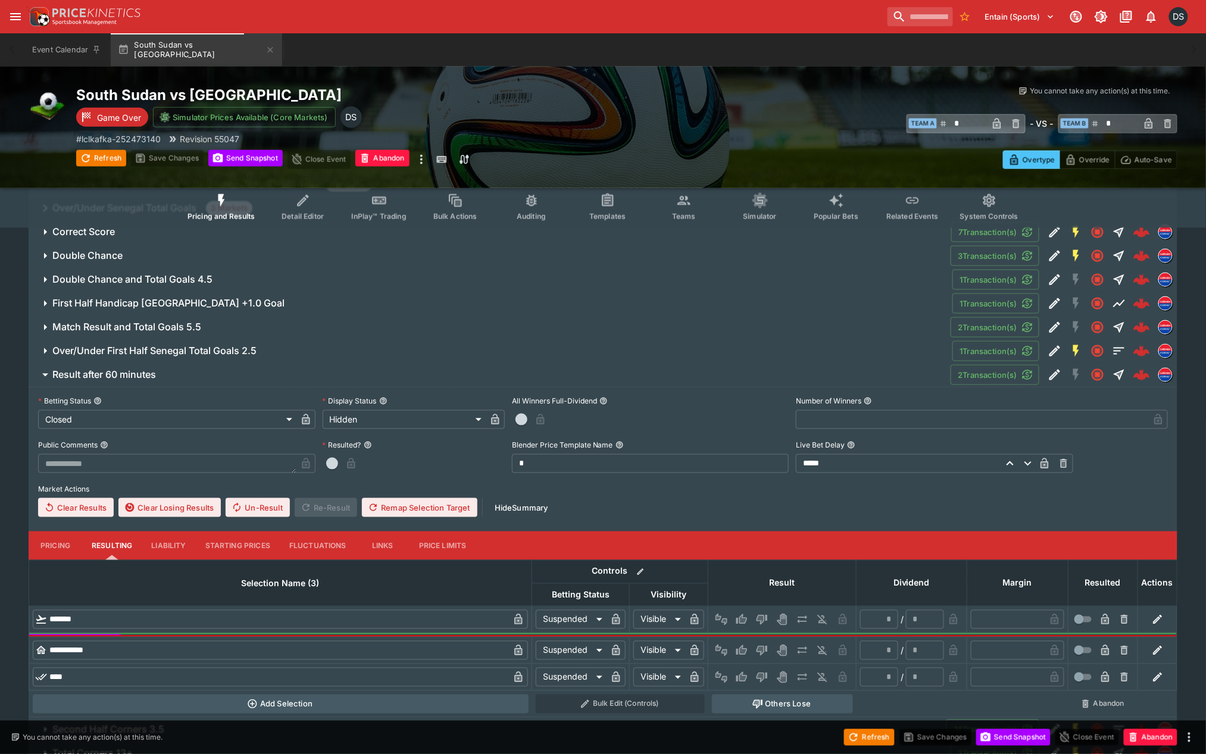
scroll to position [343, 0]
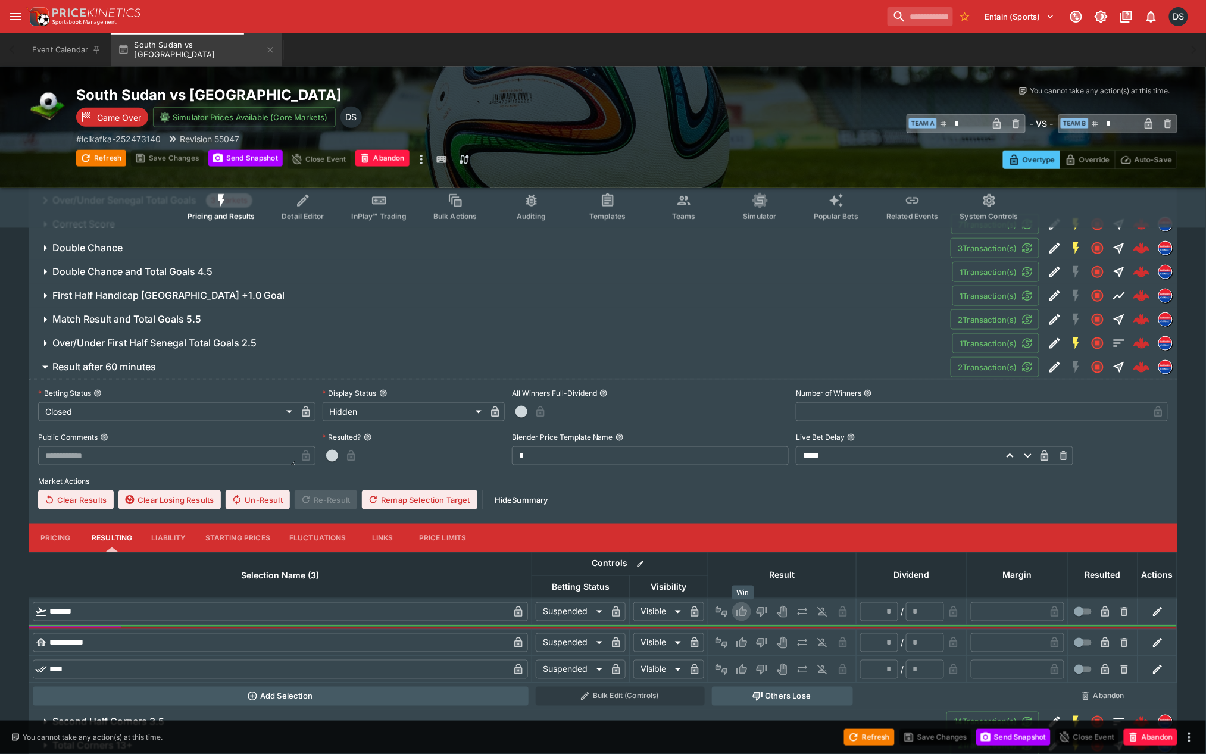
click at [743, 608] on icon "Win" at bounding box center [741, 612] width 11 height 10
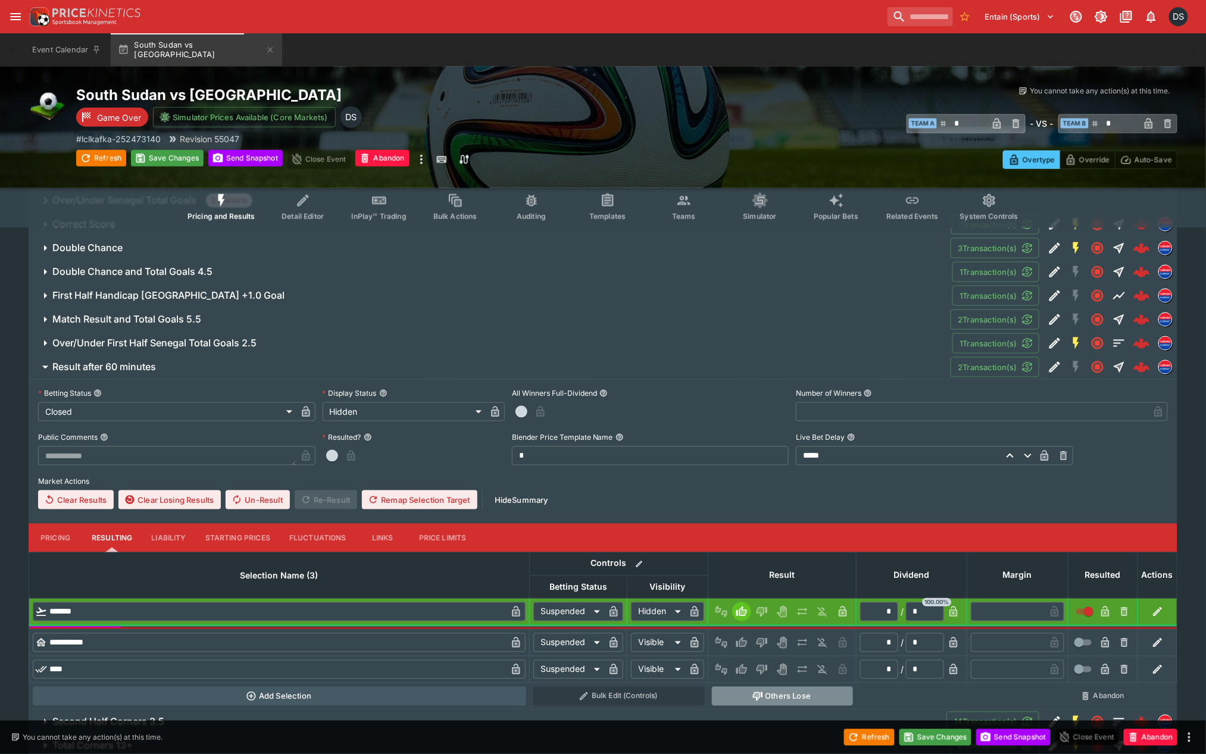
click at [745, 693] on button "Others Lose" at bounding box center [782, 696] width 141 height 19
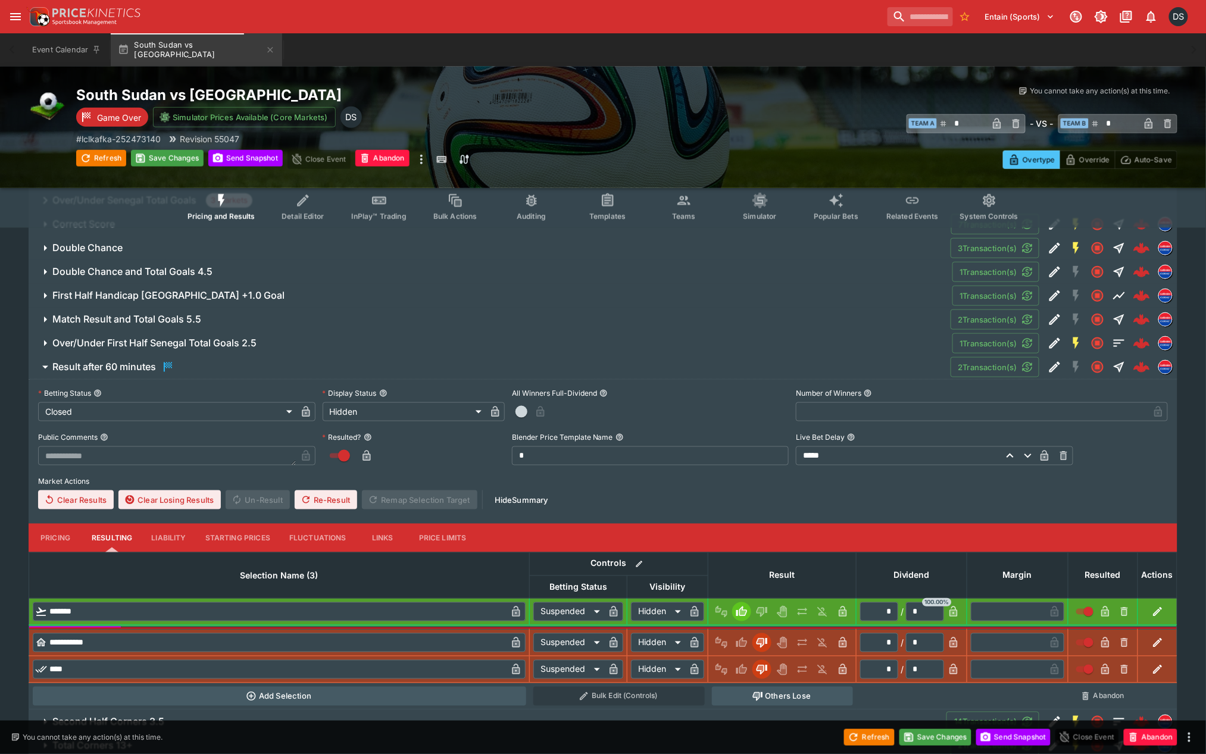
click at [99, 343] on h6 "Over/Under First Half Senegal Total Goals 2.5" at bounding box center [154, 343] width 204 height 12
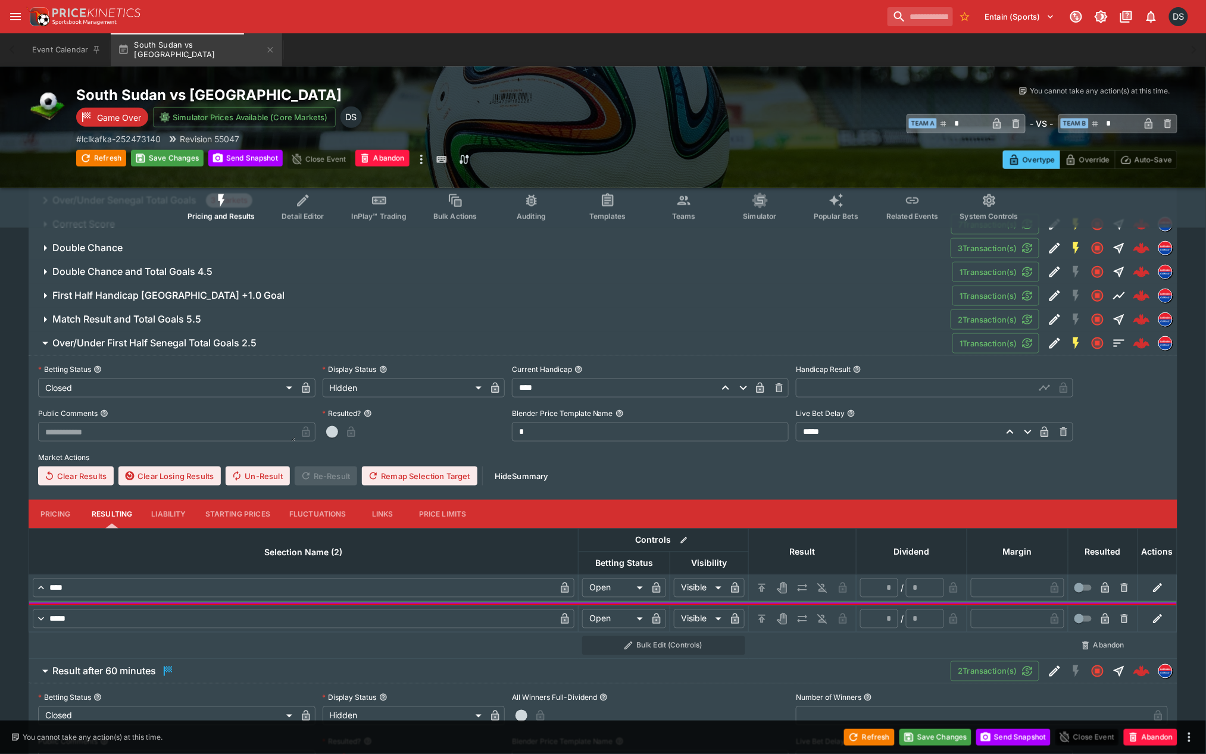
click at [832, 393] on input "text" at bounding box center [915, 388] width 239 height 19
click at [1043, 385] on icon "button" at bounding box center [1044, 388] width 8 height 11
click at [764, 582] on icon "H/C" at bounding box center [762, 588] width 12 height 12
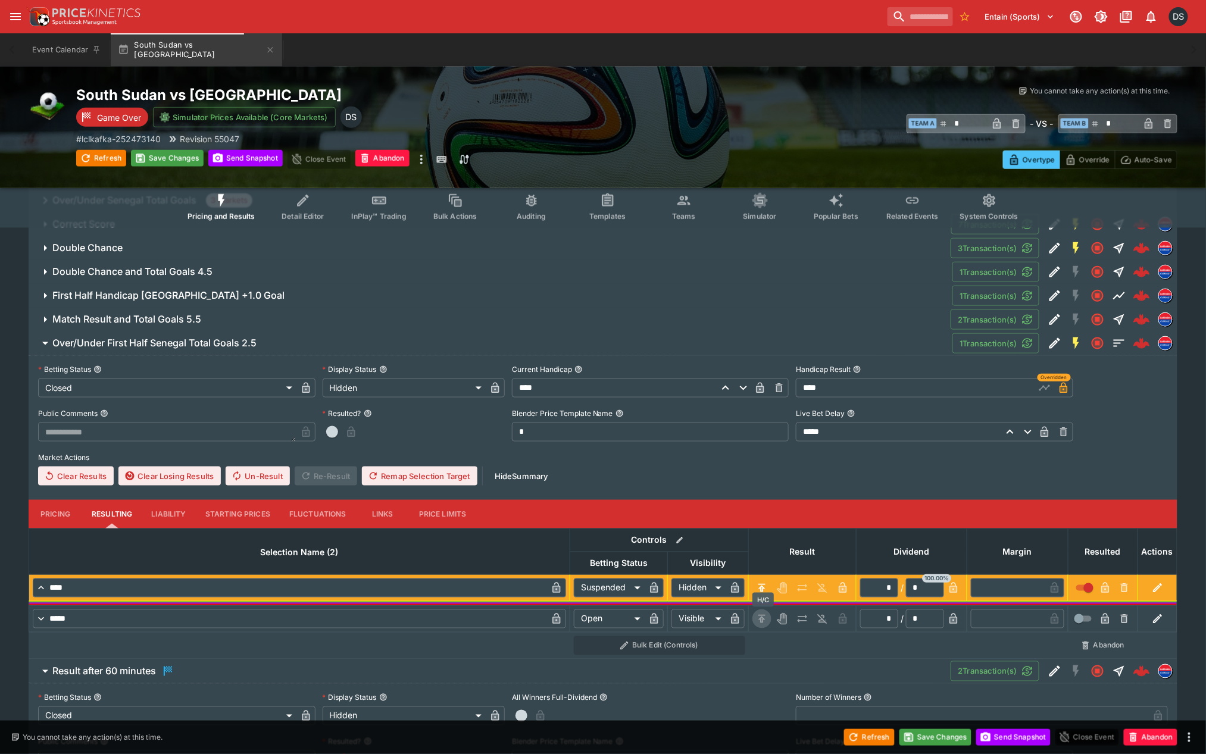
click at [768, 616] on icon "H/C" at bounding box center [762, 619] width 12 height 12
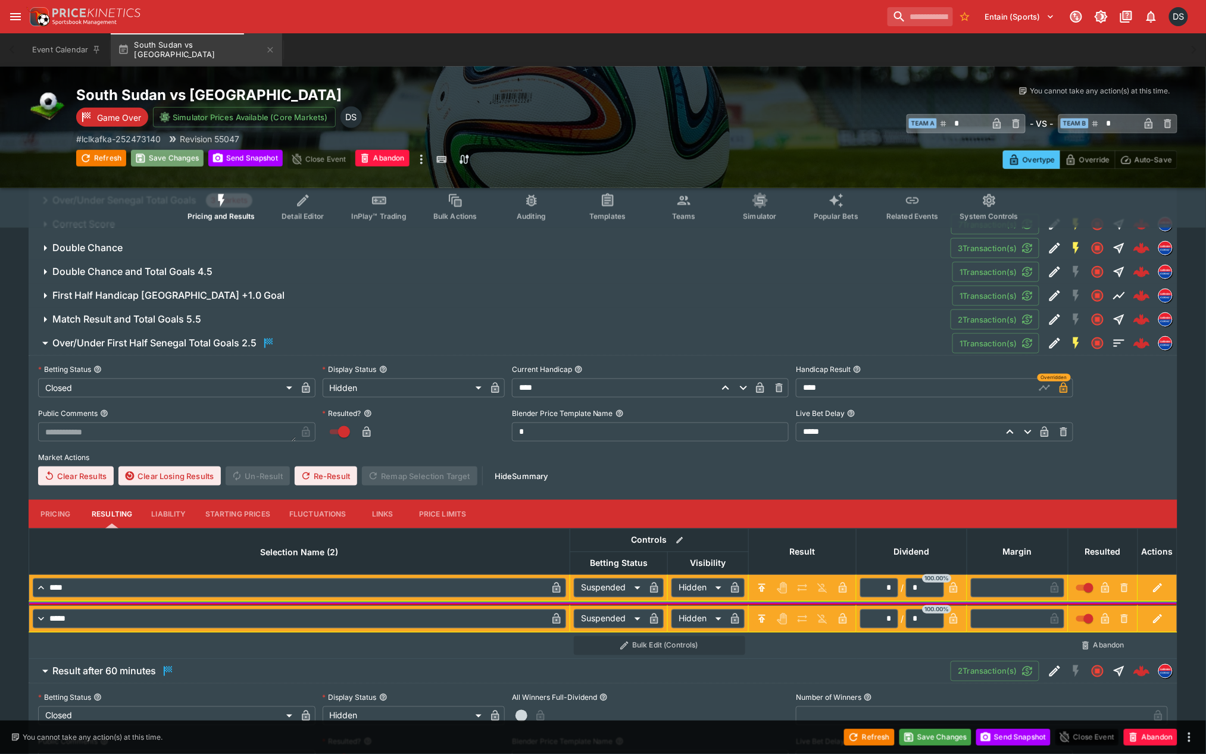
click at [176, 158] on button "Save Changes" at bounding box center [167, 158] width 73 height 17
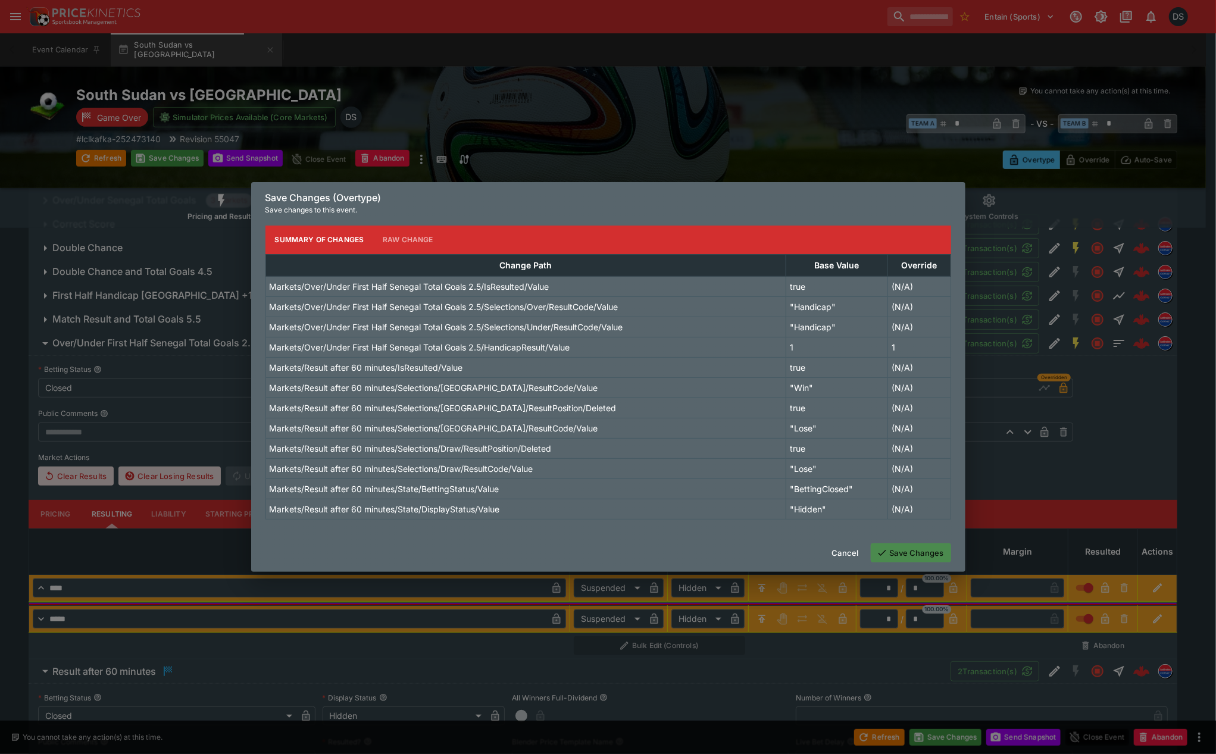
click at [908, 551] on button "Save Changes" at bounding box center [911, 552] width 80 height 19
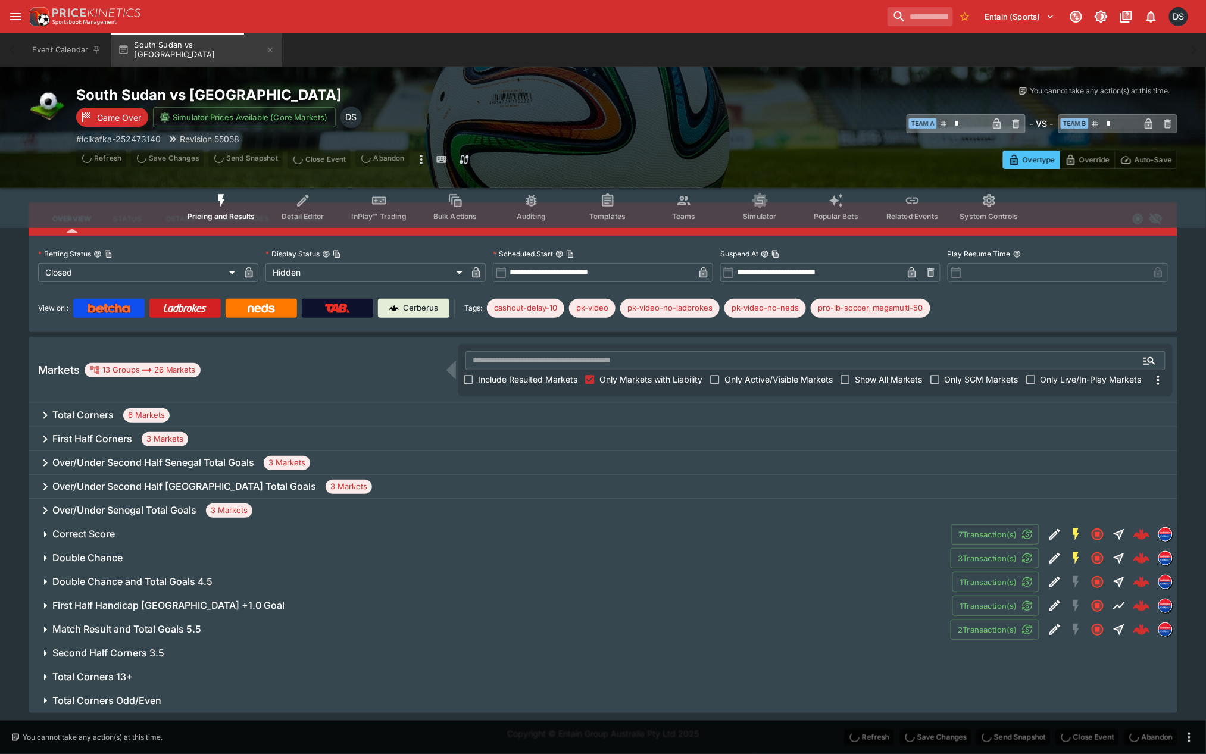
scroll to position [31, 0]
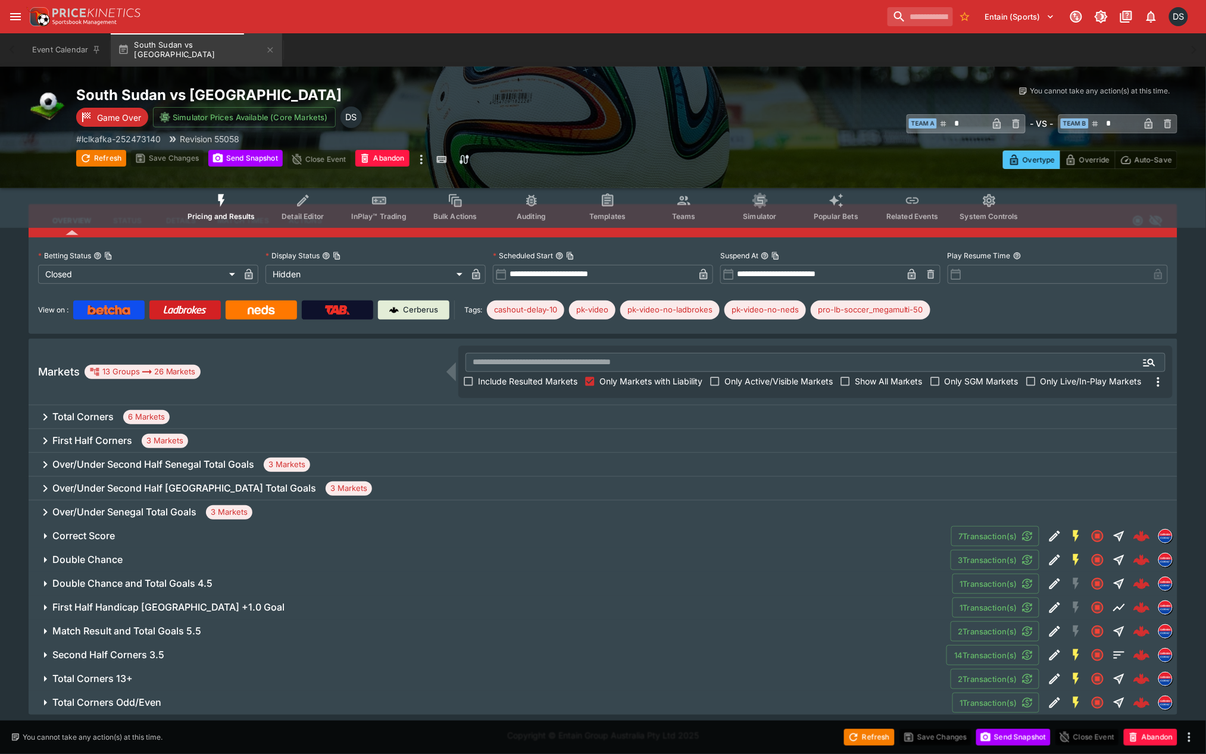
click at [114, 539] on h6 "Correct Score" at bounding box center [83, 536] width 62 height 12
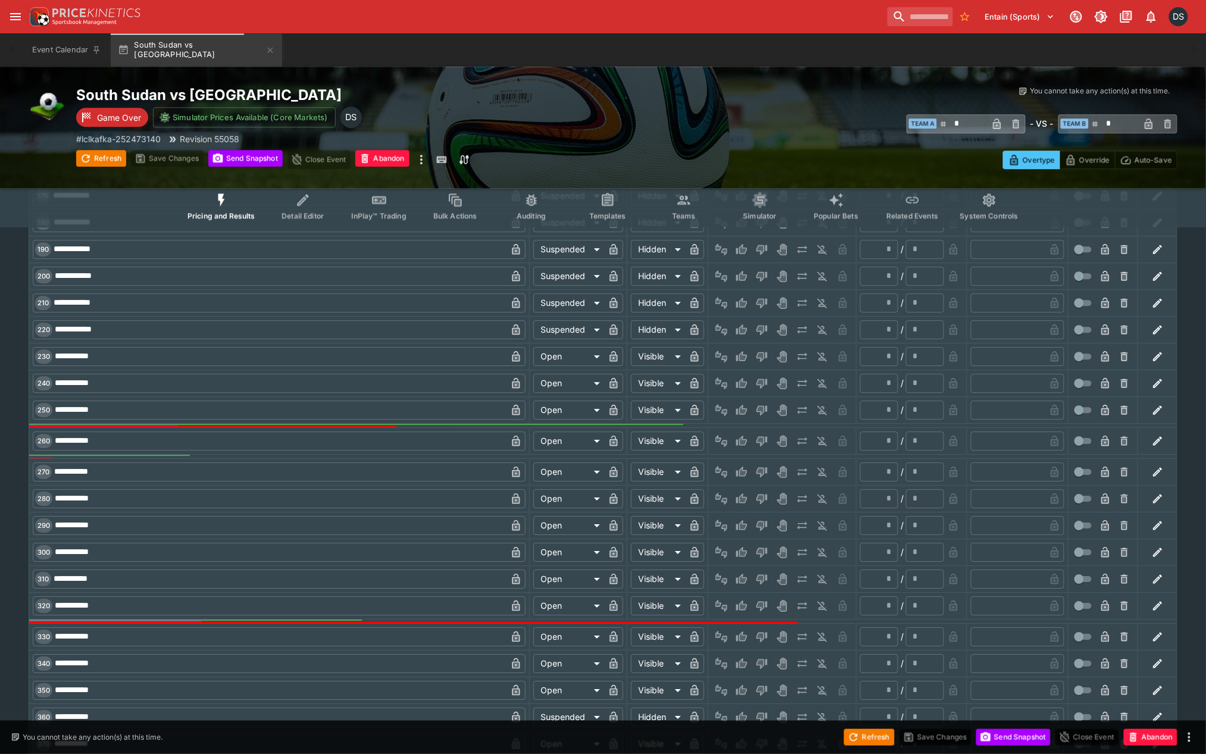
scroll to position [1354, 0]
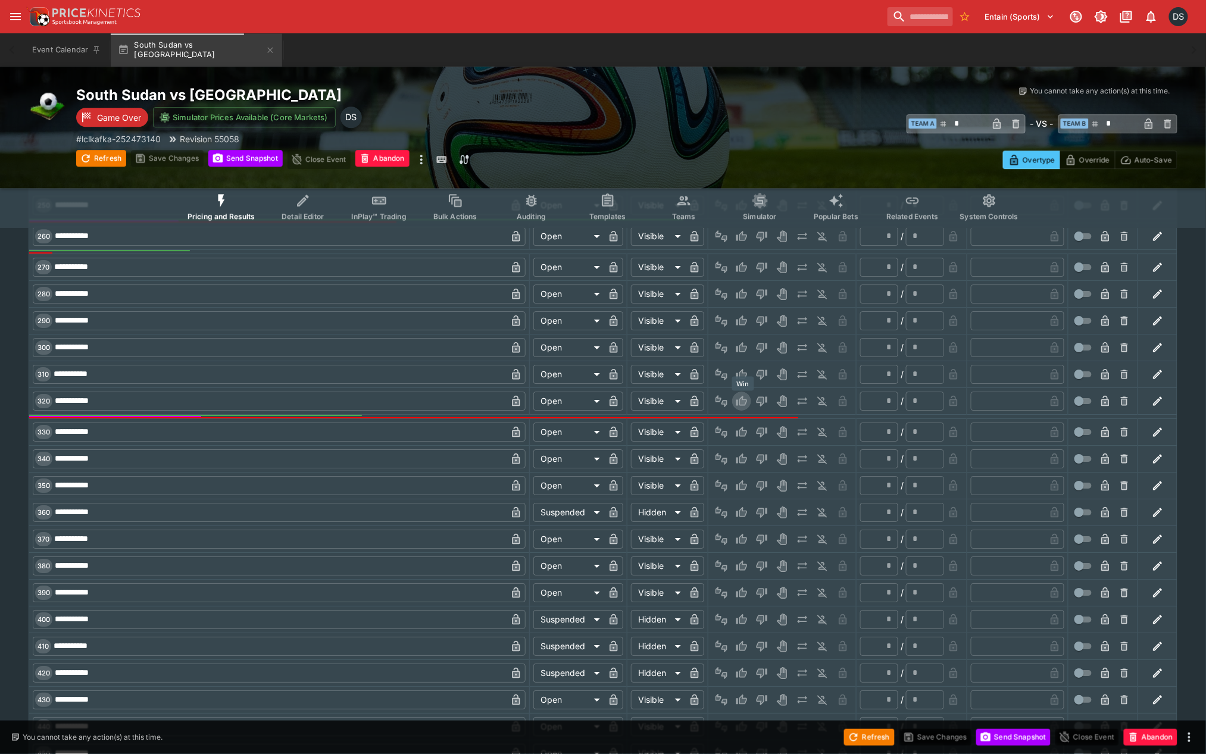
click at [741, 401] on icon "Win" at bounding box center [743, 401] width 6 height 7
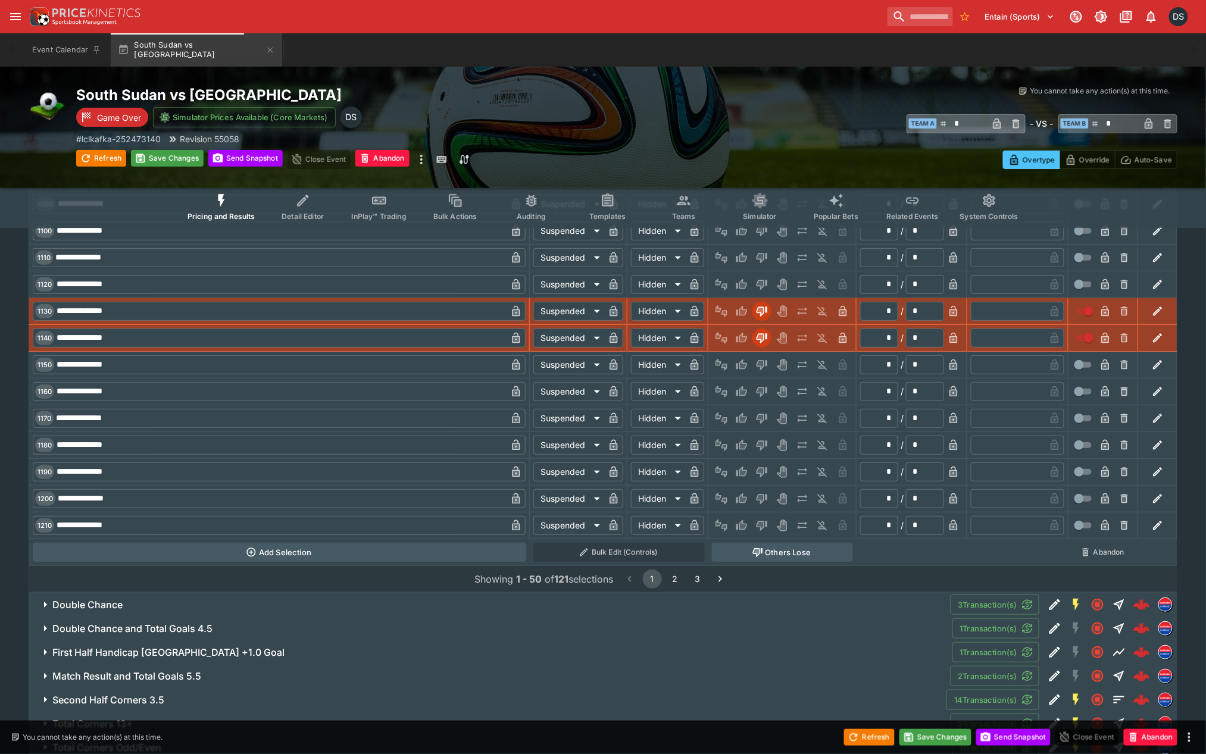
scroll to position [3668, 0]
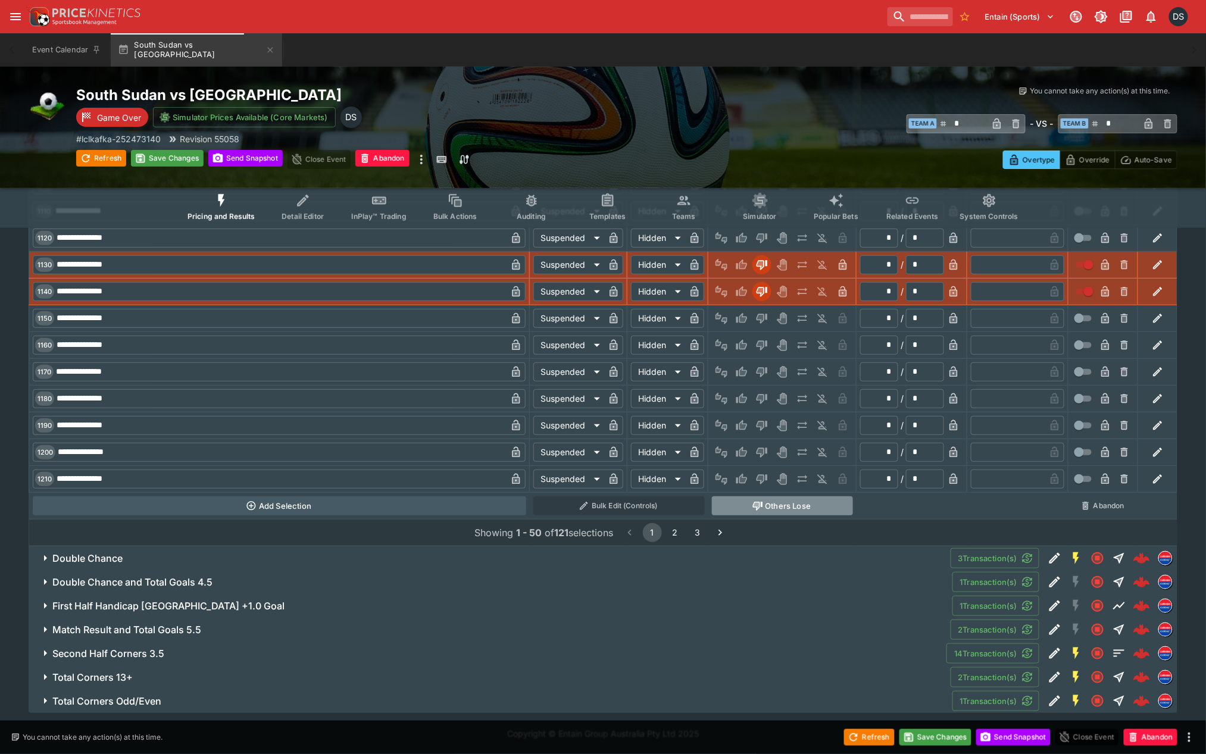
click at [770, 512] on button "Others Lose" at bounding box center [782, 505] width 141 height 19
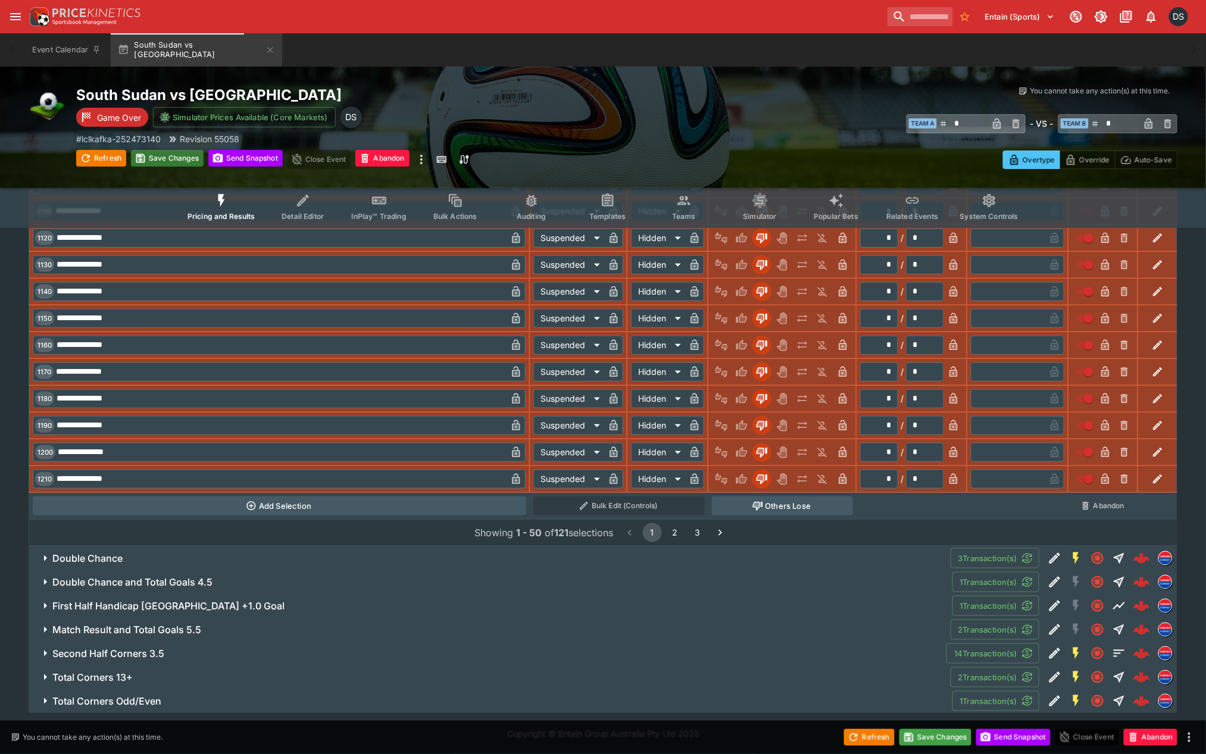
click at [158, 157] on button "Save Changes" at bounding box center [167, 158] width 73 height 17
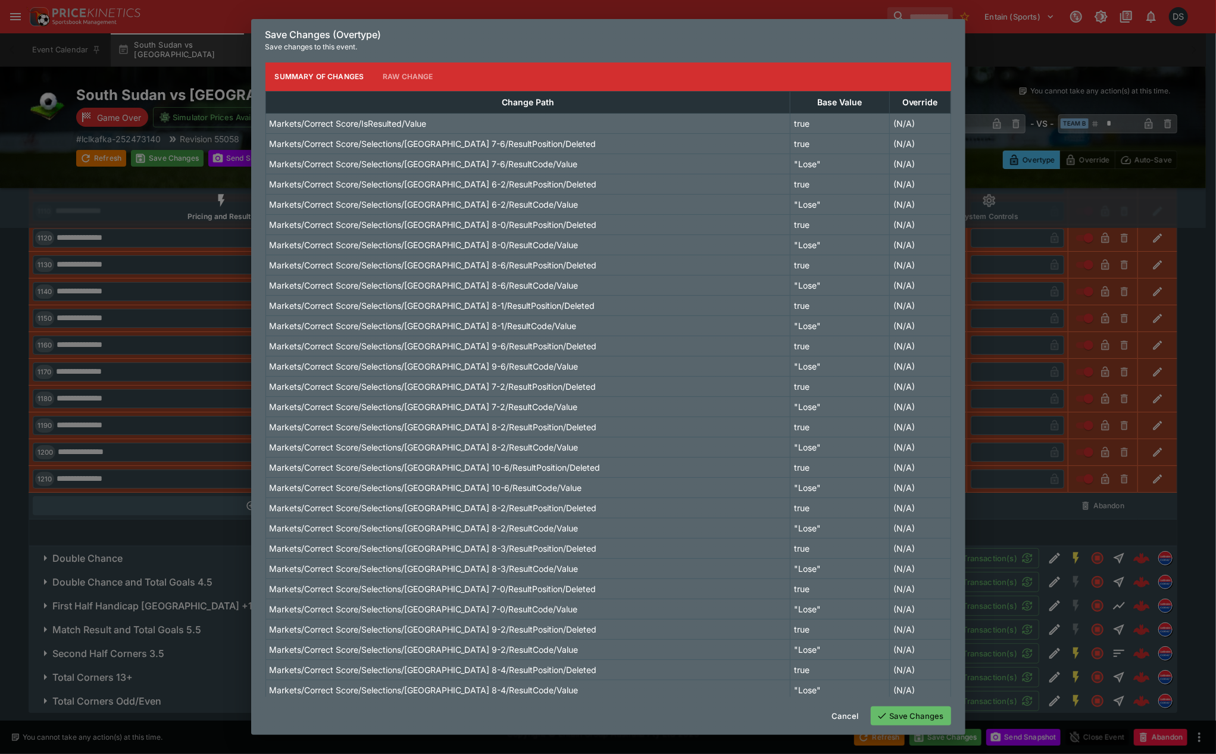
click at [907, 714] on button "Save Changes" at bounding box center [911, 716] width 80 height 19
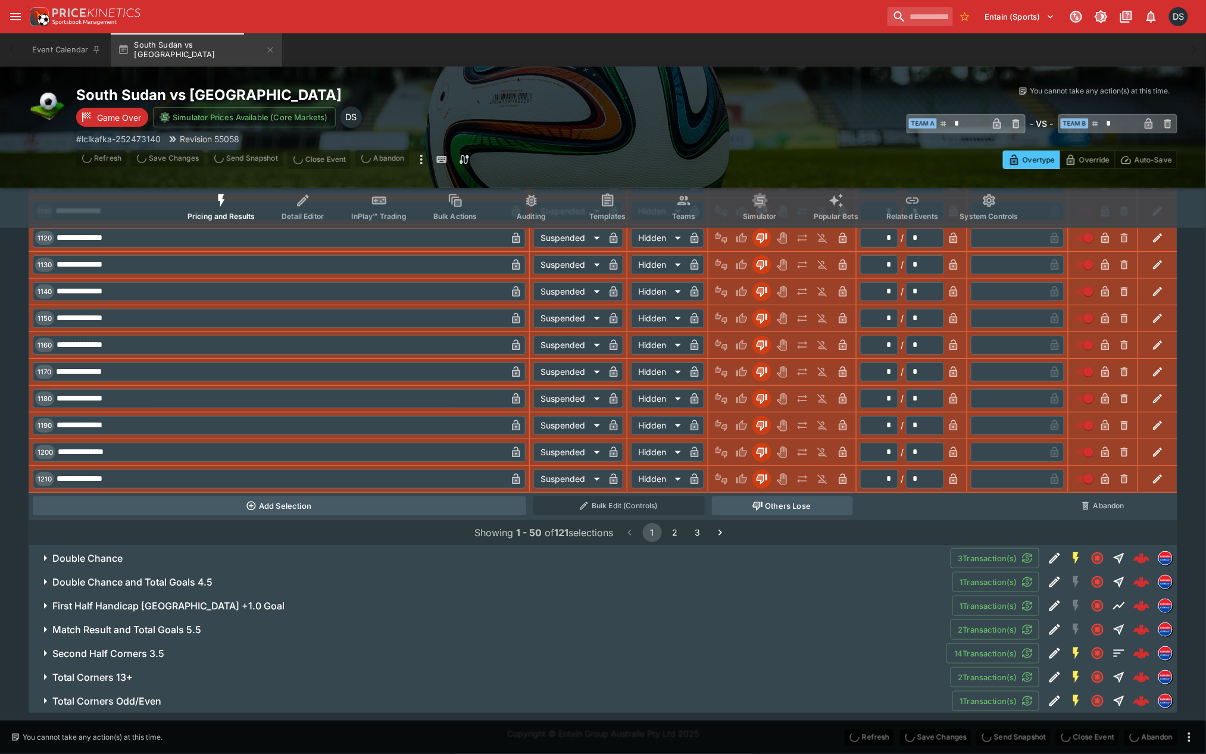
scroll to position [7, 0]
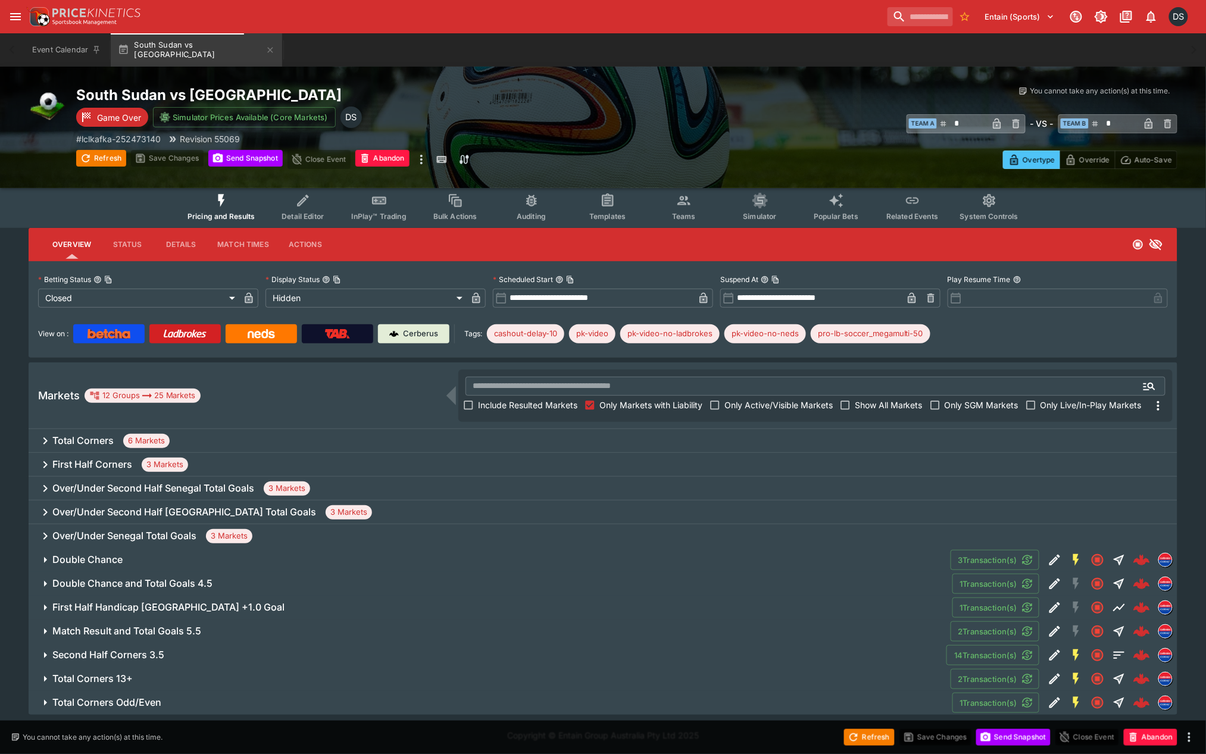
click at [107, 557] on h6 "Double Chance" at bounding box center [87, 560] width 70 height 12
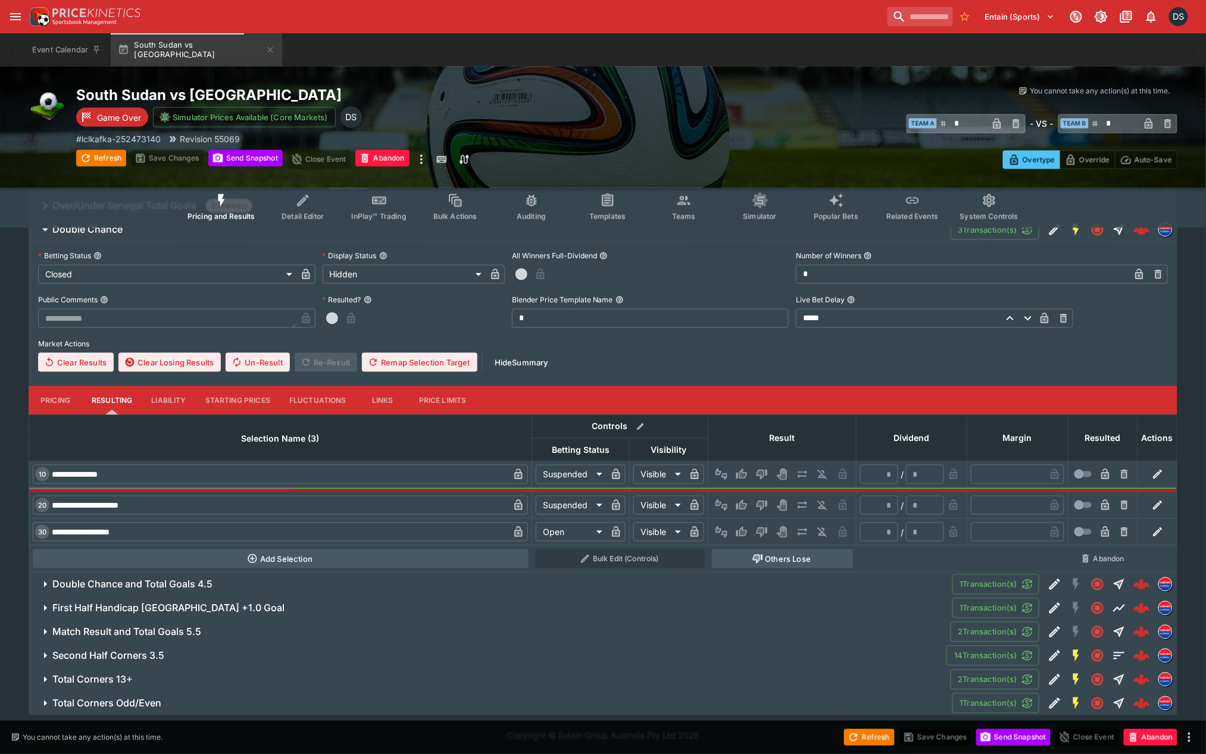
scroll to position [338, 0]
click at [751, 474] on button "Win" at bounding box center [741, 473] width 19 height 19
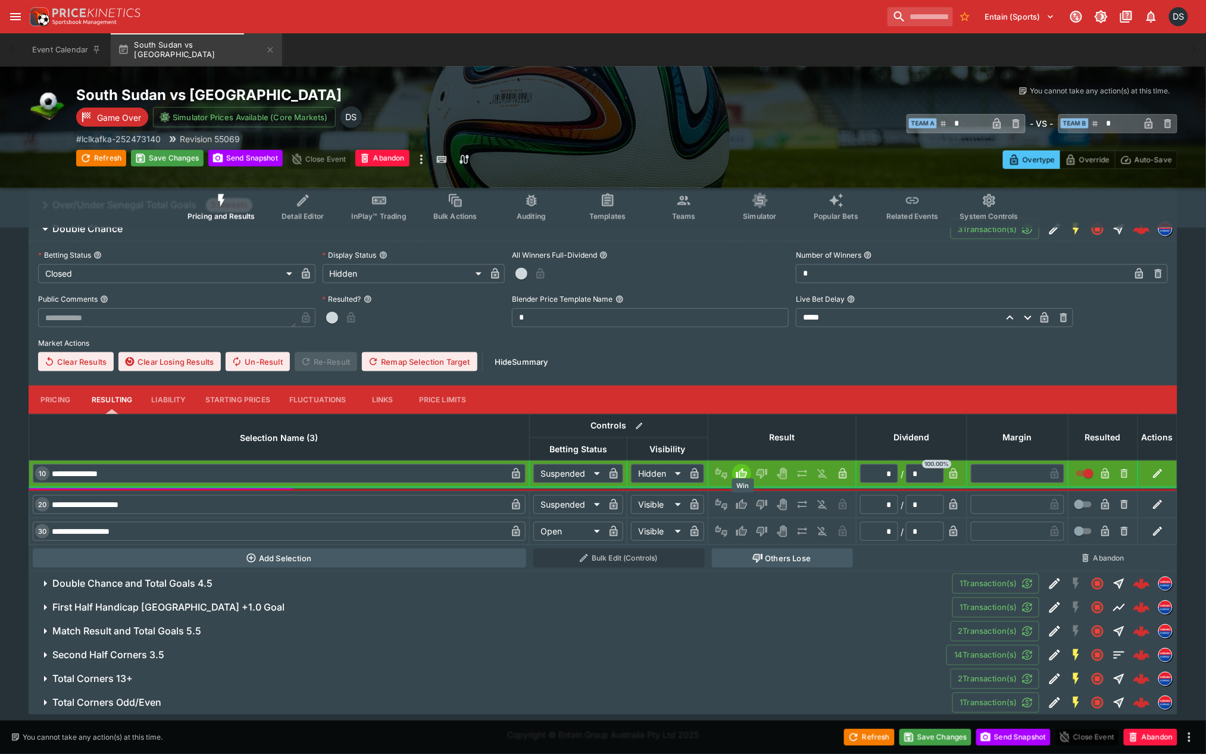
click at [749, 506] on button "Win" at bounding box center [741, 504] width 19 height 19
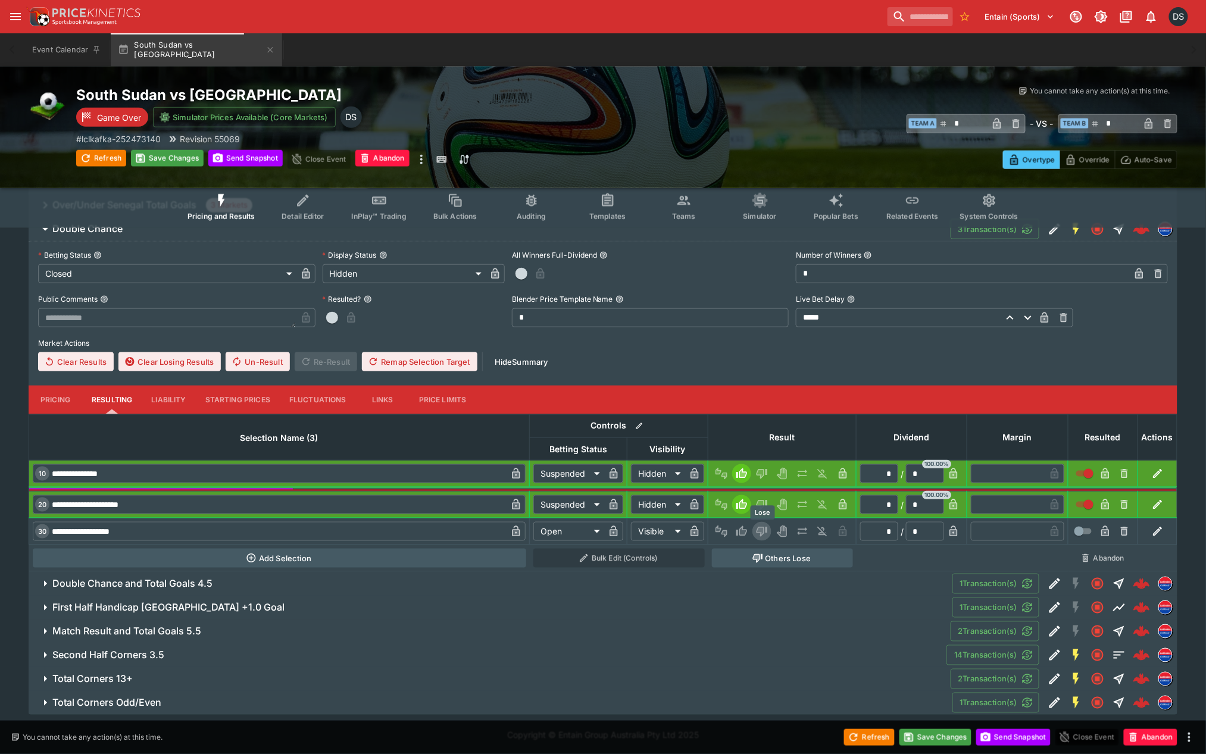
click at [766, 530] on icon "Lose" at bounding box center [762, 532] width 11 height 10
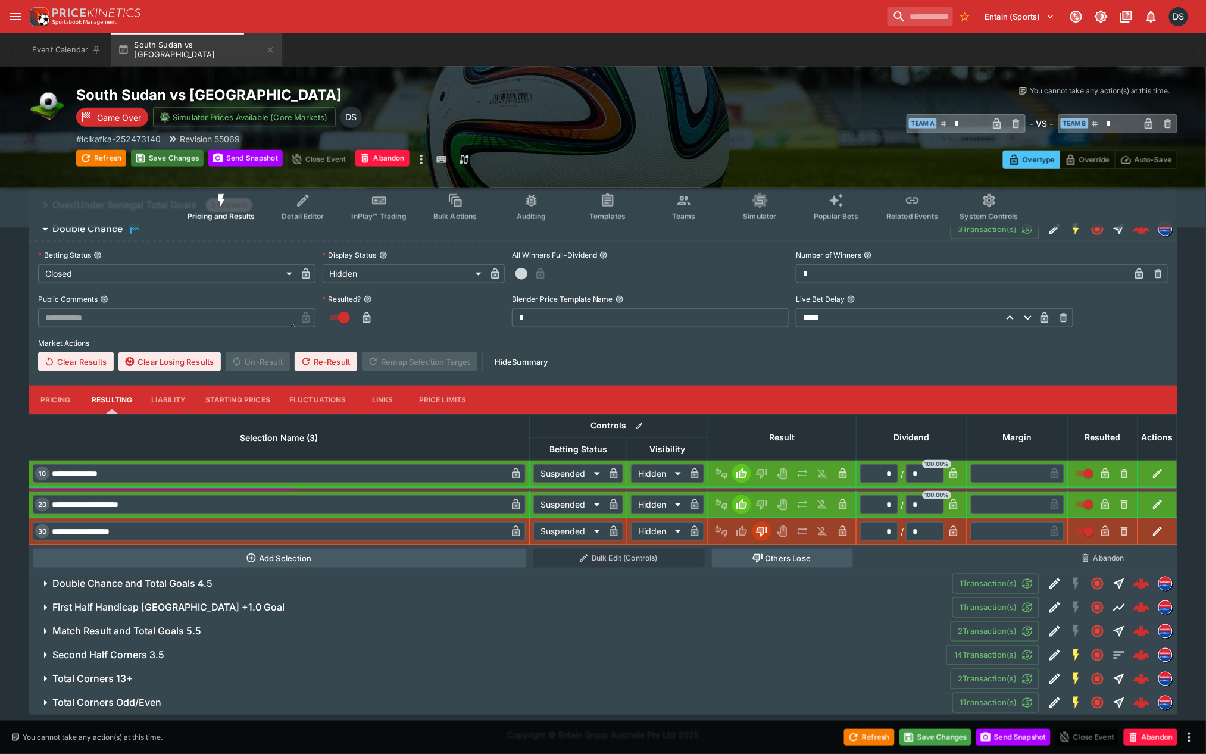
click at [161, 162] on button "Save Changes" at bounding box center [167, 158] width 73 height 17
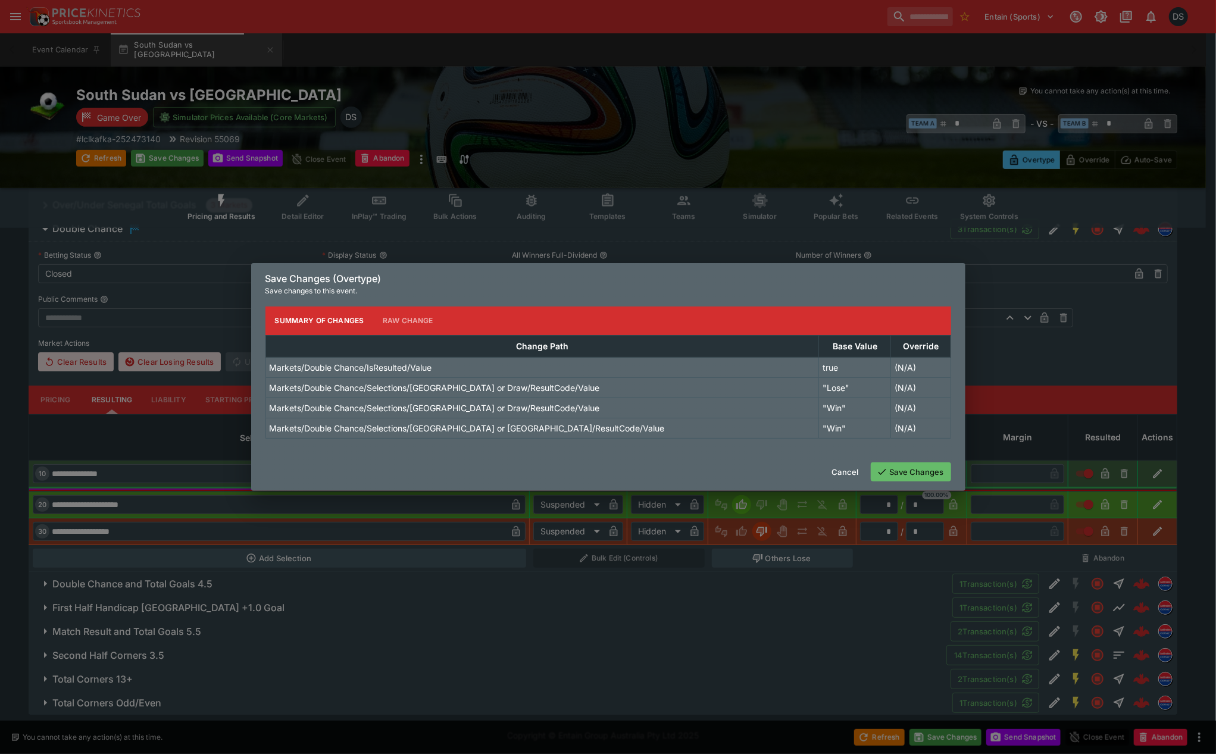
click at [902, 474] on button "Save Changes" at bounding box center [911, 471] width 80 height 19
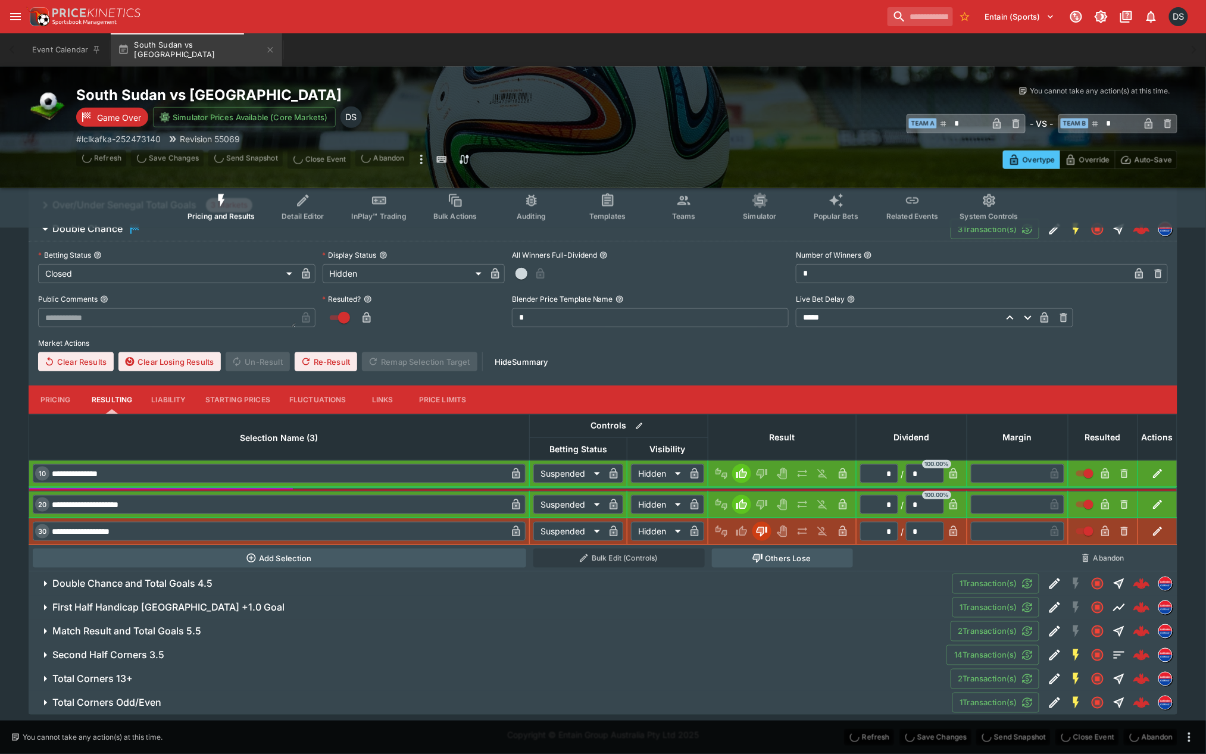
scroll to position [0, 0]
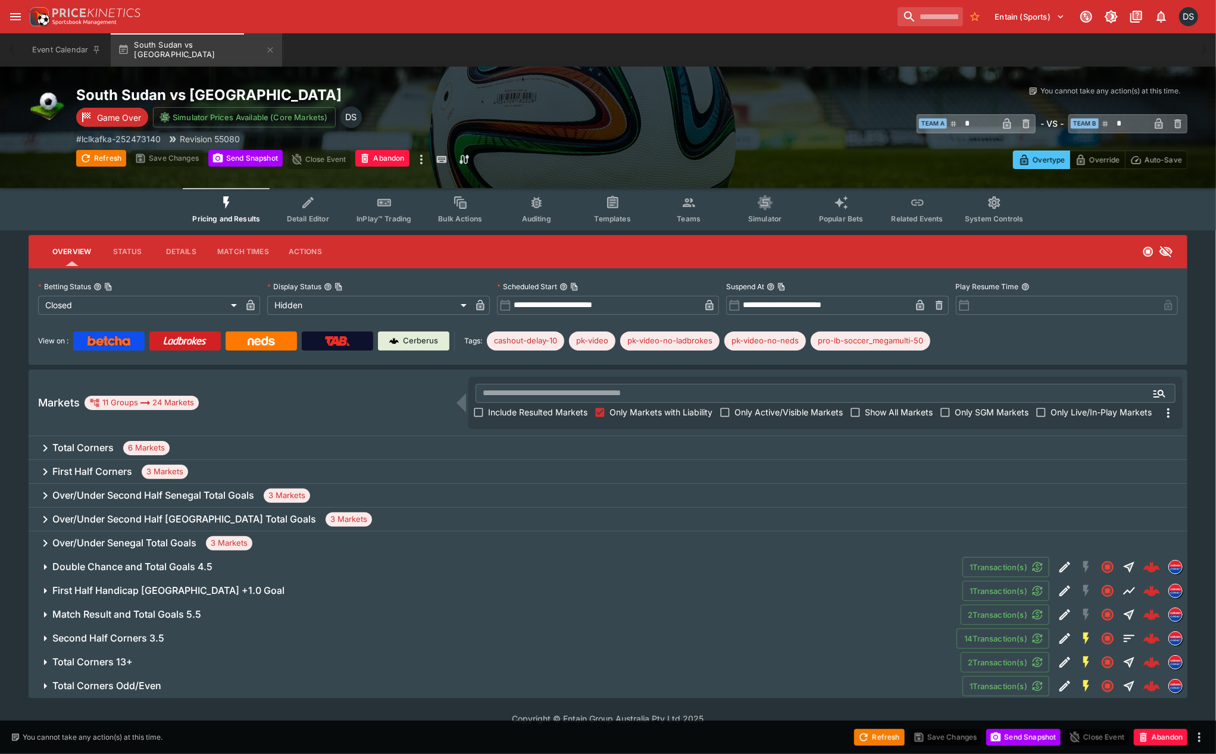
click at [141, 495] on h6 "Over/Under Second Half Senegal Total Goals" at bounding box center [153, 495] width 202 height 12
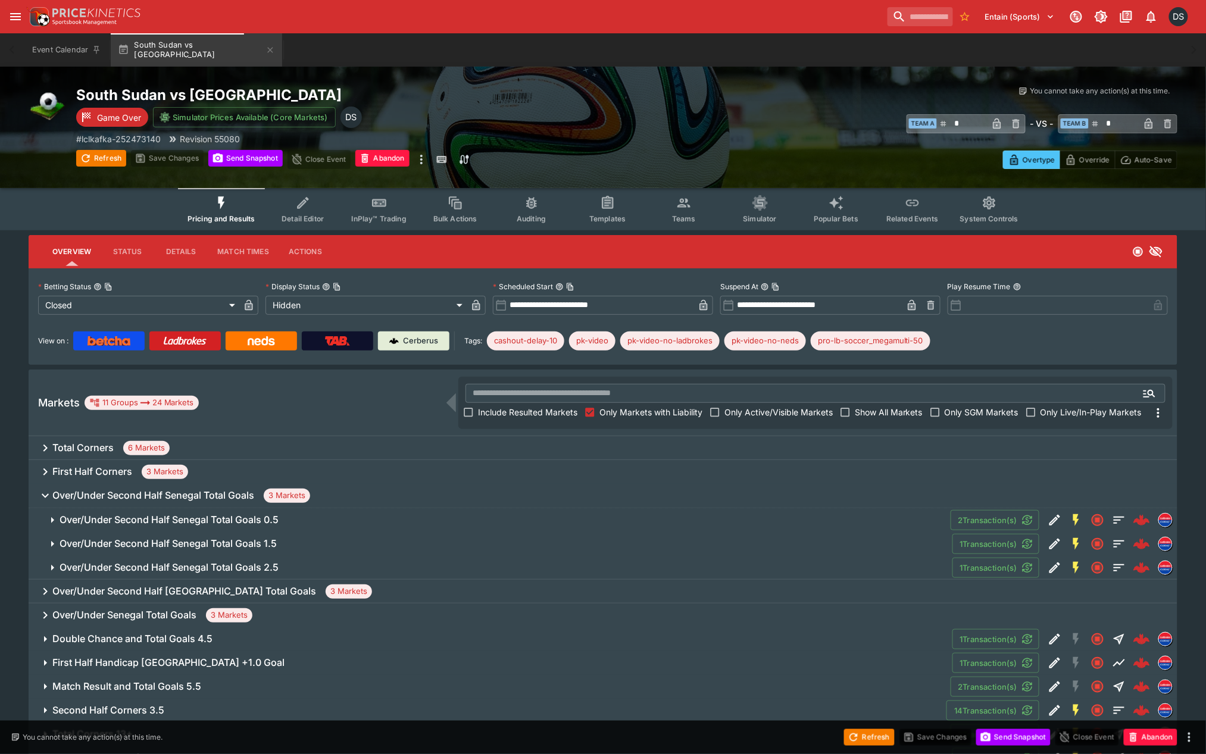
click at [159, 516] on h6 "Over/Under Second Half Senegal Total Goals 0.5" at bounding box center [169, 520] width 219 height 12
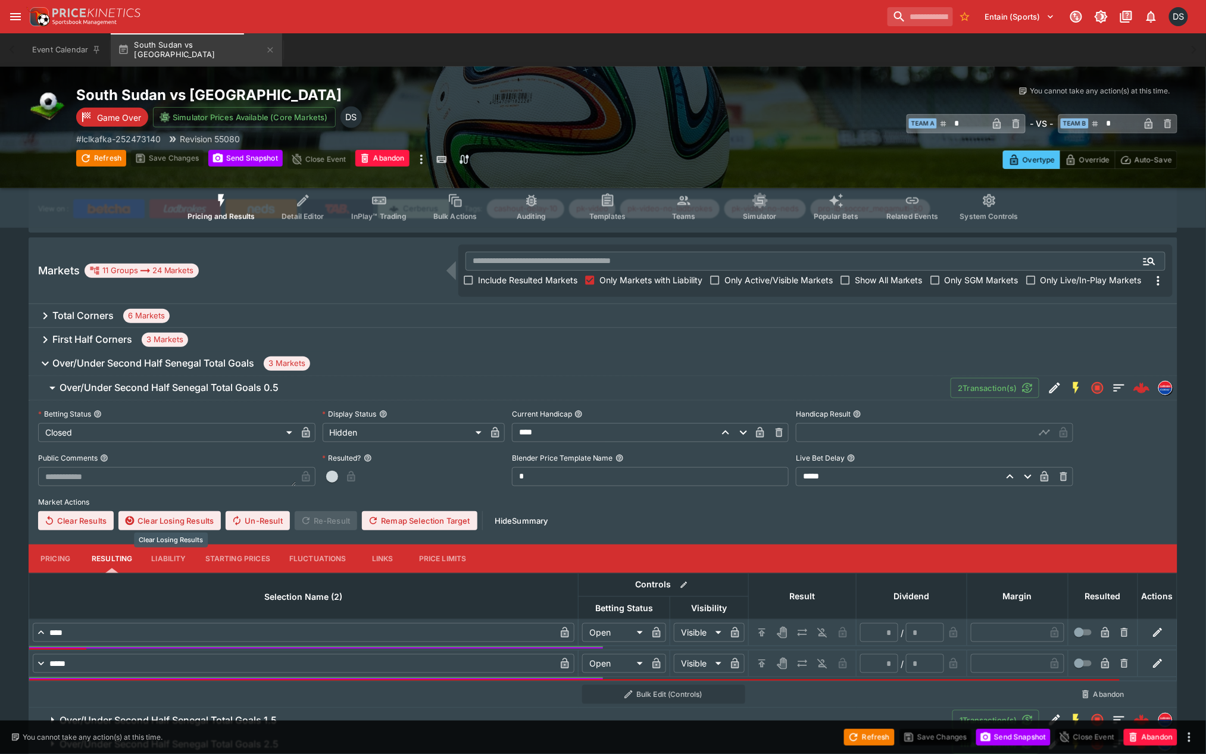
scroll to position [198, 0]
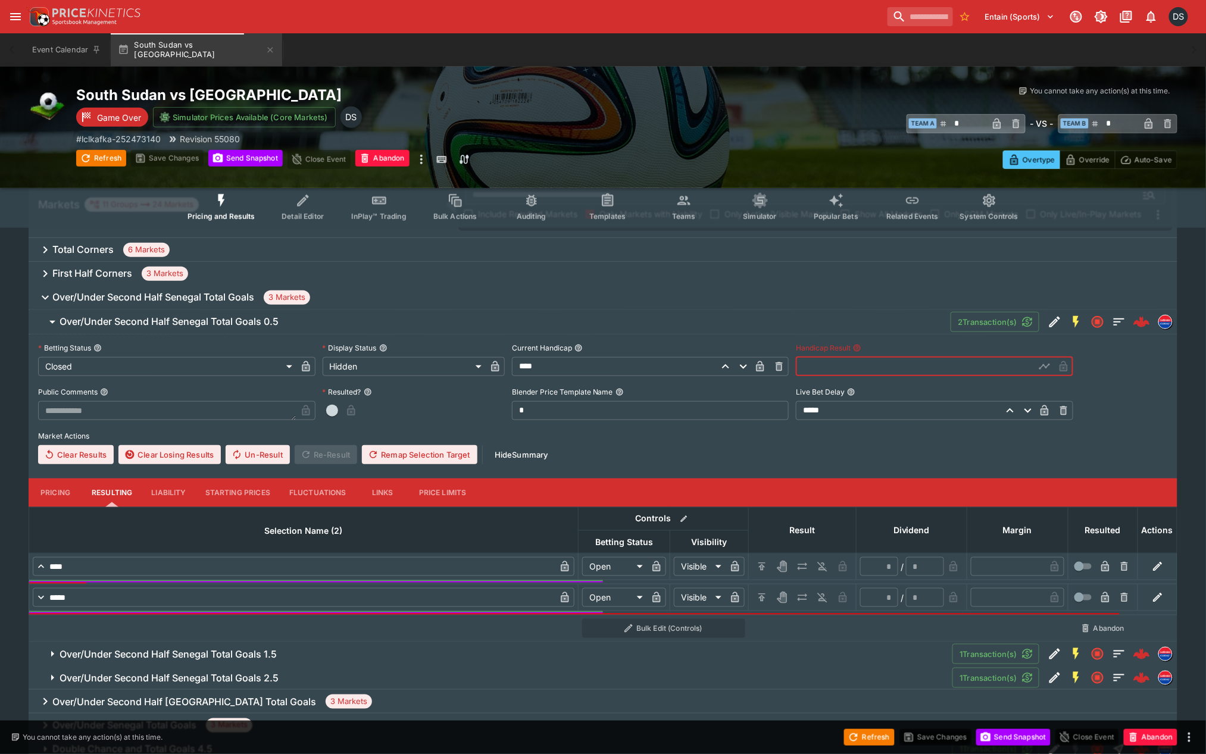
click at [843, 370] on input "text" at bounding box center [915, 366] width 239 height 19
click at [762, 561] on icon "H/C" at bounding box center [762, 567] width 12 height 12
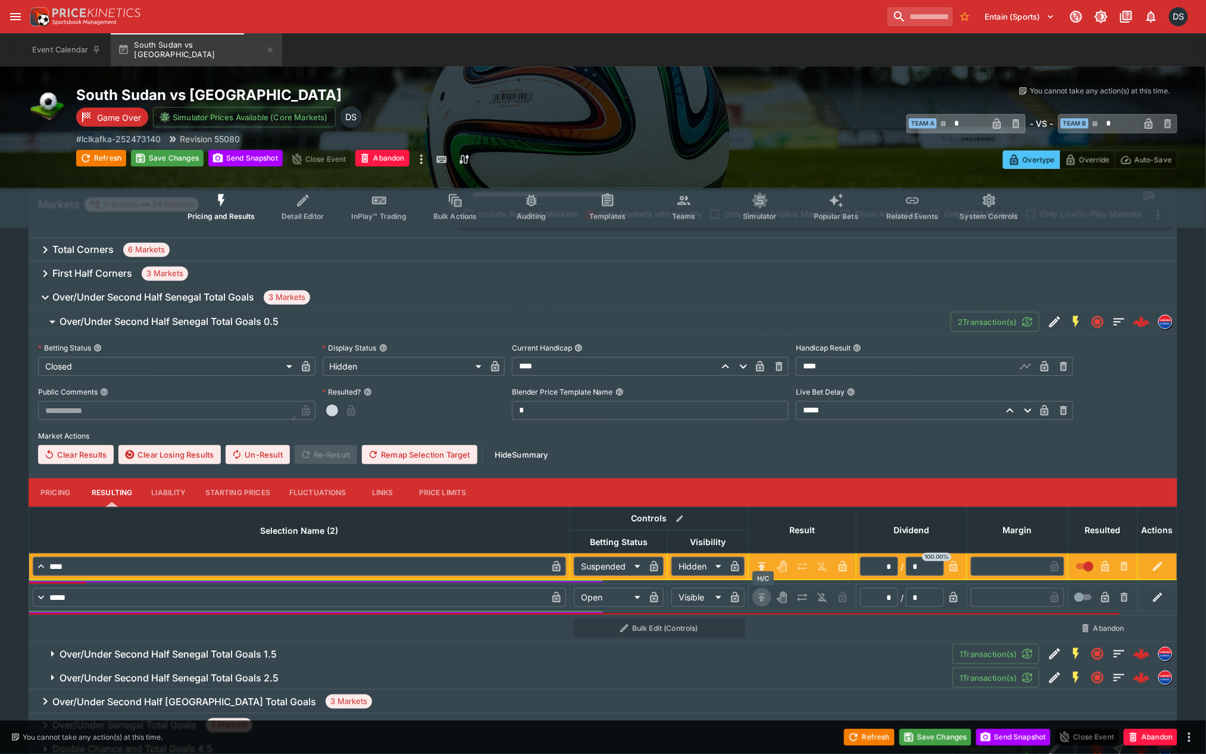
click at [757, 592] on icon "H/C" at bounding box center [762, 598] width 12 height 12
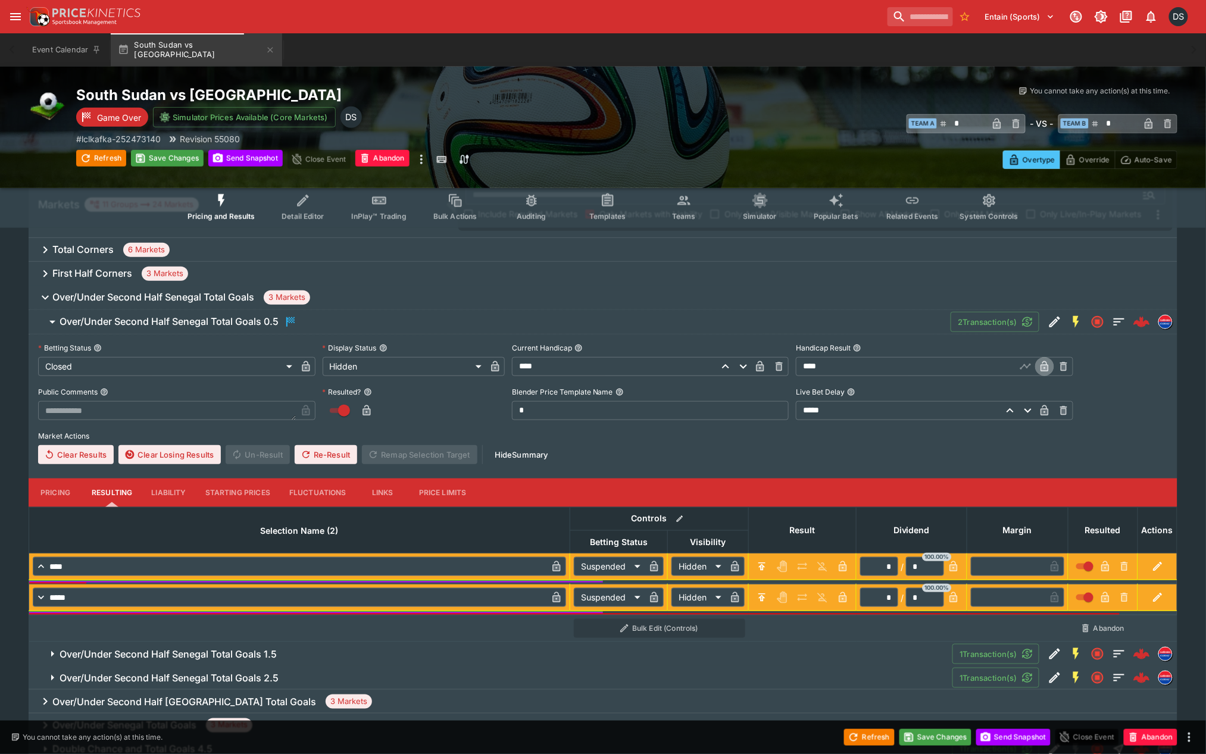
click at [1043, 366] on icon "button" at bounding box center [1045, 367] width 6 height 5
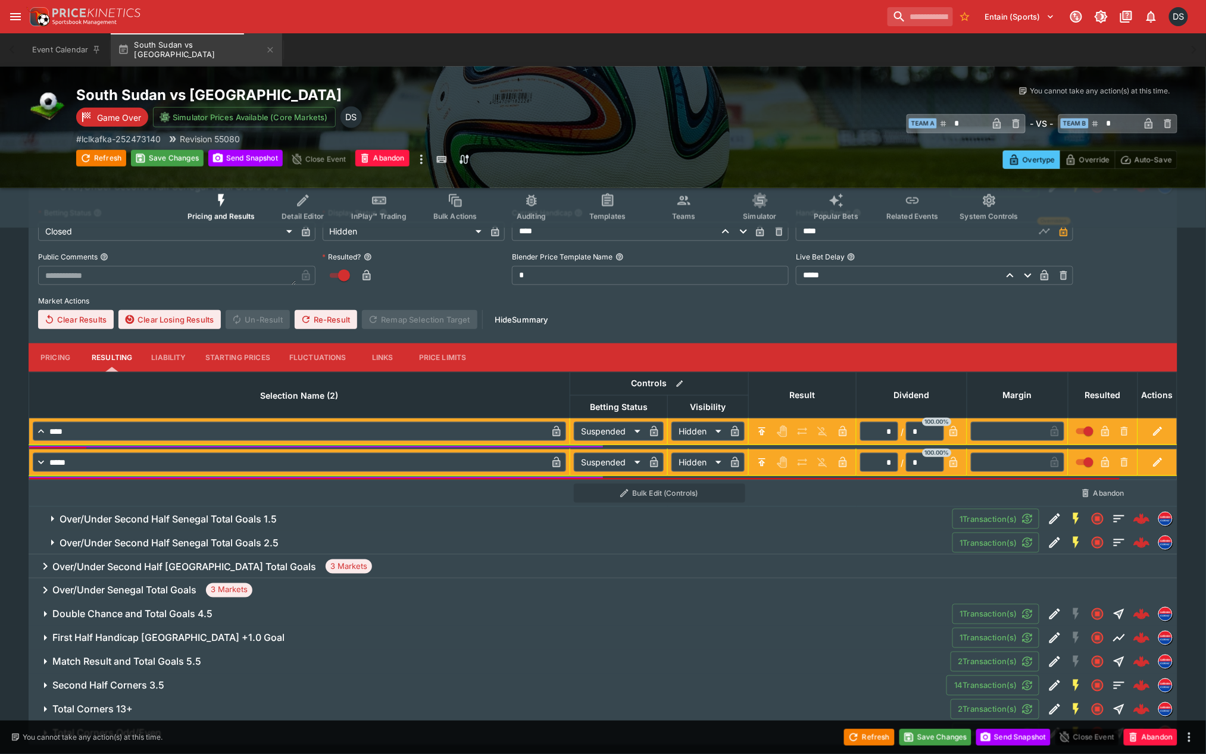
scroll to position [364, 0]
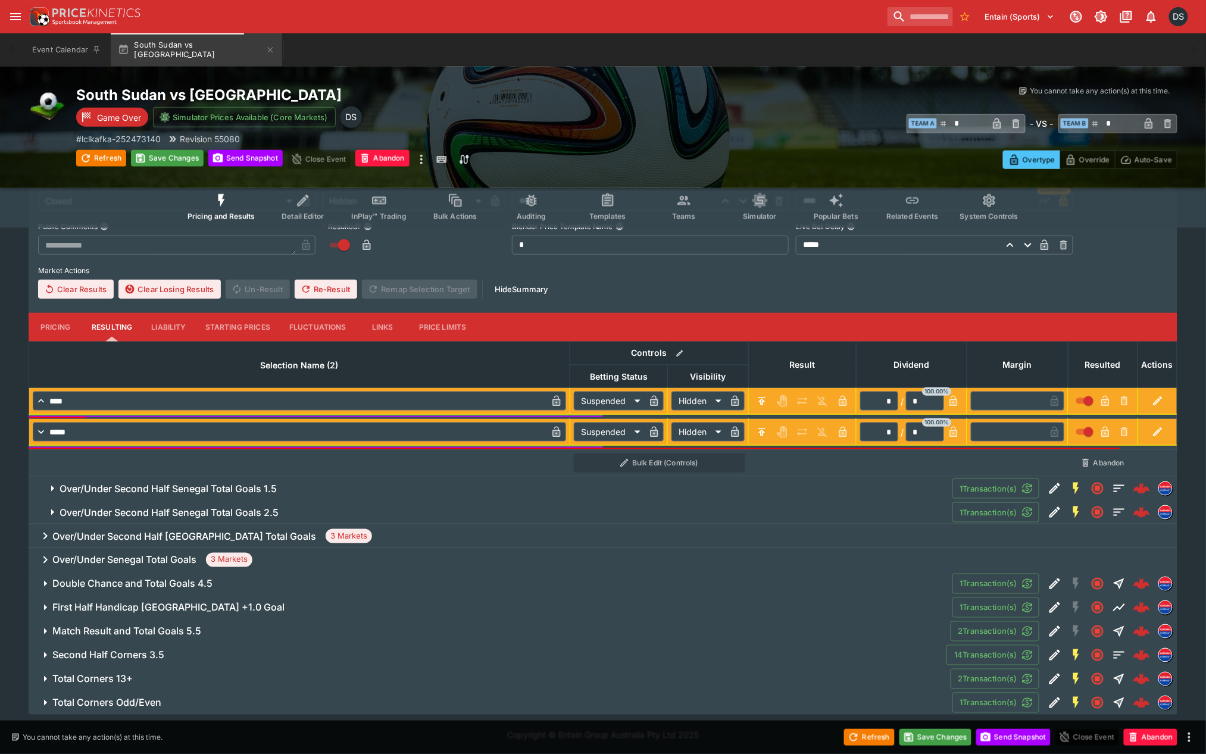
click at [253, 486] on h6 "Over/Under Second Half Senegal Total Goals 1.5" at bounding box center [168, 489] width 217 height 12
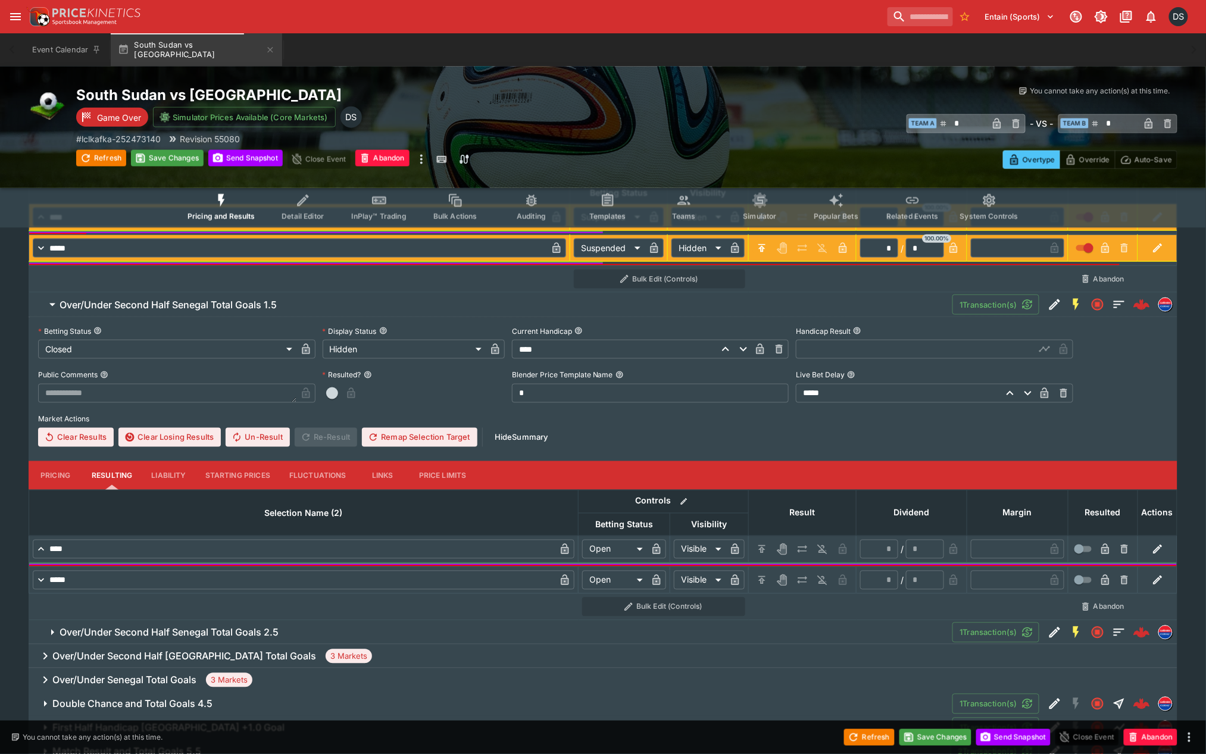
scroll to position [562, 0]
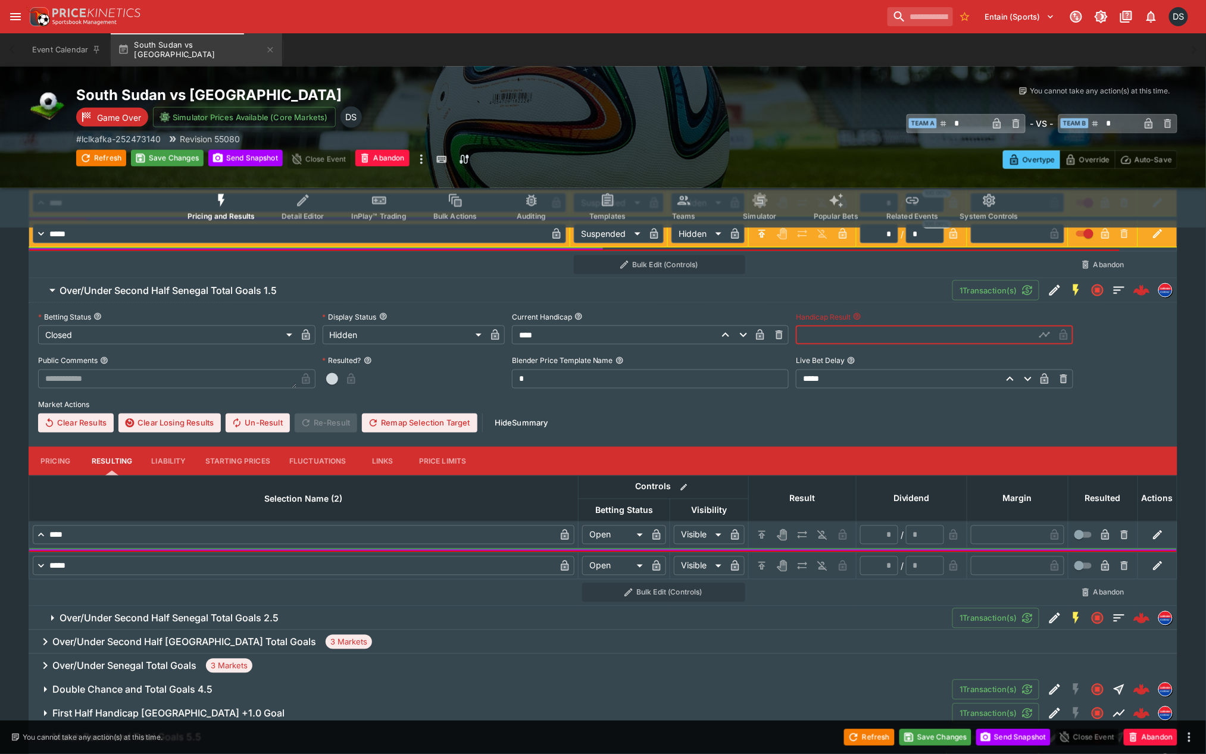
drag, startPoint x: 849, startPoint y: 332, endPoint x: 884, endPoint y: 335, distance: 35.8
click at [849, 332] on input "text" at bounding box center [915, 335] width 239 height 19
click at [1046, 340] on button "button" at bounding box center [1044, 335] width 19 height 19
drag, startPoint x: 770, startPoint y: 530, endPoint x: 768, endPoint y: 557, distance: 26.8
click at [770, 530] on button "H/C" at bounding box center [761, 535] width 19 height 19
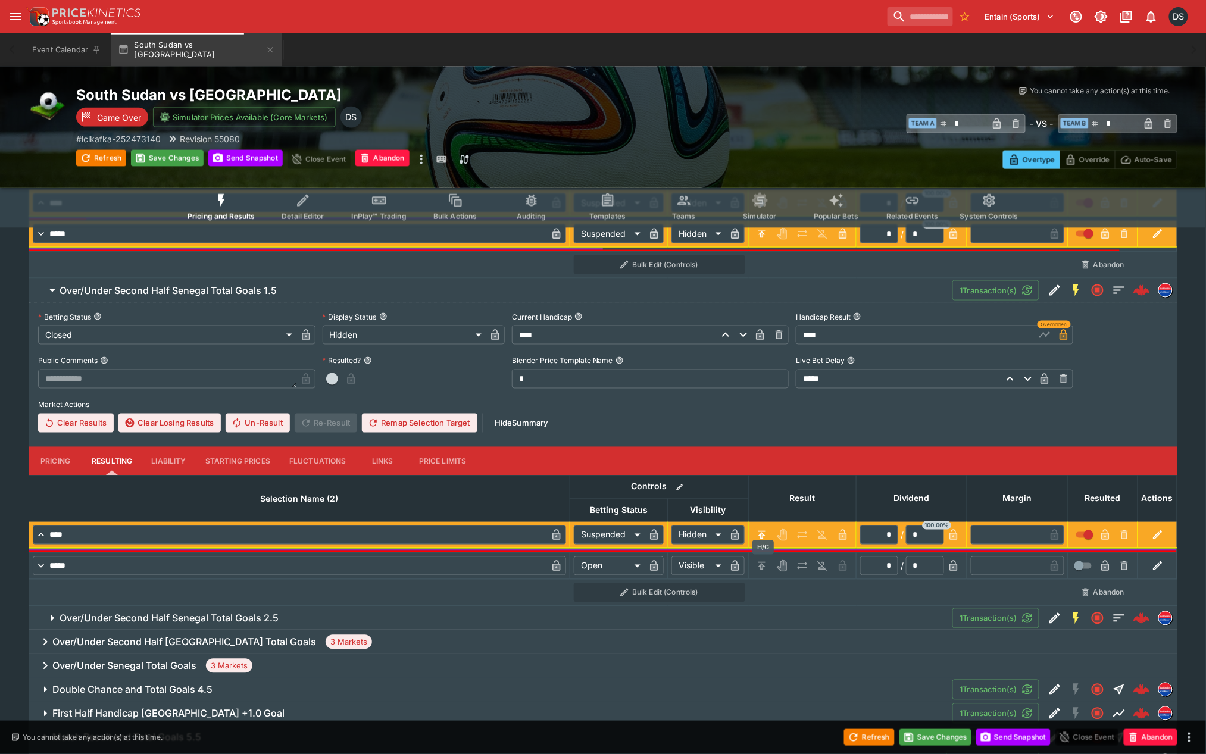
click at [767, 562] on icon "H/C" at bounding box center [762, 566] width 12 height 12
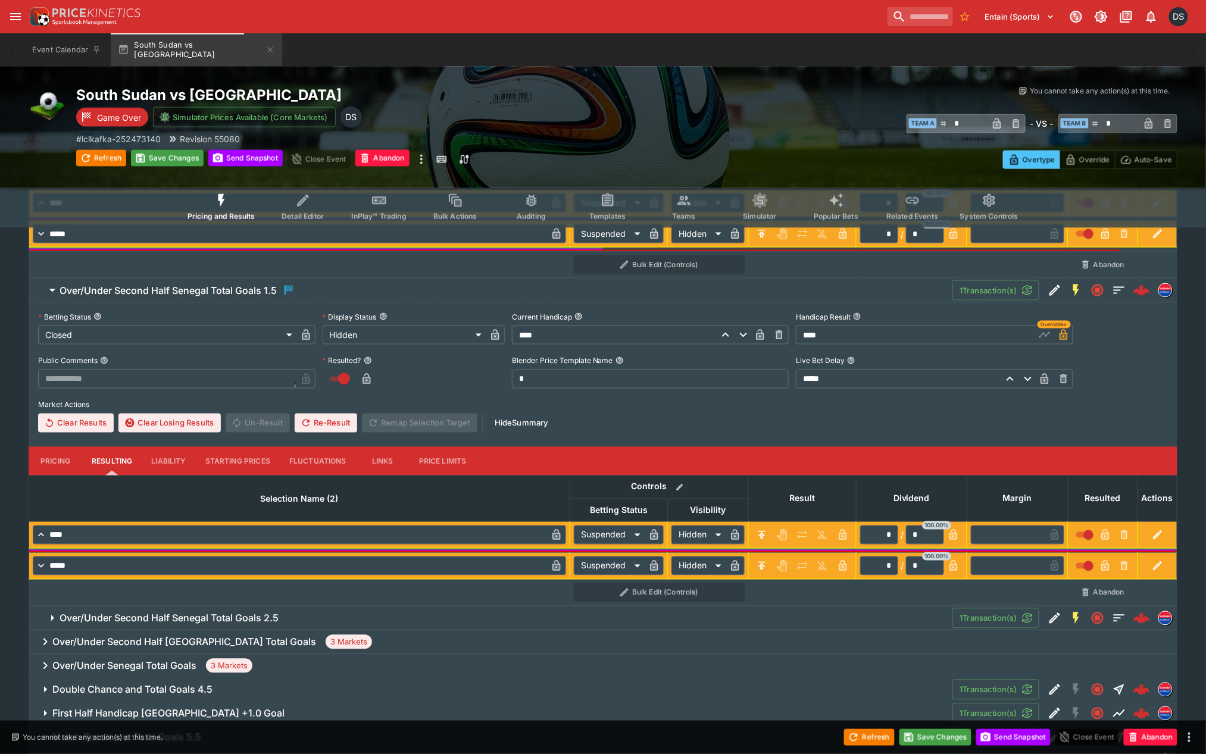
click at [342, 612] on span "Over/Under Second Half Senegal Total Goals 2.5" at bounding box center [501, 618] width 883 height 12
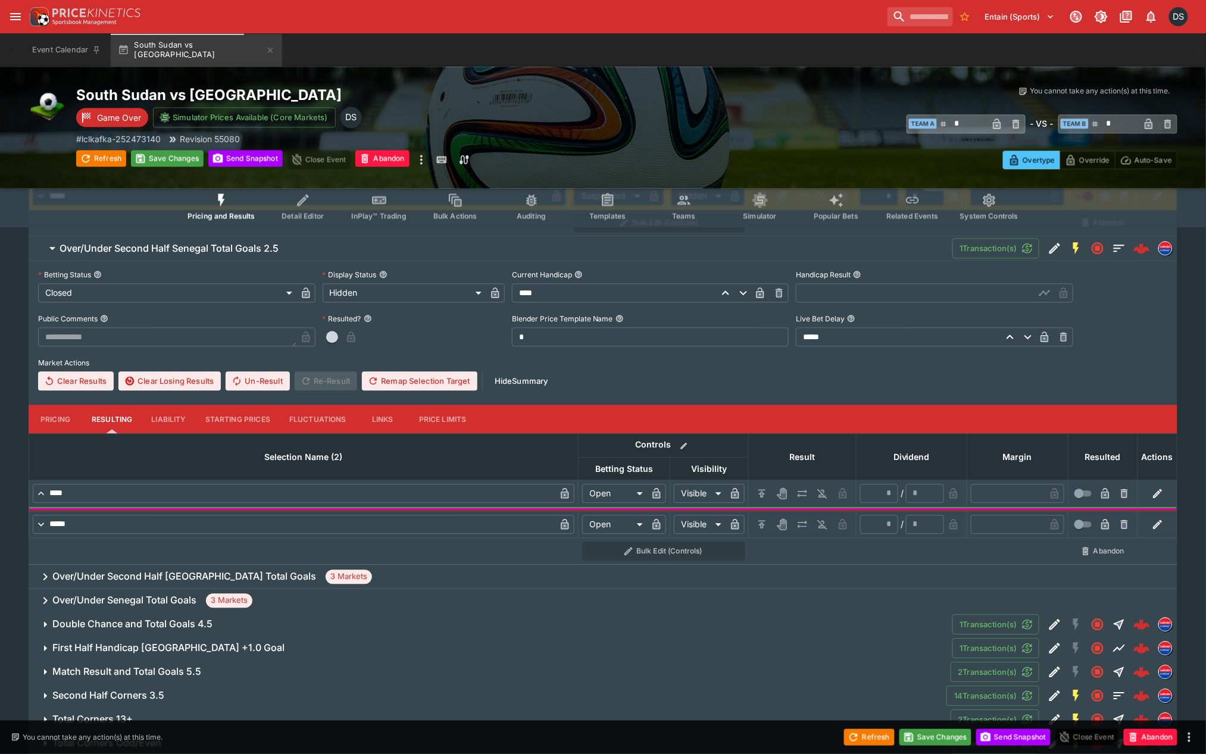
scroll to position [959, 0]
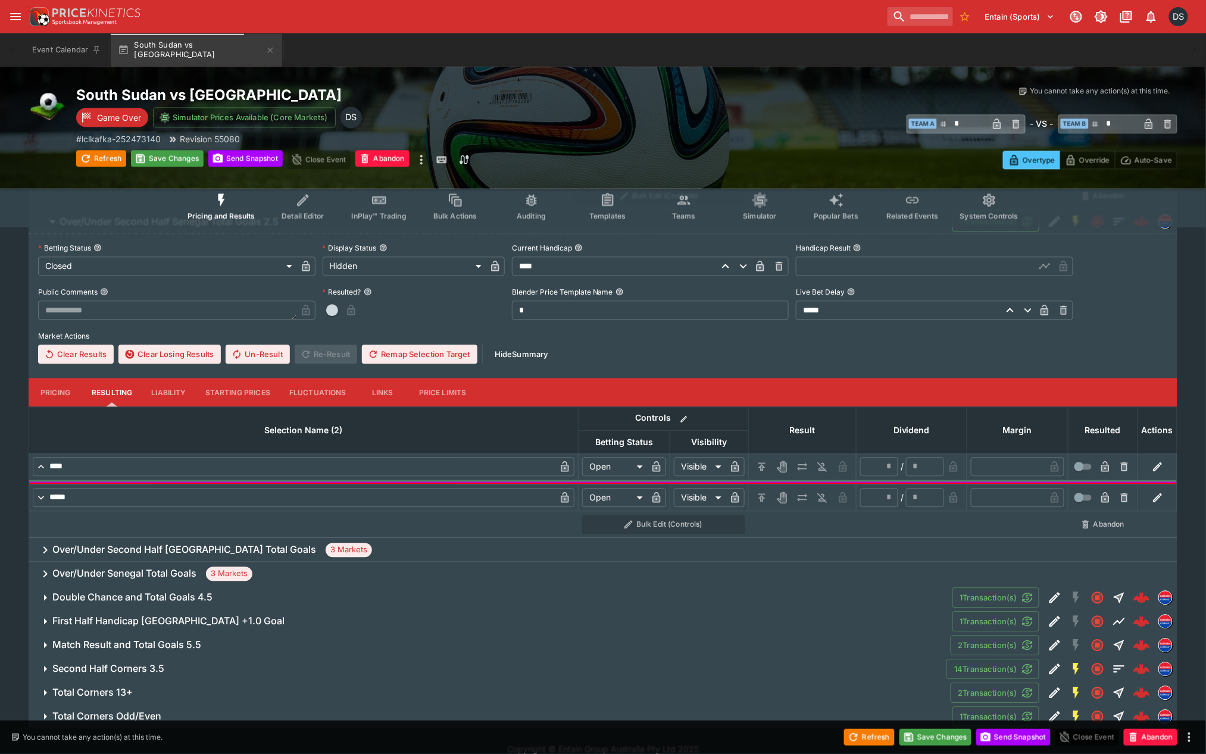
click at [870, 259] on input "text" at bounding box center [915, 266] width 239 height 19
click at [1044, 270] on icon "button" at bounding box center [1044, 266] width 8 height 11
click at [768, 467] on icon "H/C" at bounding box center [762, 467] width 12 height 12
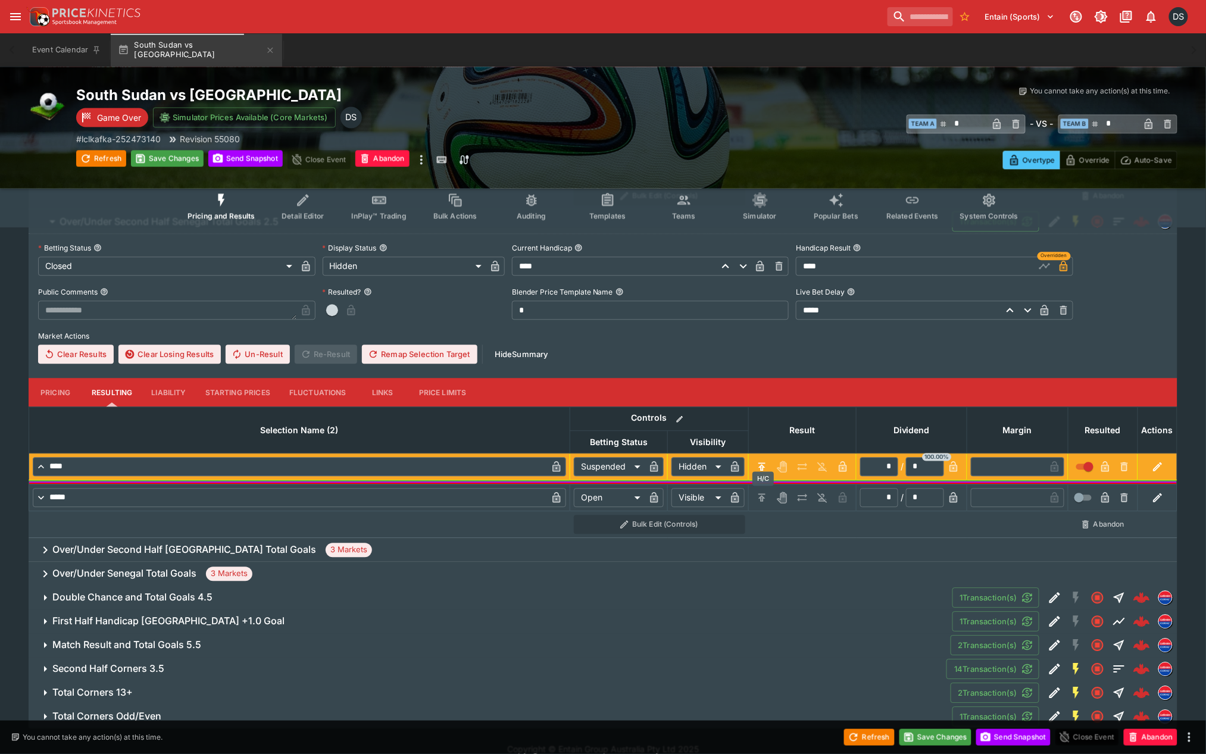
click at [764, 493] on icon "H/C" at bounding box center [761, 497] width 7 height 8
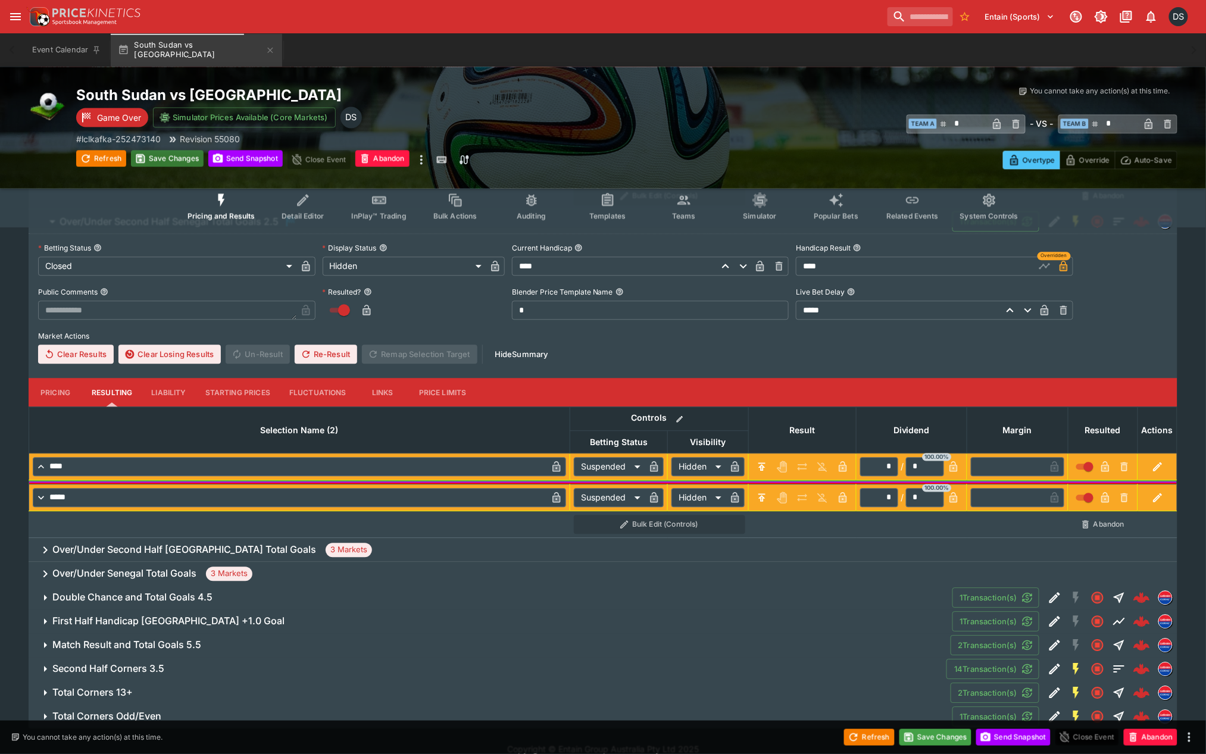
click at [168, 154] on button "Save Changes" at bounding box center [167, 158] width 73 height 17
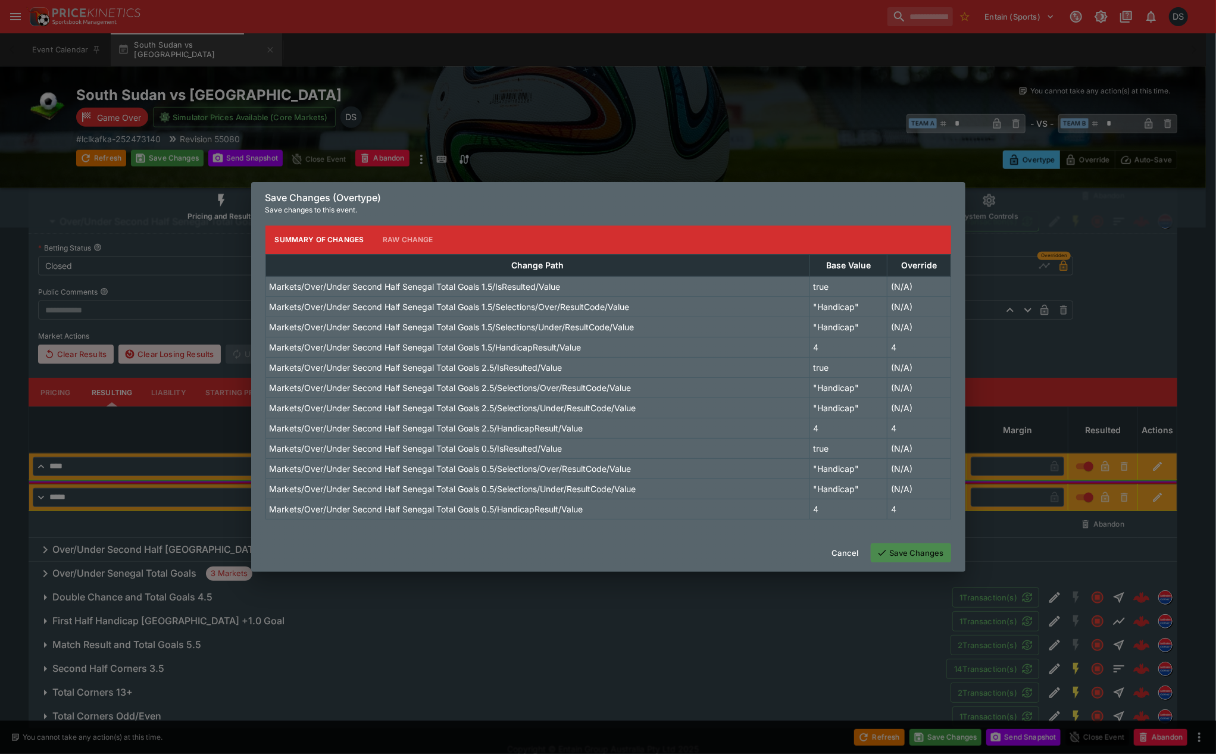
click at [918, 552] on button "Save Changes" at bounding box center [911, 552] width 80 height 19
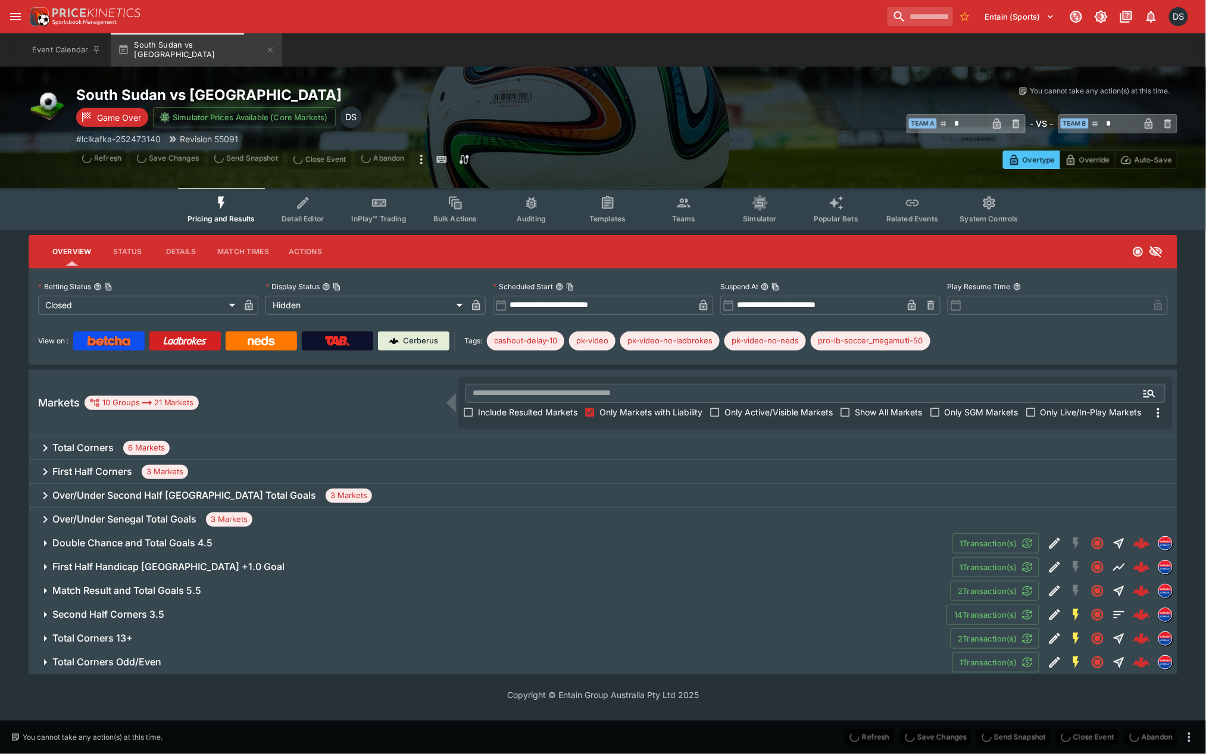
scroll to position [0, 0]
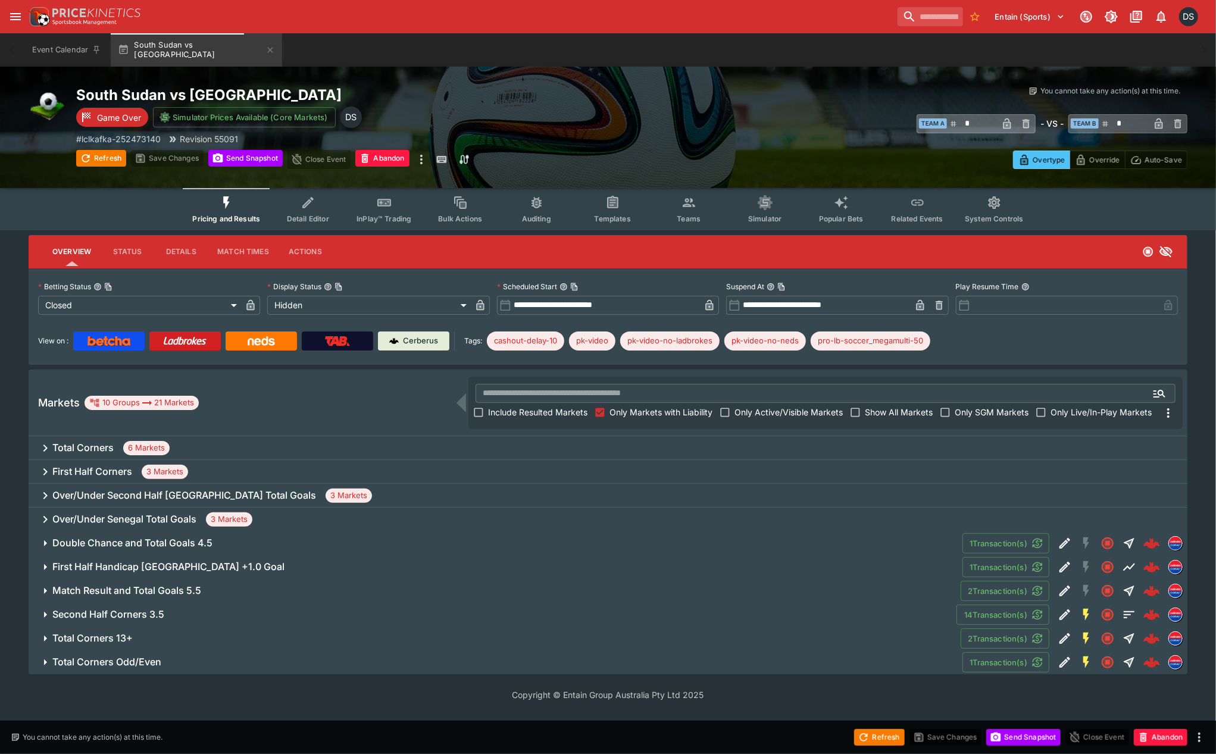
click at [122, 521] on h6 "Over/Under Senegal Total Goals" at bounding box center [124, 519] width 144 height 12
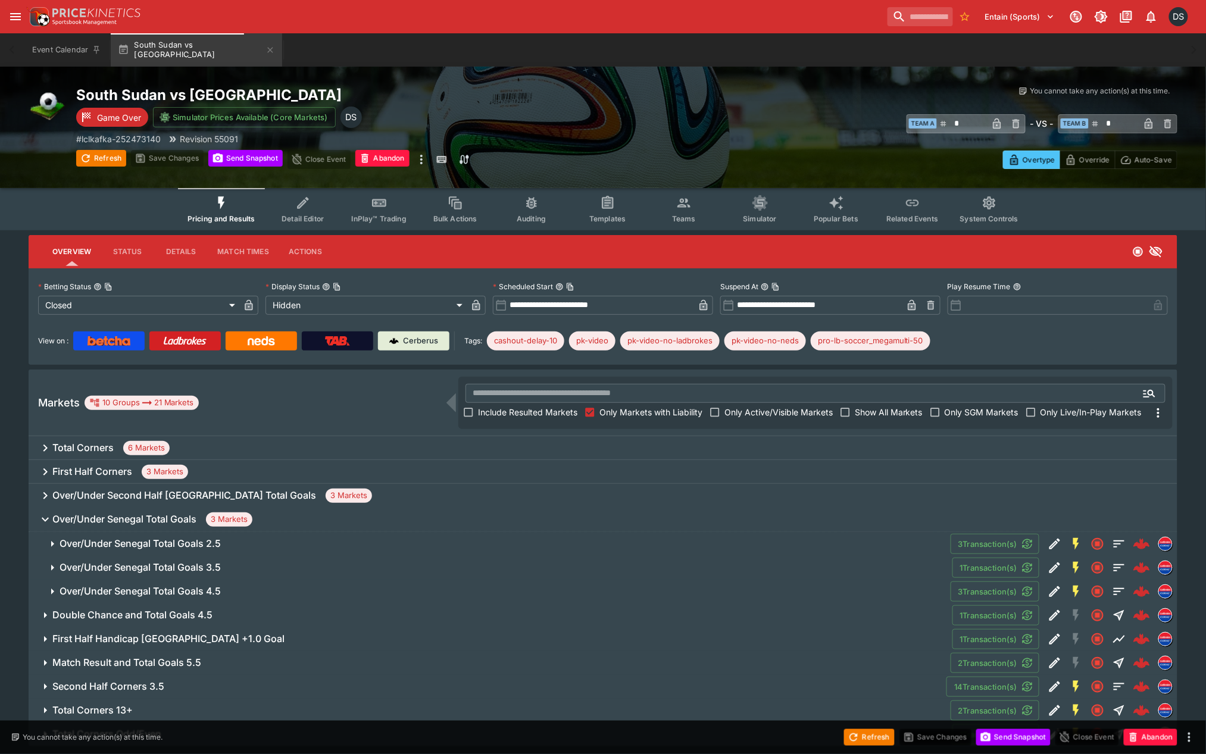
click at [164, 542] on h6 "Over/Under Senegal Total Goals 2.5" at bounding box center [140, 543] width 161 height 12
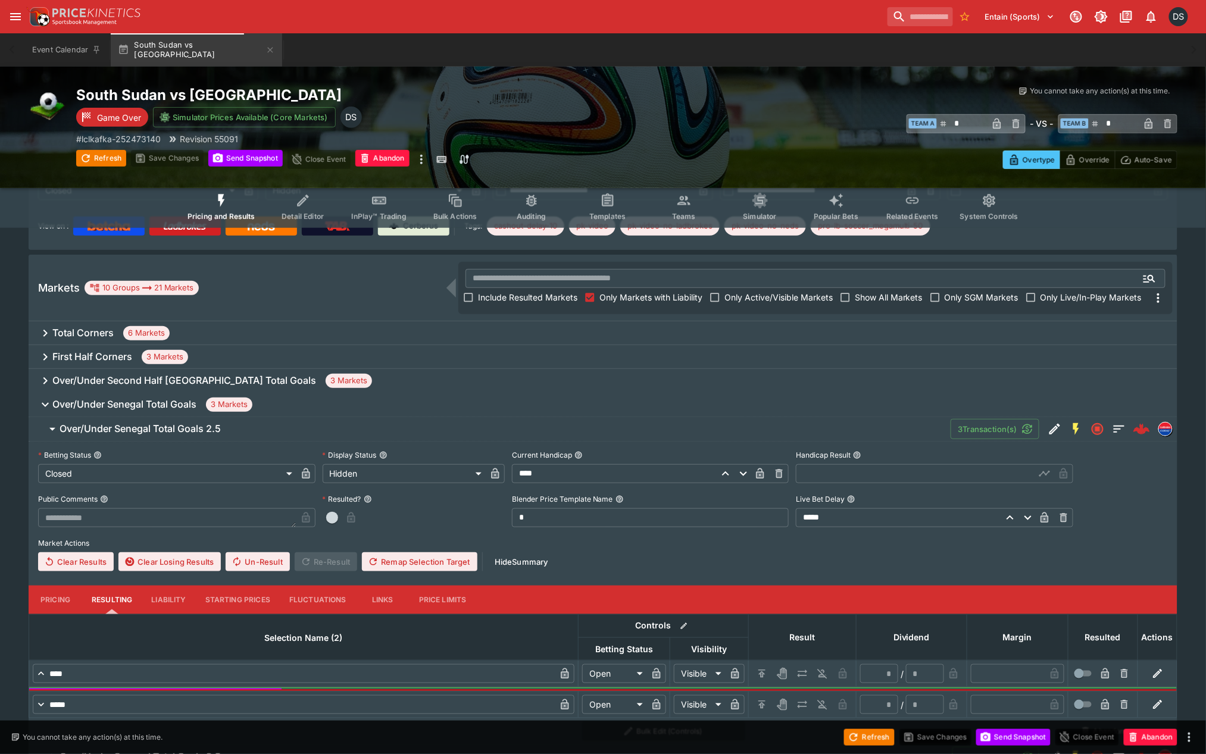
scroll to position [132, 0]
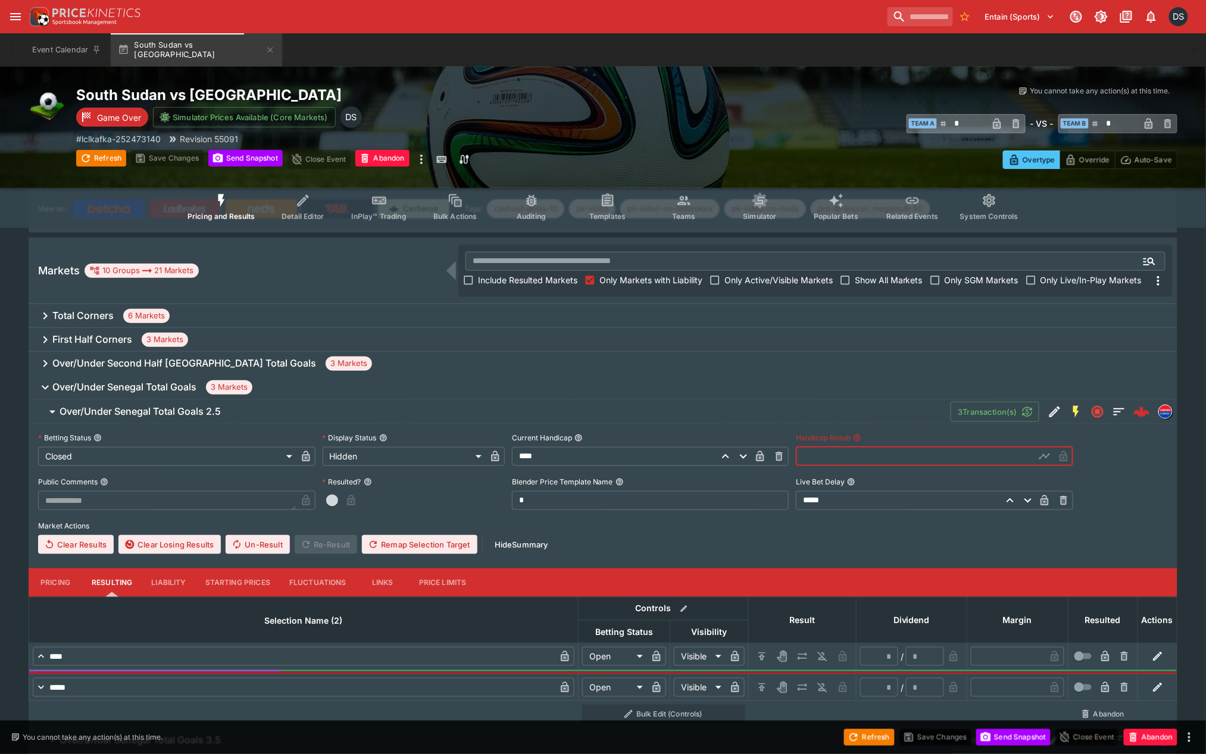
click at [860, 462] on input "text" at bounding box center [915, 456] width 239 height 19
click at [1042, 455] on icon "button" at bounding box center [1044, 456] width 8 height 11
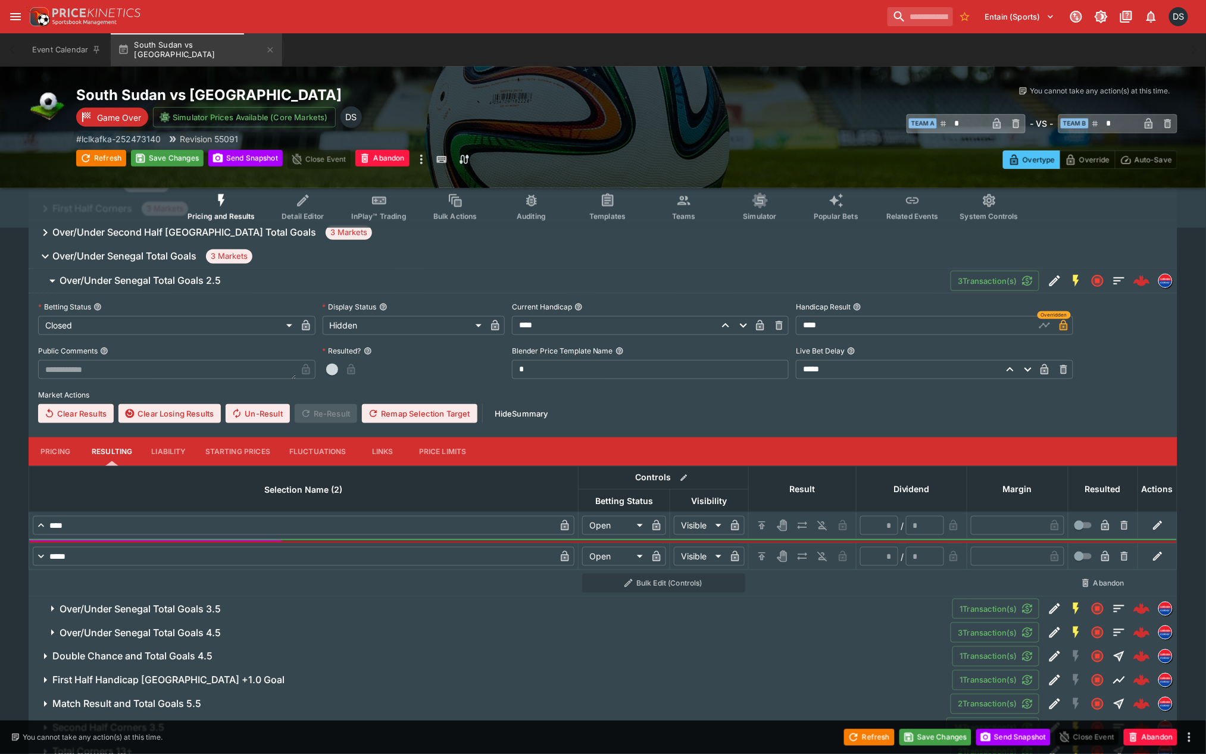
scroll to position [264, 0]
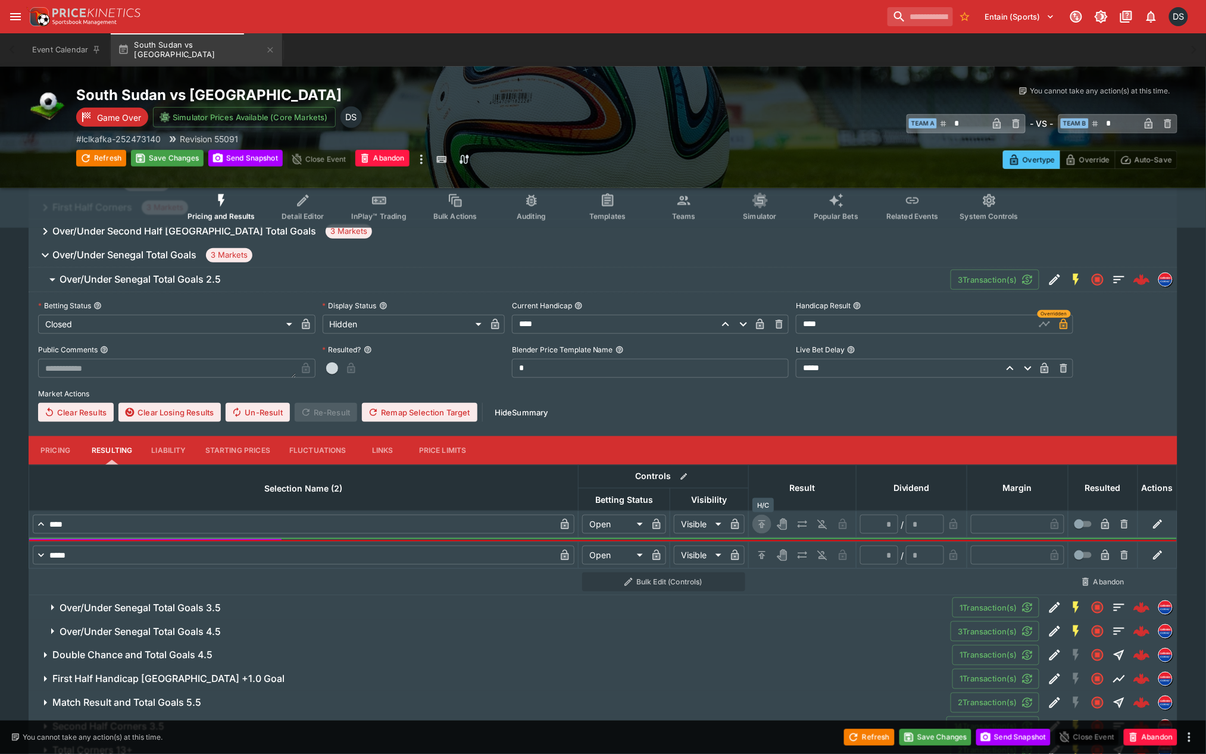
click at [760, 521] on icon "H/C" at bounding box center [762, 524] width 12 height 12
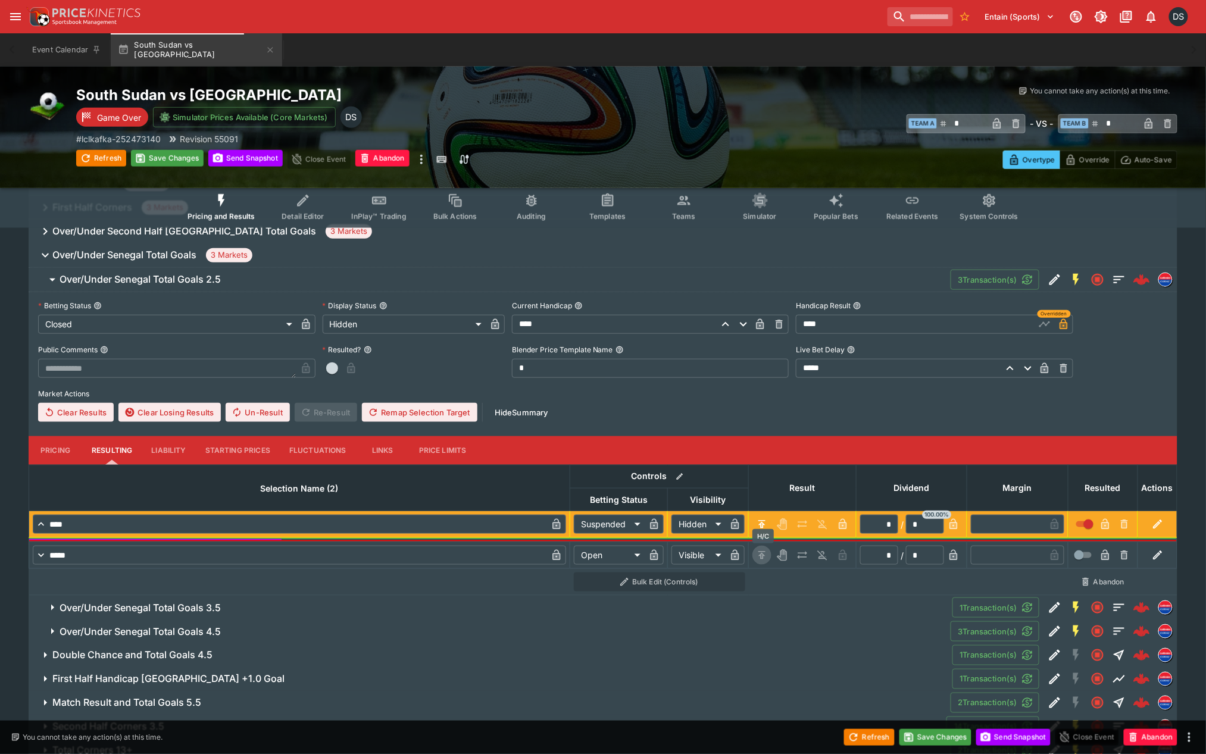
click at [765, 551] on icon "H/C" at bounding box center [761, 555] width 7 height 8
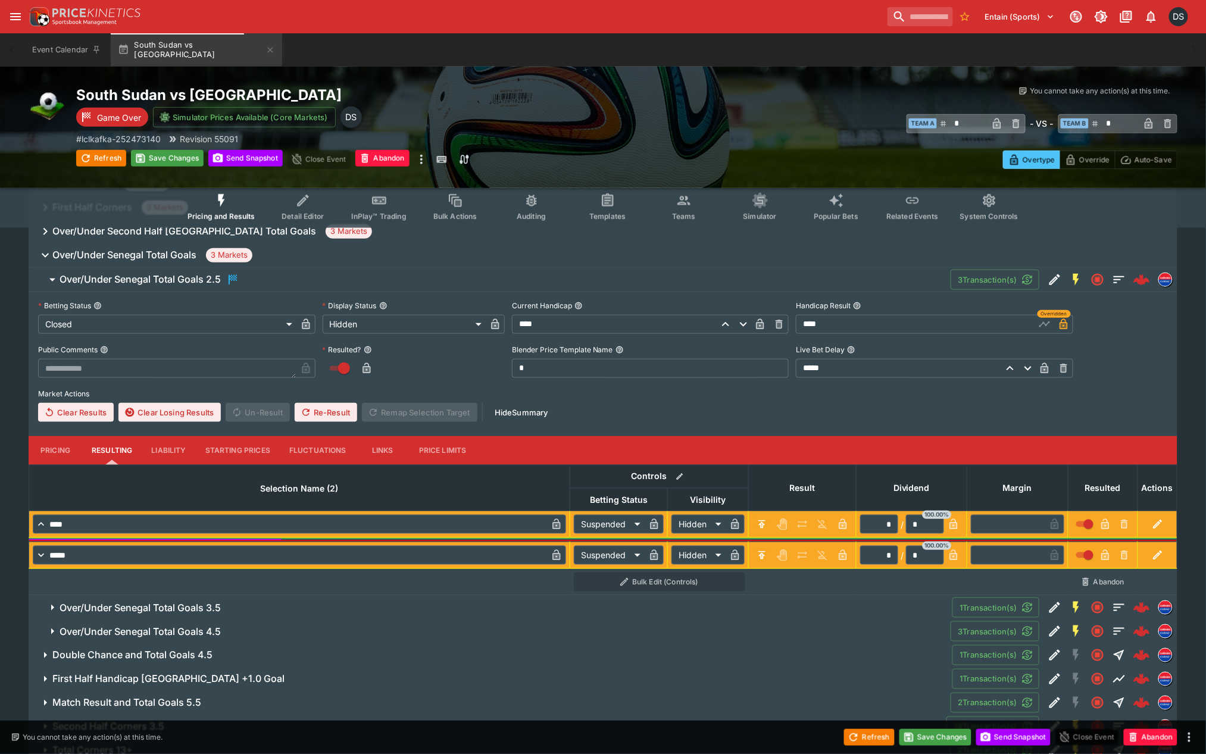
click at [157, 607] on h6 "Over/Under Senegal Total Goals 3.5" at bounding box center [140, 608] width 161 height 12
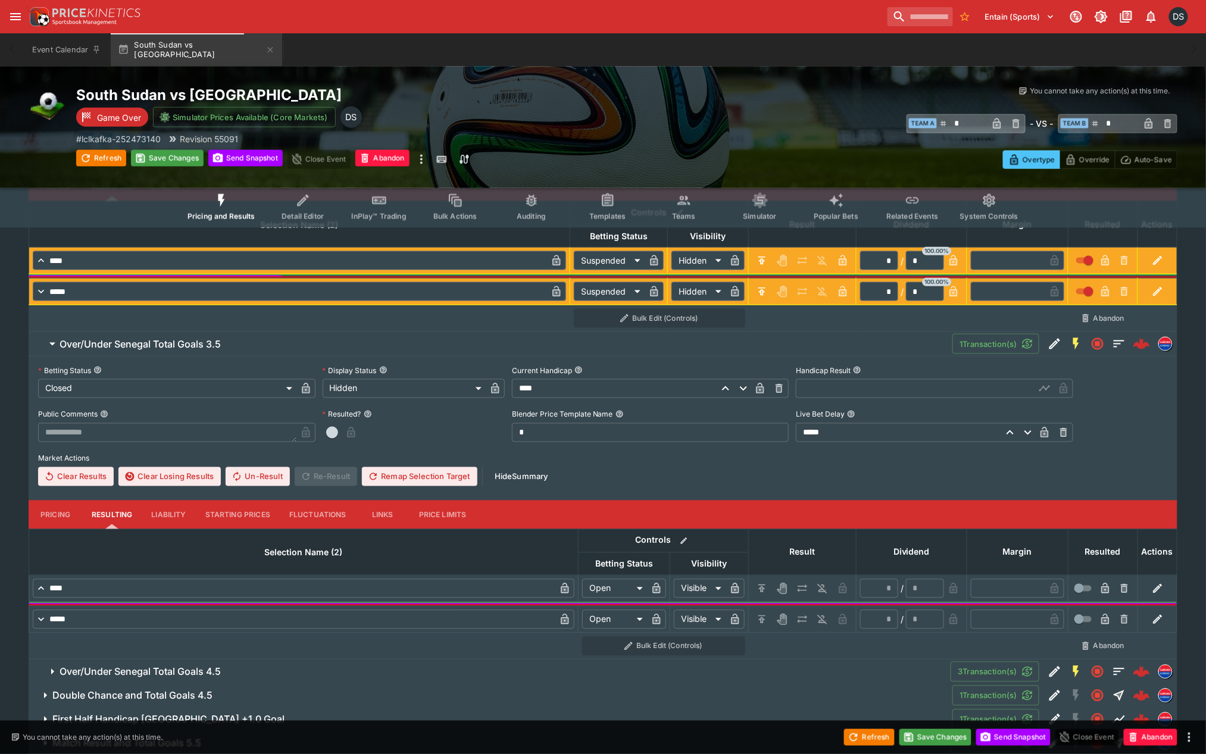
scroll to position [529, 0]
click at [895, 379] on input "text" at bounding box center [915, 388] width 239 height 19
click at [1040, 388] on icon "button" at bounding box center [1044, 388] width 8 height 11
click at [760, 590] on icon "H/C" at bounding box center [762, 588] width 12 height 12
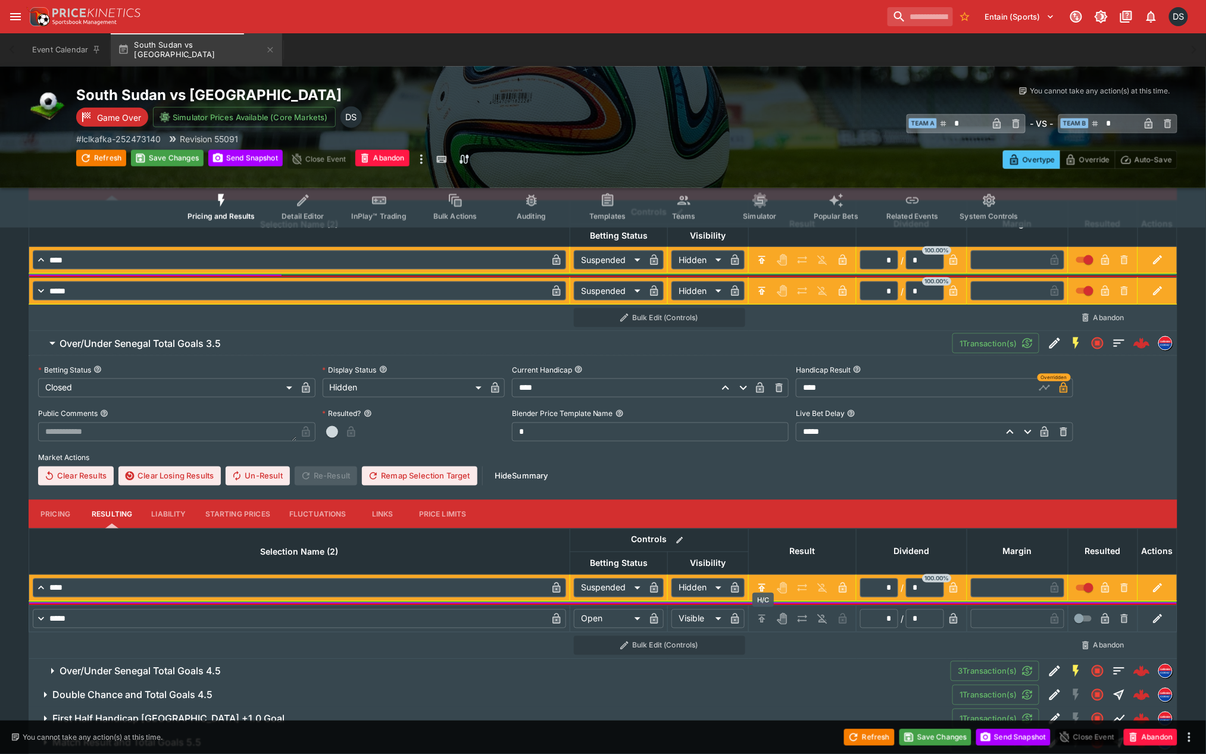
click at [762, 617] on icon "H/C" at bounding box center [761, 619] width 7 height 8
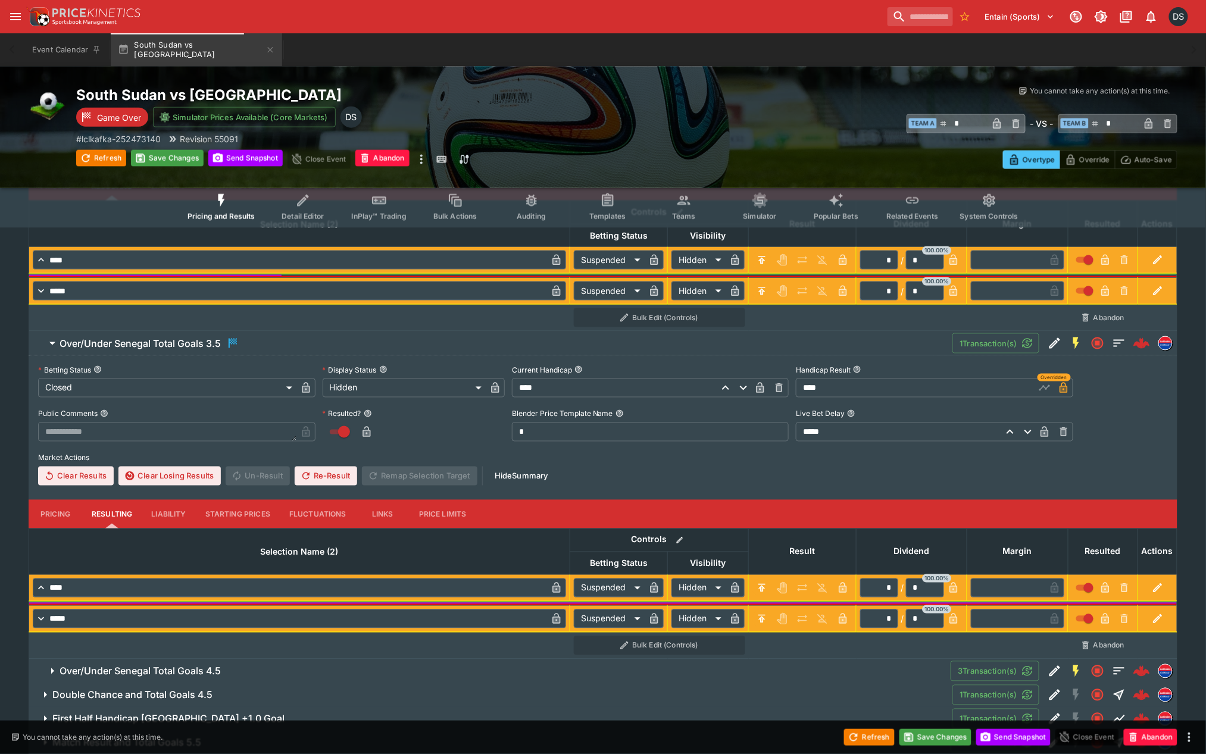
click at [215, 662] on button "Over/Under Senegal Total Goals 4.5" at bounding box center [490, 672] width 922 height 24
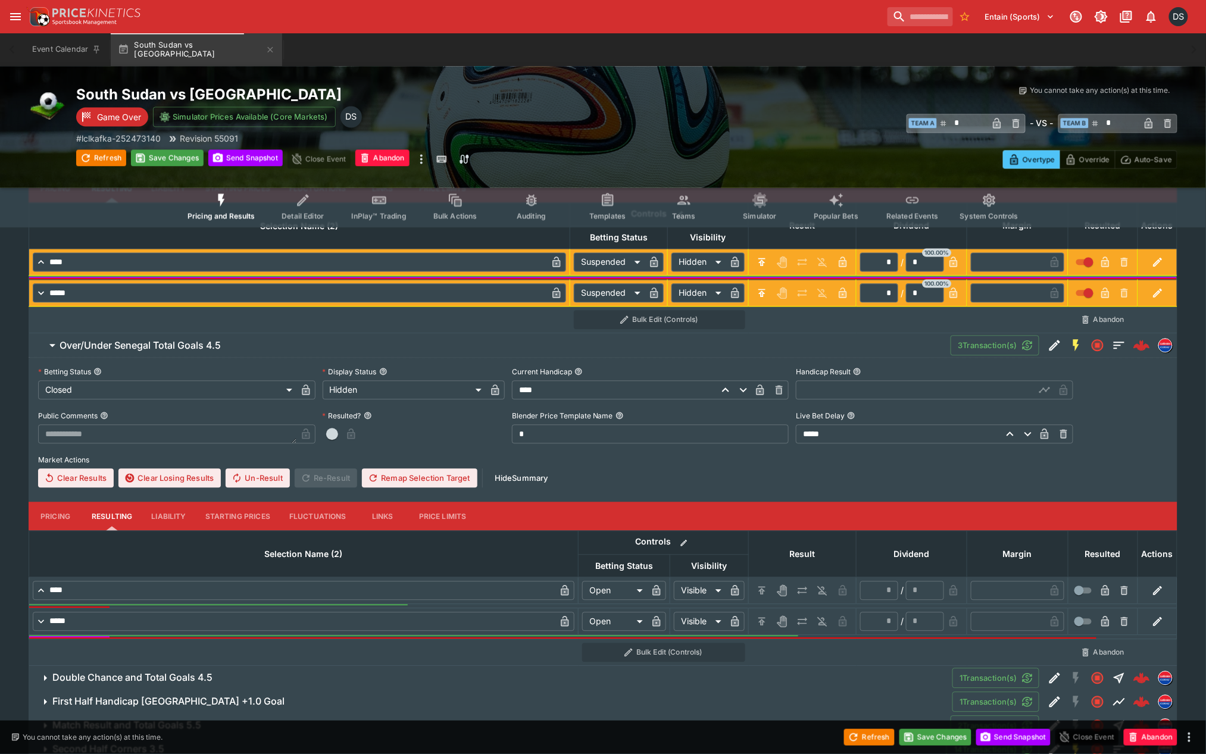
scroll to position [859, 0]
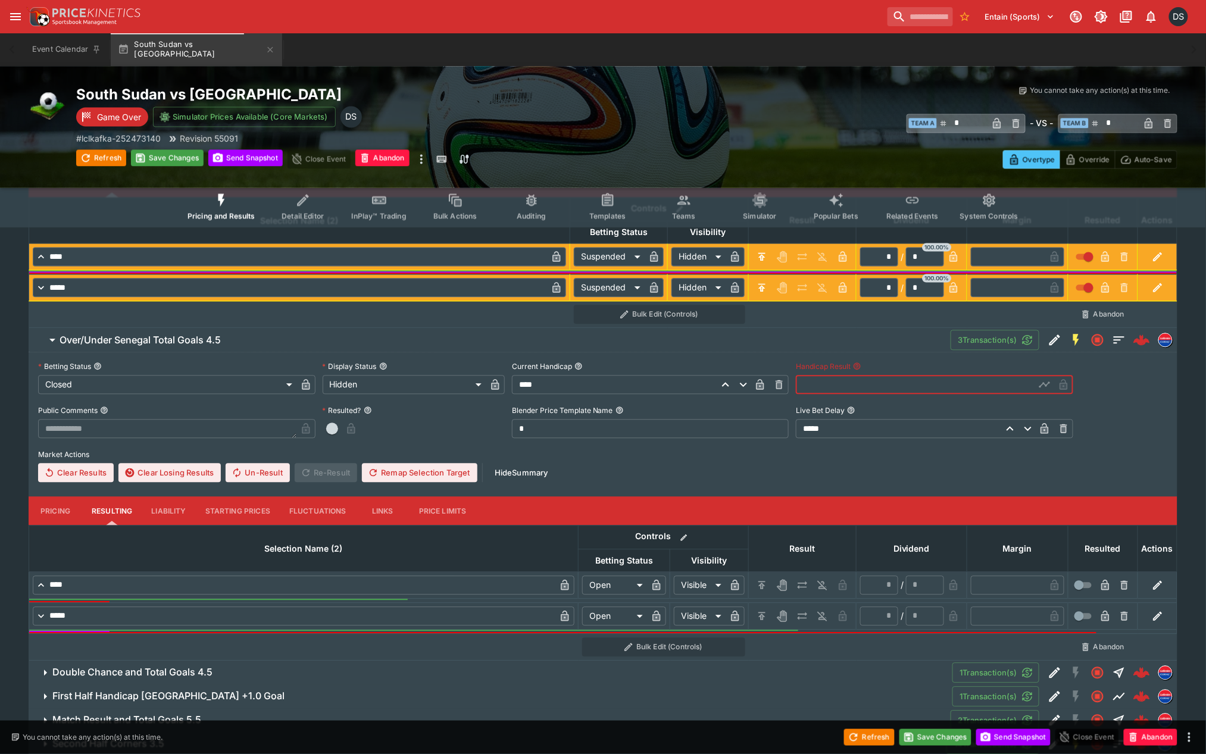
click at [851, 388] on input "text" at bounding box center [915, 385] width 239 height 19
click at [1048, 381] on icon "button" at bounding box center [1045, 385] width 12 height 12
click at [765, 582] on icon "H/C" at bounding box center [762, 586] width 12 height 12
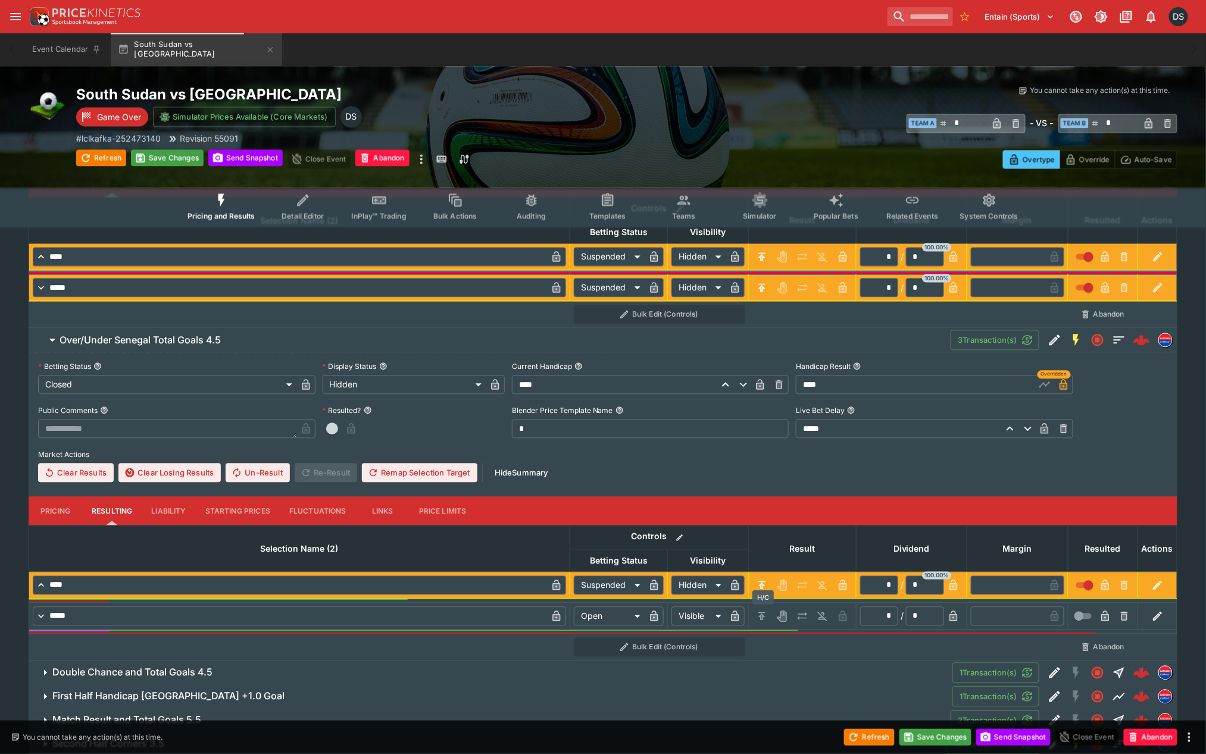
click at [761, 617] on icon "H/C" at bounding box center [762, 617] width 12 height 12
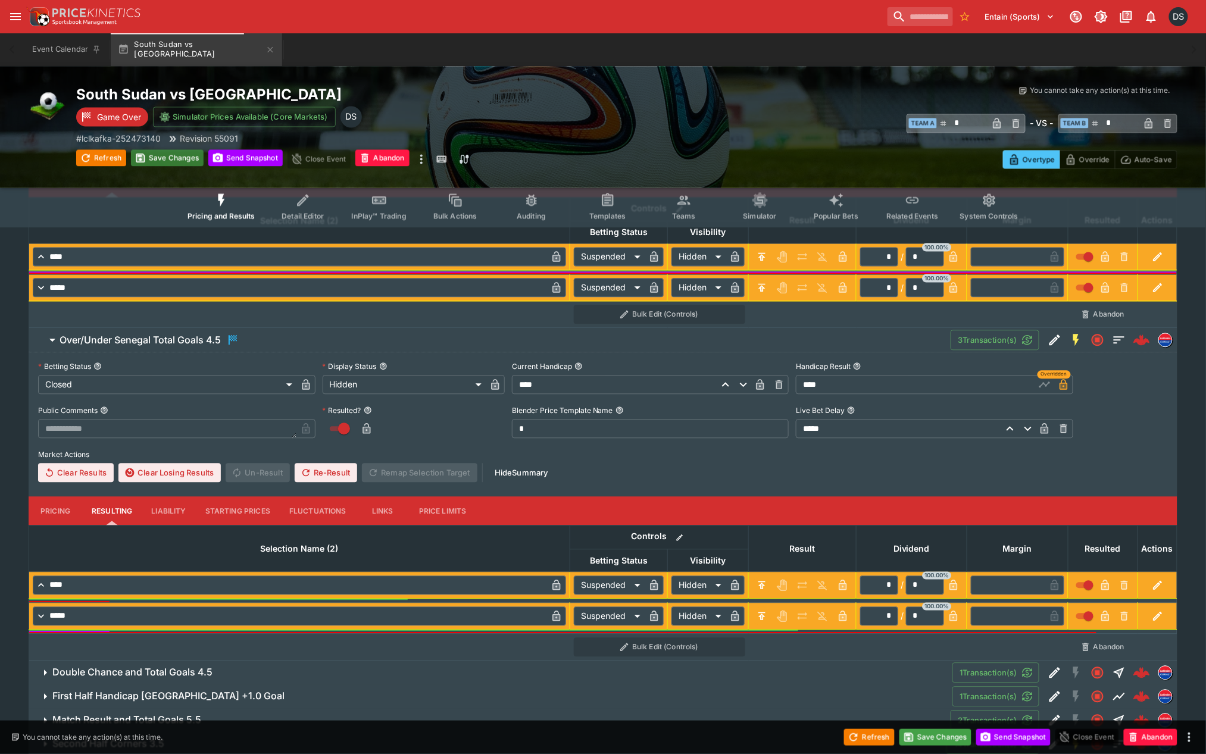
click at [159, 157] on button "Save Changes" at bounding box center [167, 158] width 73 height 17
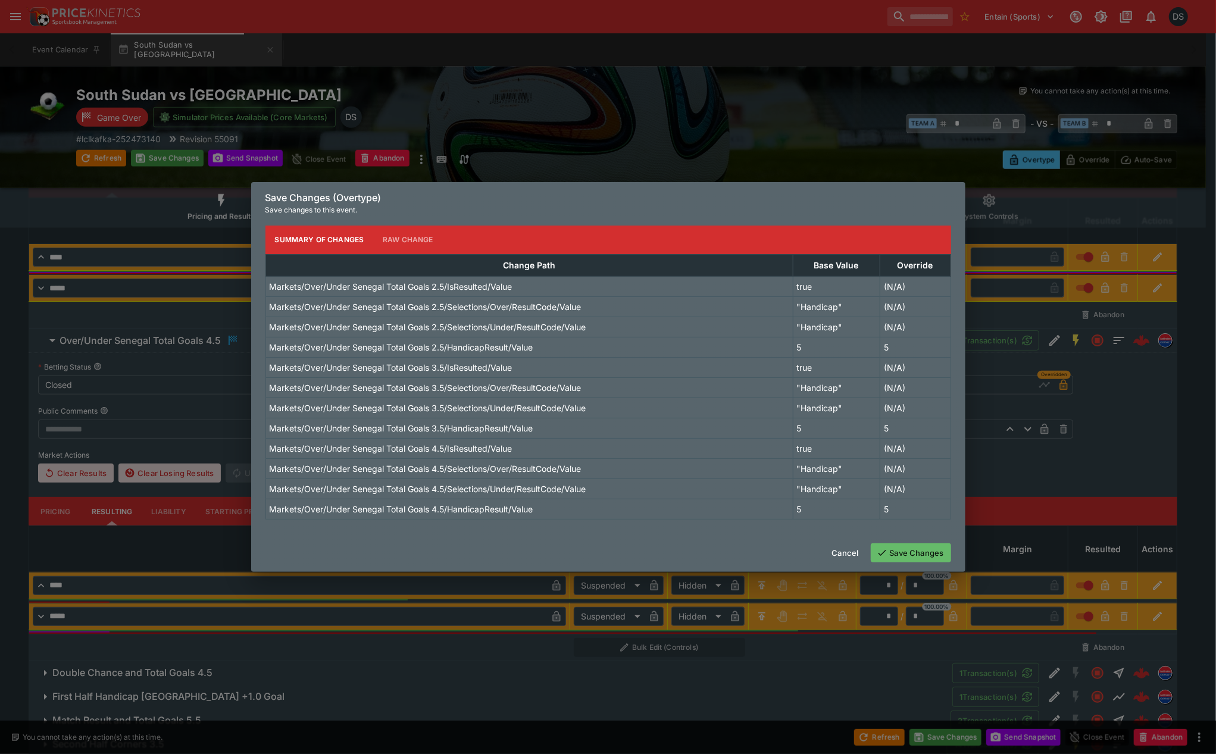
click at [899, 557] on button "Save Changes" at bounding box center [911, 552] width 80 height 19
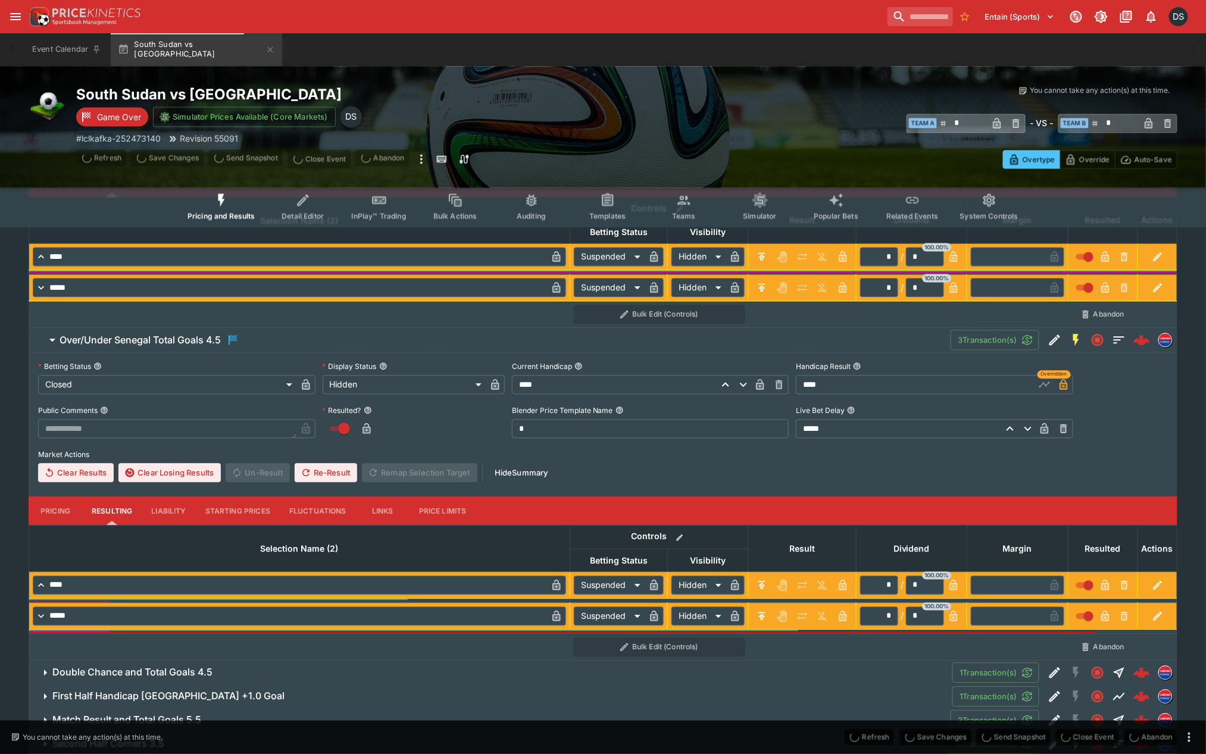
scroll to position [0, 0]
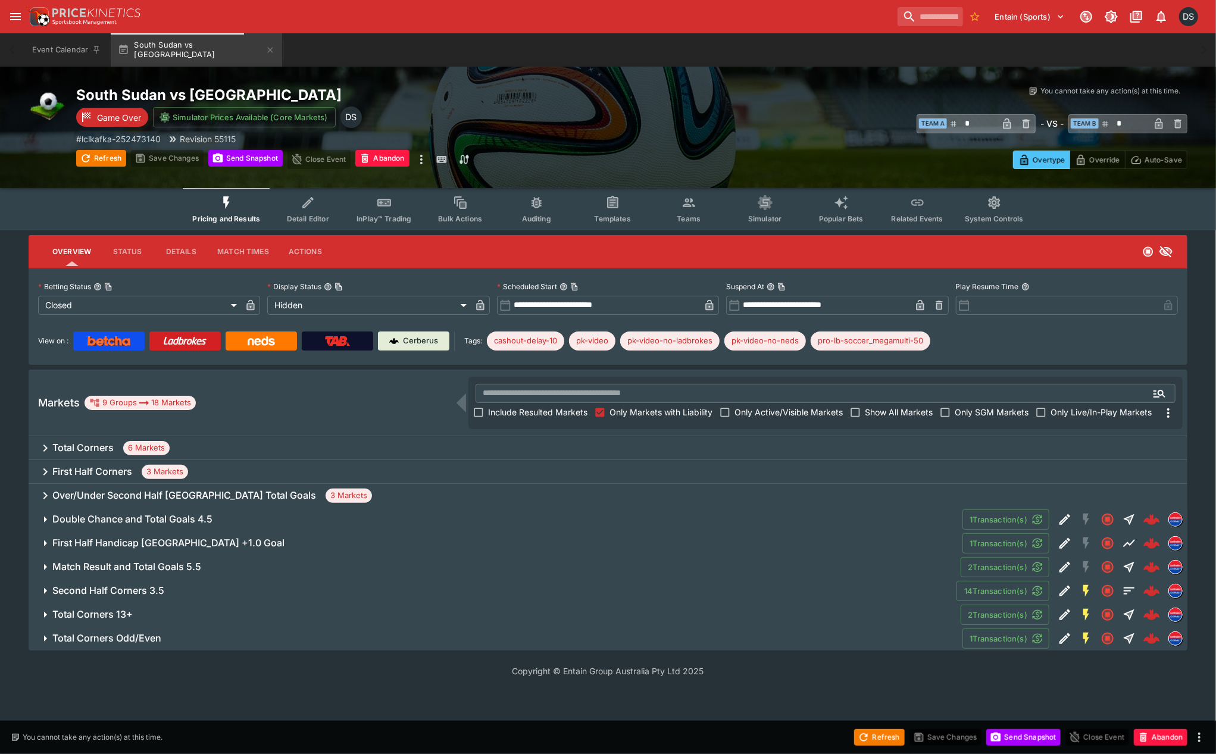
click at [169, 543] on h6 "First Half Handicap South Sudan +1.0 Goal" at bounding box center [168, 543] width 232 height 12
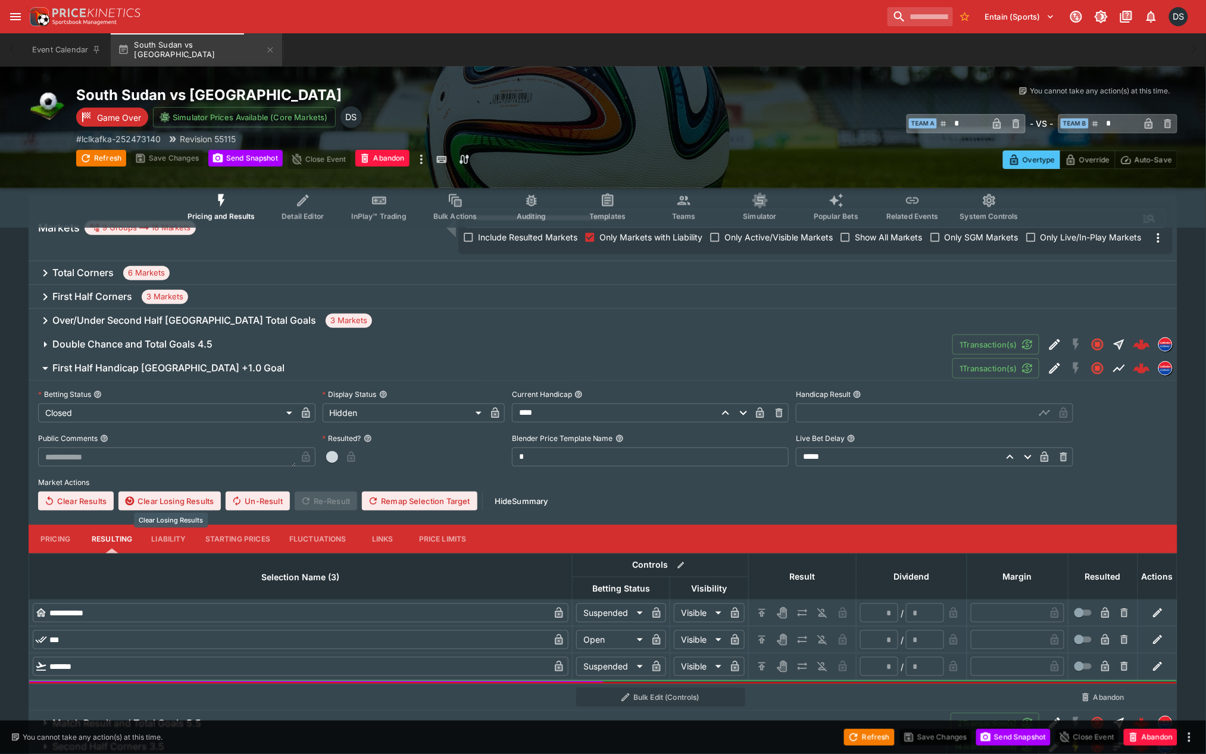
scroll to position [198, 0]
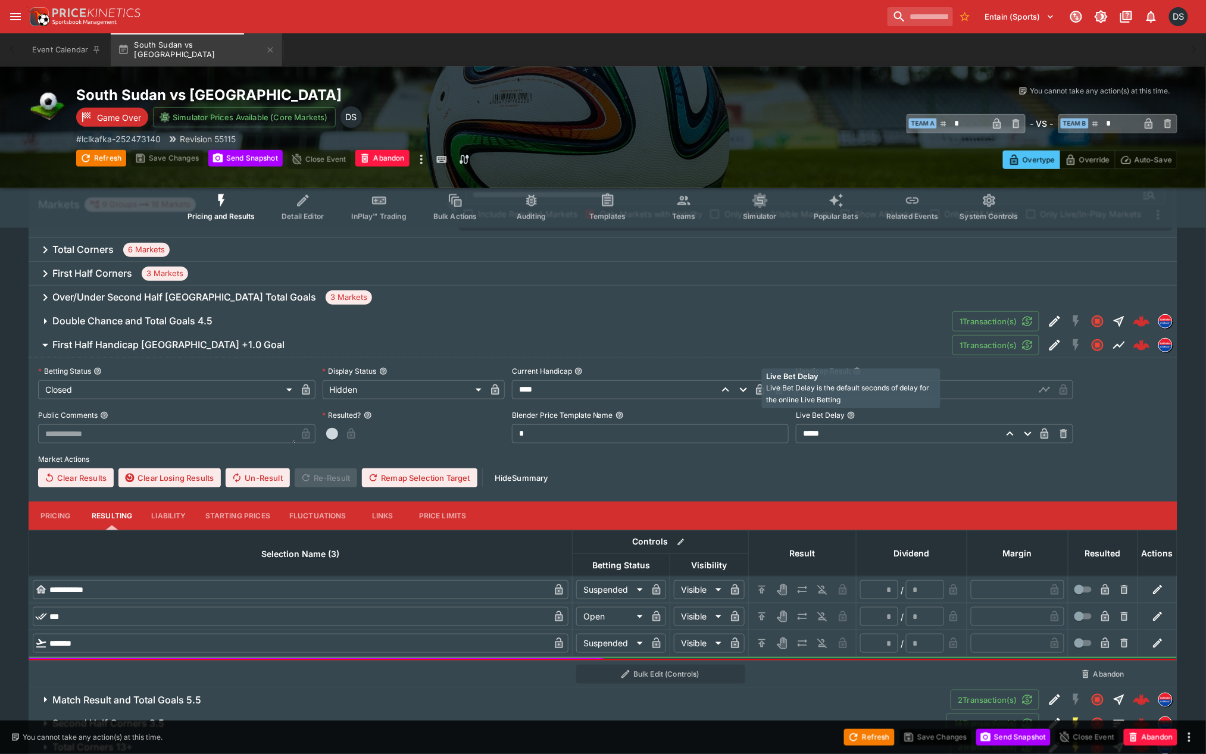
click at [852, 388] on span "Live Bet Delay is the default seconds of delay for the online Live Betting" at bounding box center [848, 394] width 163 height 21
click at [841, 389] on input "text" at bounding box center [915, 389] width 239 height 19
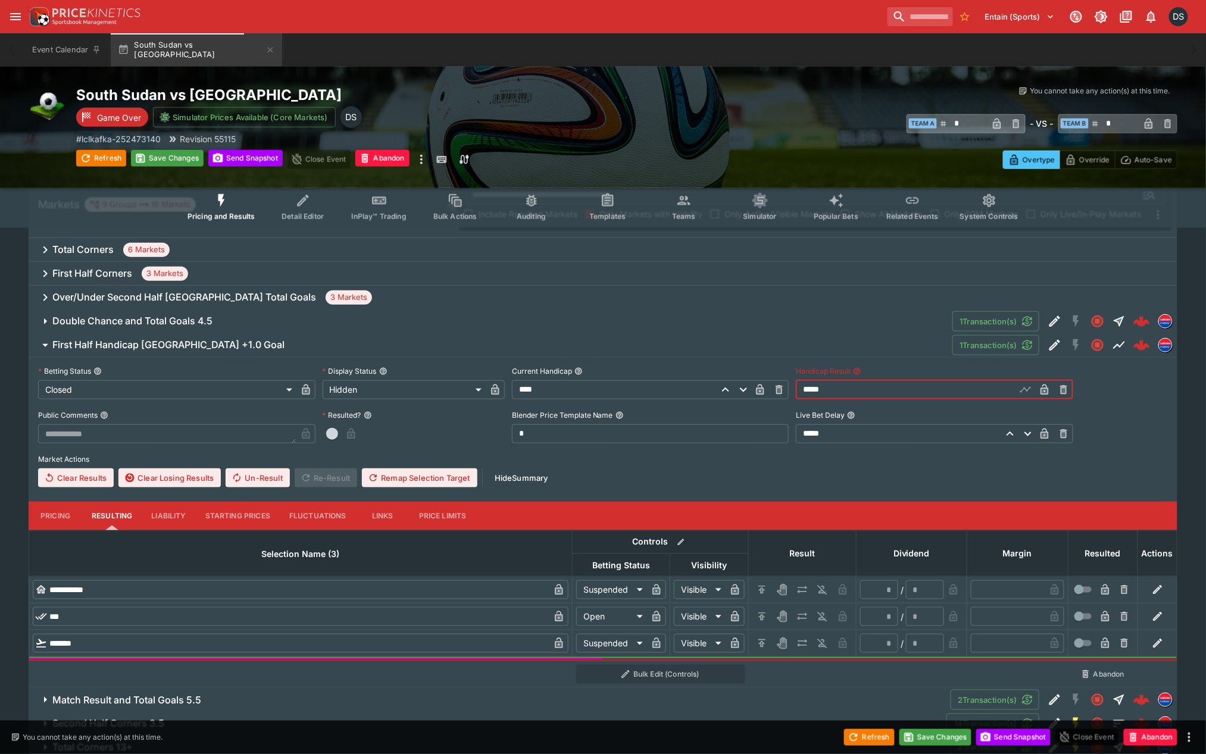
click at [1054, 385] on button "button" at bounding box center [1044, 389] width 19 height 19
click at [765, 592] on icon "H/C" at bounding box center [762, 590] width 12 height 12
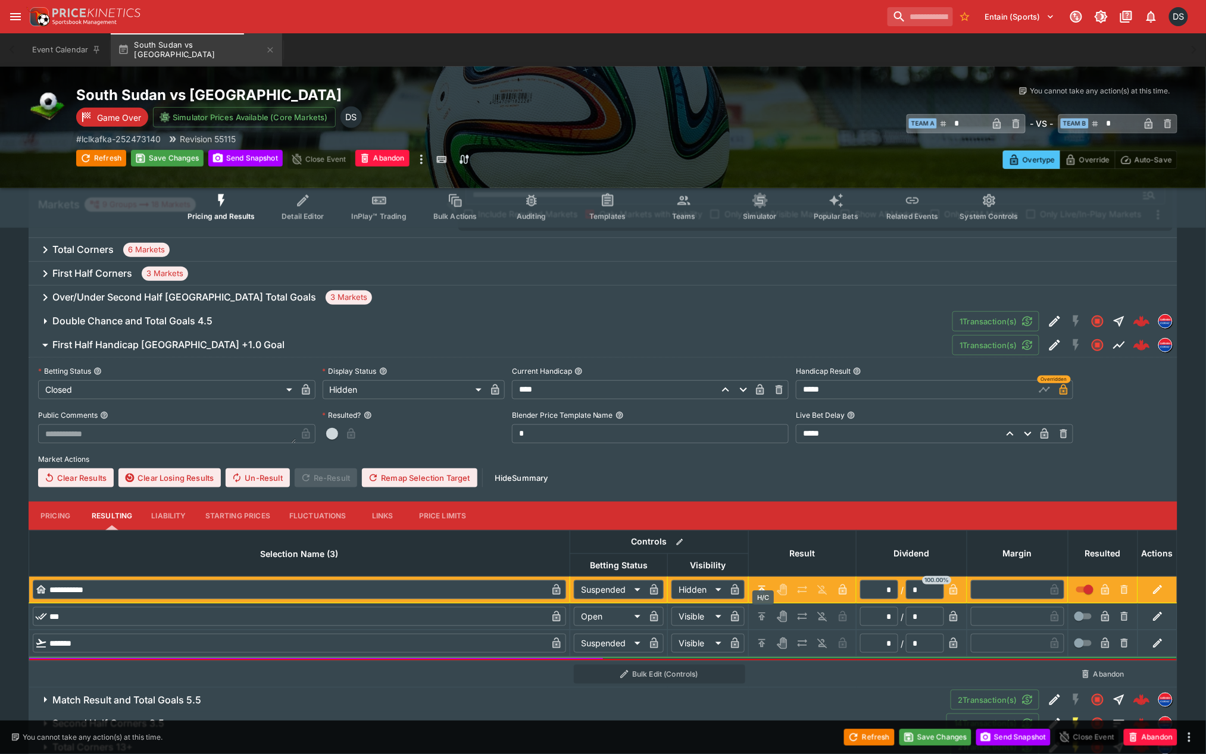
click at [762, 611] on icon "H/C" at bounding box center [762, 617] width 12 height 12
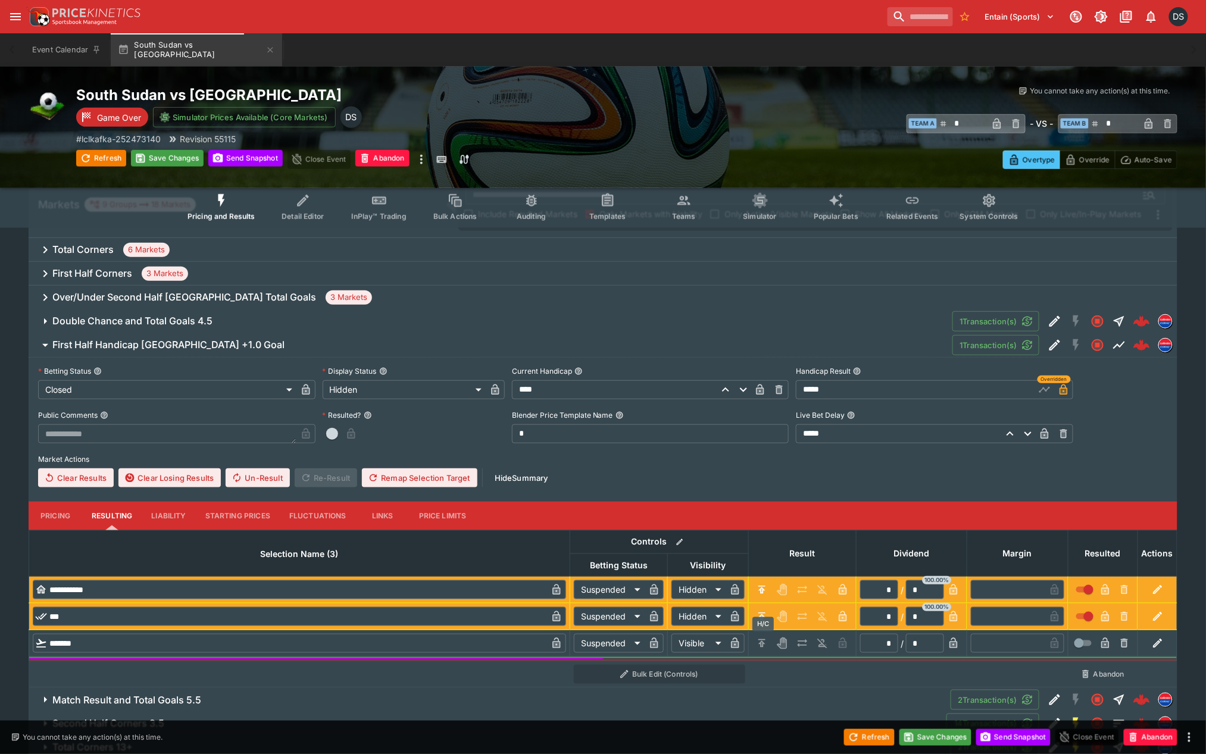
click at [763, 639] on icon "H/C" at bounding box center [761, 643] width 7 height 8
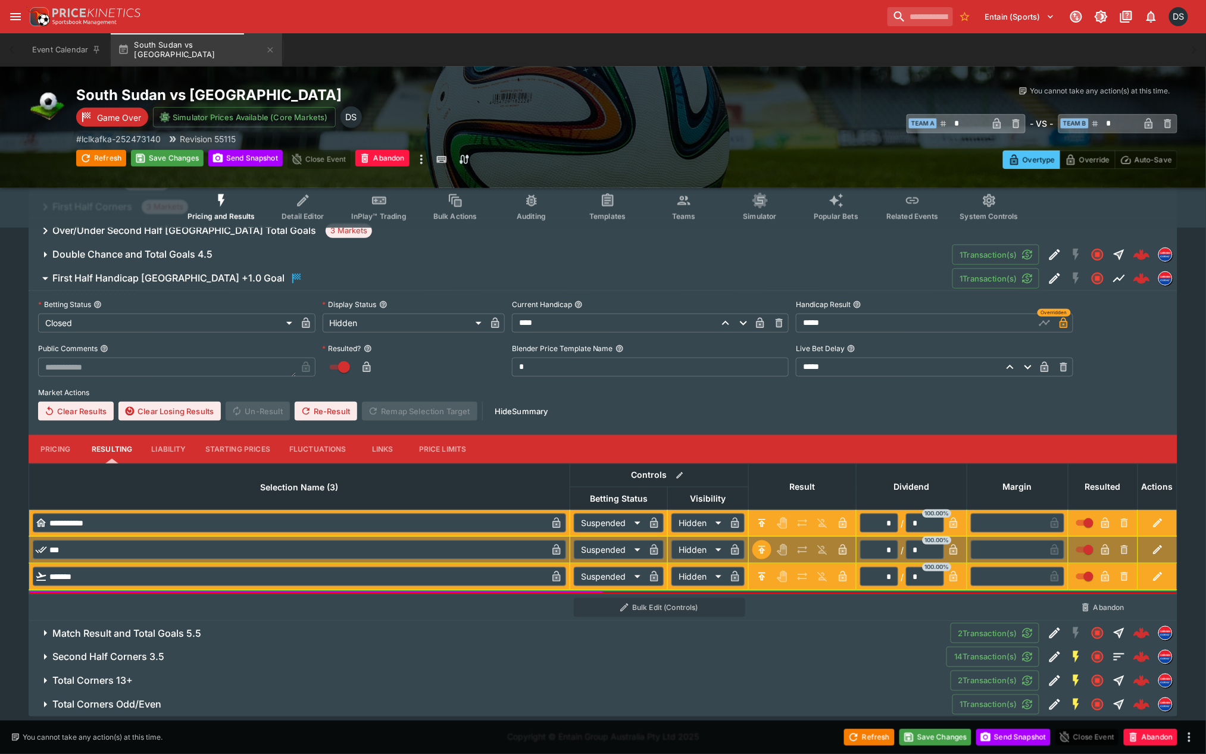
scroll to position [267, 0]
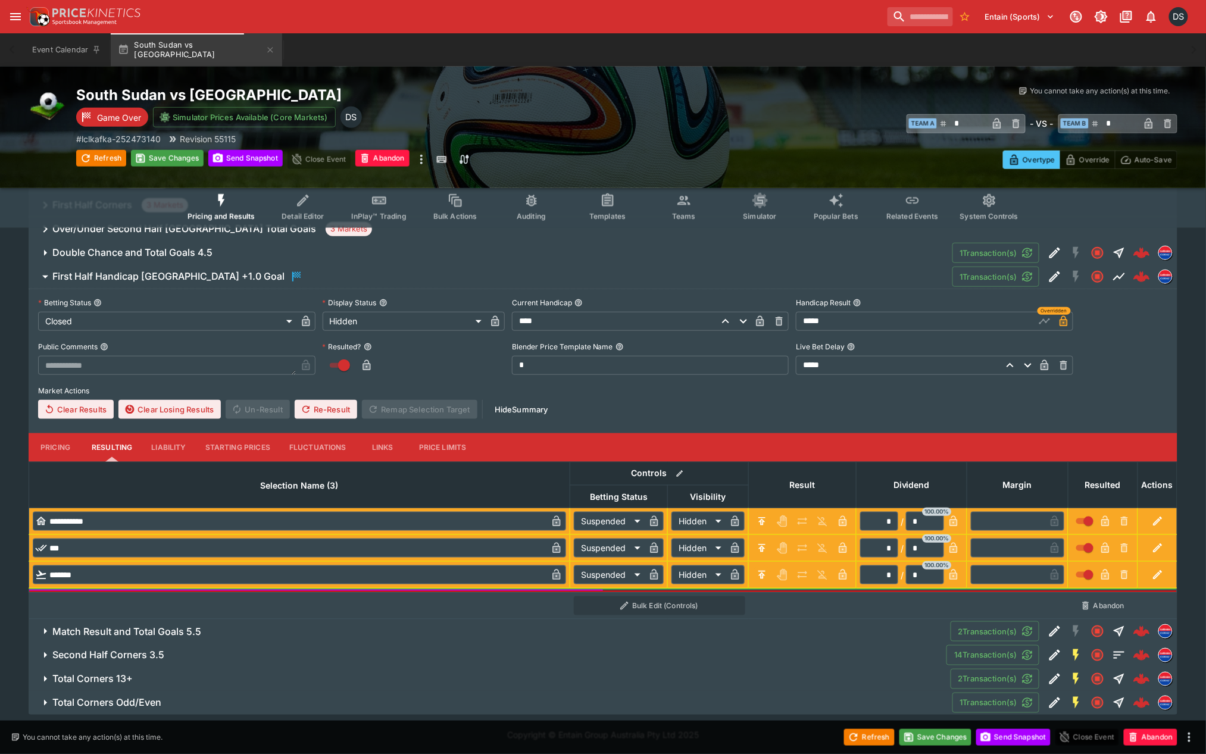
click at [163, 633] on h6 "Match Result and Total Goals 5.5" at bounding box center [126, 632] width 149 height 12
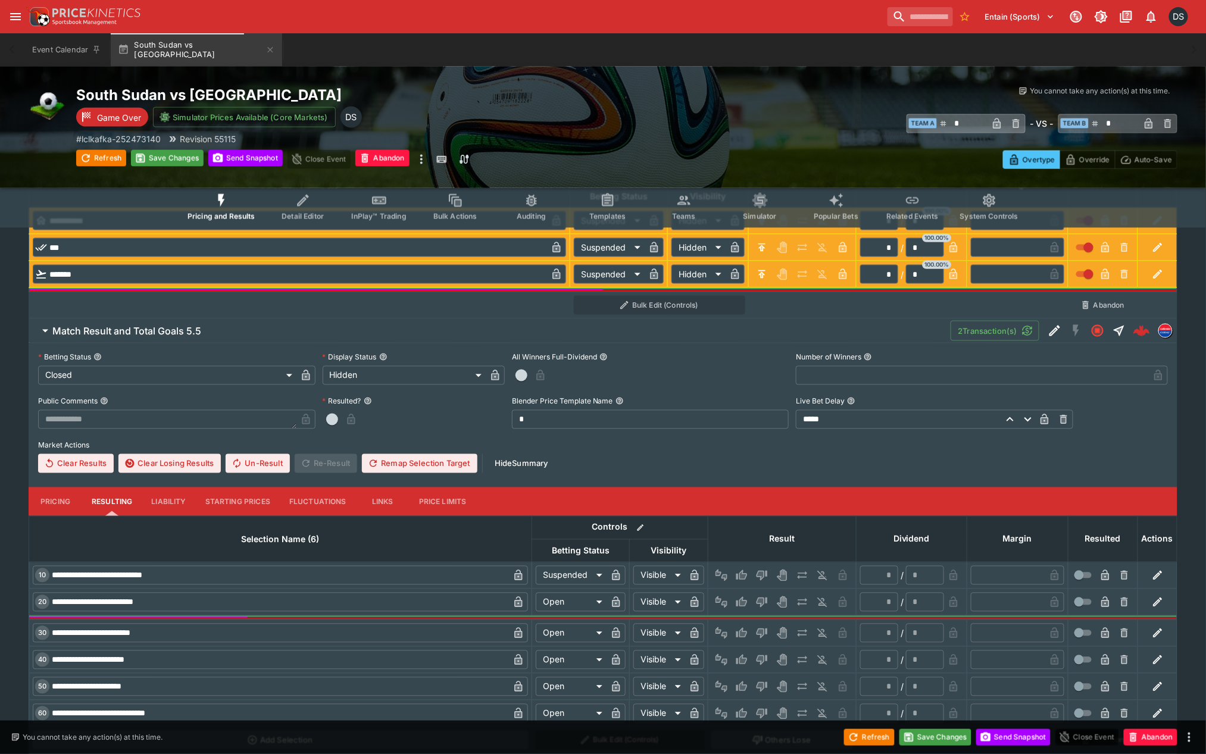
scroll to position [598, 0]
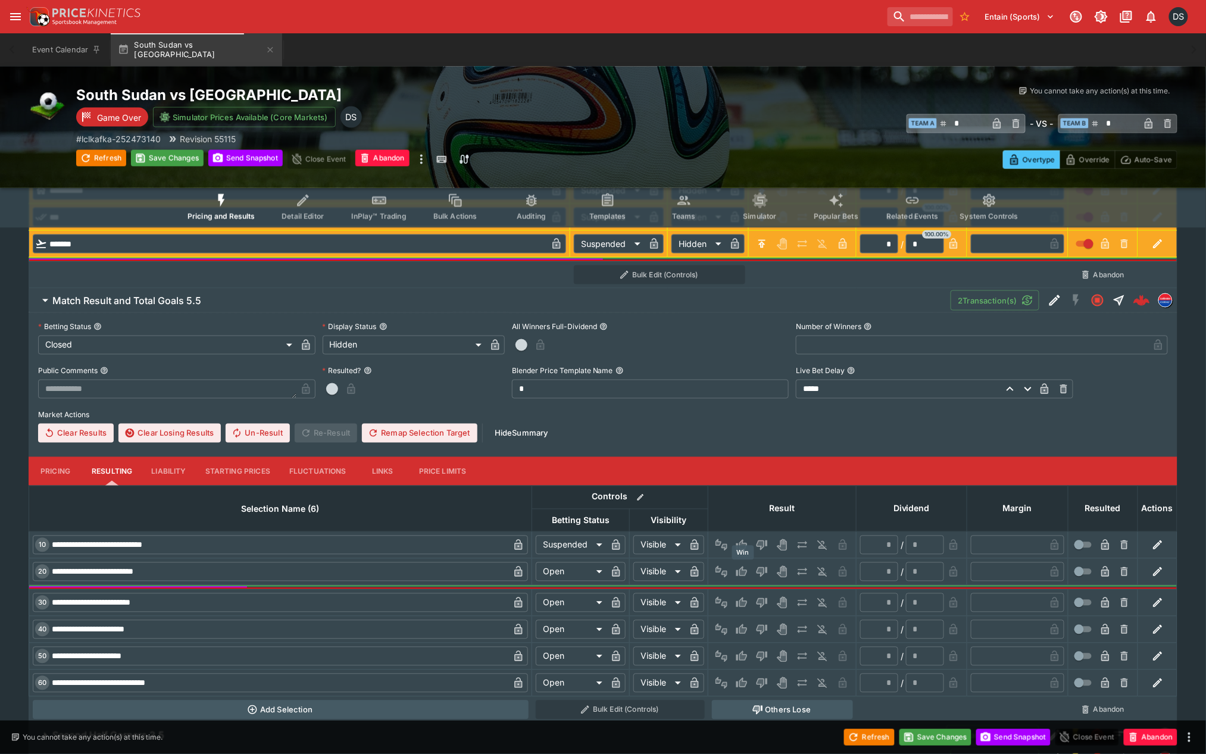
click at [744, 570] on icon "Win" at bounding box center [743, 571] width 6 height 7
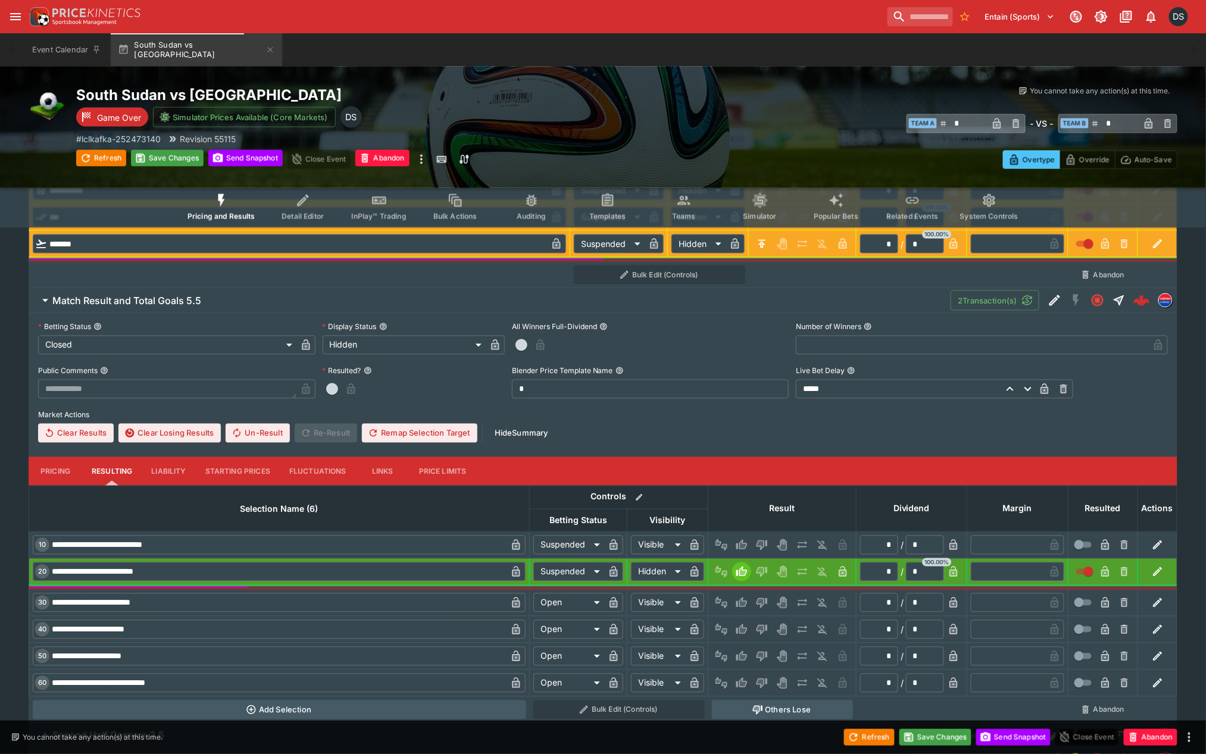
click at [760, 705] on icon "button" at bounding box center [757, 710] width 11 height 11
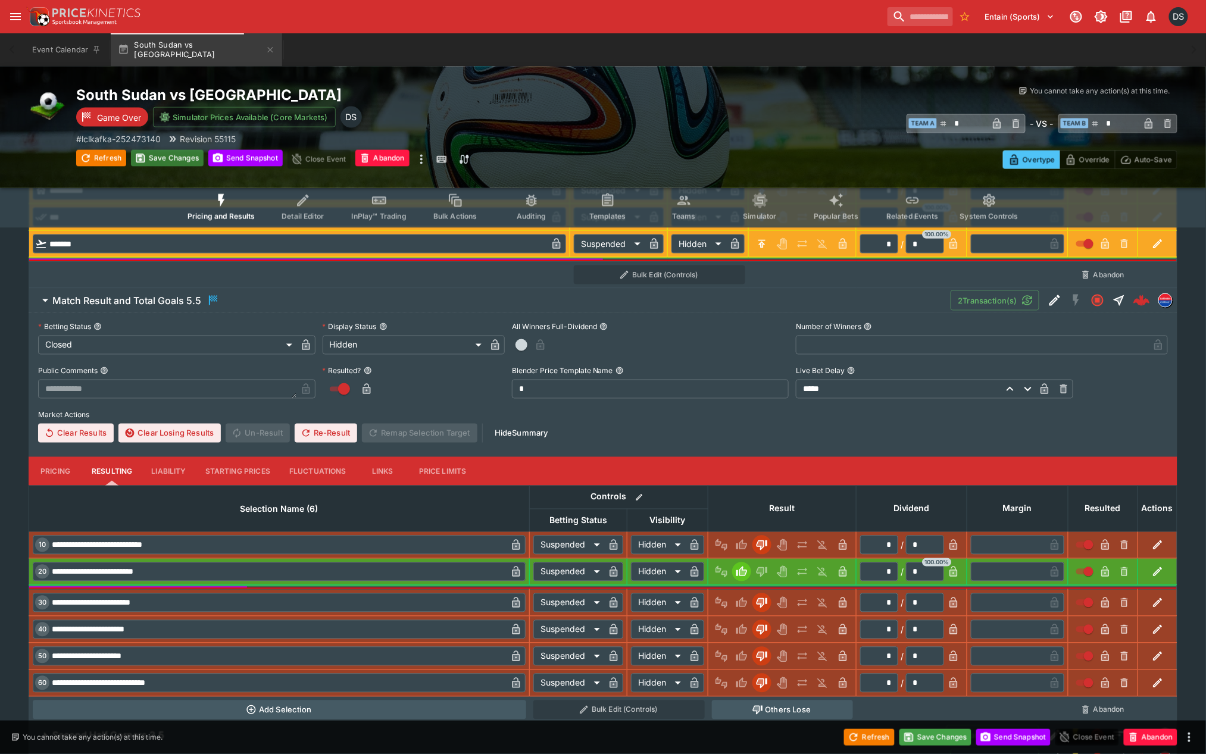
click at [171, 157] on button "Save Changes" at bounding box center [167, 158] width 73 height 17
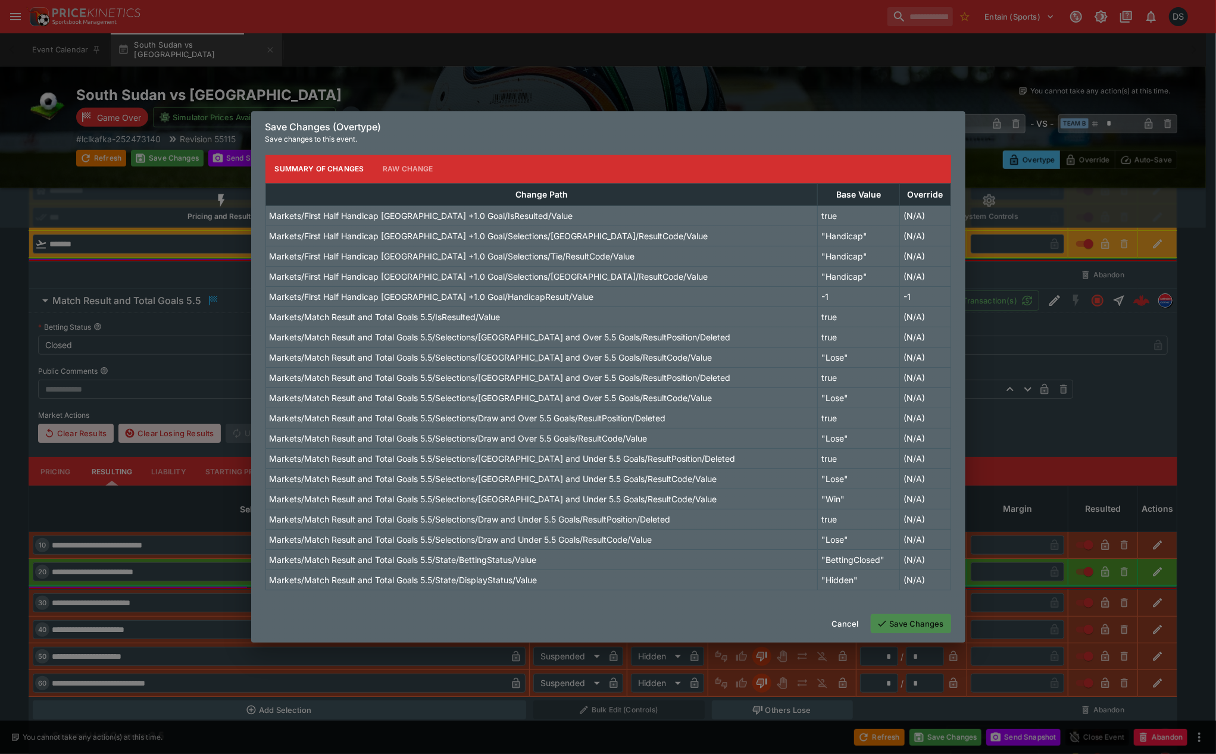
click at [906, 631] on button "Save Changes" at bounding box center [911, 623] width 80 height 19
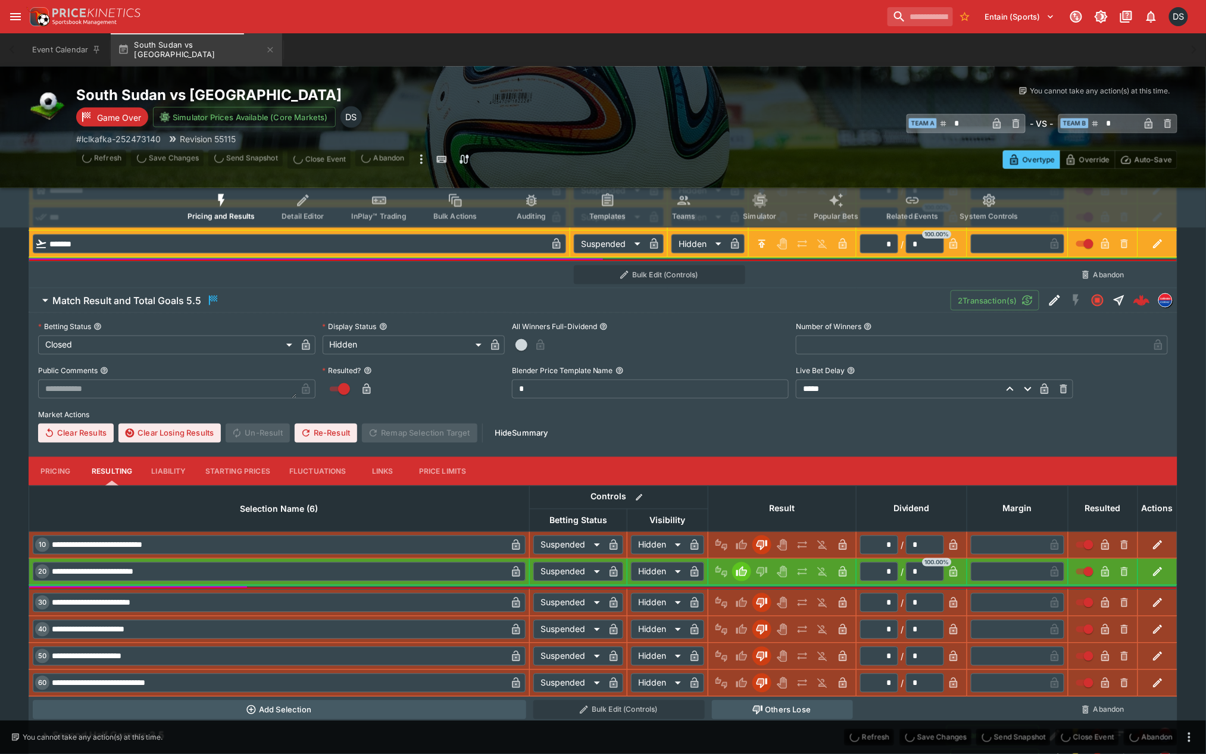
scroll to position [0, 0]
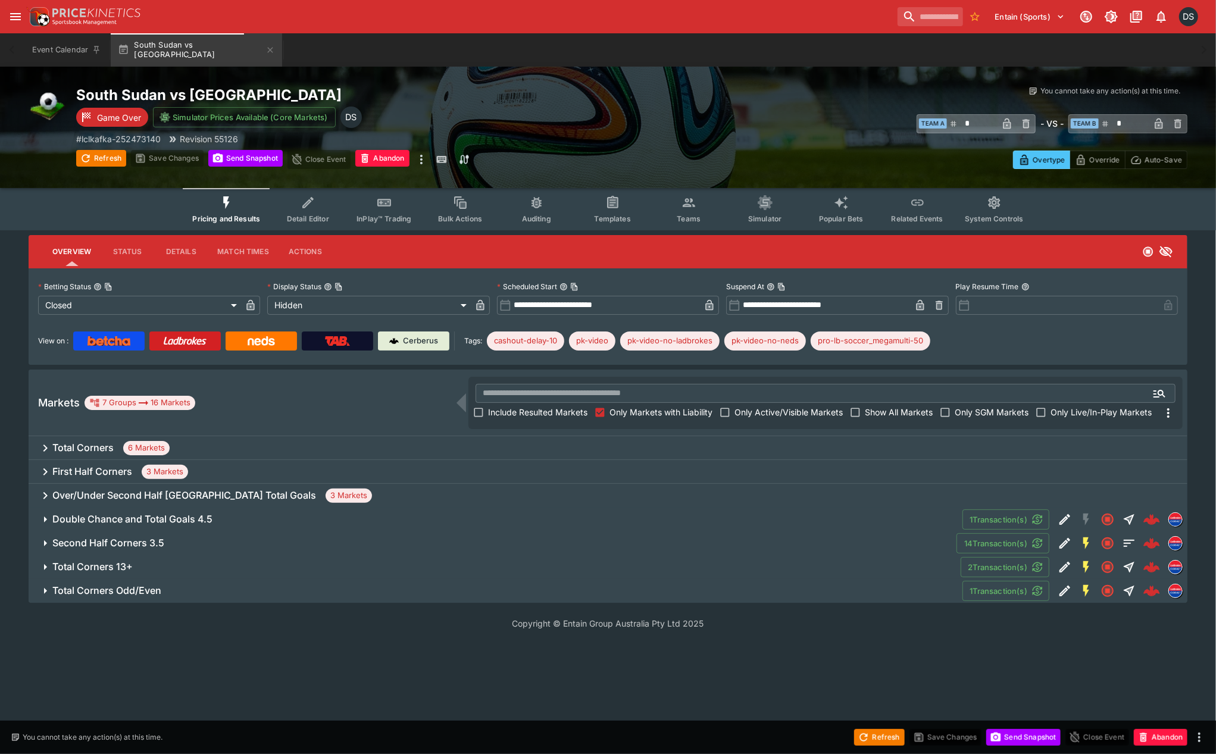
click at [118, 518] on h6 "Double Chance and Total Goals 4.5" at bounding box center [132, 519] width 160 height 12
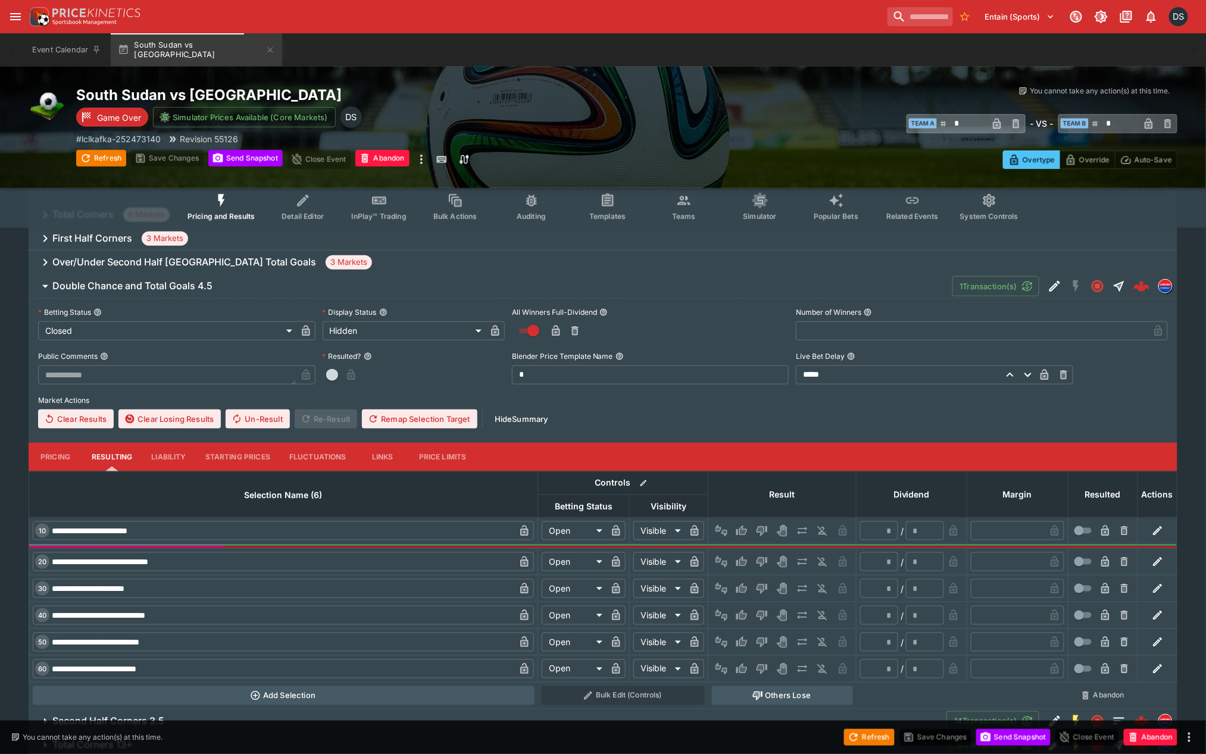
scroll to position [264, 0]
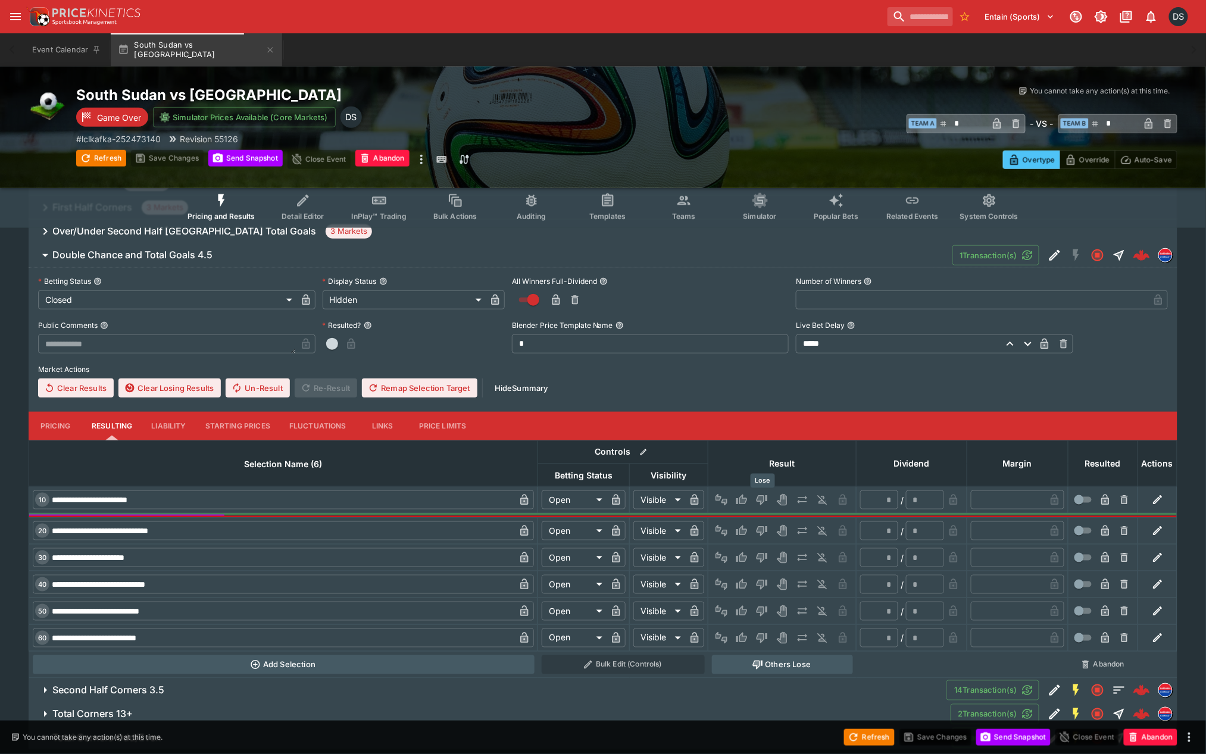
click at [764, 496] on icon "Lose" at bounding box center [761, 499] width 6 height 7
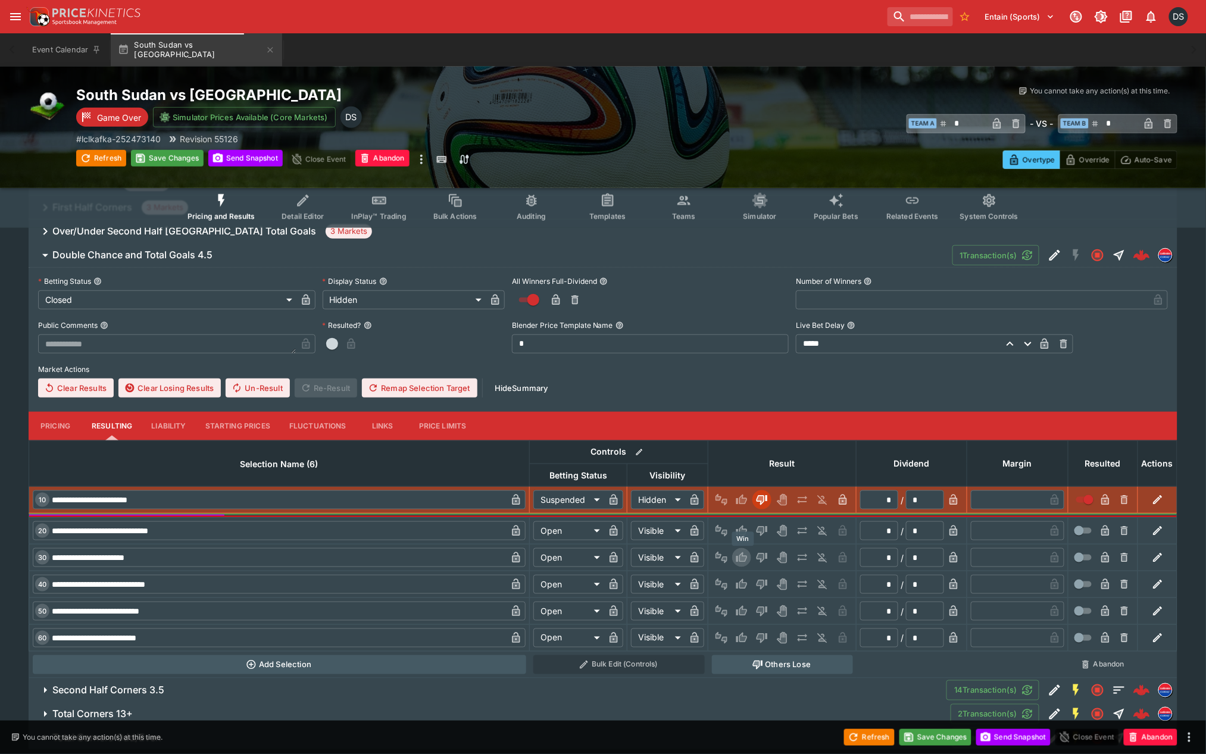
click at [745, 557] on icon "Win" at bounding box center [743, 557] width 6 height 7
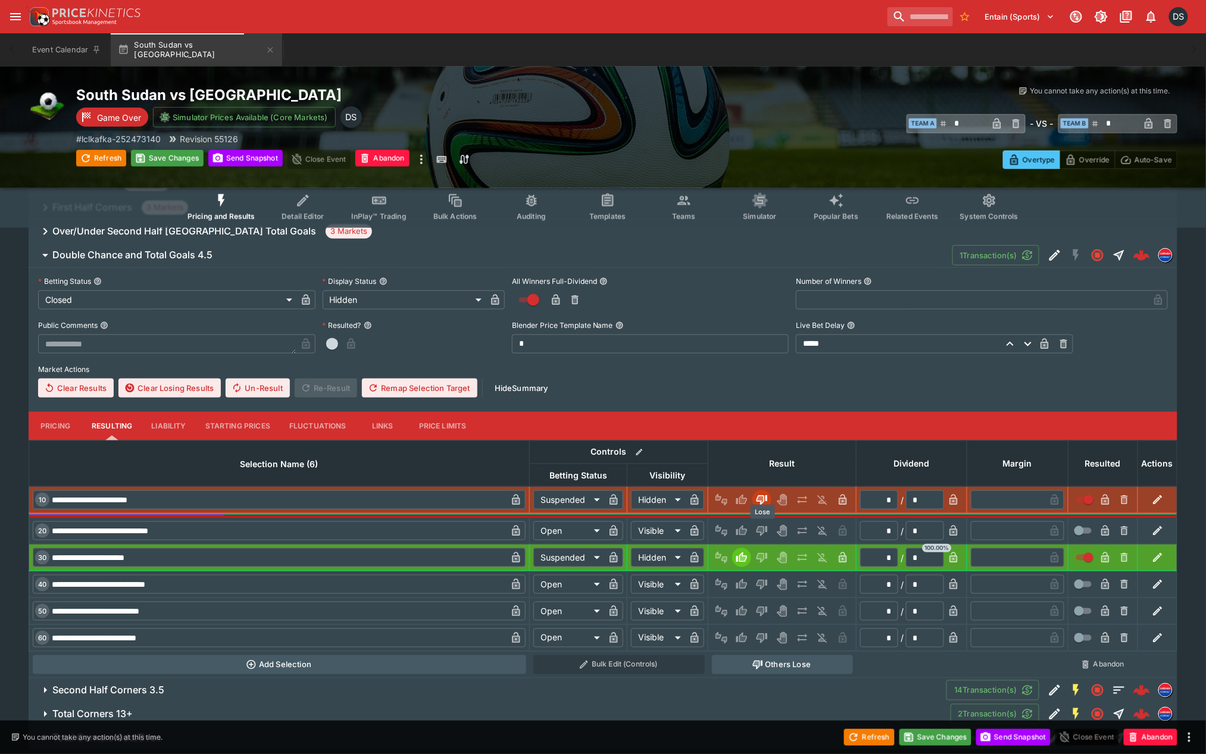
click at [762, 527] on icon "Lose" at bounding box center [762, 532] width 11 height 10
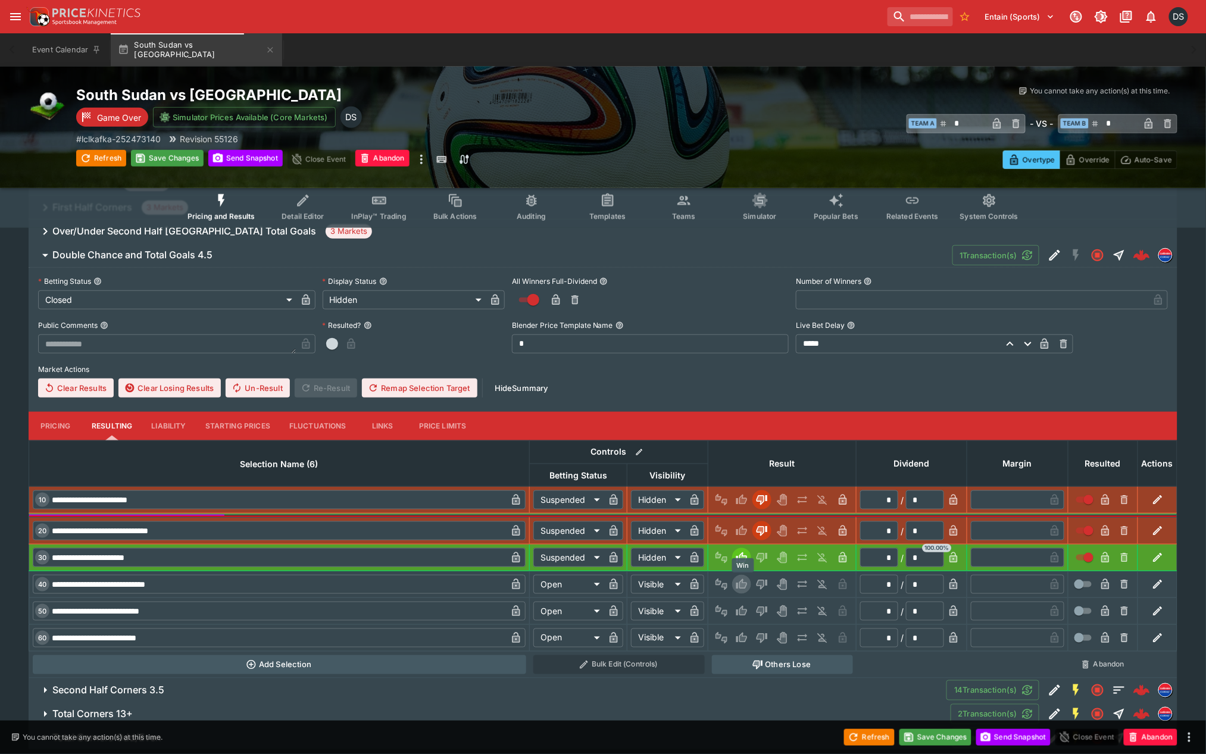
click at [740, 582] on icon "Win" at bounding box center [742, 585] width 12 height 12
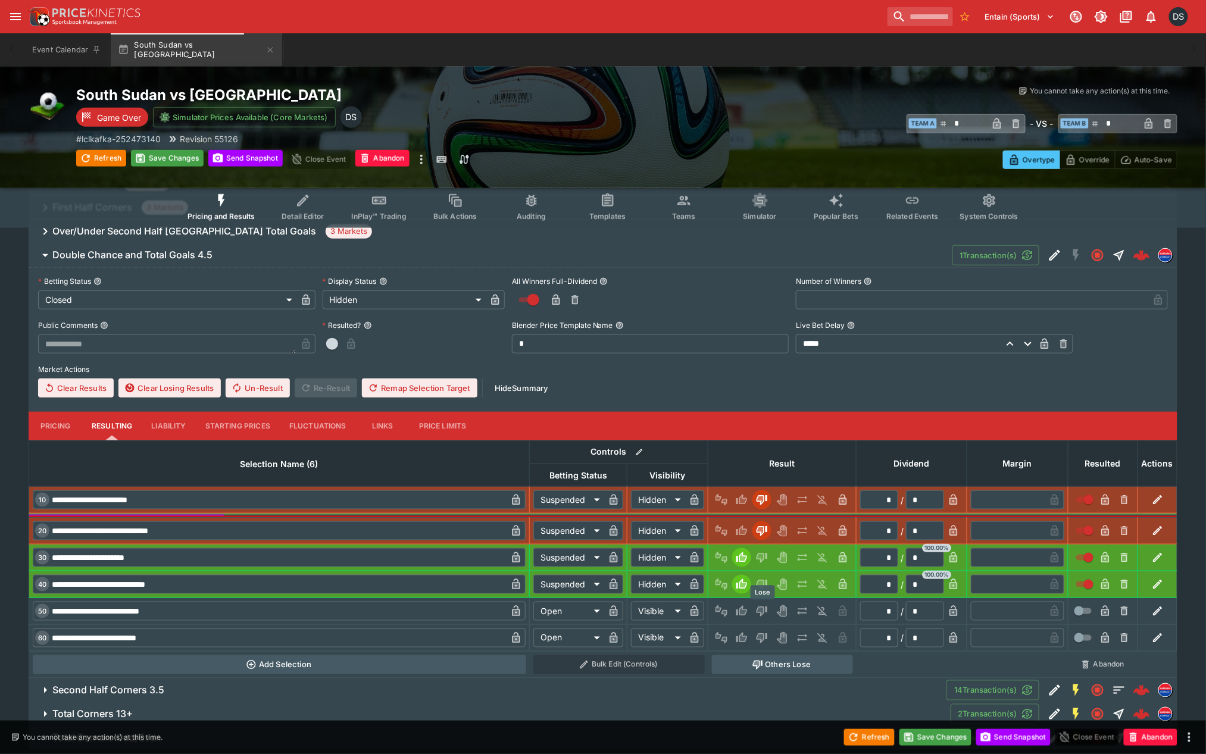
click at [760, 611] on icon "Lose" at bounding box center [762, 612] width 11 height 10
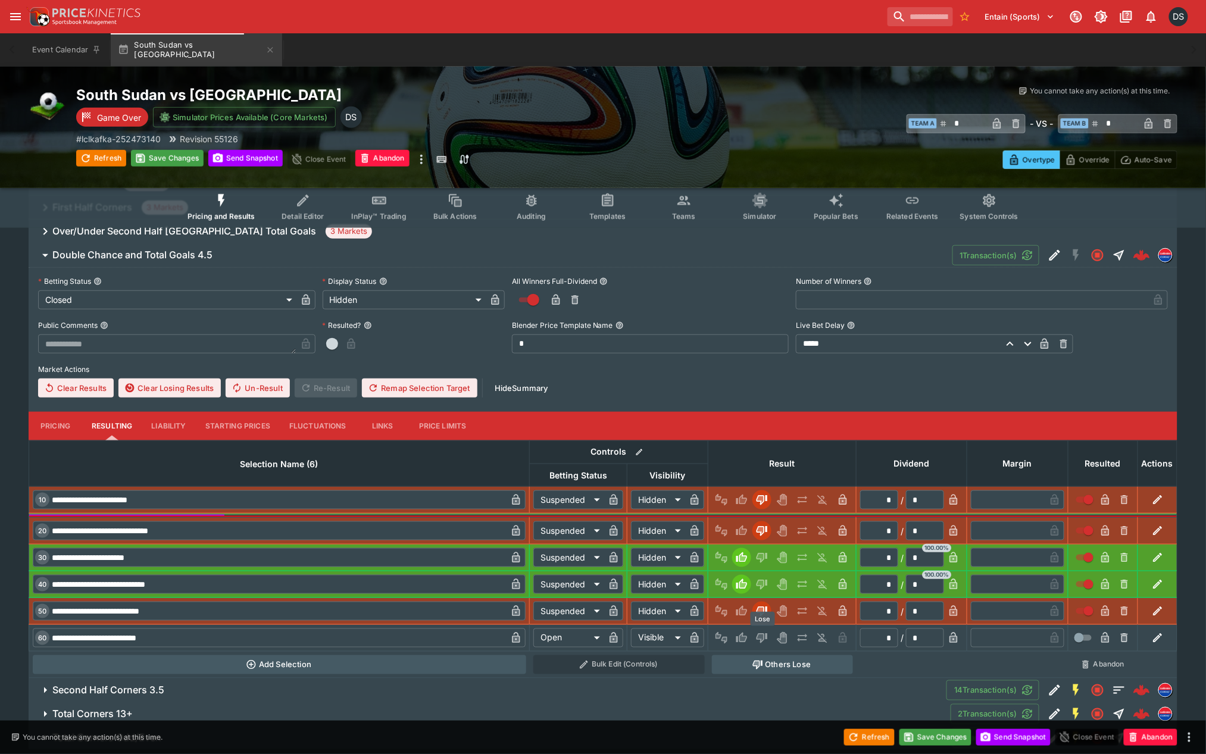
click at [764, 635] on icon "Lose" at bounding box center [762, 639] width 11 height 10
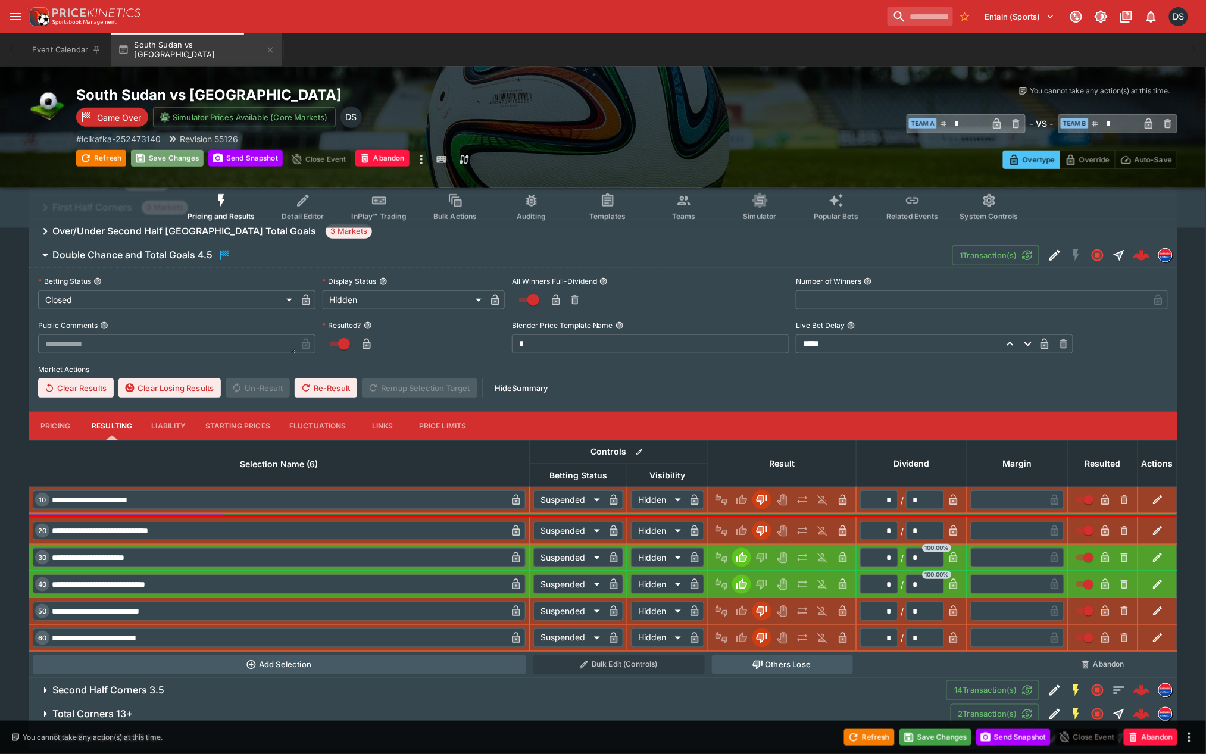
click at [167, 160] on button "Save Changes" at bounding box center [167, 158] width 73 height 17
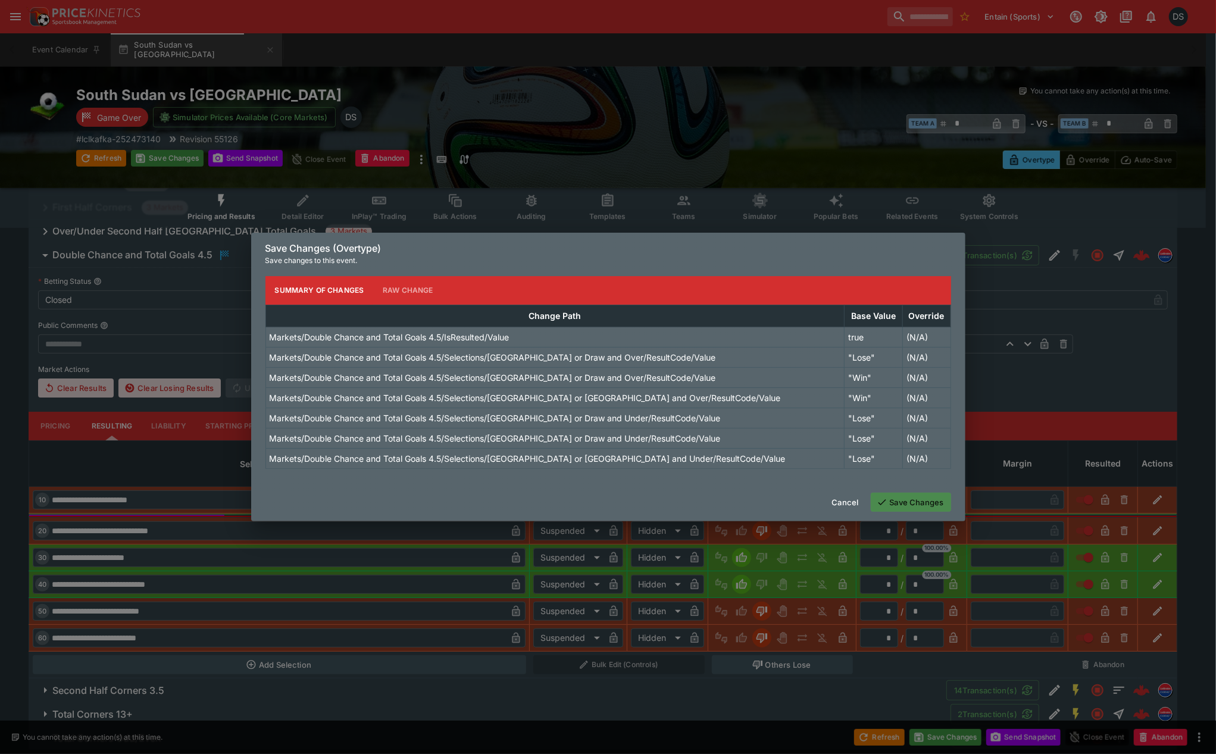
click at [899, 503] on button "Save Changes" at bounding box center [911, 502] width 80 height 19
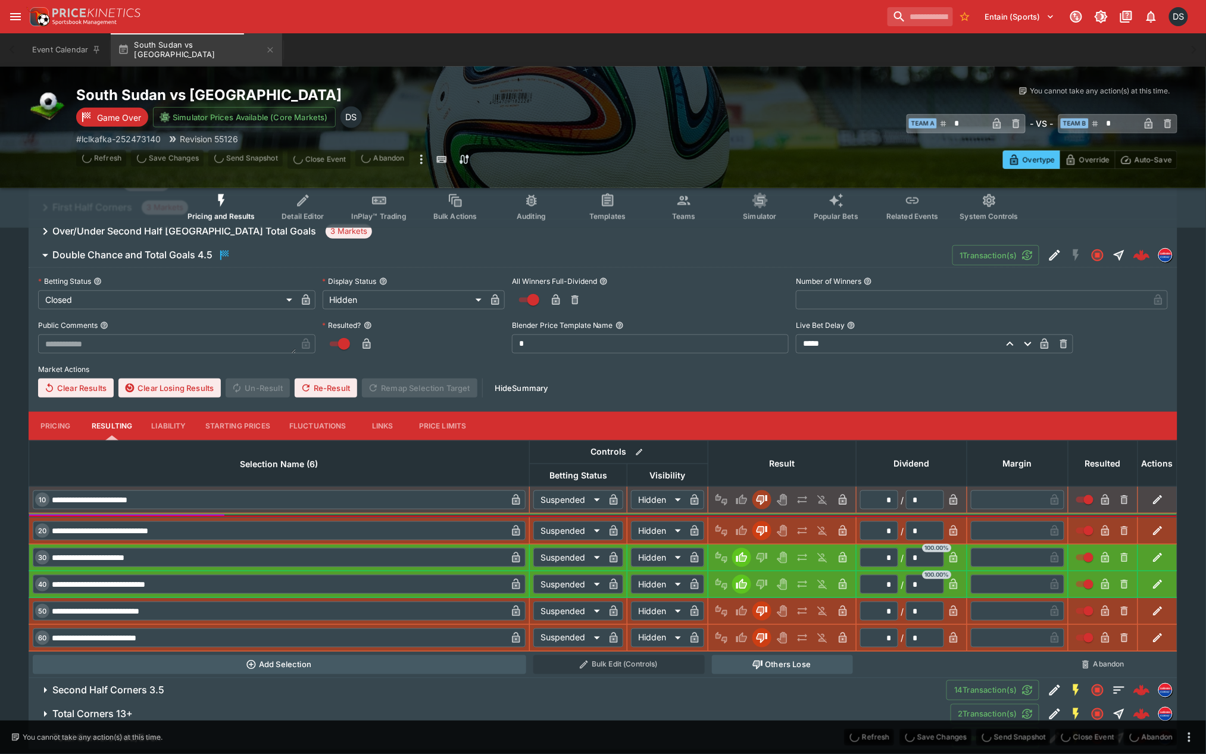
scroll to position [0, 0]
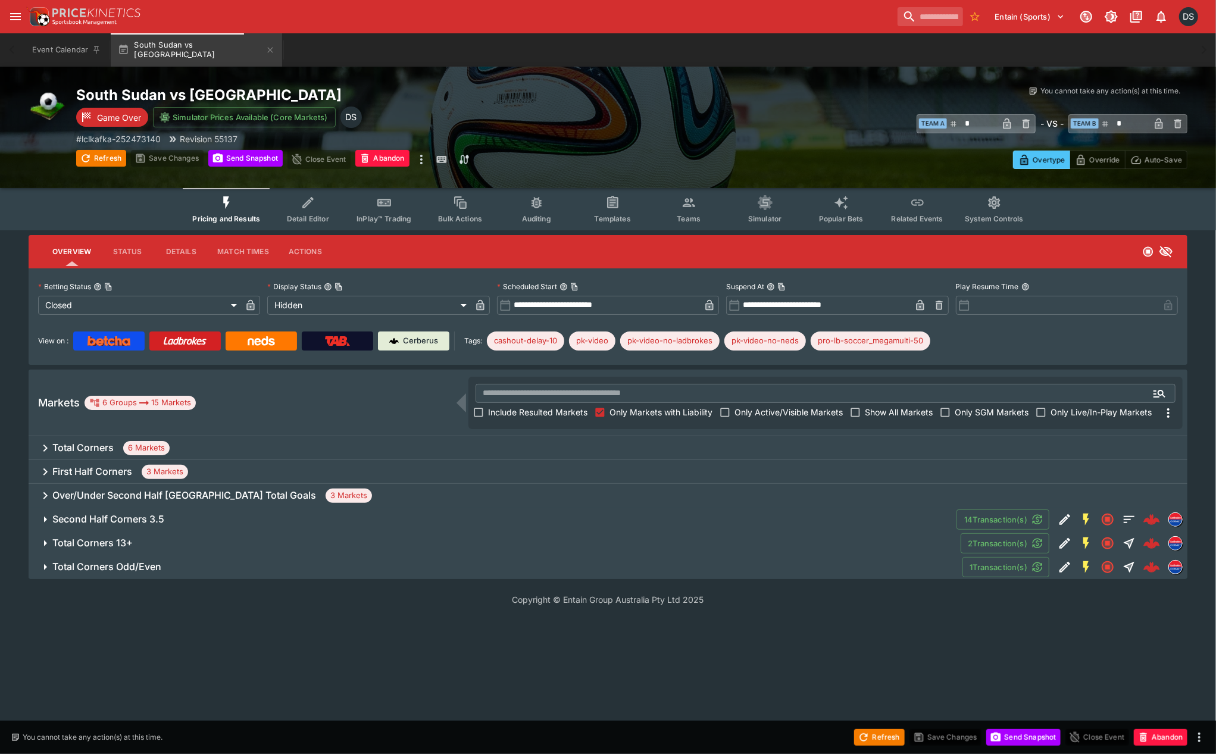
click at [133, 499] on h6 "Over/Under Second Half South Sudan Total Goals" at bounding box center [184, 495] width 264 height 12
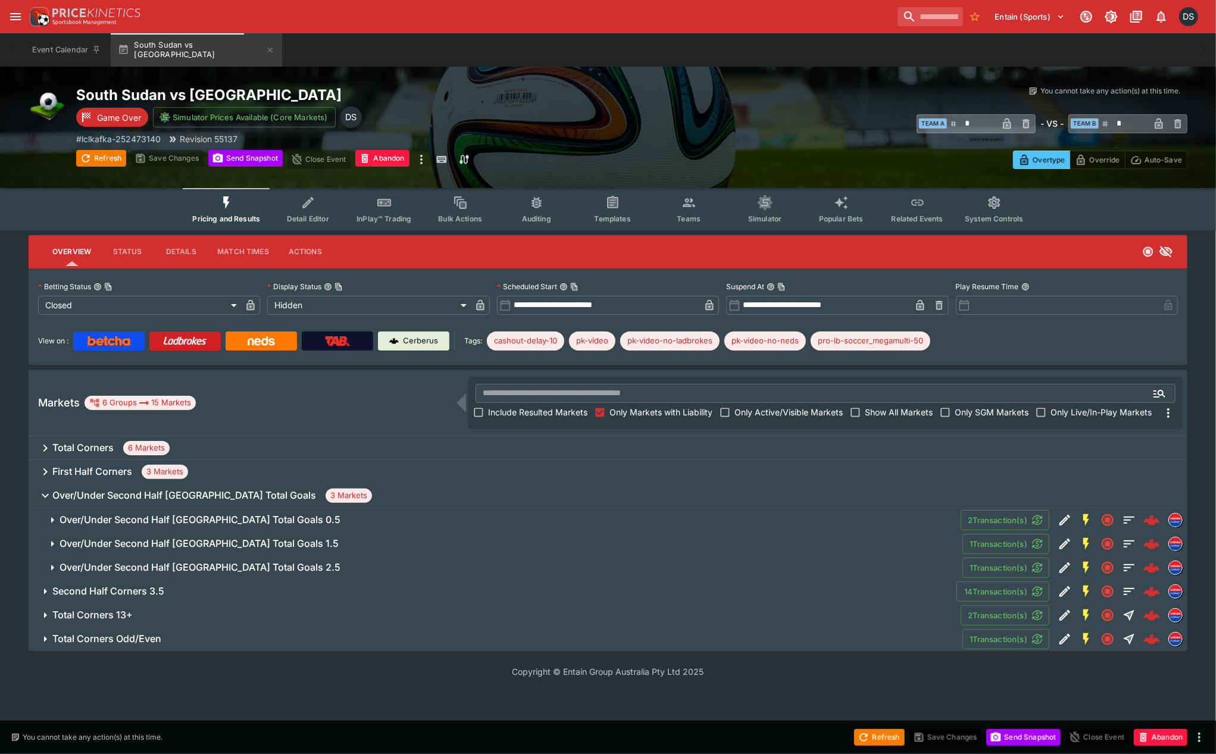
click at [134, 521] on h6 "Over/Under Second Half South Sudan Total Goals 0.5" at bounding box center [200, 520] width 281 height 12
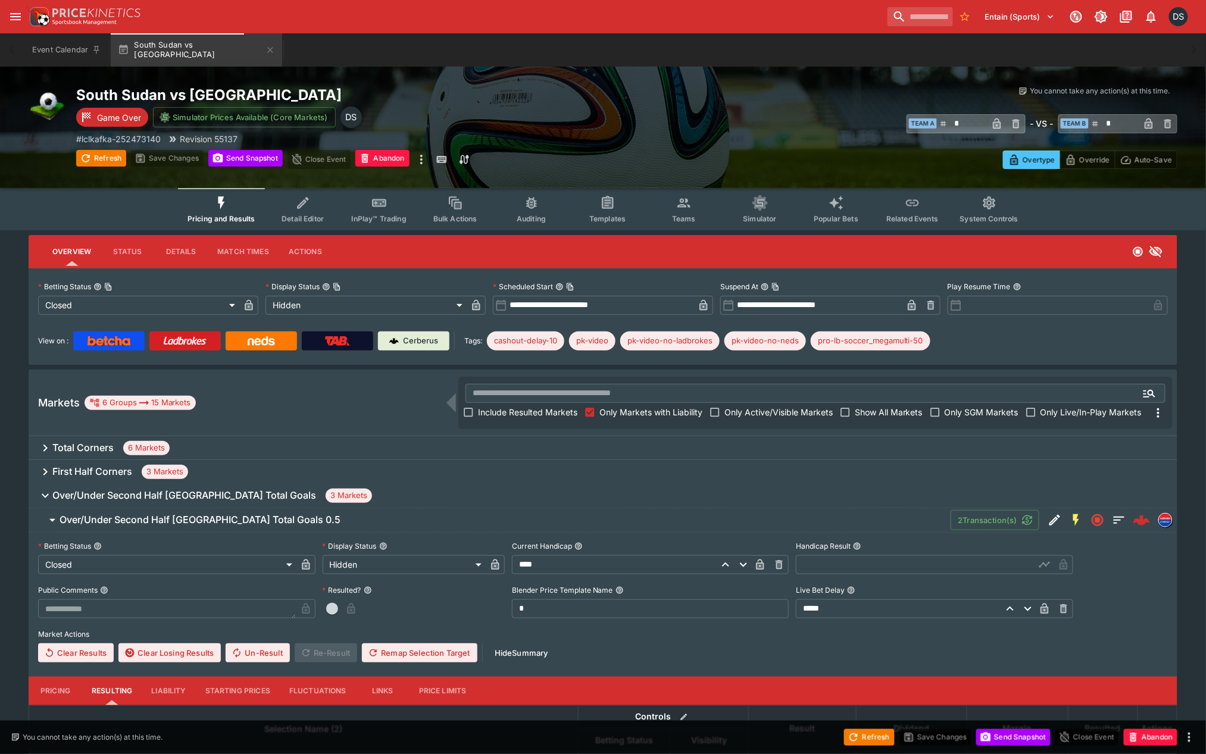
click at [820, 568] on input "text" at bounding box center [915, 564] width 239 height 19
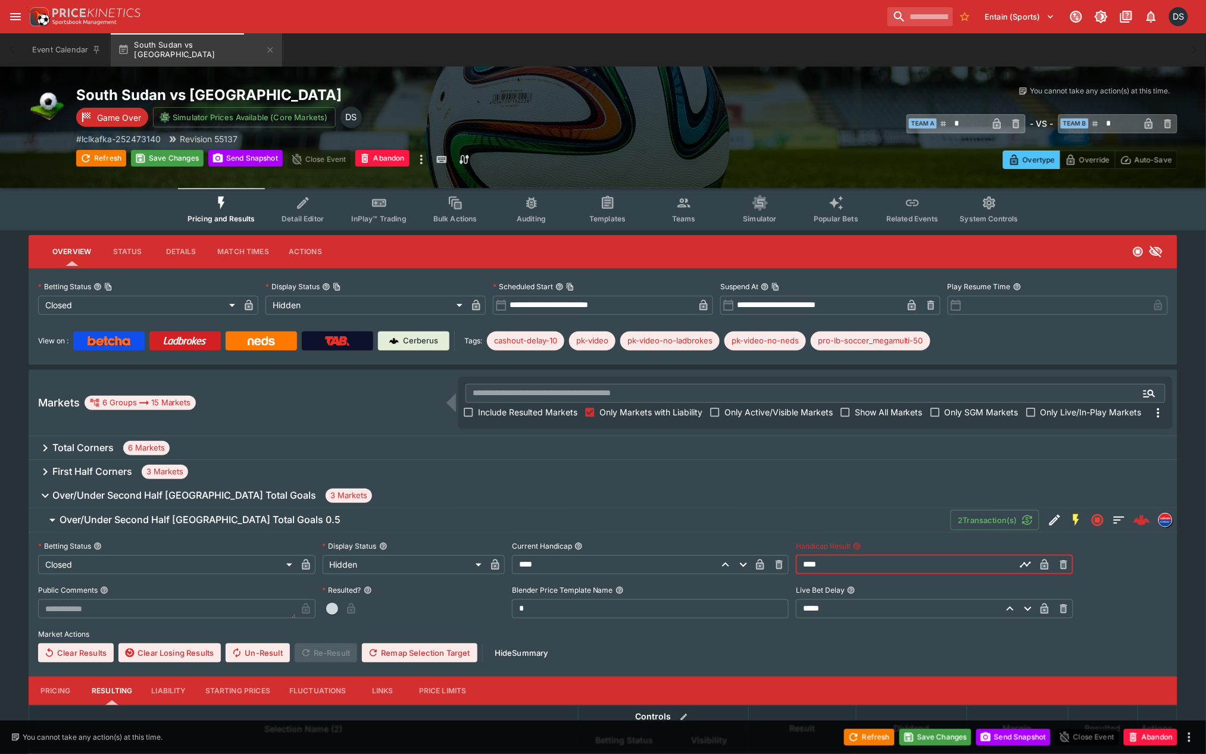
click at [1044, 562] on icon "button" at bounding box center [1044, 565] width 8 height 11
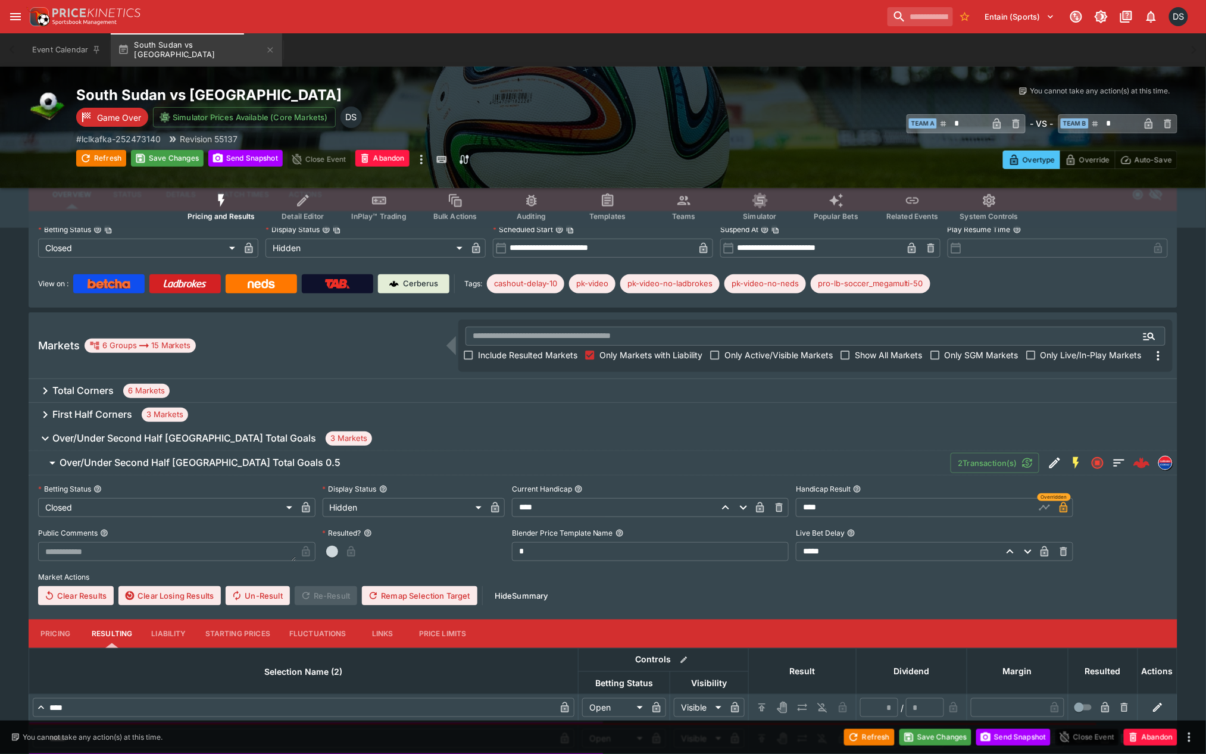
scroll to position [245, 0]
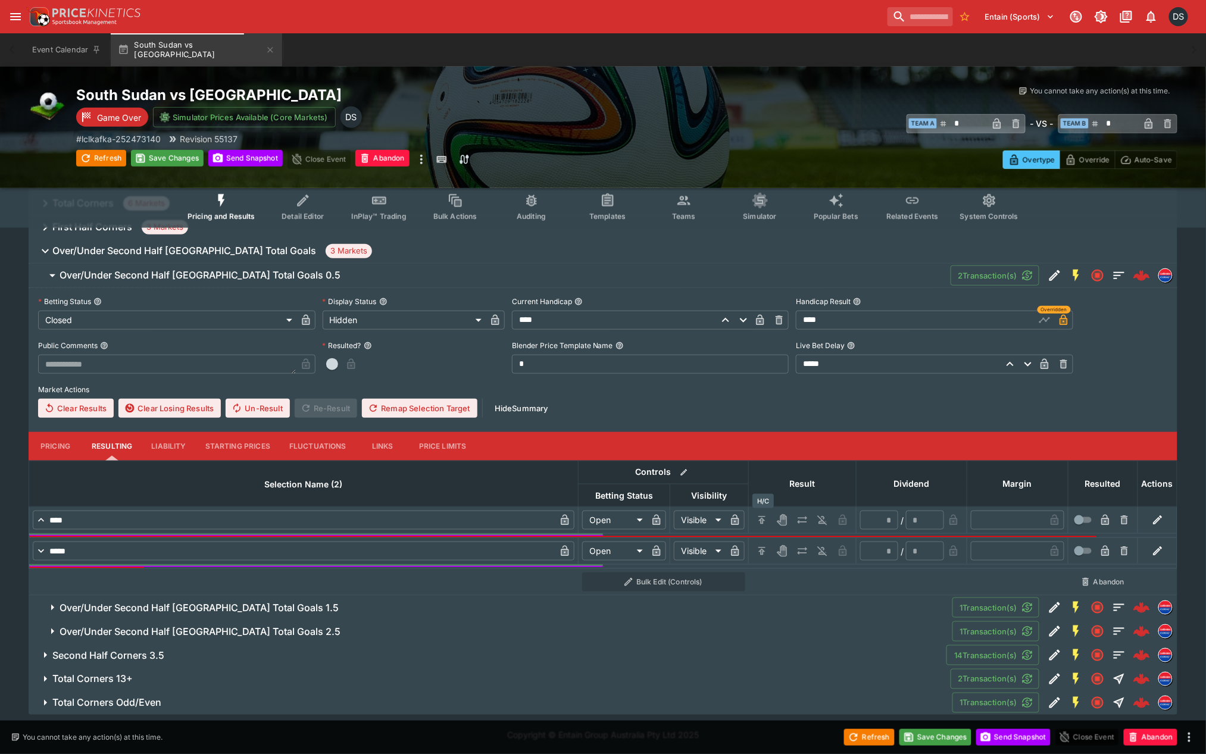
click at [761, 524] on icon "H/C" at bounding box center [762, 520] width 12 height 12
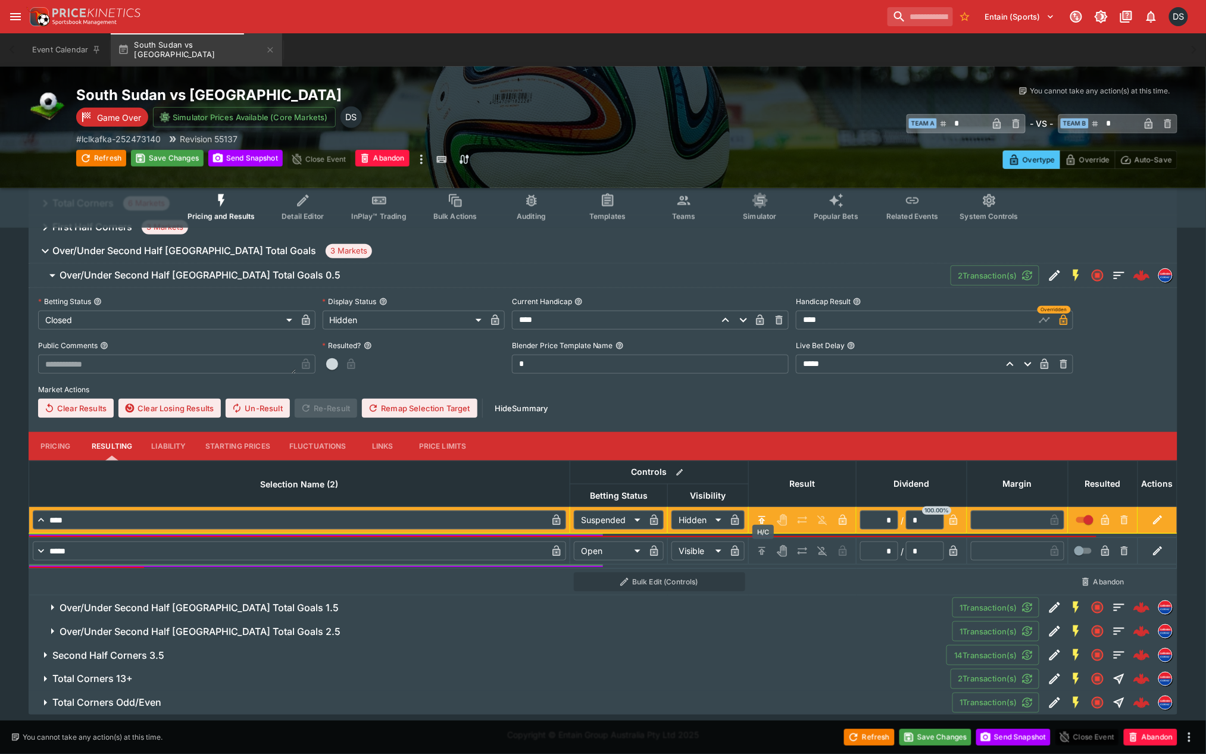
click at [762, 550] on icon "H/C" at bounding box center [762, 552] width 2 height 4
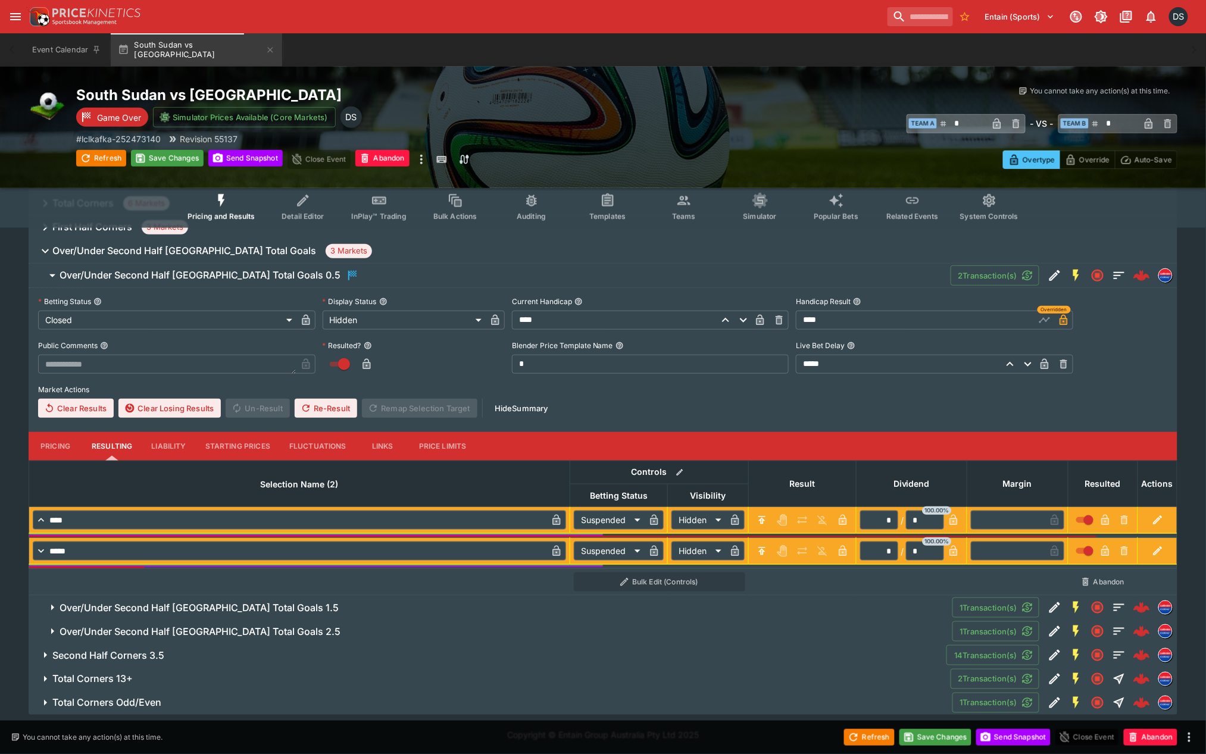
click at [283, 612] on h6 "Over/Under Second Half South Sudan Total Goals 1.5" at bounding box center [199, 608] width 279 height 12
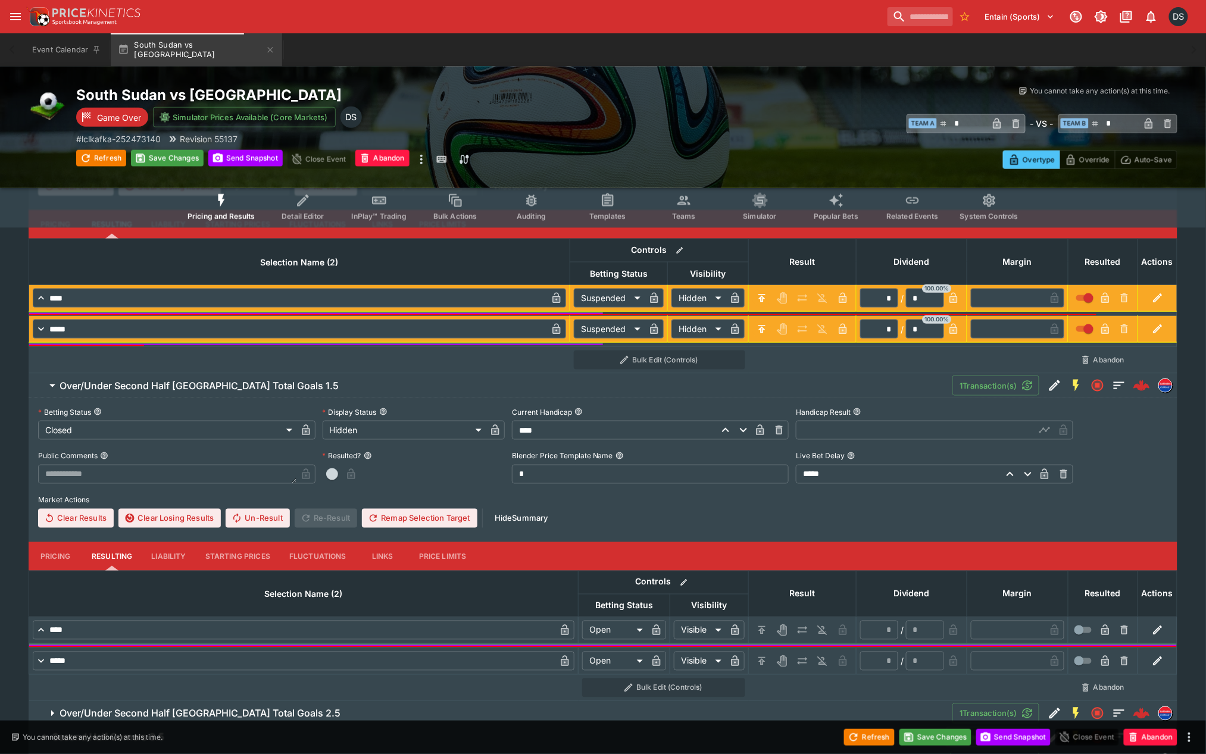
scroll to position [549, 0]
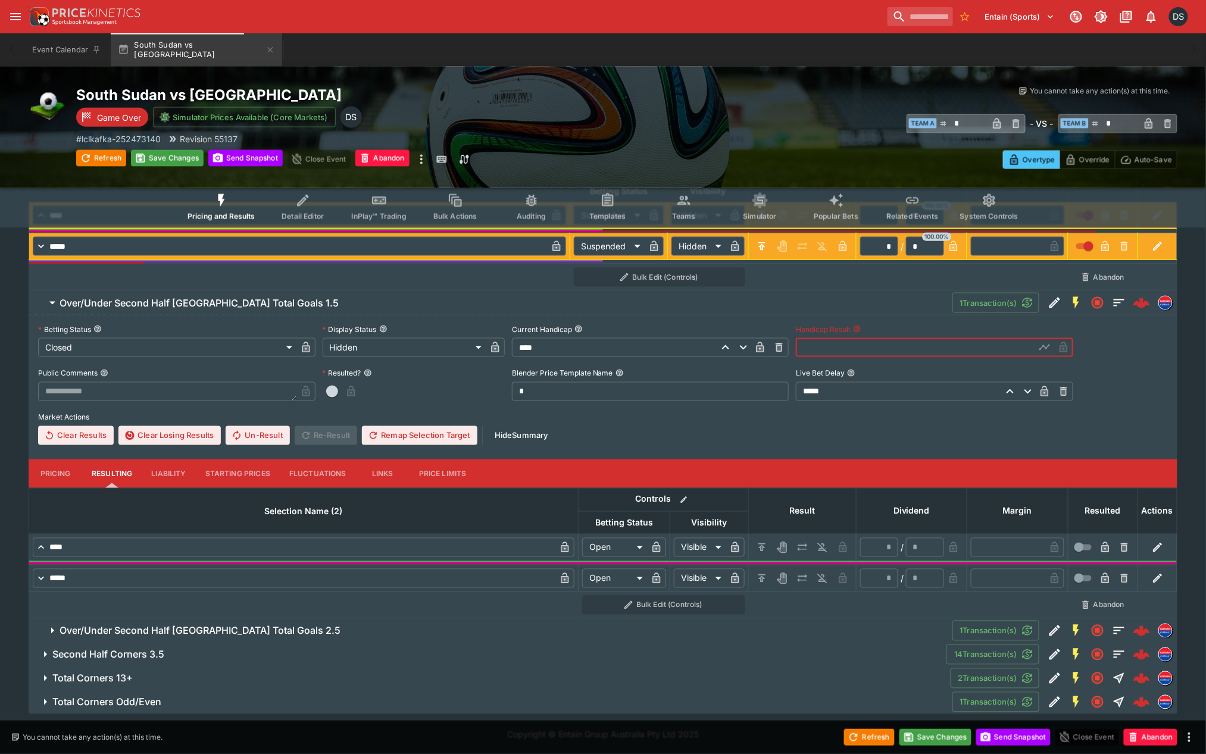
click at [865, 349] on input "text" at bounding box center [915, 347] width 239 height 19
click at [1042, 348] on icon "button" at bounding box center [1045, 348] width 6 height 5
click at [758, 546] on icon "H/C" at bounding box center [762, 548] width 12 height 12
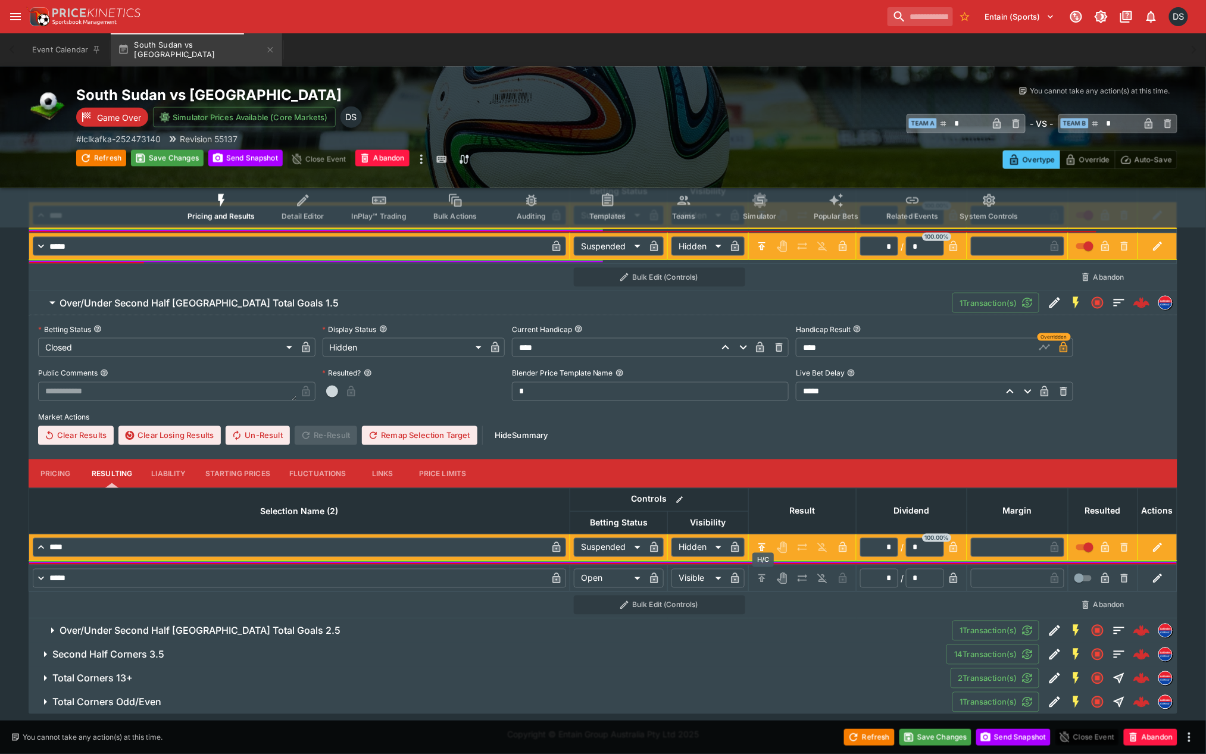
click at [758, 580] on icon "H/C" at bounding box center [762, 579] width 12 height 12
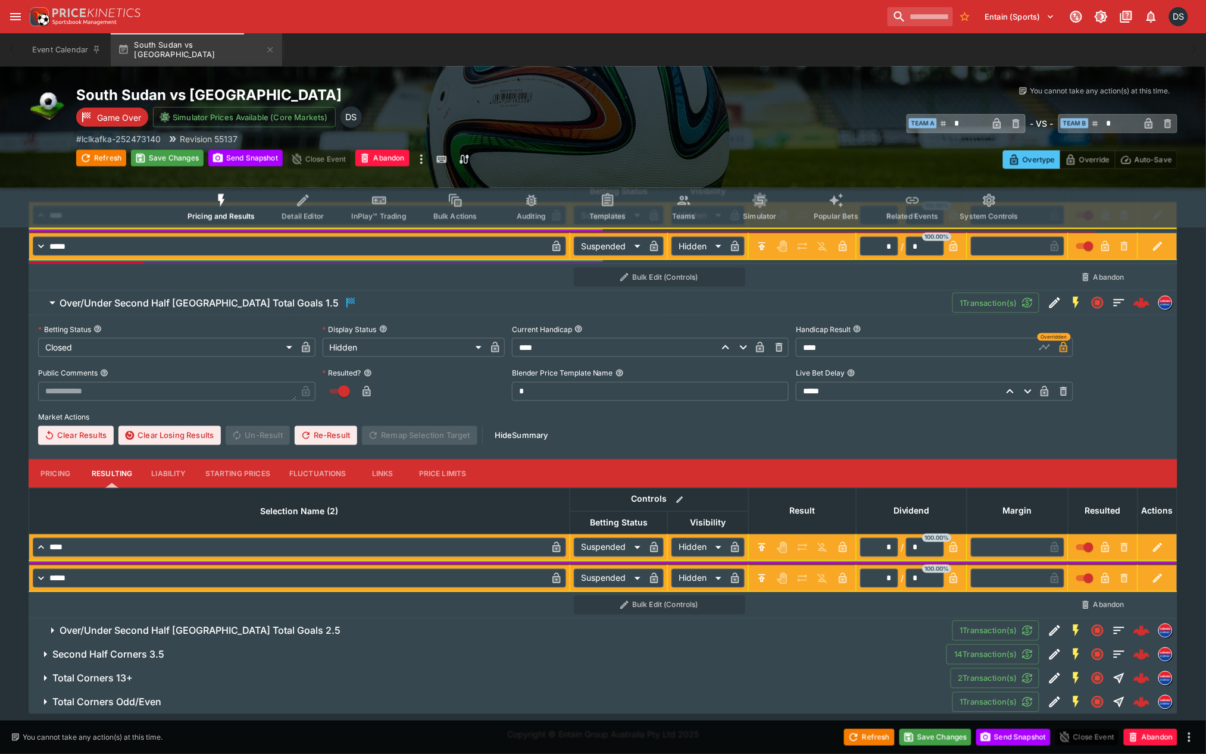
click at [270, 625] on h6 "Over/Under Second Half South Sudan Total Goals 2.5" at bounding box center [200, 631] width 281 height 12
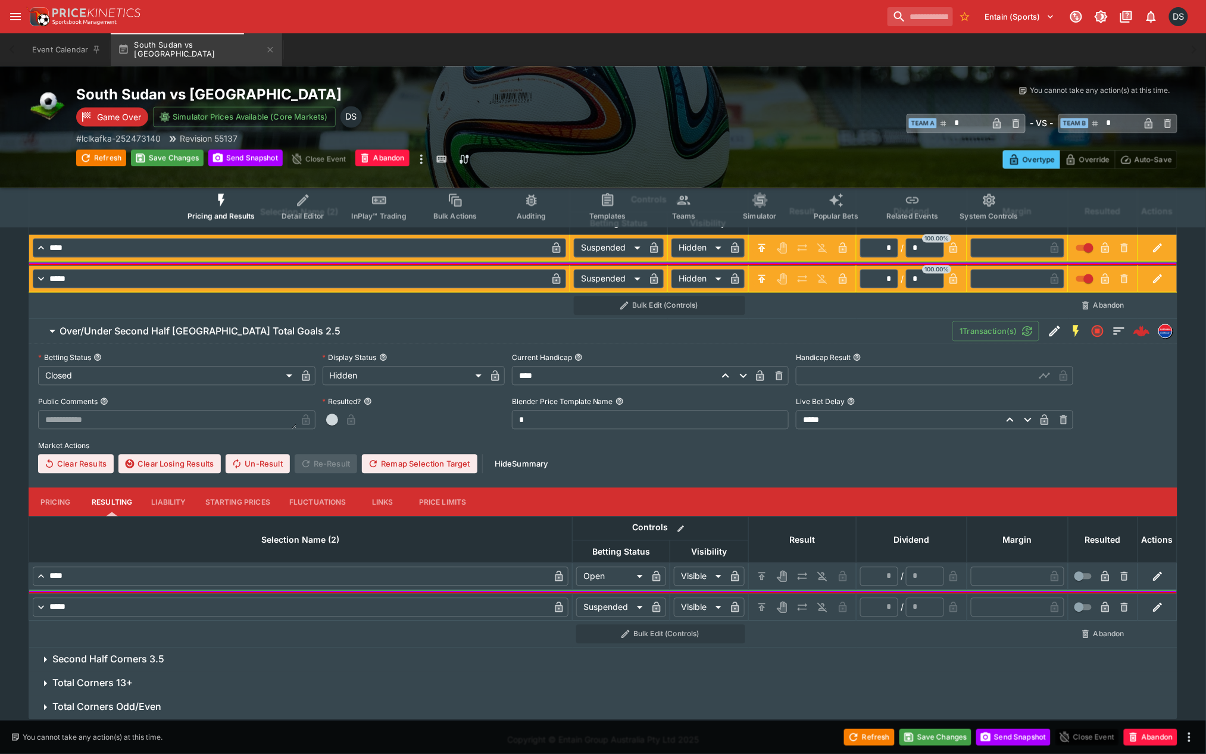
scroll to position [854, 0]
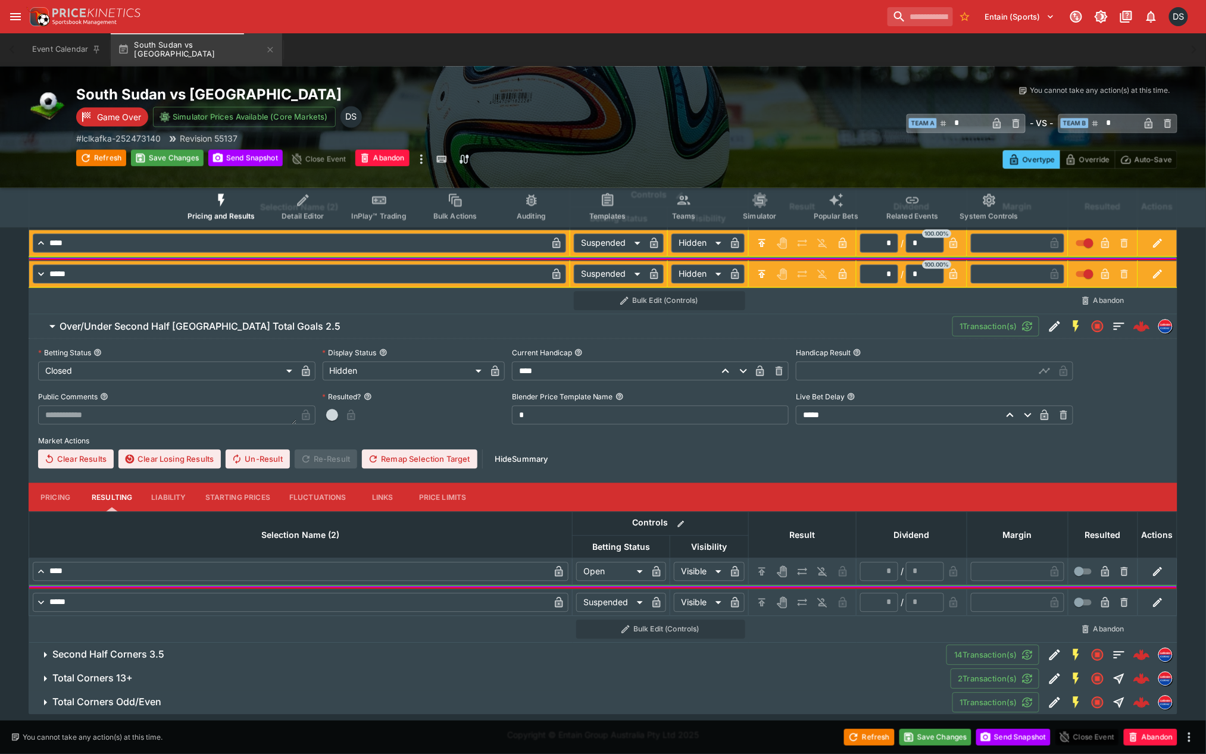
click at [844, 373] on input "text" at bounding box center [915, 371] width 239 height 19
click at [1044, 371] on icon "button" at bounding box center [1045, 373] width 6 height 5
click at [759, 568] on icon "H/C" at bounding box center [762, 572] width 12 height 12
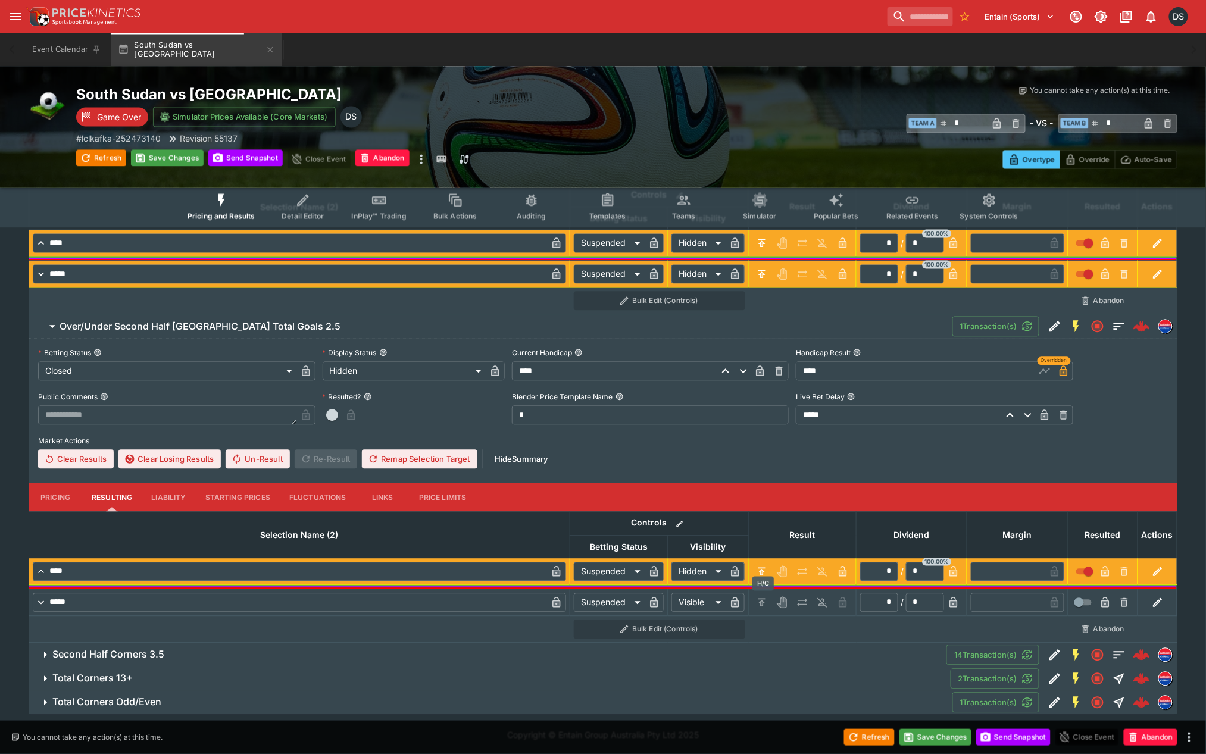
click at [761, 602] on icon "H/C" at bounding box center [761, 603] width 7 height 8
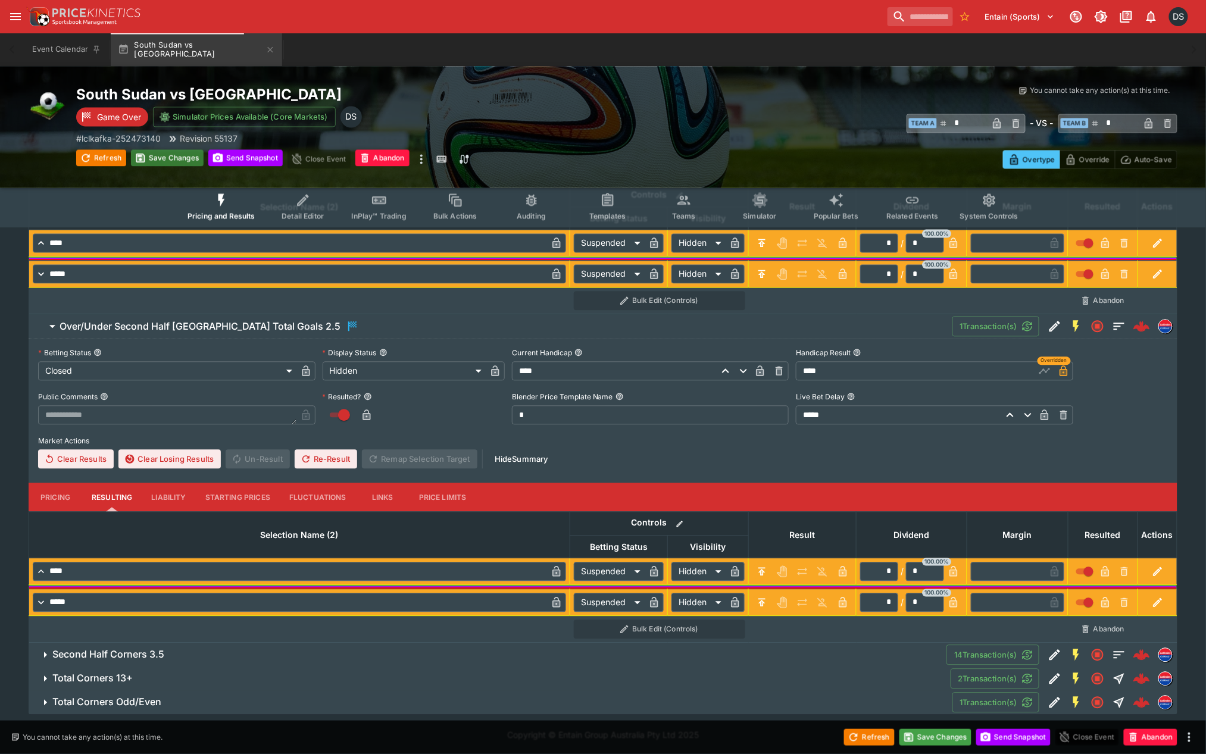
click at [167, 158] on button "Save Changes" at bounding box center [167, 158] width 73 height 17
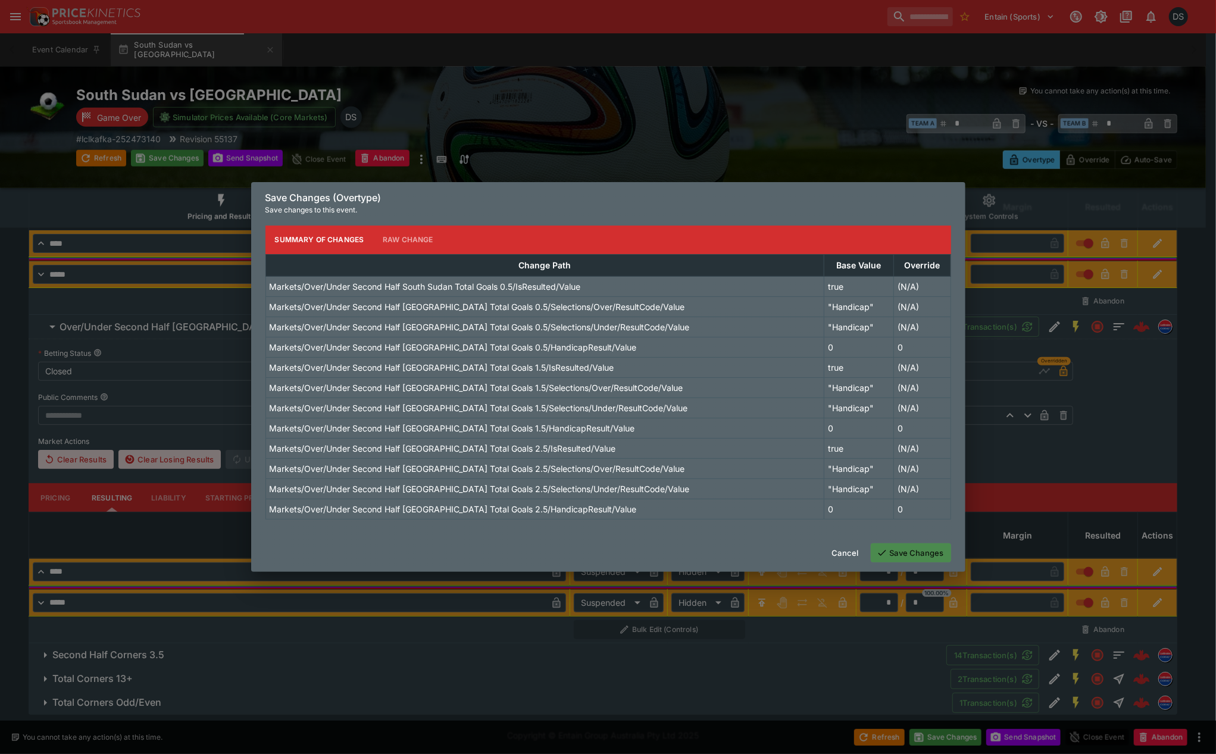
click at [936, 548] on button "Save Changes" at bounding box center [911, 552] width 80 height 19
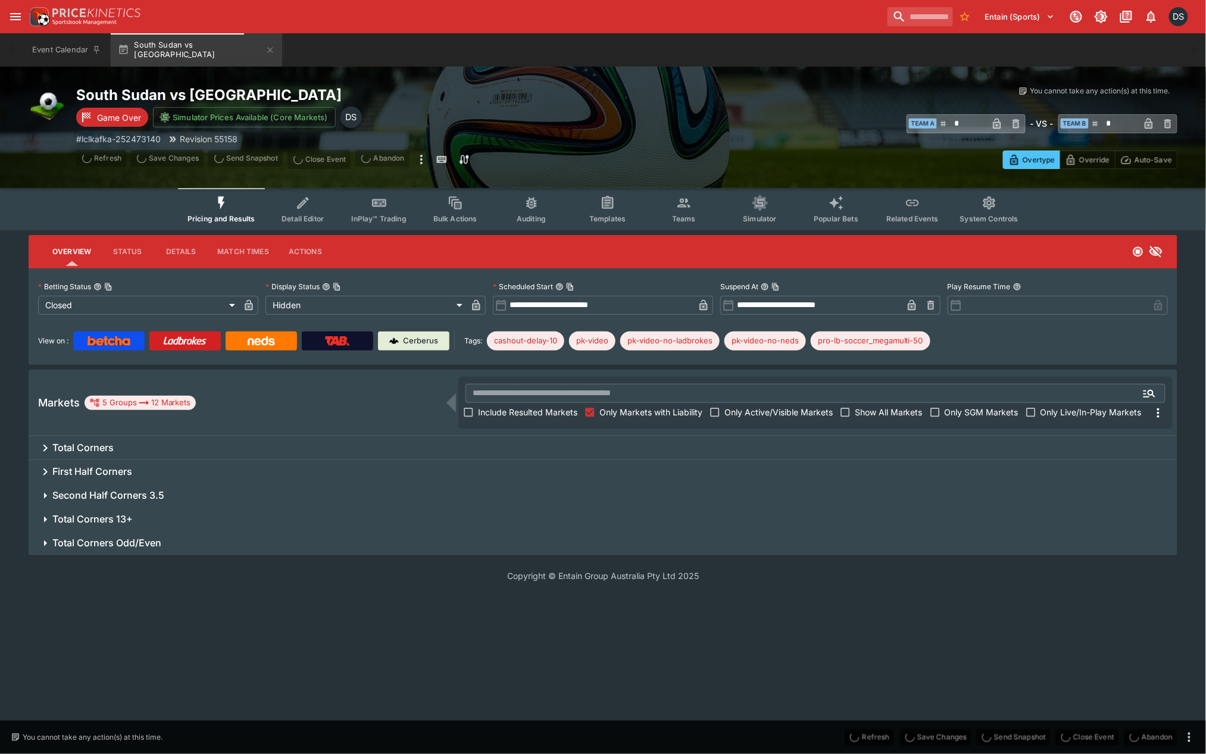
scroll to position [0, 0]
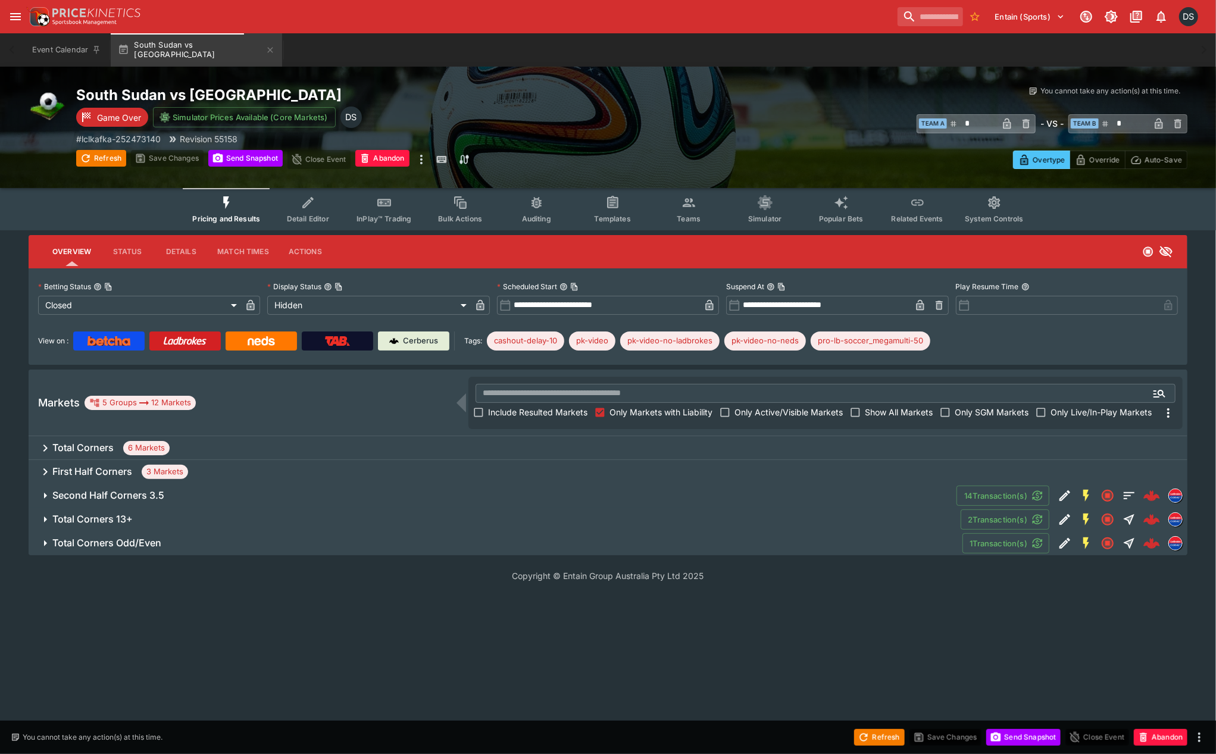
click at [96, 439] on div "Total Corners 6 Markets" at bounding box center [608, 448] width 1159 height 24
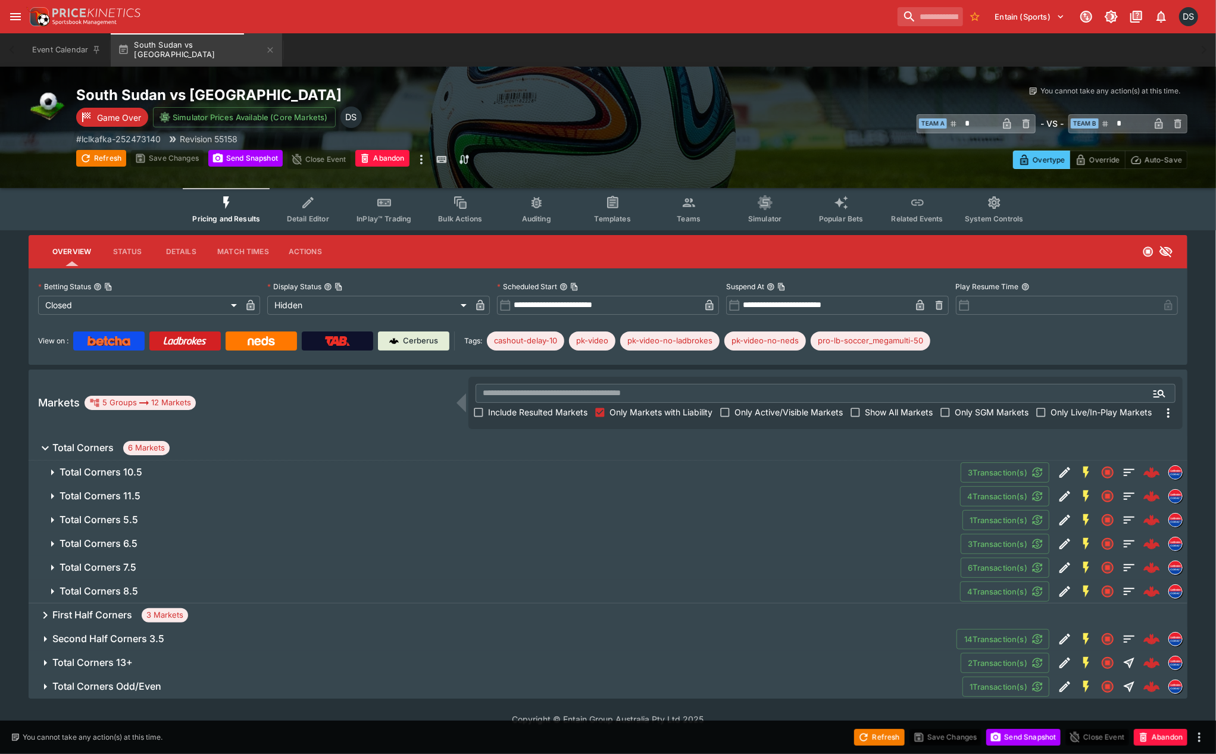
click at [104, 472] on h6 "Total Corners 10.5" at bounding box center [101, 472] width 83 height 12
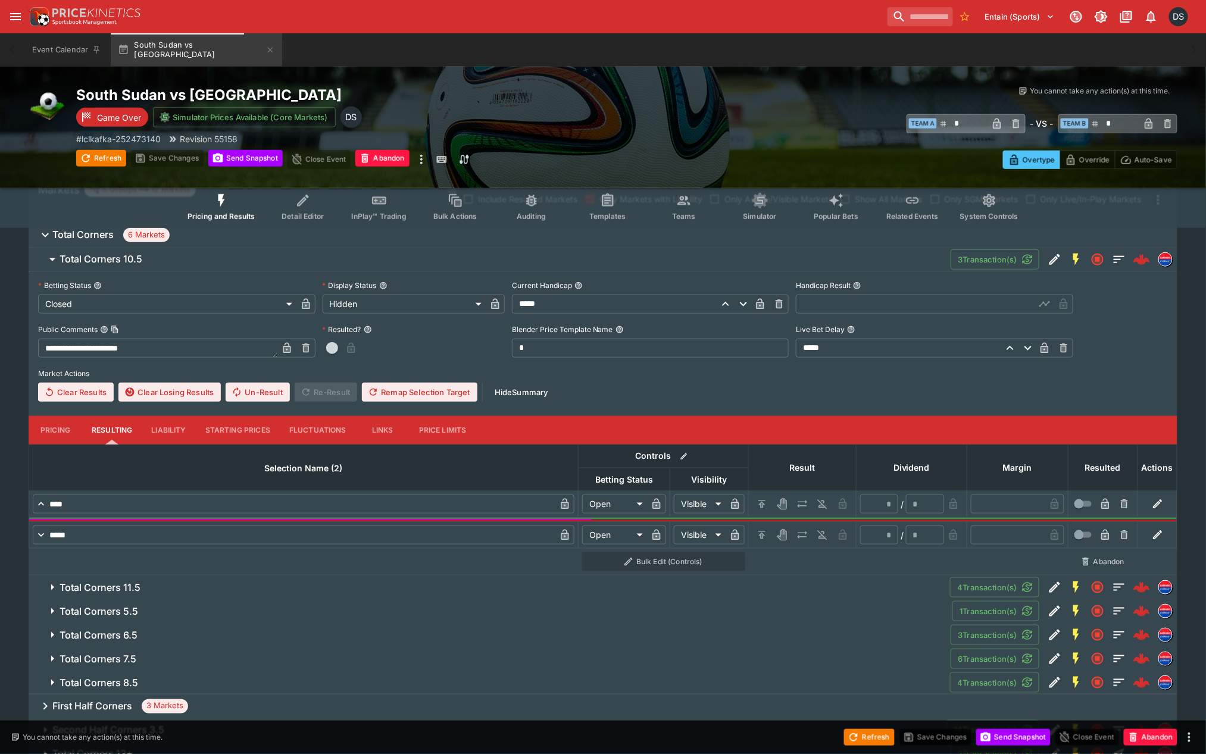
scroll to position [264, 0]
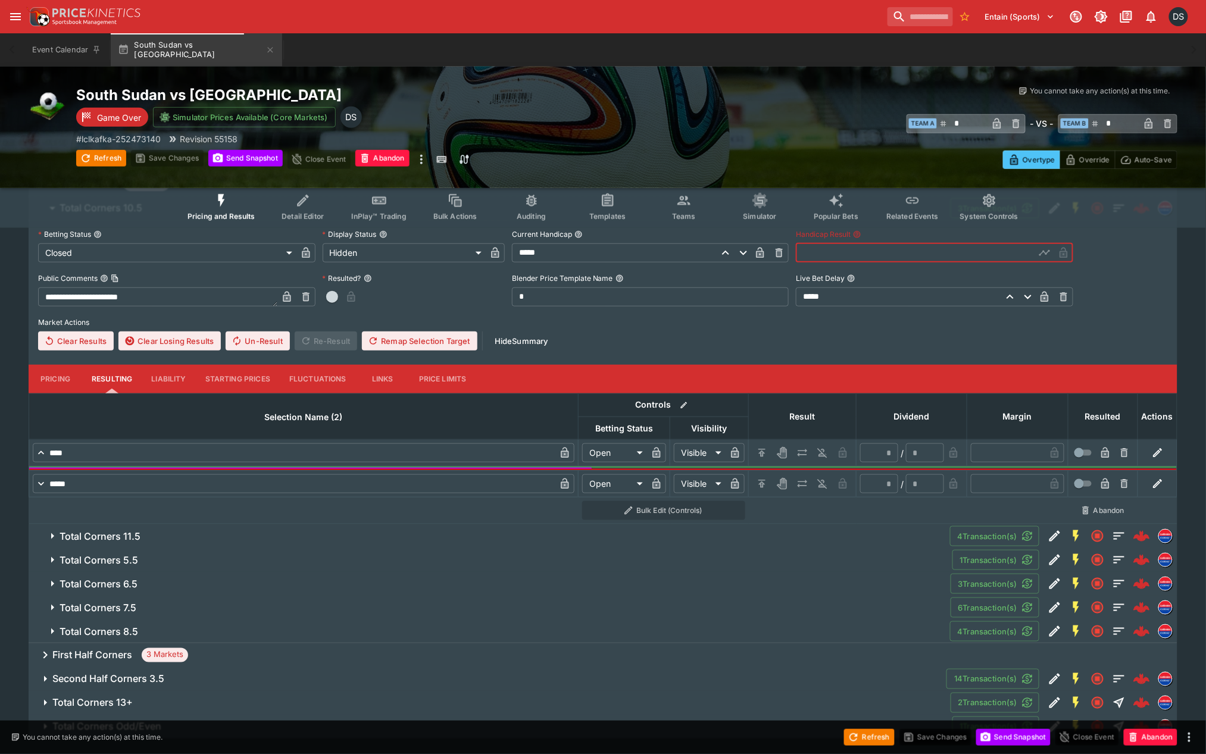
click at [854, 258] on input "text" at bounding box center [915, 252] width 239 height 19
click at [1046, 251] on icon "button" at bounding box center [1045, 253] width 12 height 12
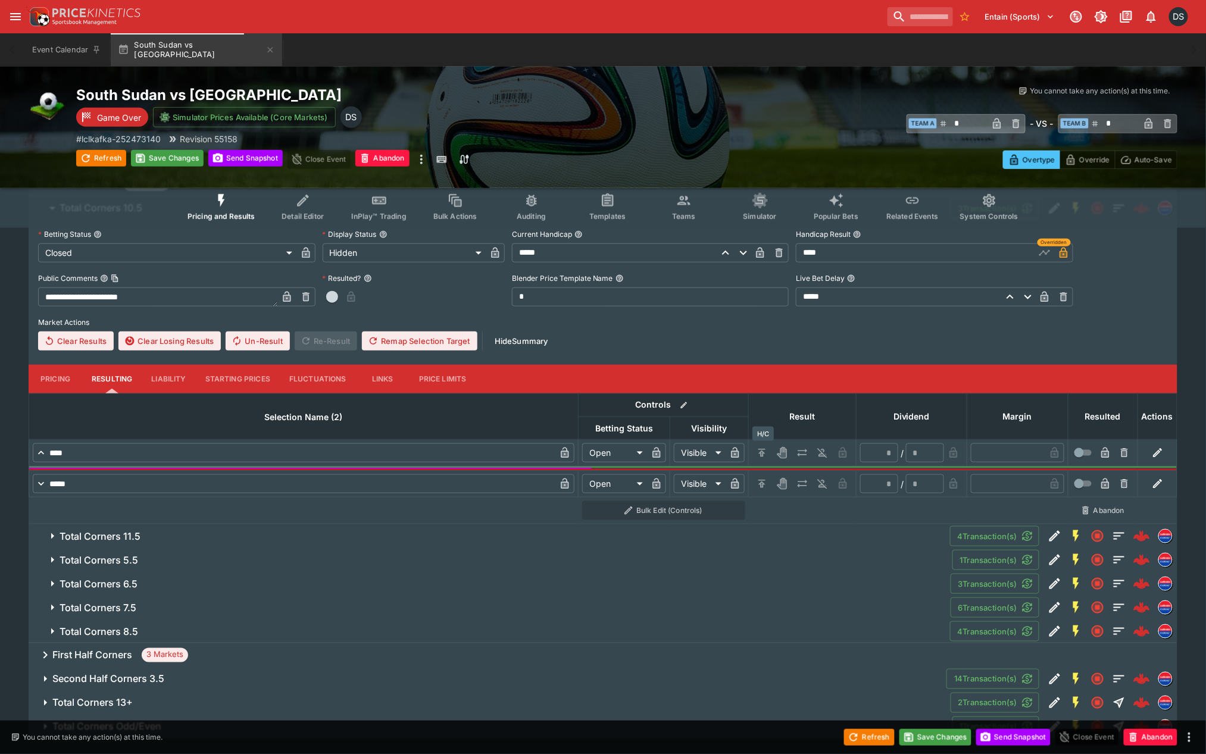
click at [771, 450] on button "H/C" at bounding box center [761, 452] width 19 height 19
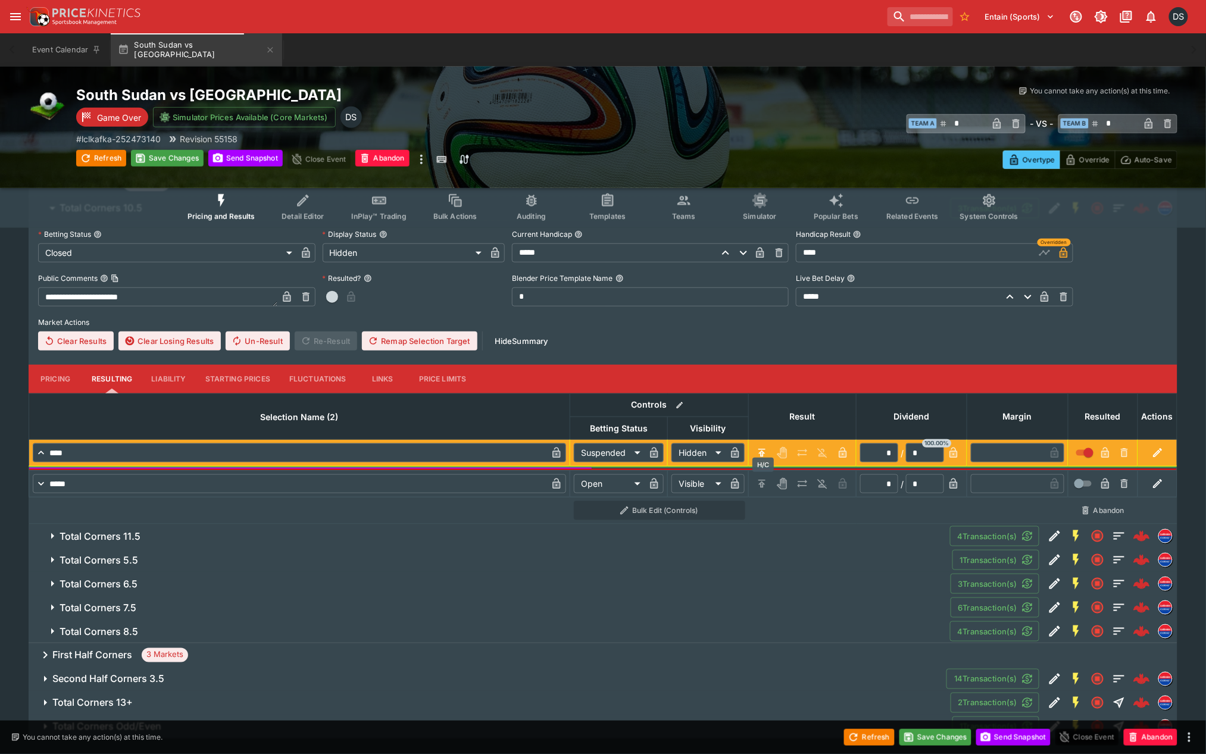
click at [766, 480] on icon "H/C" at bounding box center [762, 484] width 12 height 12
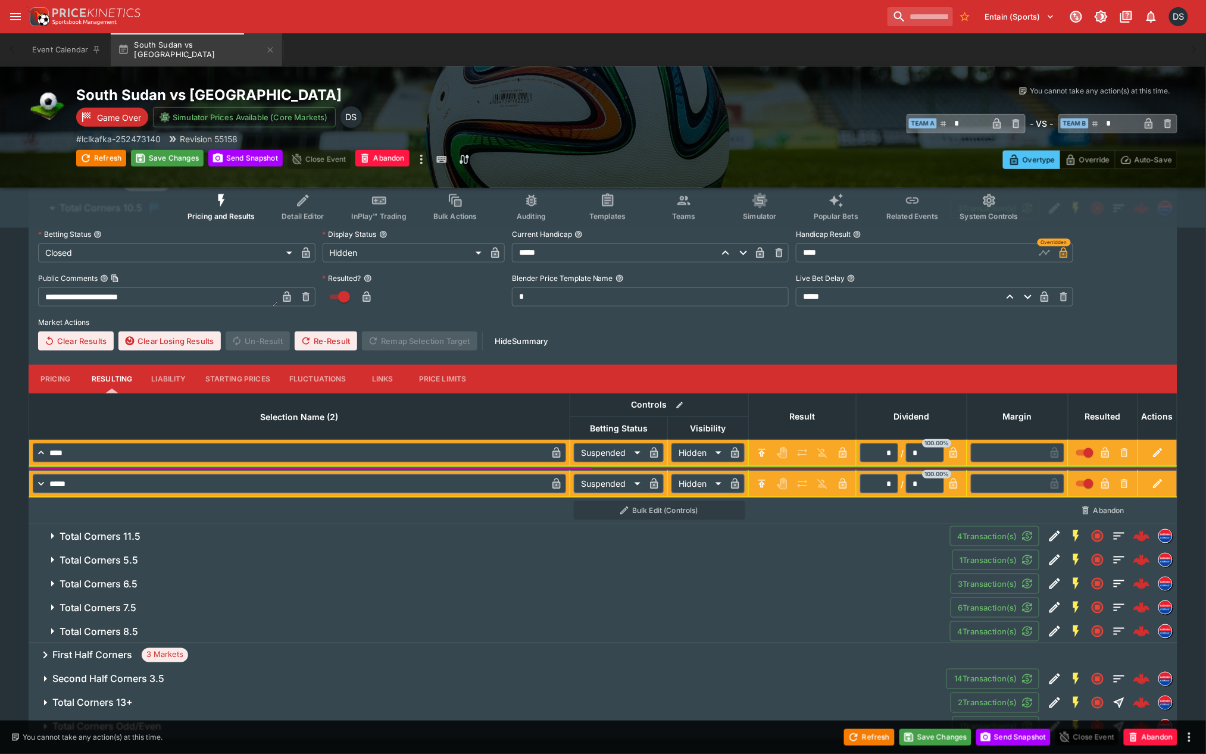
click at [159, 536] on span "Total Corners 11.5" at bounding box center [500, 536] width 881 height 12
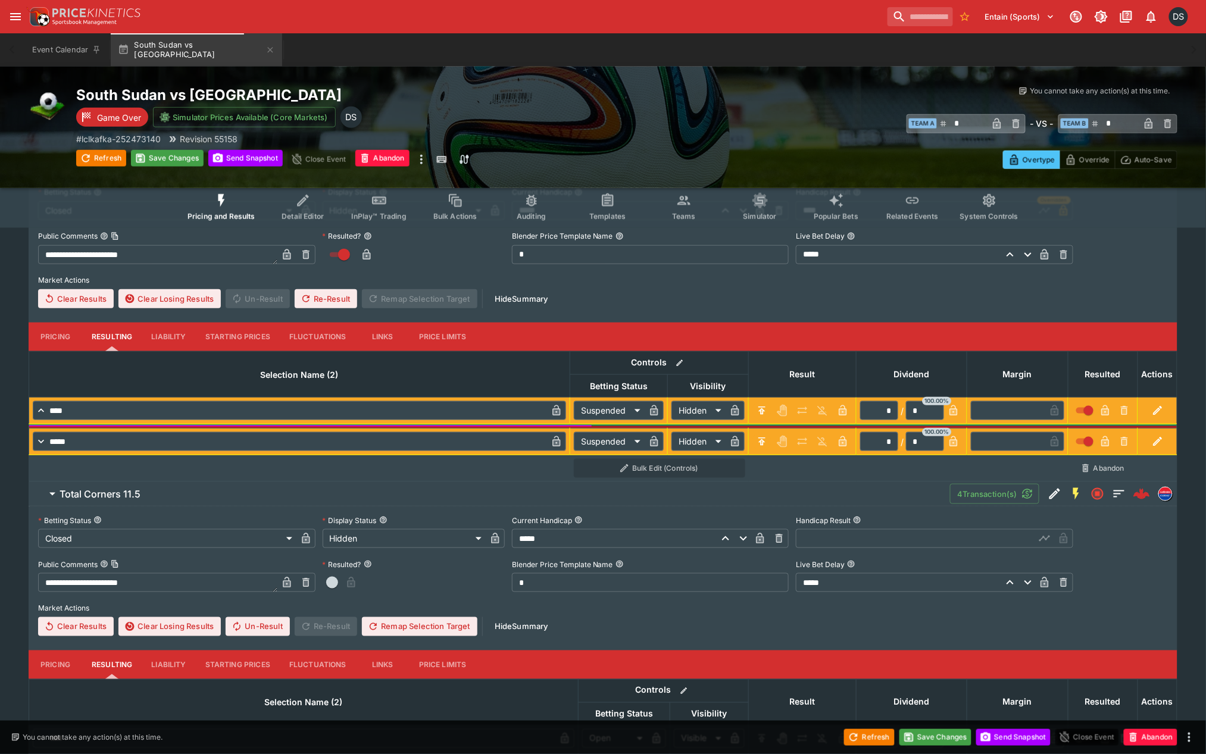
scroll to position [330, 0]
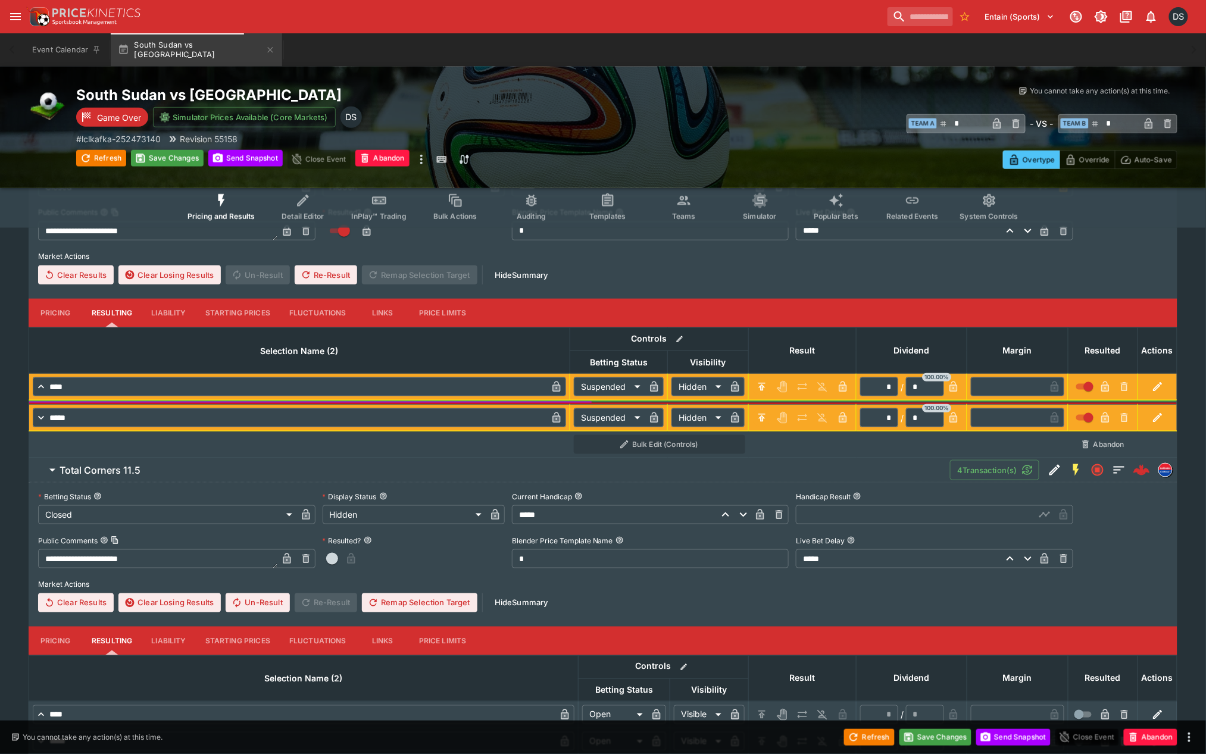
click at [849, 516] on input "text" at bounding box center [915, 514] width 239 height 19
click at [1045, 517] on icon "button" at bounding box center [1045, 516] width 6 height 5
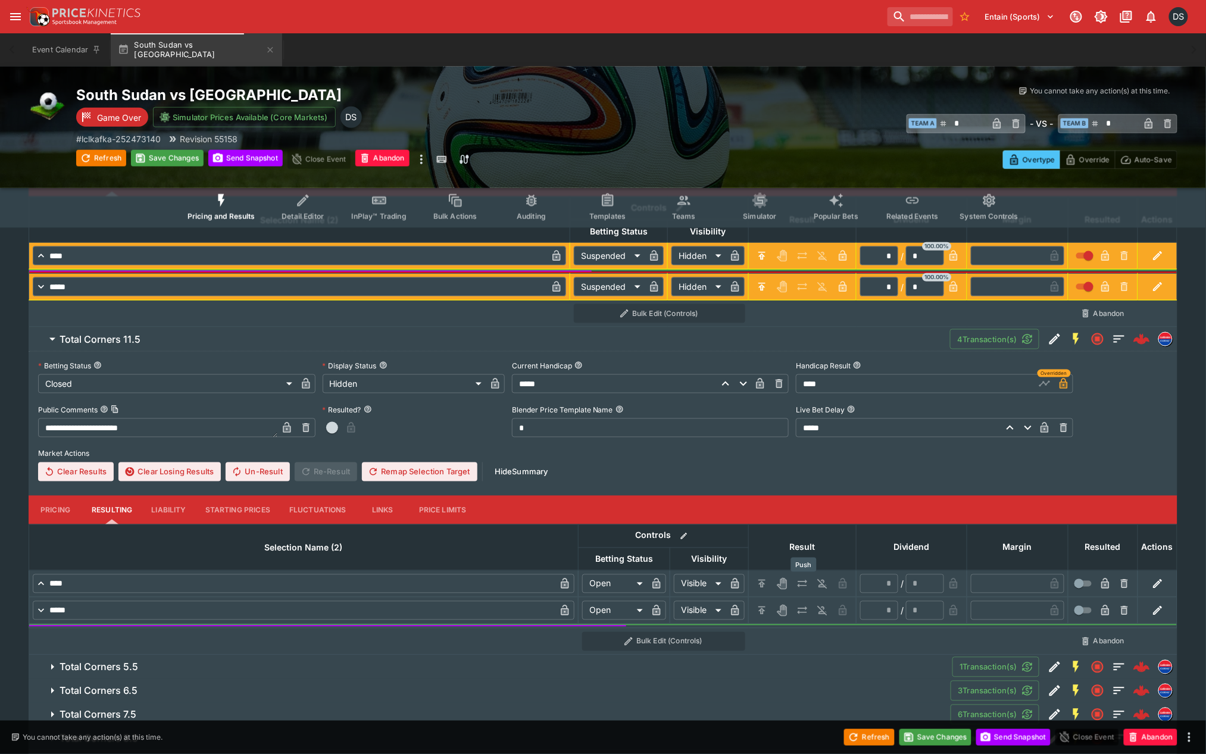
scroll to position [462, 0]
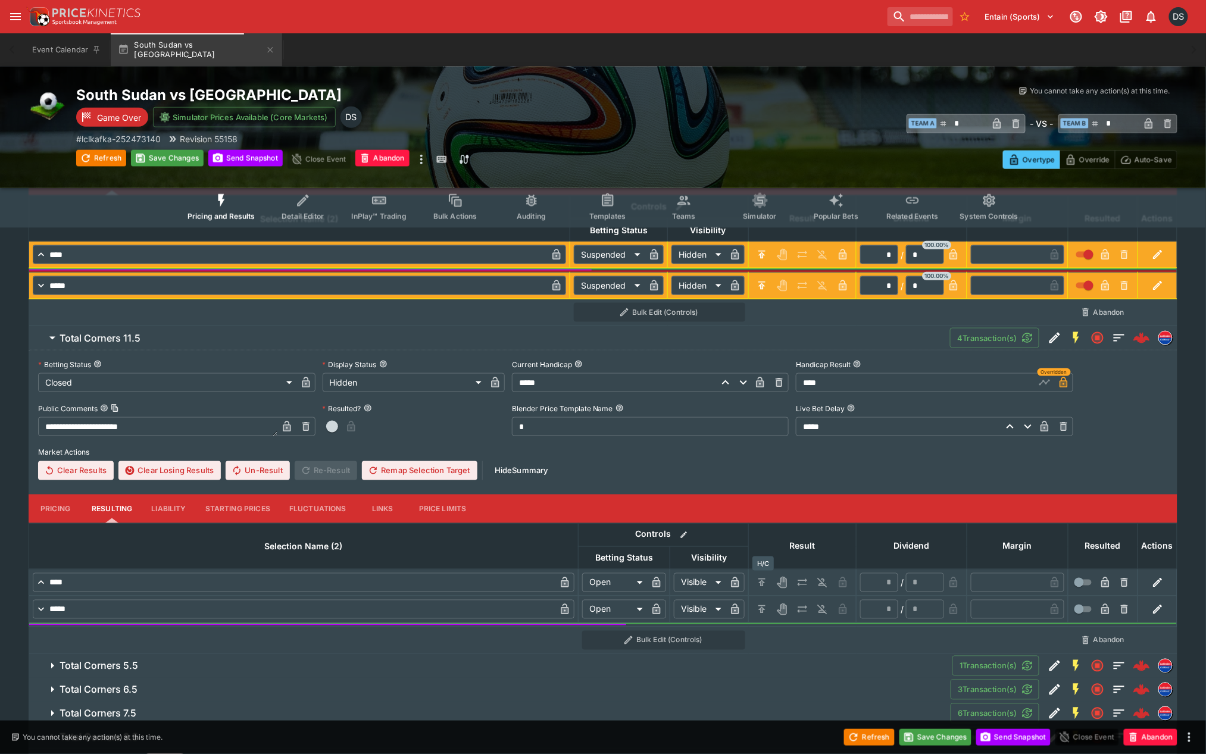
click at [760, 582] on icon "H/C" at bounding box center [762, 583] width 12 height 12
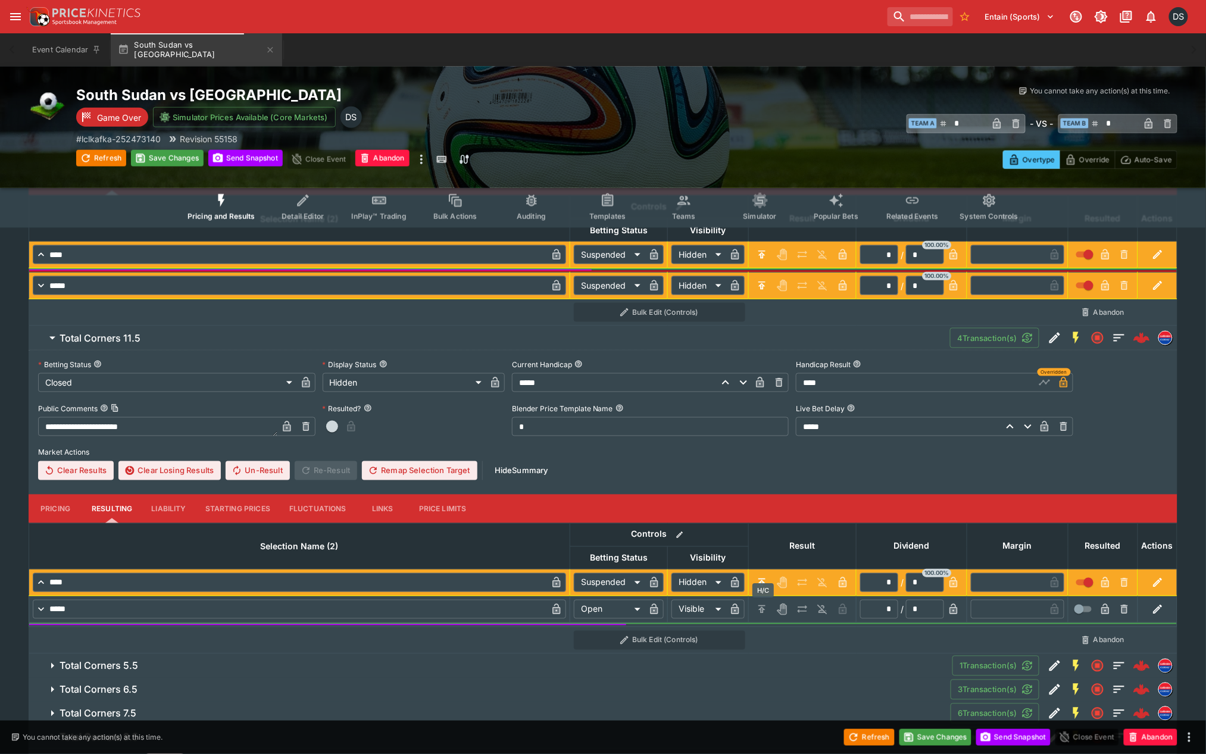
drag, startPoint x: 762, startPoint y: 610, endPoint x: 730, endPoint y: 614, distance: 32.4
click at [762, 611] on icon "H/C" at bounding box center [762, 610] width 12 height 12
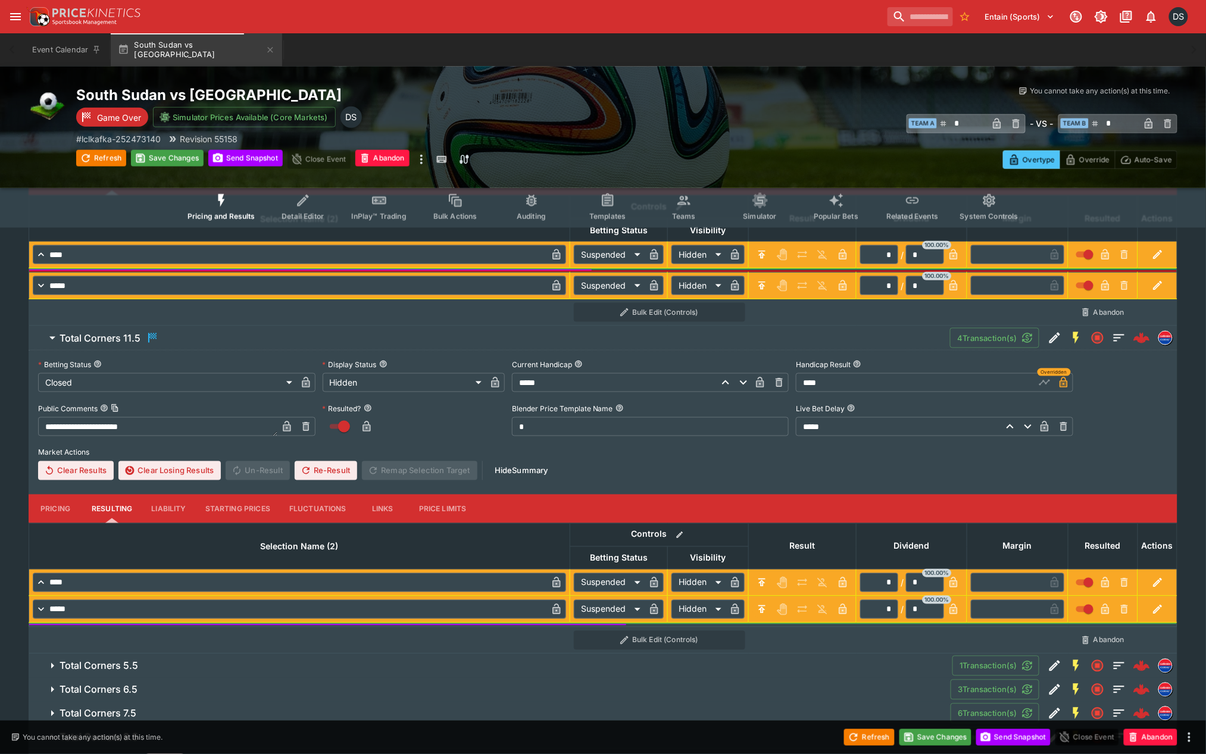
click at [176, 670] on span "Total Corners 5.5" at bounding box center [501, 666] width 883 height 12
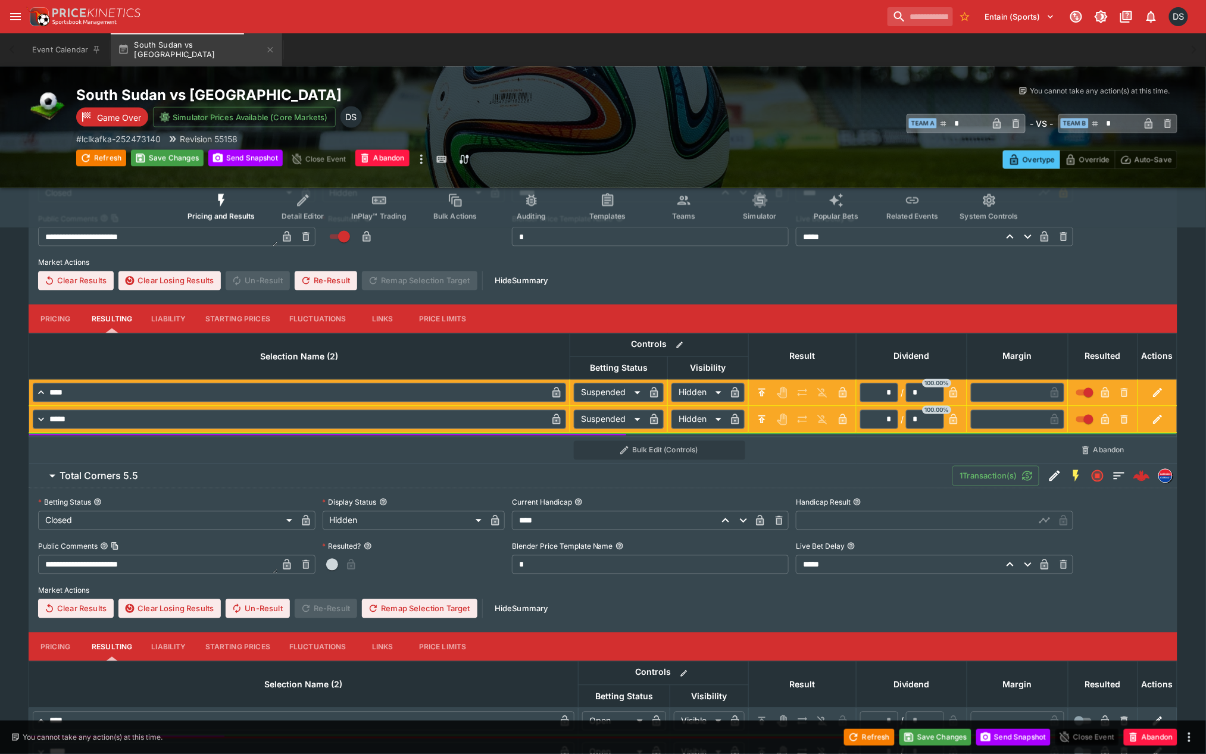
scroll to position [661, 0]
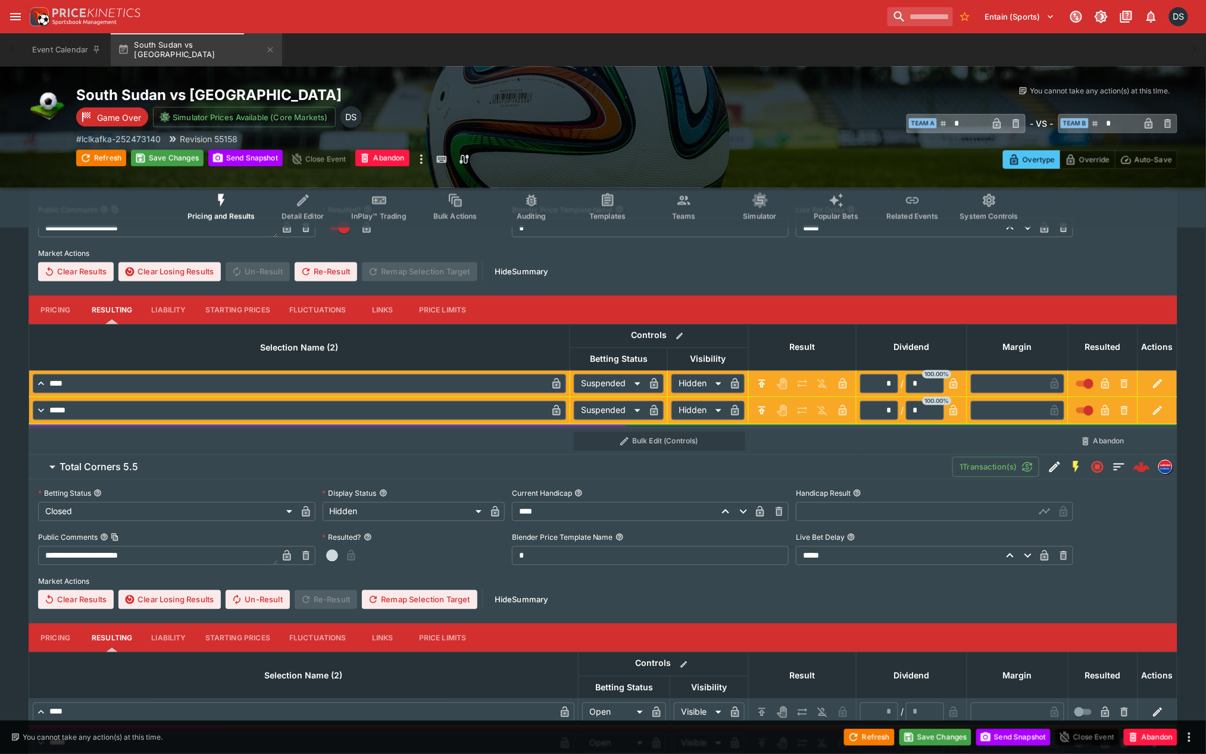
drag, startPoint x: 840, startPoint y: 514, endPoint x: 861, endPoint y: 512, distance: 20.3
click at [840, 515] on input "text" at bounding box center [915, 511] width 239 height 19
click at [1043, 512] on icon "button" at bounding box center [1045, 512] width 12 height 12
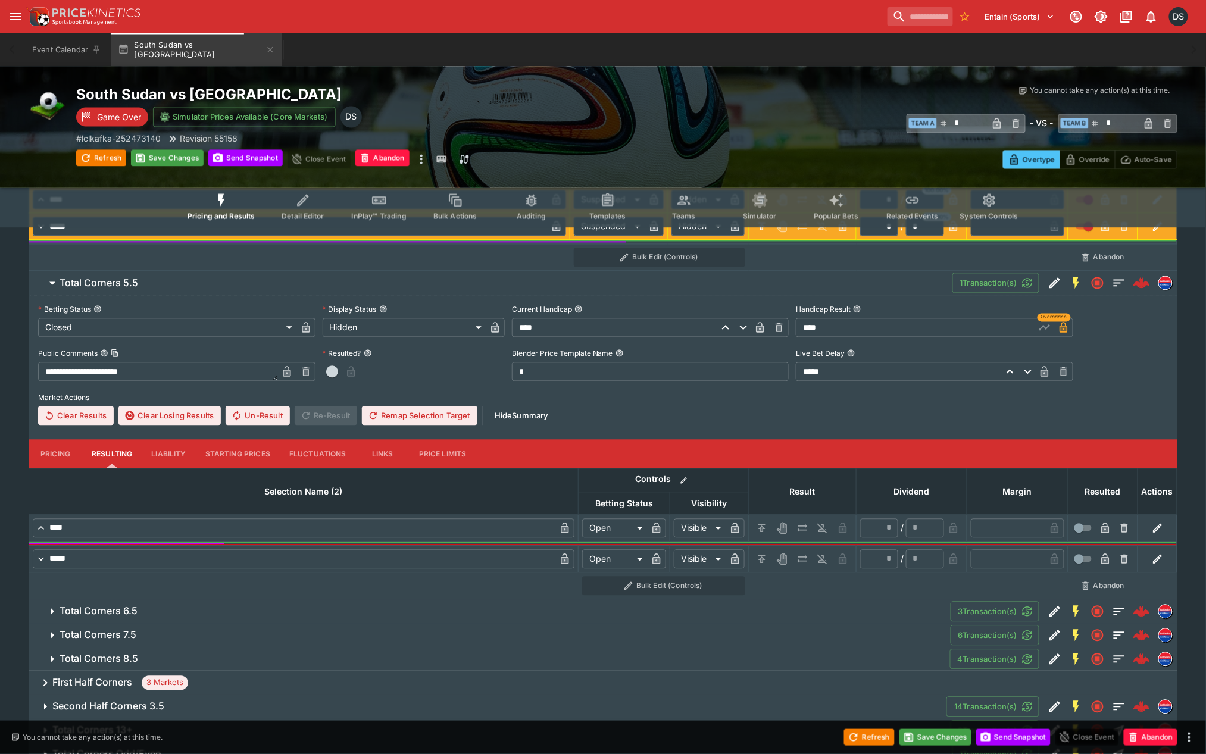
scroll to position [859, 0]
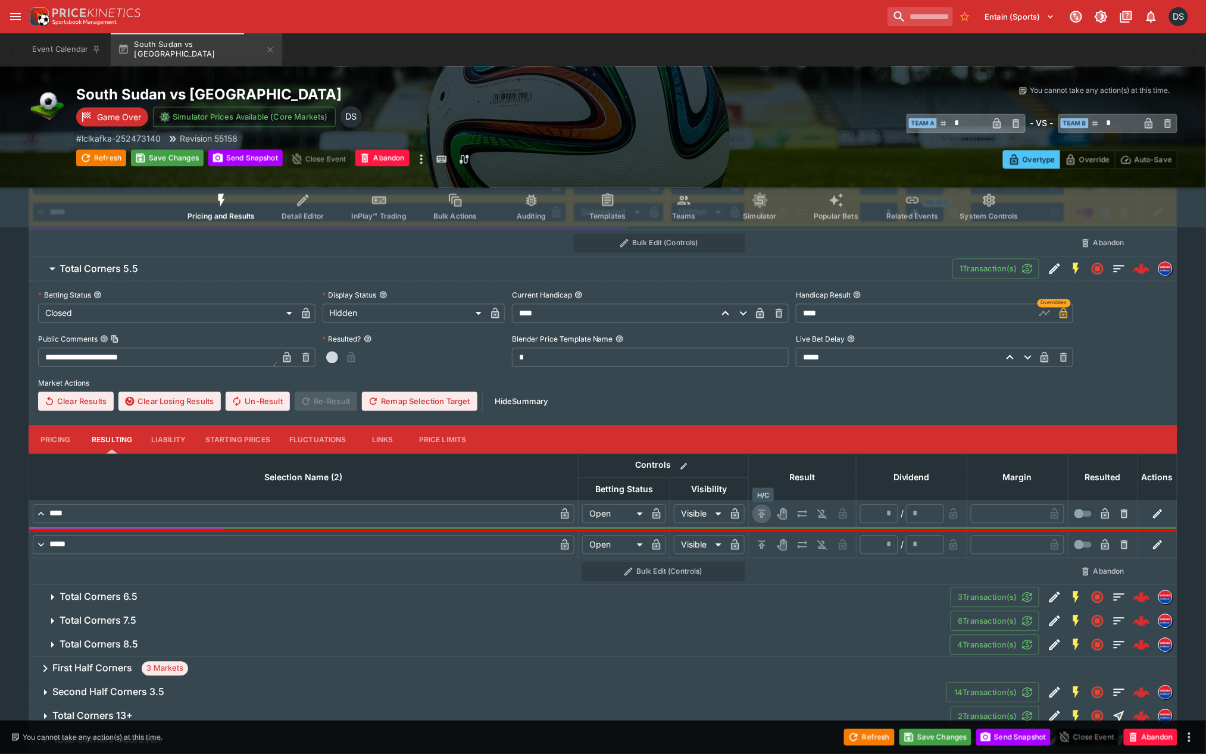
click at [762, 508] on icon "H/C" at bounding box center [762, 514] width 12 height 12
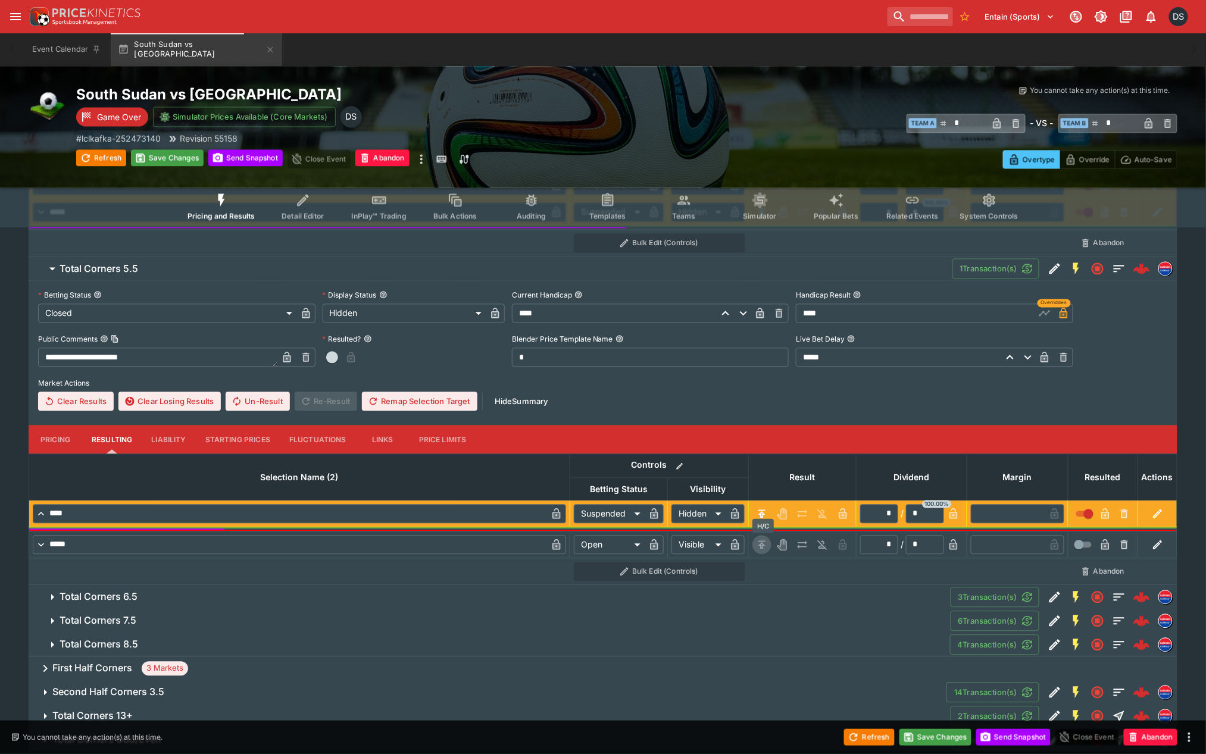
click at [766, 545] on icon "H/C" at bounding box center [762, 545] width 12 height 12
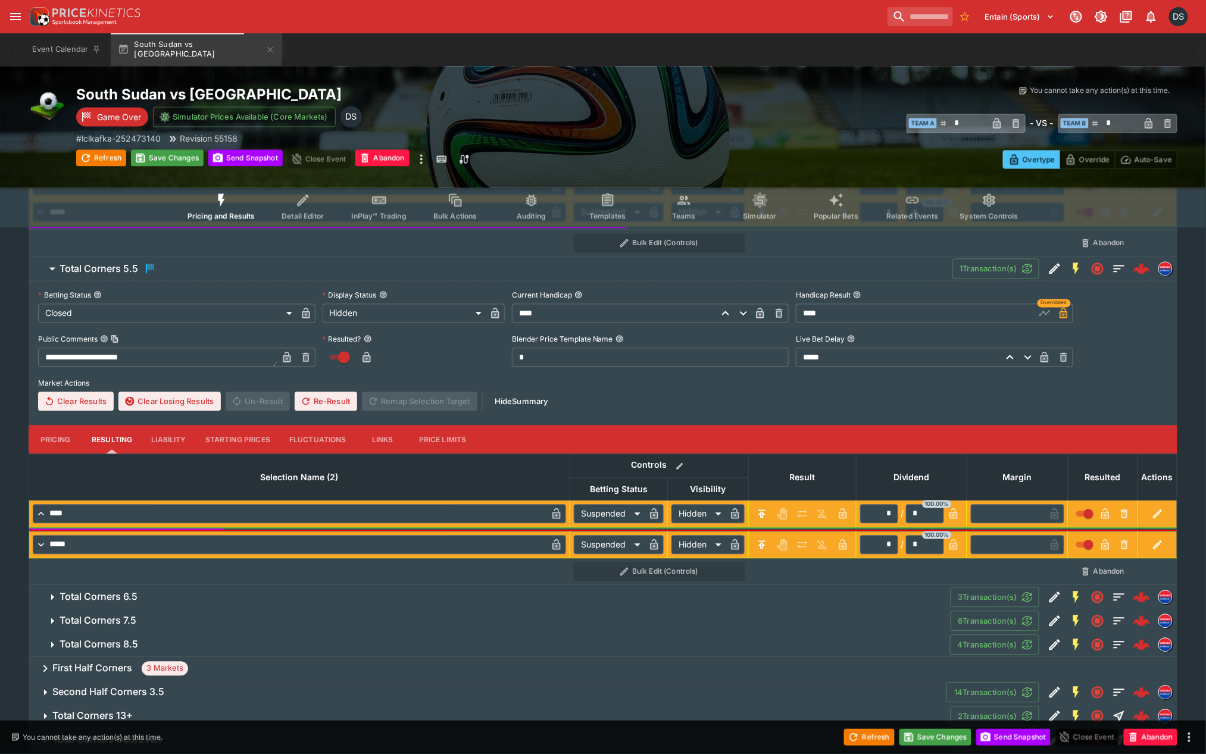
click at [117, 596] on h6 "Total Corners 6.5" at bounding box center [99, 597] width 78 height 12
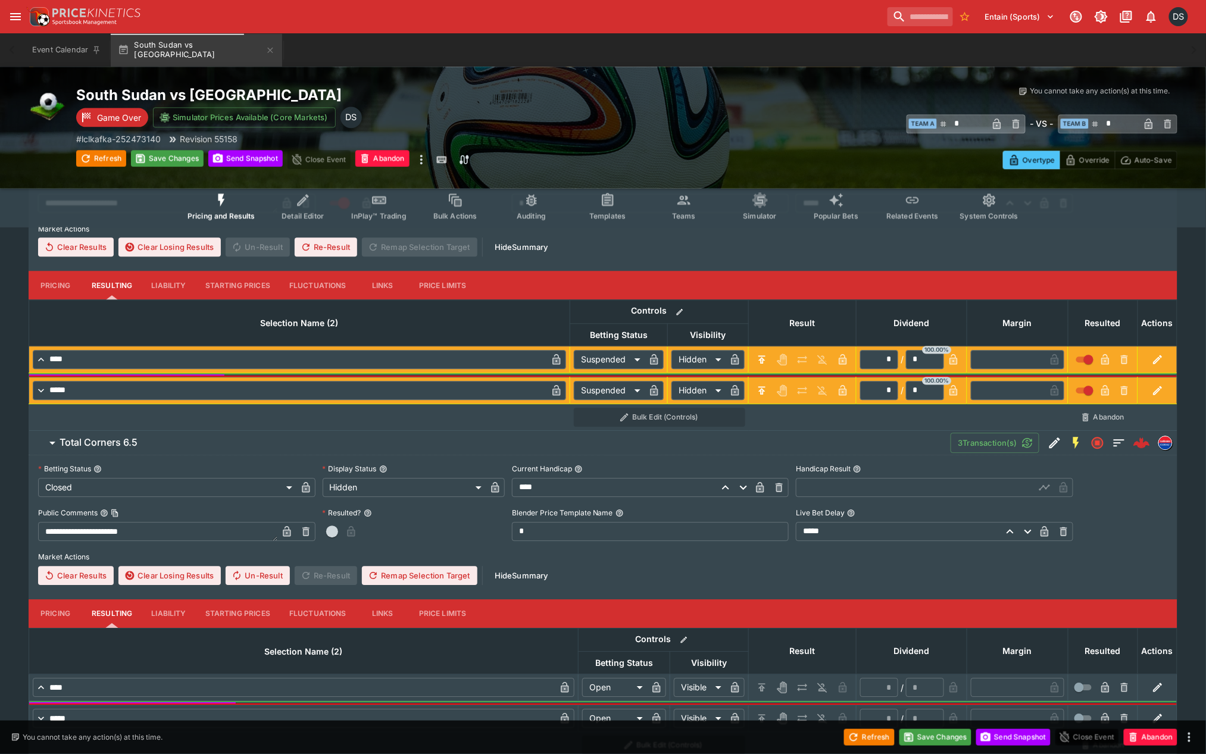
scroll to position [1124, 0]
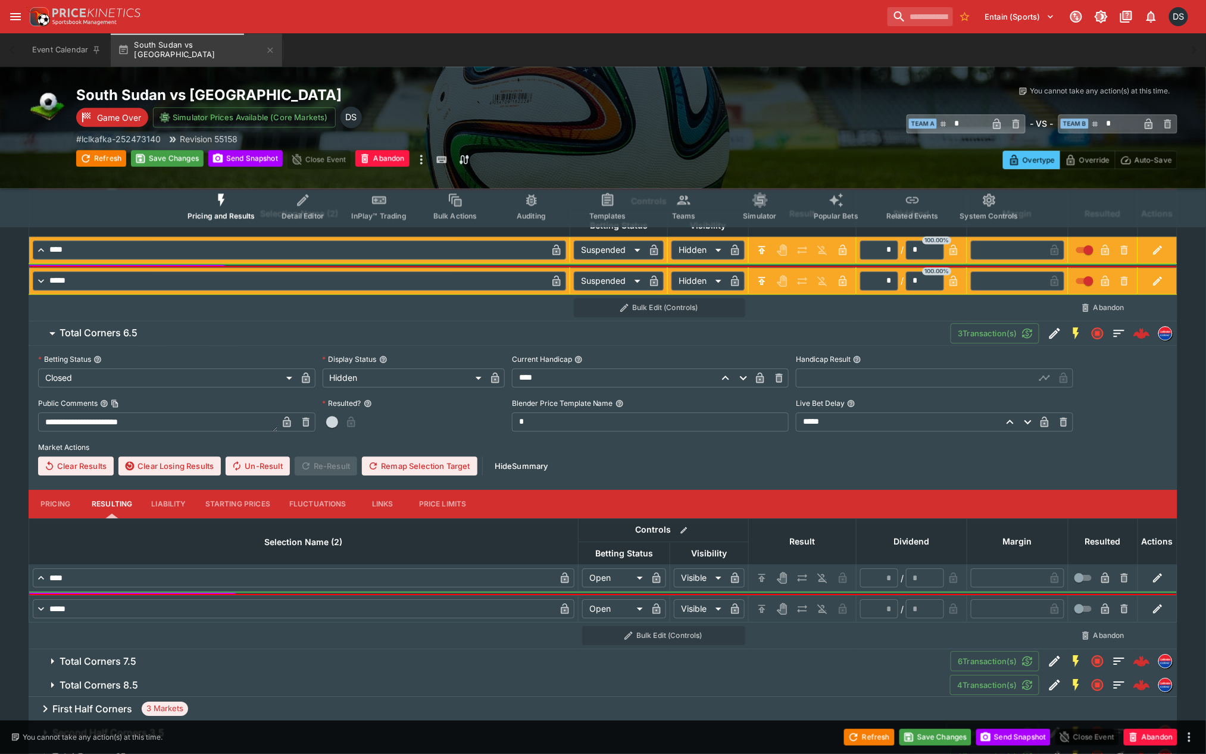
click at [855, 378] on input "text" at bounding box center [915, 377] width 239 height 19
click at [1049, 372] on icon "button" at bounding box center [1045, 378] width 12 height 12
click at [769, 574] on button "H/C" at bounding box center [761, 577] width 19 height 19
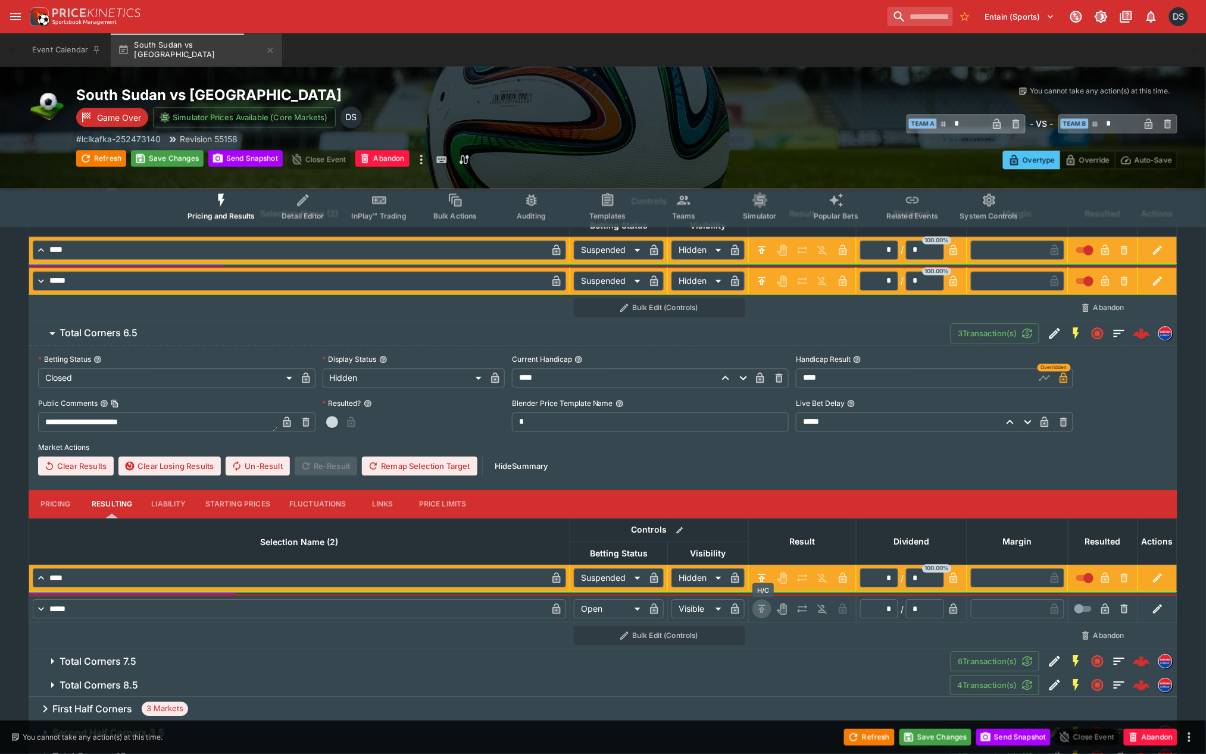
click at [764, 606] on icon "H/C" at bounding box center [761, 609] width 7 height 8
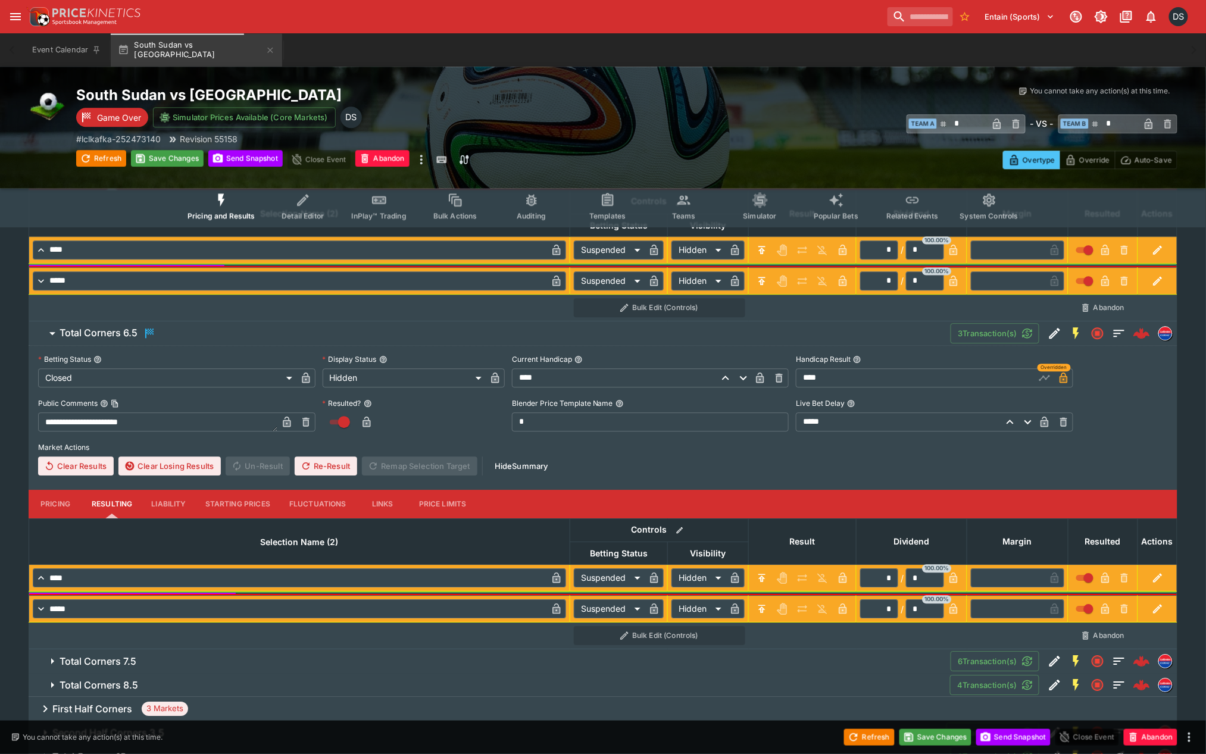
drag, startPoint x: 240, startPoint y: 660, endPoint x: 251, endPoint y: 656, distance: 10.7
click at [242, 658] on span "Total Corners 7.5" at bounding box center [501, 661] width 882 height 12
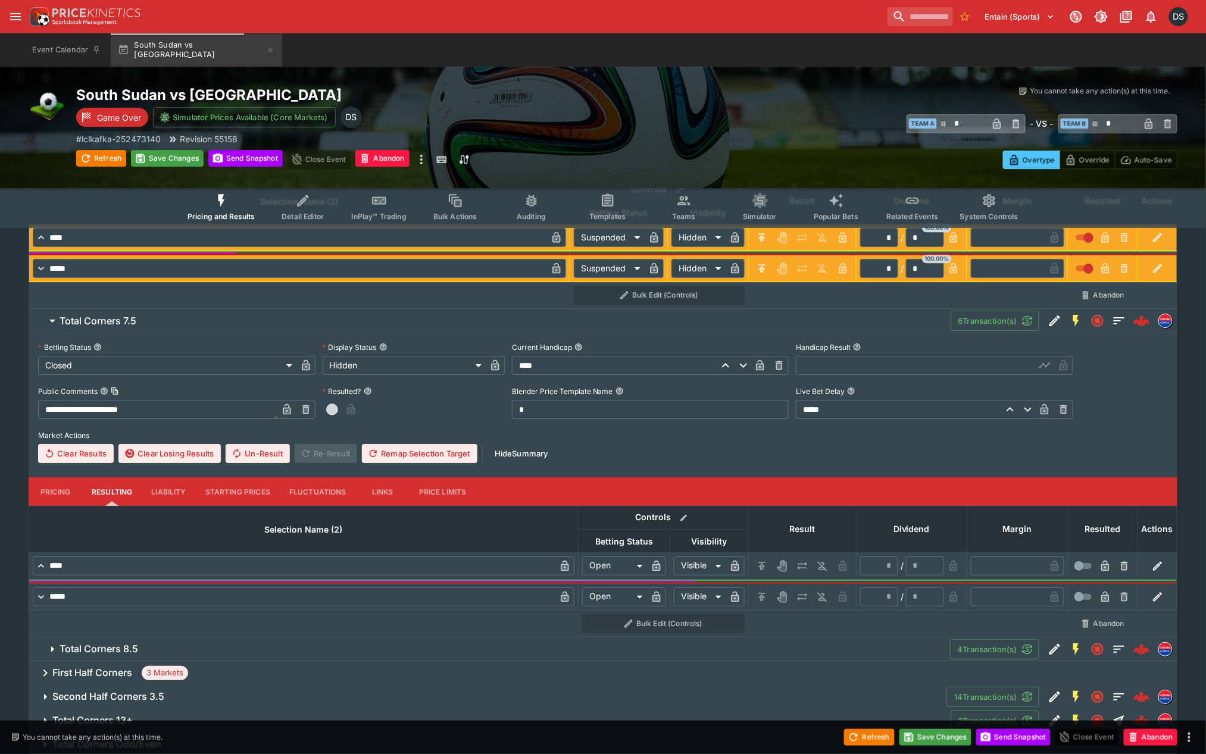
scroll to position [1506, 0]
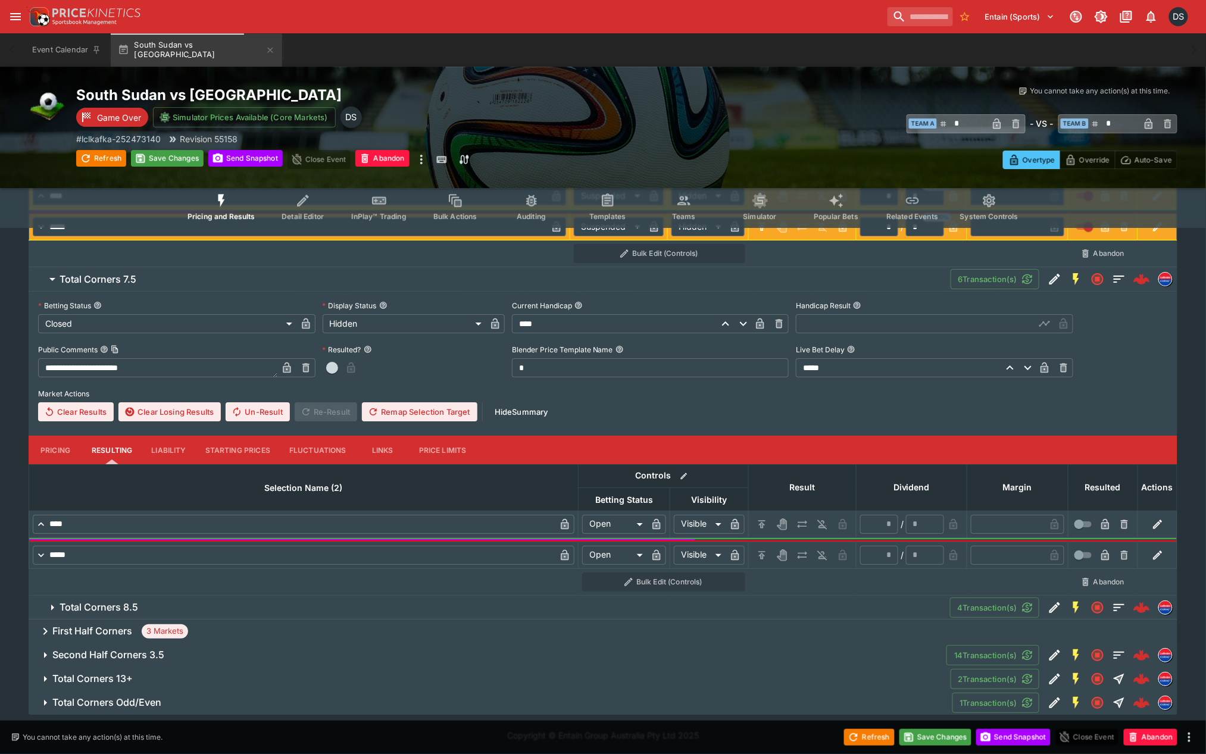
click at [833, 324] on input "text" at bounding box center [915, 323] width 239 height 19
click at [1043, 326] on icon "button" at bounding box center [1045, 325] width 6 height 5
click at [765, 526] on icon "H/C" at bounding box center [762, 524] width 12 height 12
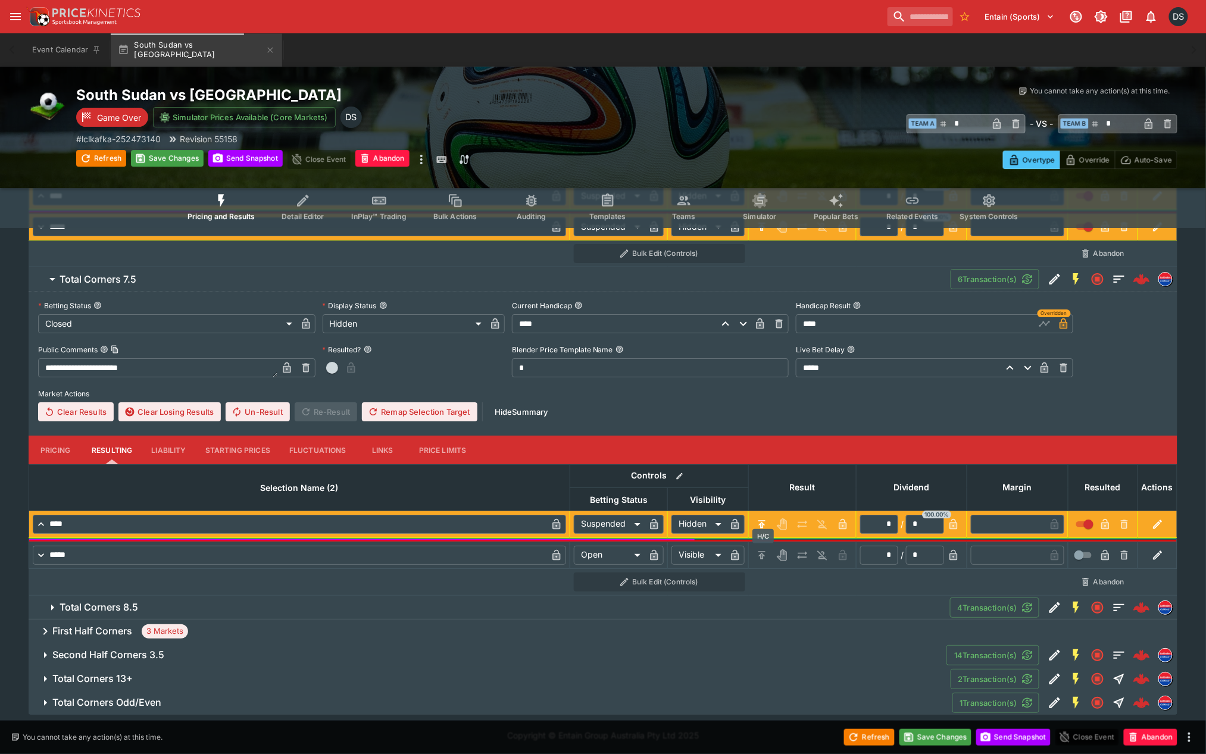
click at [764, 555] on icon "H/C" at bounding box center [762, 555] width 12 height 12
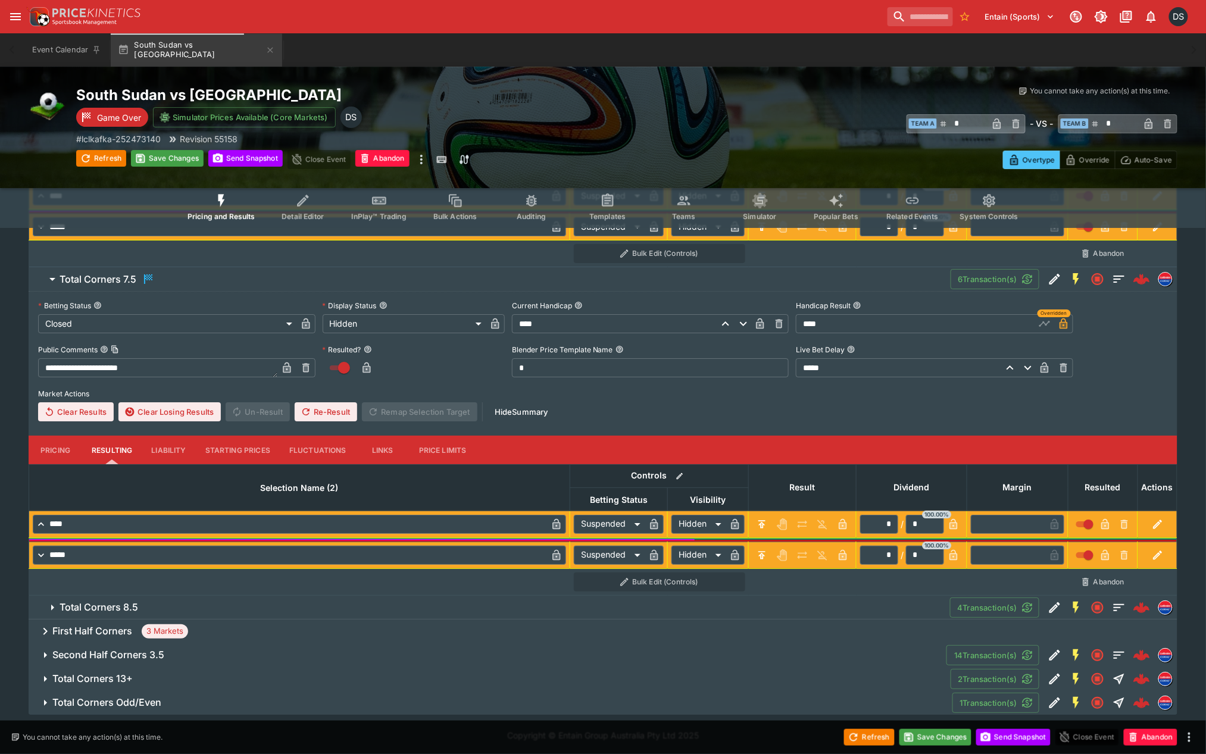
click at [132, 607] on h6 "Total Corners 8.5" at bounding box center [99, 607] width 79 height 12
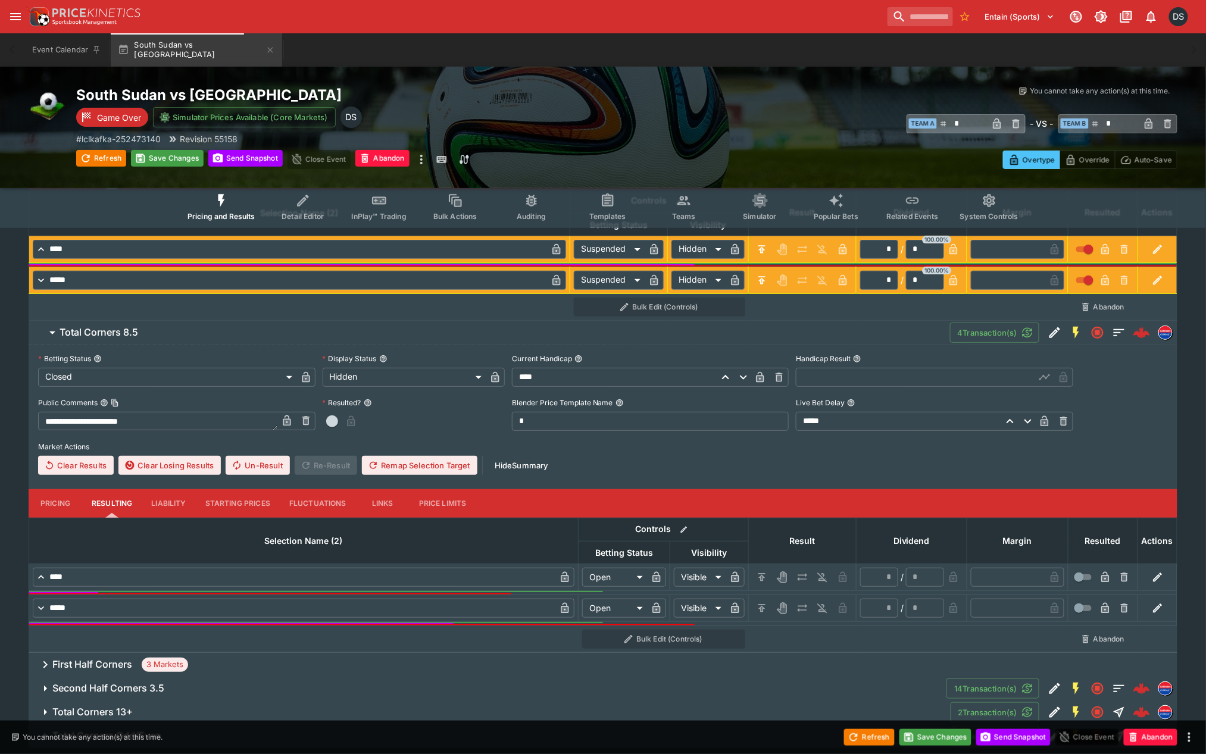
scroll to position [1814, 0]
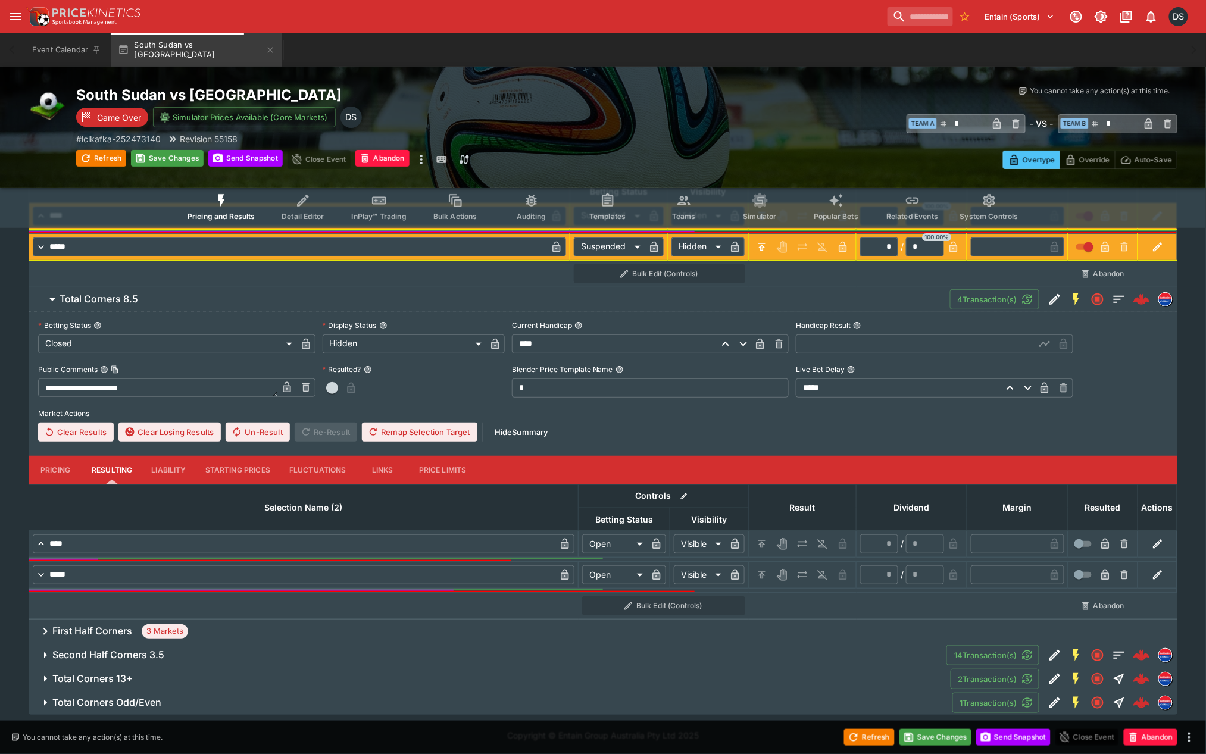
click at [848, 349] on input "text" at bounding box center [915, 343] width 239 height 19
click at [1046, 343] on icon "button" at bounding box center [1045, 345] width 6 height 5
click at [768, 545] on icon "H/C" at bounding box center [762, 544] width 12 height 12
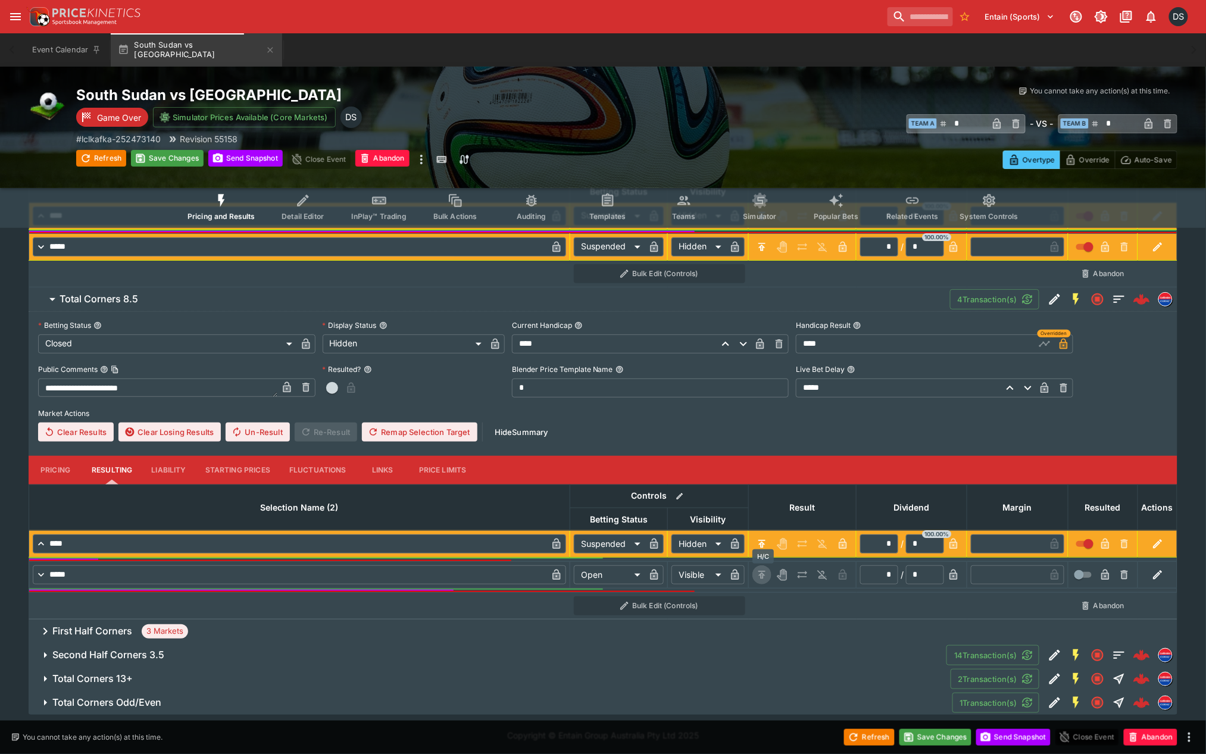
click at [764, 576] on icon "H/C" at bounding box center [762, 575] width 12 height 12
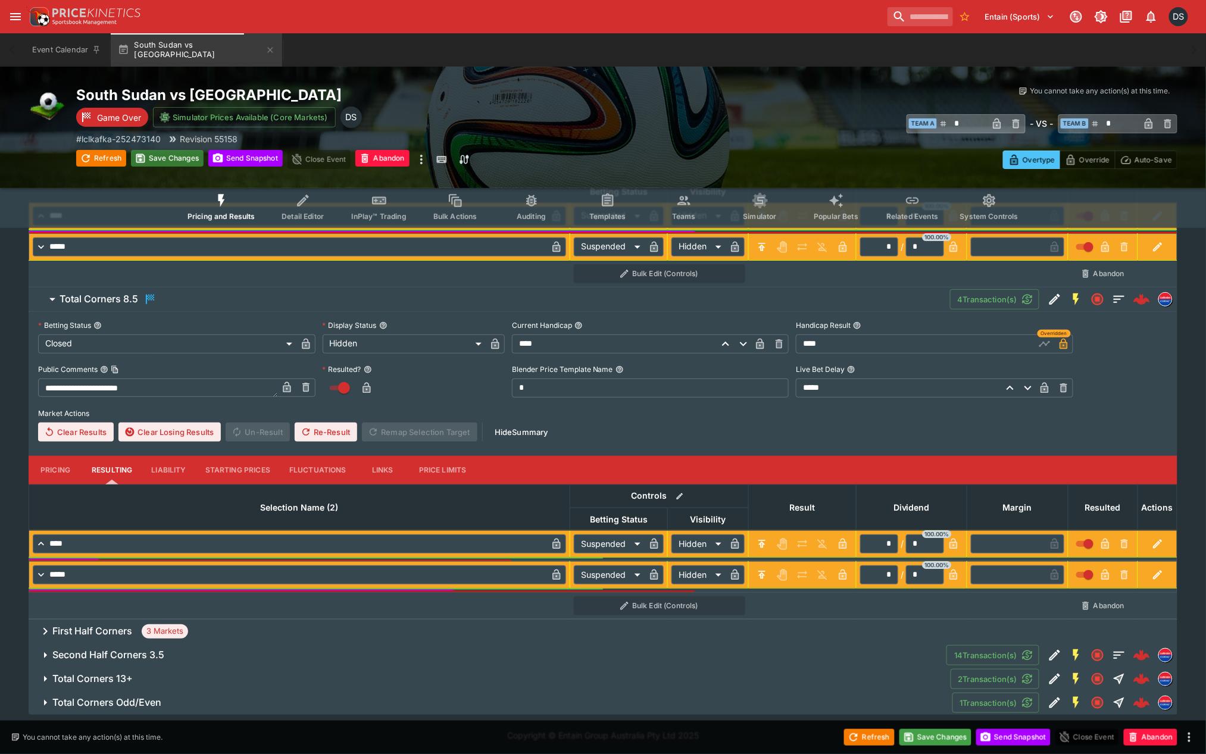
click at [158, 161] on button "Save Changes" at bounding box center [167, 158] width 73 height 17
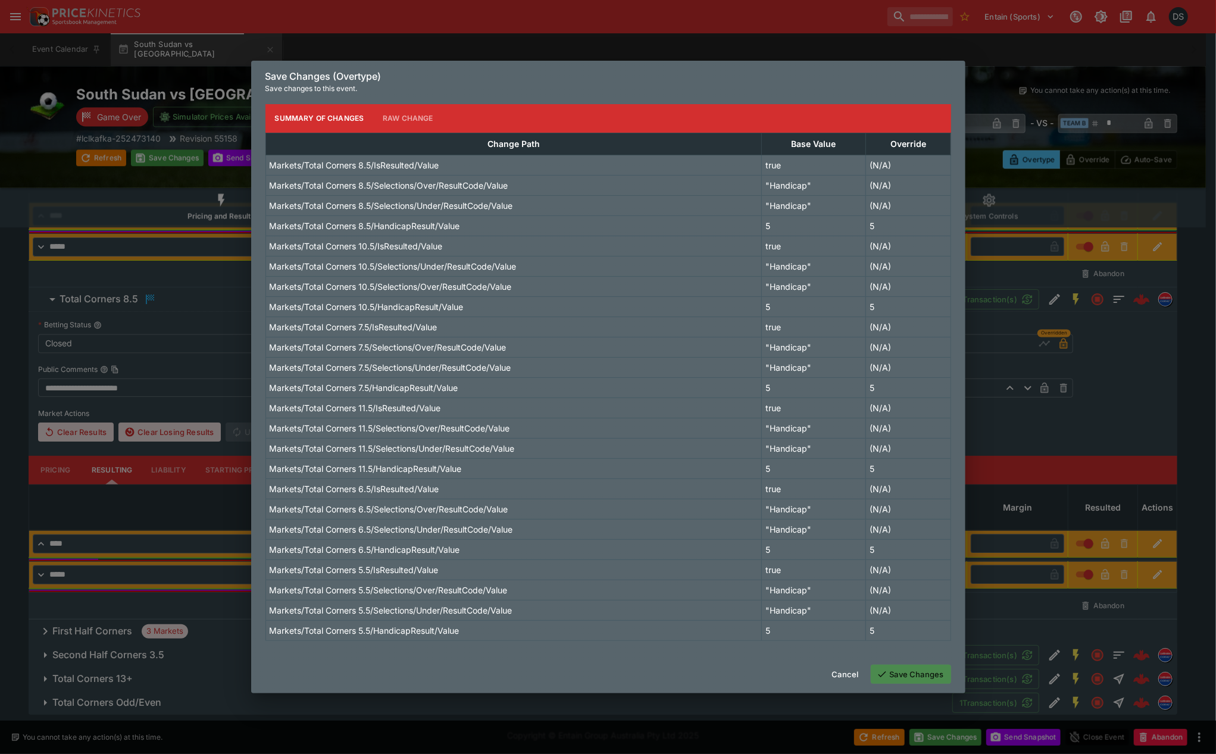
click at [902, 673] on button "Save Changes" at bounding box center [911, 674] width 80 height 19
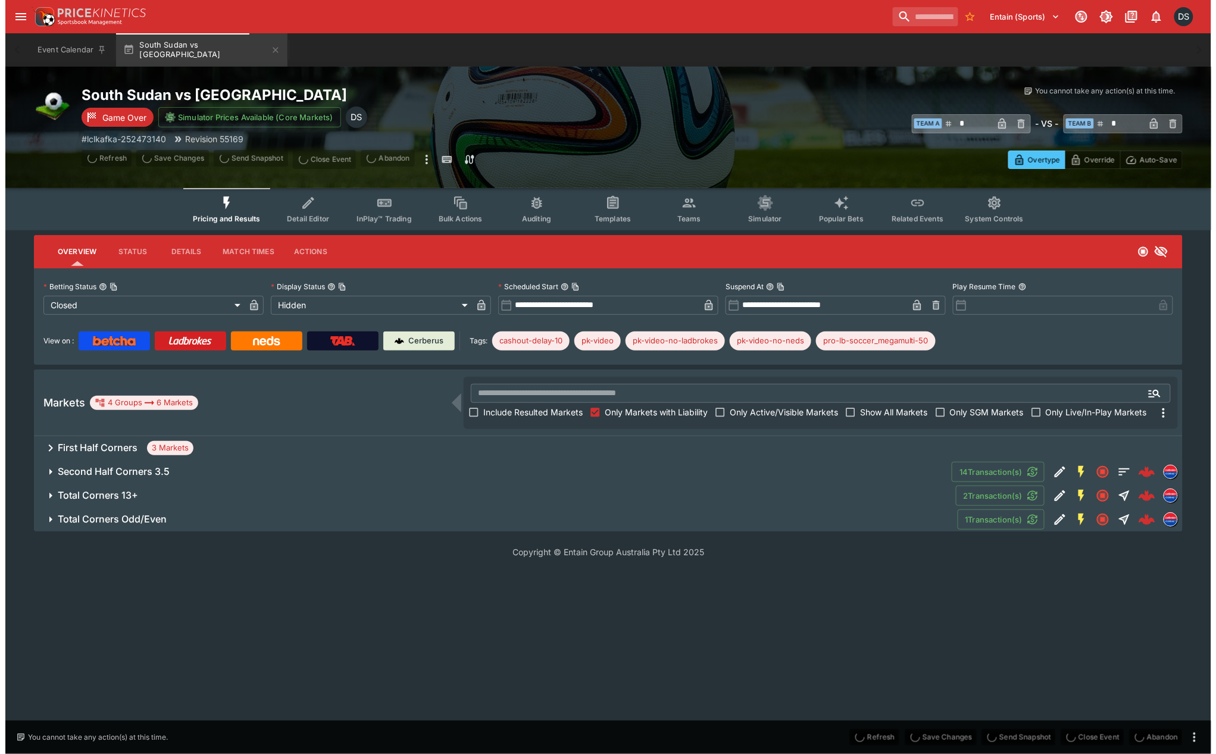
scroll to position [0, 0]
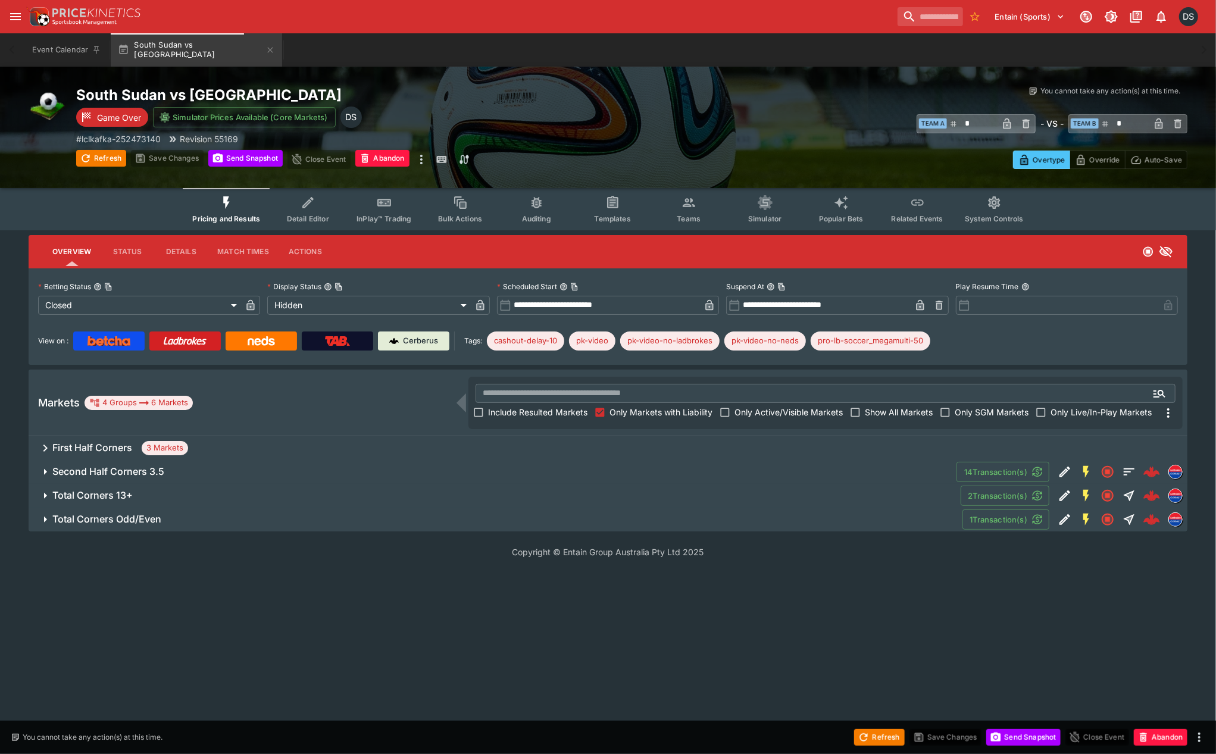
click at [84, 443] on h6 "First Half Corners" at bounding box center [92, 448] width 80 height 12
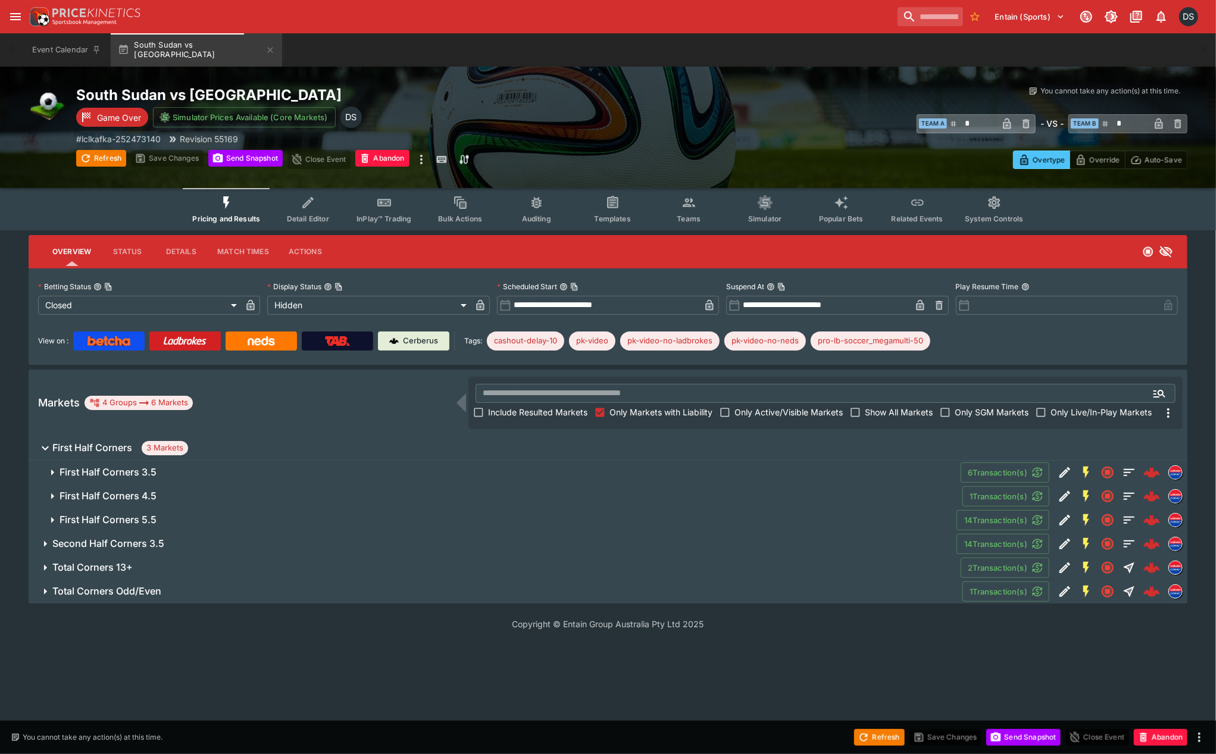
click at [117, 476] on h6 "First Half Corners 3.5" at bounding box center [108, 472] width 97 height 12
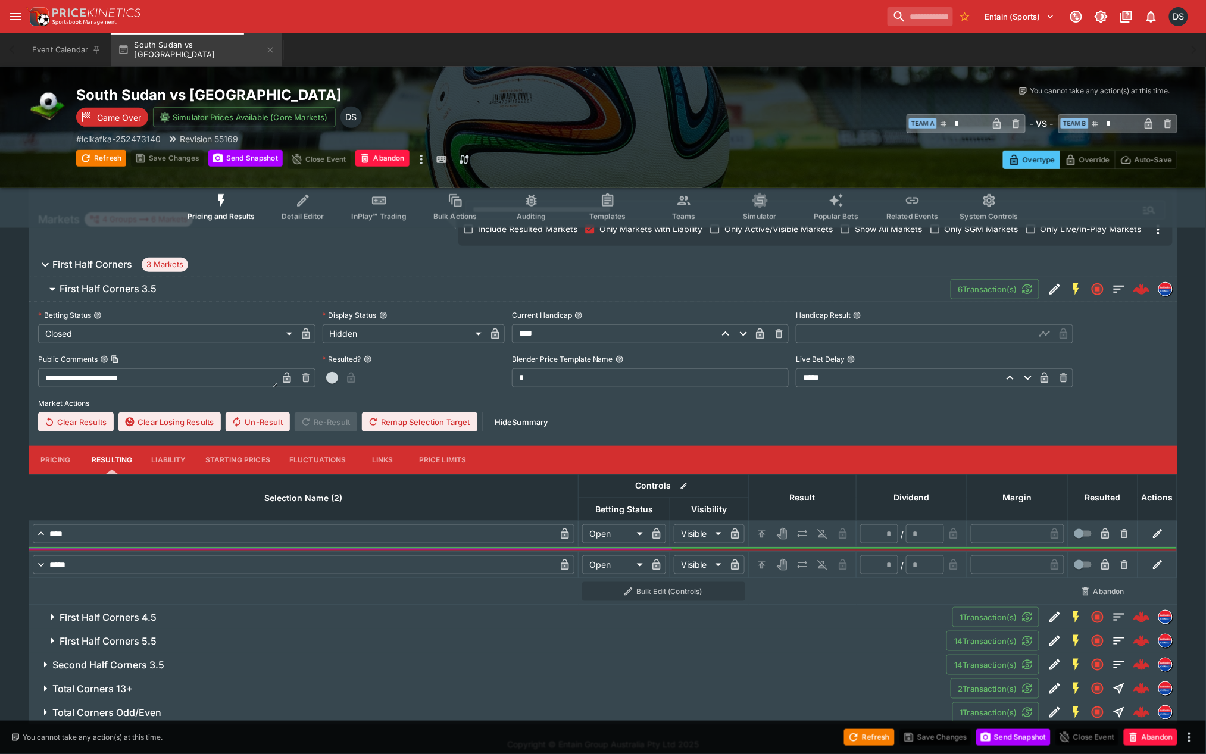
scroll to position [192, 0]
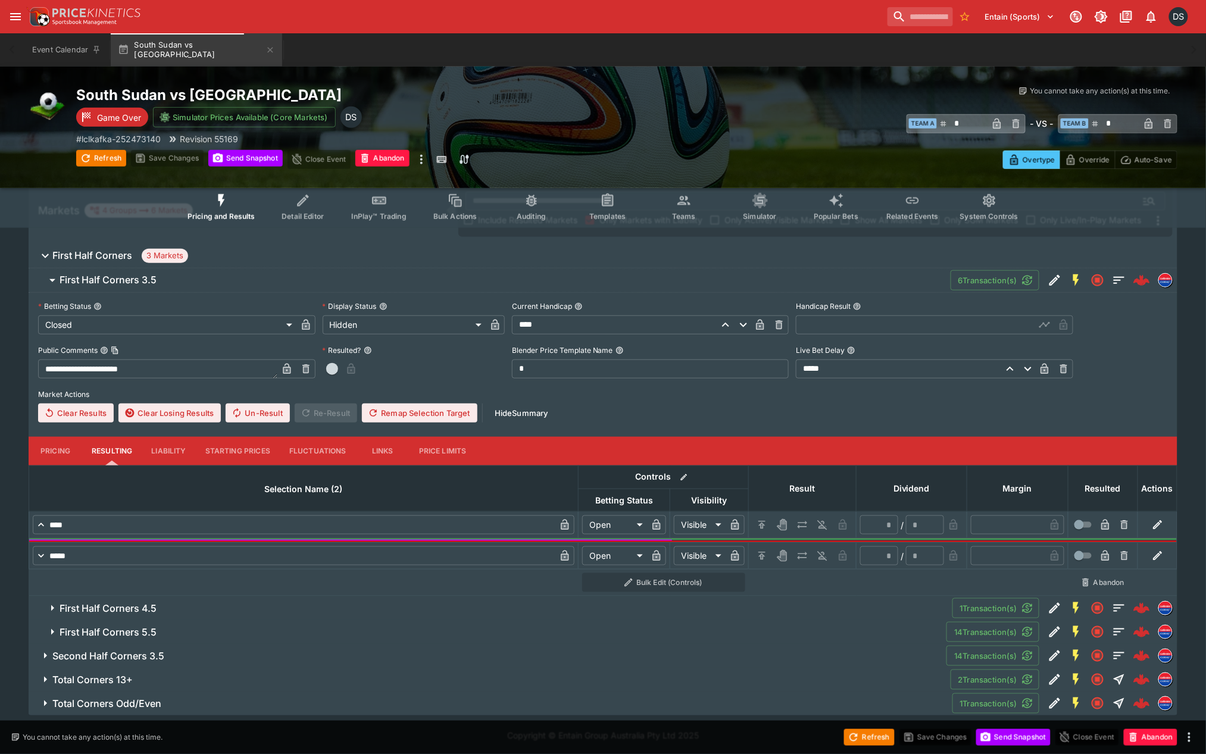
click at [835, 329] on input "text" at bounding box center [915, 324] width 239 height 19
click at [1049, 320] on icon "button" at bounding box center [1045, 325] width 12 height 12
drag, startPoint x: 763, startPoint y: 522, endPoint x: 764, endPoint y: 538, distance: 16.1
click at [762, 523] on icon "H/C" at bounding box center [762, 525] width 12 height 12
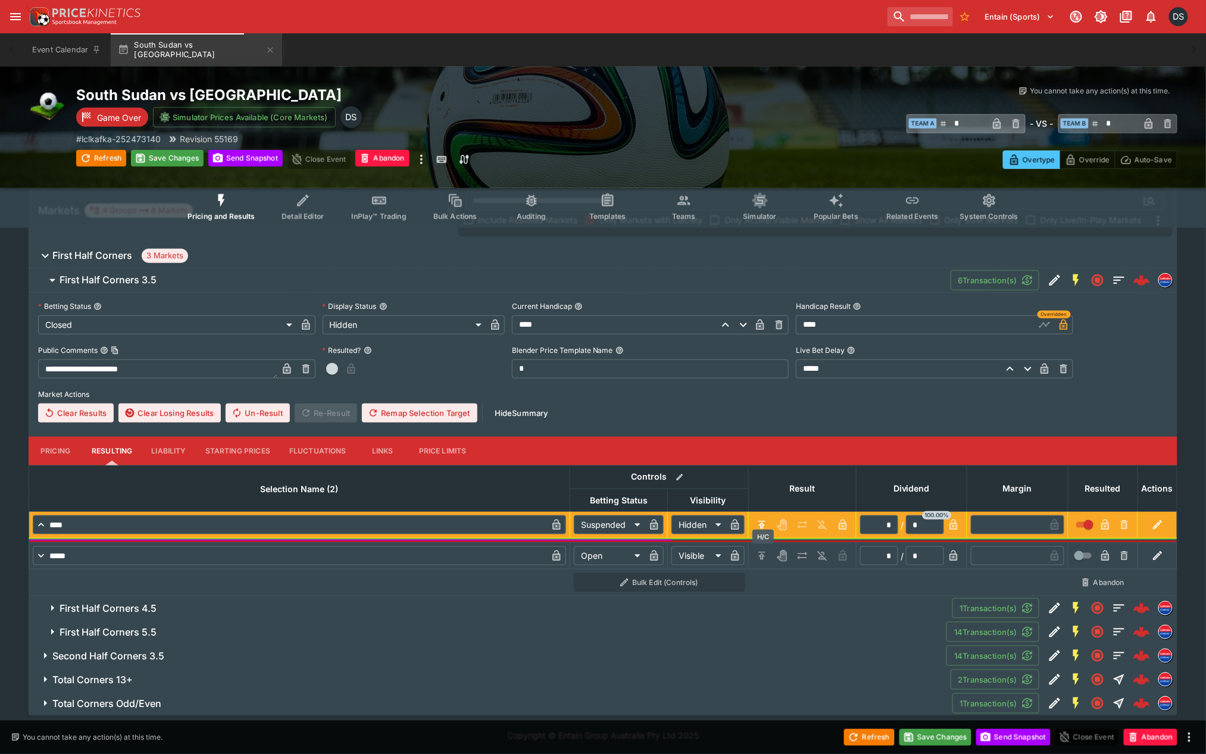
click at [763, 555] on icon "H/C" at bounding box center [762, 557] width 2 height 4
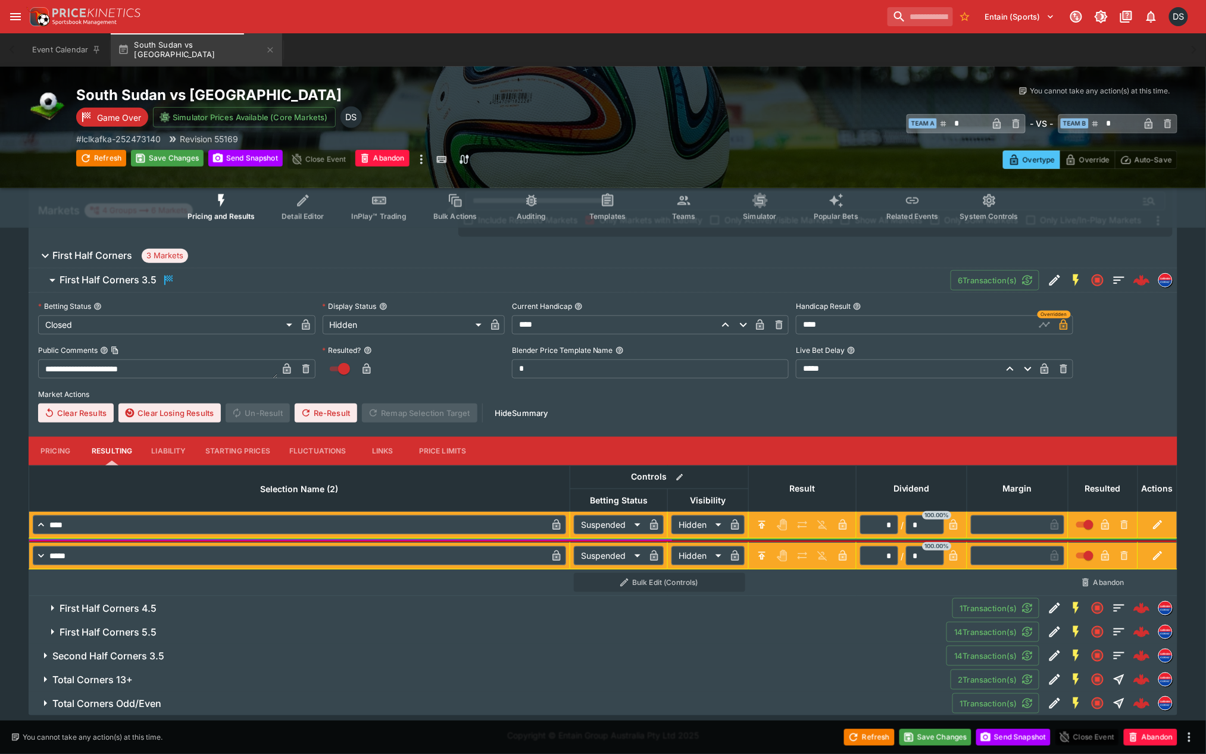
click at [167, 607] on span "First Half Corners 4.5" at bounding box center [501, 608] width 883 height 12
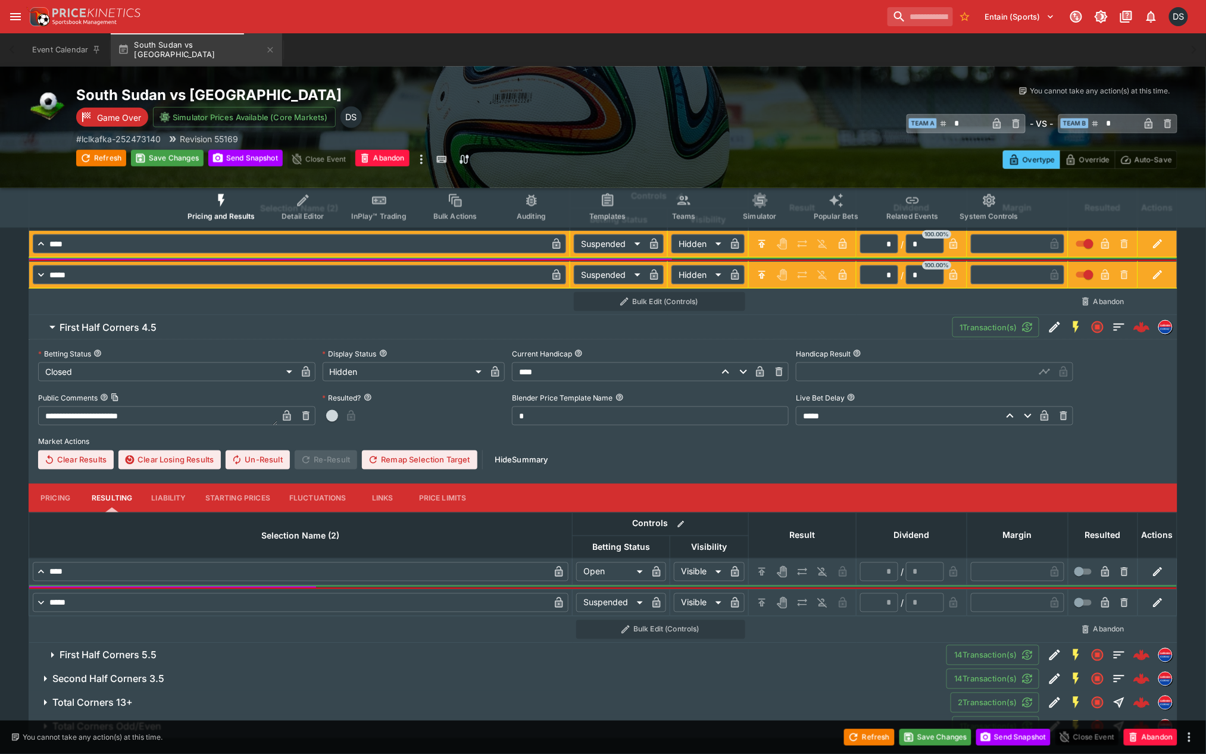
scroll to position [497, 0]
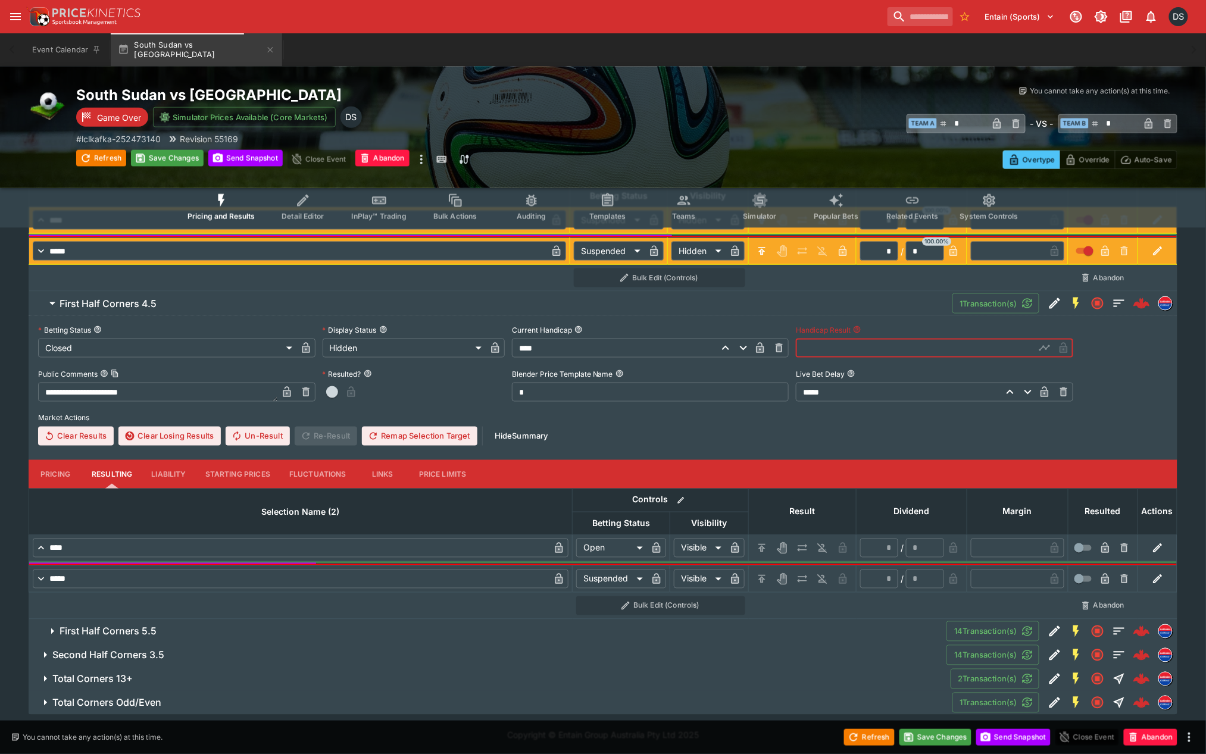
click at [879, 349] on input "text" at bounding box center [915, 348] width 239 height 19
drag, startPoint x: 1048, startPoint y: 348, endPoint x: 1037, endPoint y: 352, distance: 10.9
click at [1046, 349] on icon "button" at bounding box center [1045, 349] width 6 height 5
click at [757, 545] on icon "H/C" at bounding box center [762, 548] width 12 height 12
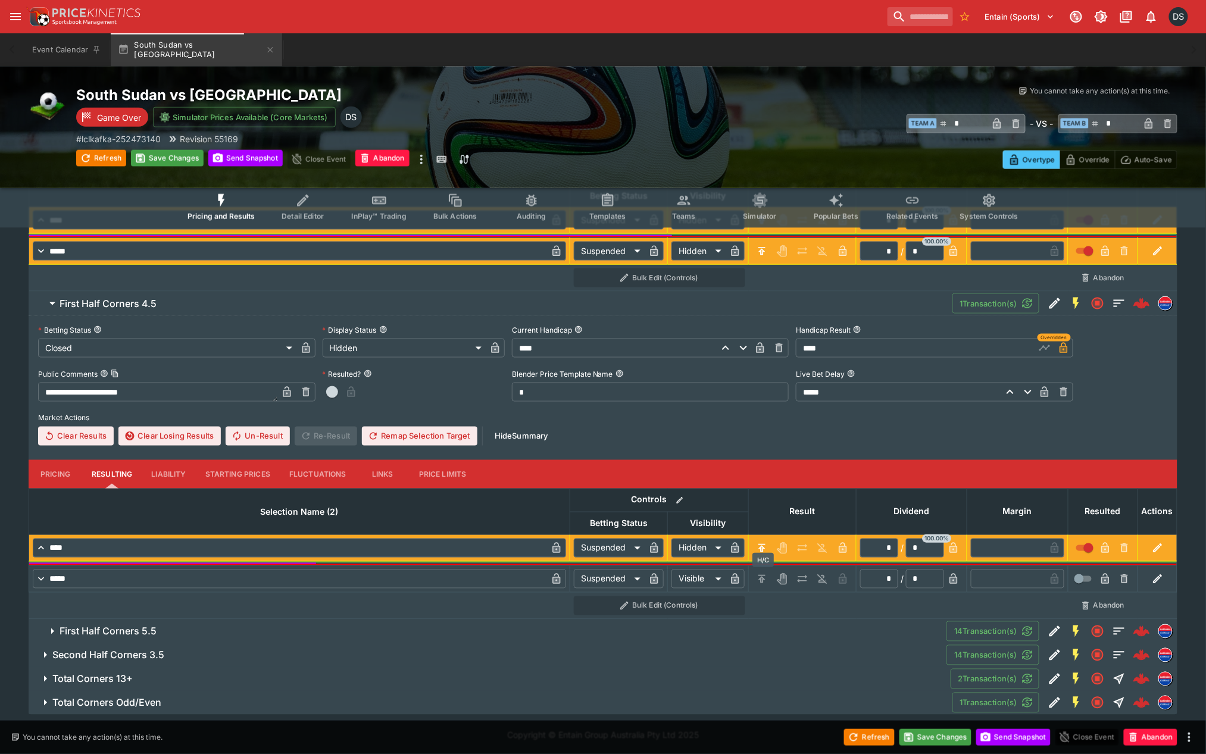
click at [758, 577] on icon "H/C" at bounding box center [762, 579] width 12 height 12
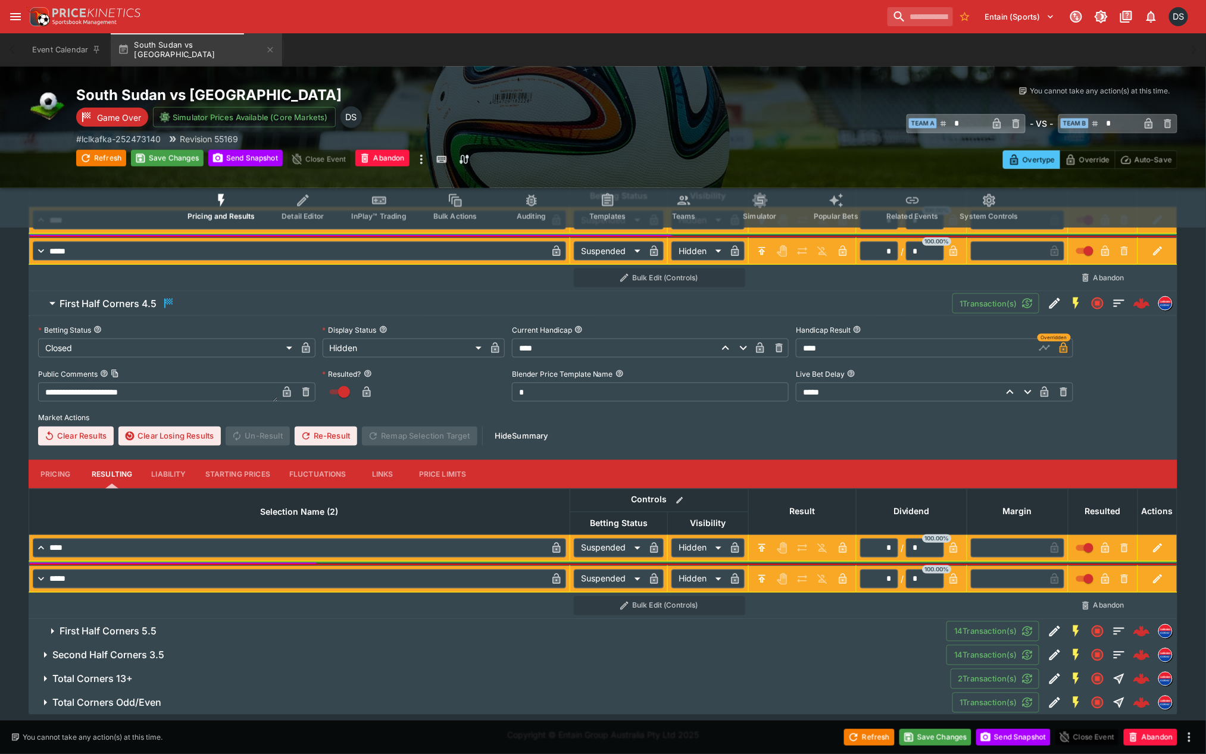
click at [132, 636] on h6 "First Half Corners 5.5" at bounding box center [108, 632] width 97 height 12
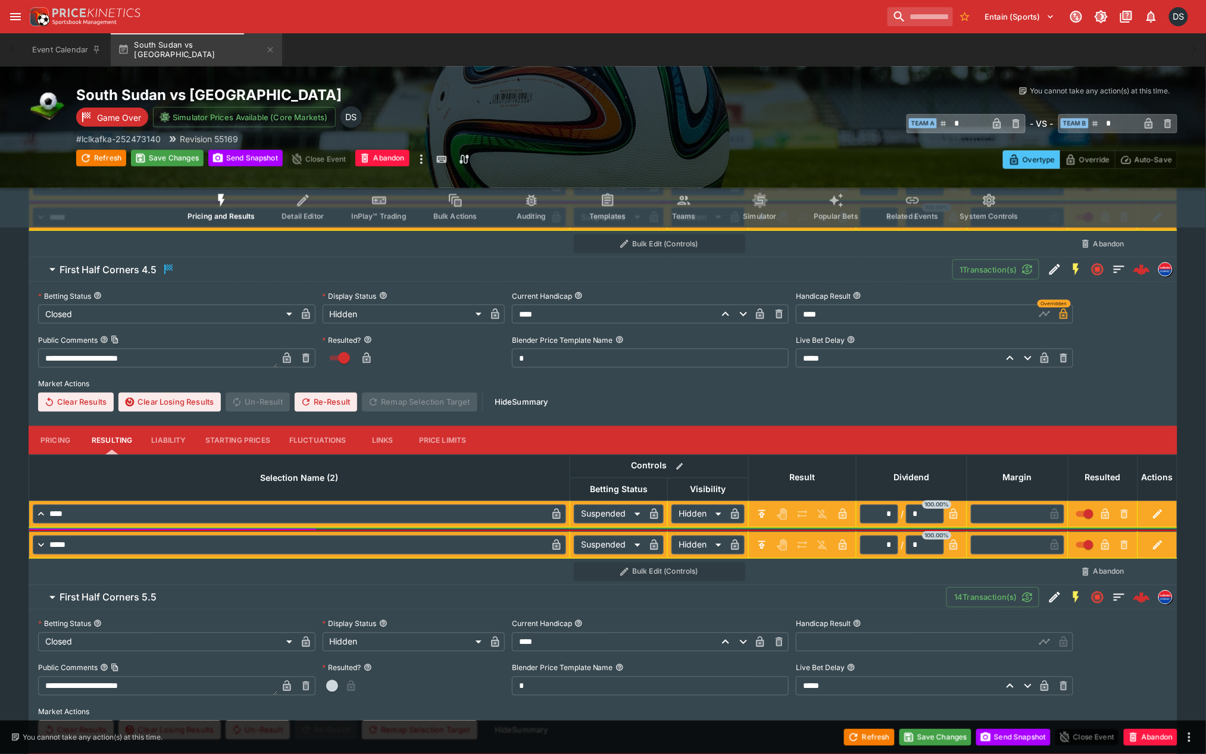
scroll to position [762, 0]
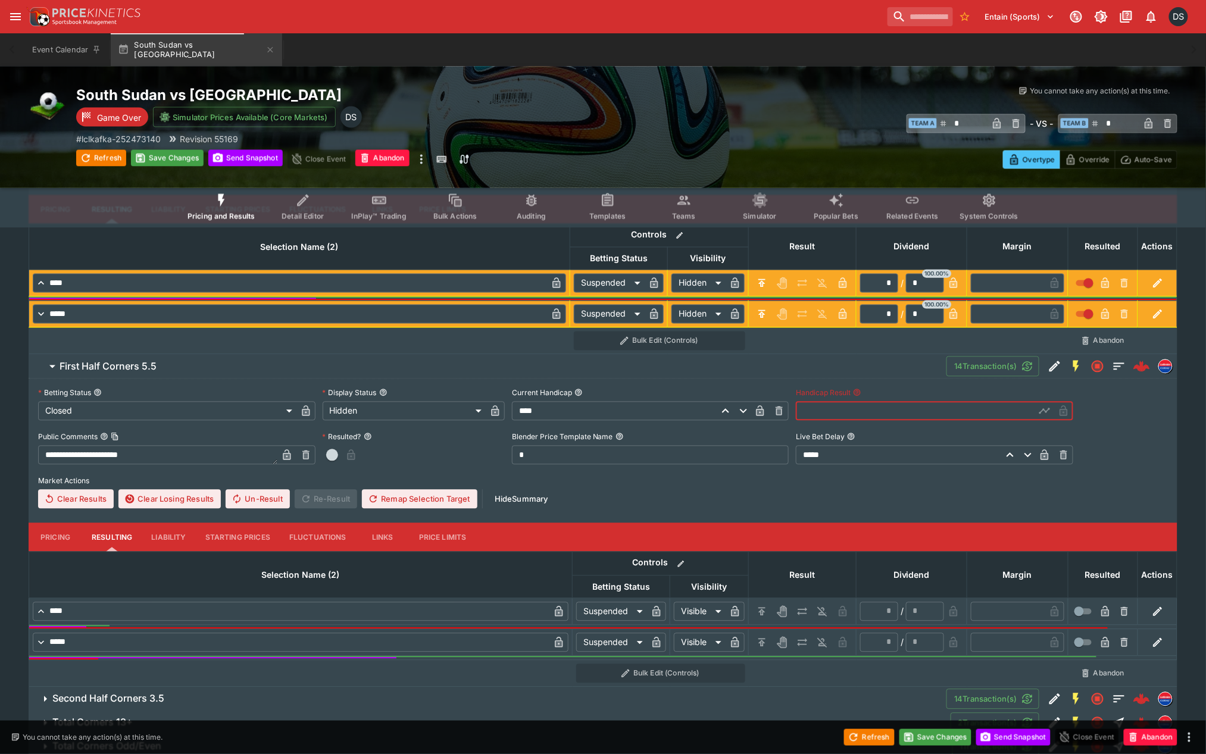
click at [923, 411] on input "text" at bounding box center [915, 411] width 239 height 19
click at [1037, 410] on button "button" at bounding box center [1044, 411] width 19 height 19
click at [762, 611] on icon "H/C" at bounding box center [761, 612] width 7 height 8
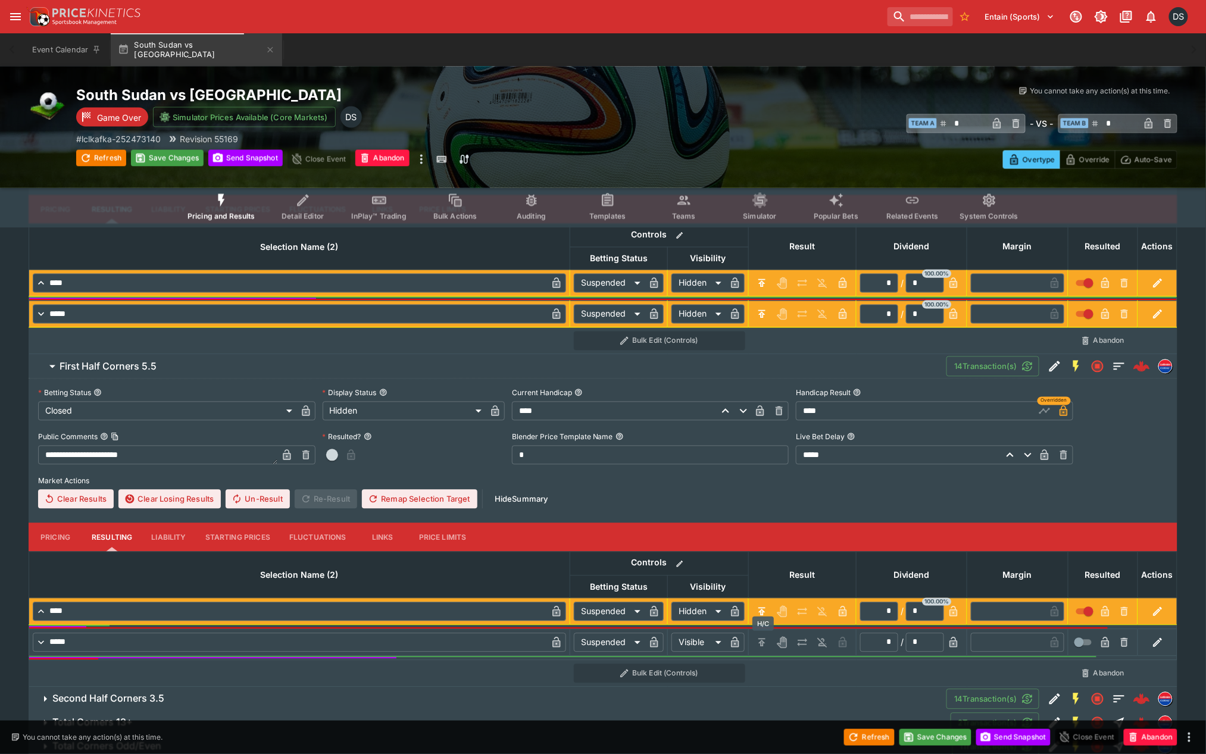
click at [759, 643] on icon "H/C" at bounding box center [762, 643] width 12 height 12
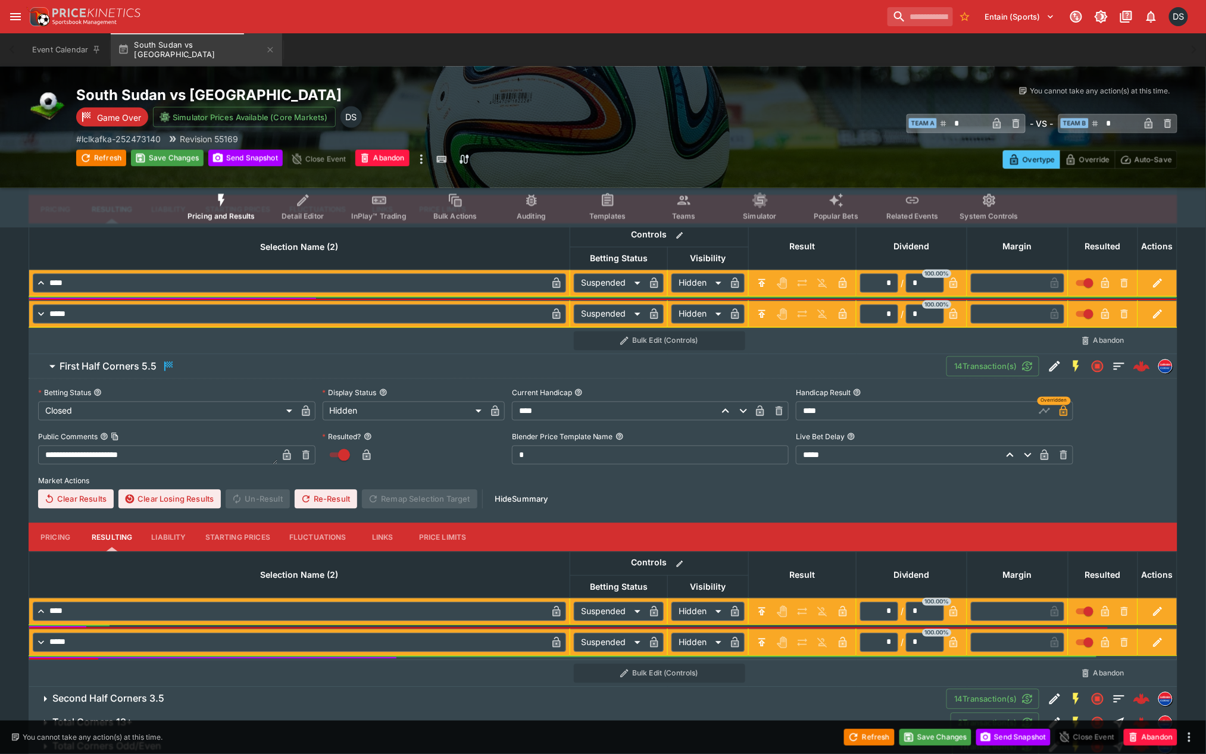
click at [137, 703] on h6 "Second Half Corners 3.5" at bounding box center [108, 699] width 112 height 12
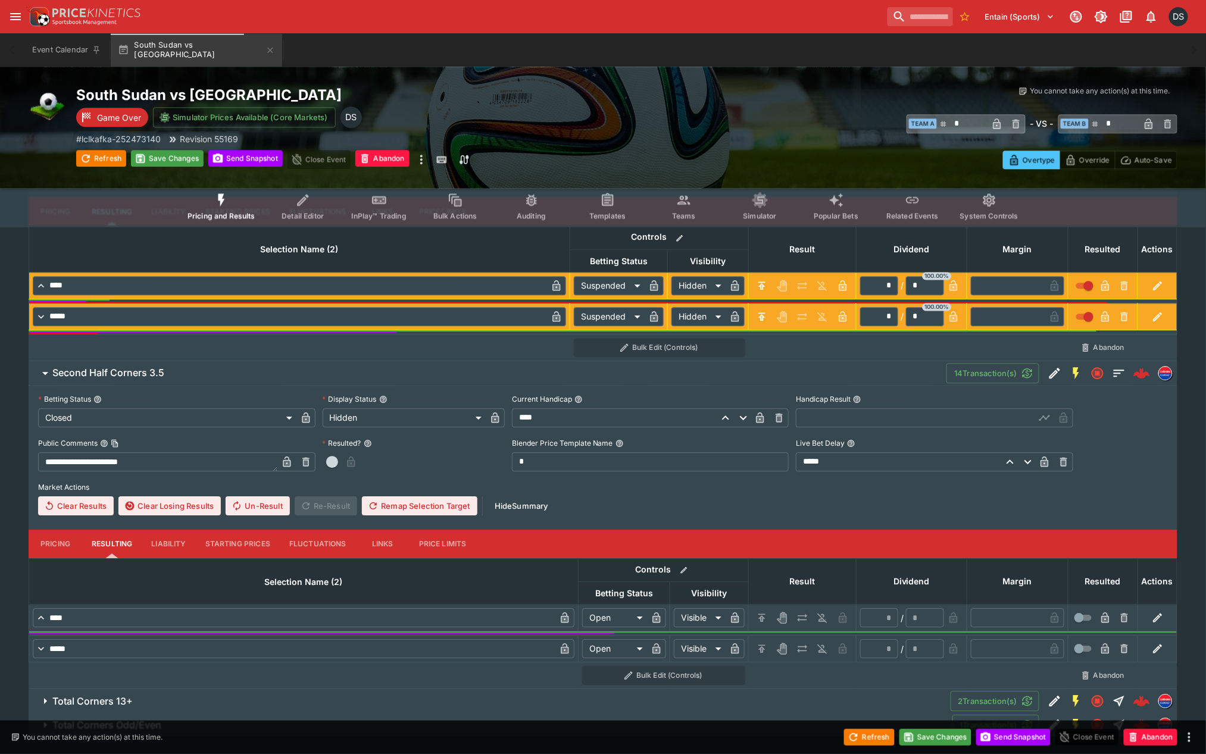
scroll to position [1092, 0]
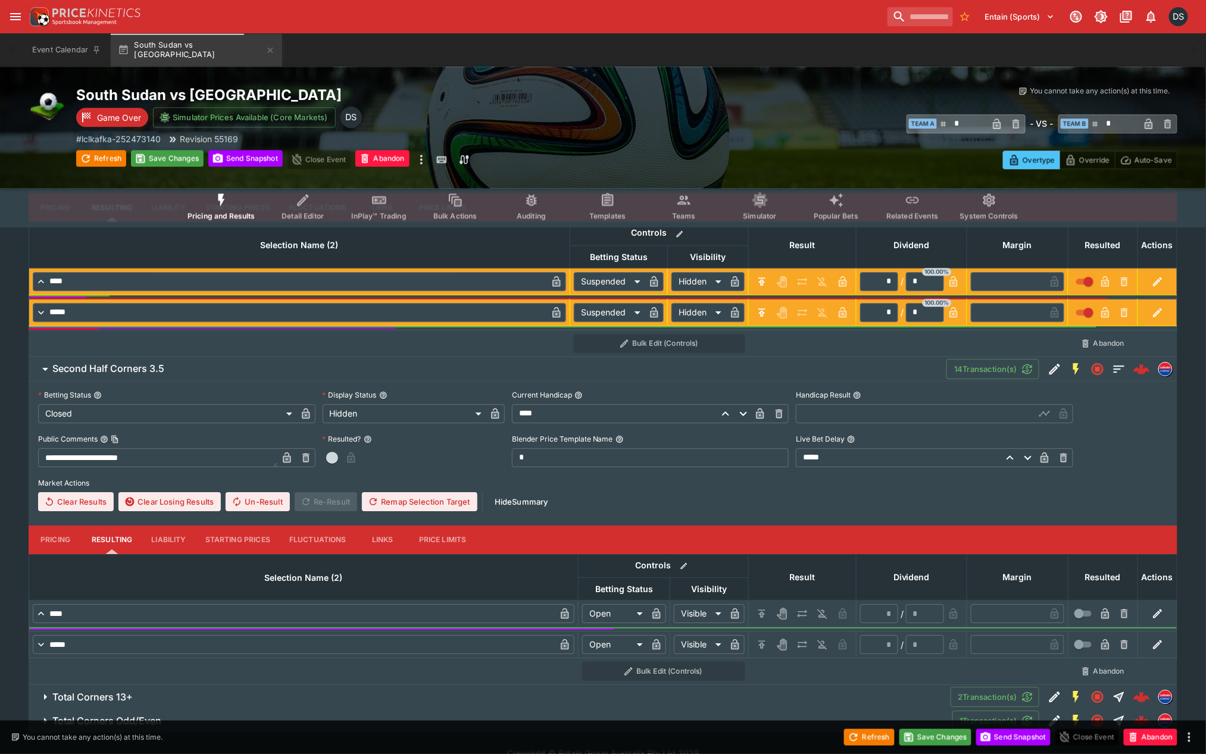
click at [841, 414] on input "text" at bounding box center [915, 413] width 239 height 19
drag, startPoint x: 1043, startPoint y: 408, endPoint x: 1002, endPoint y: 432, distance: 47.0
click at [1043, 408] on icon "button" at bounding box center [1044, 413] width 8 height 11
click at [764, 608] on icon "H/C" at bounding box center [762, 614] width 12 height 12
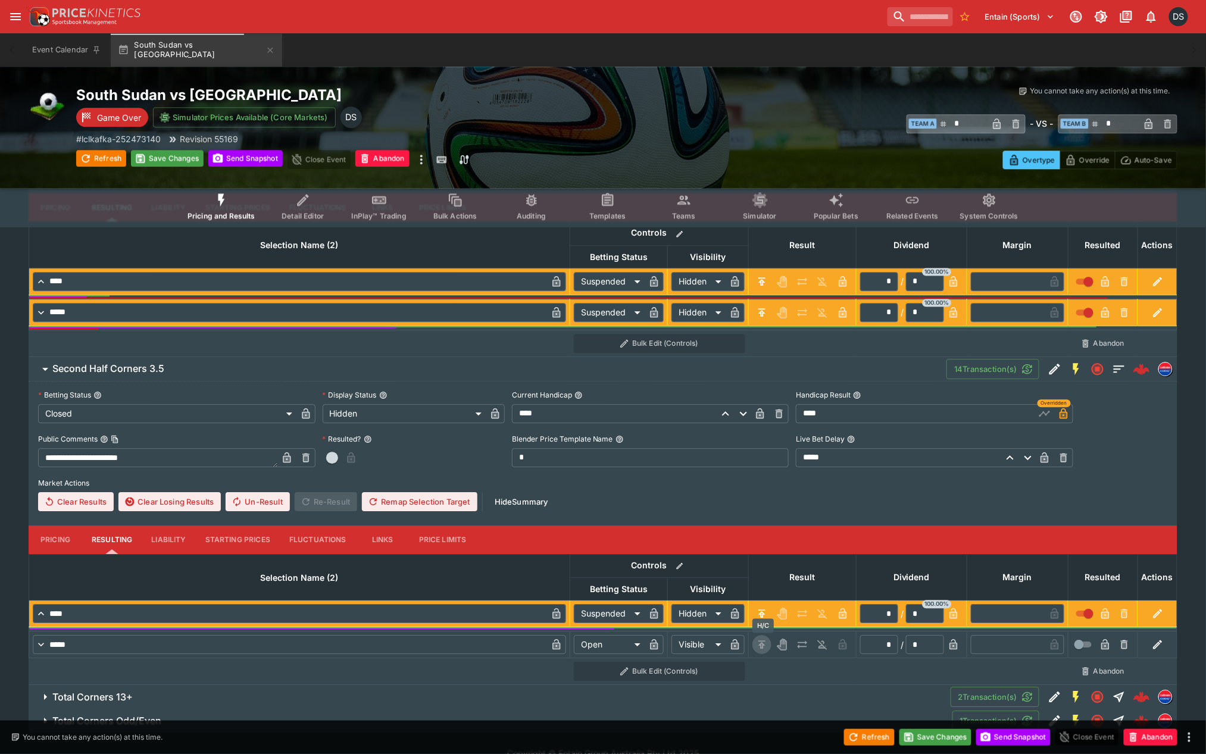
click at [760, 640] on icon "H/C" at bounding box center [762, 645] width 12 height 12
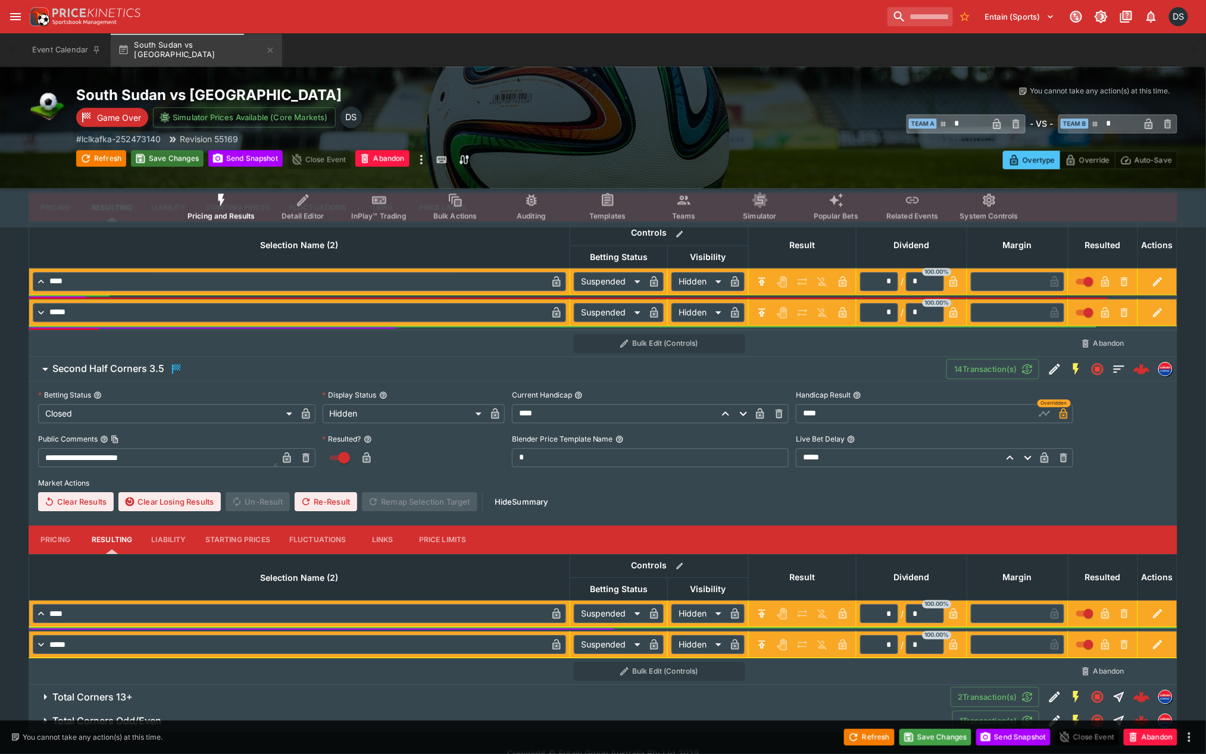
click at [167, 156] on button "Save Changes" at bounding box center [167, 158] width 73 height 17
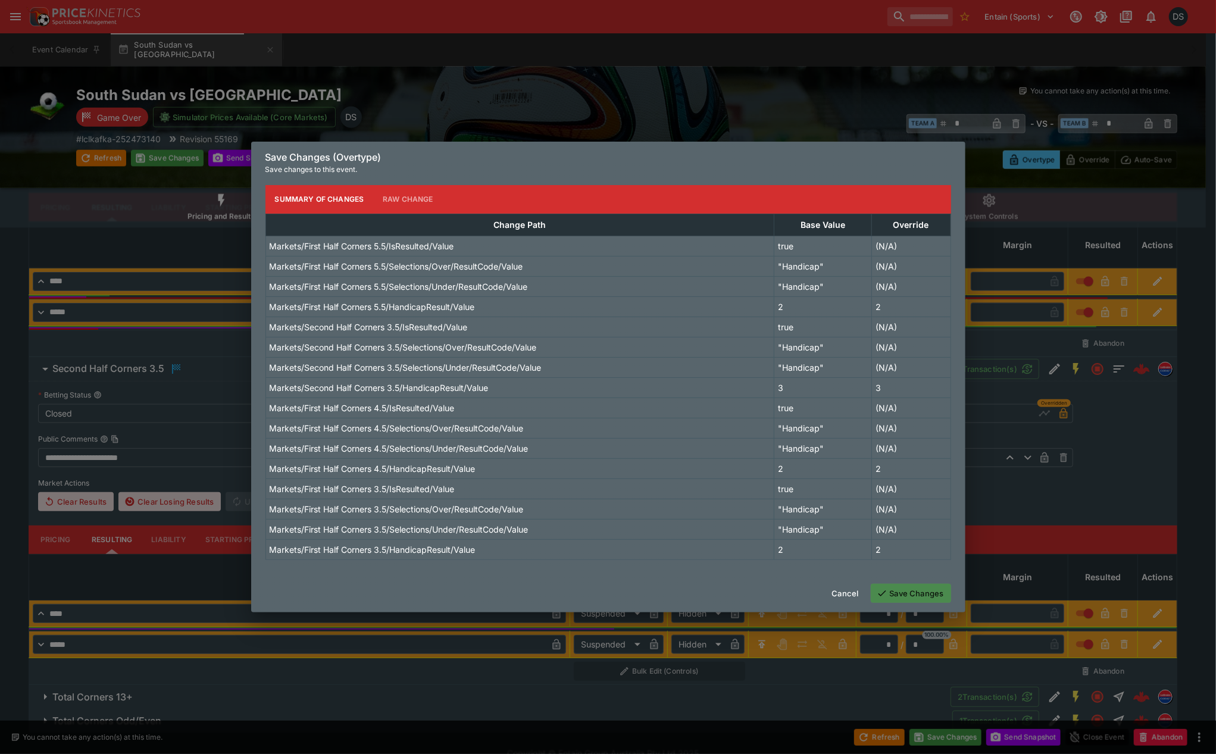
click at [901, 592] on button "Save Changes" at bounding box center [911, 593] width 80 height 19
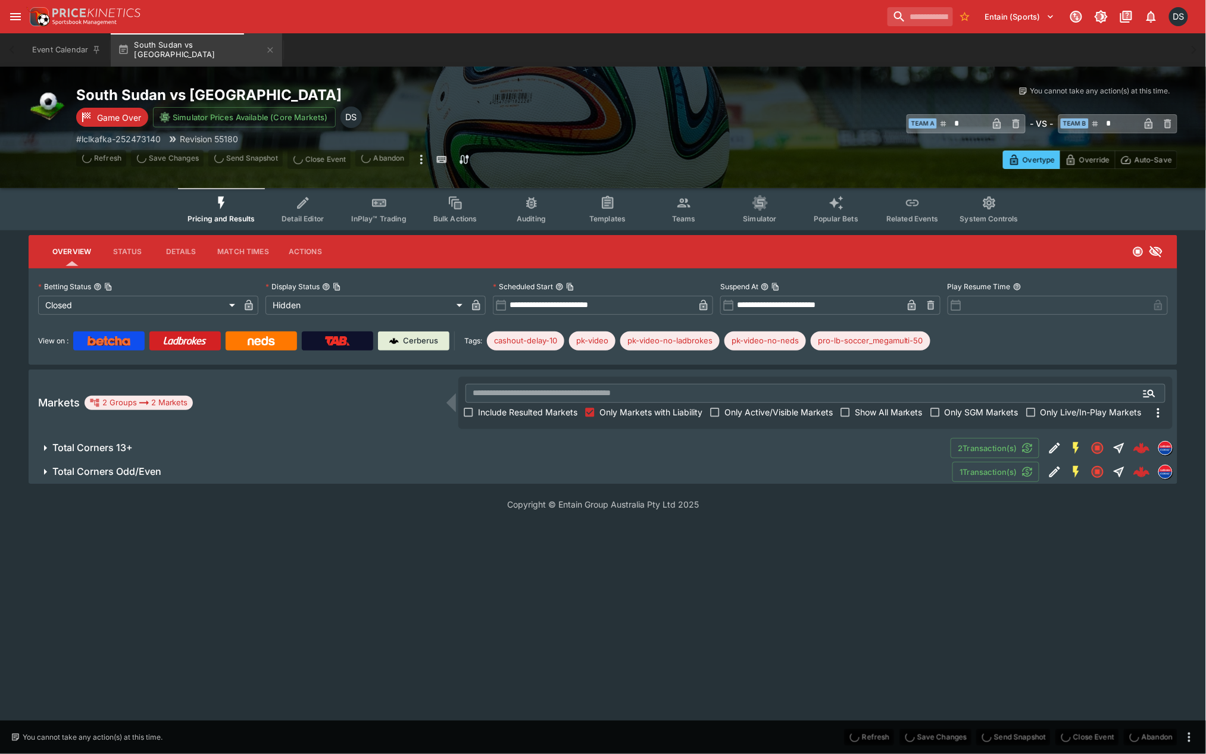
scroll to position [0, 0]
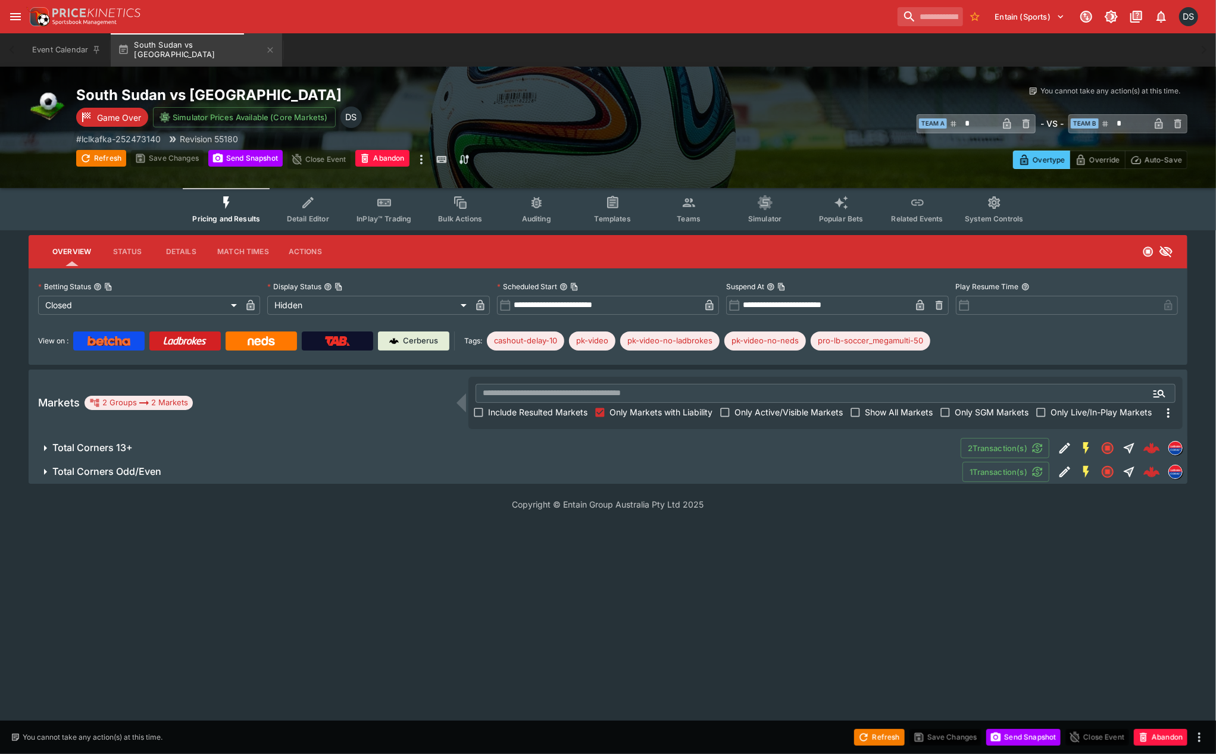
click at [104, 445] on h6 "Total Corners 13+" at bounding box center [92, 448] width 80 height 12
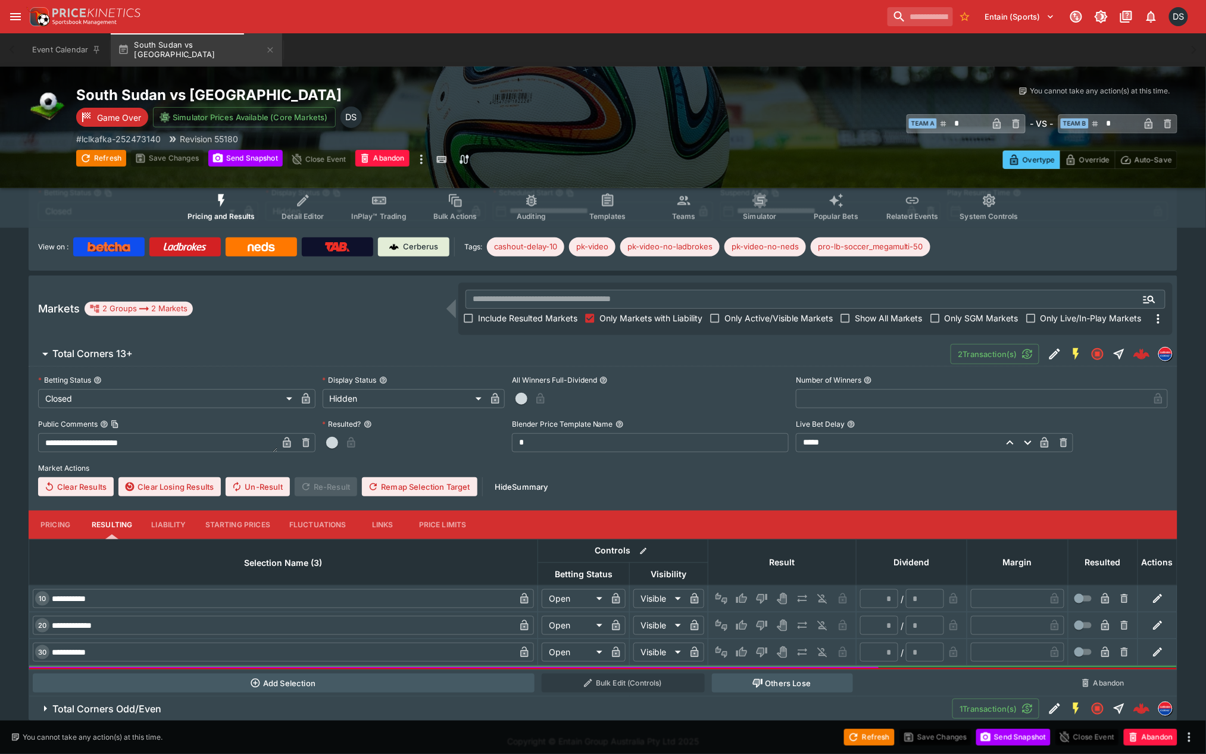
scroll to position [100, 0]
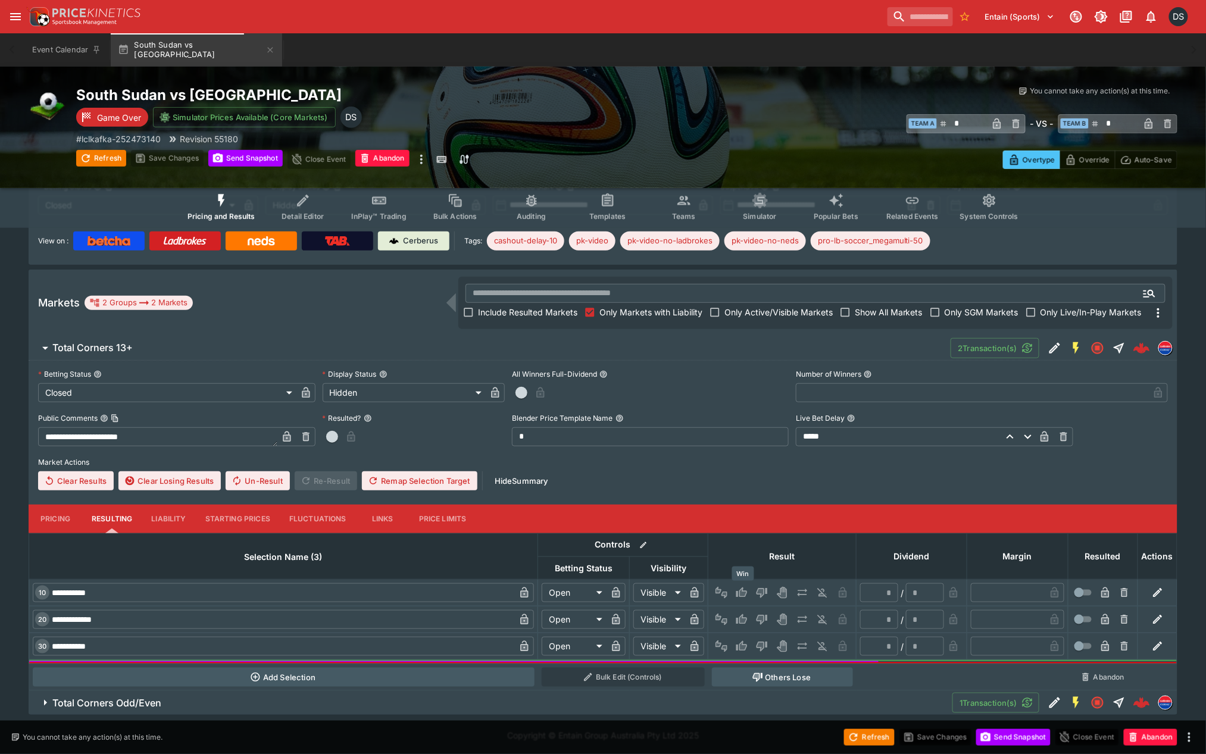
click at [740, 589] on icon "Win" at bounding box center [742, 593] width 12 height 12
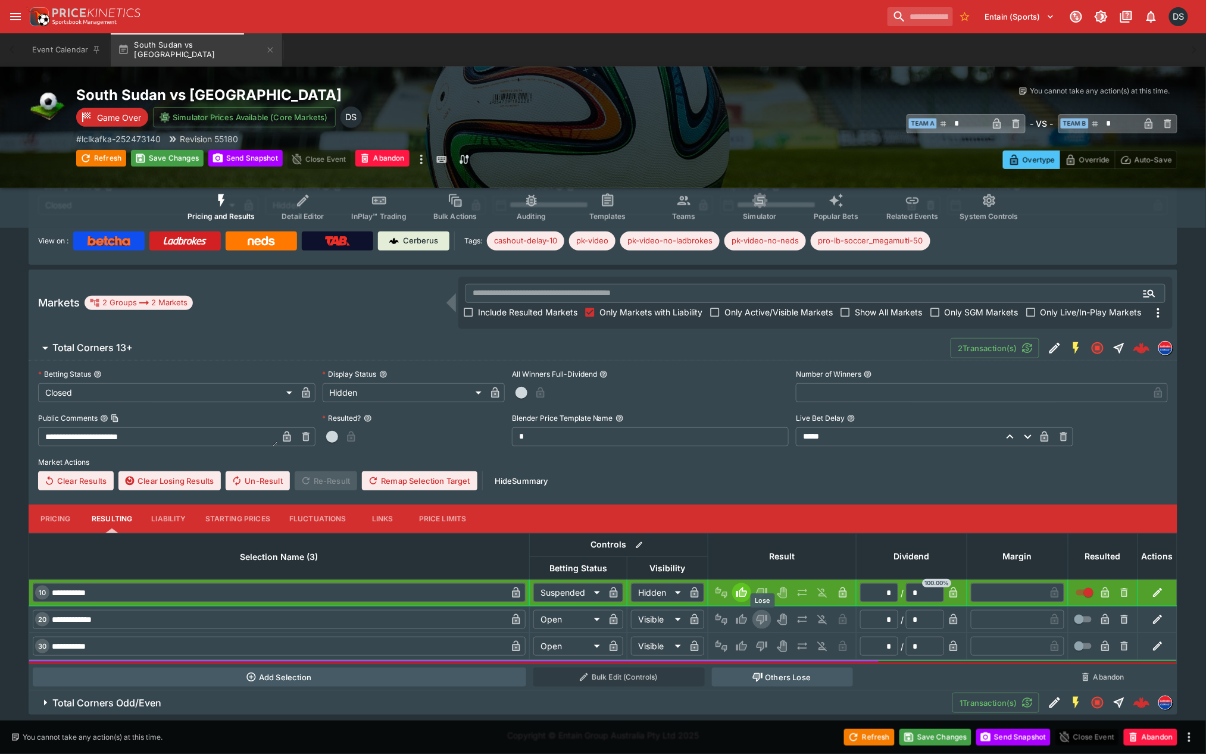
click at [764, 618] on icon "Lose" at bounding box center [762, 620] width 11 height 10
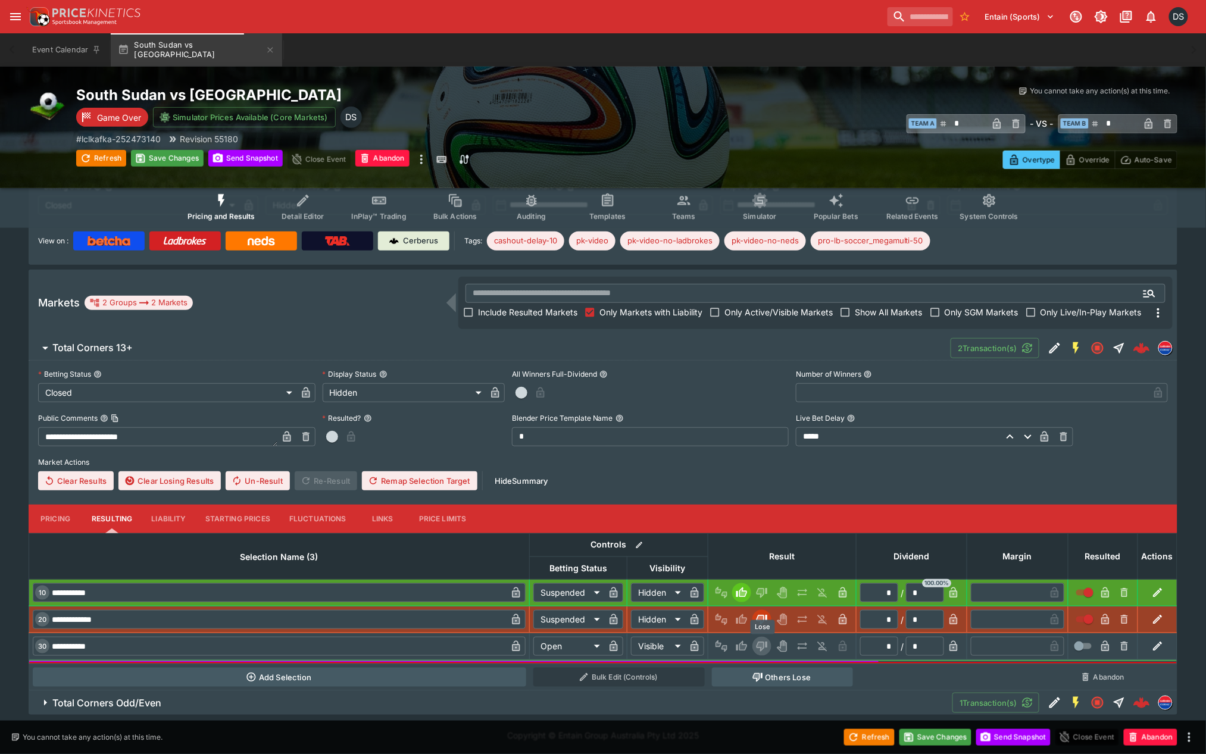
click at [765, 645] on icon "Lose" at bounding box center [762, 646] width 12 height 12
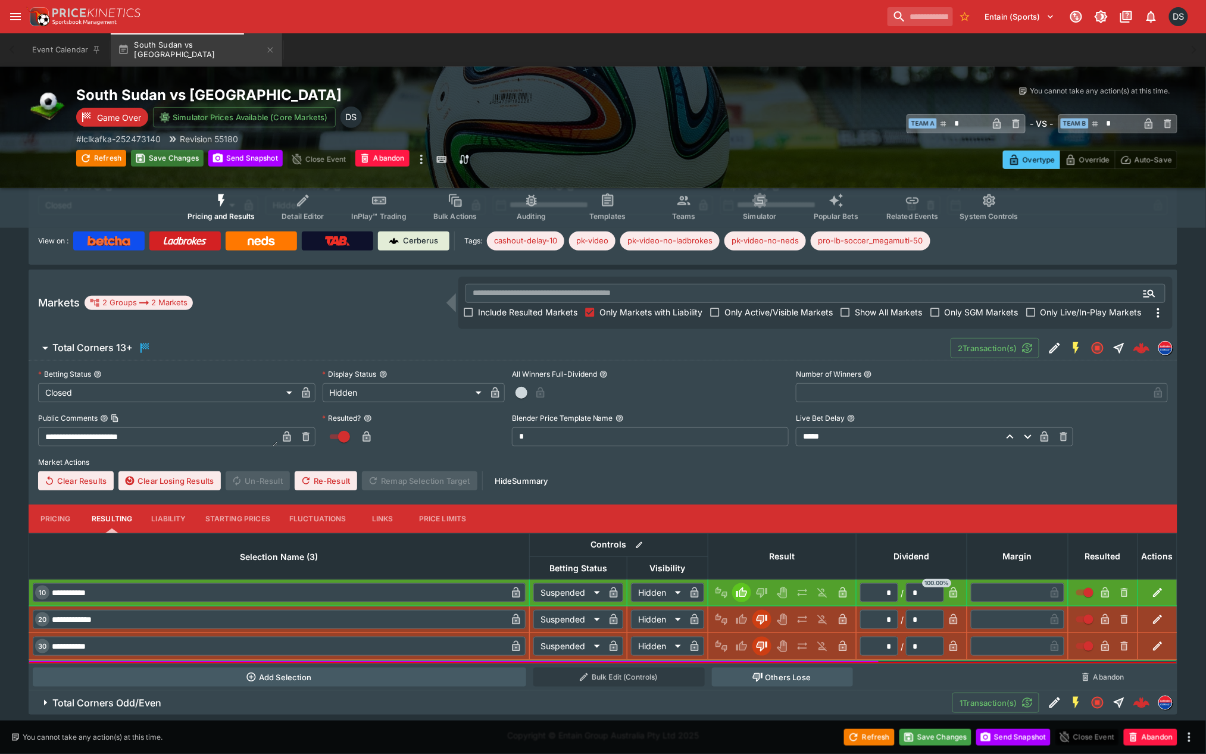
click at [154, 158] on button "Save Changes" at bounding box center [167, 158] width 73 height 17
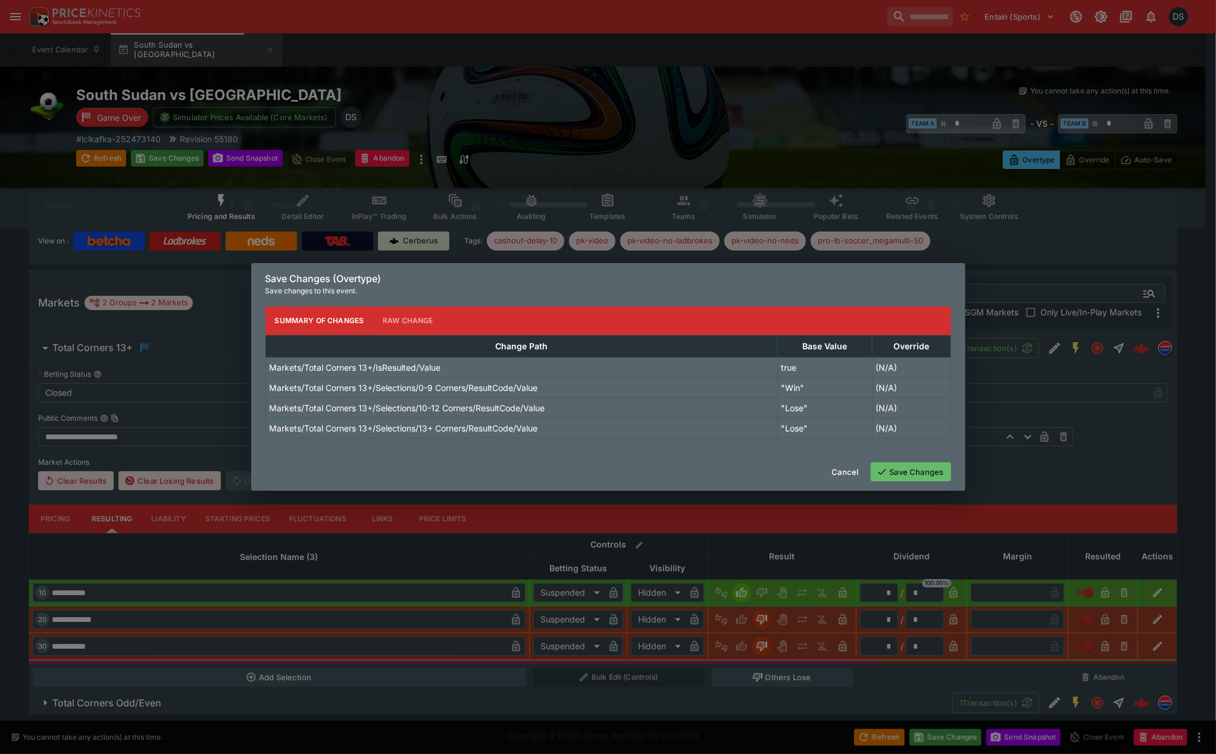
click at [913, 473] on button "Save Changes" at bounding box center [911, 471] width 80 height 19
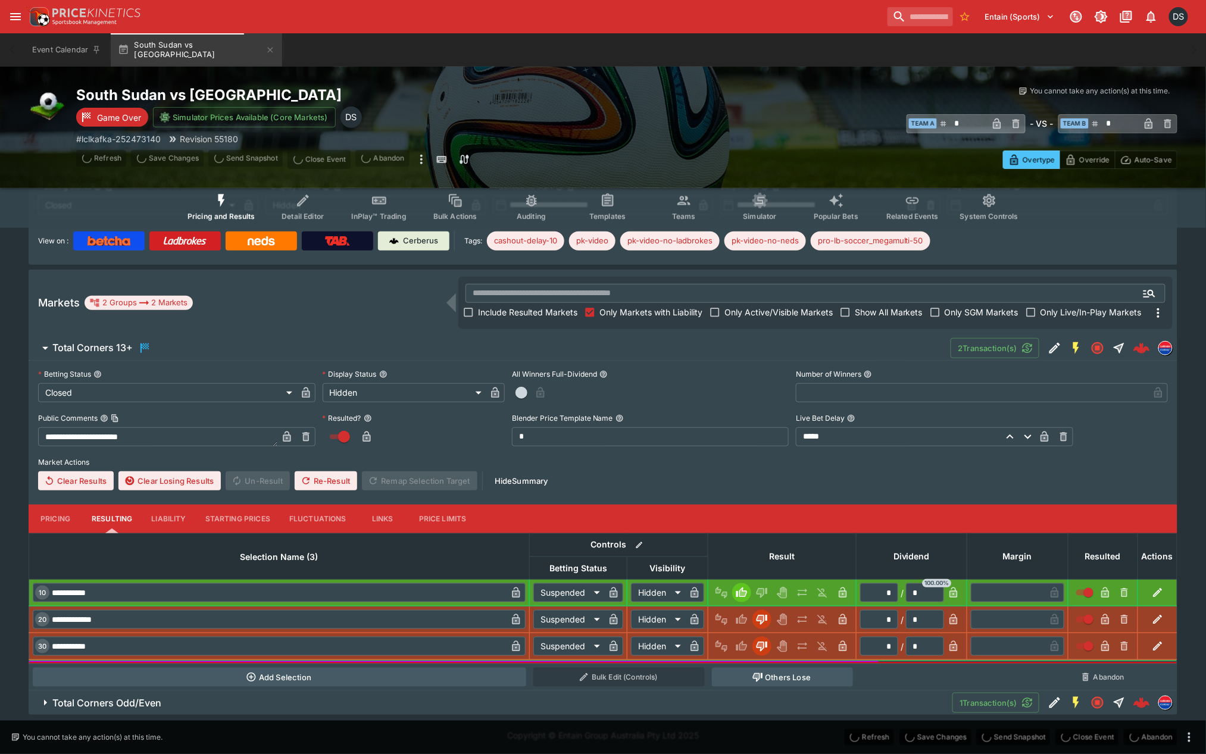
scroll to position [0, 0]
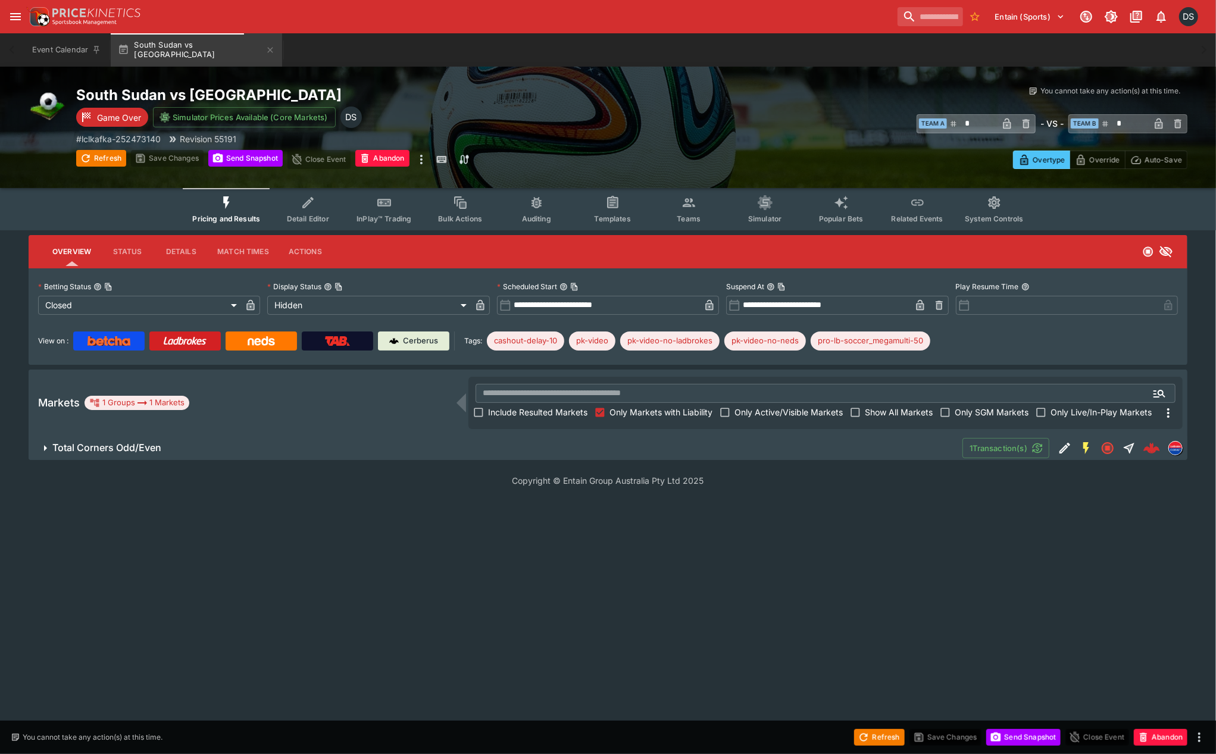
click at [121, 446] on h6 "Total Corners Odd/Even" at bounding box center [106, 448] width 109 height 12
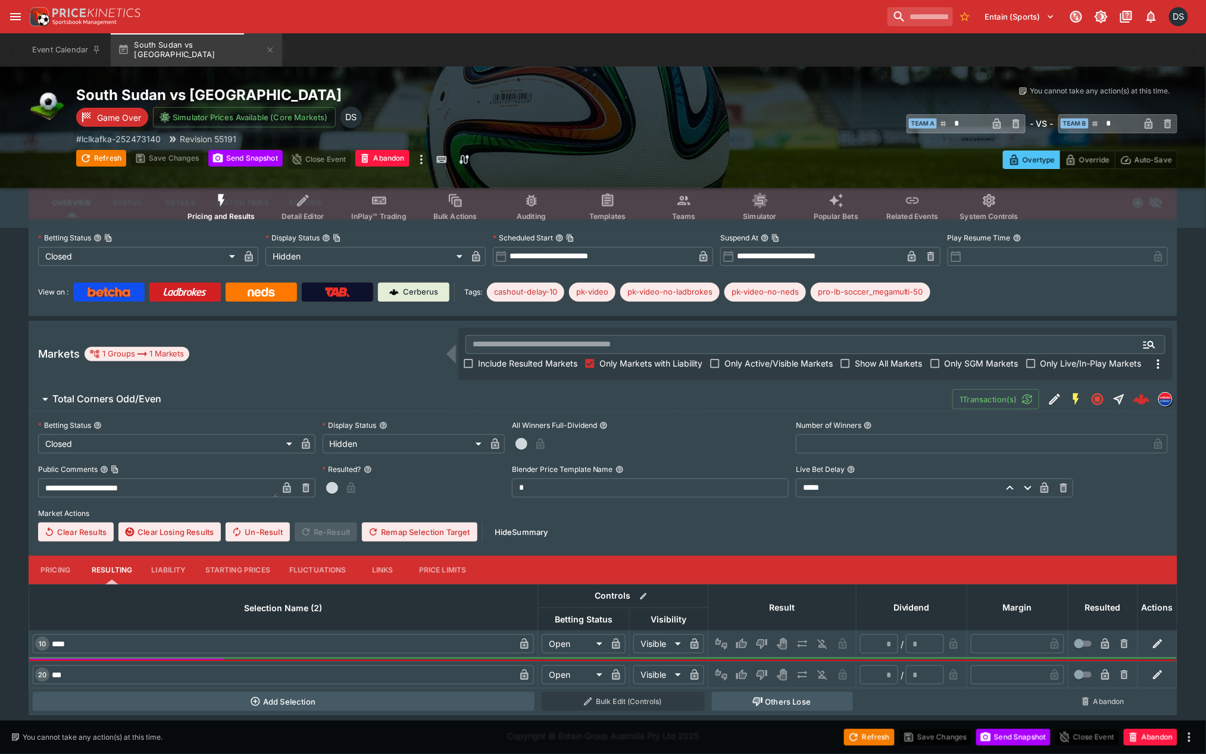
scroll to position [49, 0]
click at [732, 671] on div at bounding box center [782, 674] width 140 height 19
click at [736, 673] on icon "Win" at bounding box center [742, 674] width 12 height 12
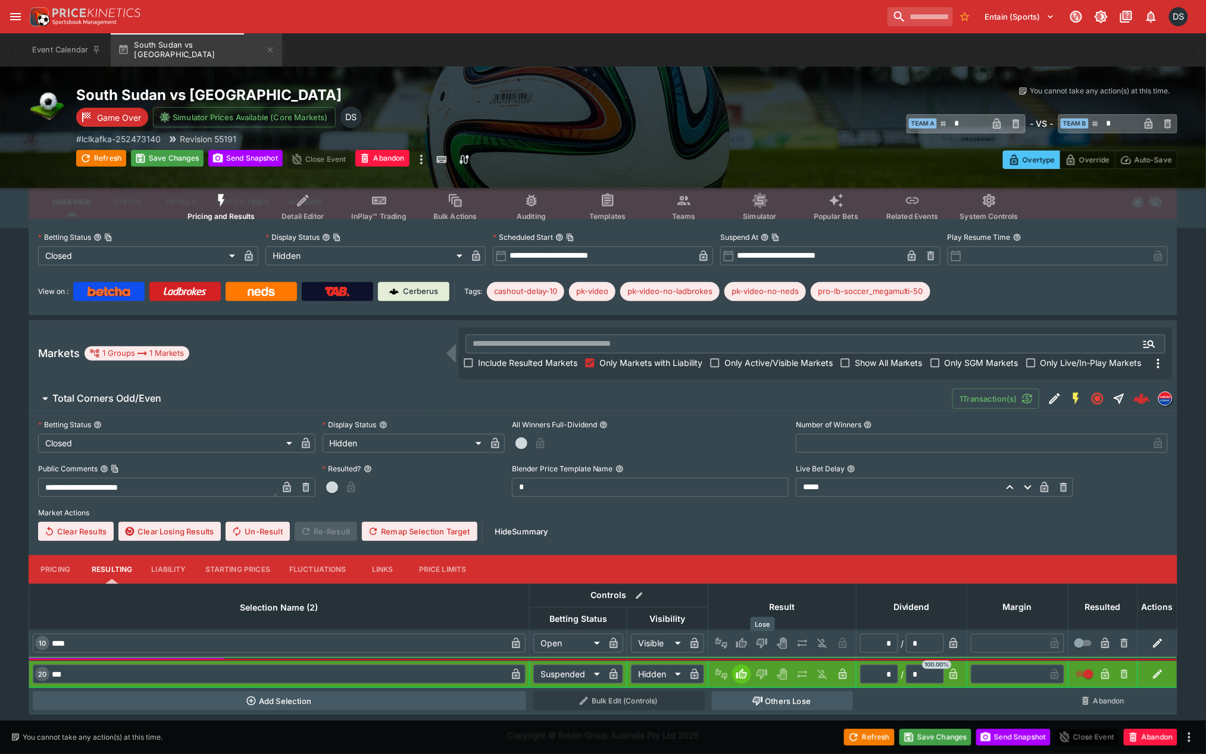
click at [762, 642] on icon "Lose" at bounding box center [761, 643] width 6 height 7
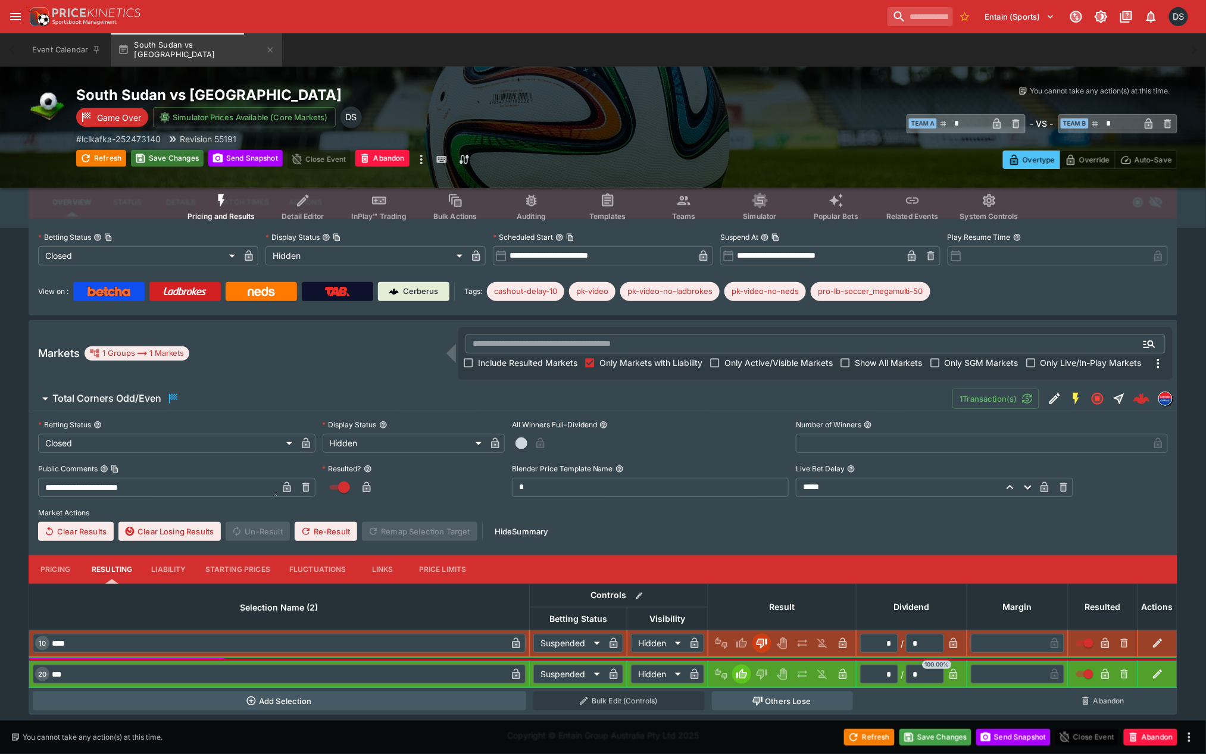
click at [171, 164] on button "Save Changes" at bounding box center [167, 158] width 73 height 17
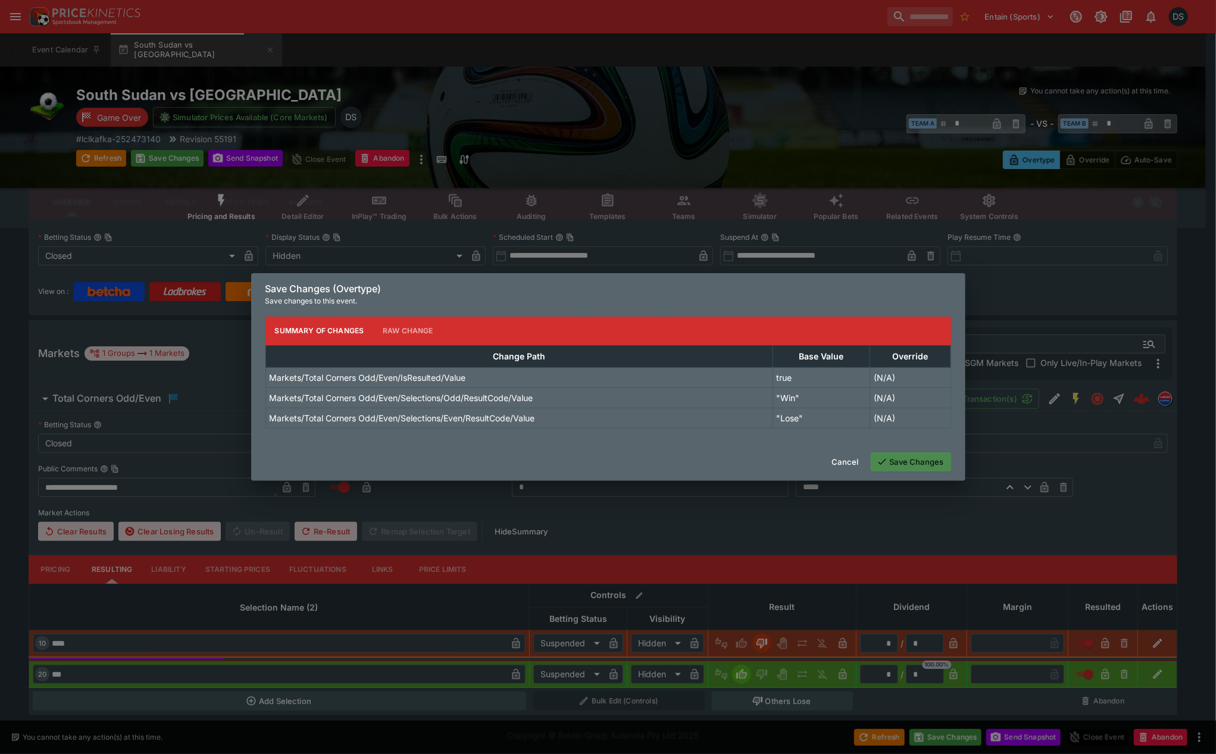
click at [893, 461] on button "Save Changes" at bounding box center [911, 461] width 80 height 19
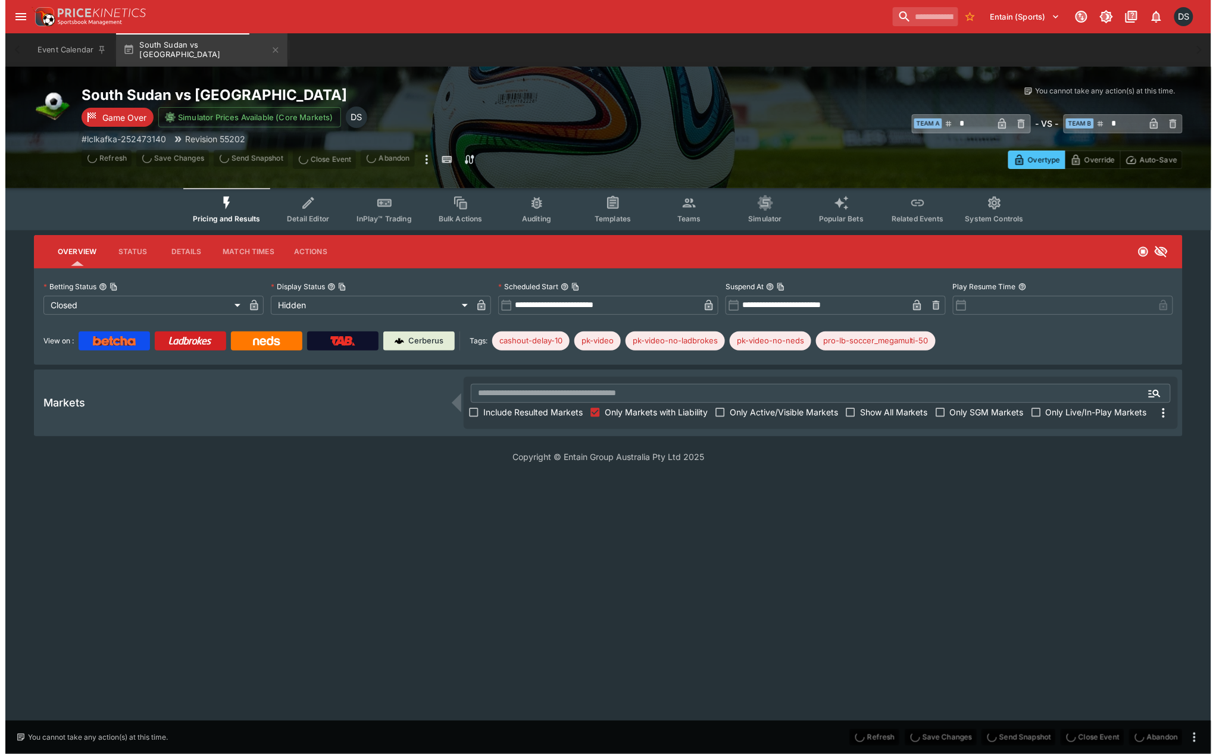
scroll to position [0, 0]
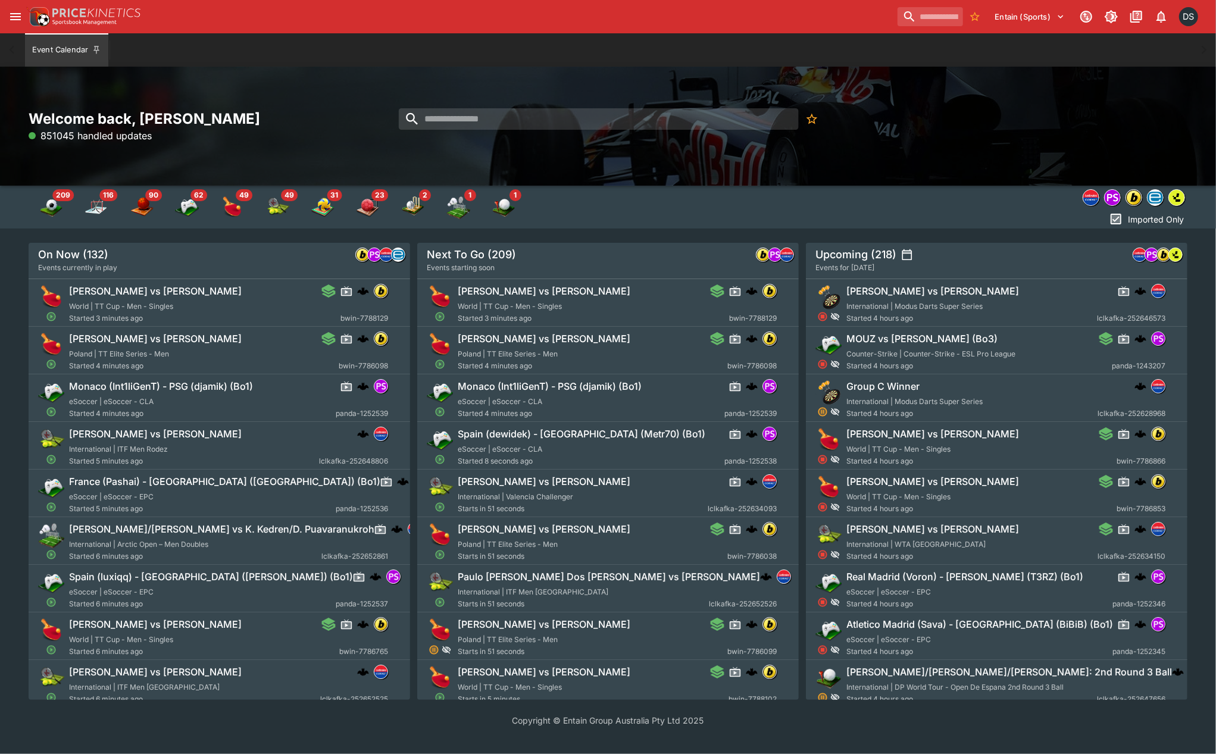
click at [318, 33] on div "Entain (Sports) 1 DS" at bounding box center [608, 16] width 1216 height 33
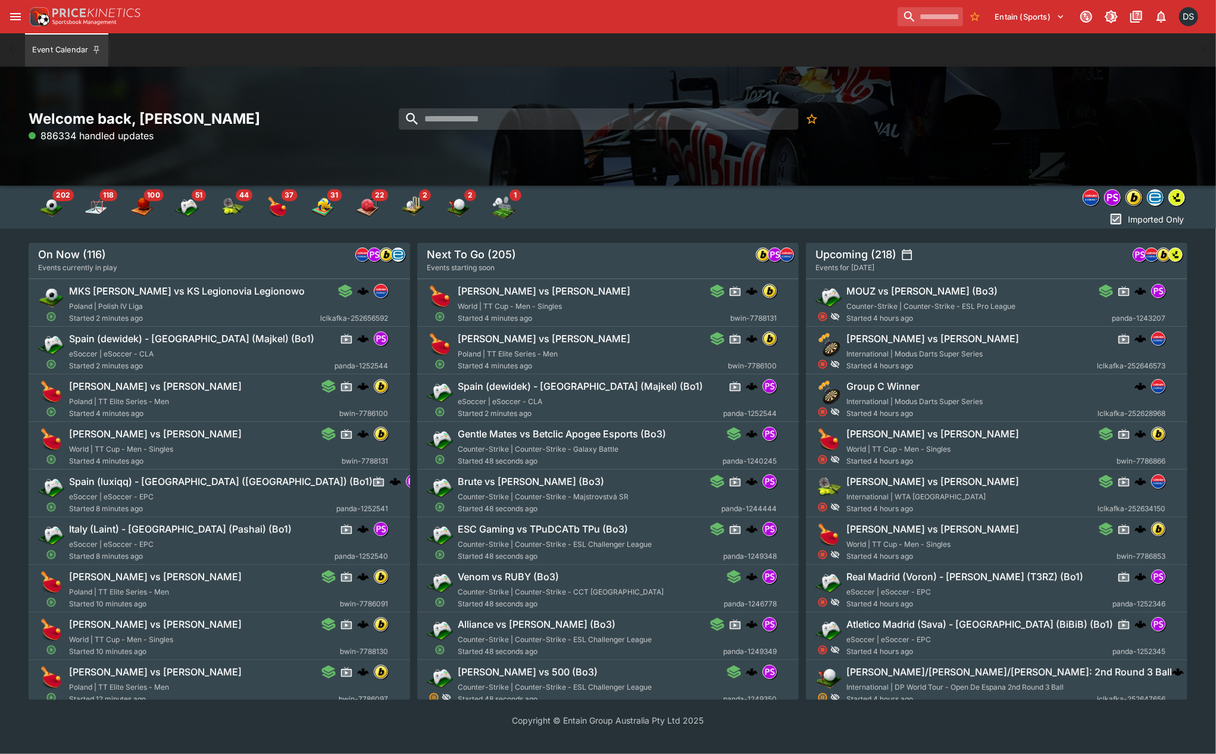
click at [13, 15] on icon "open drawer" at bounding box center [15, 17] width 14 height 14
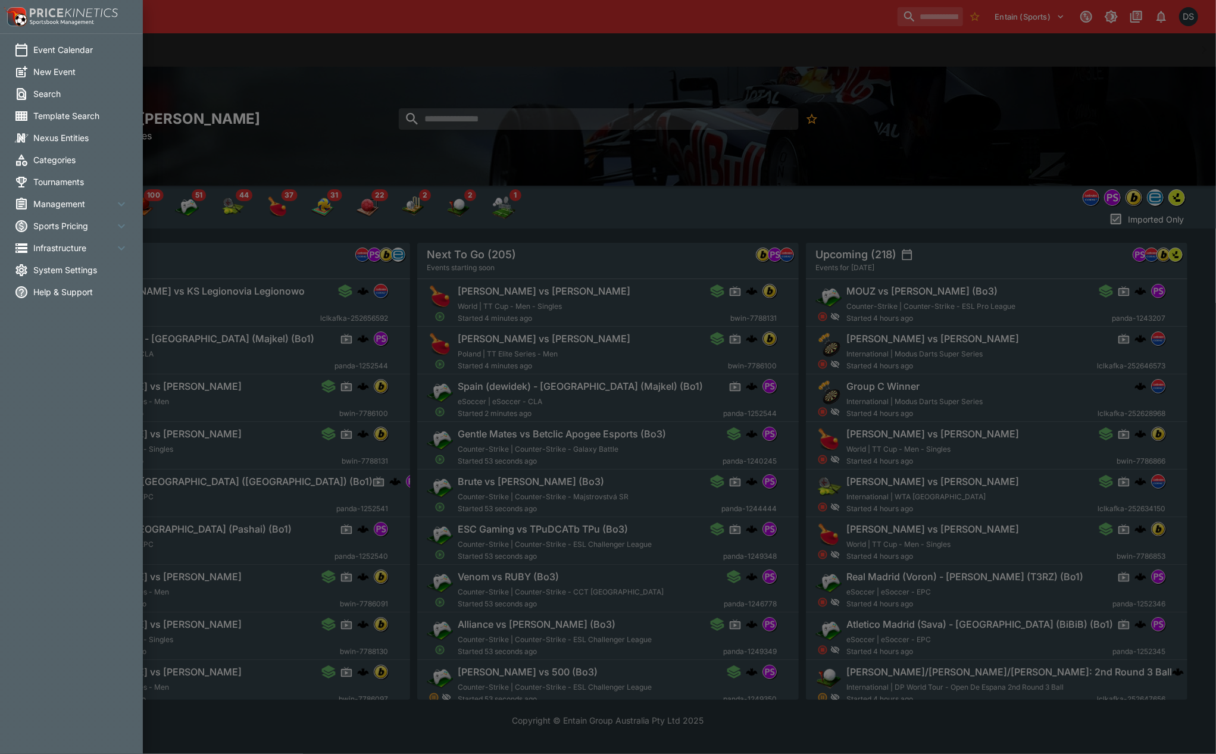
click at [39, 268] on span "System Settings" at bounding box center [80, 270] width 95 height 12
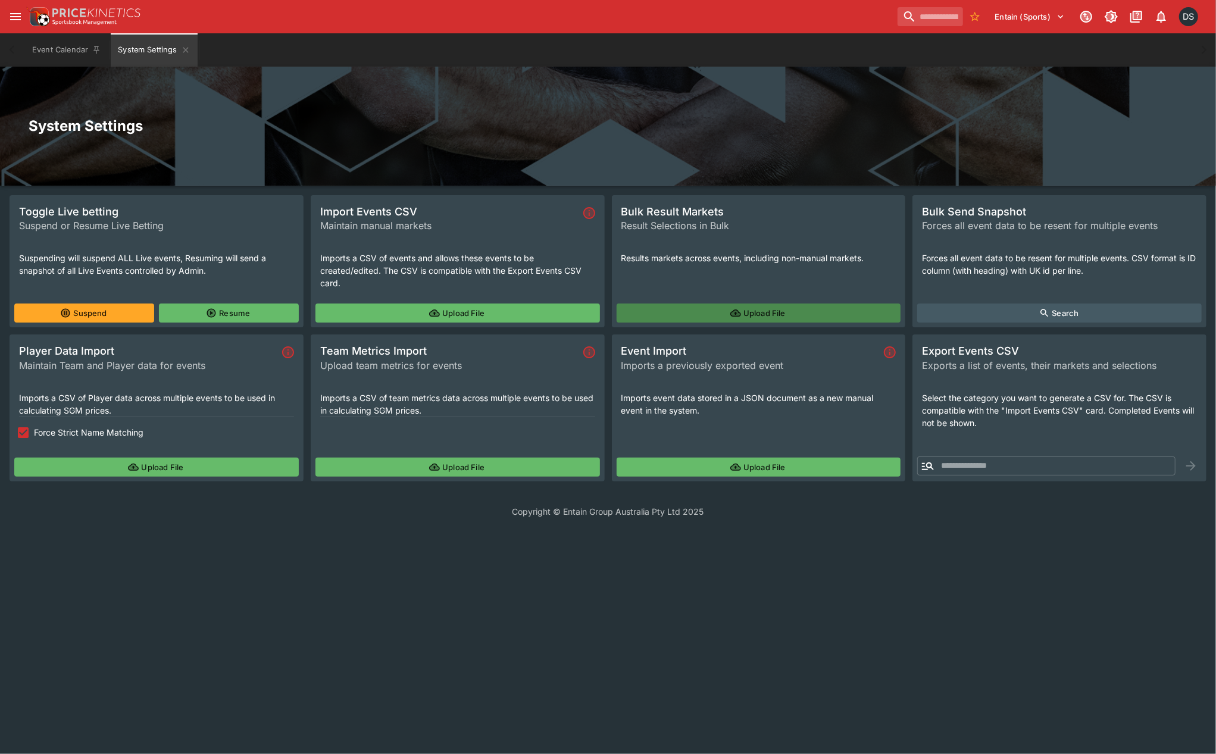
click at [701, 313] on button "Upload File" at bounding box center [759, 313] width 285 height 19
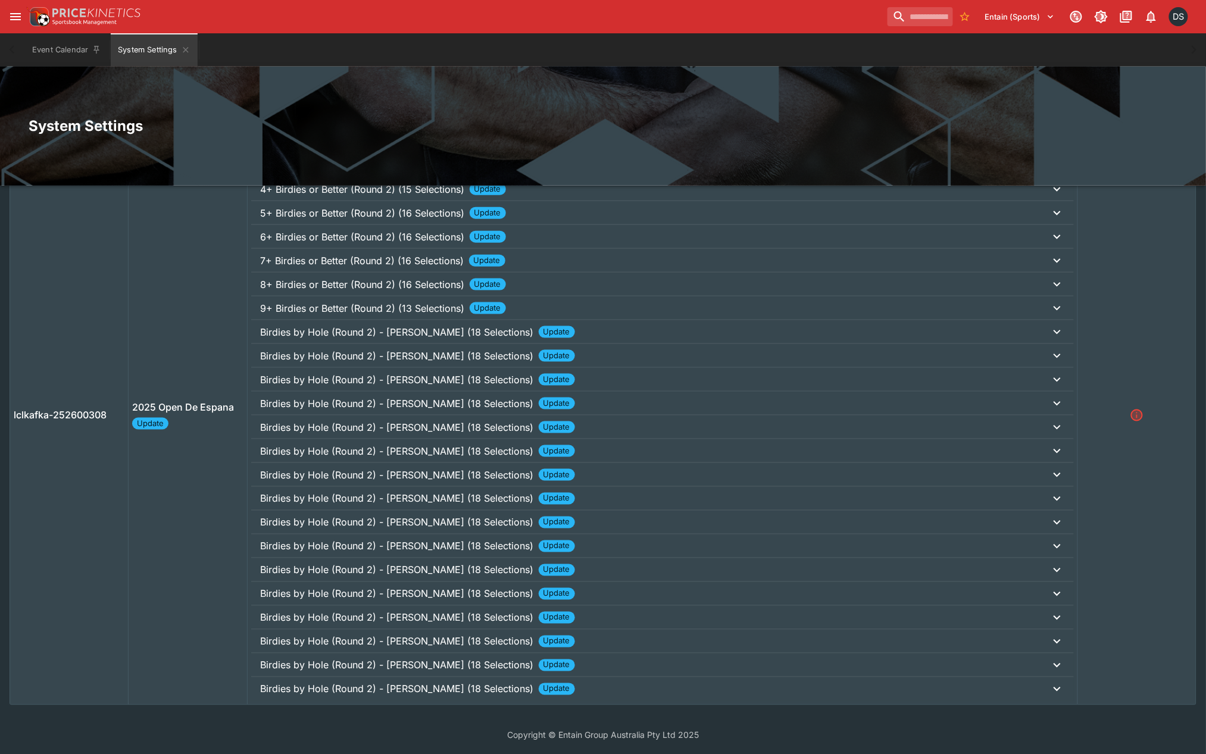
scroll to position [412, 0]
click at [337, 283] on p "8+ Birdies or Better (Round 2) (16 Selections)" at bounding box center [363, 283] width 204 height 14
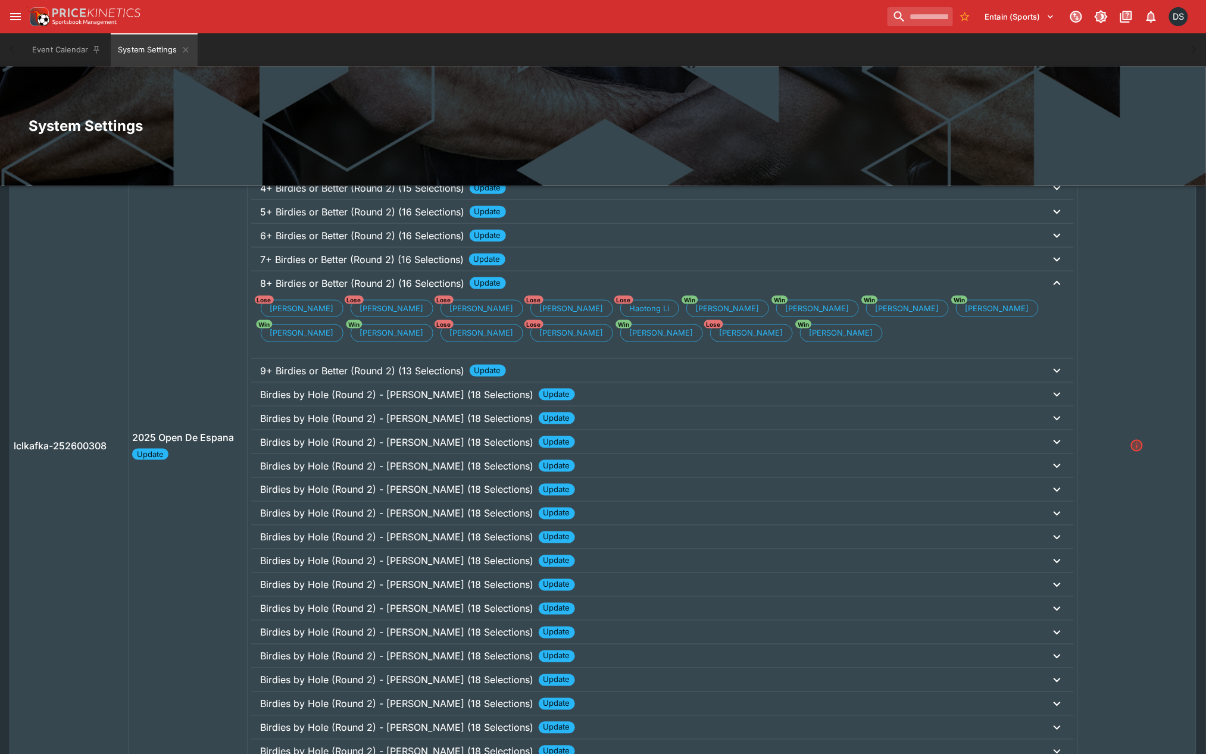
click at [348, 236] on p "6+ Birdies or Better (Round 2) (16 Selections)" at bounding box center [363, 236] width 204 height 14
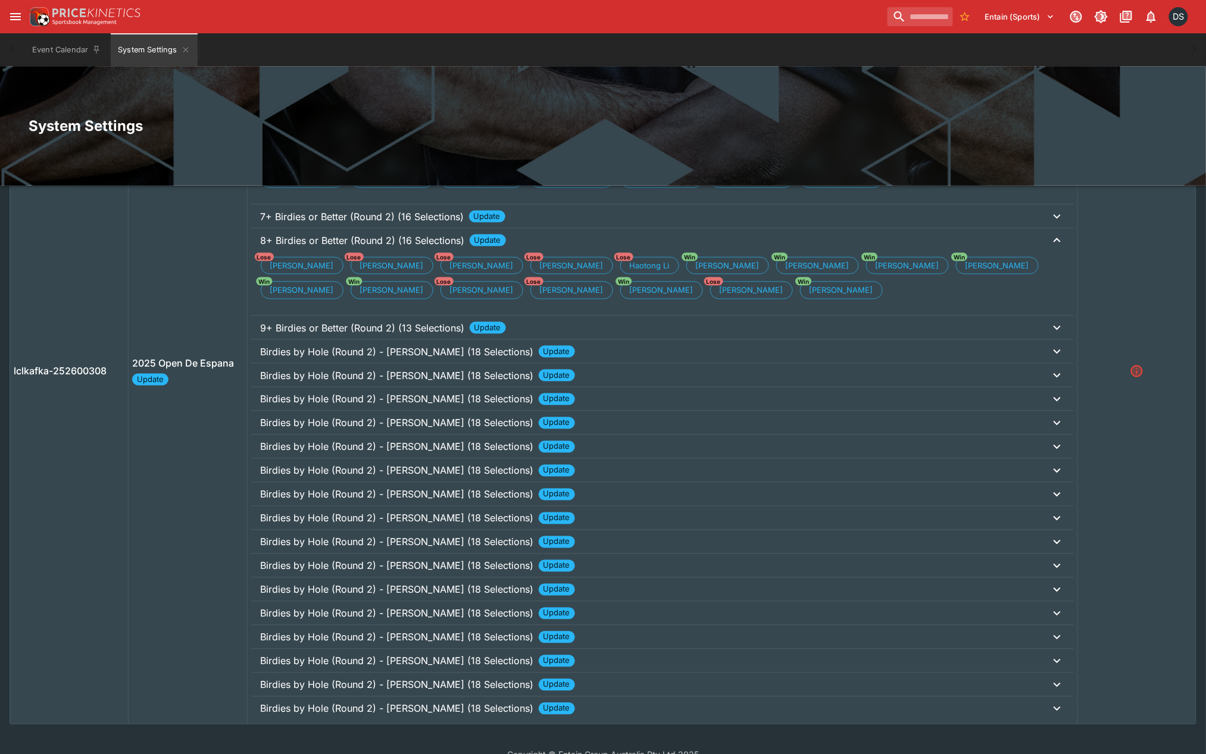
scroll to position [540, 0]
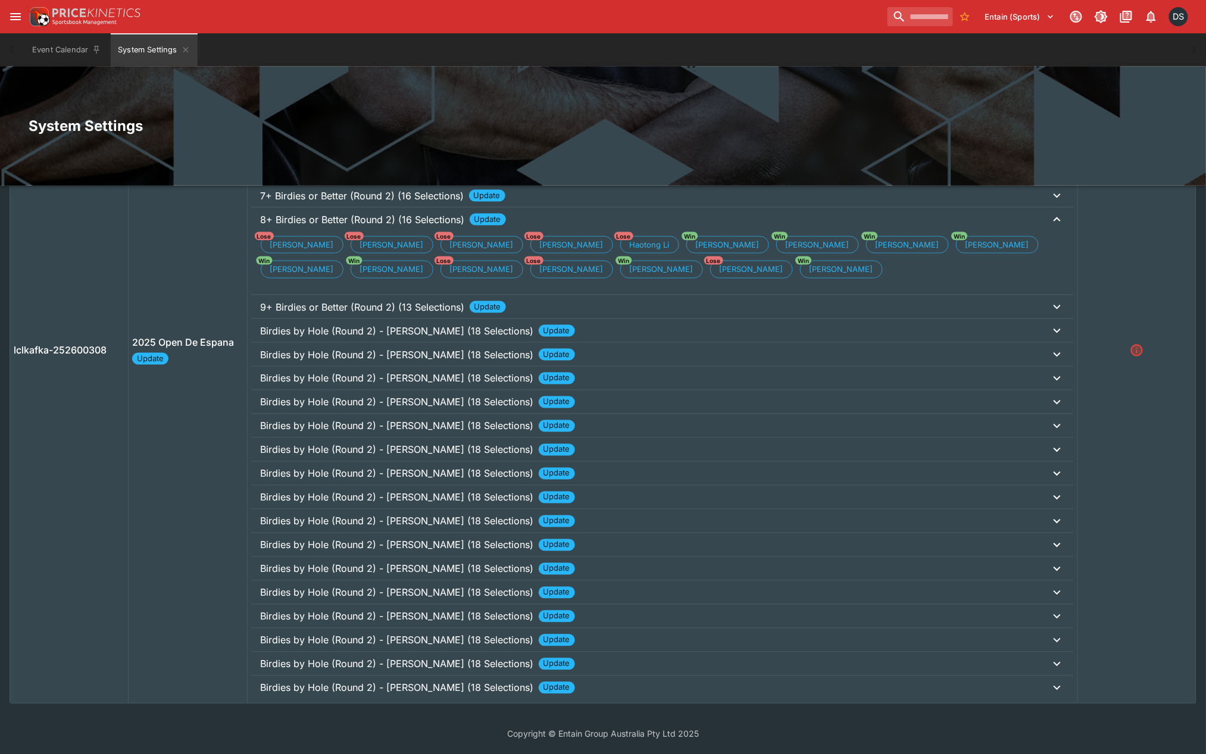
click at [407, 636] on p "Birdies by Hole (Round 2) - [PERSON_NAME] (18 Selections)" at bounding box center [397, 640] width 273 height 14
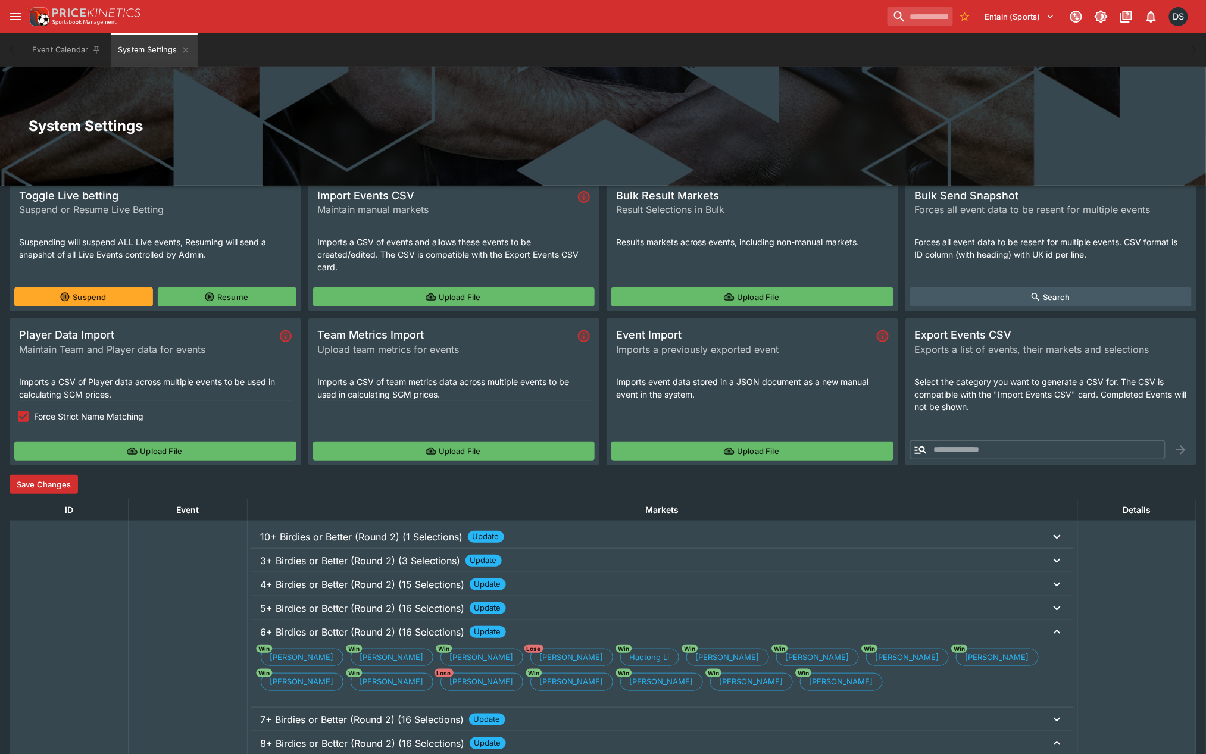
scroll to position [0, 0]
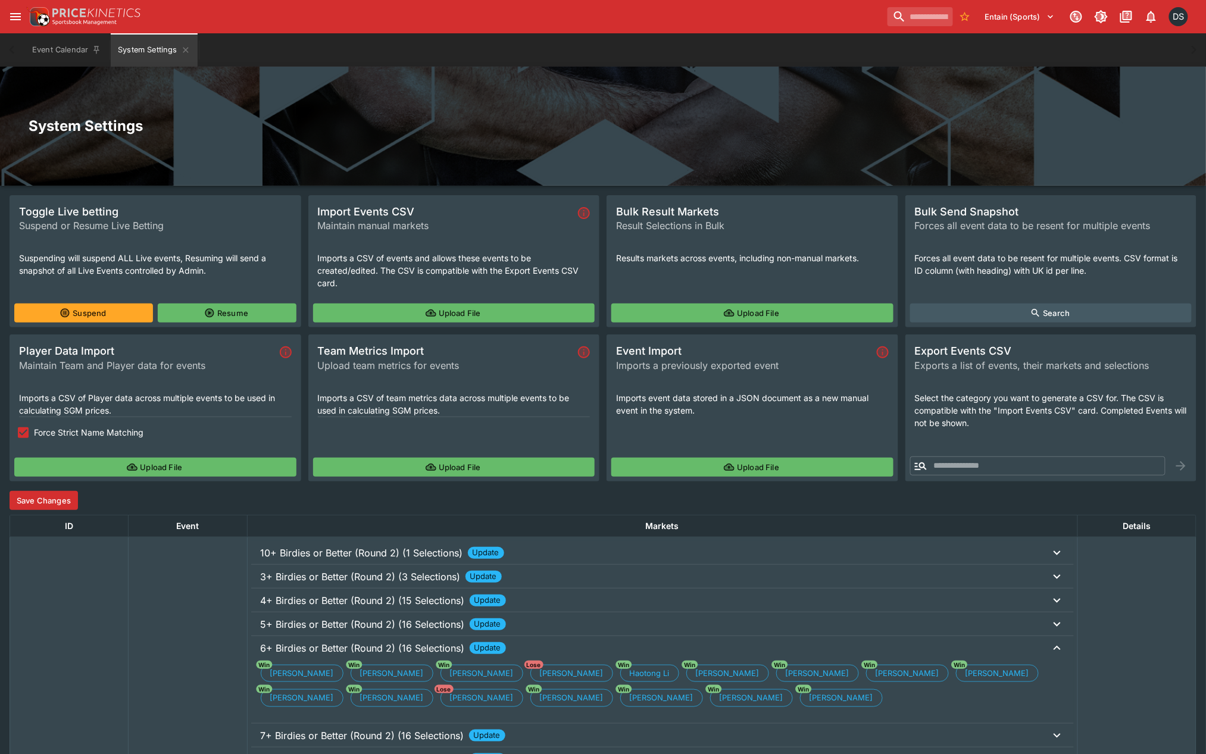
click at [755, 307] on button "Upload File" at bounding box center [752, 313] width 282 height 19
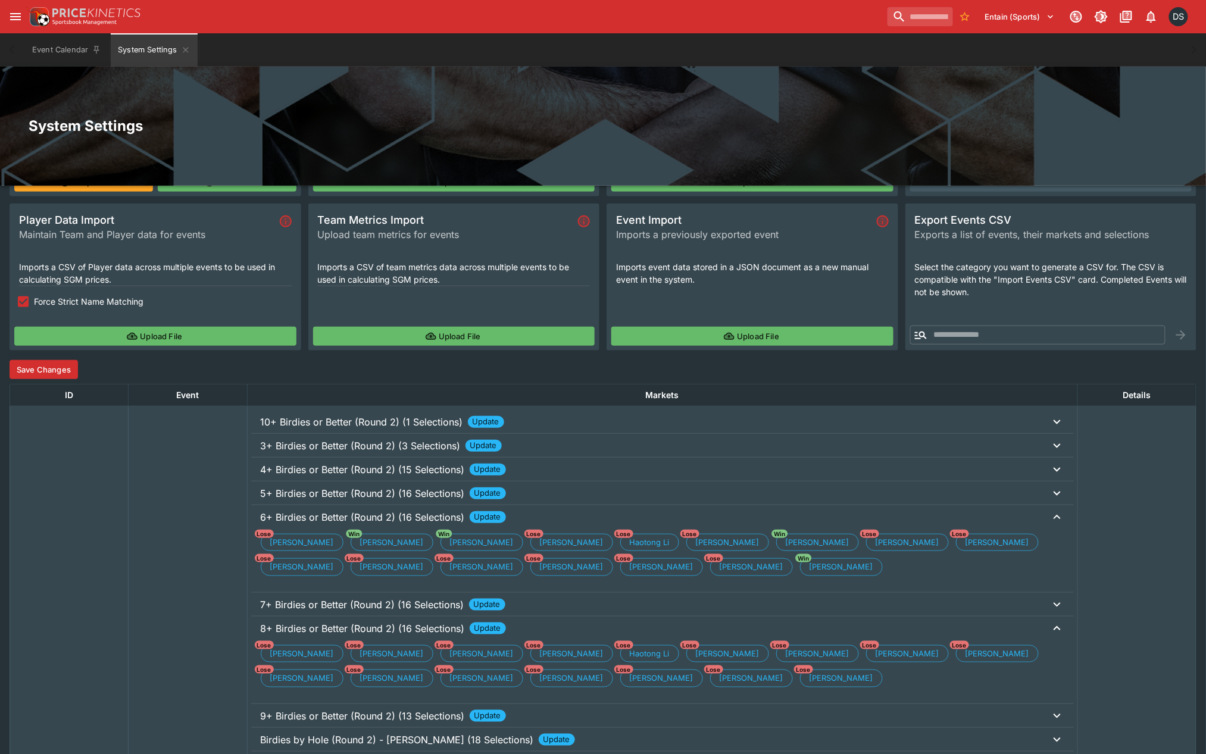
scroll to position [132, 0]
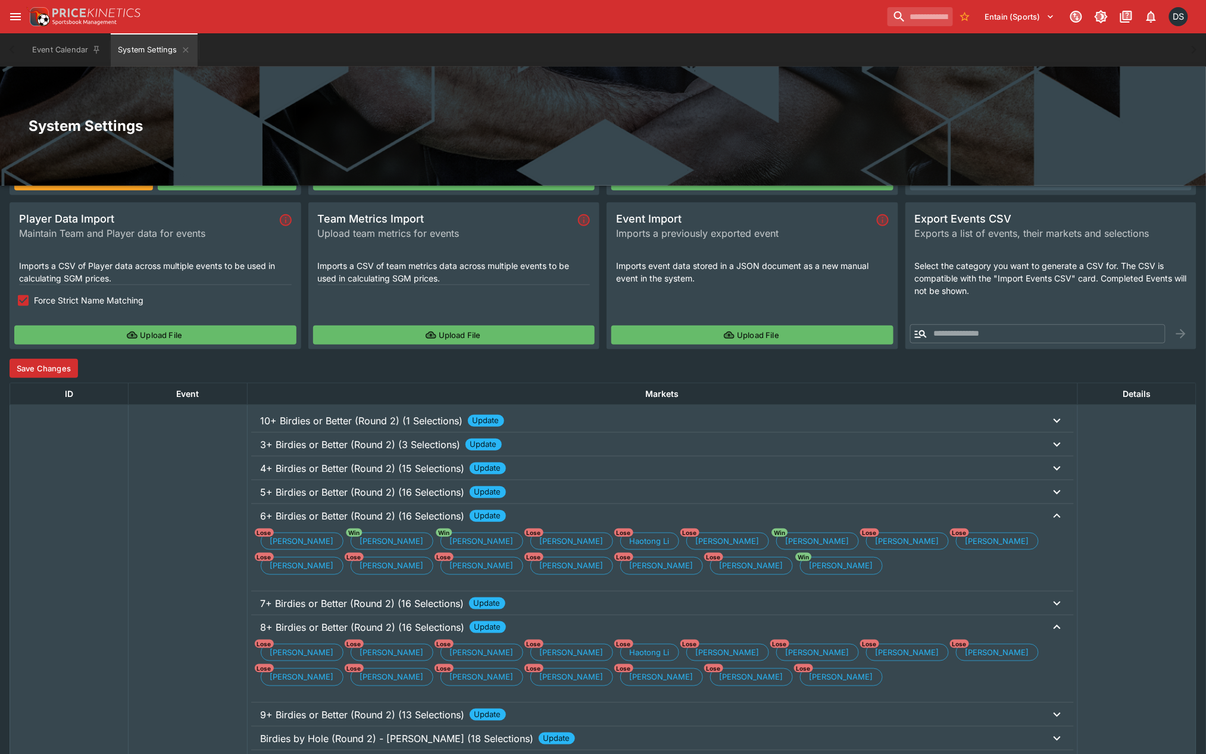
click at [306, 495] on p "5+ Birdies or Better (Round 2) (16 Selections)" at bounding box center [363, 492] width 204 height 14
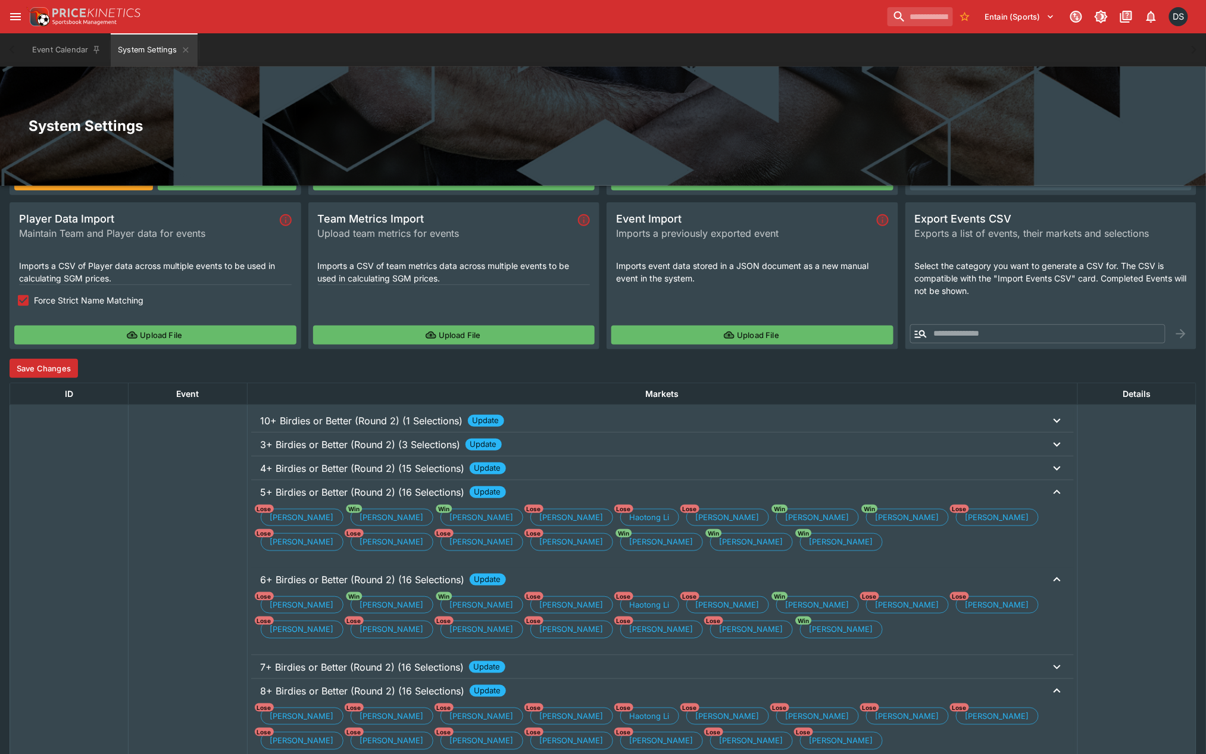
click at [306, 495] on p "5+ Birdies or Better (Round 2) (16 Selections)" at bounding box center [363, 492] width 204 height 14
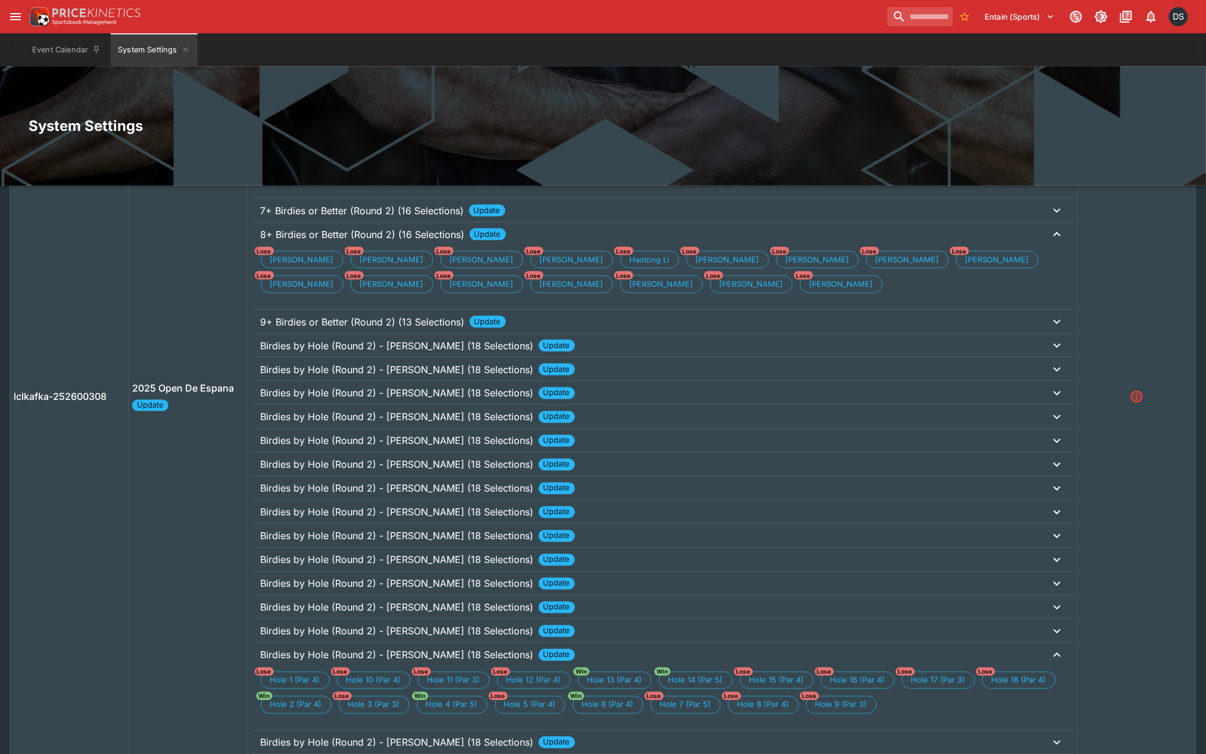
scroll to position [529, 0]
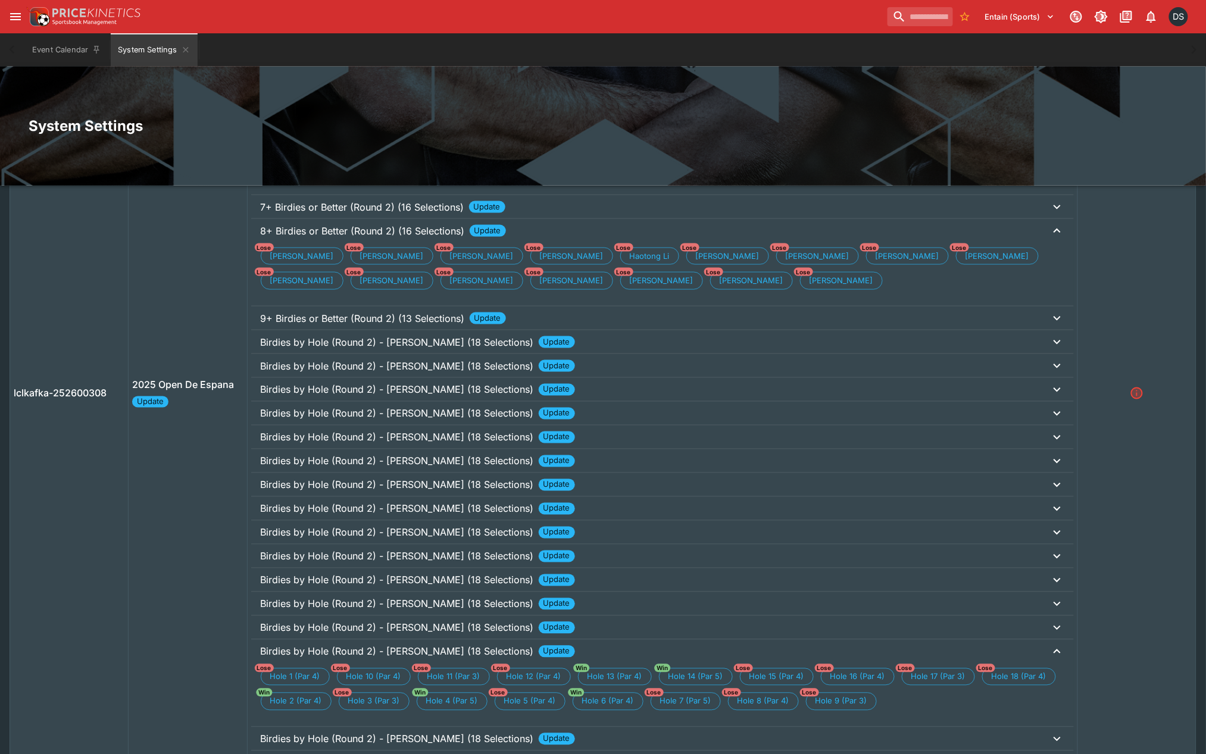
click at [472, 551] on p "Birdies by Hole (Round 2) - [PERSON_NAME] (18 Selections)" at bounding box center [397, 556] width 273 height 14
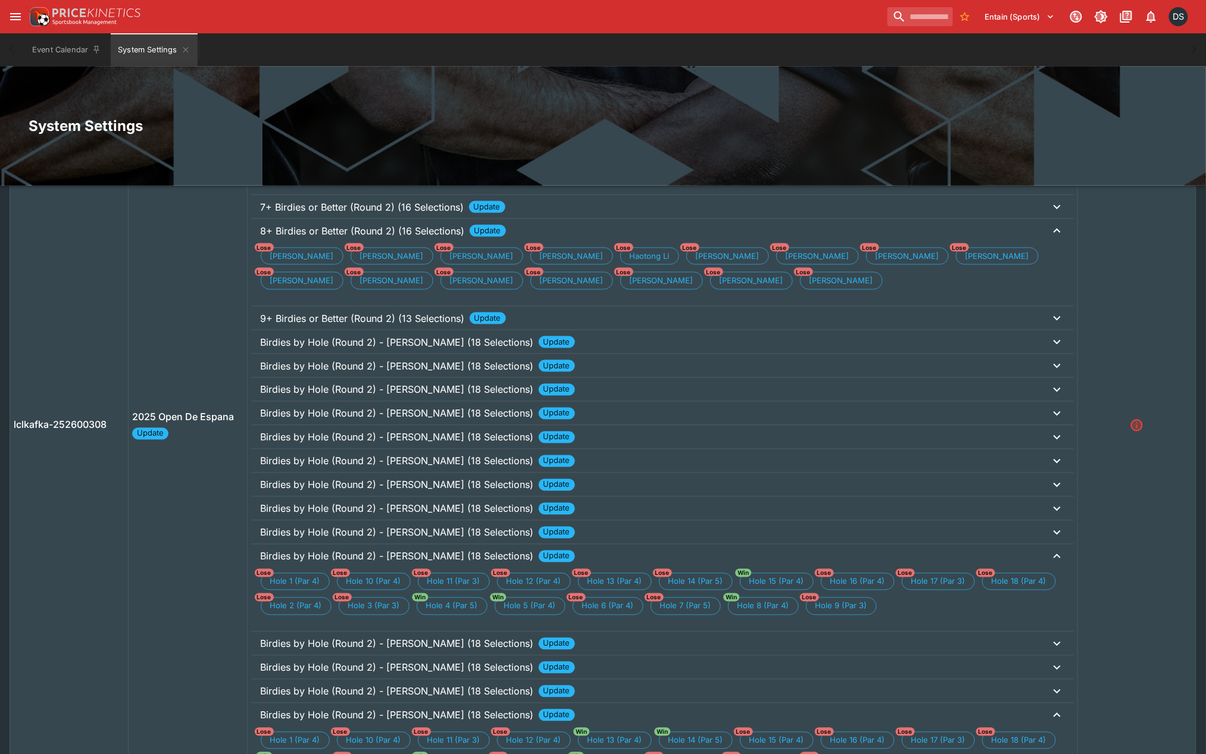
click at [454, 462] on p "Birdies by Hole (Round 2) - [PERSON_NAME] (18 Selections)" at bounding box center [397, 461] width 273 height 14
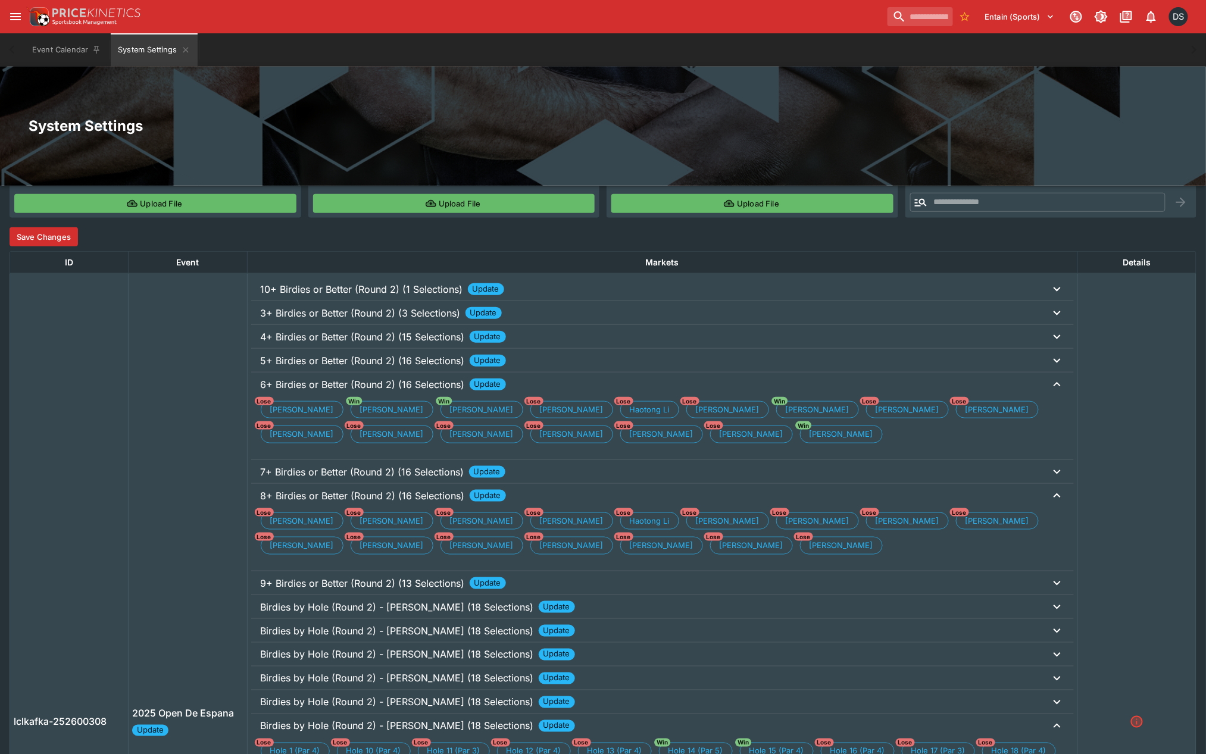
scroll to position [264, 0]
click at [18, 232] on button "Save Changes" at bounding box center [44, 236] width 68 height 19
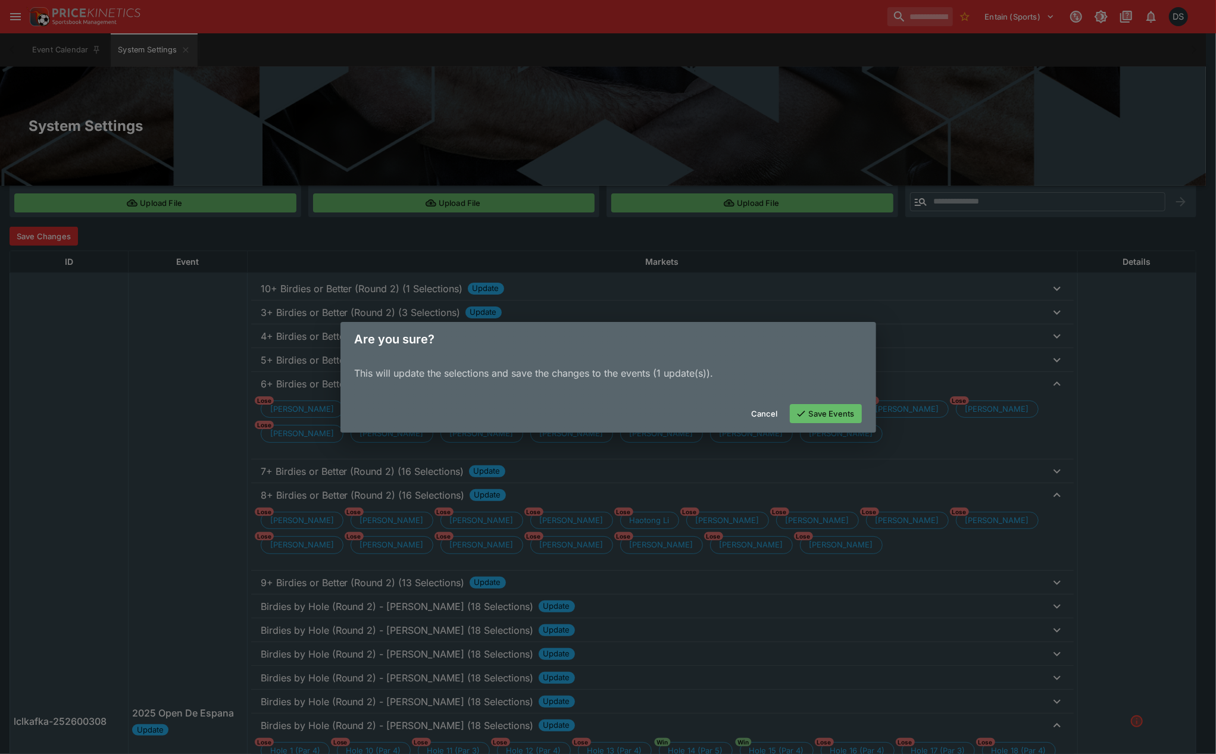
click at [814, 411] on button "Save Events" at bounding box center [826, 413] width 72 height 19
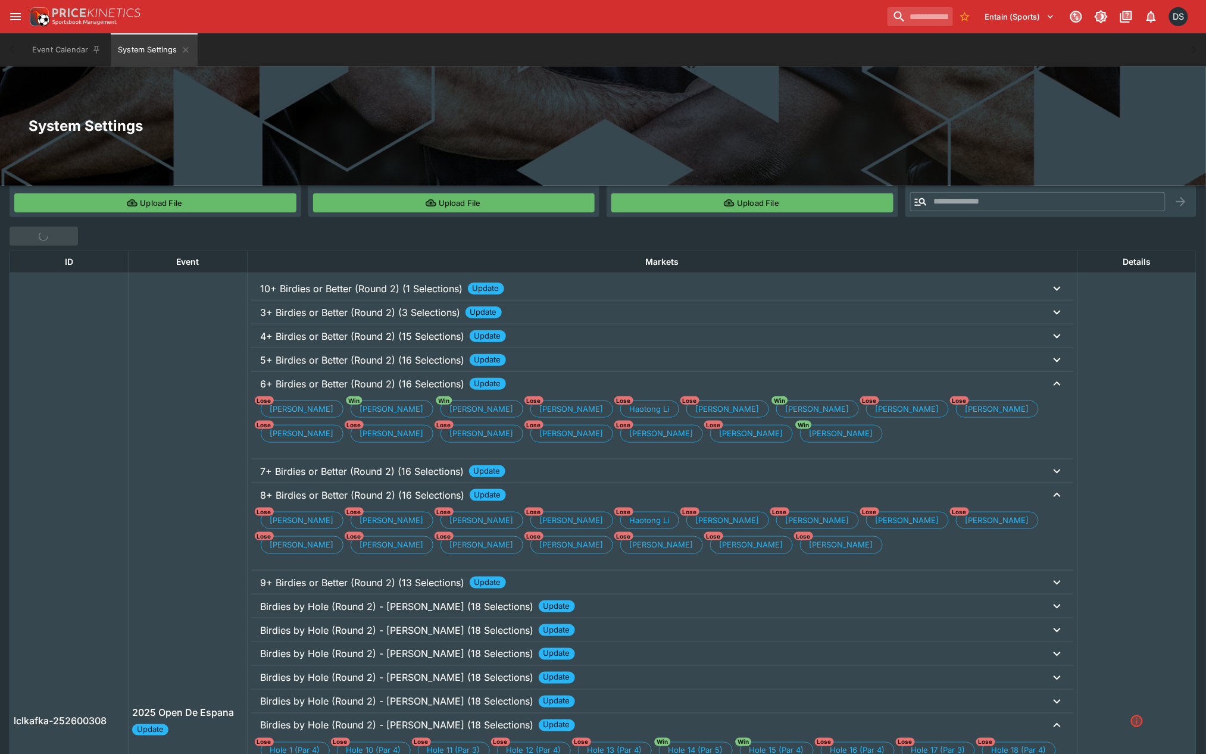
scroll to position [0, 0]
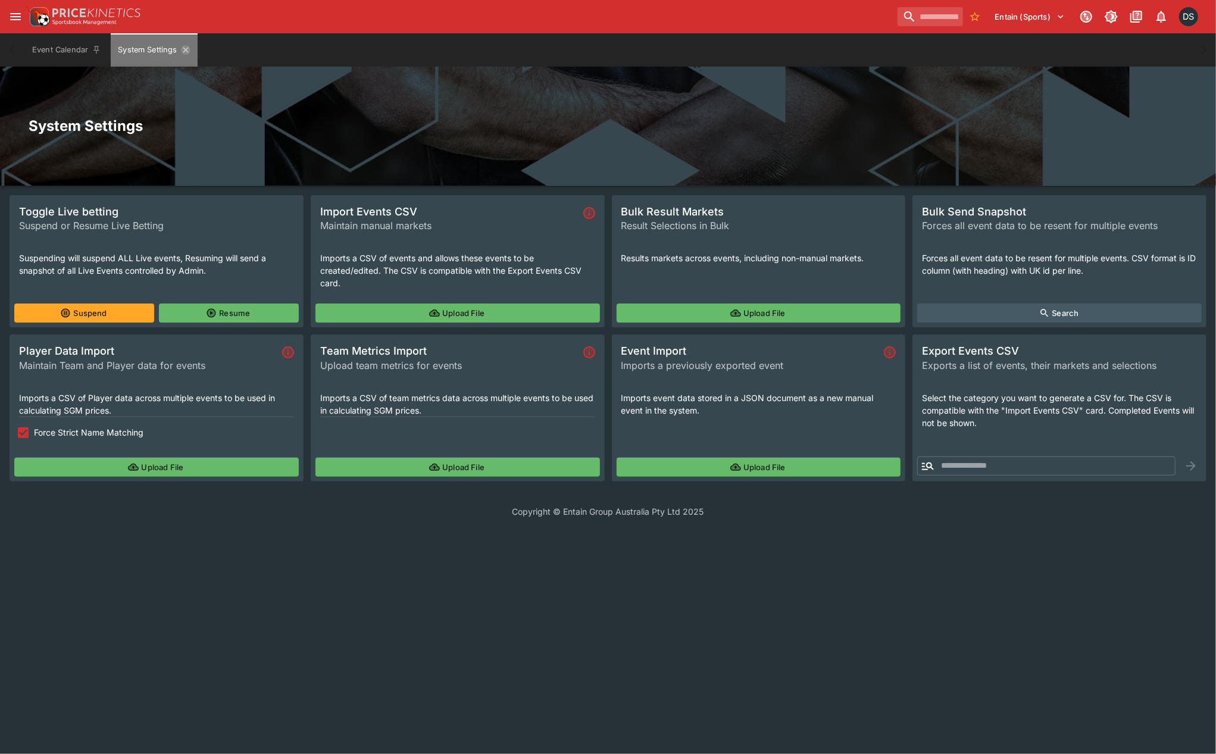
click at [183, 48] on icon "System Settings" at bounding box center [185, 49] width 5 height 5
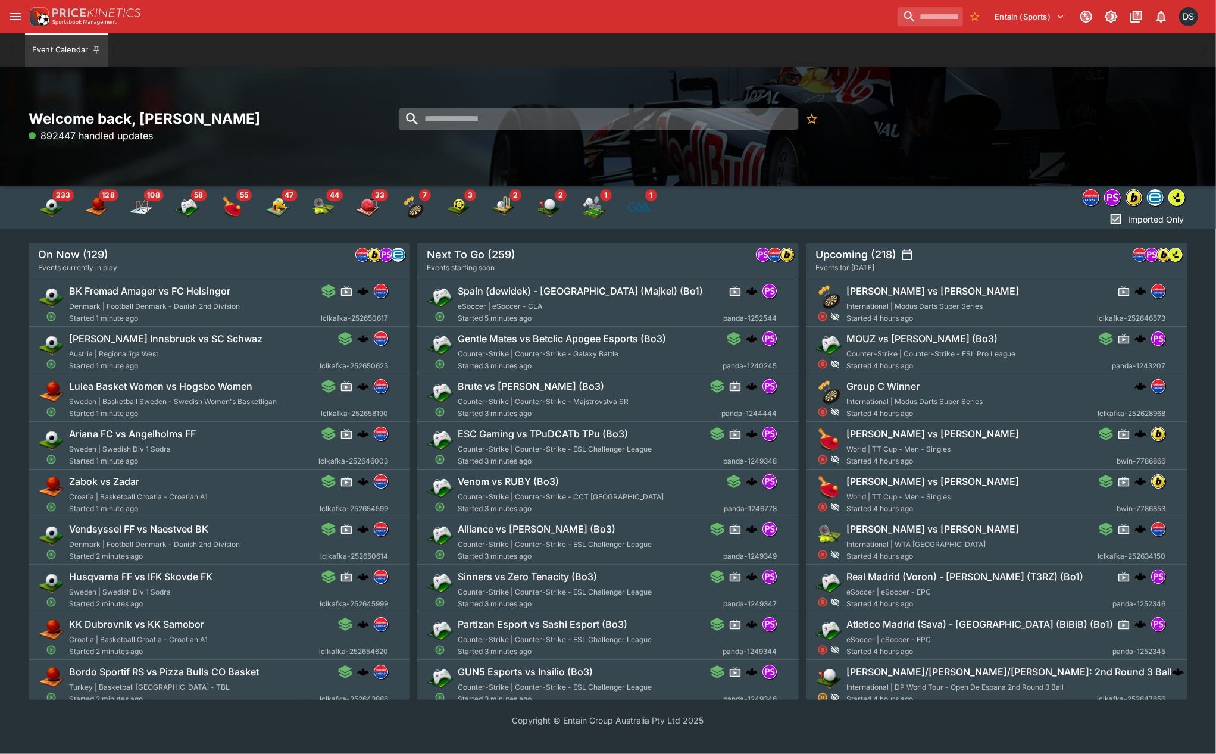
click at [485, 120] on input "search" at bounding box center [599, 118] width 400 height 21
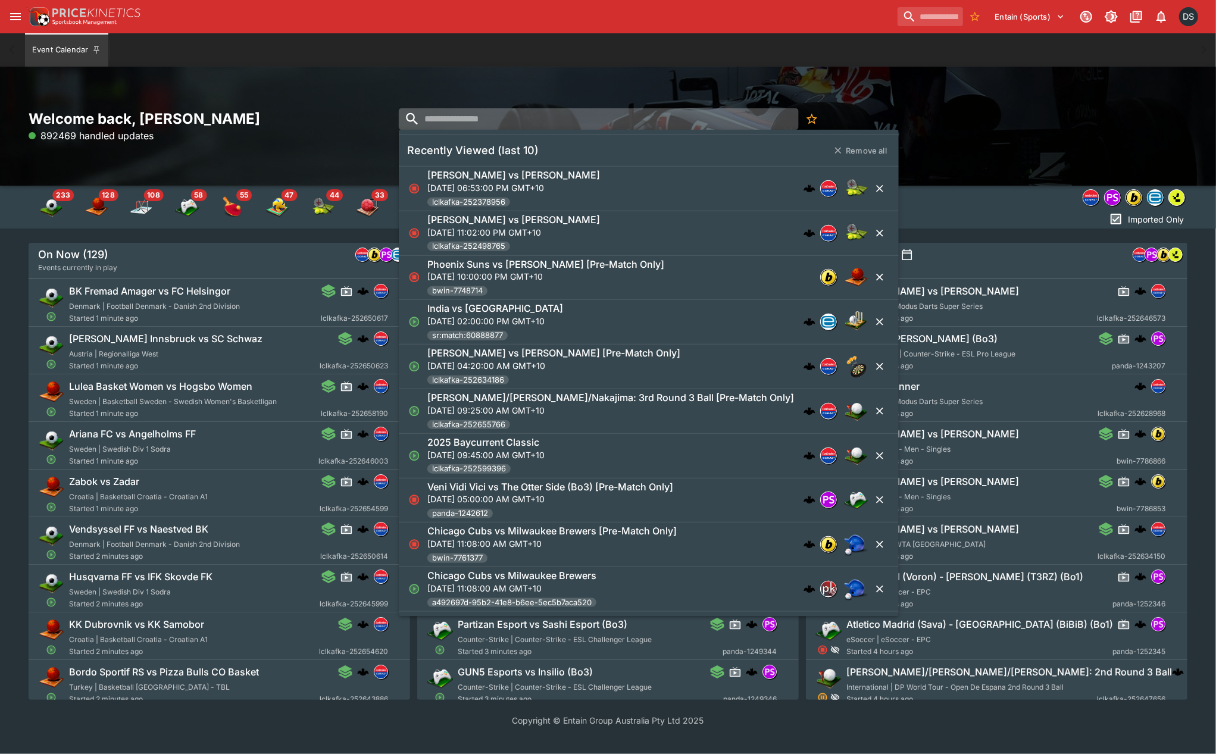
paste input "**********"
click at [542, 123] on input "**********" at bounding box center [589, 118] width 381 height 21
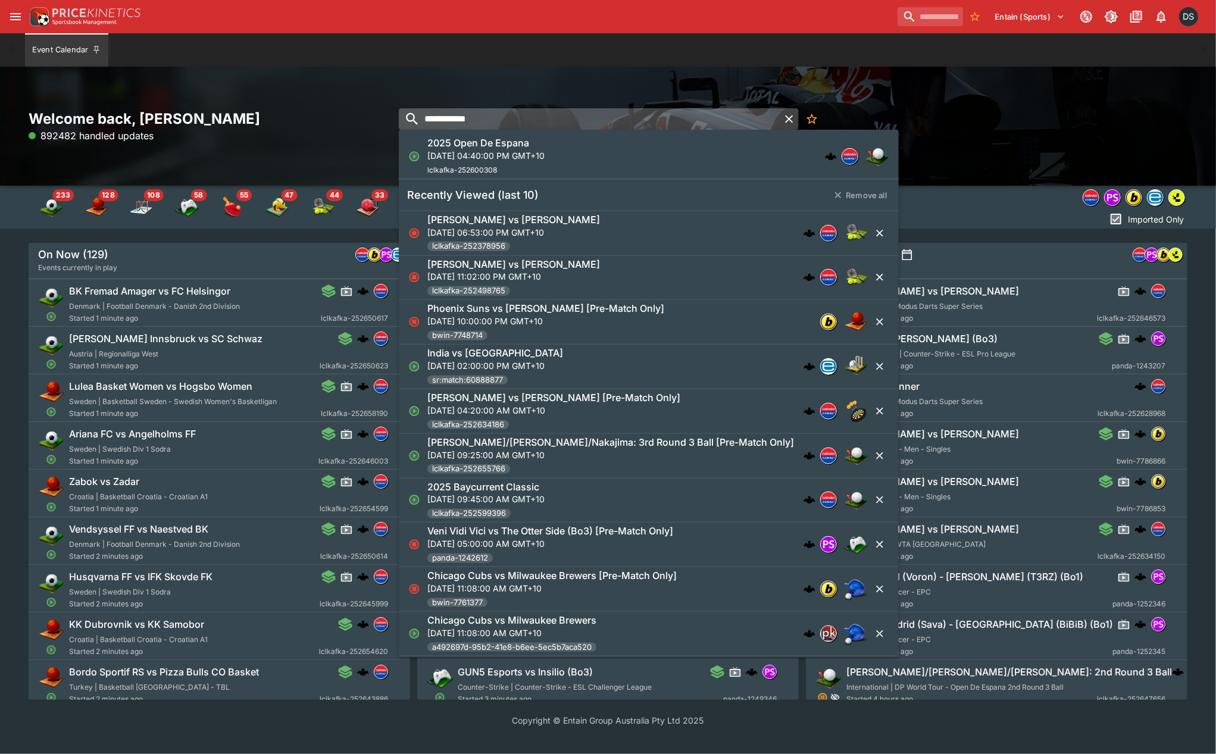
click at [542, 123] on input "**********" at bounding box center [589, 118] width 381 height 21
click at [515, 160] on p "[DATE] 04:40:00 PM GMT+10" at bounding box center [485, 155] width 117 height 12
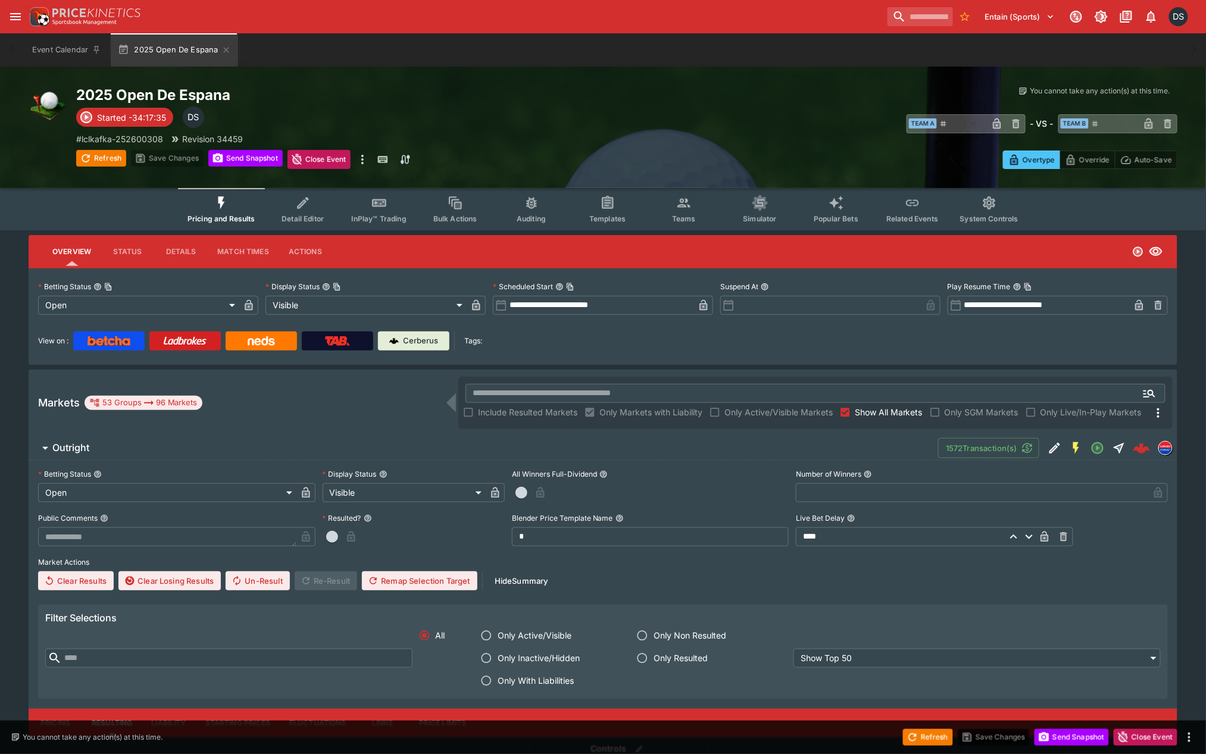
click at [78, 443] on h6 "Outright" at bounding box center [70, 448] width 37 height 12
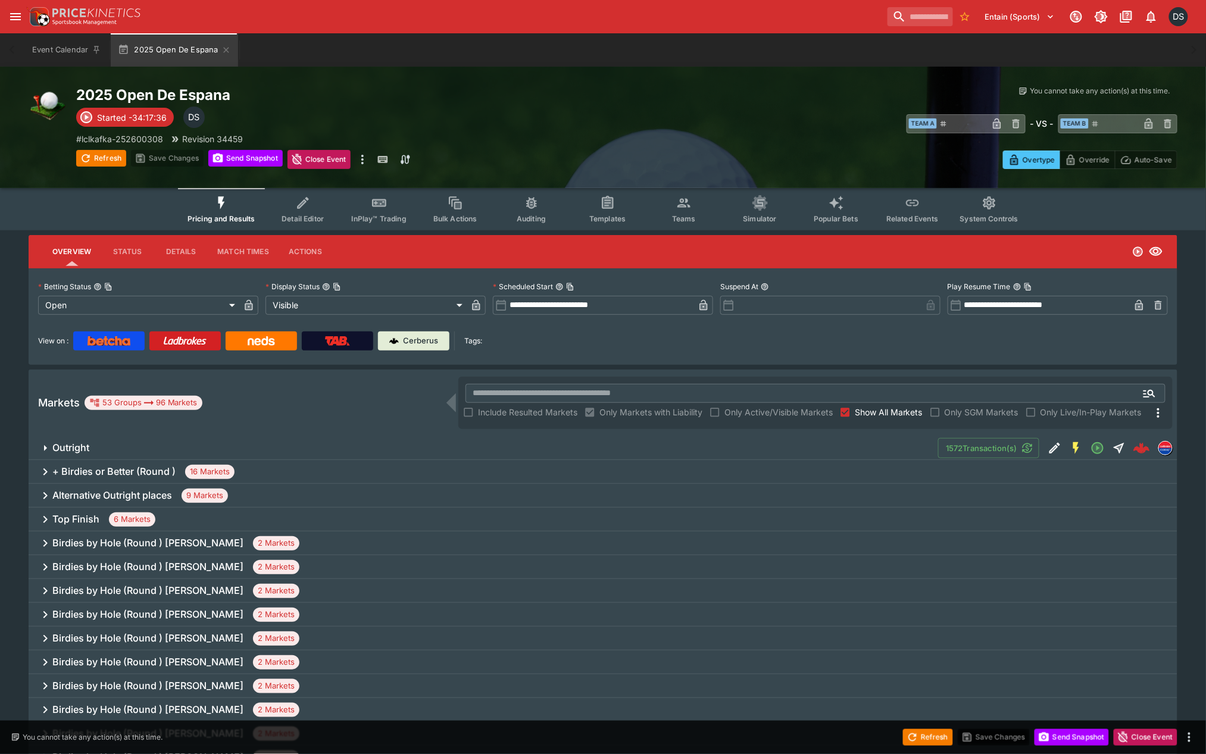
click at [861, 408] on span "Show All Markets" at bounding box center [889, 412] width 68 height 12
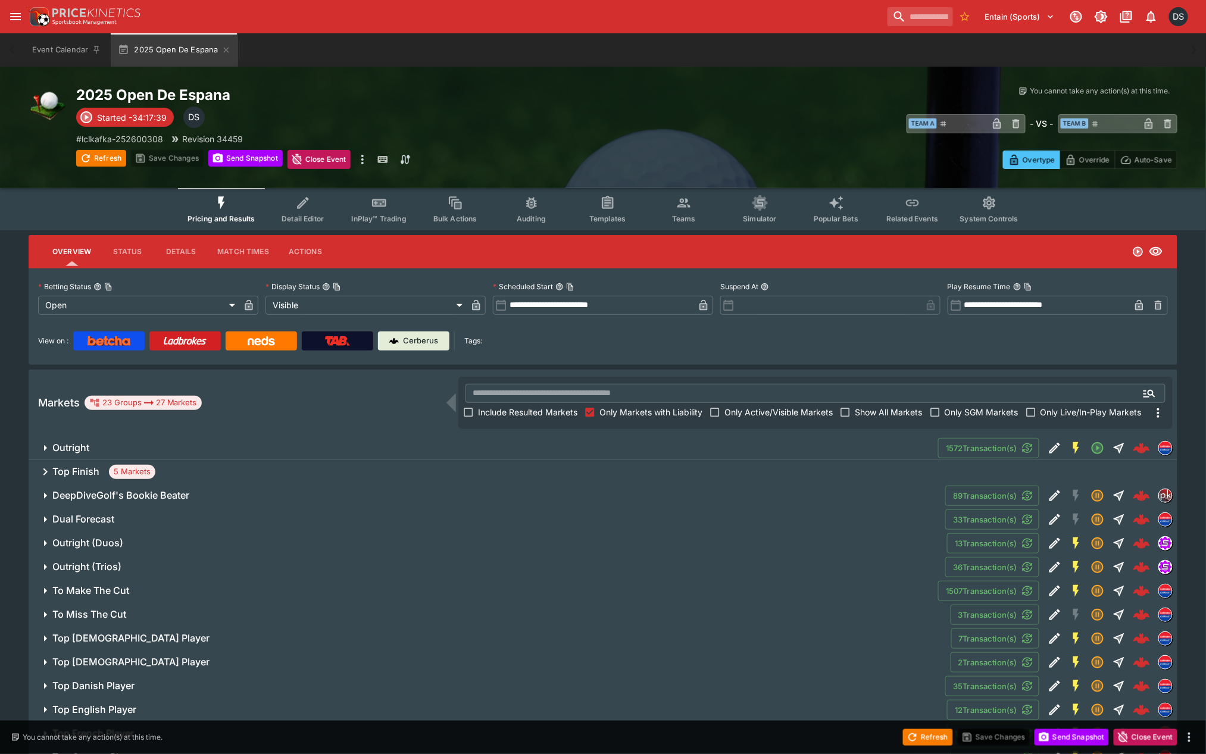
click at [493, 410] on span "Include Resulted Markets" at bounding box center [527, 412] width 99 height 12
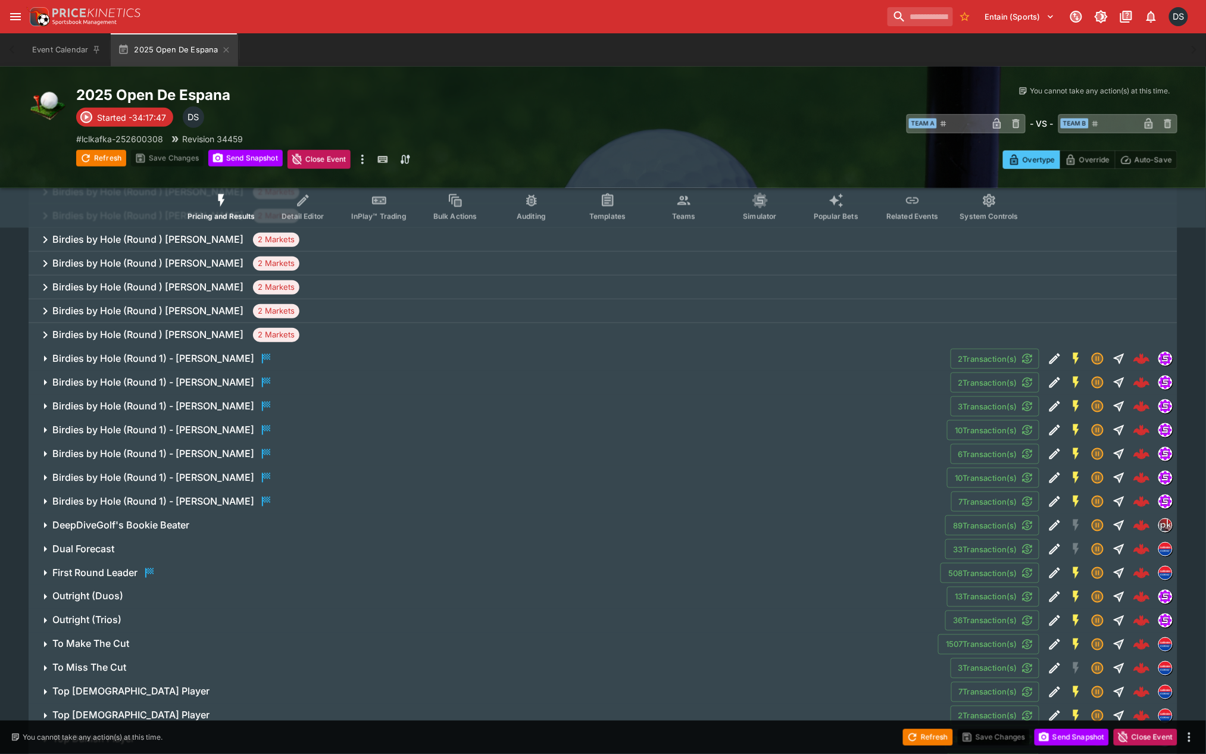
scroll to position [330, 0]
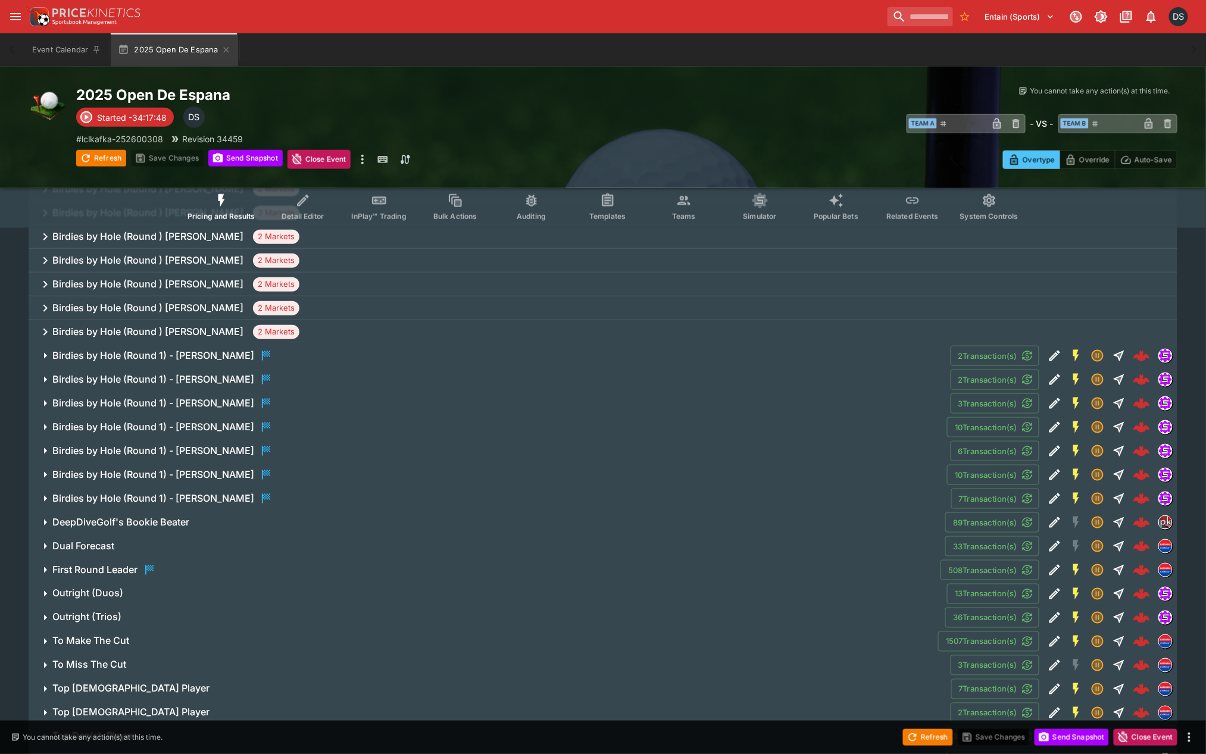
click at [180, 474] on h6 "Birdies by Hole (Round 1) - Shane Lowry" at bounding box center [153, 474] width 202 height 12
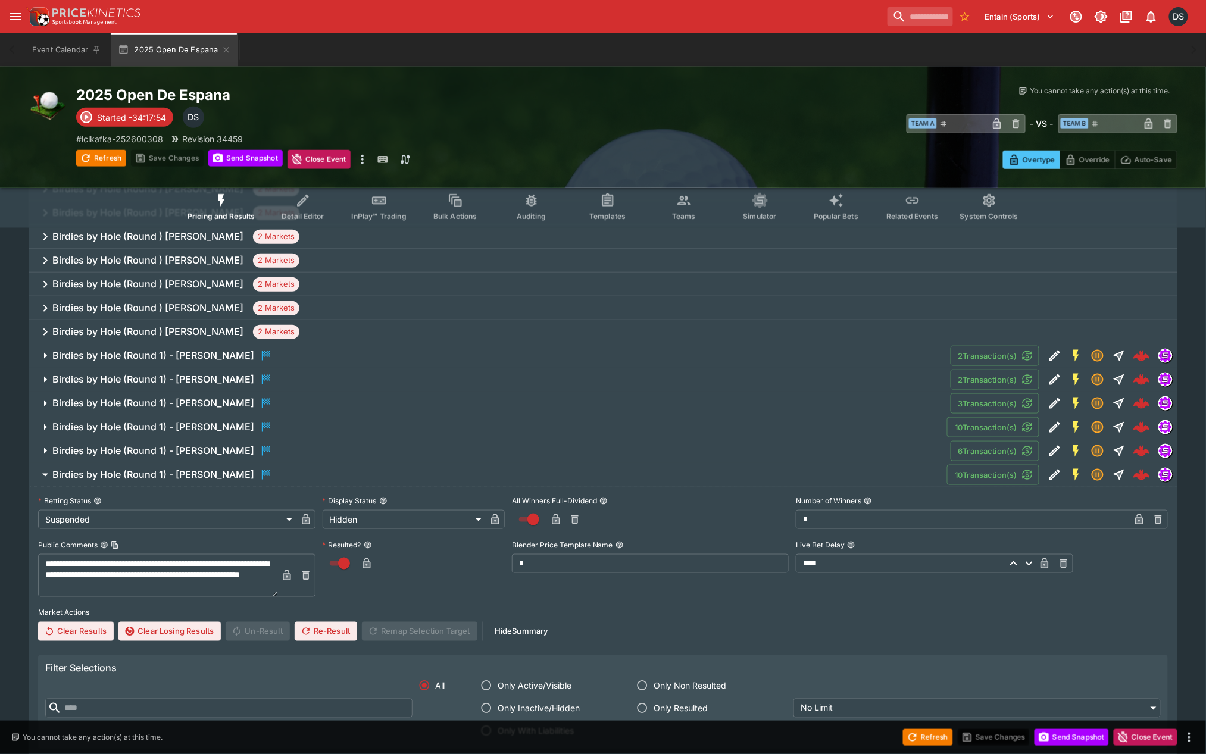
click at [171, 475] on h6 "Birdies by Hole (Round 1) - Shane Lowry" at bounding box center [153, 474] width 202 height 12
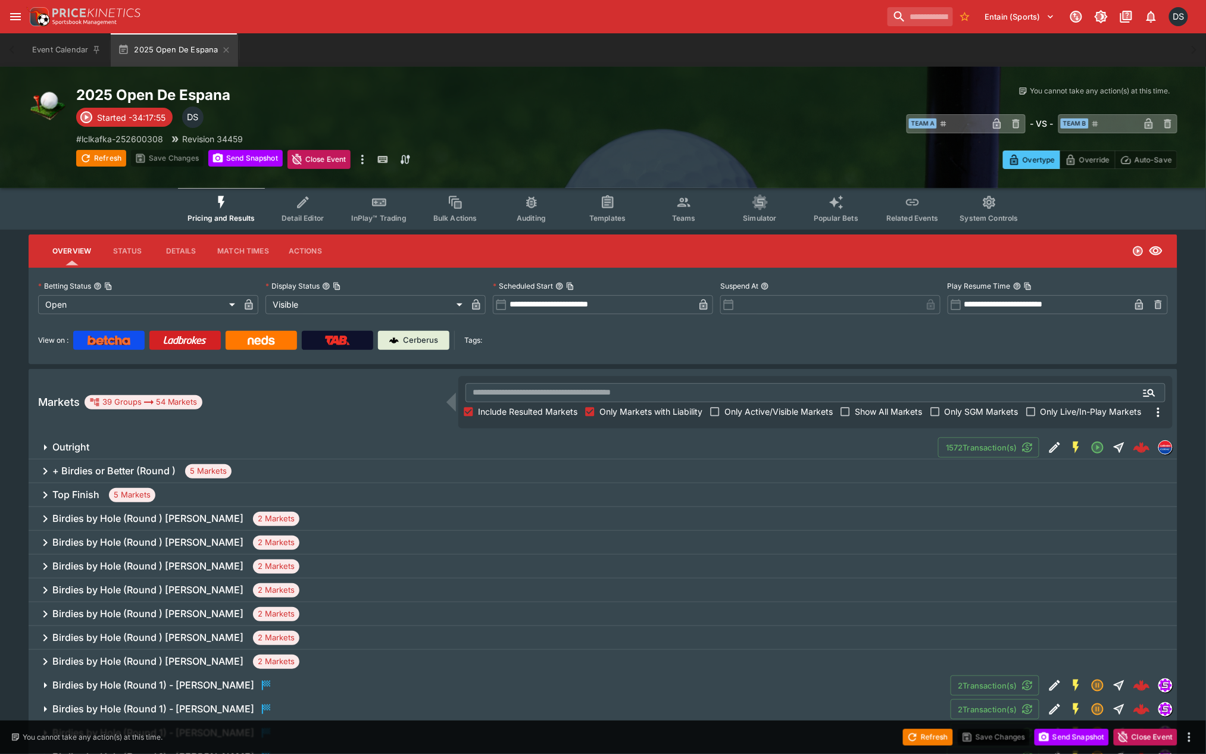
scroll to position [0, 0]
click at [552, 413] on span "Include Resulted Markets" at bounding box center [527, 412] width 99 height 12
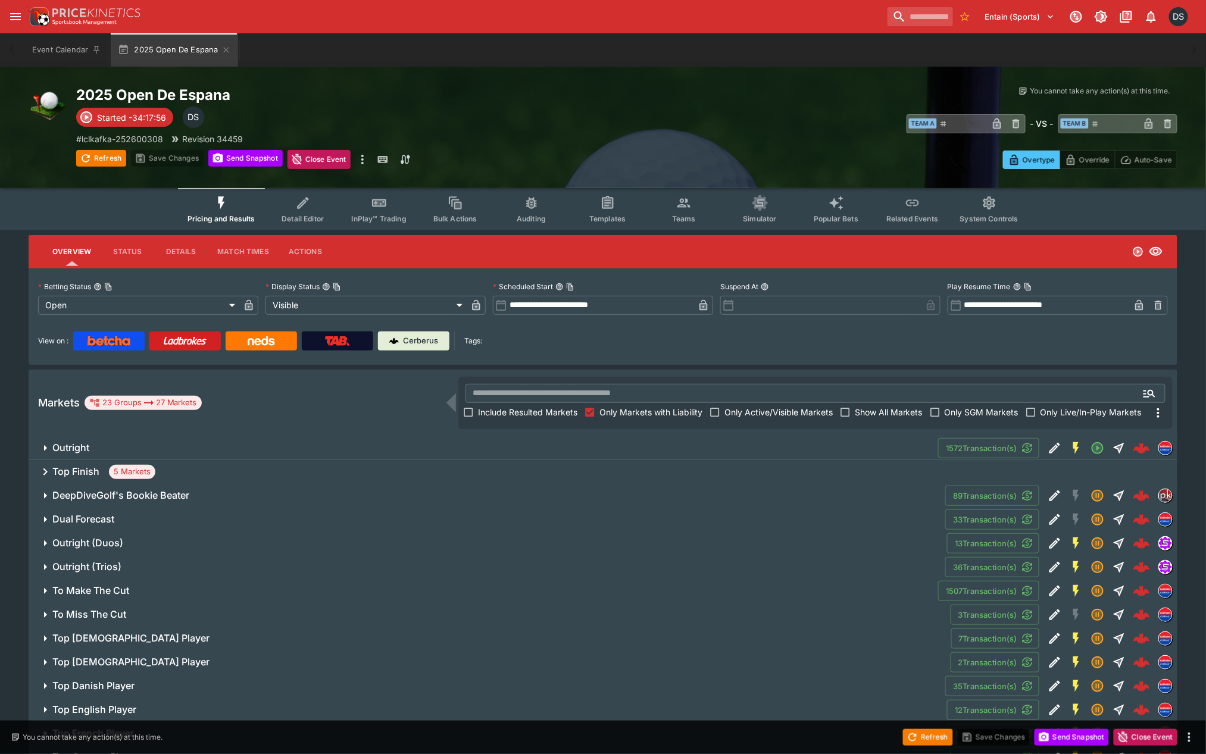
click at [874, 413] on span "Show All Markets" at bounding box center [889, 412] width 68 height 12
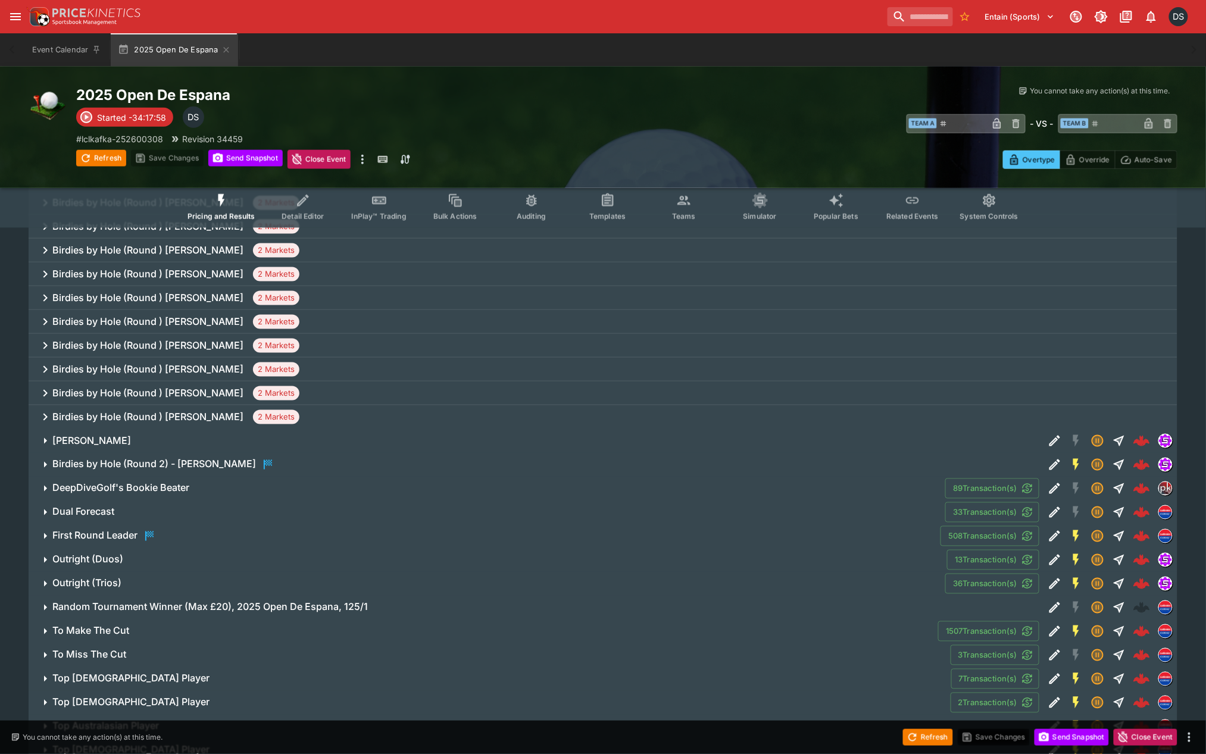
scroll to position [462, 0]
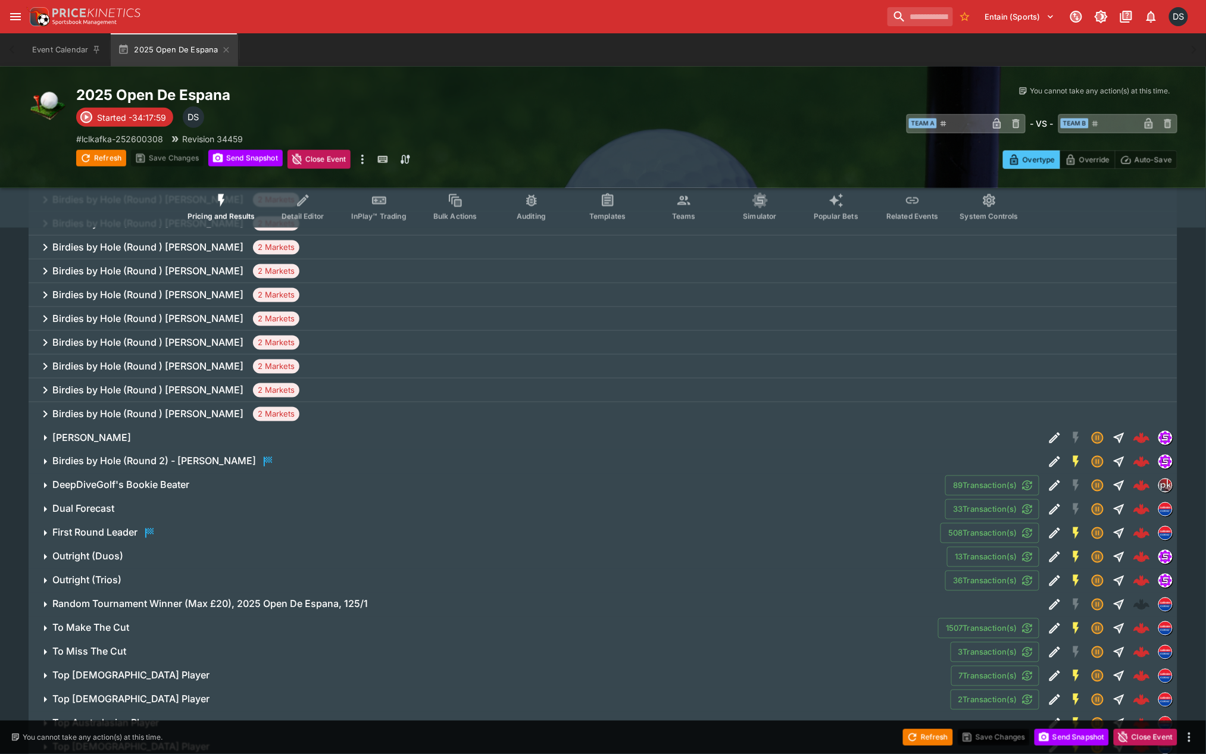
click at [177, 362] on h6 "Birdies by Hole (Round ) [PERSON_NAME]" at bounding box center [147, 366] width 191 height 12
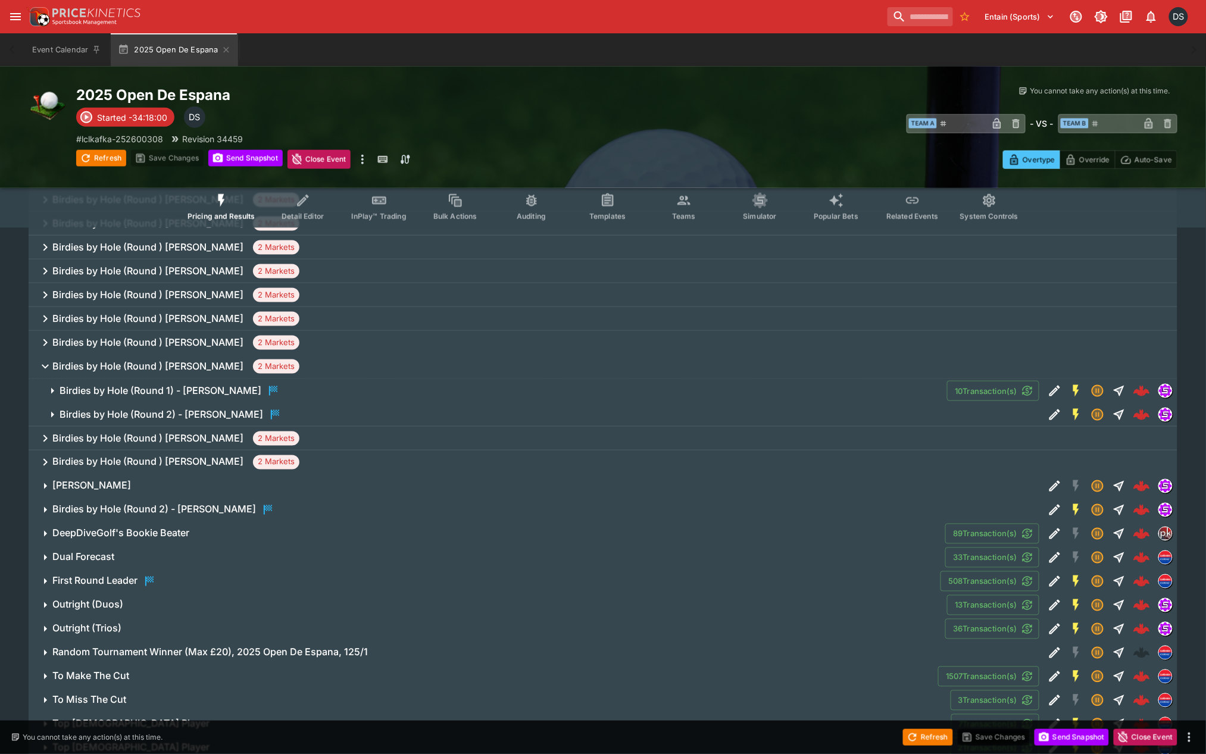
click at [173, 412] on h6 "Birdies by Hole (Round 2) - Shane Lowry" at bounding box center [162, 414] width 204 height 12
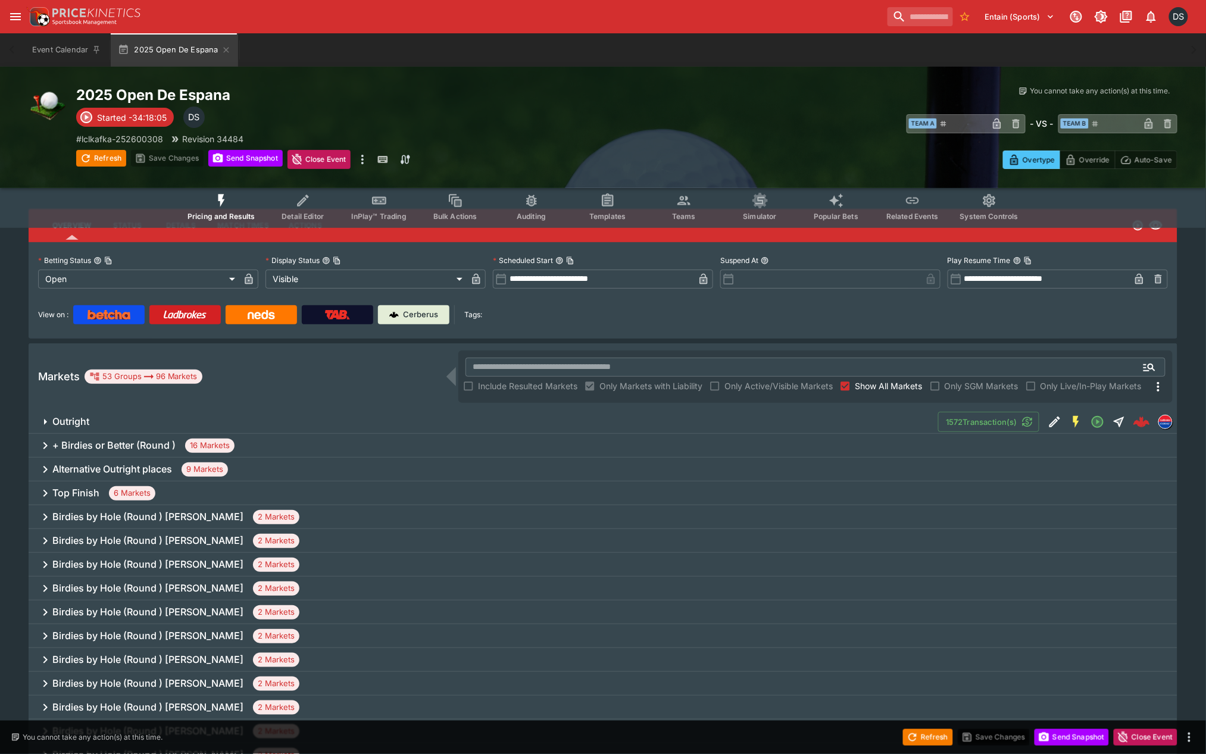
scroll to position [0, 0]
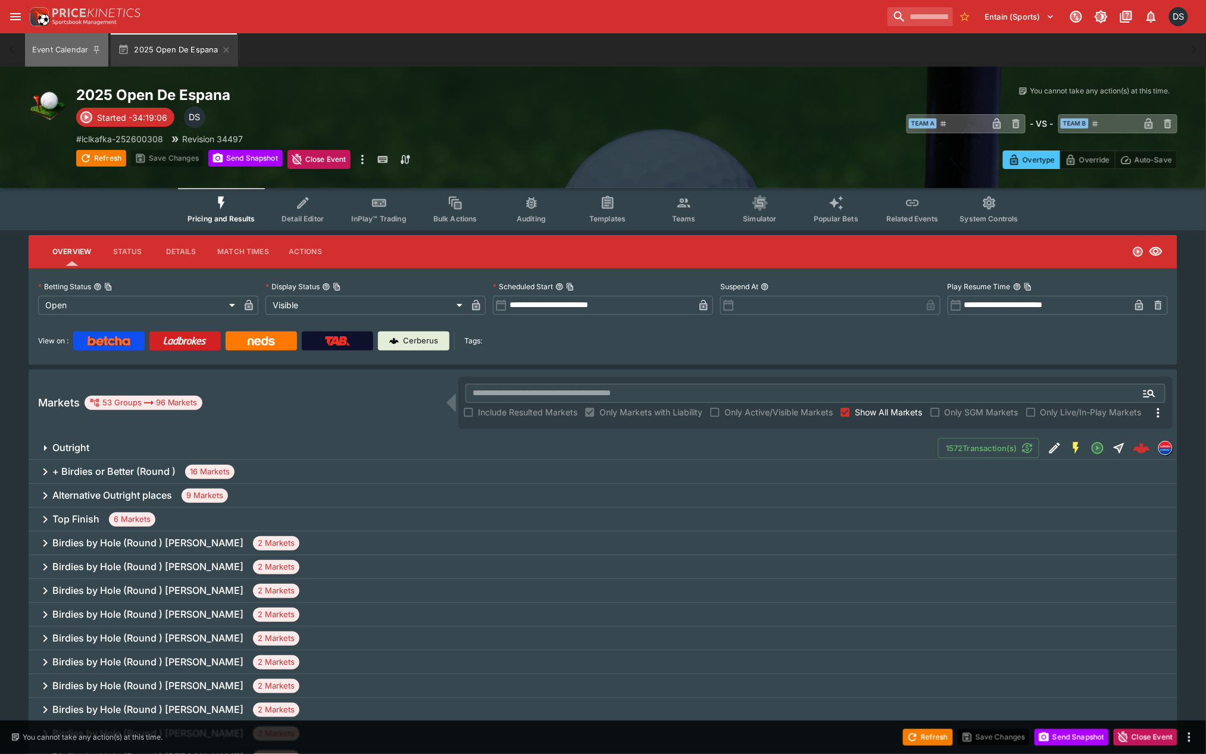
click at [48, 52] on button "Event Calendar" at bounding box center [66, 49] width 83 height 33
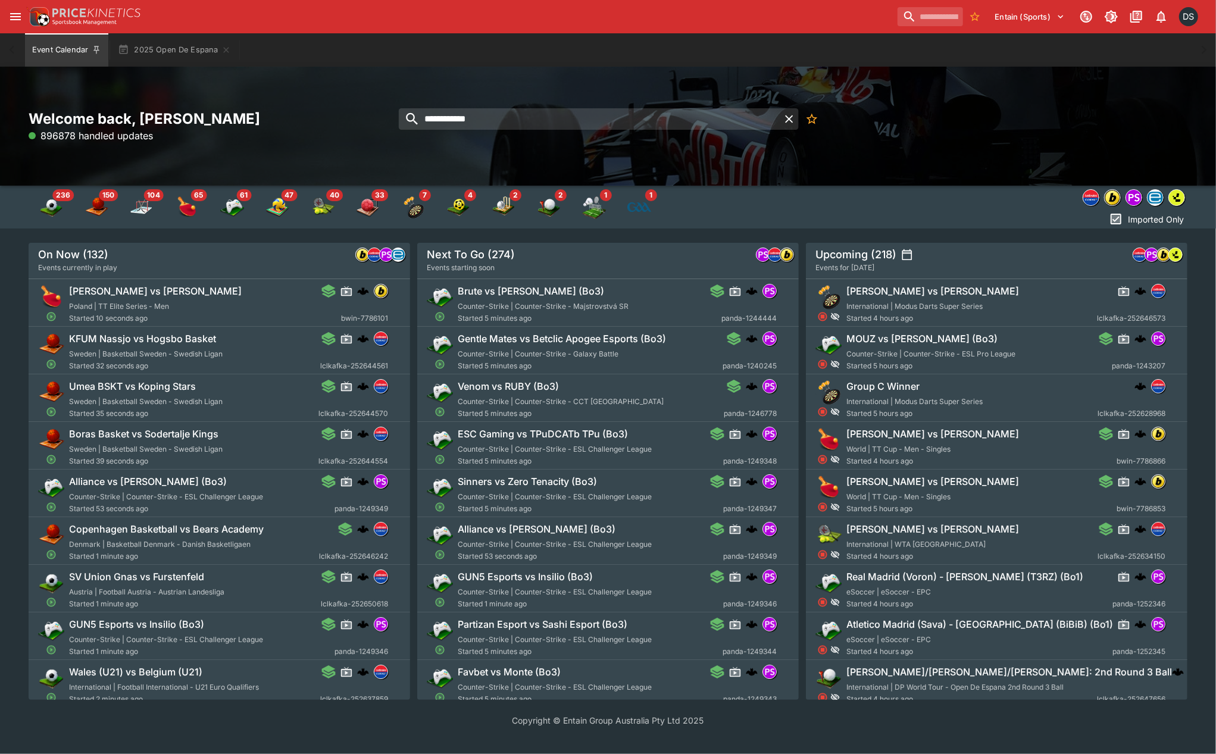
drag, startPoint x: 518, startPoint y: 118, endPoint x: 370, endPoint y: 125, distance: 149.0
click at [370, 125] on div "**********" at bounding box center [608, 127] width 1159 height 34
click at [486, 117] on input "*******" at bounding box center [589, 118] width 381 height 21
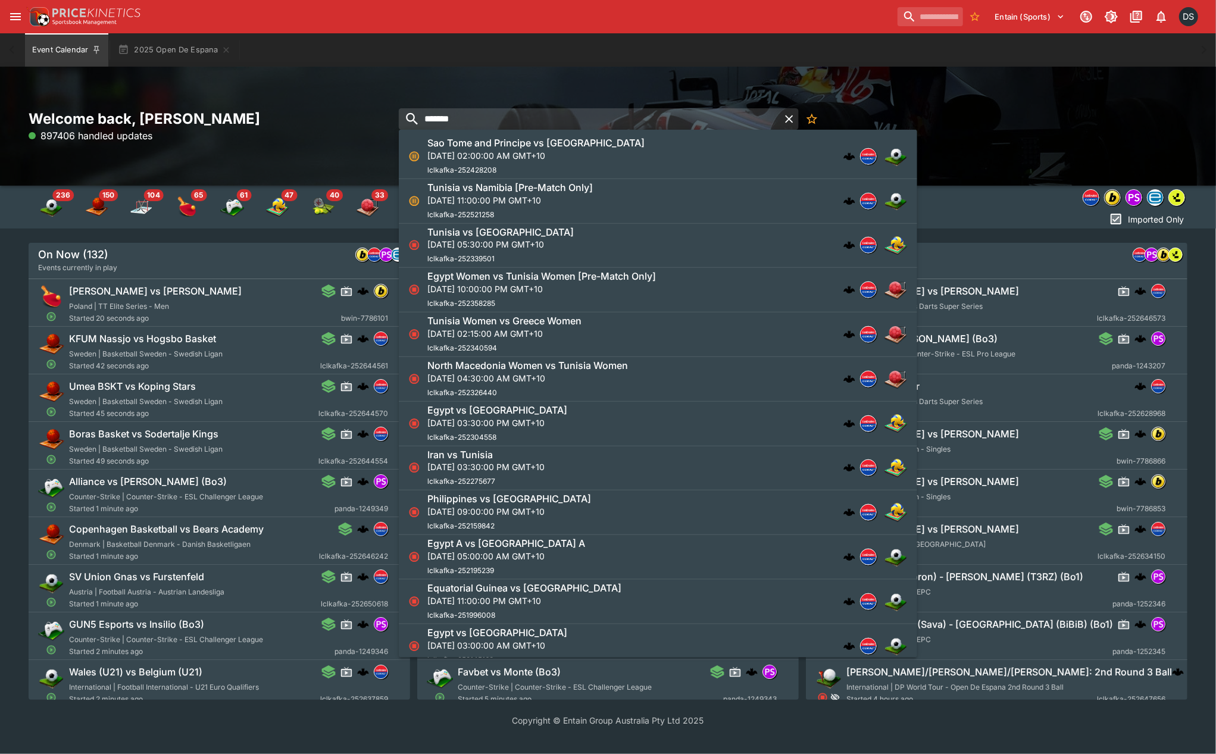
type input "*******"
click at [484, 147] on h6 "Sao Tome and Principe vs Tunisia" at bounding box center [535, 143] width 217 height 12
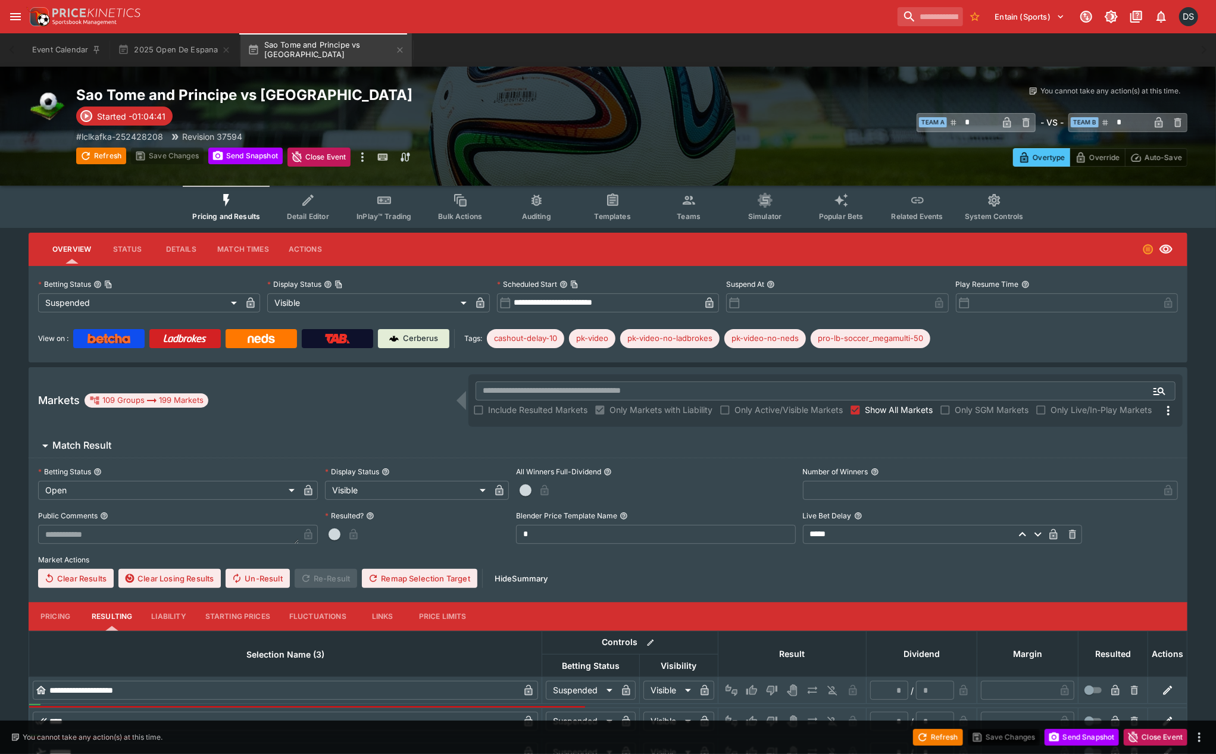
type input "**********"
type input "*******"
type input "**********"
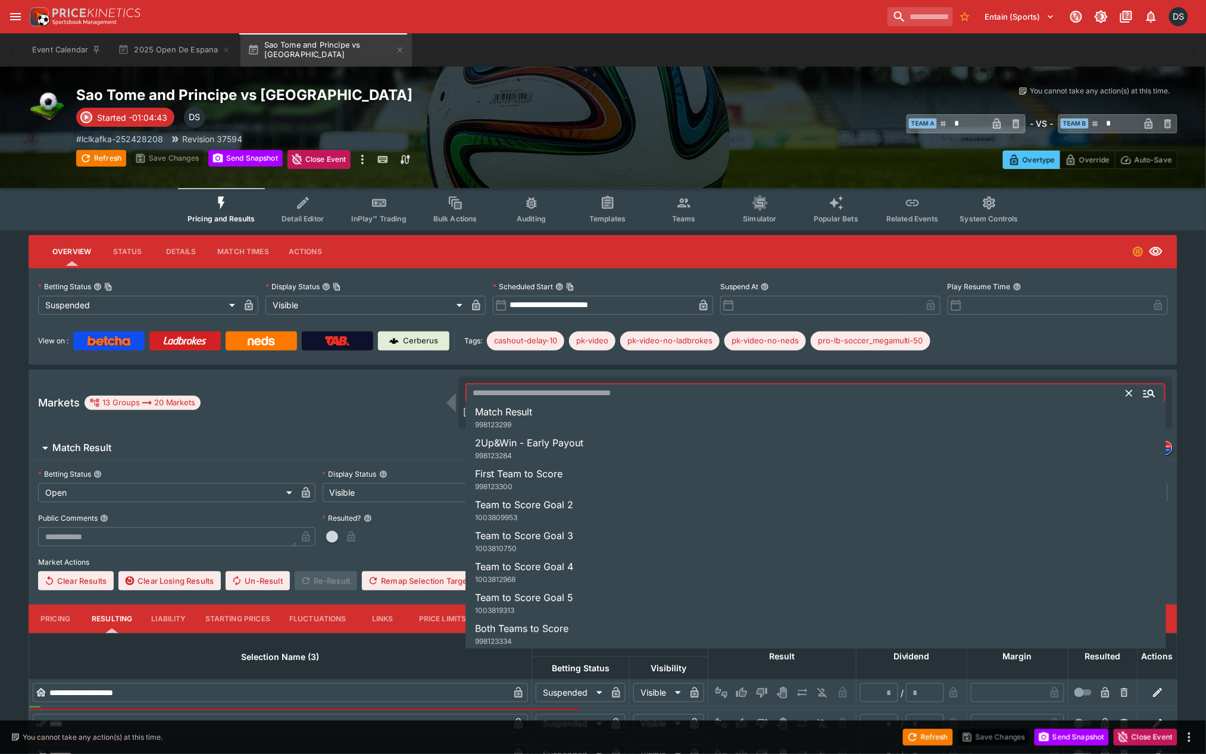
click at [520, 401] on input "text" at bounding box center [795, 393] width 661 height 19
click at [444, 388] on div "Markets 13 Groups 20 Markets ​ Include Resulted Markets Only Markets with Liabi…" at bounding box center [603, 403] width 1149 height 67
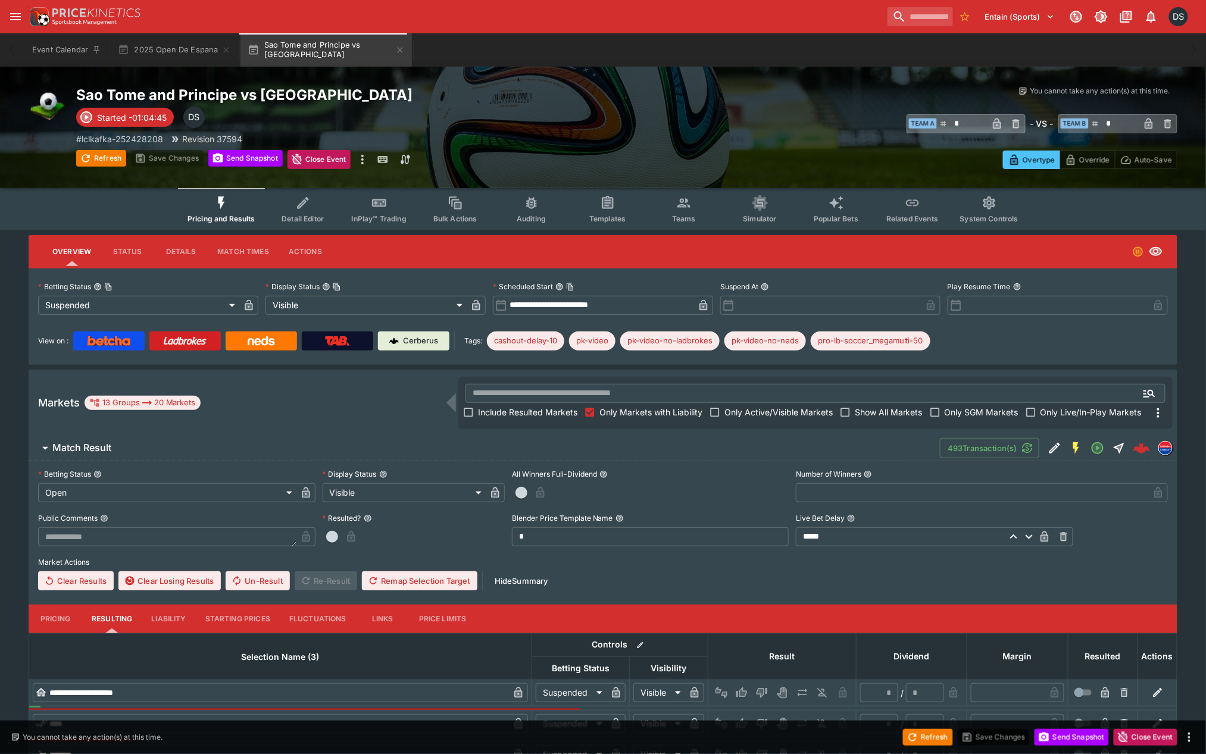
click at [495, 408] on span "Include Resulted Markets" at bounding box center [527, 412] width 99 height 12
click at [98, 448] on h6 "Match Result" at bounding box center [81, 448] width 59 height 12
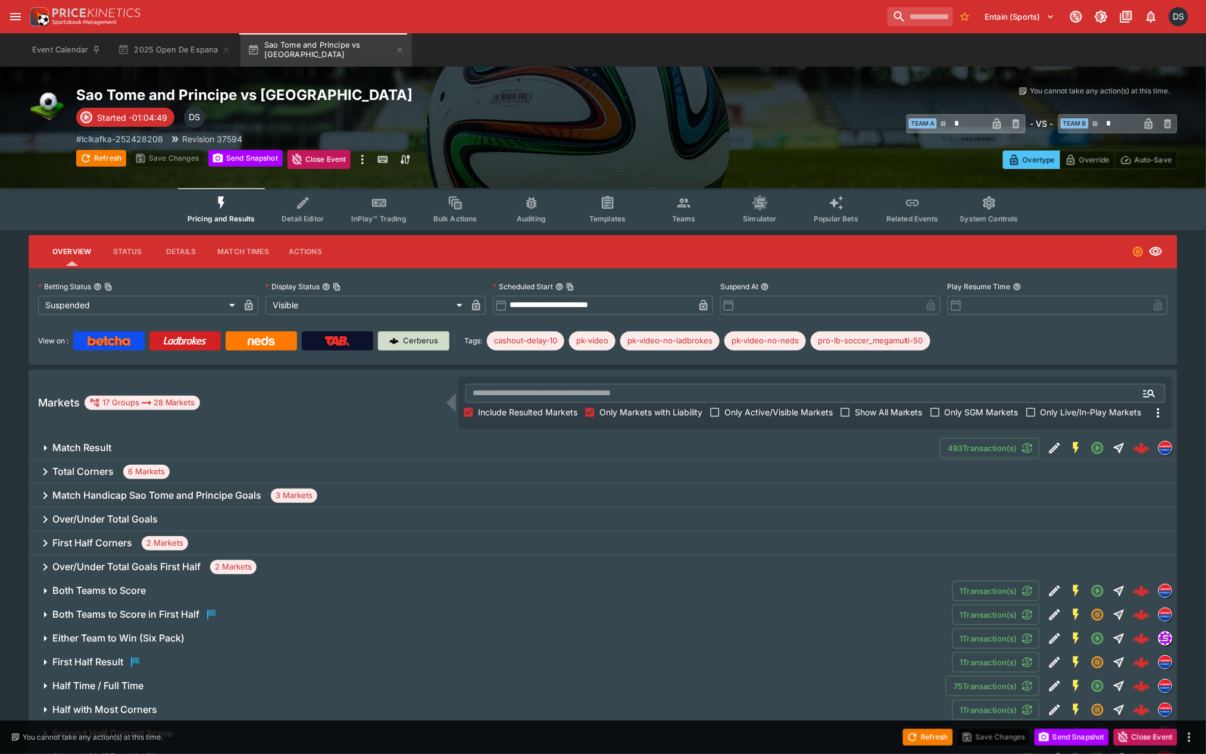
click at [423, 338] on p "Cerberus" at bounding box center [421, 341] width 35 height 12
type input "**********"
click at [398, 51] on icon "button" at bounding box center [400, 49] width 5 height 5
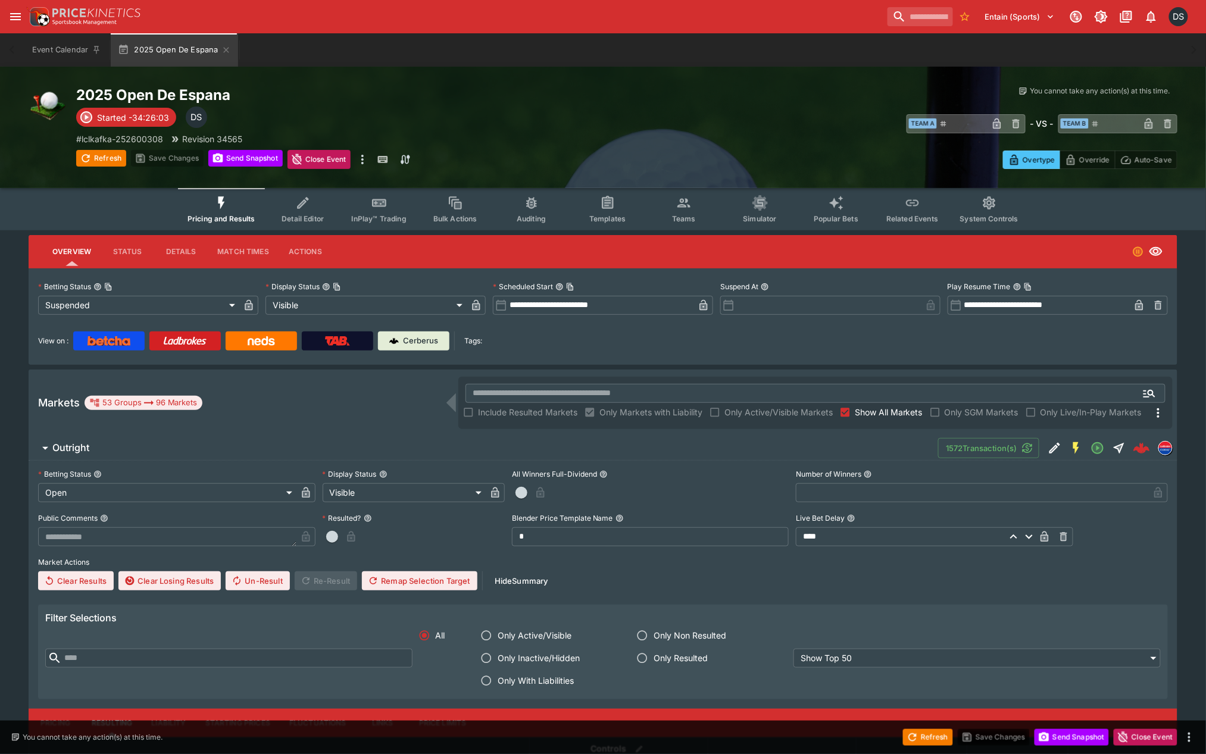
type input "**********"
type input "****"
type input "*******"
click at [1008, 307] on input "**********" at bounding box center [1046, 305] width 168 height 19
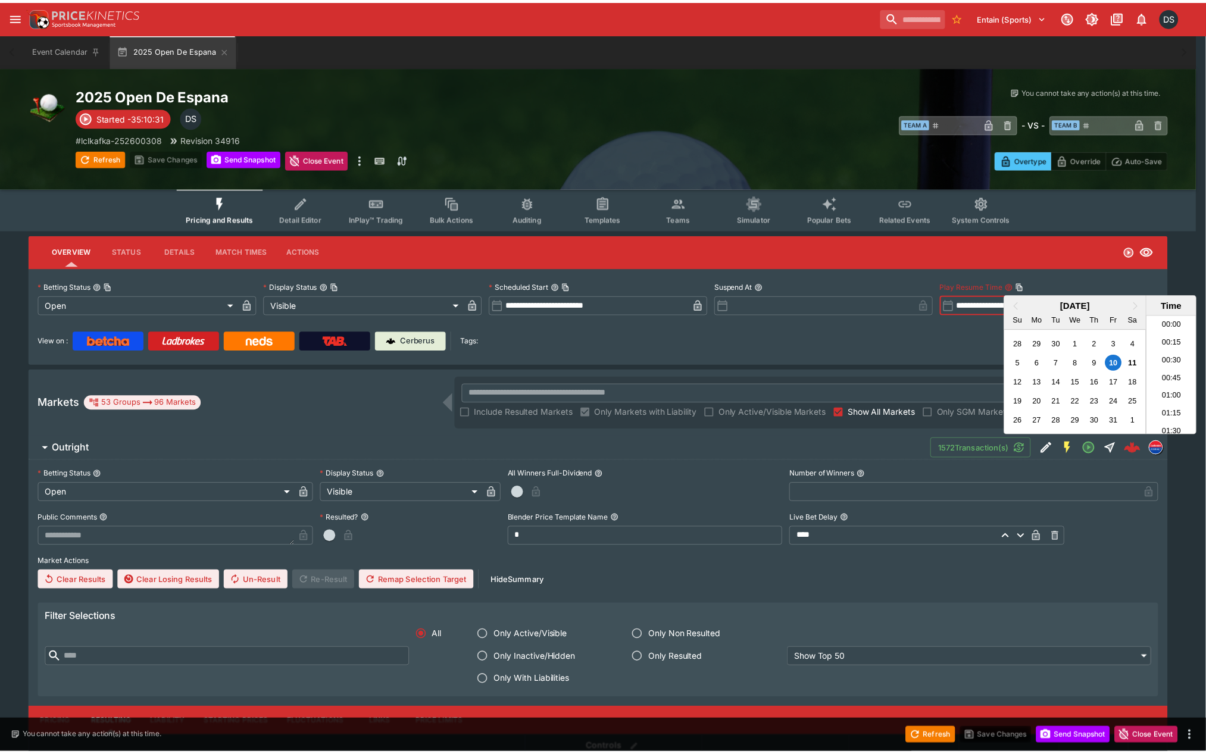
scroll to position [1128, 0]
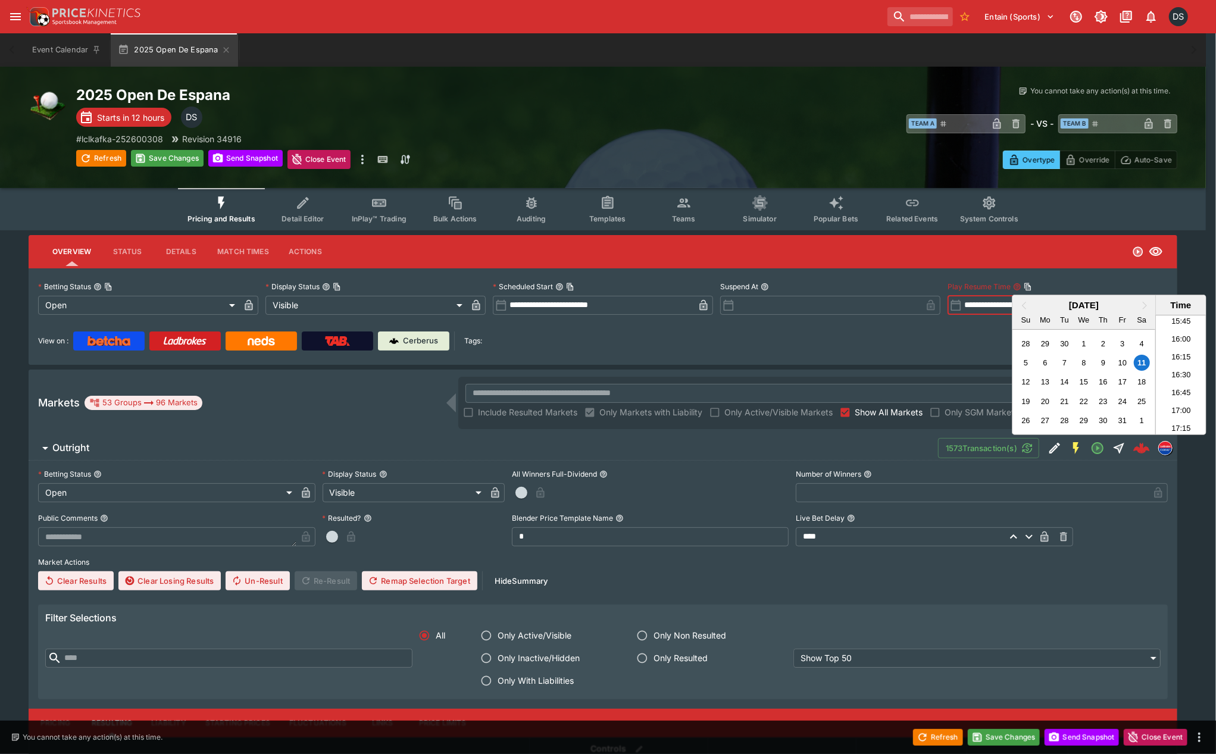
type input "**********"
click at [909, 331] on div at bounding box center [608, 377] width 1216 height 754
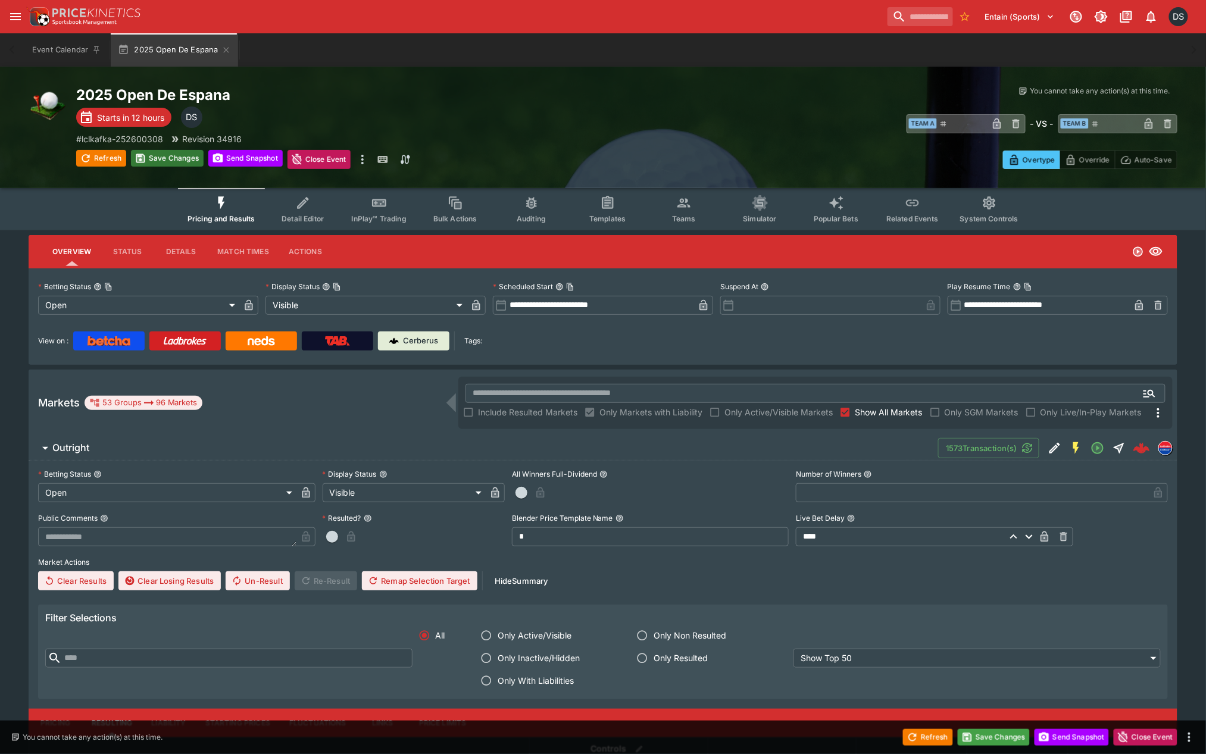
click at [156, 160] on button "Save Changes" at bounding box center [167, 158] width 73 height 17
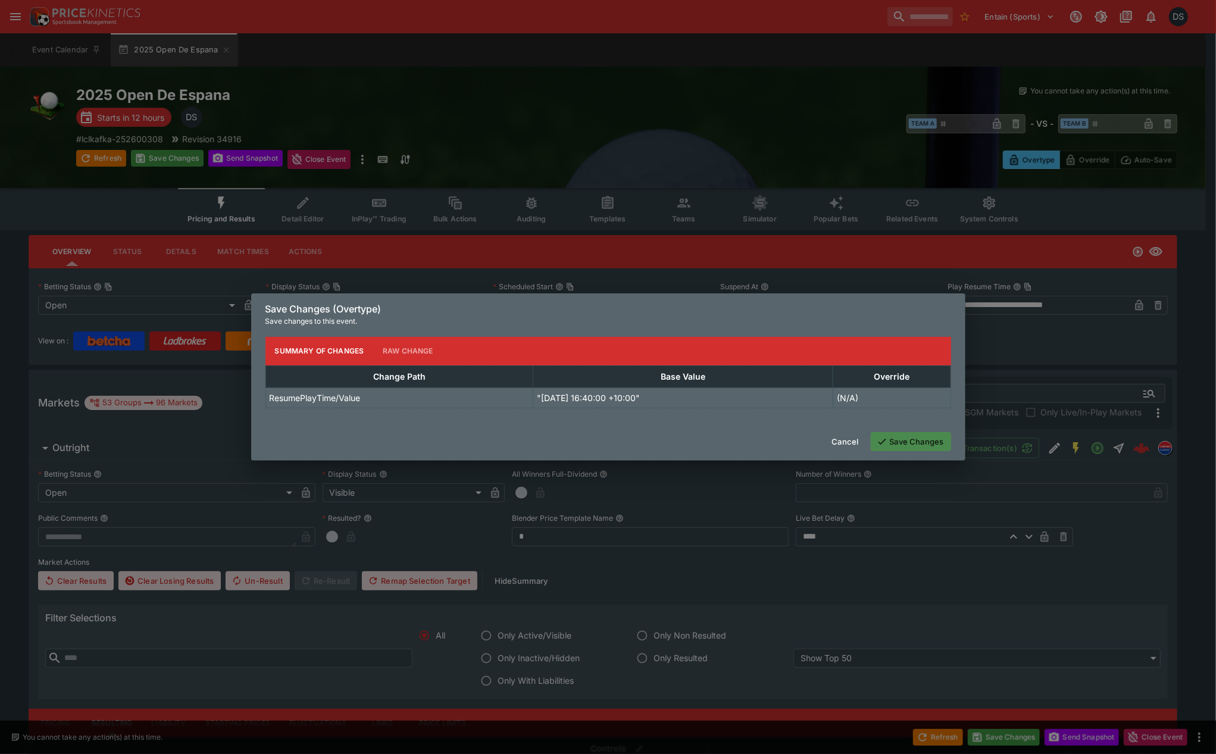
click at [923, 448] on button "Save Changes" at bounding box center [911, 441] width 80 height 19
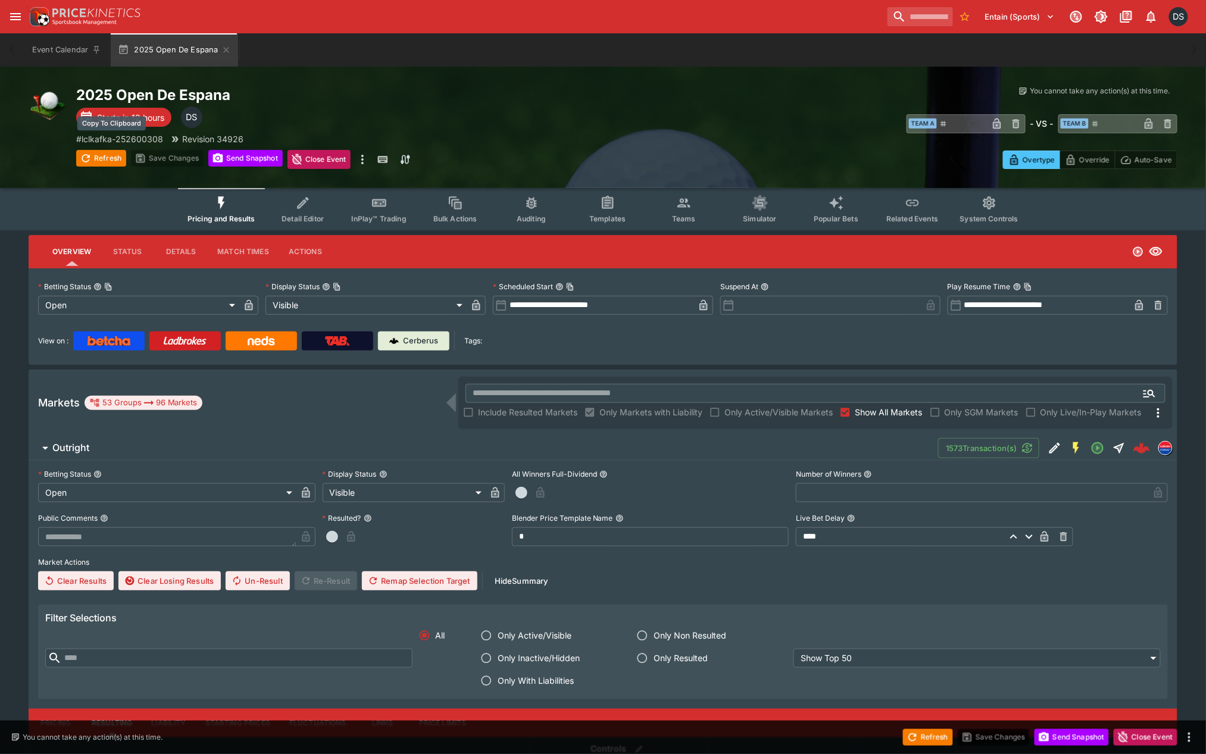
click at [149, 137] on p "# lclkafka-252600308" at bounding box center [119, 139] width 87 height 12
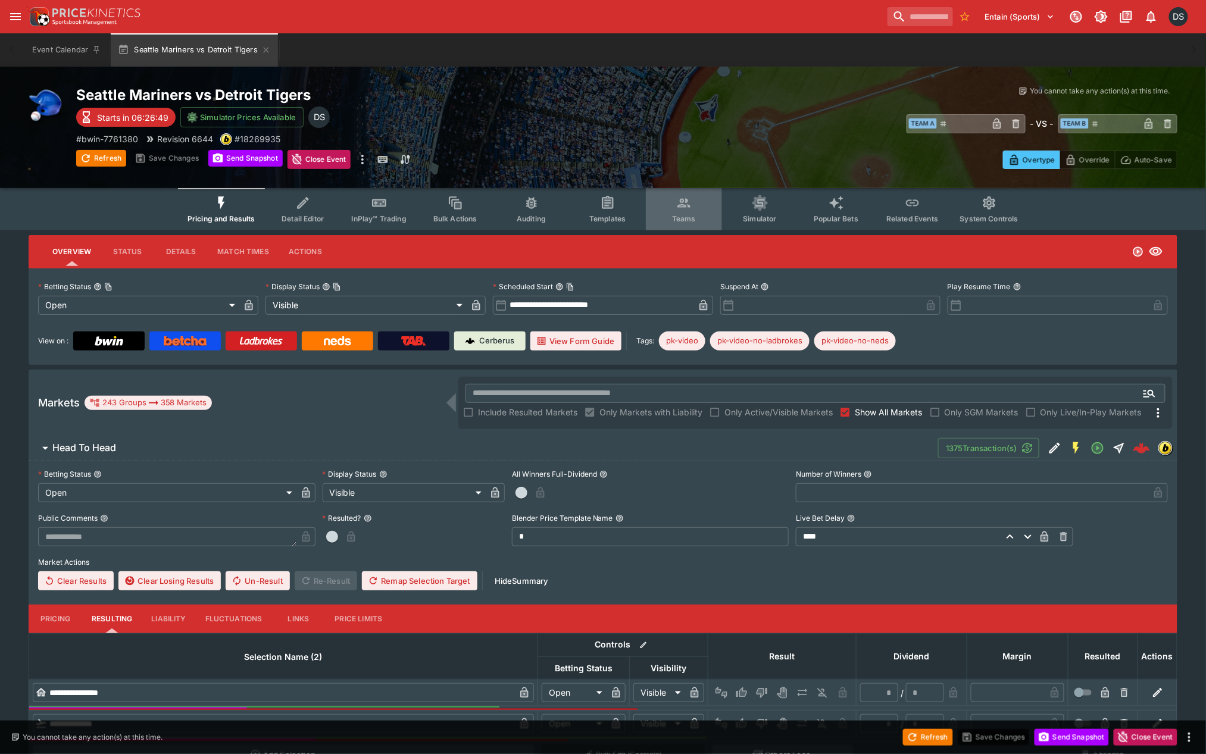
click at [655, 209] on button "Teams" at bounding box center [684, 209] width 76 height 42
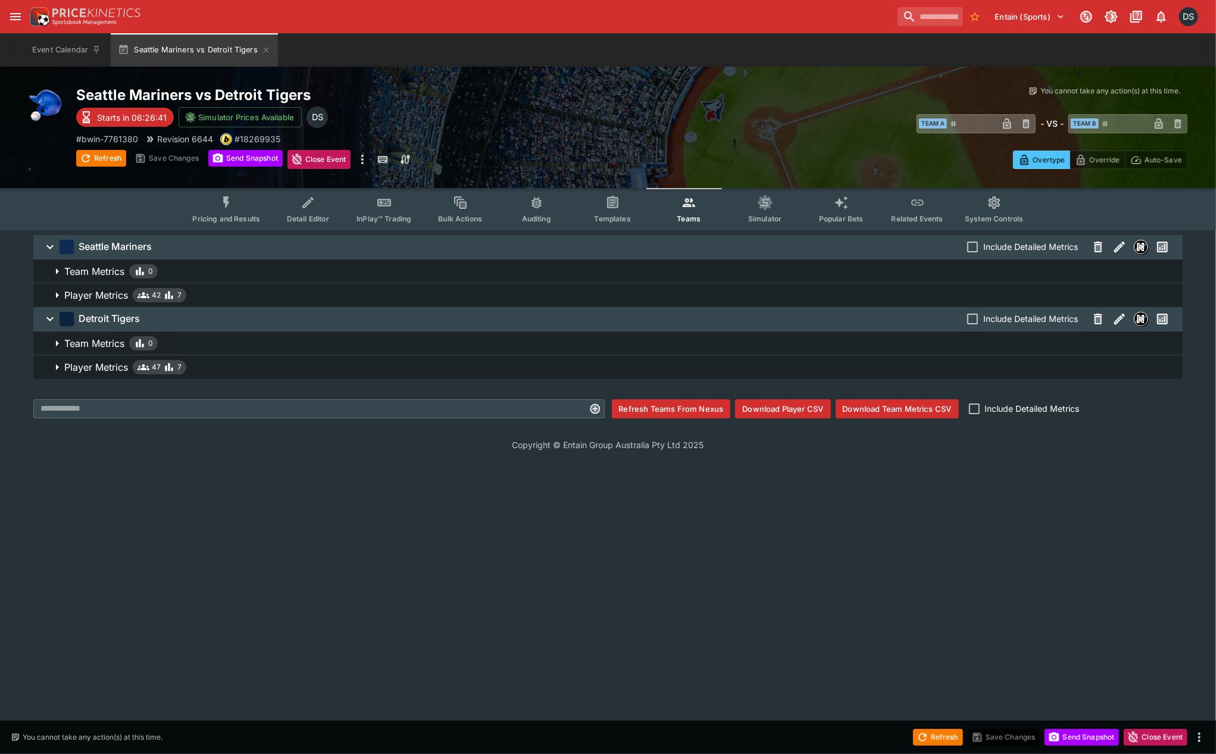
click at [106, 292] on p "Player Metrics" at bounding box center [96, 295] width 64 height 14
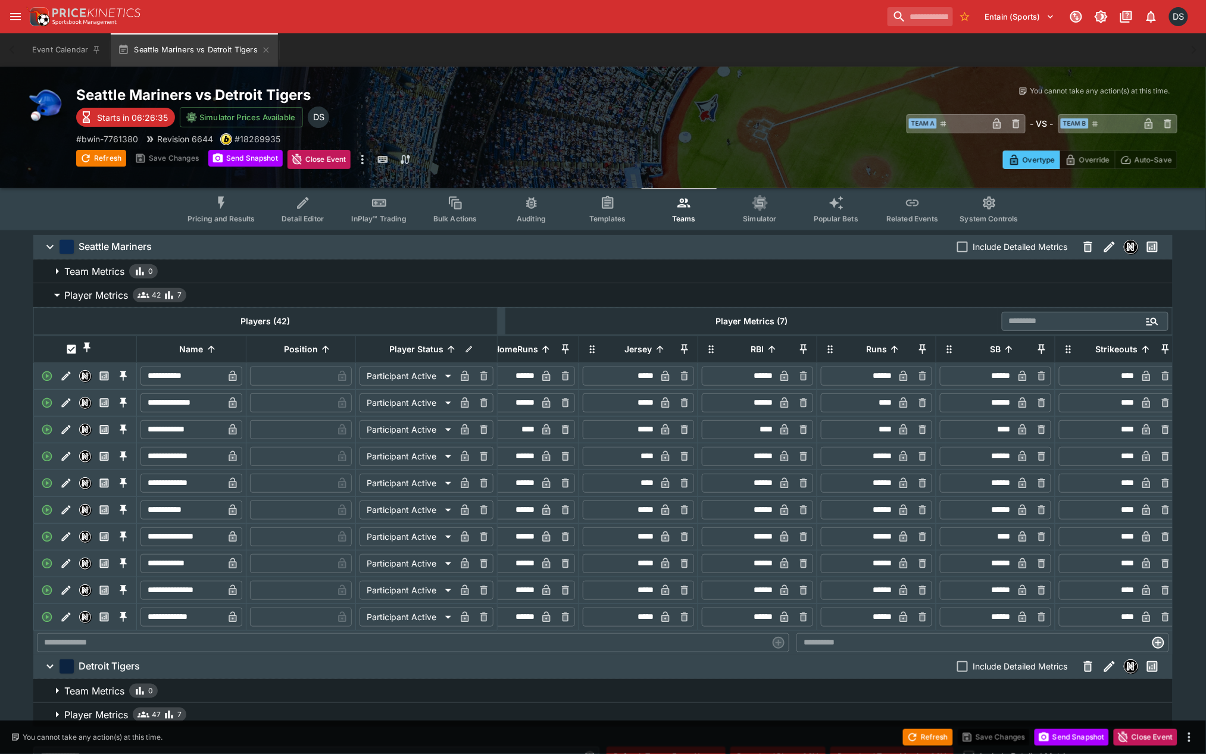
scroll to position [0, 168]
drag, startPoint x: 1111, startPoint y: 439, endPoint x: 1157, endPoint y: 439, distance: 45.8
click at [655, 439] on div "​ **** ​" at bounding box center [1113, 429] width 116 height 19
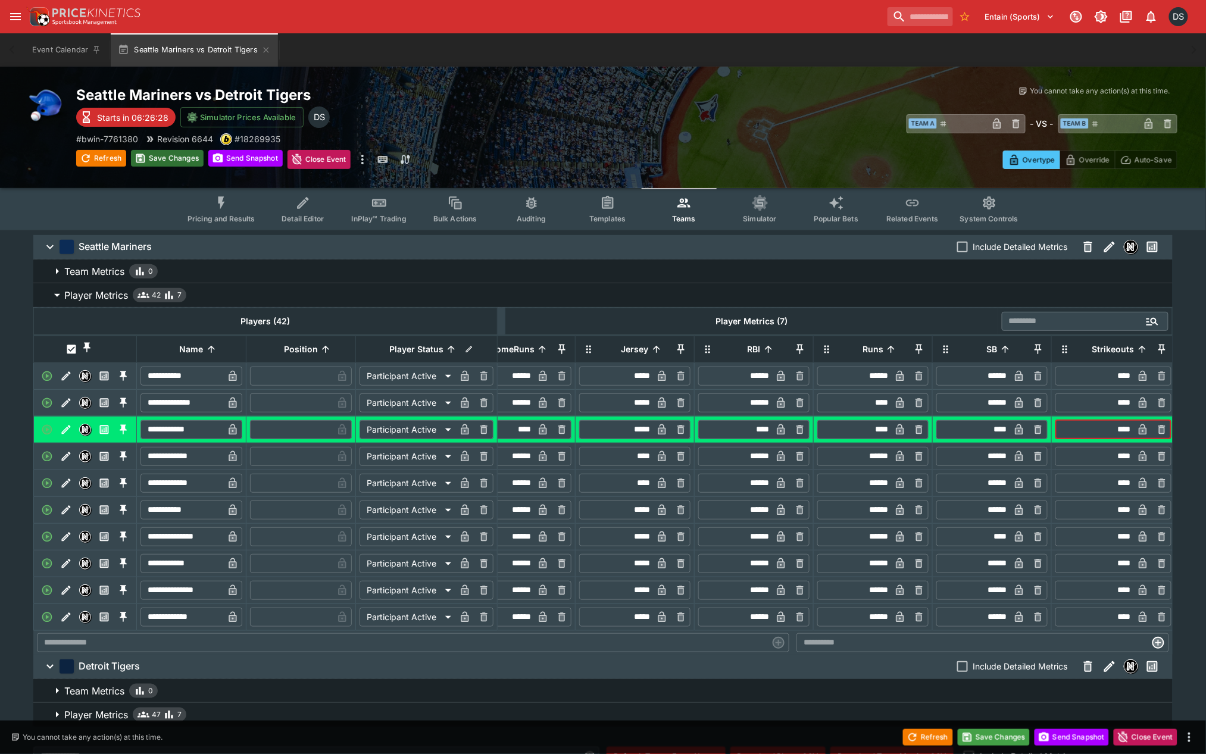
type input "****"
click at [182, 158] on button "Save Changes" at bounding box center [167, 158] width 73 height 17
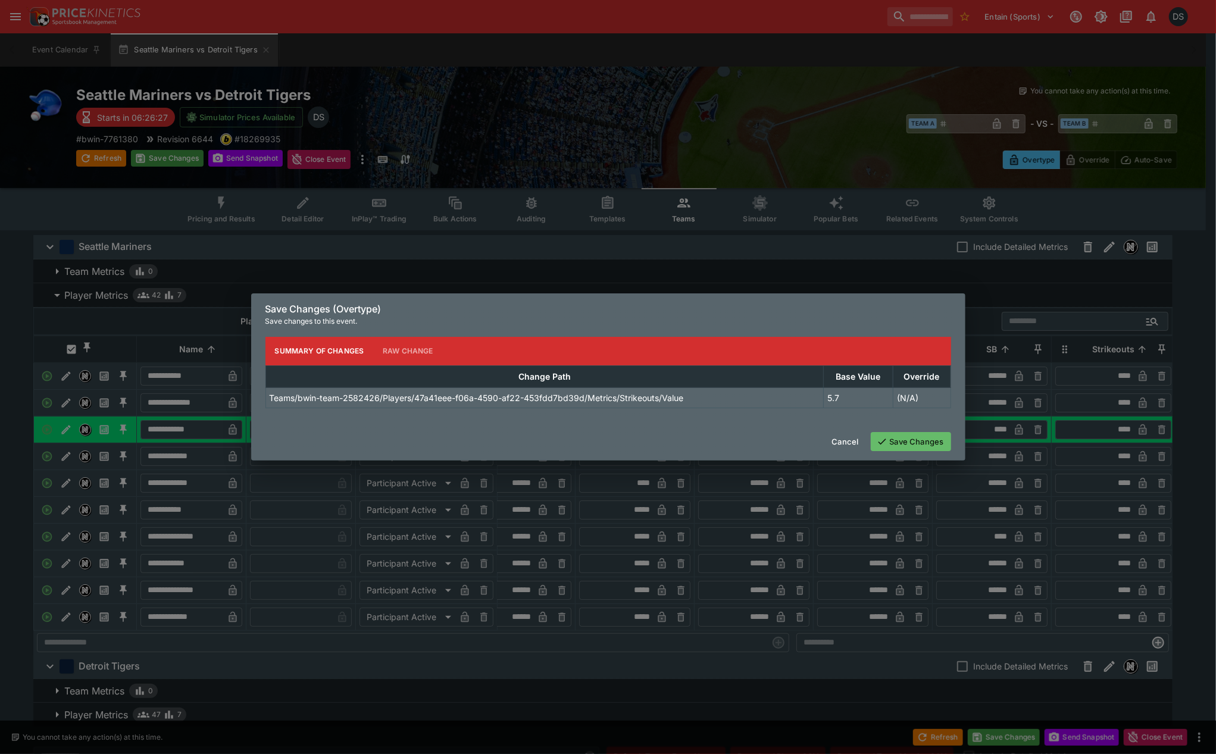
click at [655, 448] on button "Save Changes" at bounding box center [911, 441] width 80 height 19
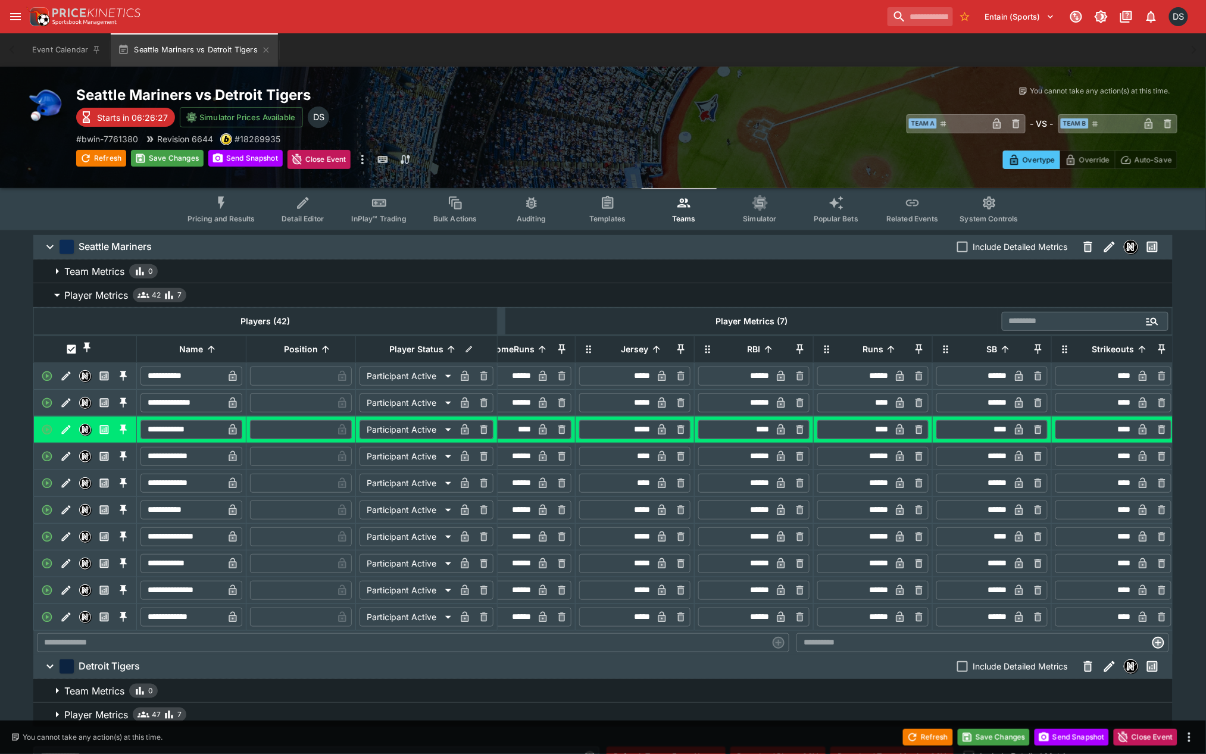
scroll to position [0, 158]
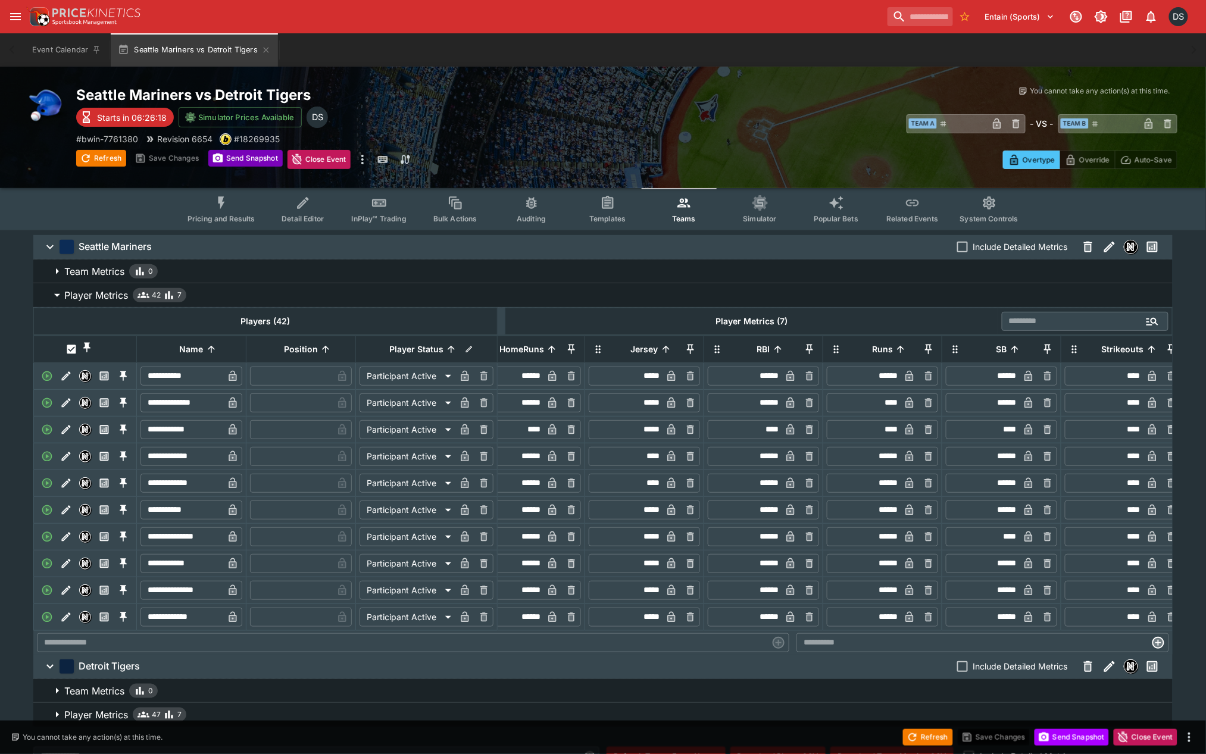
click at [227, 161] on button "Send Snapshot" at bounding box center [245, 158] width 74 height 17
click at [219, 211] on button "Pricing and Results" at bounding box center [221, 209] width 87 height 42
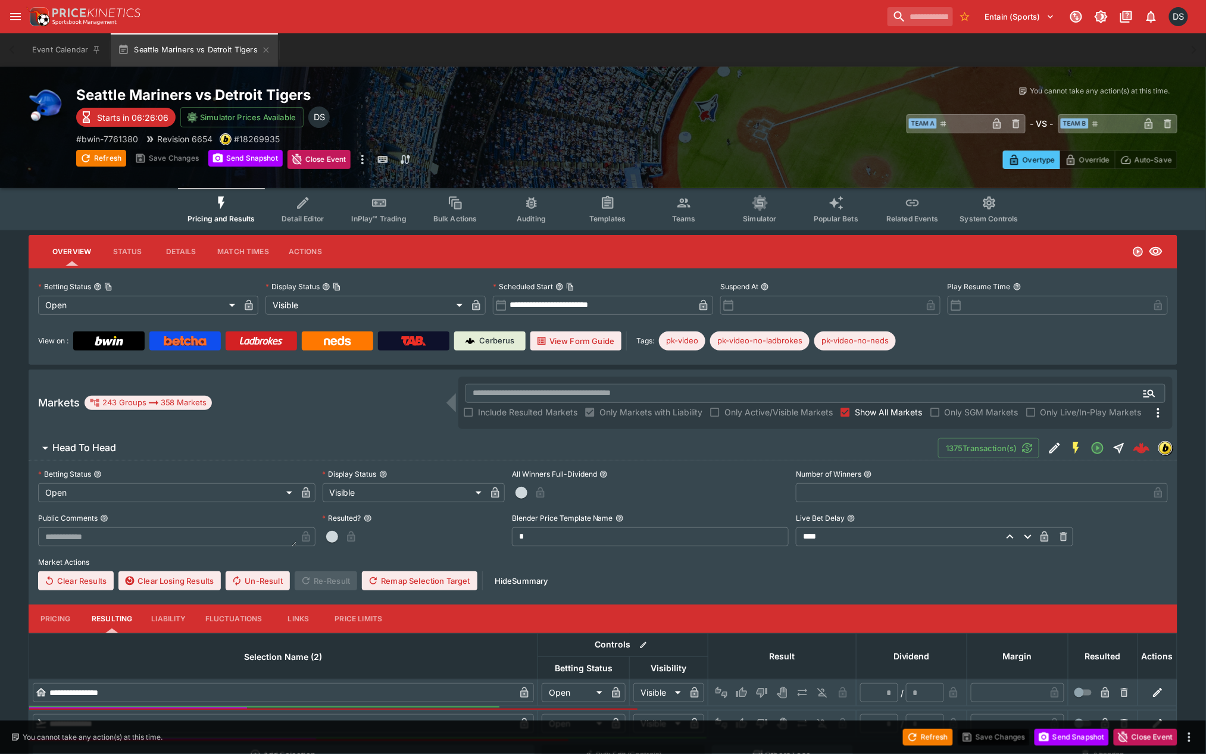
click at [80, 448] on h6 "Head To Head" at bounding box center [84, 448] width 64 height 12
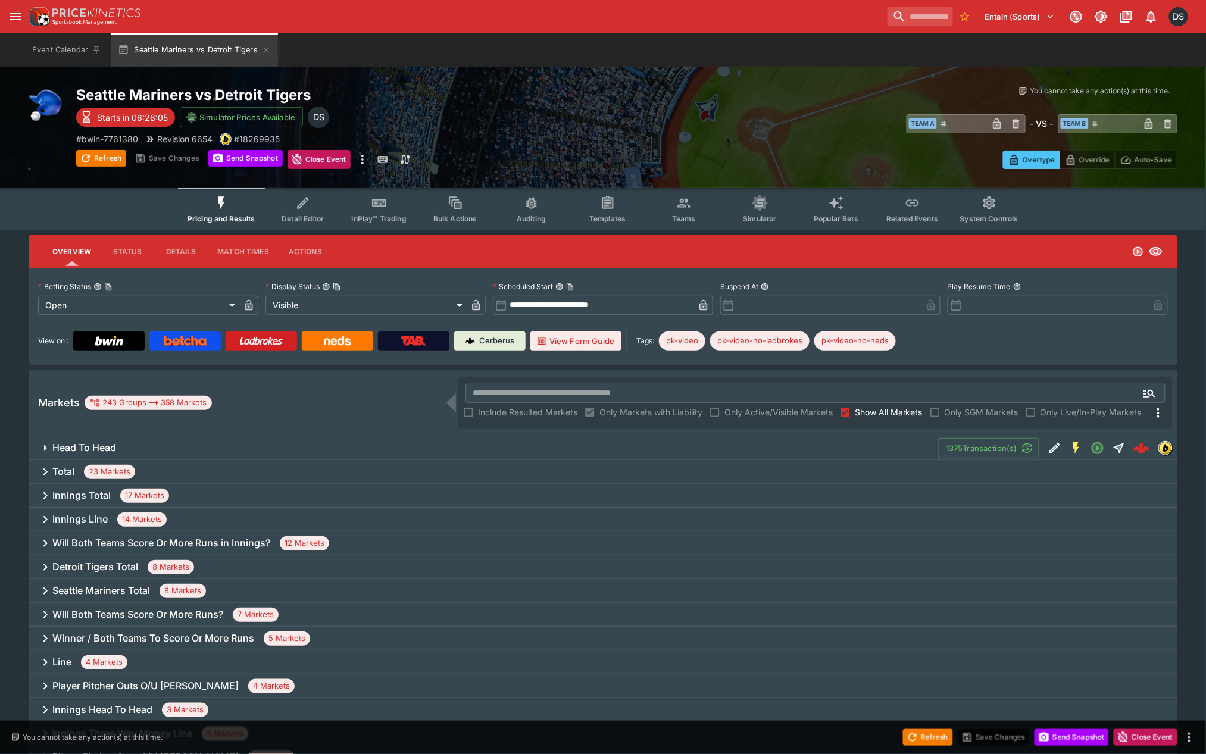
click at [655, 412] on span "Show All Markets" at bounding box center [889, 412] width 68 height 12
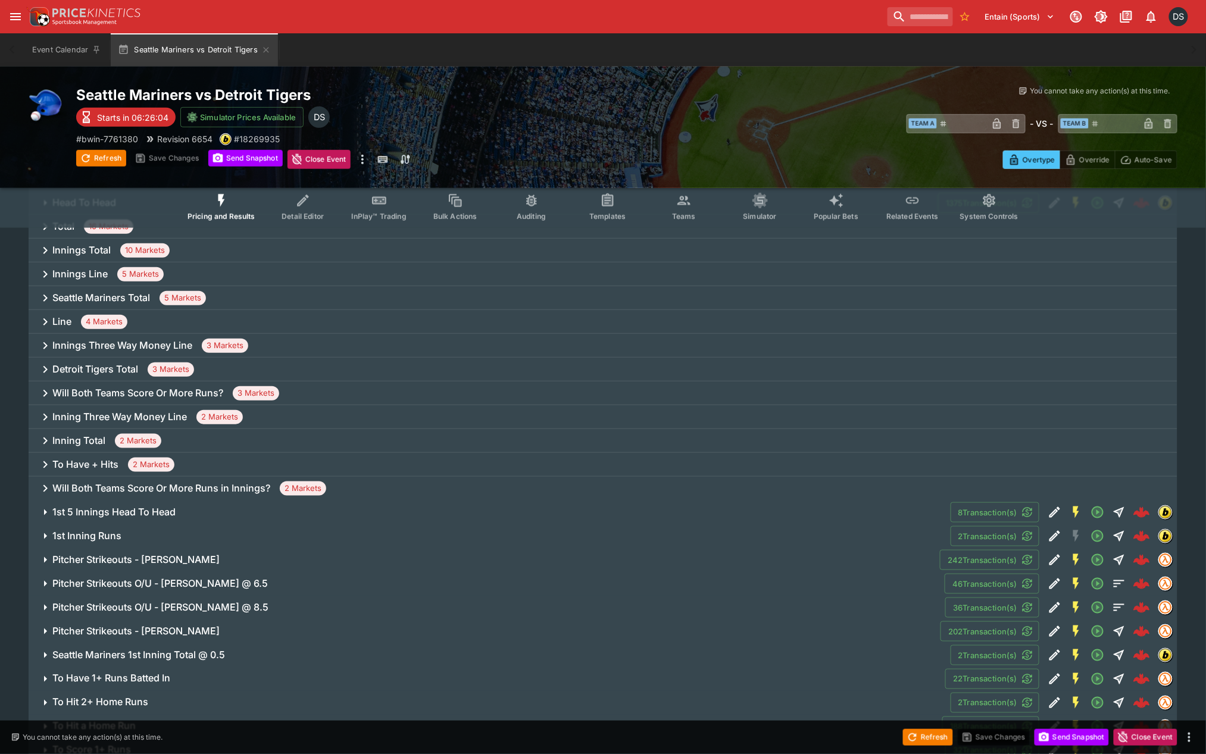
scroll to position [364, 0]
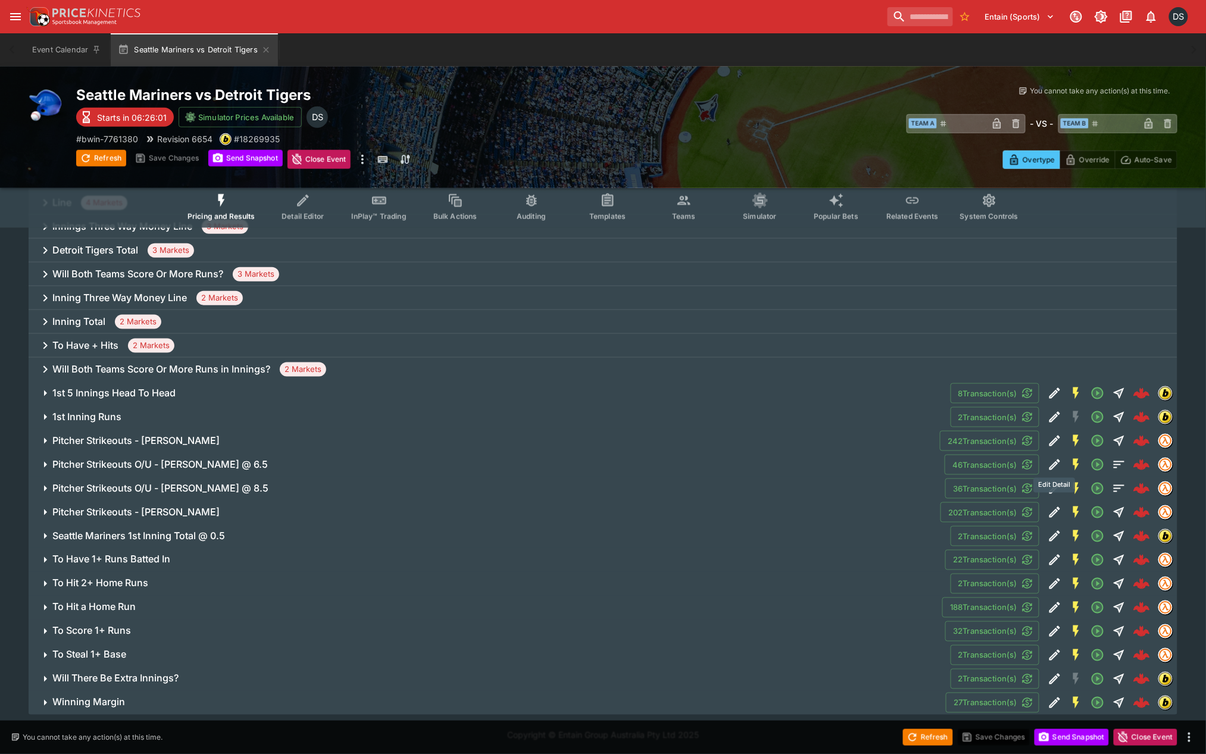
click at [655, 463] on icon "Edit Detail" at bounding box center [1055, 465] width 14 height 14
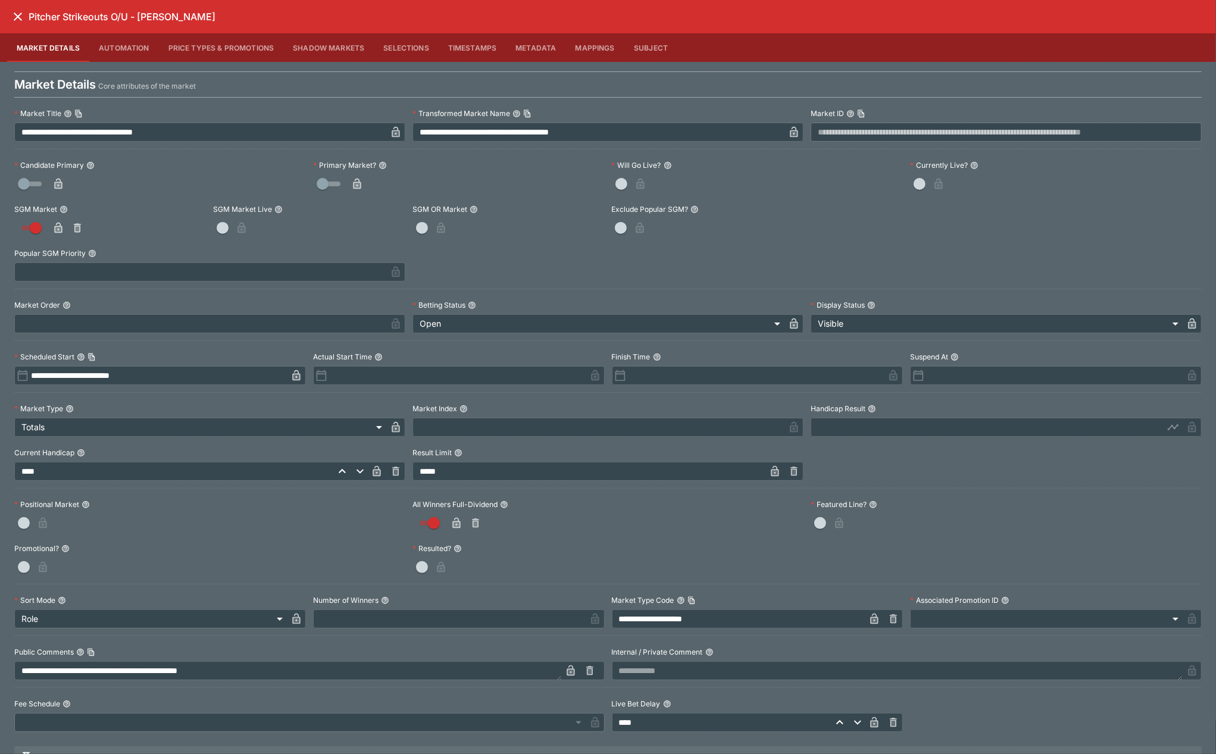
click at [401, 49] on button "Selections" at bounding box center [406, 47] width 65 height 29
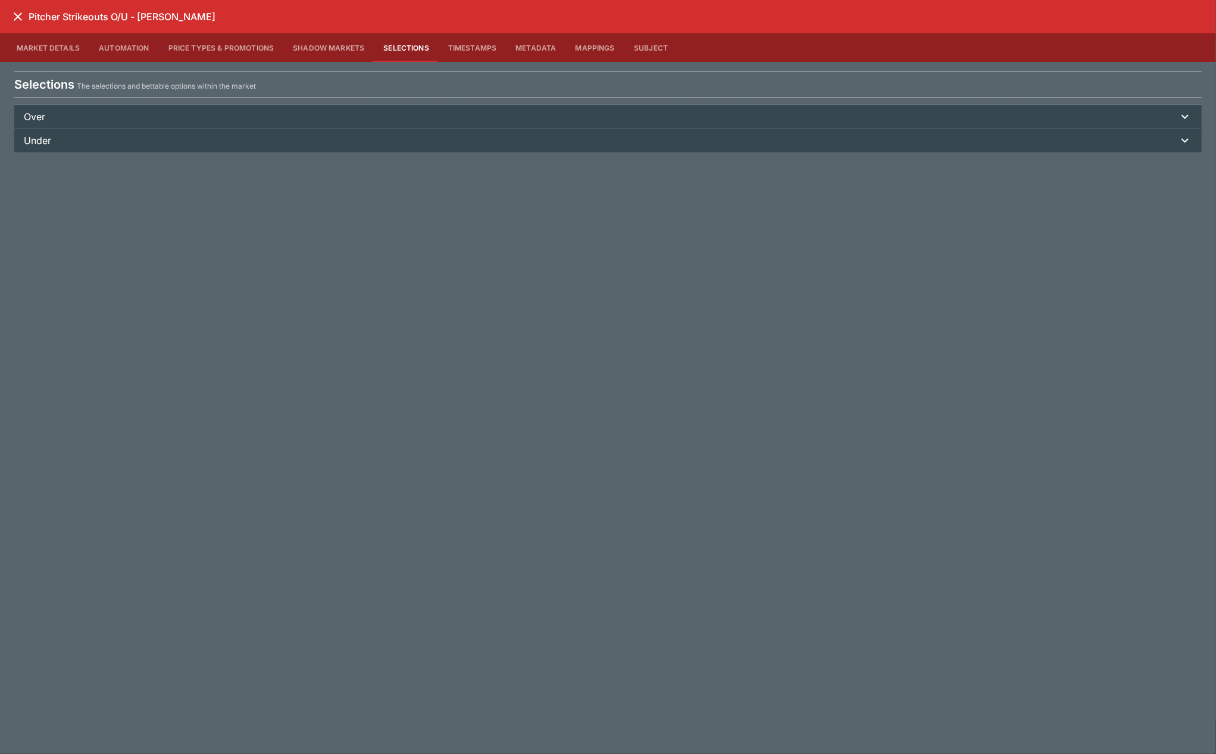
click at [38, 141] on p "Under" at bounding box center [37, 140] width 27 height 14
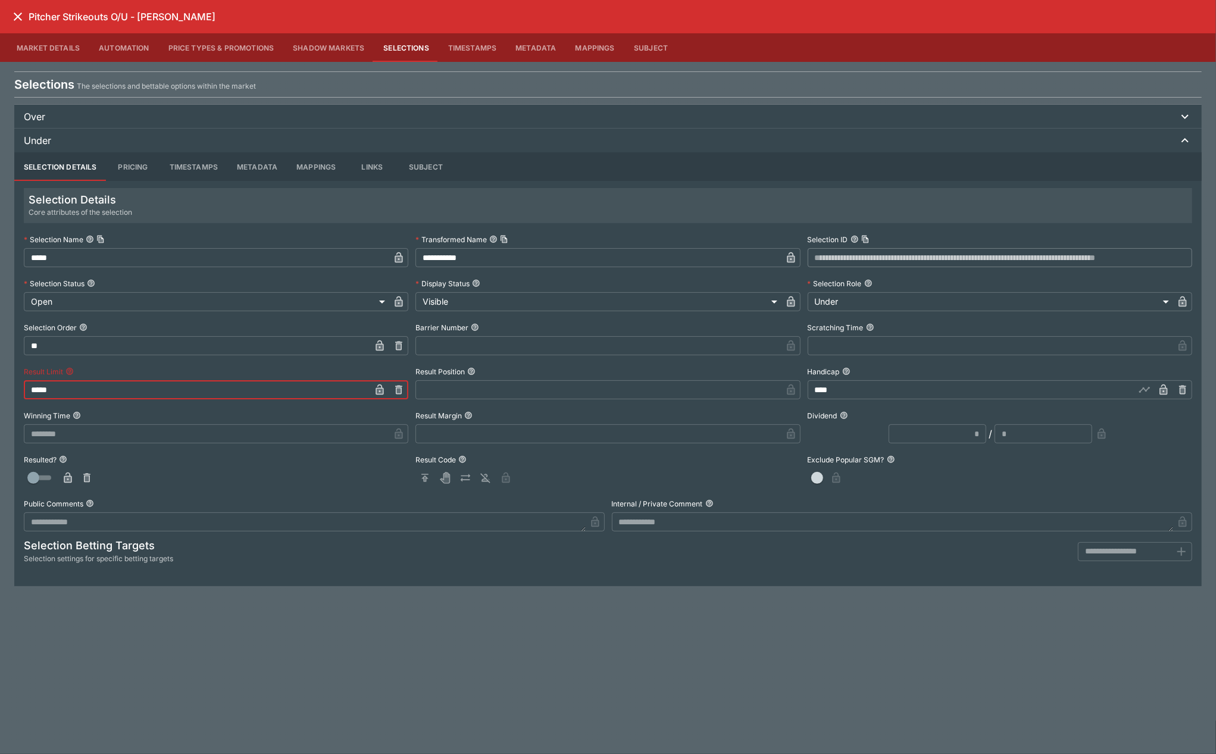
drag, startPoint x: 35, startPoint y: 393, endPoint x: 18, endPoint y: 395, distance: 16.2
click at [18, 395] on div "**********" at bounding box center [607, 369] width 1187 height 434
click at [49, 390] on input "*****" at bounding box center [197, 389] width 346 height 19
type input "*****"
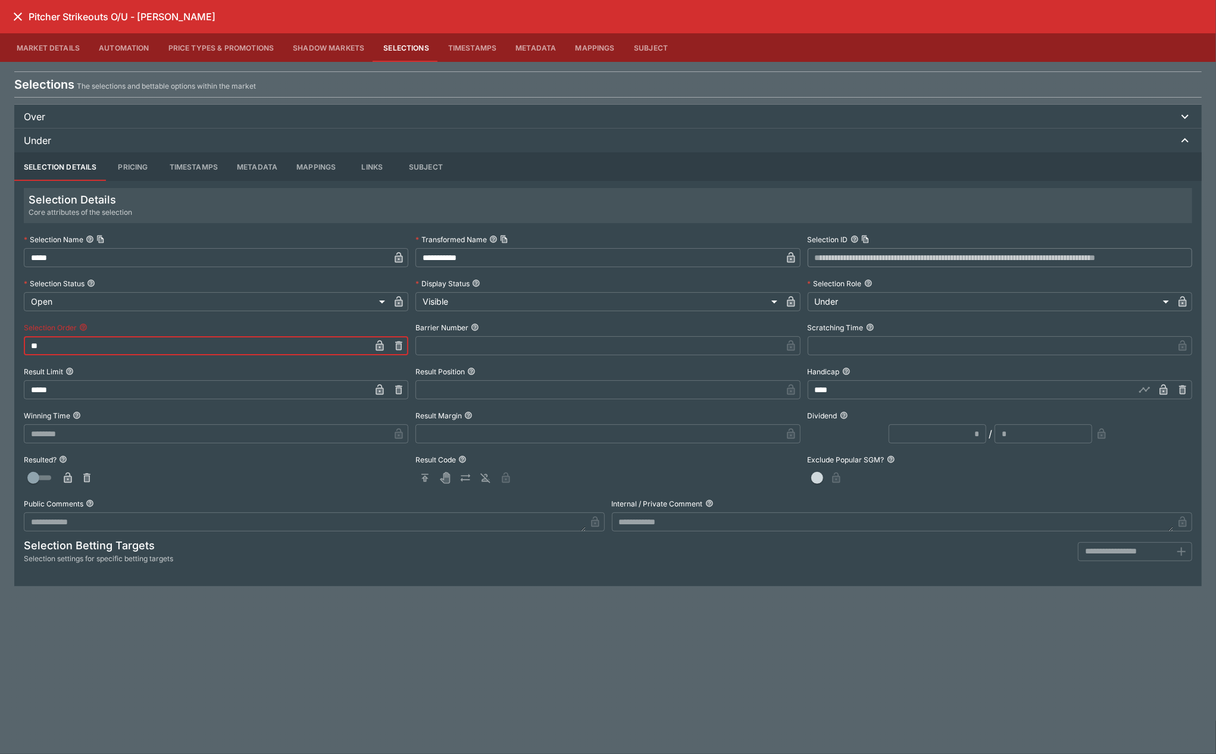
click at [51, 350] on input "**" at bounding box center [197, 345] width 346 height 19
click at [20, 12] on icon "close" at bounding box center [18, 17] width 14 height 14
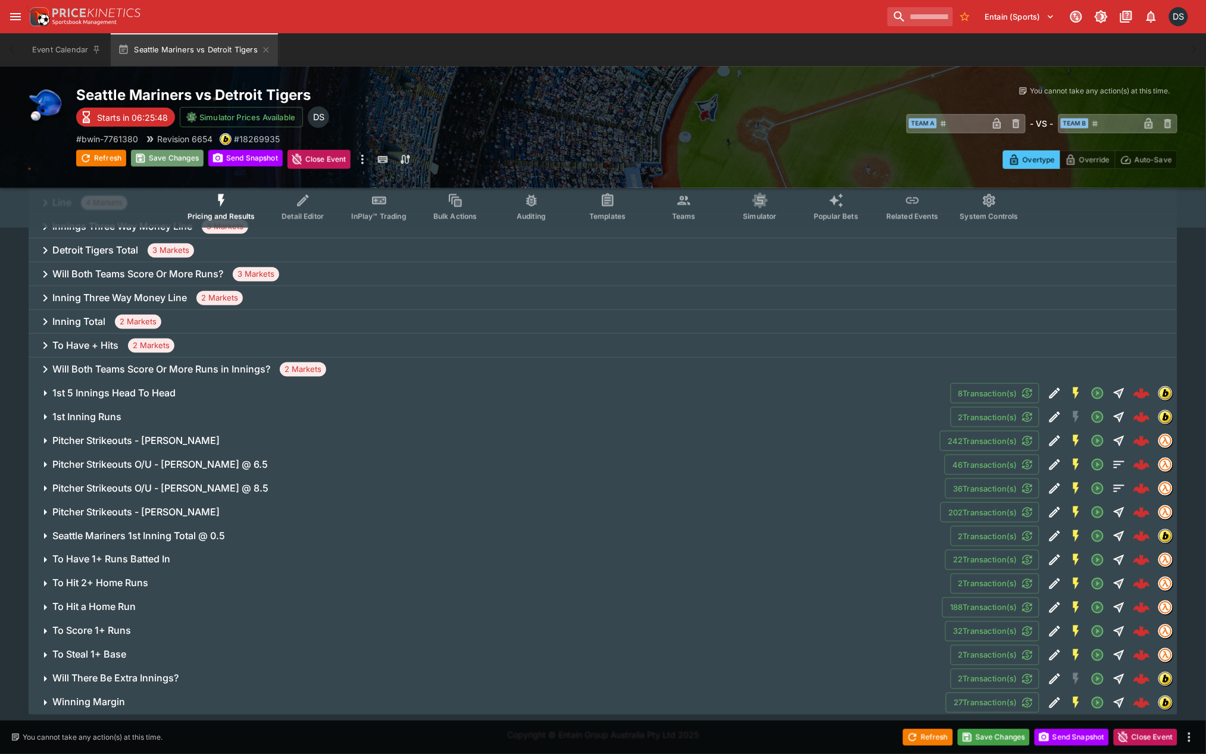
click at [155, 153] on button "Save Changes" at bounding box center [167, 158] width 73 height 17
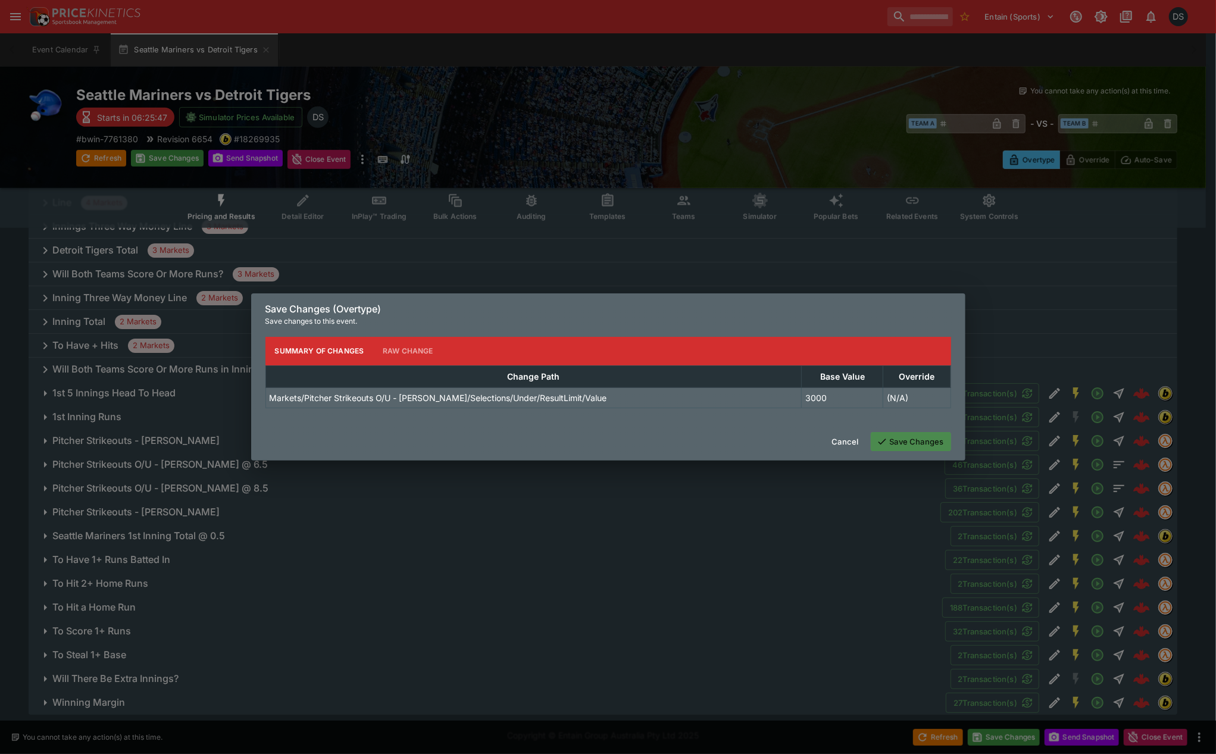
click at [655, 438] on button "Save Changes" at bounding box center [911, 441] width 80 height 19
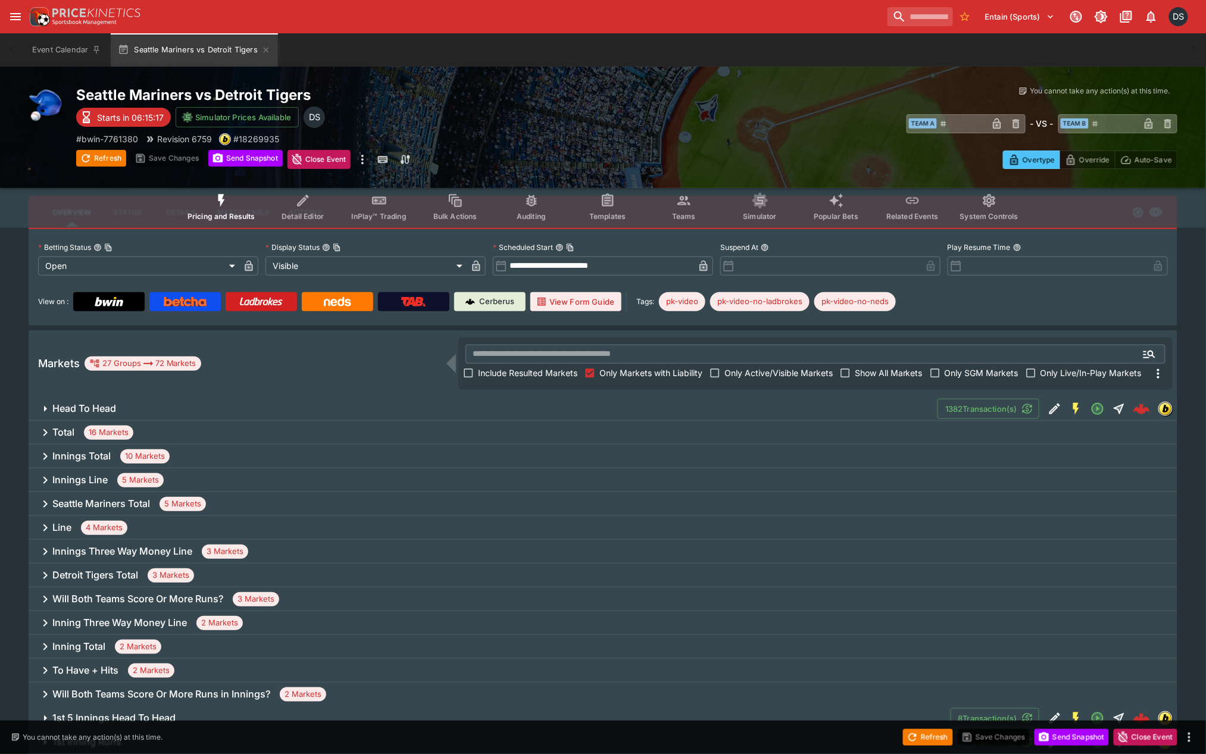
scroll to position [0, 0]
